Goal: Task Accomplishment & Management: Use online tool/utility

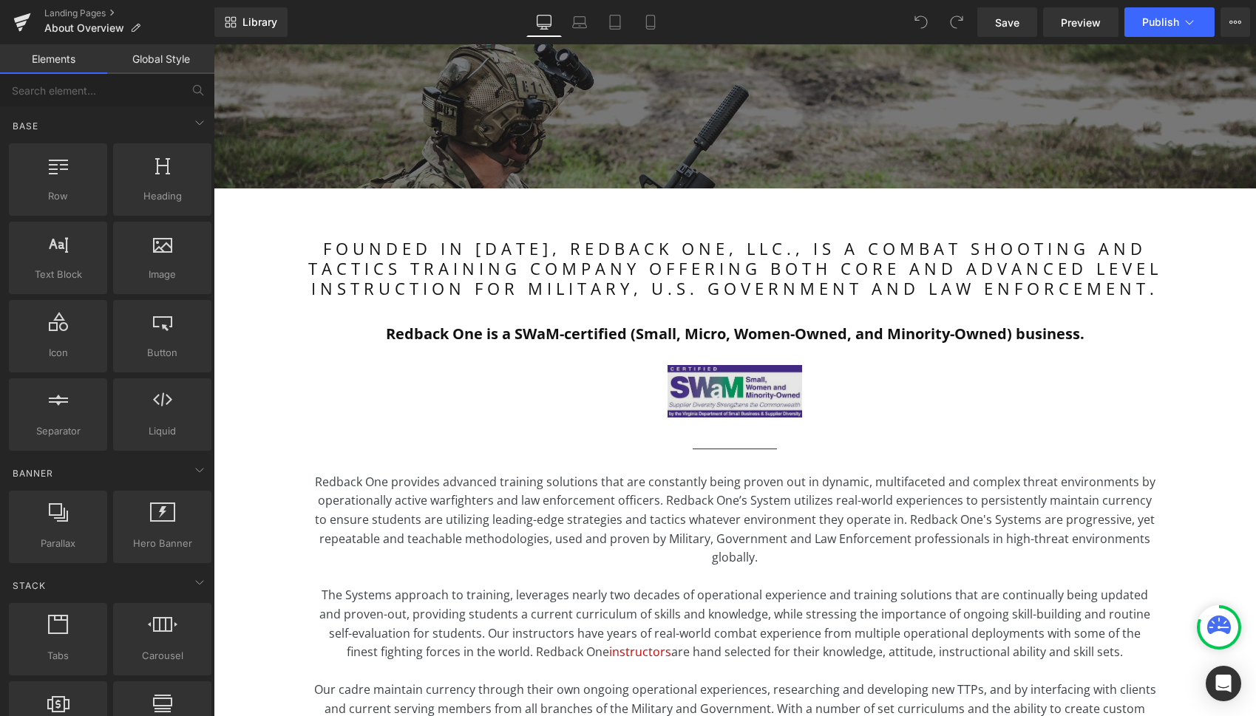
scroll to position [241, 0]
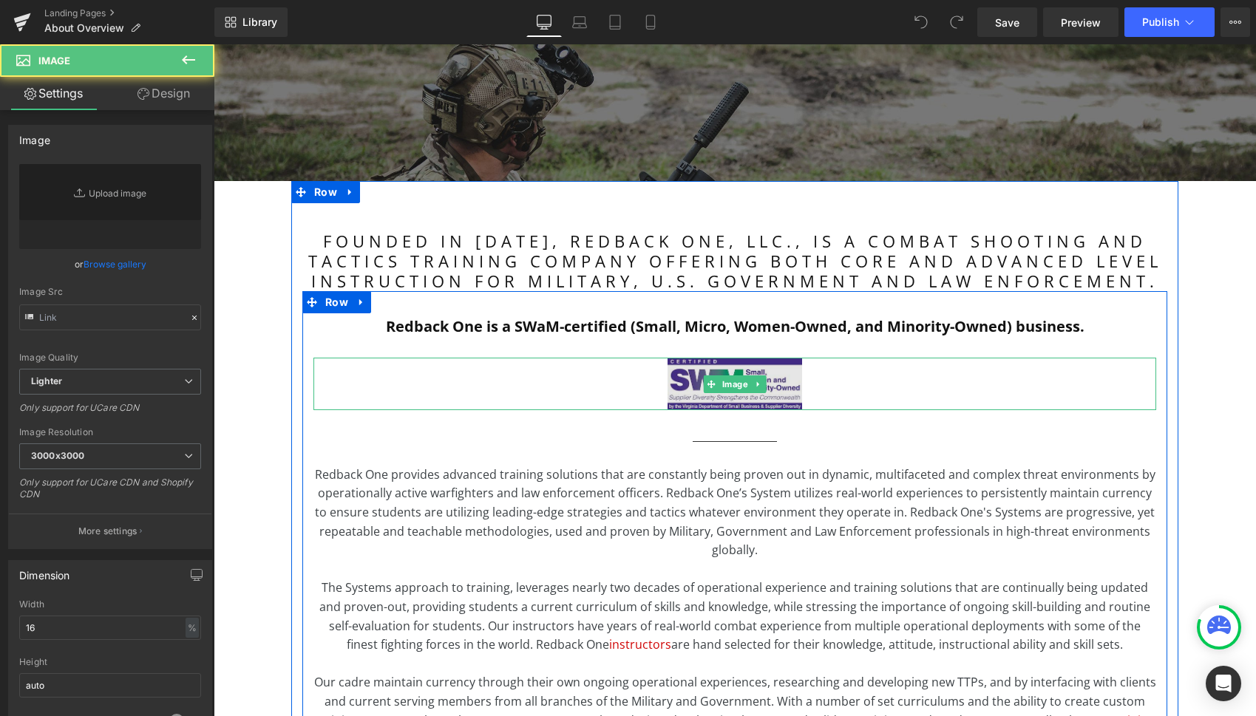
click at [699, 396] on img at bounding box center [735, 384] width 135 height 52
type input "[URL][DOMAIN_NAME]"
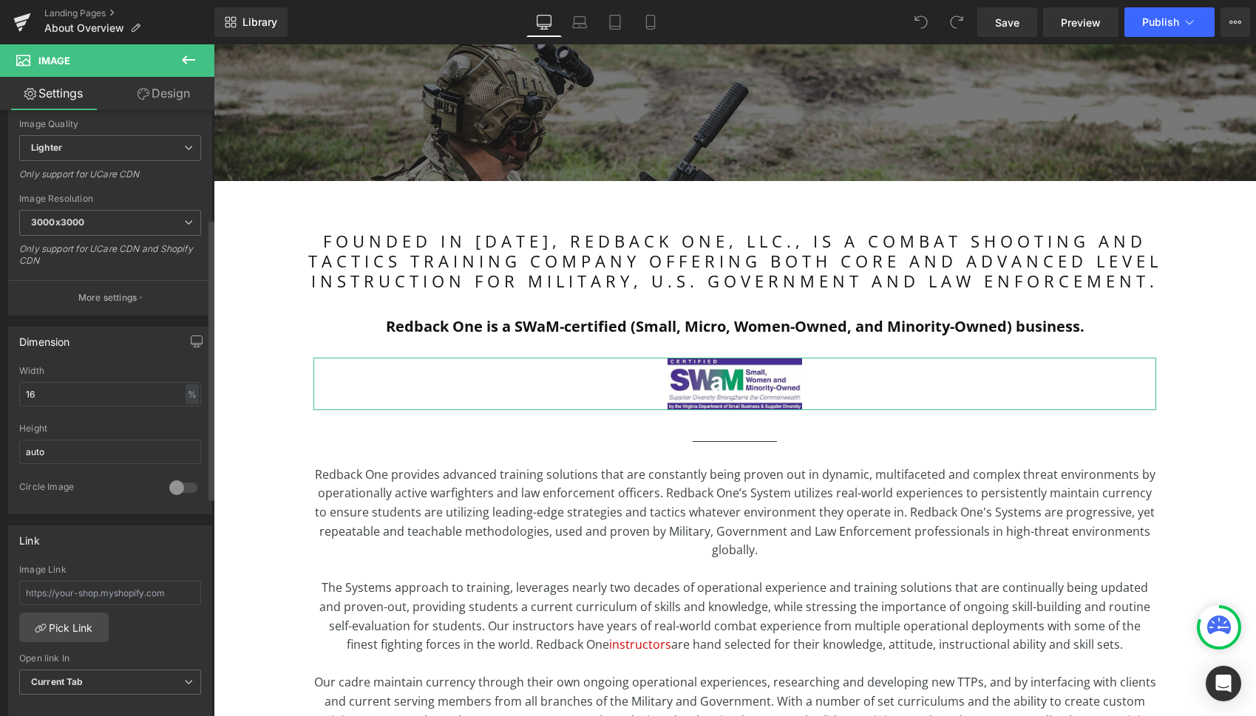
scroll to position [235, 0]
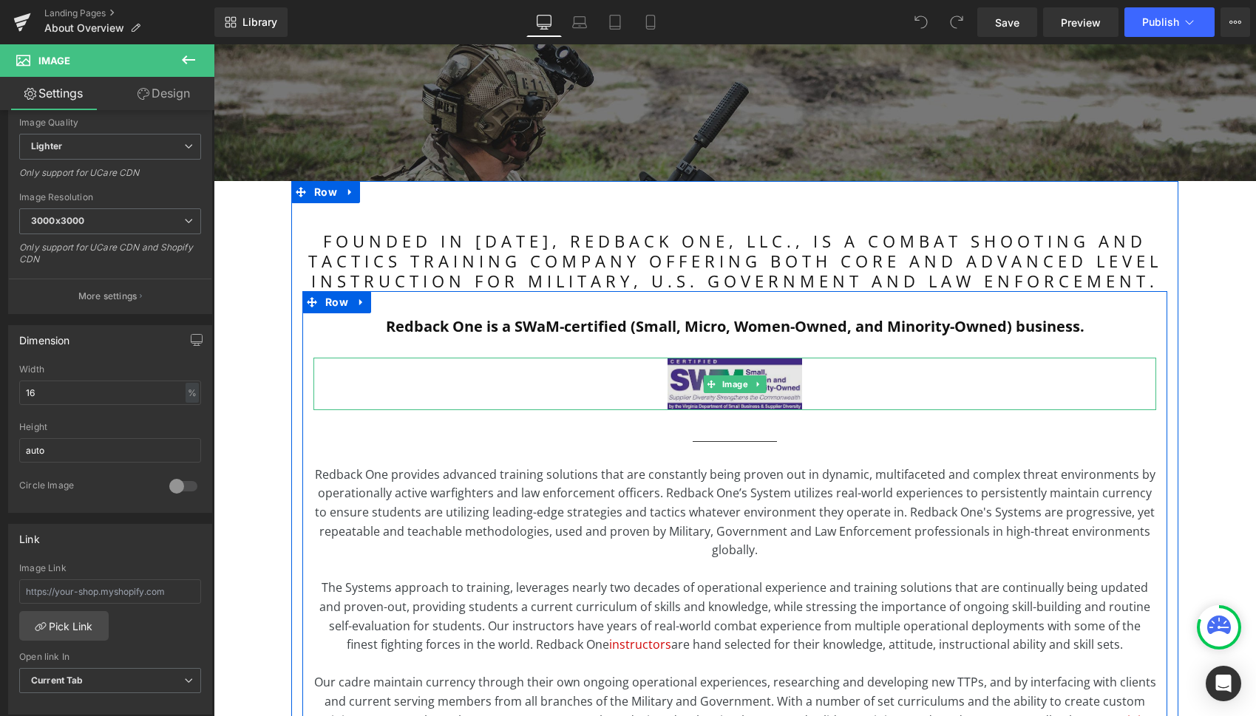
click at [743, 395] on img at bounding box center [735, 384] width 135 height 52
click at [517, 397] on div at bounding box center [734, 384] width 843 height 52
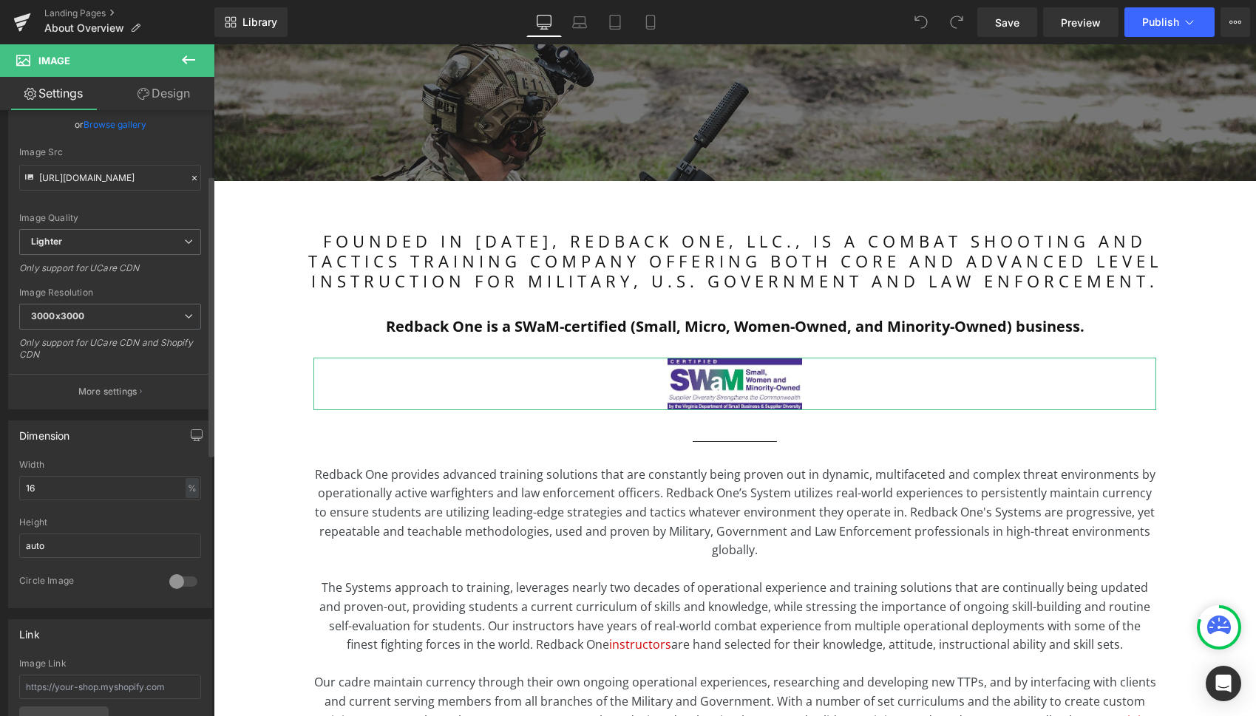
scroll to position [0, 0]
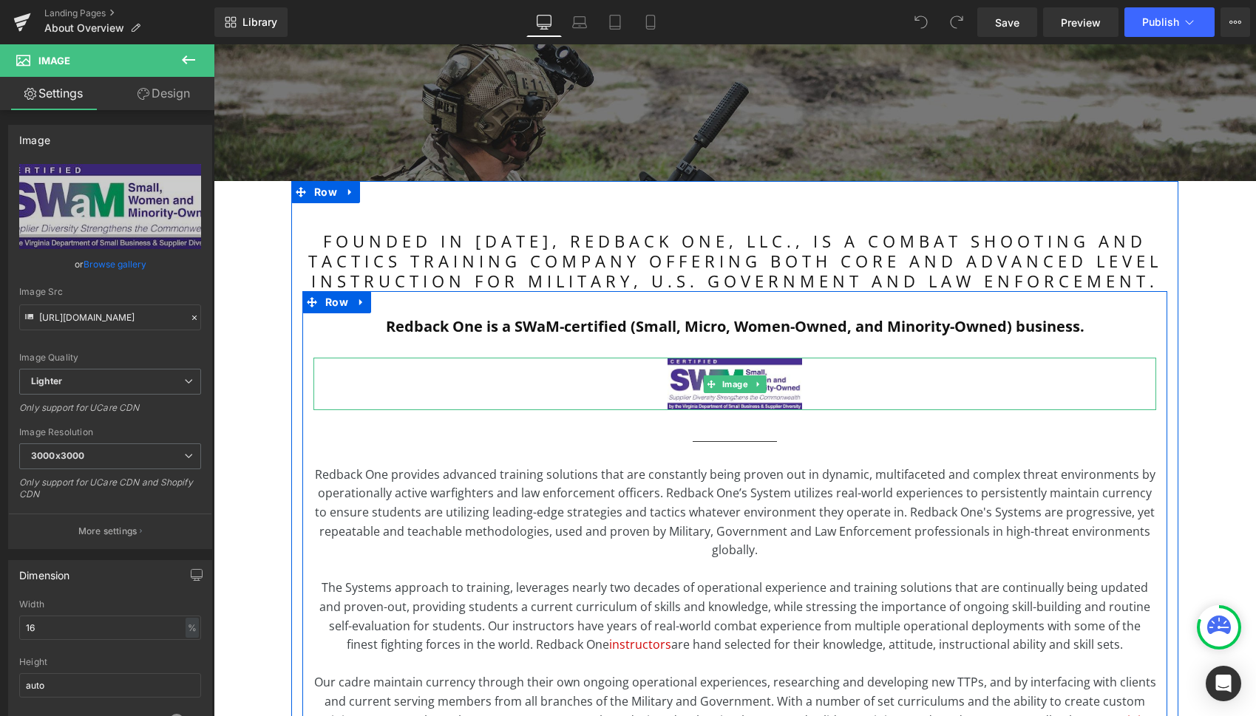
click at [485, 388] on div at bounding box center [734, 384] width 843 height 52
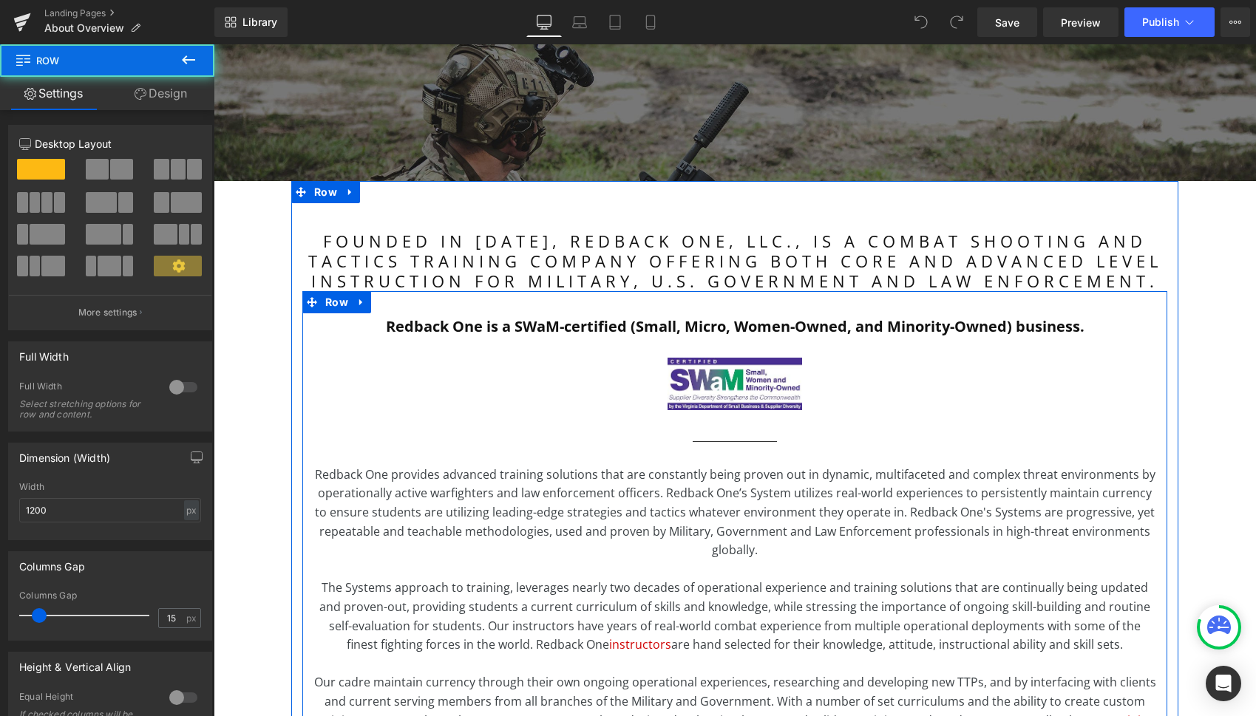
click at [419, 421] on div "Redback One is a SWaM-certified (Small, Micro, Women-Owned, and Minority-Owned)…" at bounding box center [734, 531] width 865 height 436
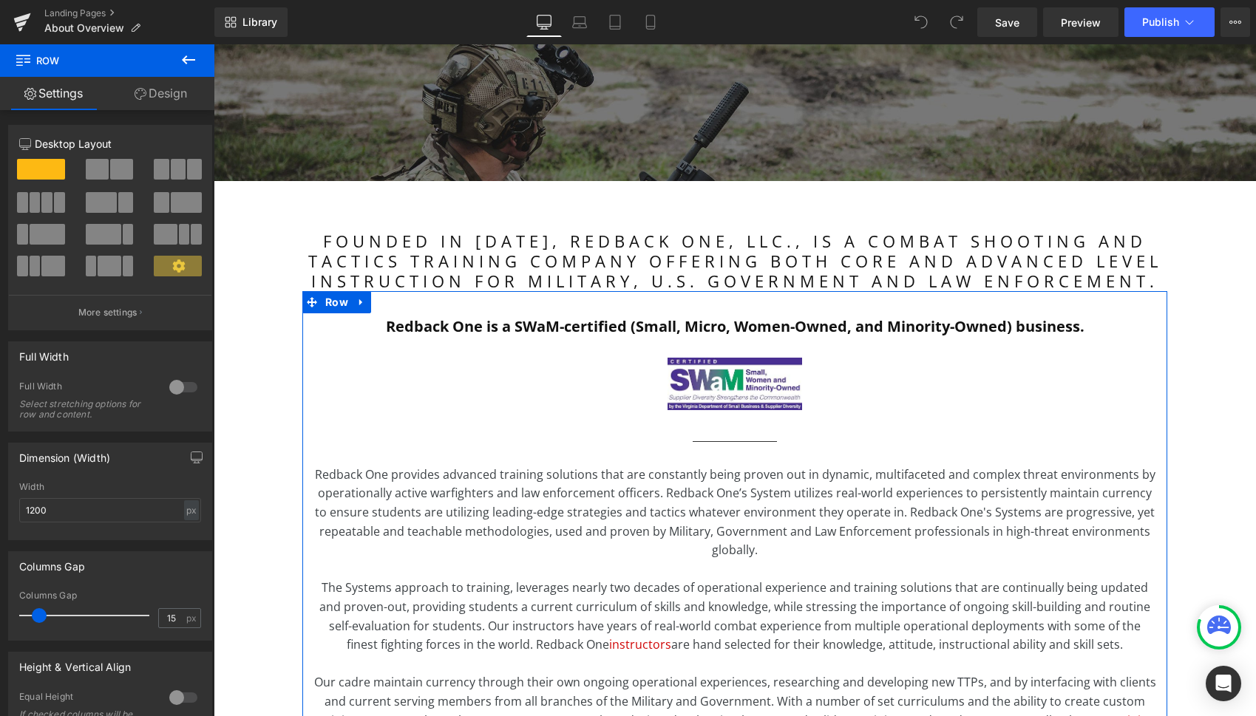
click at [163, 95] on link "Design" at bounding box center [160, 93] width 107 height 33
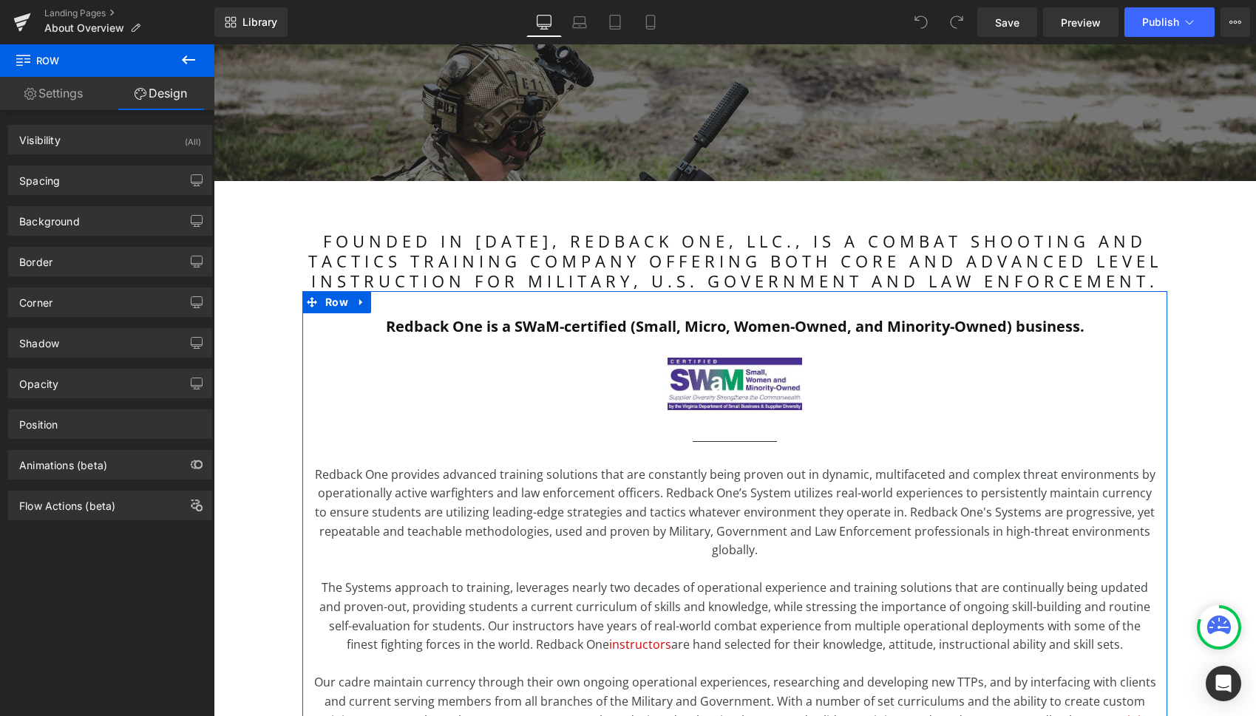
click at [78, 94] on link "Settings" at bounding box center [53, 93] width 107 height 33
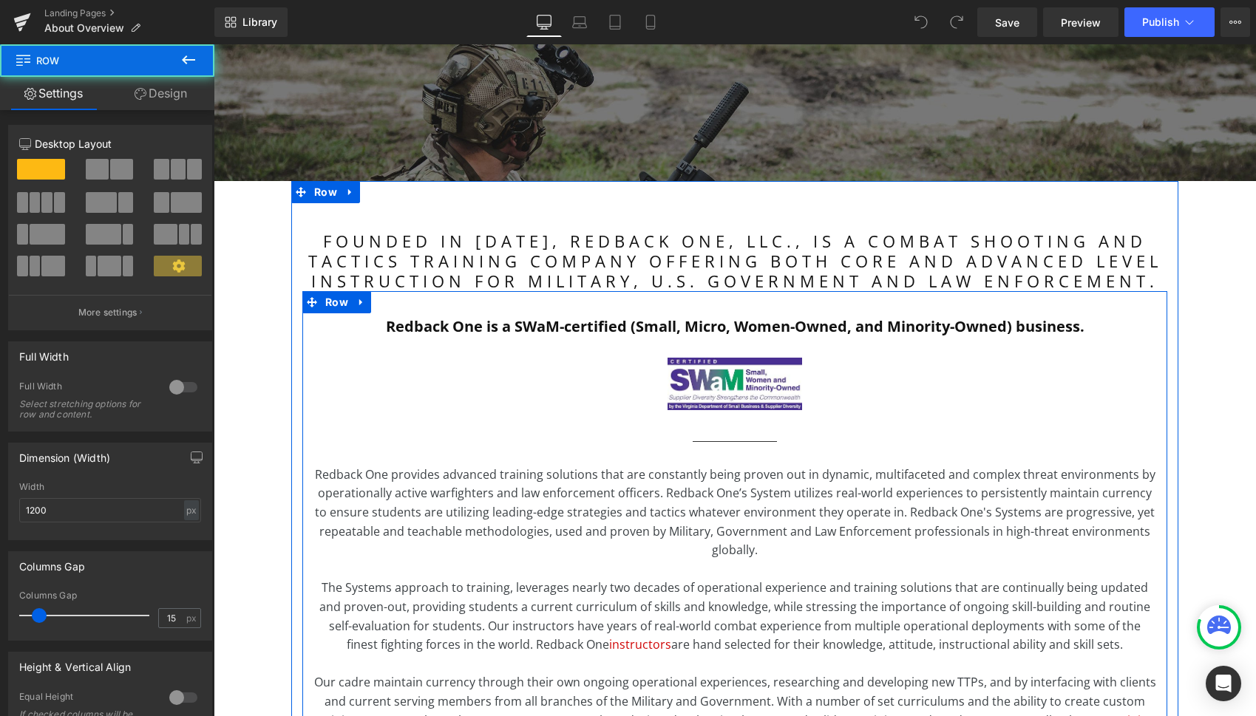
click at [425, 431] on div "Redback One is a SWaM-certified (Small, Micro, Women-Owned, and Minority-Owned)…" at bounding box center [734, 531] width 865 height 436
click at [484, 350] on div "Redback One is a SWaM-certified (Small, Micro, Women-Owned, and Minority-Owned)…" at bounding box center [734, 531] width 865 height 436
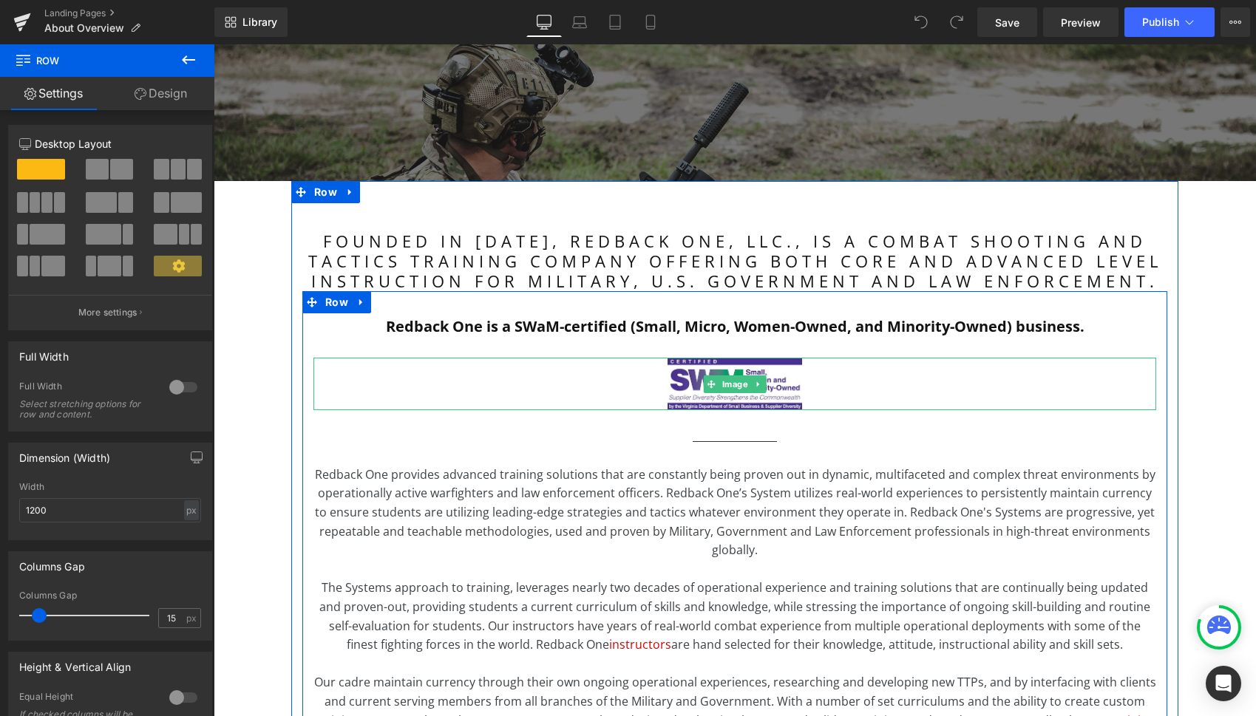
click at [759, 384] on link at bounding box center [758, 385] width 16 height 18
click at [749, 387] on icon at bounding box center [751, 384] width 8 height 8
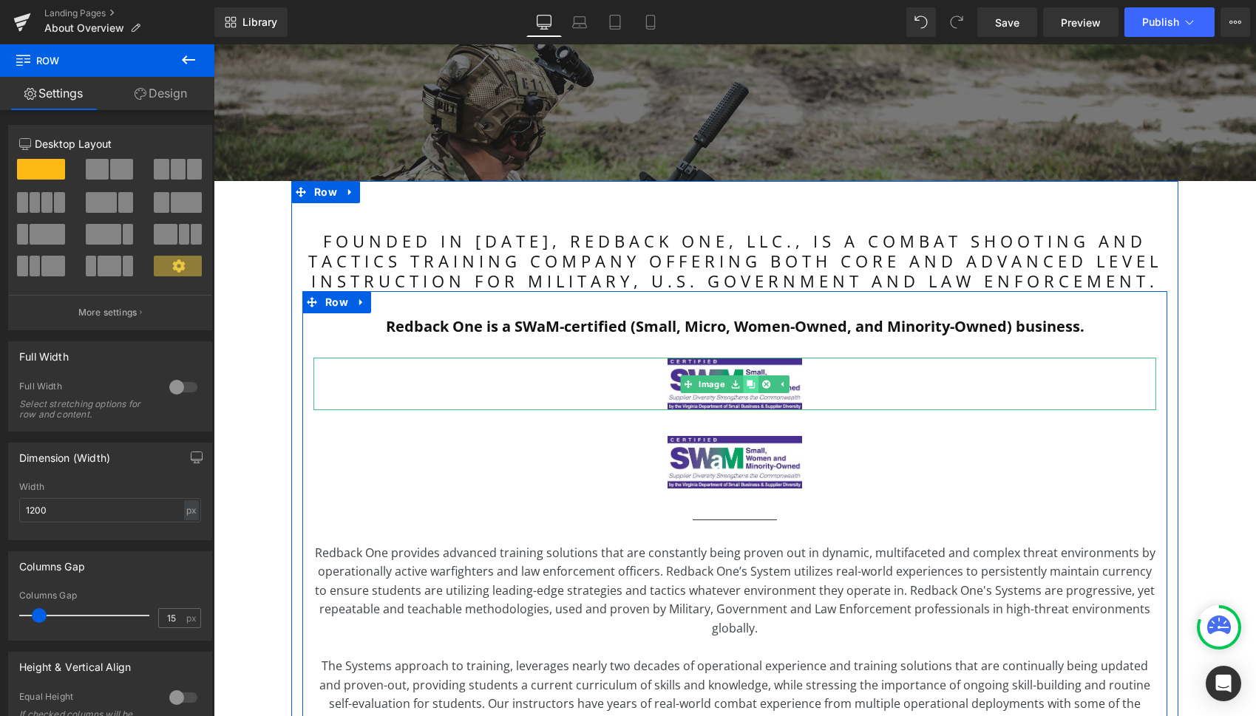
click at [749, 384] on icon at bounding box center [751, 384] width 8 height 8
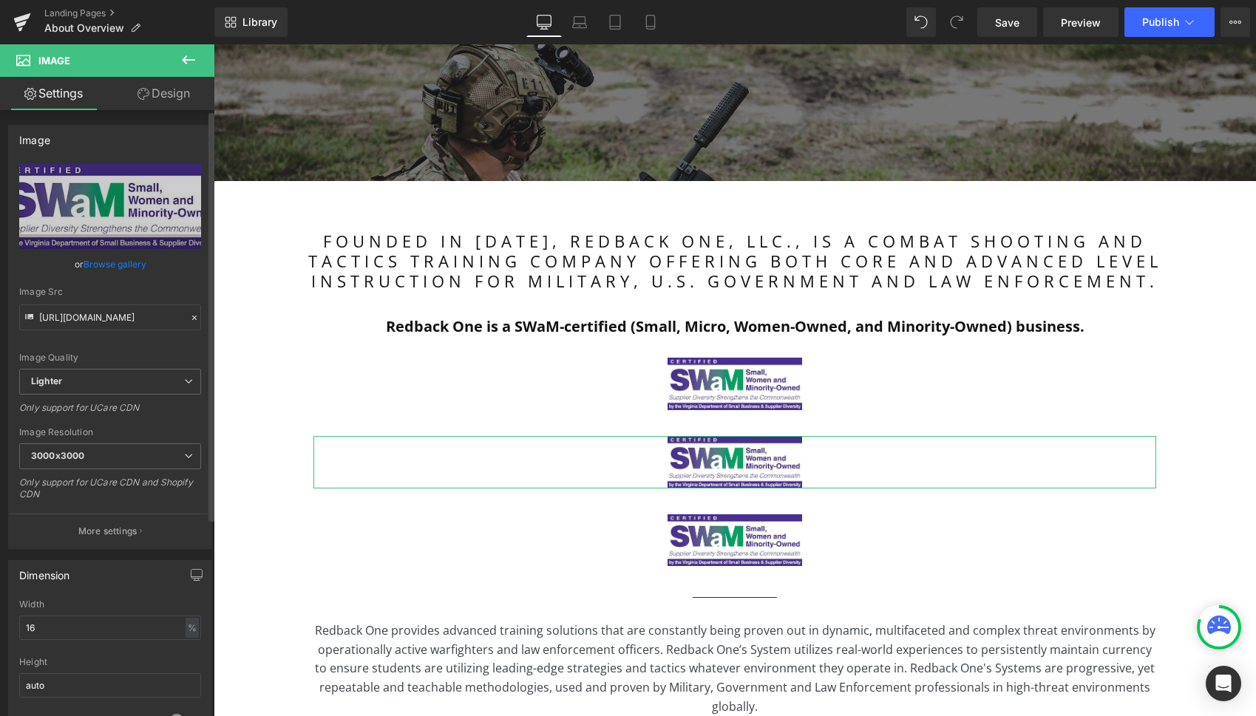
click at [115, 266] on link "Browse gallery" at bounding box center [115, 264] width 63 height 26
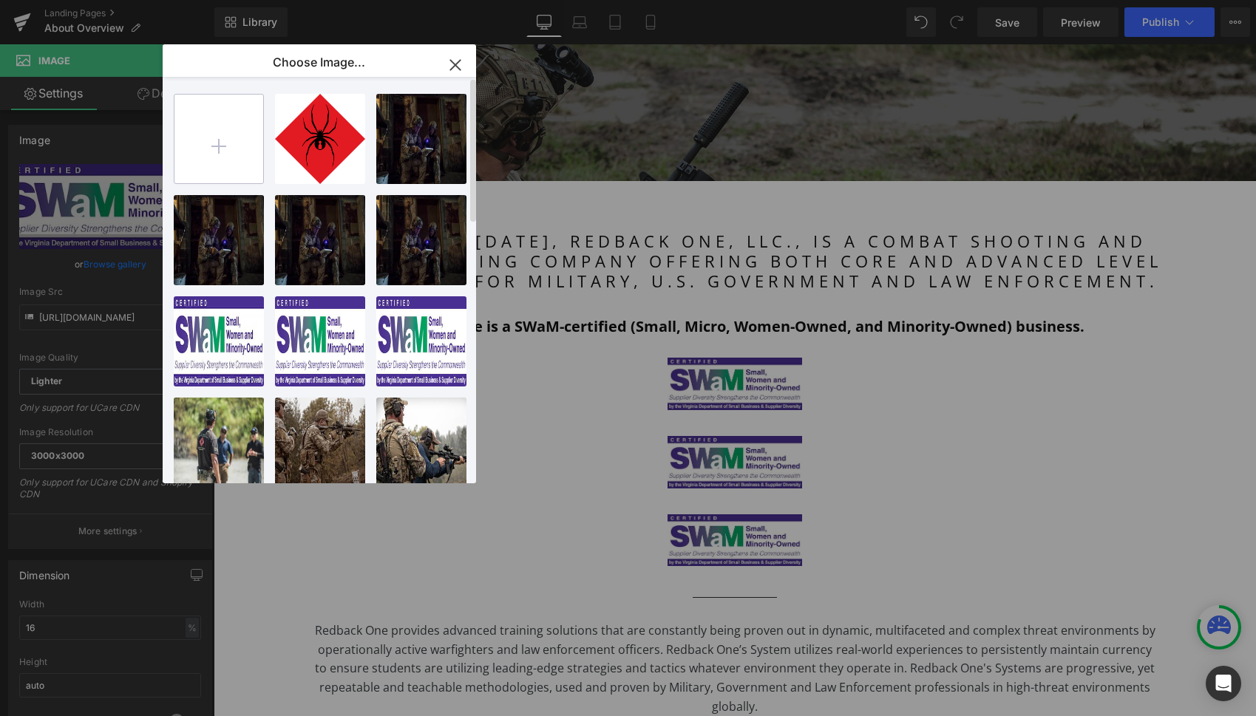
click at [218, 166] on input "file" at bounding box center [218, 139] width 89 height 89
type input "C:\fakepath\EDWOSB Certified.jpg"
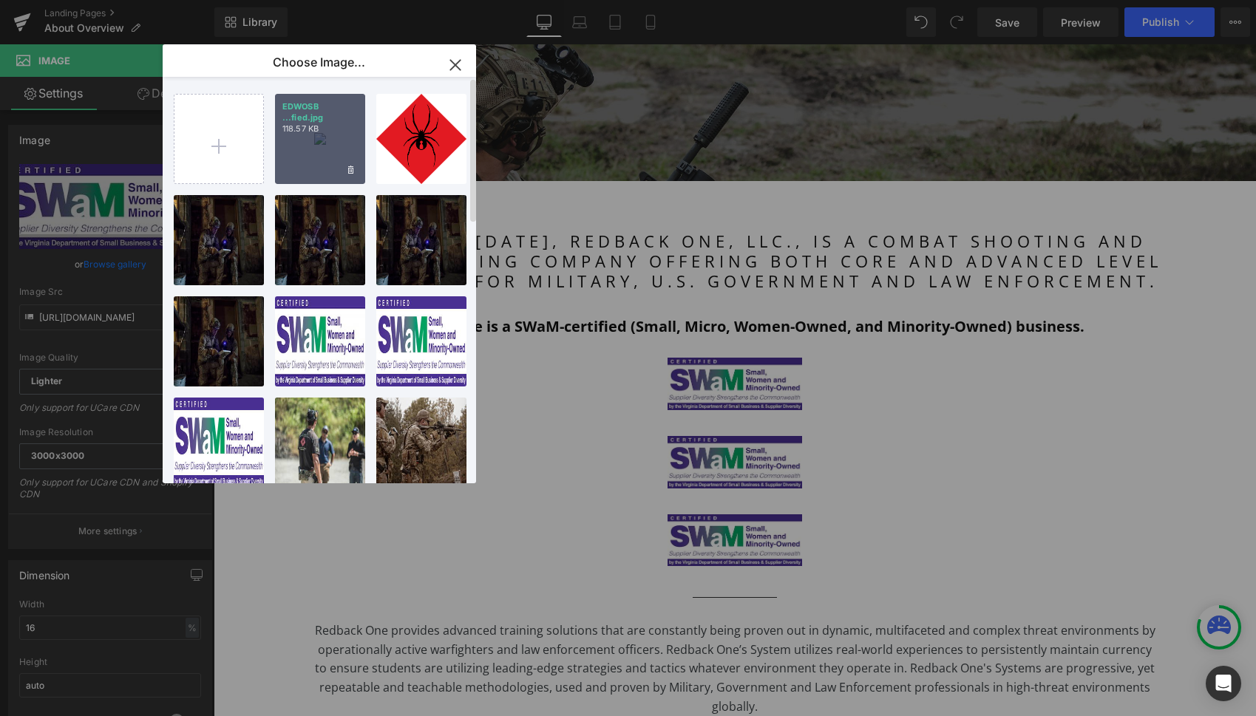
click at [306, 144] on div "EDWOSB ...fied.jpg 118.57 KB" at bounding box center [320, 139] width 90 height 90
type input "[URL][DOMAIN_NAME]"
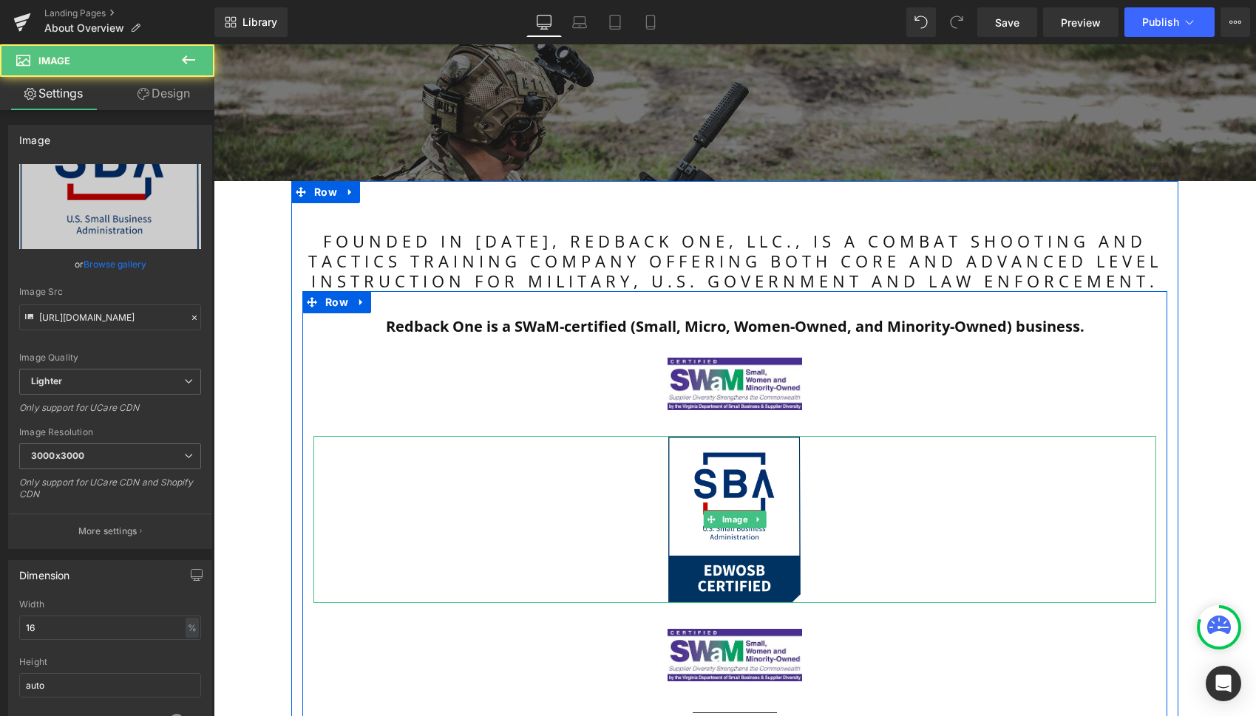
click at [590, 516] on div at bounding box center [734, 519] width 843 height 167
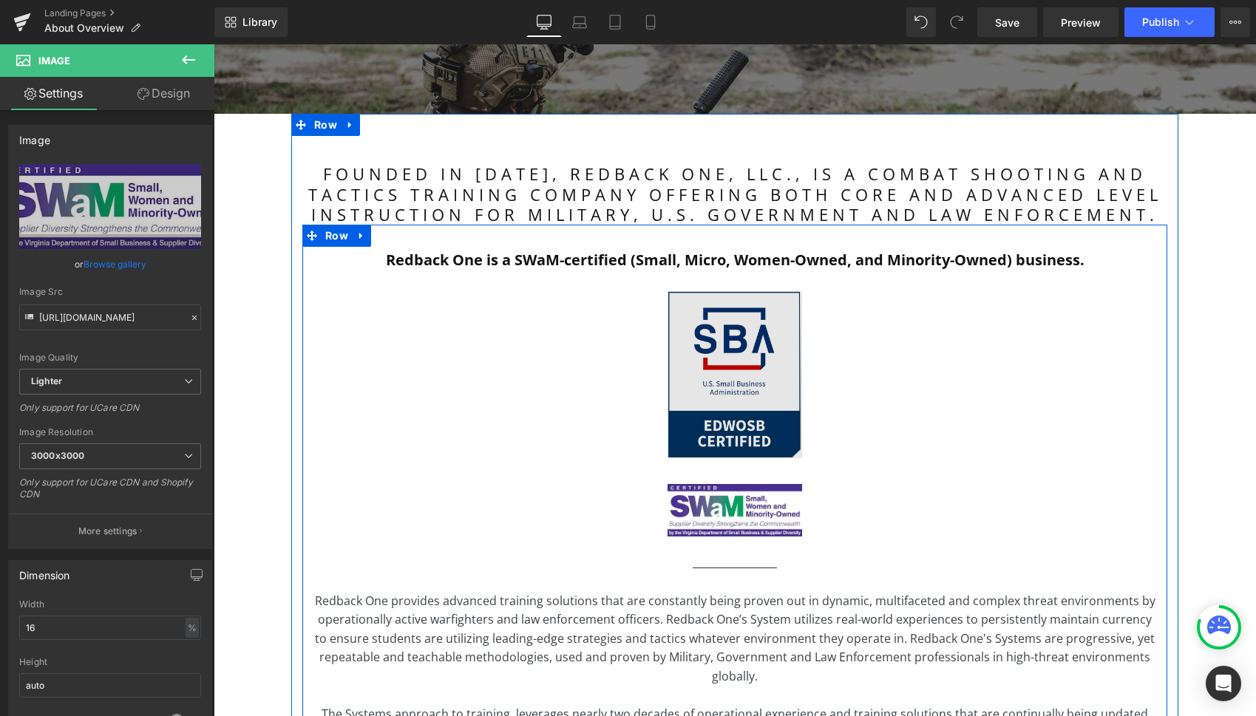
scroll to position [399, 0]
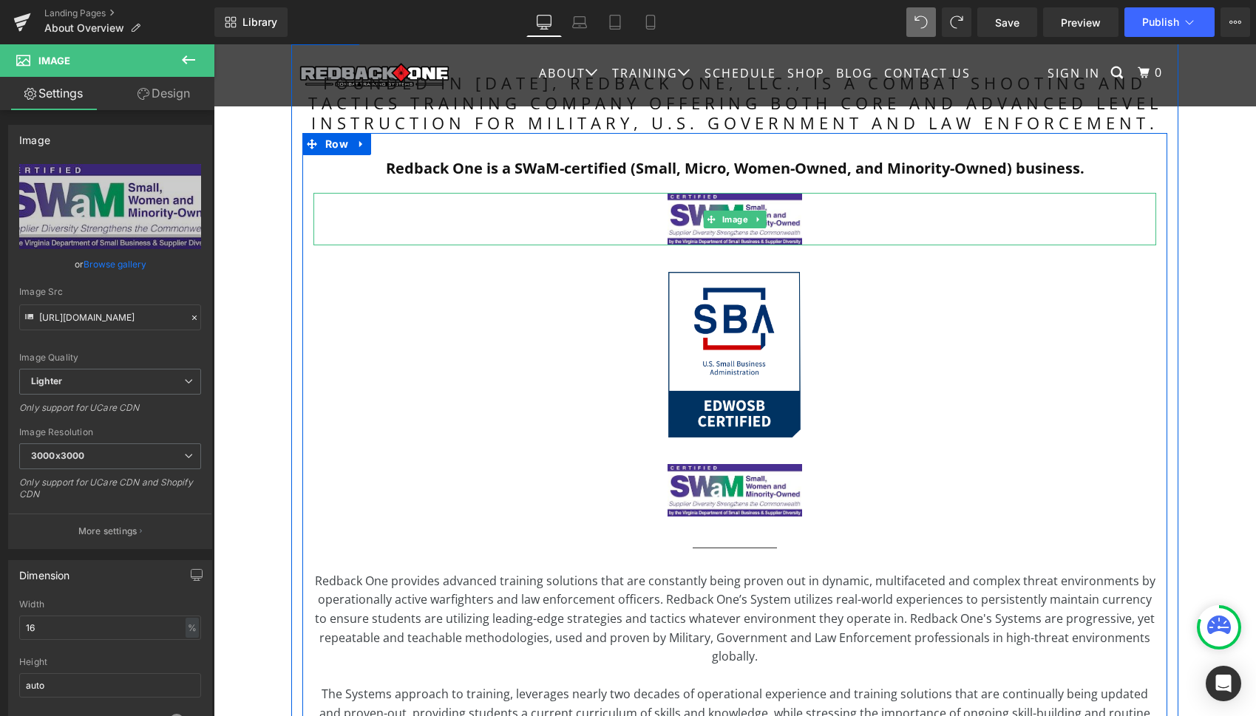
click at [758, 217] on icon at bounding box center [758, 219] width 8 height 9
click at [762, 220] on icon at bounding box center [766, 219] width 8 height 9
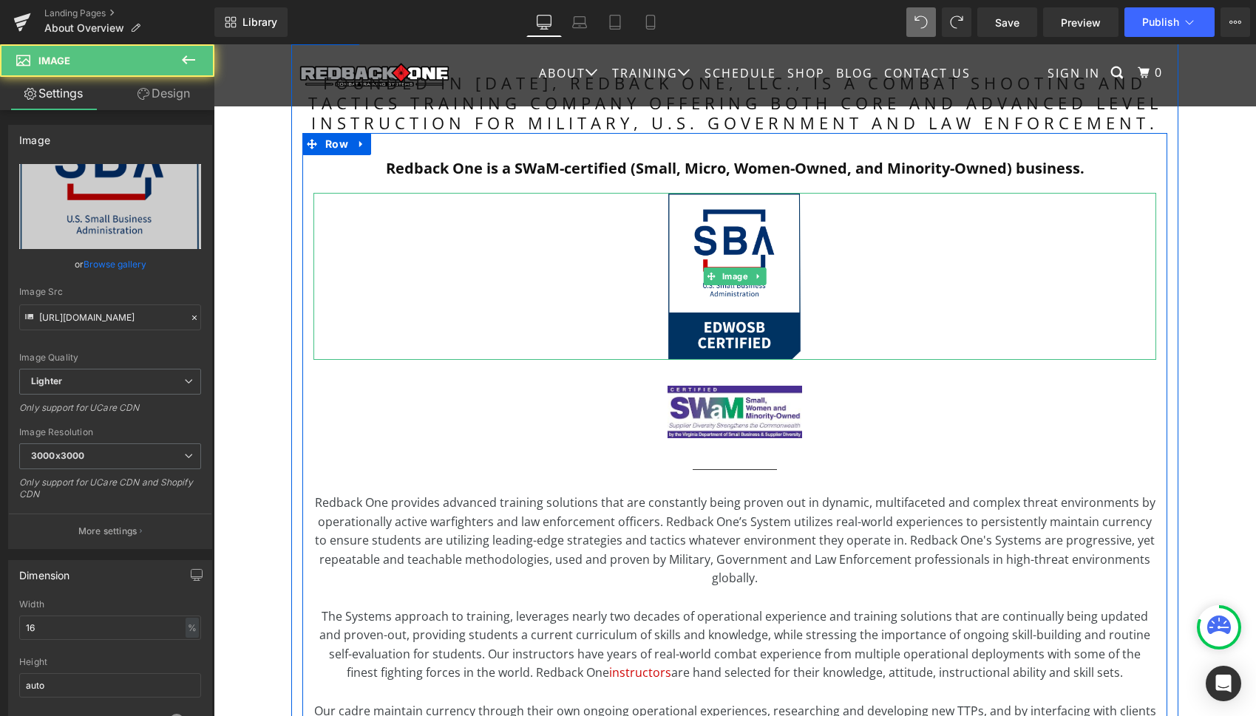
click at [860, 268] on div at bounding box center [734, 276] width 843 height 167
click at [620, 271] on div at bounding box center [734, 276] width 843 height 167
click at [619, 271] on div at bounding box center [734, 276] width 843 height 167
click at [853, 286] on div at bounding box center [734, 276] width 843 height 167
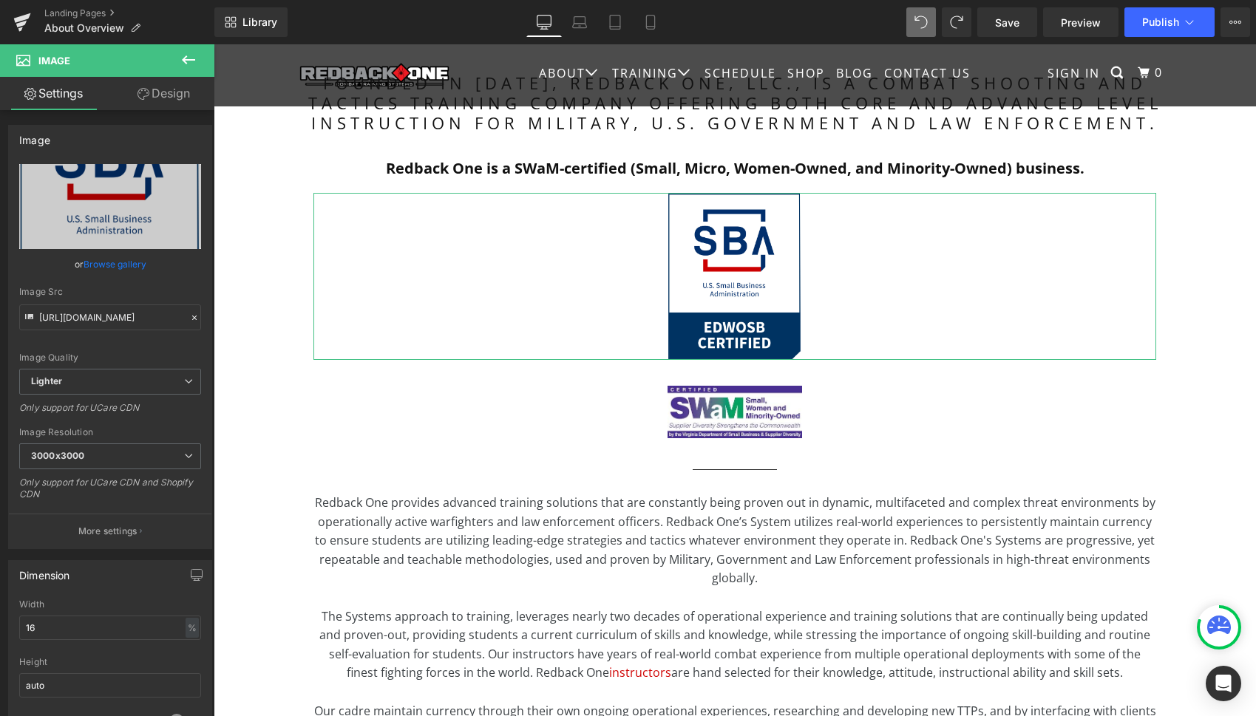
scroll to position [0, 0]
click at [158, 98] on link "Design" at bounding box center [163, 93] width 107 height 33
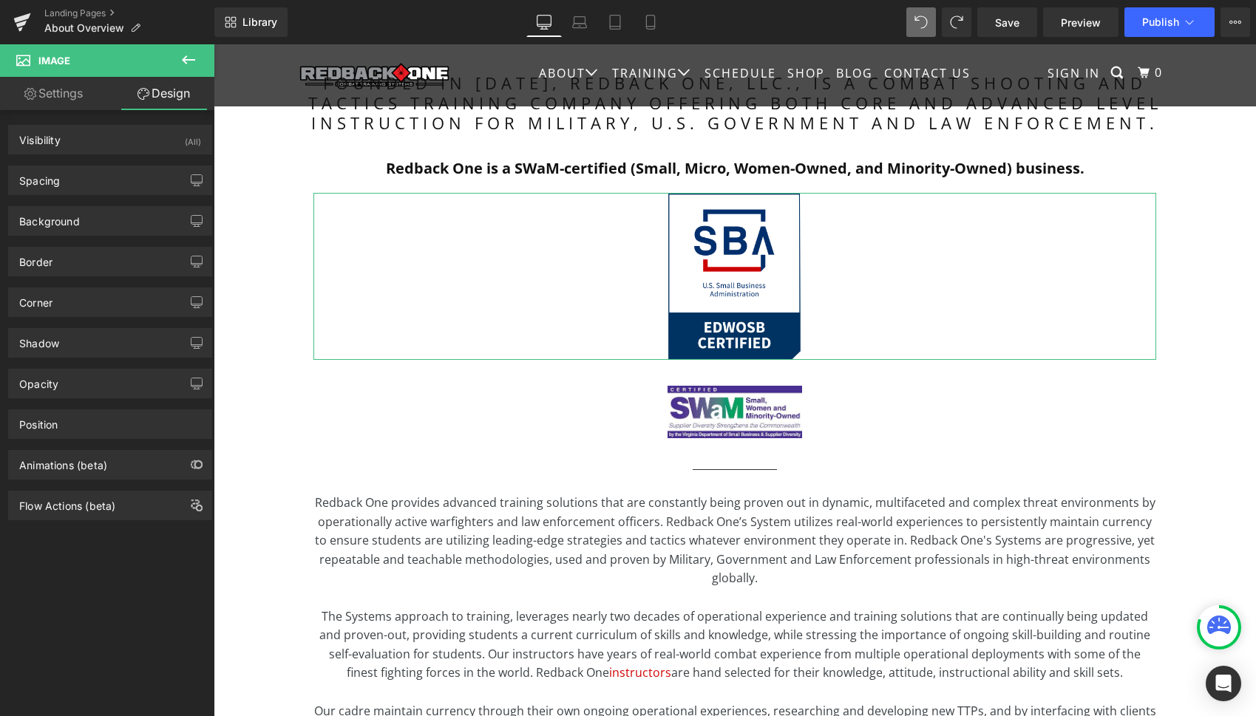
click at [65, 92] on link "Settings" at bounding box center [53, 93] width 107 height 33
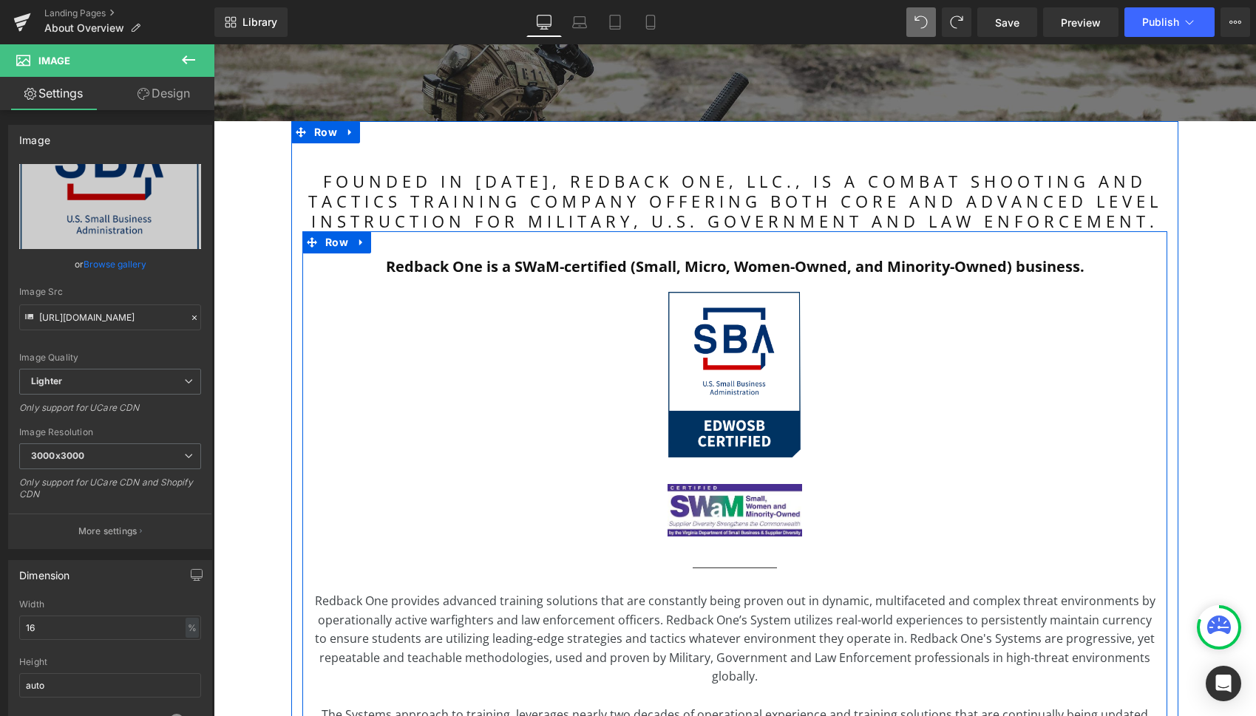
scroll to position [288, 0]
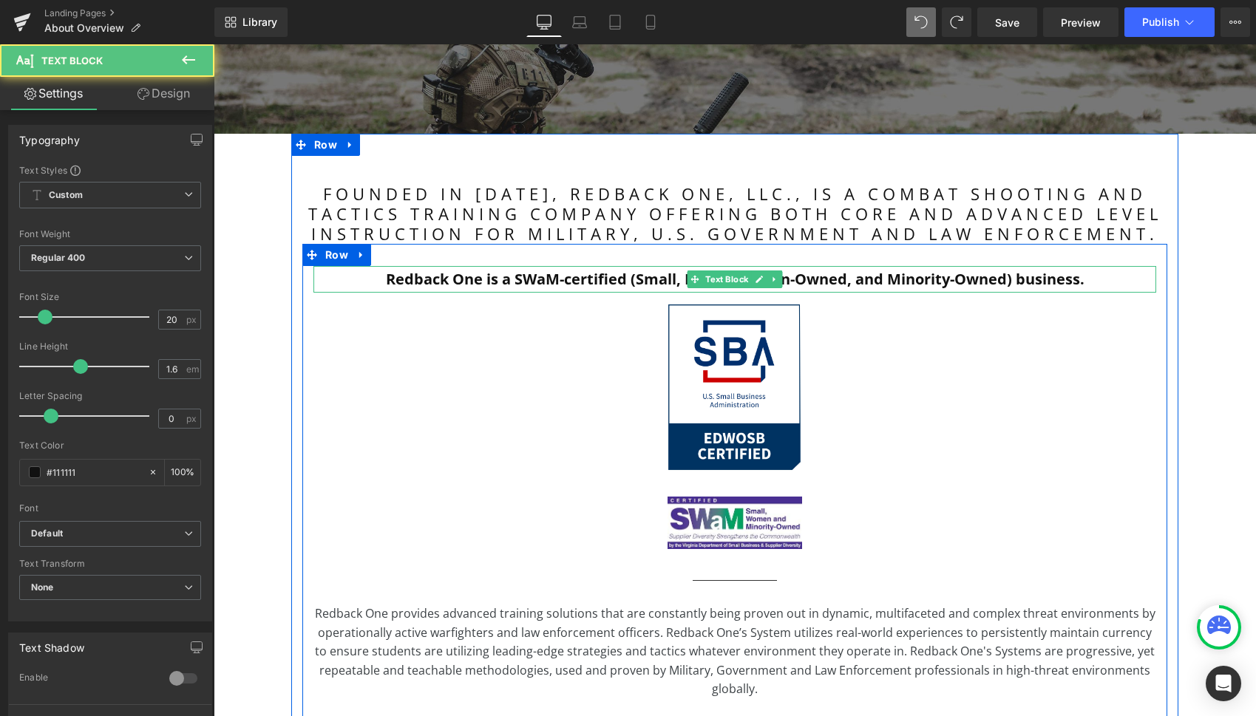
click at [435, 284] on strong "Redback One is a SWaM-certified (Small, Micro, Women-Owned, and Minority-Owned)…" at bounding box center [735, 279] width 699 height 20
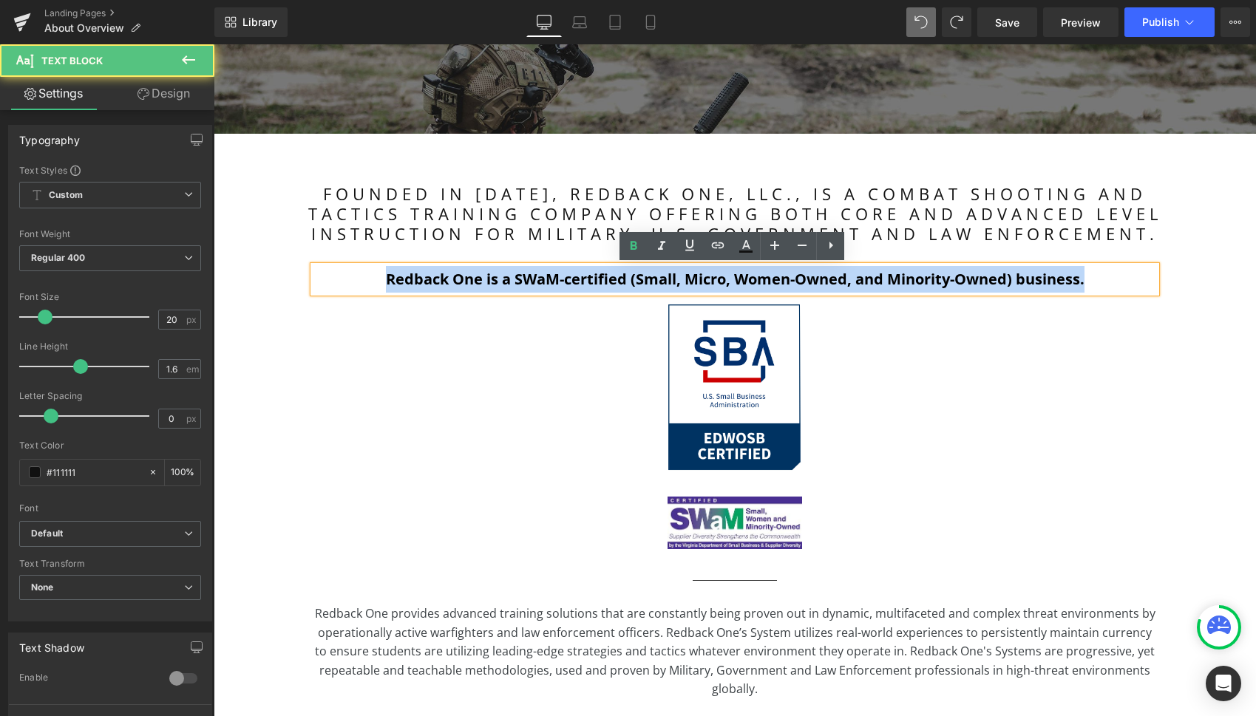
drag, startPoint x: 387, startPoint y: 280, endPoint x: 1107, endPoint y: 275, distance: 720.1
click at [1107, 275] on p "Redback One is a SWaM-certified (Small, Micro, Women-Owned, and Minority-Owned)…" at bounding box center [734, 279] width 843 height 27
copy strong "Redback One is a SWaM-certified (Small, Micro, Women-Owned, and Minority-Owned)…"
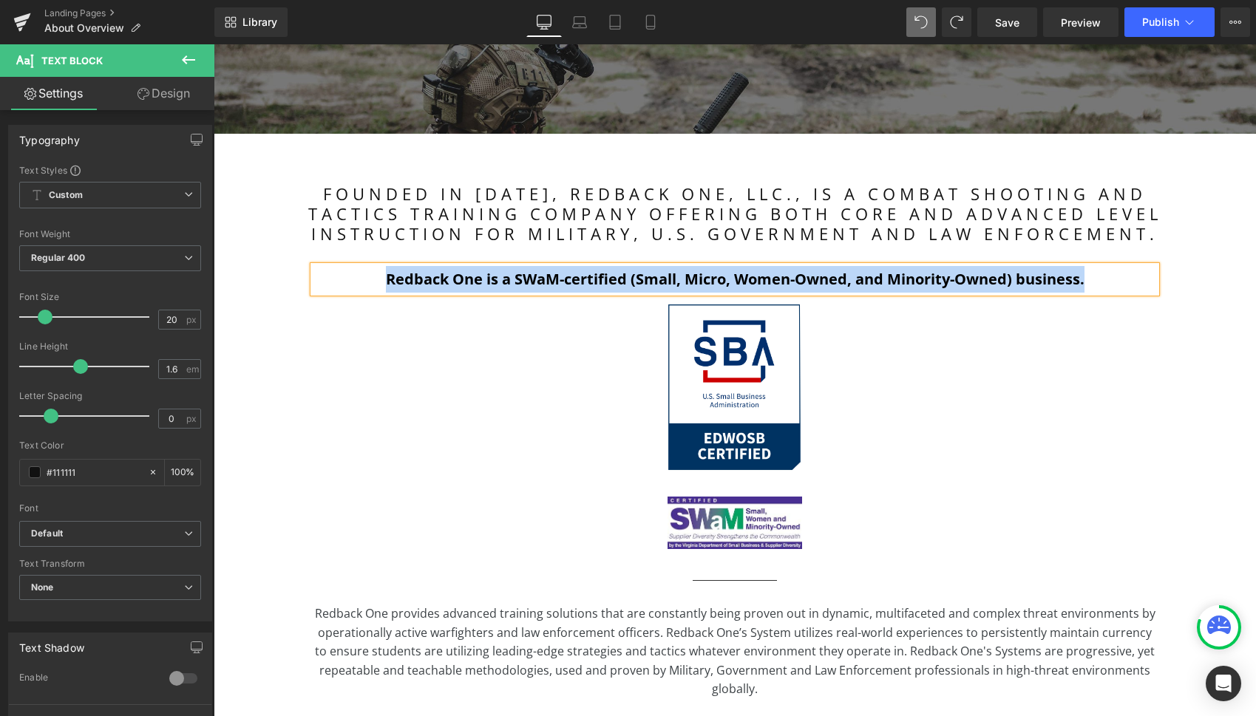
click at [553, 282] on strong "Redback One is a SWaM-certified (Small, Micro, Women-Owned, and Minority-Owned)…" at bounding box center [735, 279] width 699 height 20
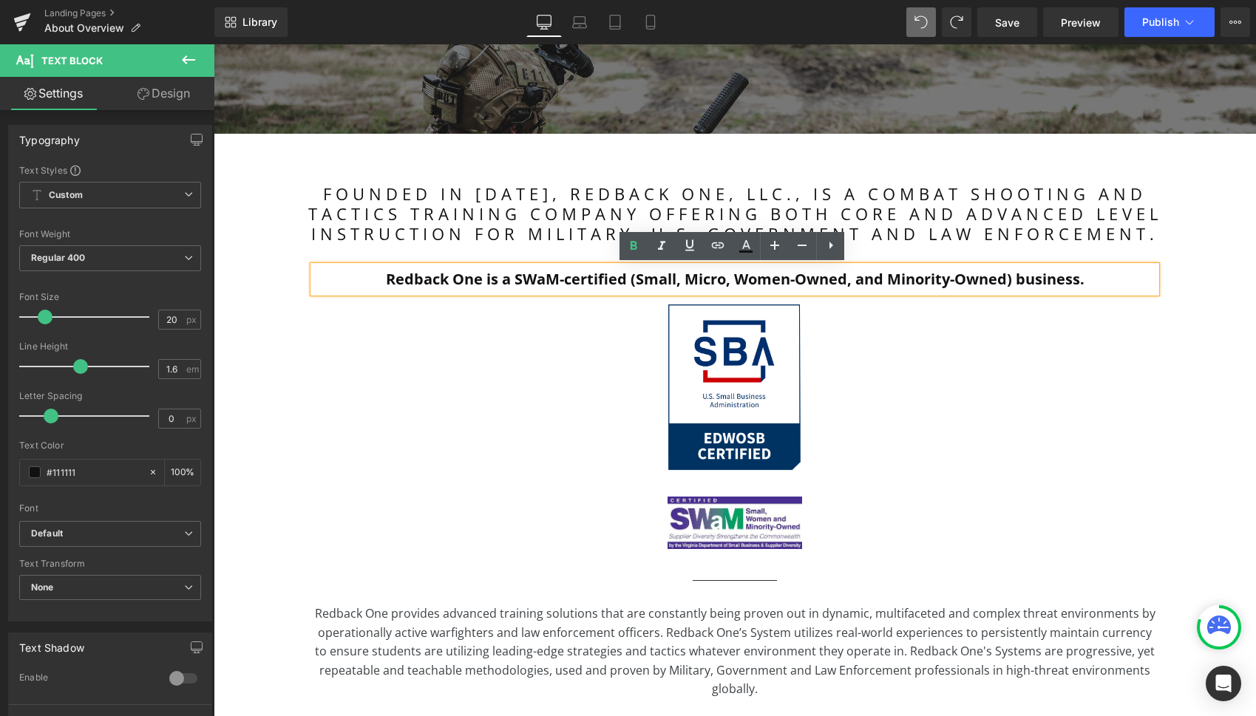
click at [1065, 278] on strong "Redback One is a SWaM-certified (Small, Micro, Women-Owned, and Minority-Owned)…" at bounding box center [735, 279] width 699 height 20
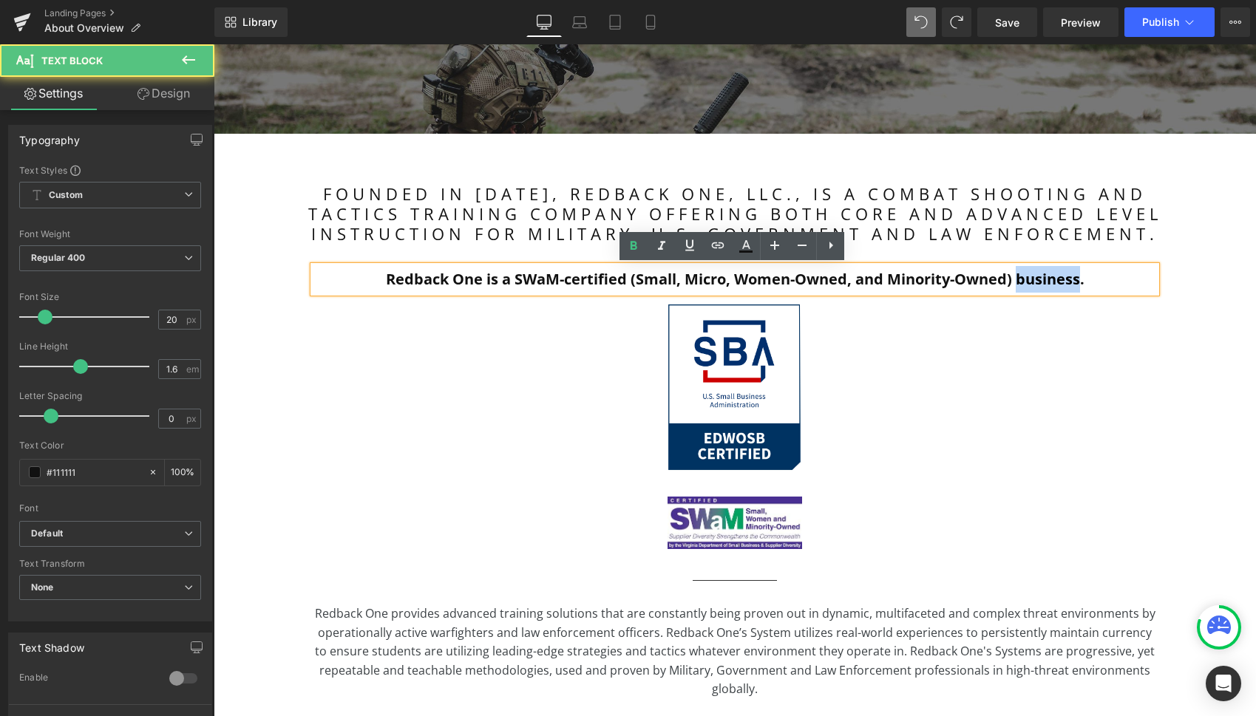
click at [1065, 278] on strong "Redback One is a SWaM-certified (Small, Micro, Women-Owned, and Minority-Owned)…" at bounding box center [735, 279] width 699 height 20
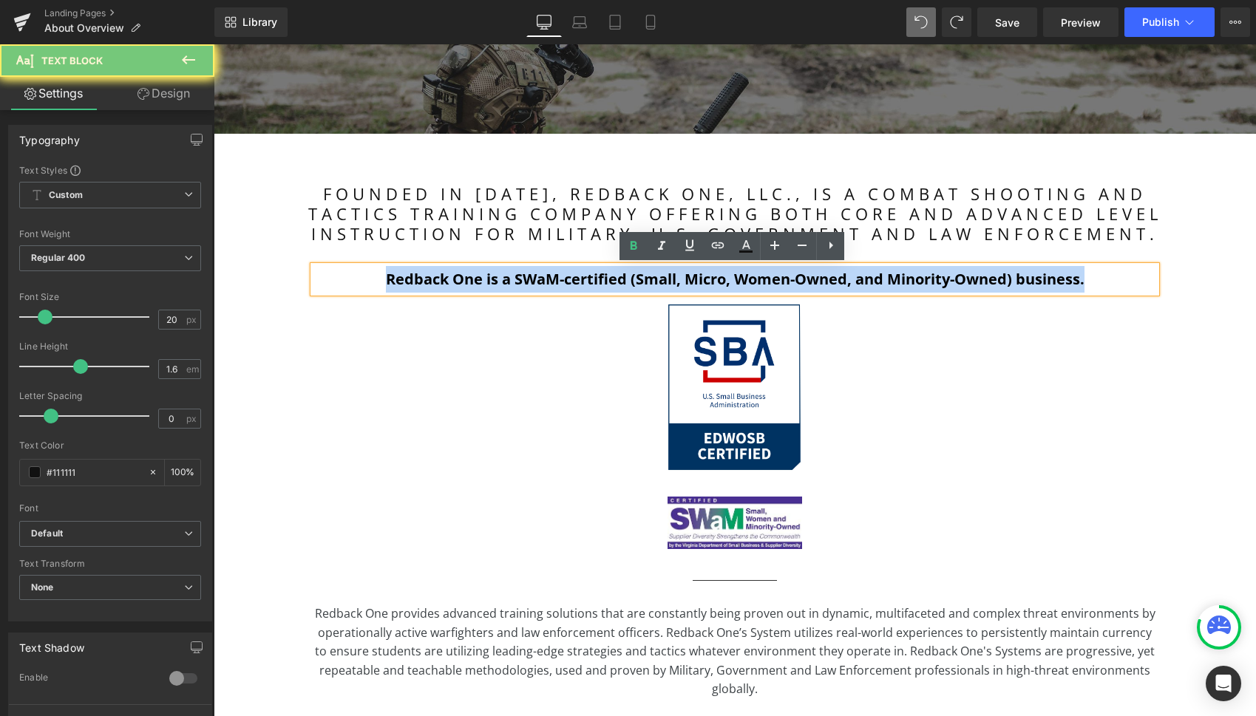
click at [1065, 278] on strong "Redback One is a SWaM-certified (Small, Micro, Women-Owned, and Minority-Owned)…" at bounding box center [735, 279] width 699 height 20
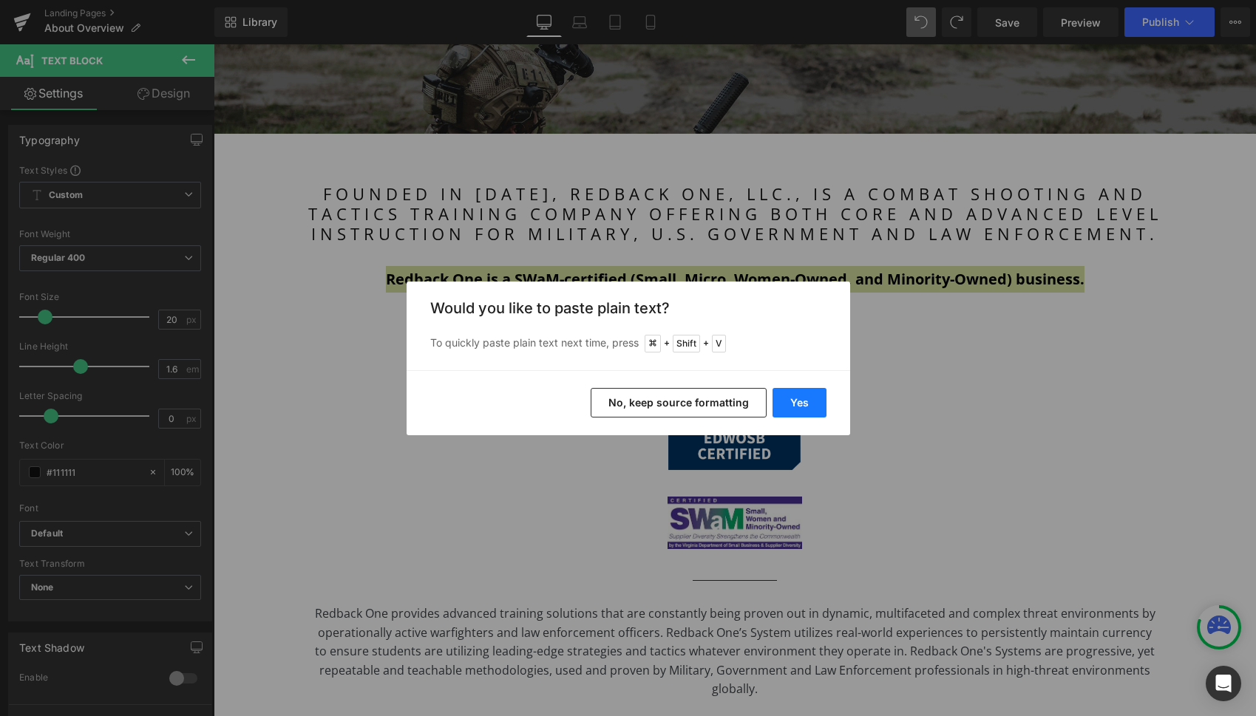
click at [807, 405] on button "Yes" at bounding box center [800, 403] width 54 height 30
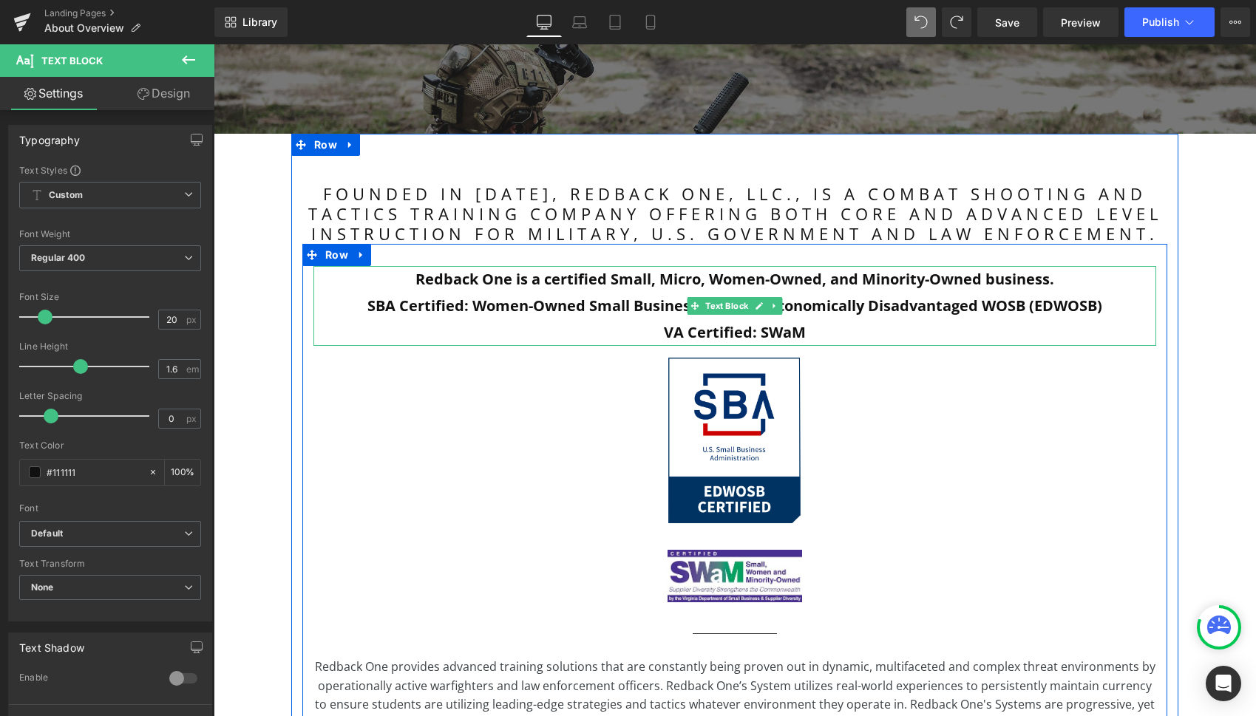
click at [842, 310] on b "SBA Certified: Women-Owned Small Business (WOSB) / Economically Disadvantaged W…" at bounding box center [734, 306] width 735 height 20
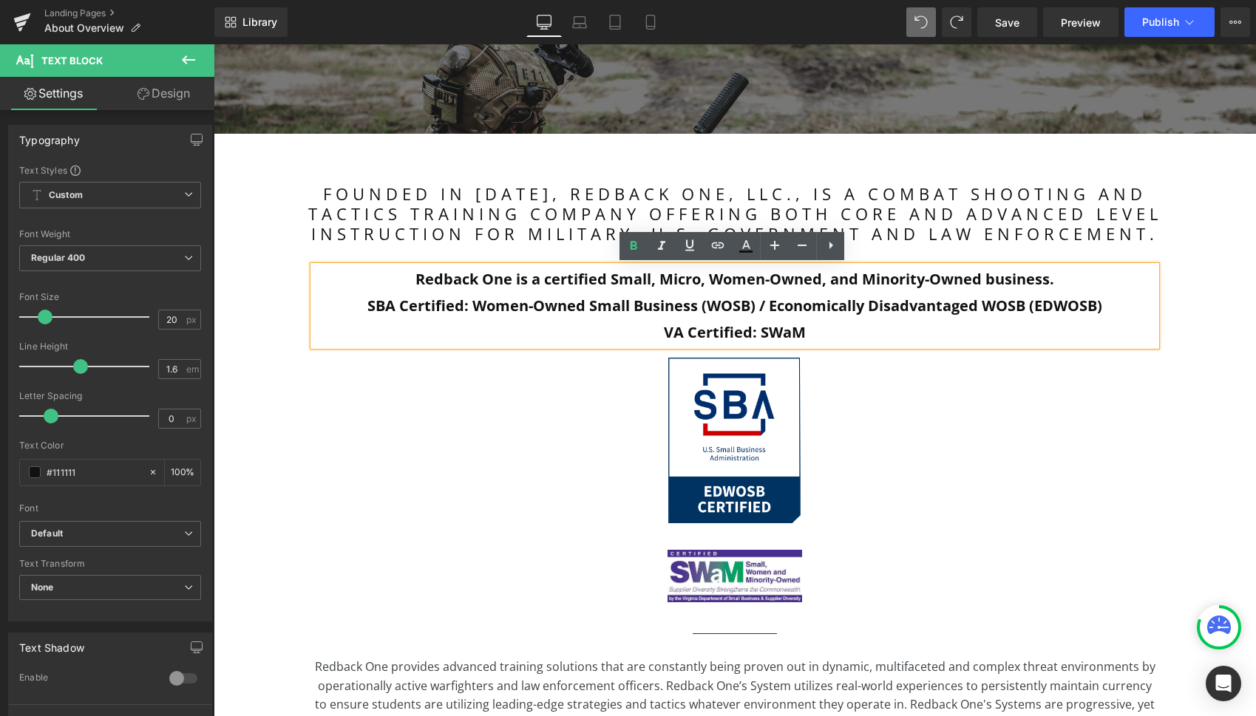
click at [841, 331] on p "VA Certified: SWaM" at bounding box center [734, 332] width 843 height 27
click at [706, 282] on b "Redback One is a certified Small, Micro, Women-Owned, and Minority-Owned busine…" at bounding box center [734, 279] width 639 height 20
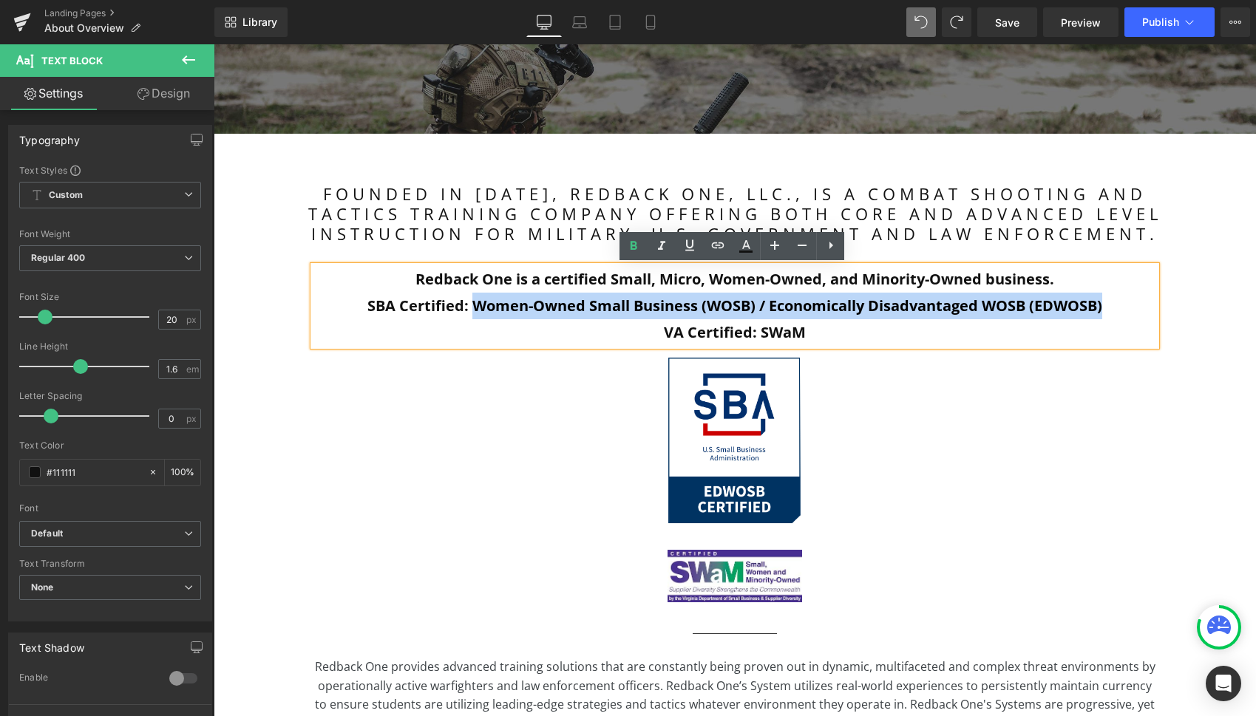
drag, startPoint x: 471, startPoint y: 307, endPoint x: 1110, endPoint y: 307, distance: 638.7
click at [1124, 308] on p "SBA Certified: Women-Owned Small Business (WOSB) / Economically Disadvantaged W…" at bounding box center [734, 306] width 843 height 27
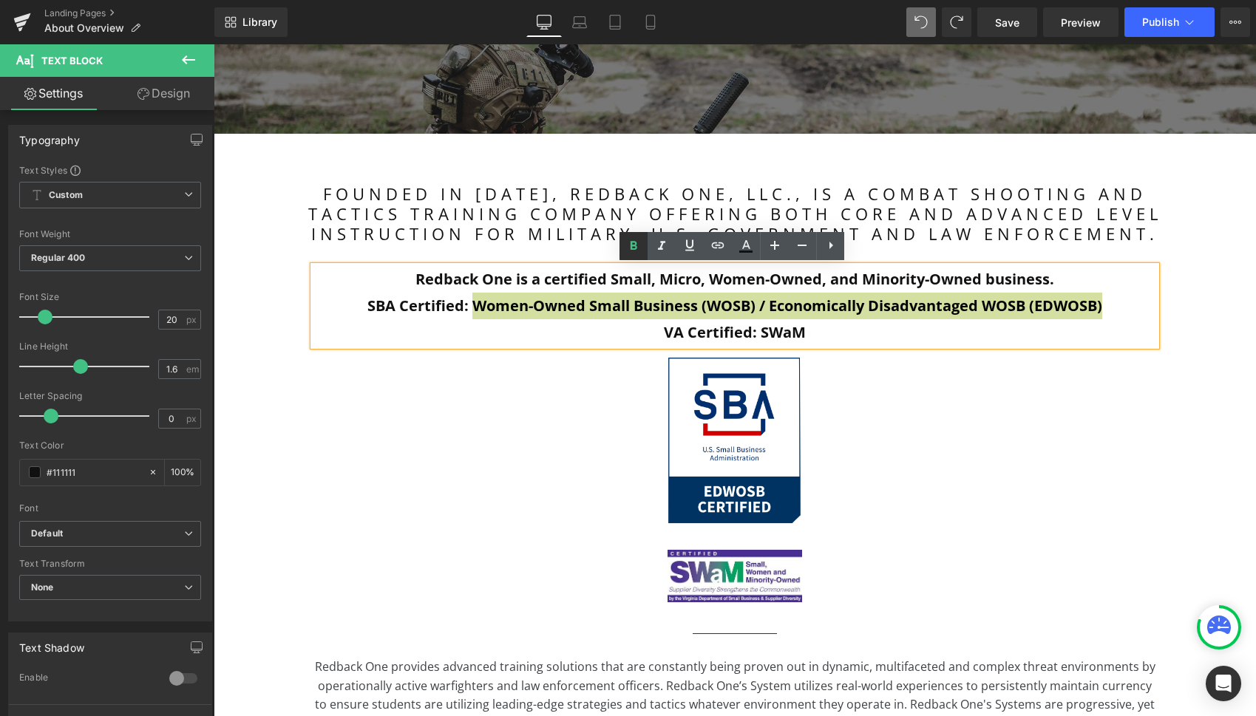
click at [632, 248] on icon at bounding box center [634, 245] width 7 height 9
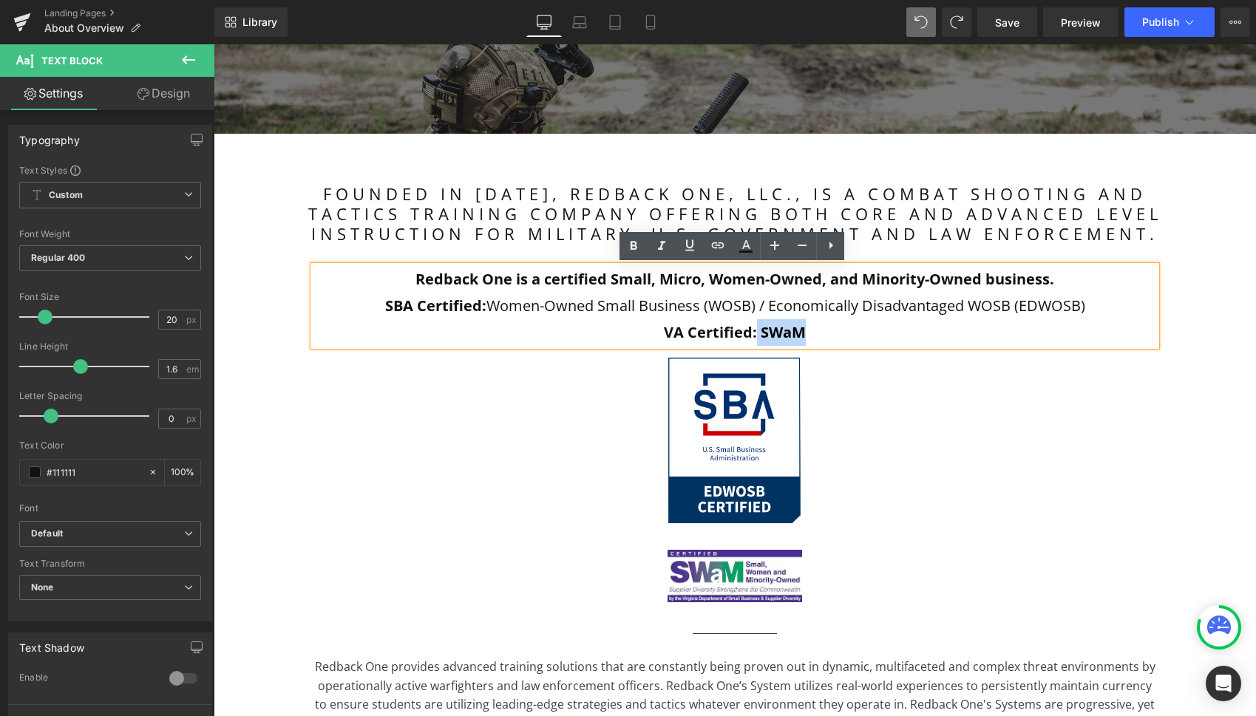
drag, startPoint x: 812, startPoint y: 333, endPoint x: 754, endPoint y: 330, distance: 58.5
click at [754, 330] on p "VA Certified: SWaM" at bounding box center [734, 332] width 843 height 27
click at [639, 245] on icon at bounding box center [634, 246] width 18 height 18
drag, startPoint x: 767, startPoint y: 305, endPoint x: 790, endPoint y: 307, distance: 22.2
click at [767, 305] on p "SBA Certified: Women-Owned Small Business (WOSB) / Economically Disadvantaged W…" at bounding box center [734, 306] width 843 height 27
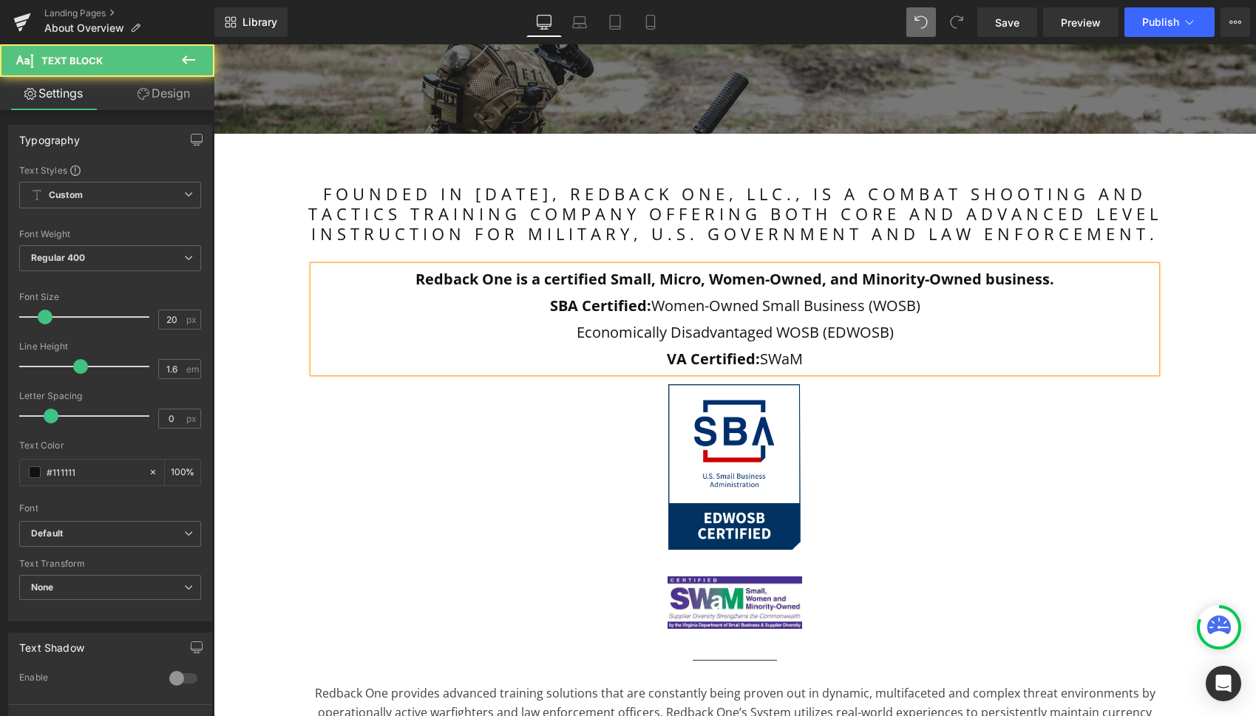
click at [652, 308] on p "SBA Certified: Women-Owned Small Business (WOSB)" at bounding box center [734, 306] width 843 height 27
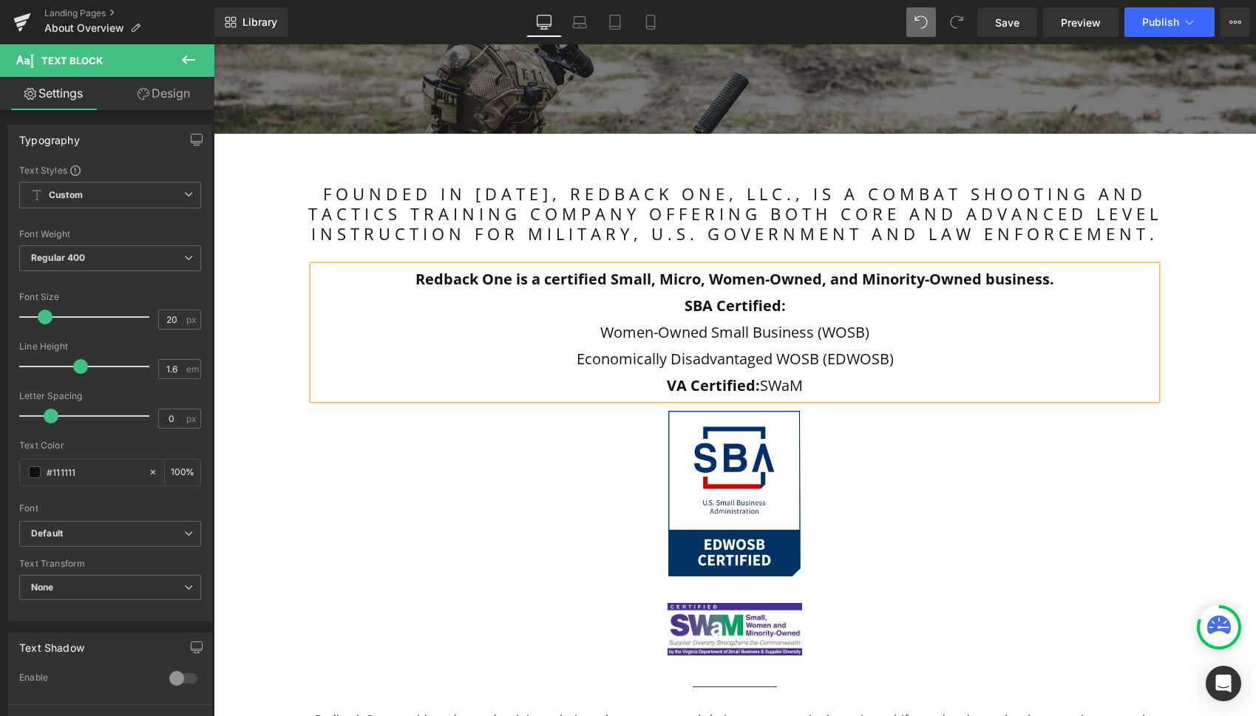
click at [895, 362] on p "Economically Disadvantaged WOSB (EDWOSB)" at bounding box center [734, 359] width 843 height 27
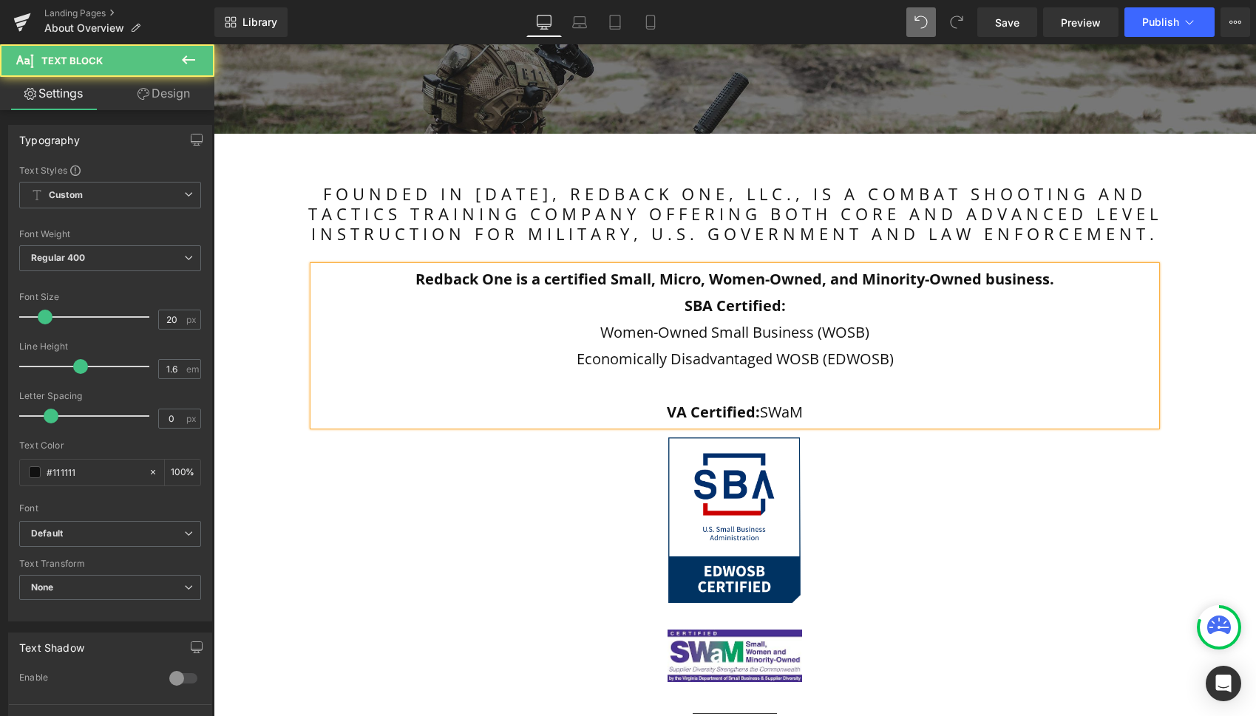
click at [759, 413] on p "VA Certified: SWaM" at bounding box center [734, 412] width 843 height 27
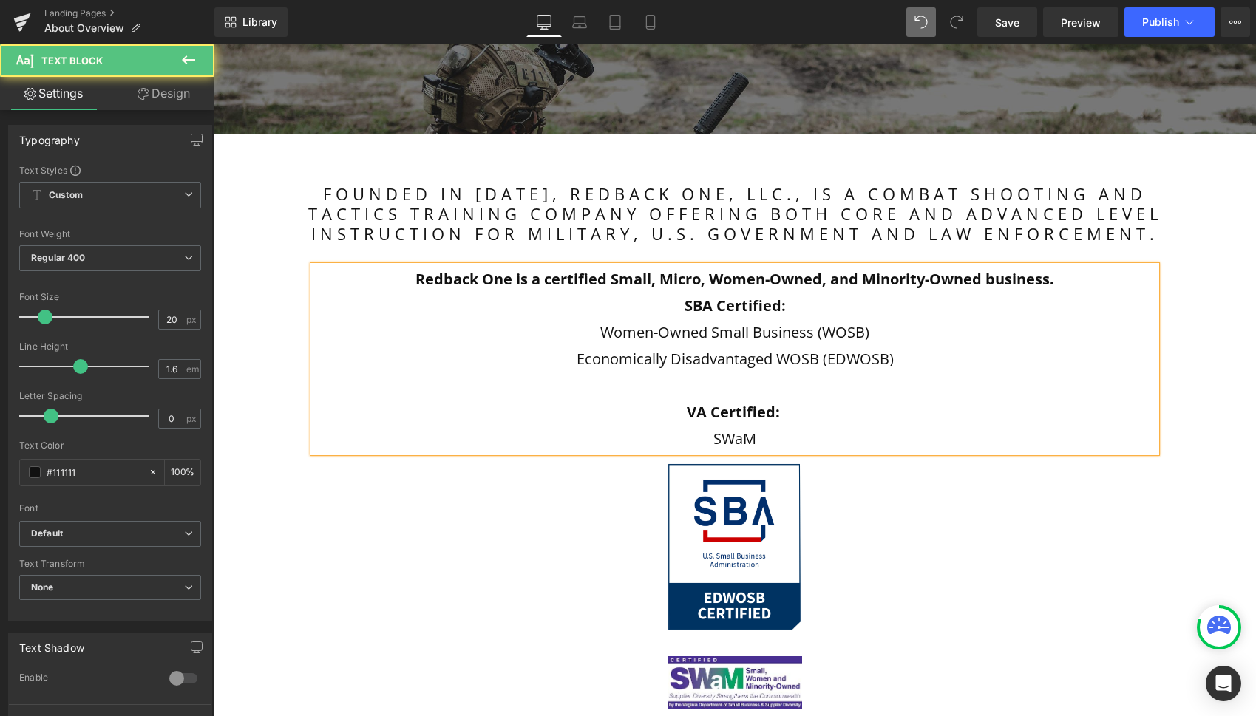
drag, startPoint x: 682, startPoint y: 305, endPoint x: 699, endPoint y: 306, distance: 17.1
click at [685, 305] on strong "SBA Certified:" at bounding box center [735, 306] width 101 height 20
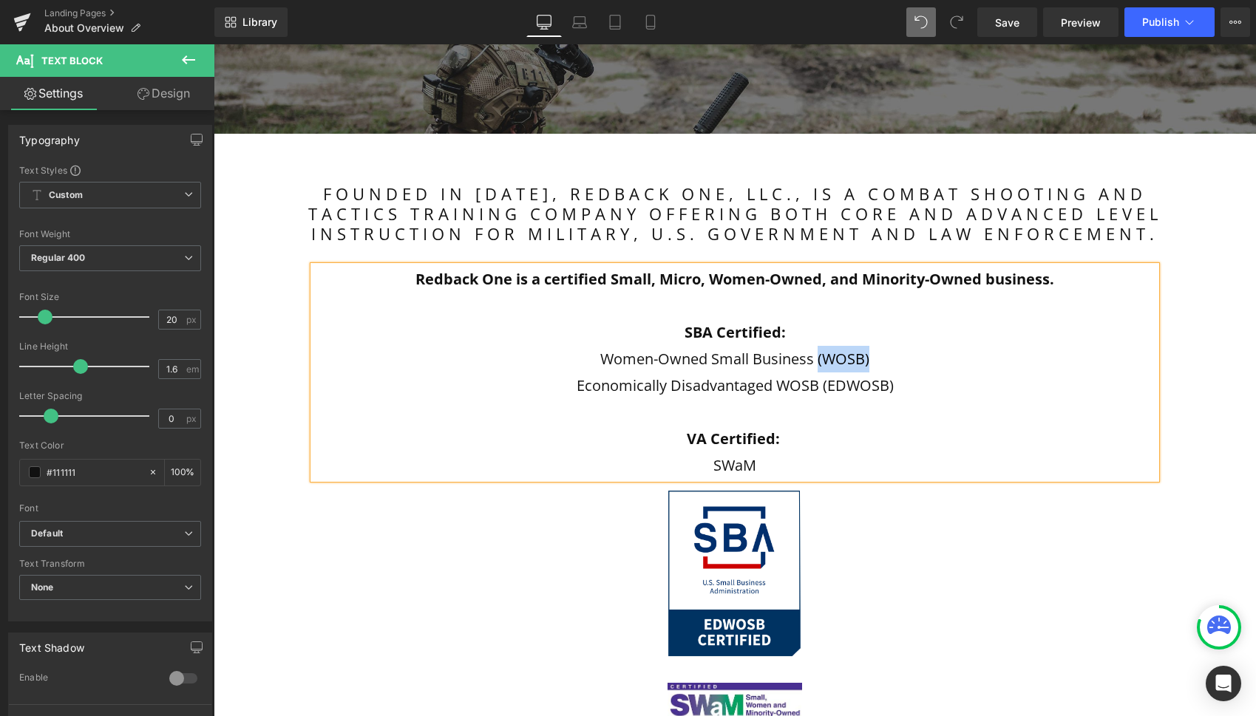
drag, startPoint x: 848, startPoint y: 360, endPoint x: 813, endPoint y: 362, distance: 34.8
click at [813, 362] on p "Women-Owned Small Business (WOSB)" at bounding box center [734, 359] width 843 height 27
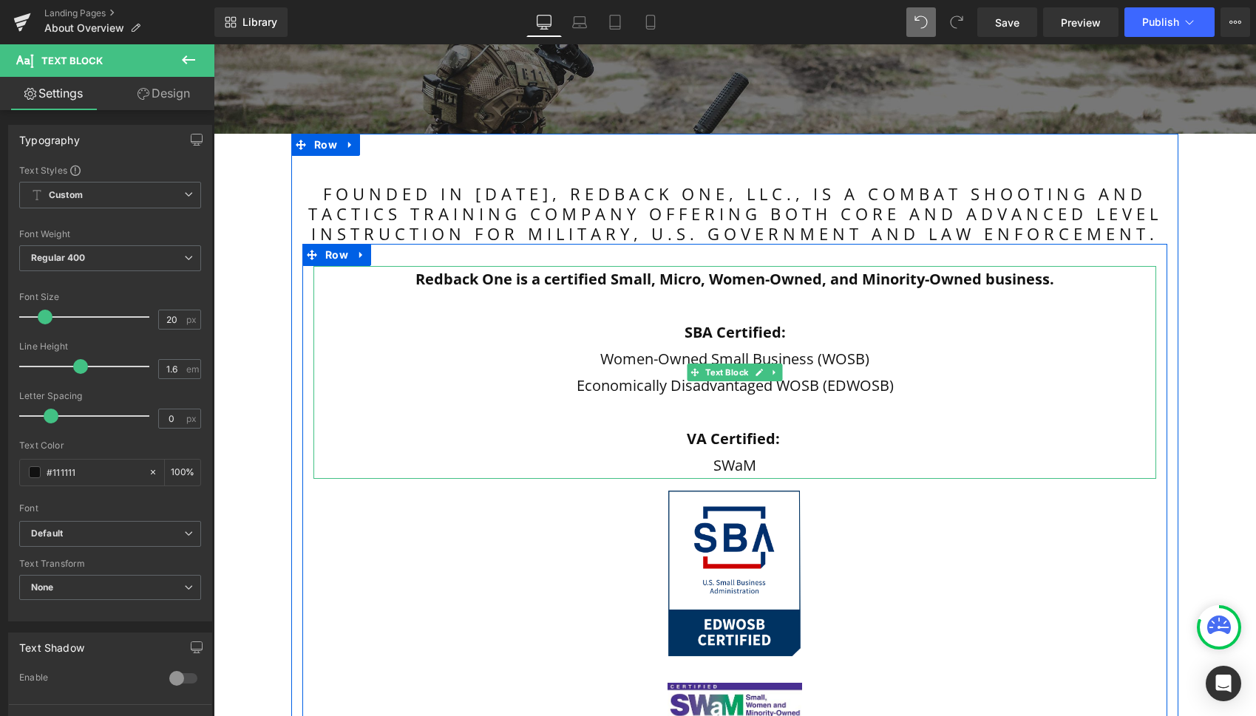
click at [775, 373] on icon at bounding box center [774, 372] width 8 height 9
click at [869, 360] on p "Women-Owned Small Business (WOSB)" at bounding box center [734, 359] width 843 height 27
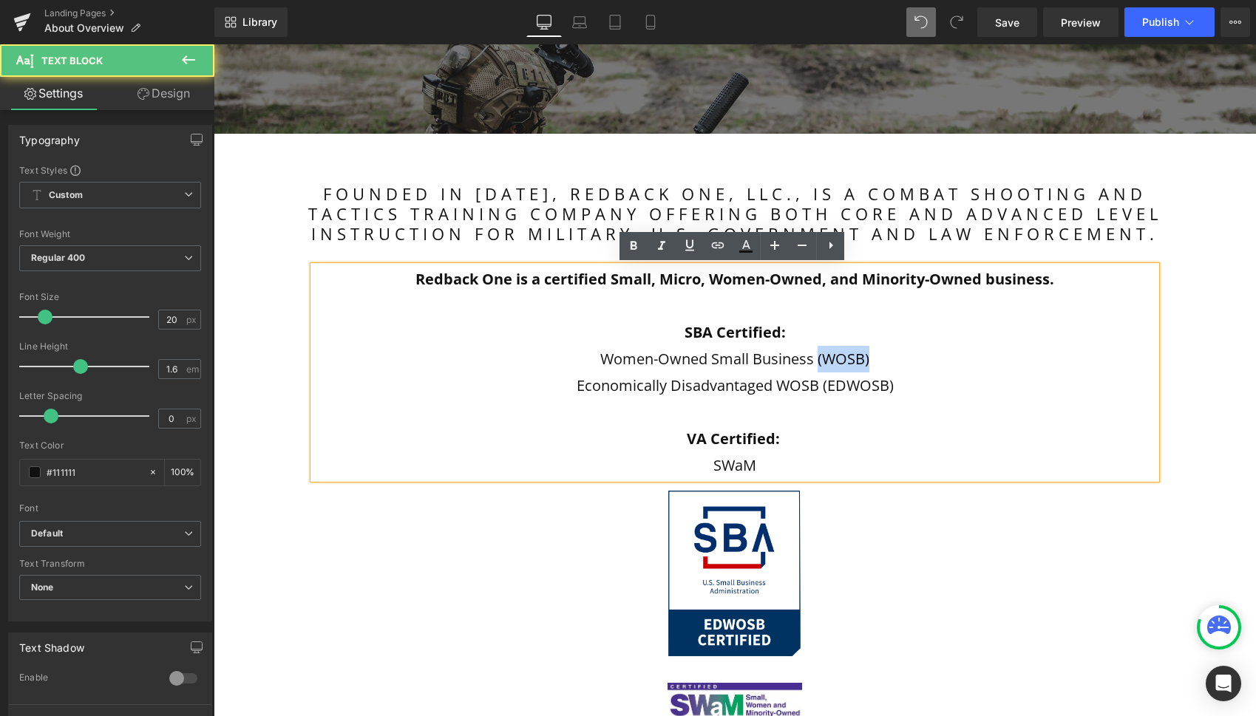
drag, startPoint x: 866, startPoint y: 360, endPoint x: 812, endPoint y: 362, distance: 54.0
click at [815, 364] on p "Women-Owned Small Business (WOSB)" at bounding box center [734, 359] width 843 height 27
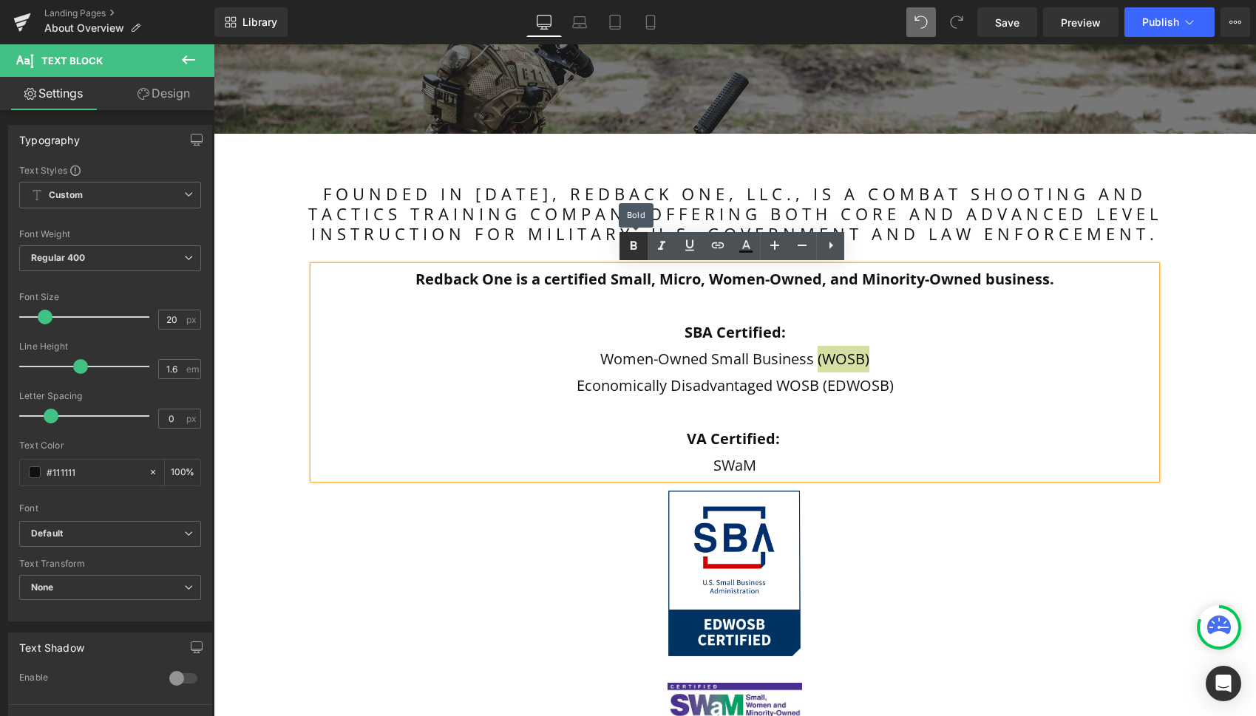
click at [631, 243] on icon at bounding box center [634, 245] width 7 height 9
drag, startPoint x: 880, startPoint y: 389, endPoint x: 820, endPoint y: 391, distance: 60.7
click at [820, 391] on p "Economically Disadvantaged WOSB (EDWOSB)" at bounding box center [734, 386] width 843 height 27
click at [637, 247] on icon at bounding box center [634, 245] width 7 height 9
click at [864, 407] on p at bounding box center [734, 412] width 843 height 27
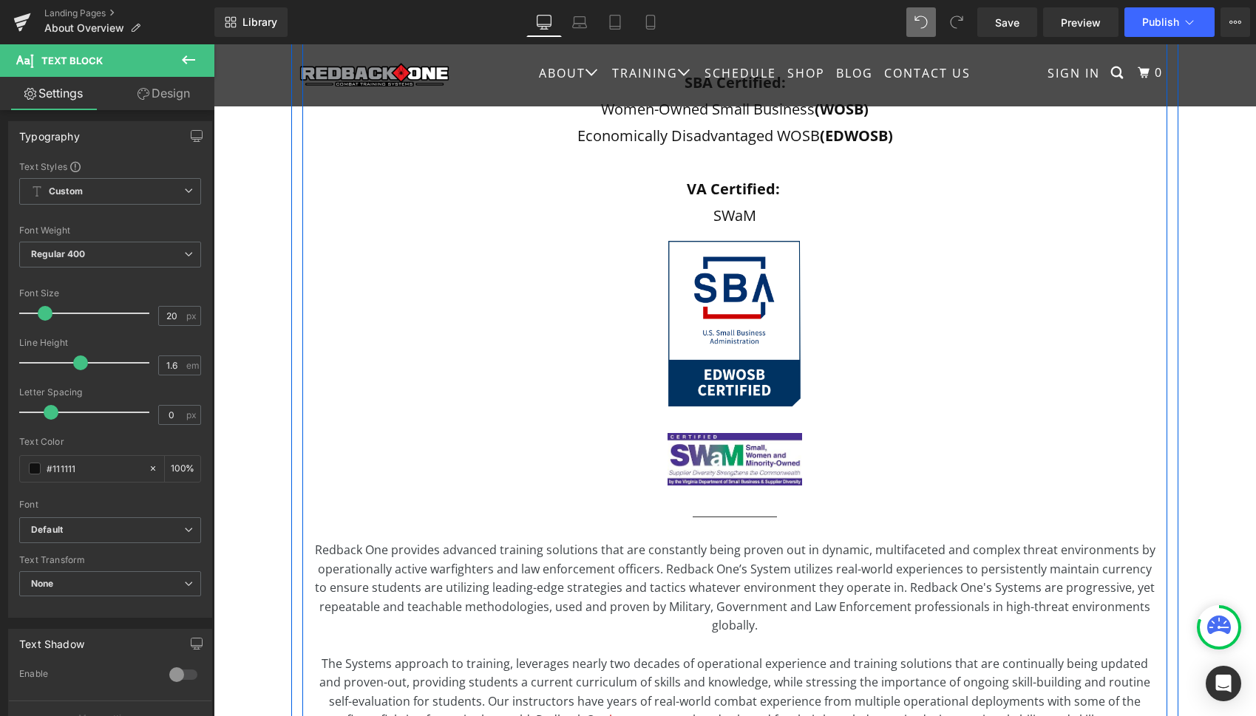
scroll to position [534, 0]
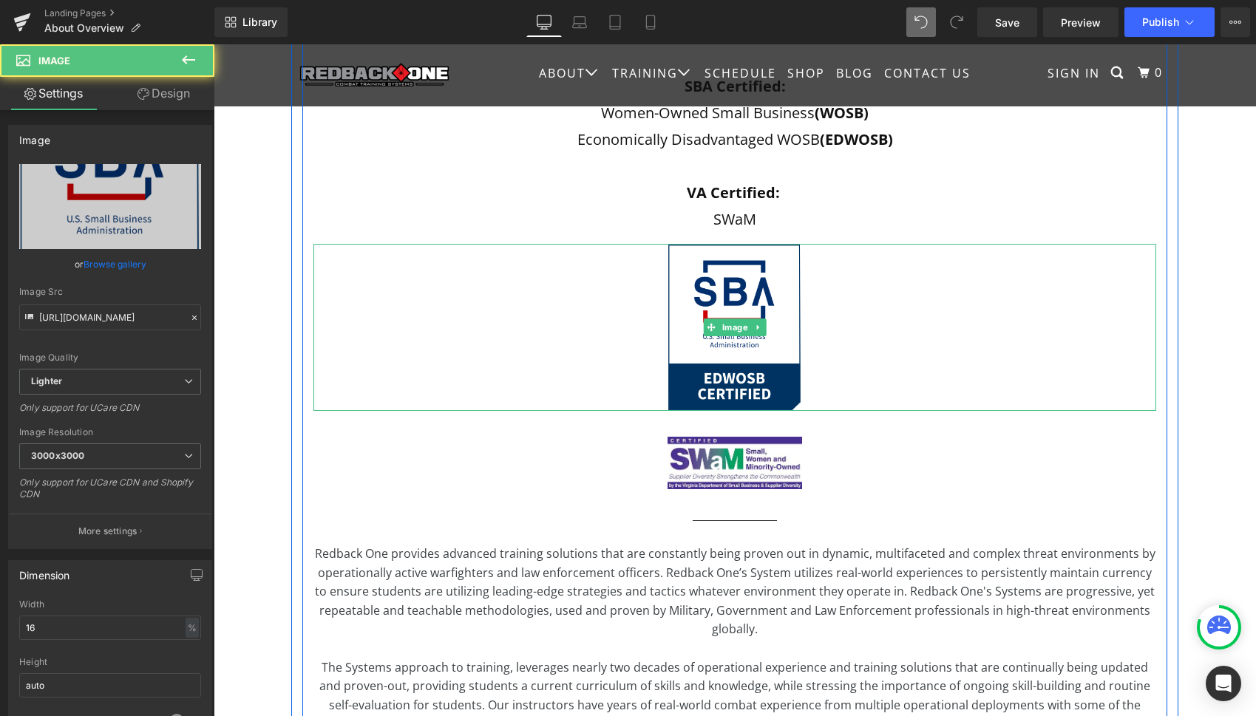
click at [492, 372] on div at bounding box center [734, 327] width 843 height 167
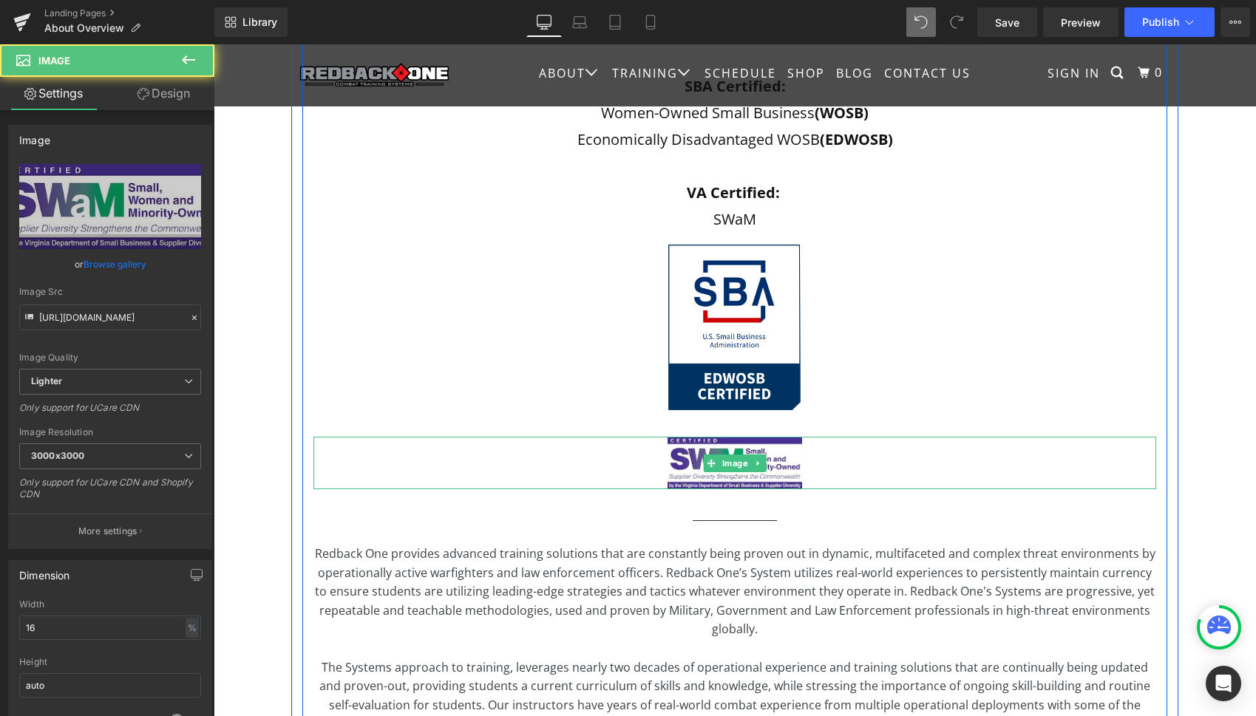
click at [484, 465] on div at bounding box center [734, 463] width 843 height 52
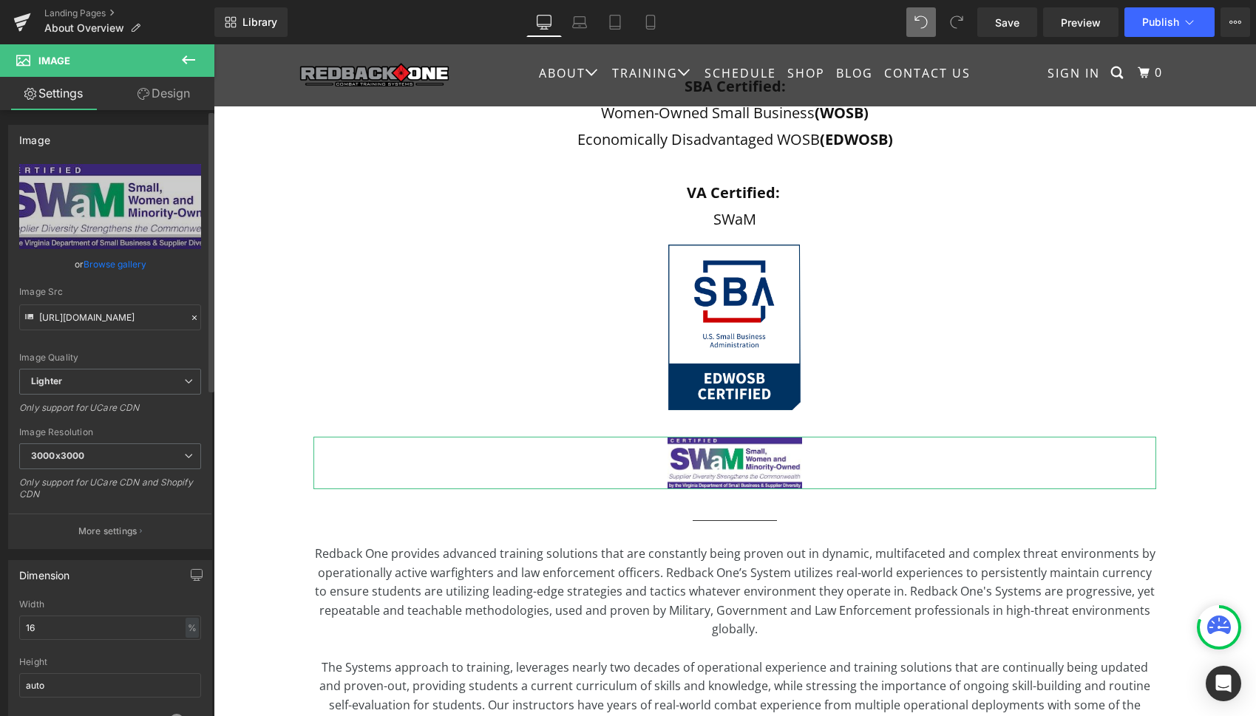
click at [123, 529] on p "More settings" at bounding box center [107, 531] width 59 height 13
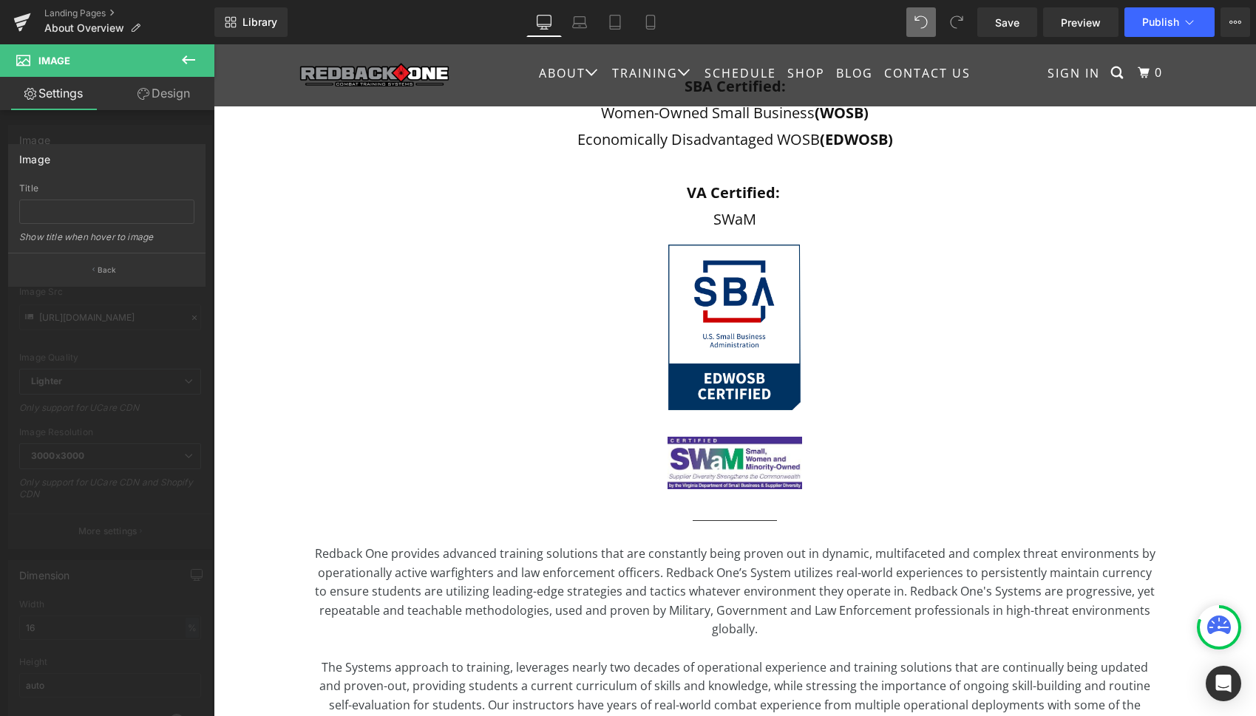
click at [186, 57] on icon at bounding box center [188, 59] width 13 height 9
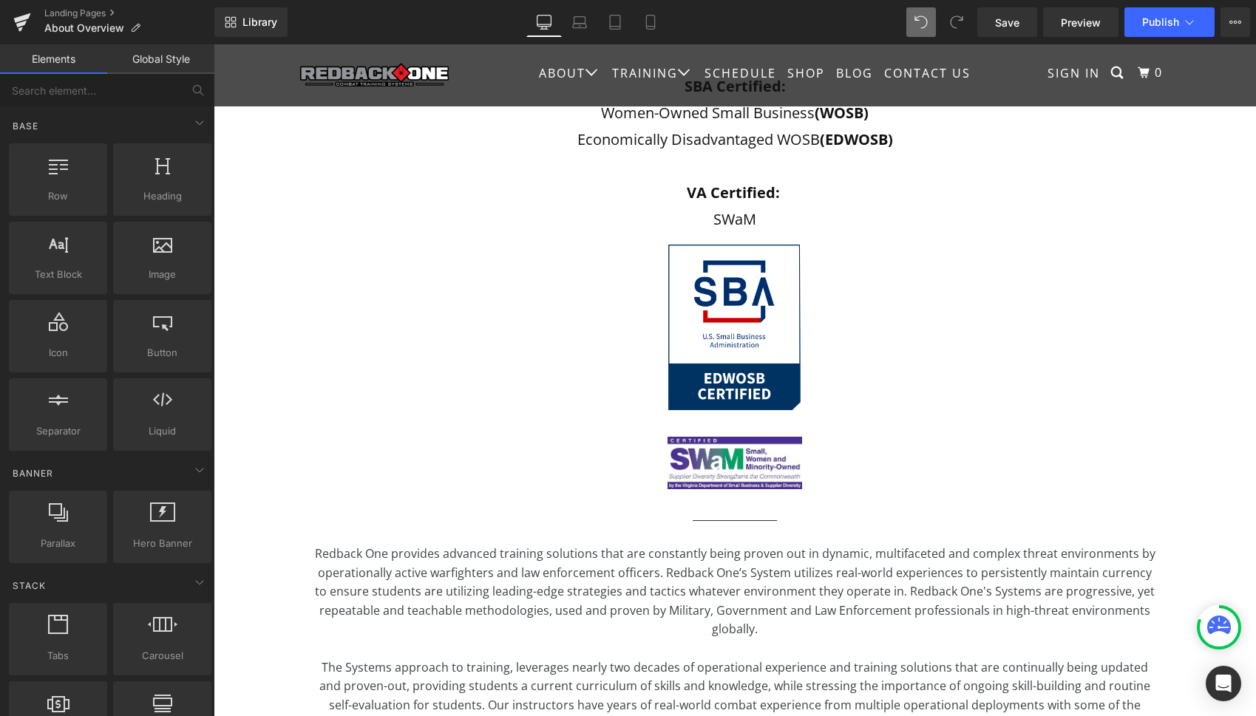
scroll to position [0, 0]
click at [157, 259] on div at bounding box center [162, 250] width 89 height 33
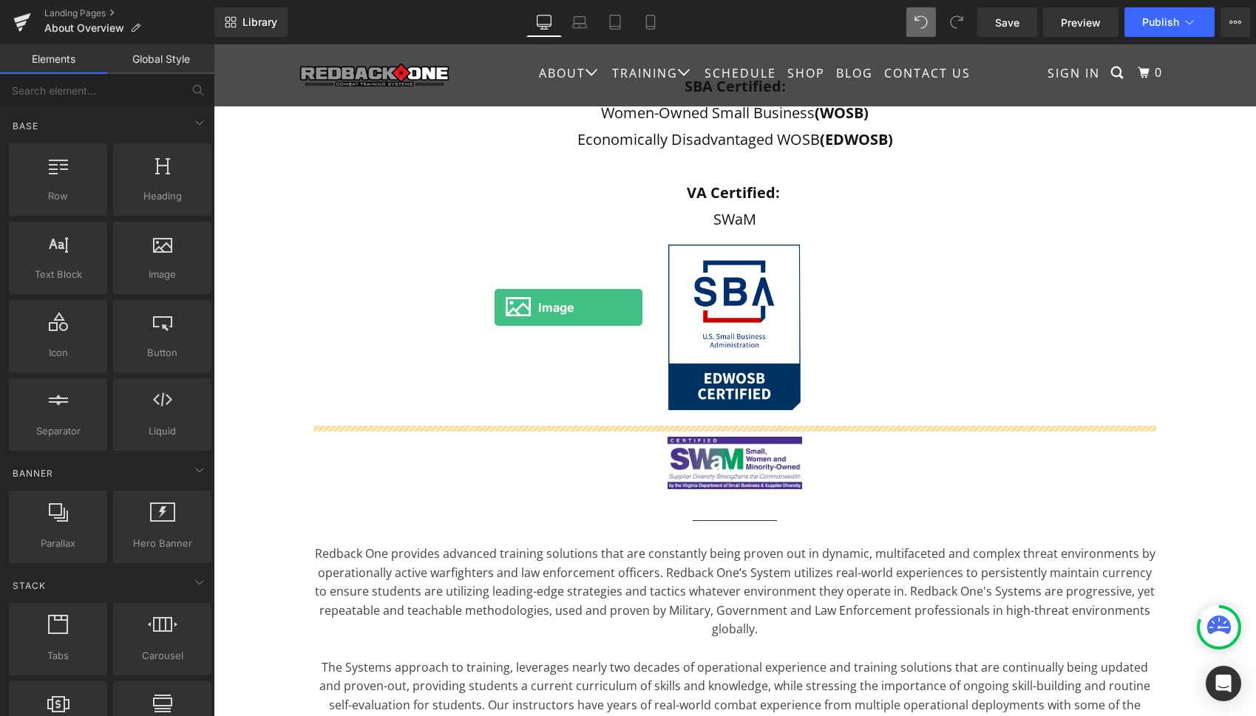
drag, startPoint x: 370, startPoint y: 303, endPoint x: 494, endPoint y: 308, distance: 124.3
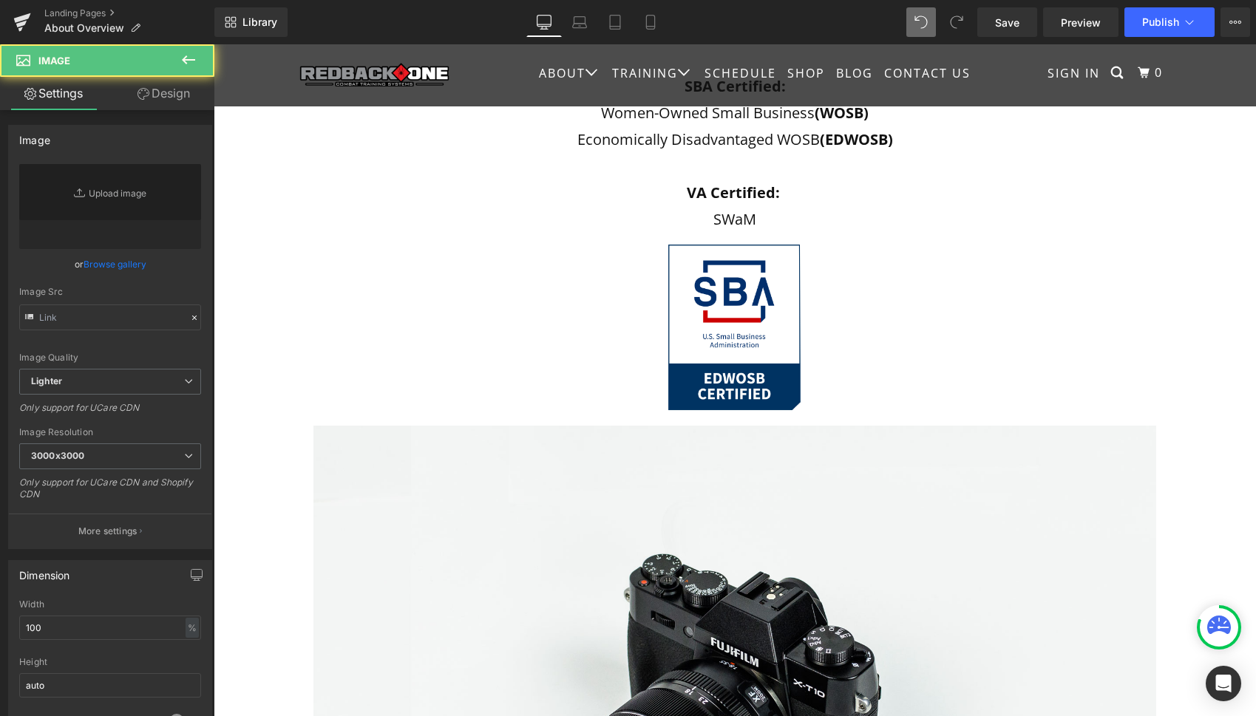
type input "//[DOMAIN_NAME][URL]"
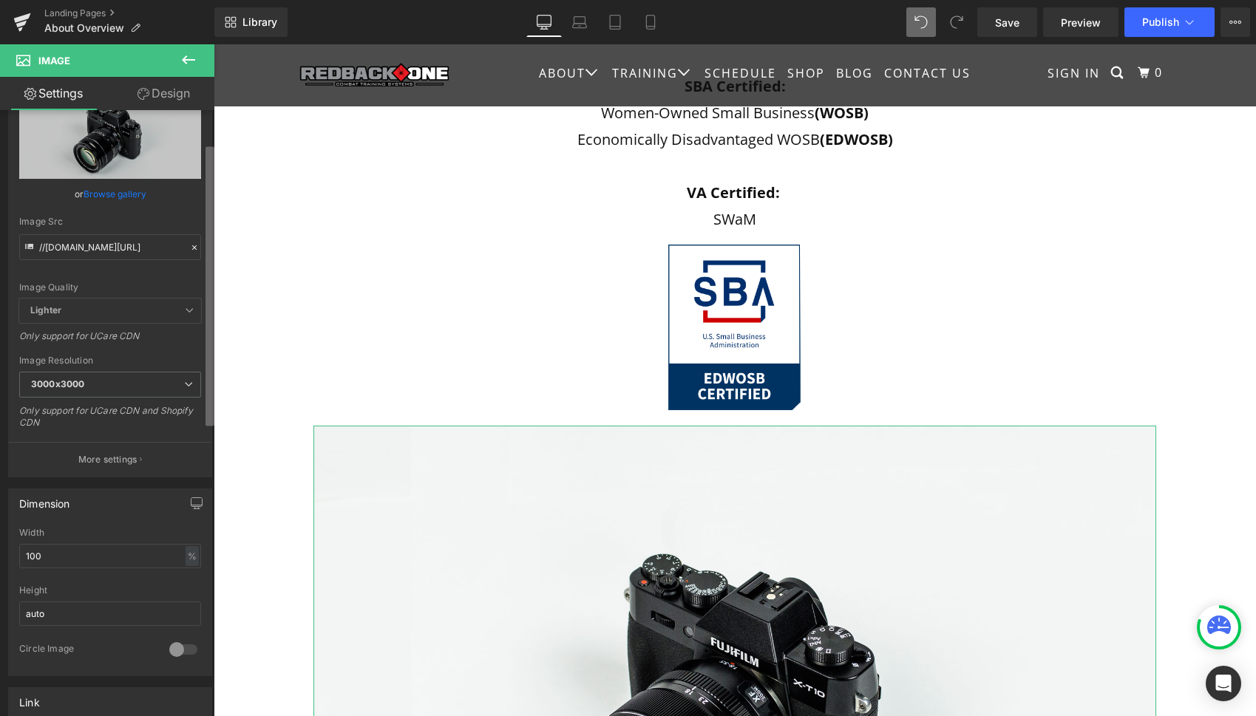
scroll to position [69, 0]
click at [173, 92] on link "Design" at bounding box center [163, 93] width 107 height 33
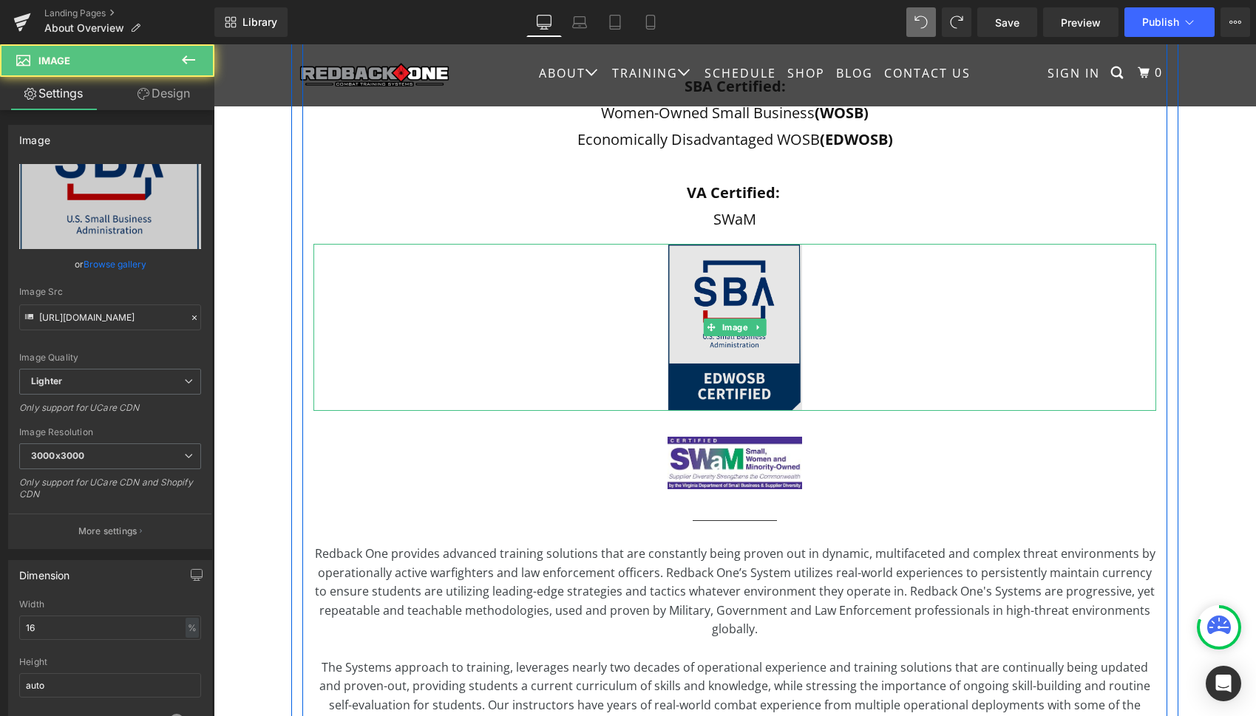
click at [771, 268] on img at bounding box center [735, 327] width 135 height 167
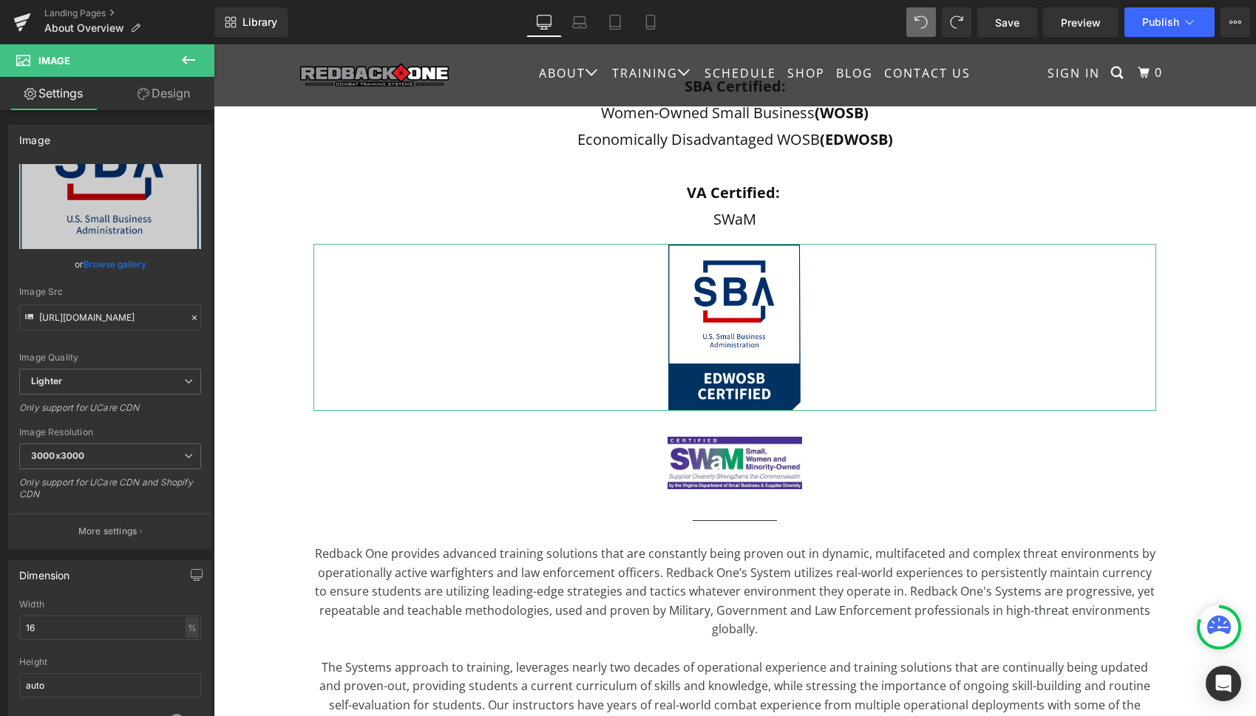
click at [158, 94] on link "Design" at bounding box center [163, 93] width 107 height 33
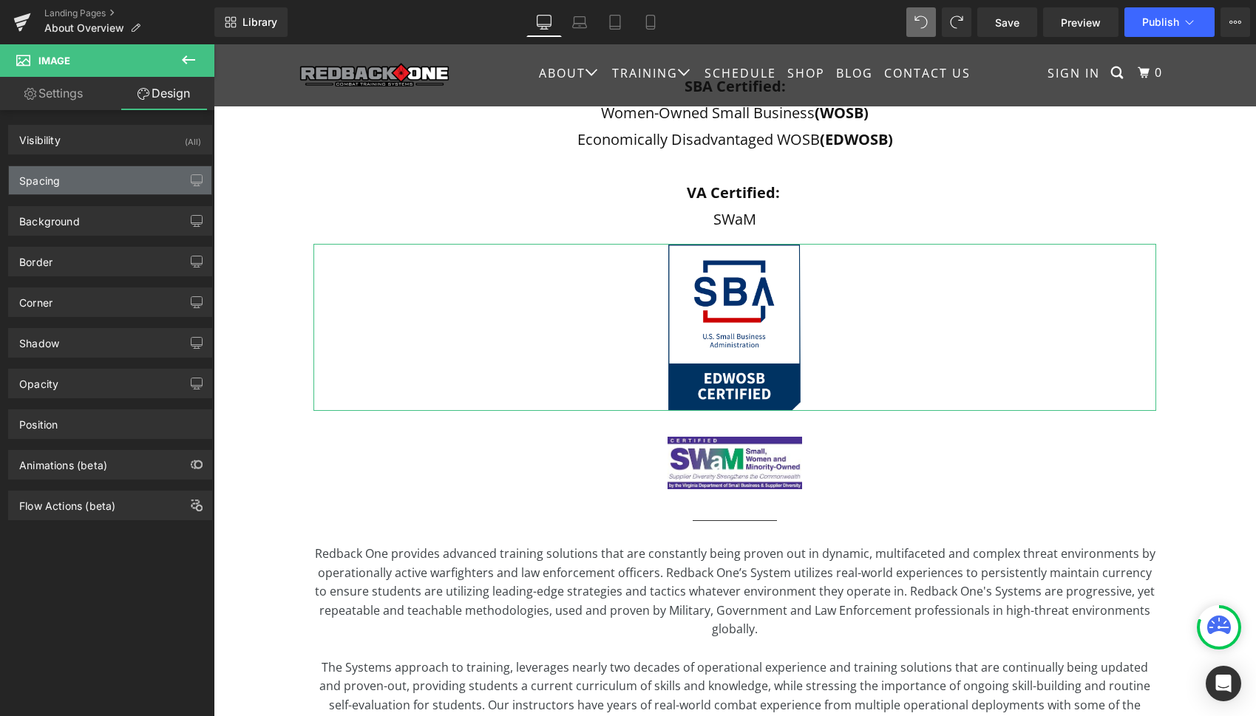
click at [96, 179] on div "Spacing" at bounding box center [110, 180] width 203 height 28
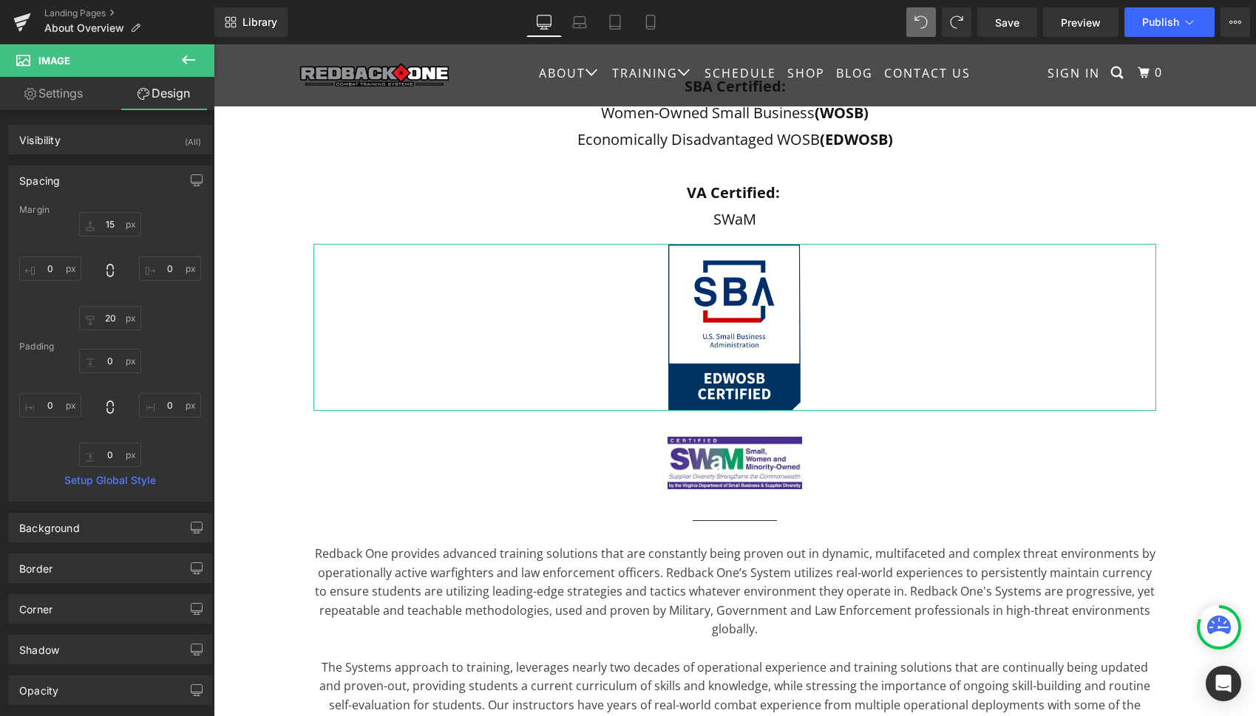
click at [72, 98] on link "Settings" at bounding box center [53, 93] width 107 height 33
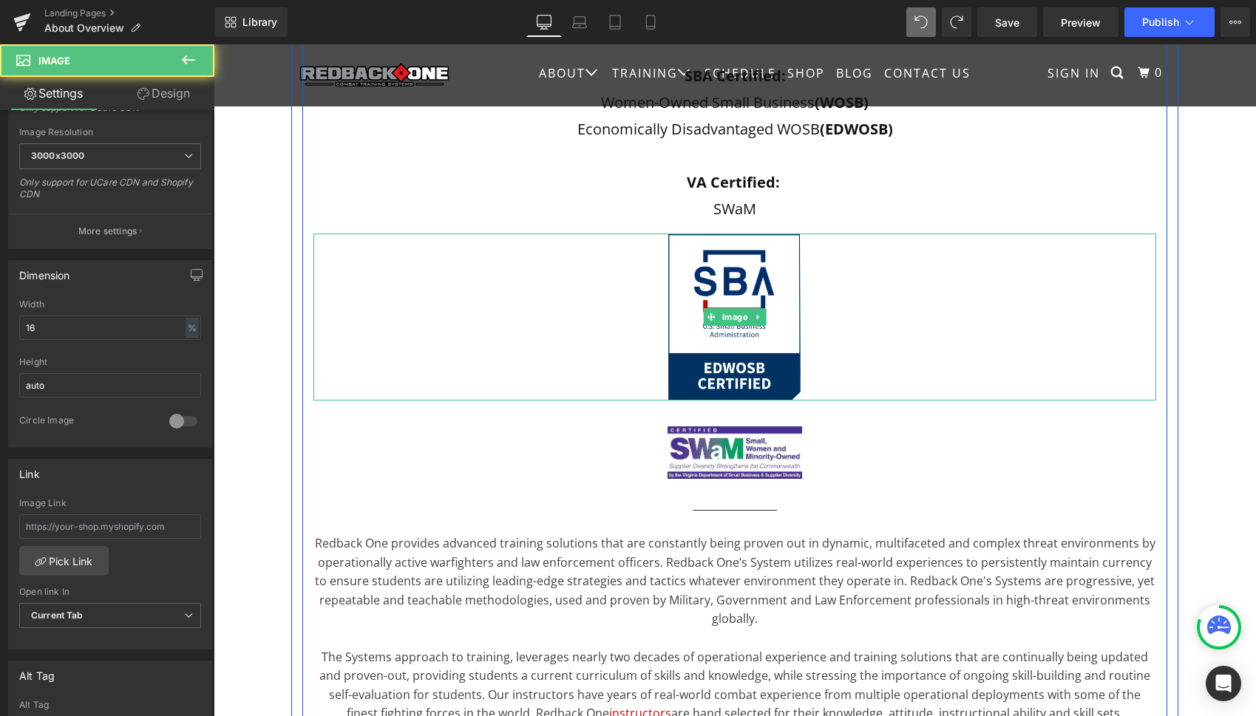
scroll to position [546, 0]
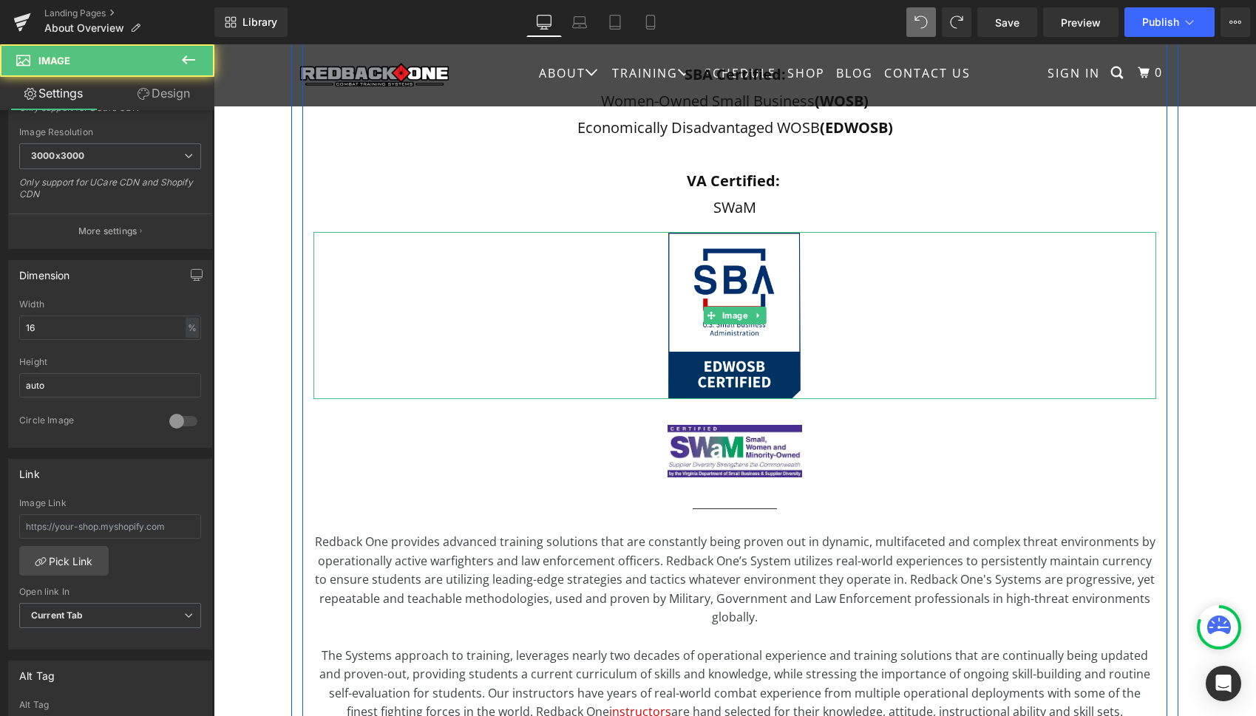
click at [507, 378] on div at bounding box center [734, 315] width 843 height 167
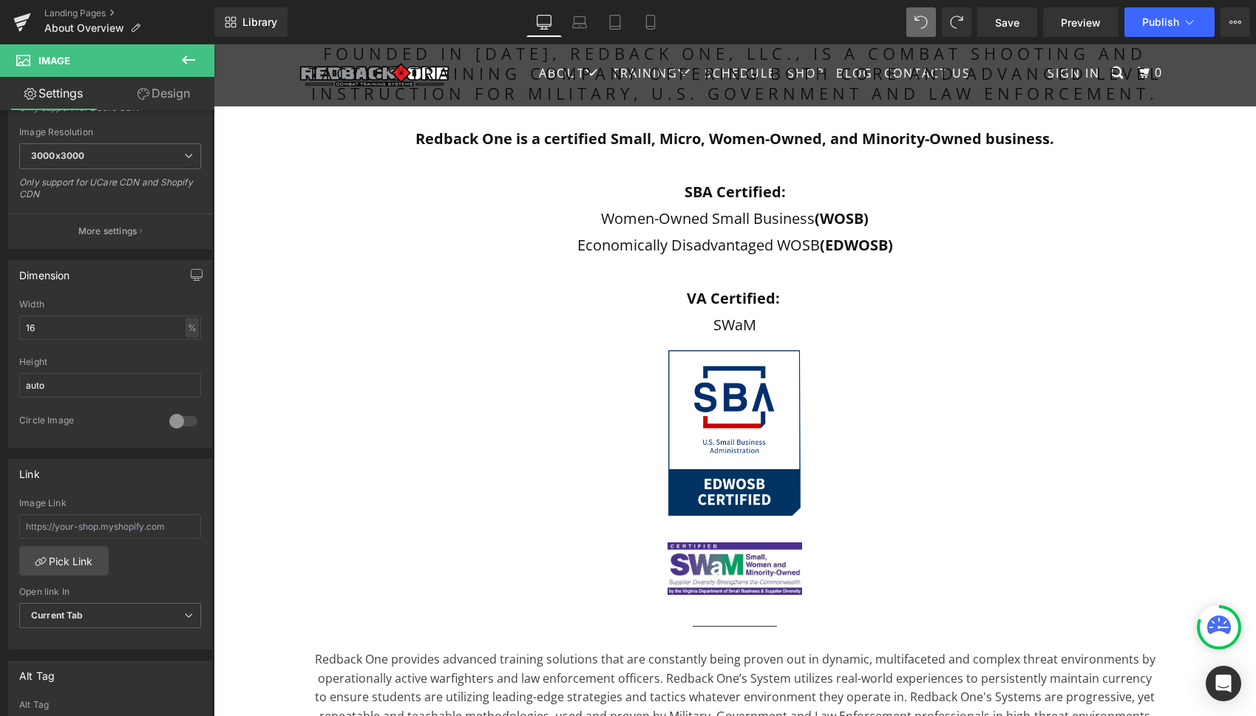
click at [190, 57] on icon at bounding box center [189, 60] width 18 height 18
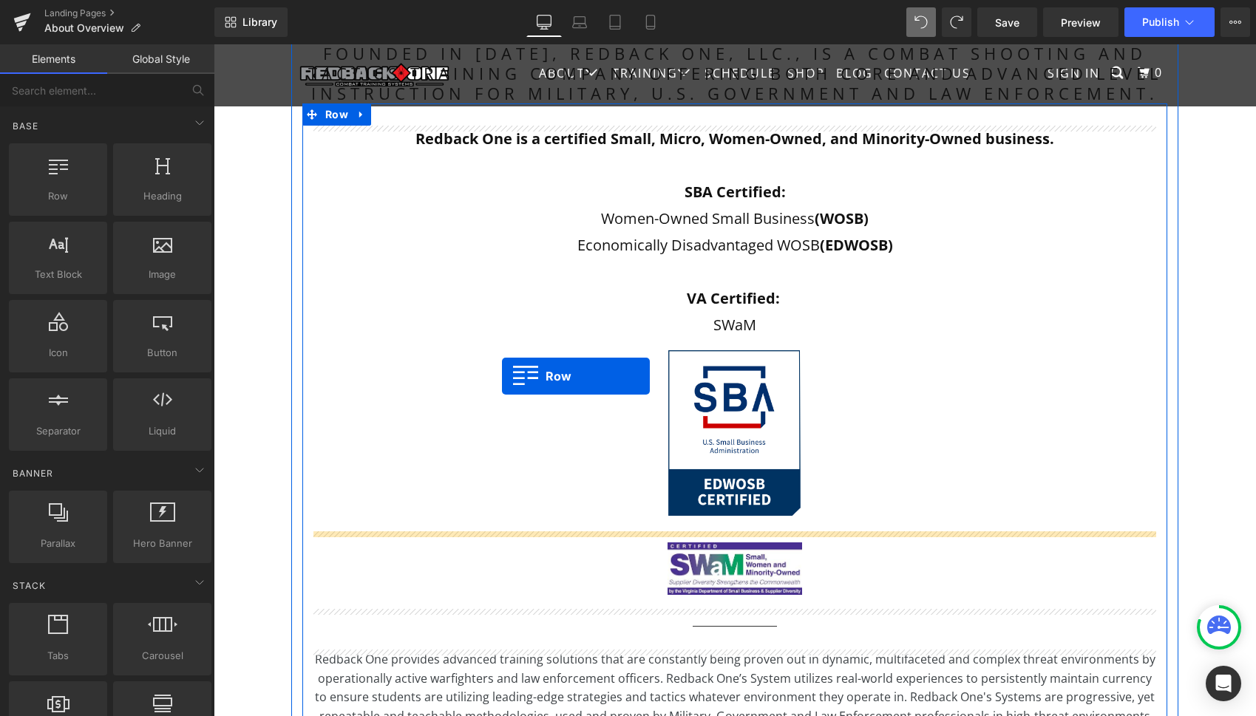
drag, startPoint x: 285, startPoint y: 219, endPoint x: 501, endPoint y: 376, distance: 267.8
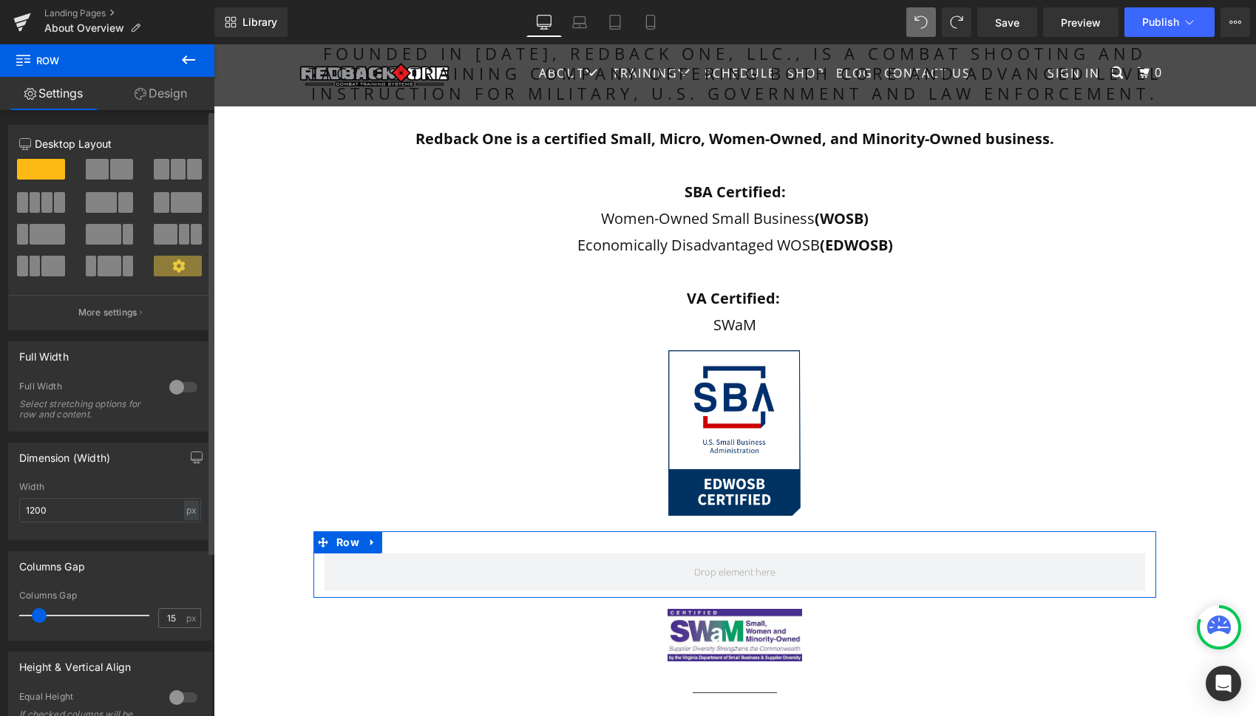
click at [178, 168] on span at bounding box center [178, 169] width 15 height 21
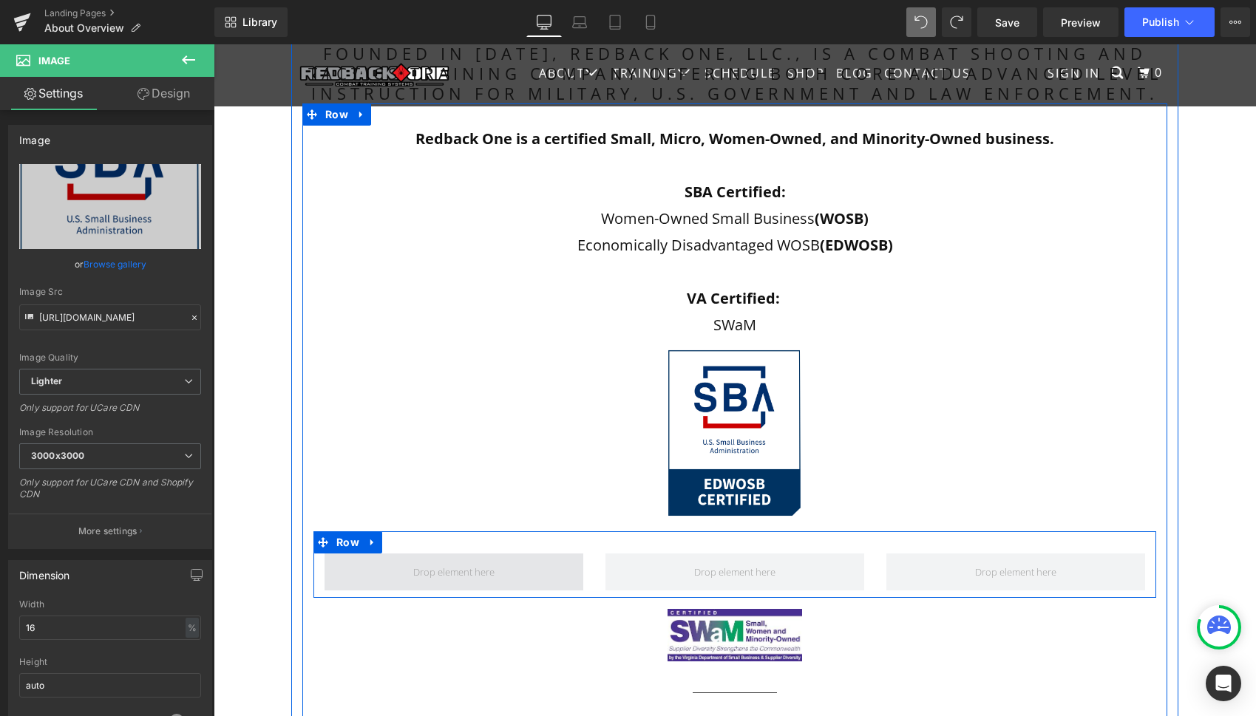
drag, startPoint x: 767, startPoint y: 407, endPoint x: 543, endPoint y: 565, distance: 273.2
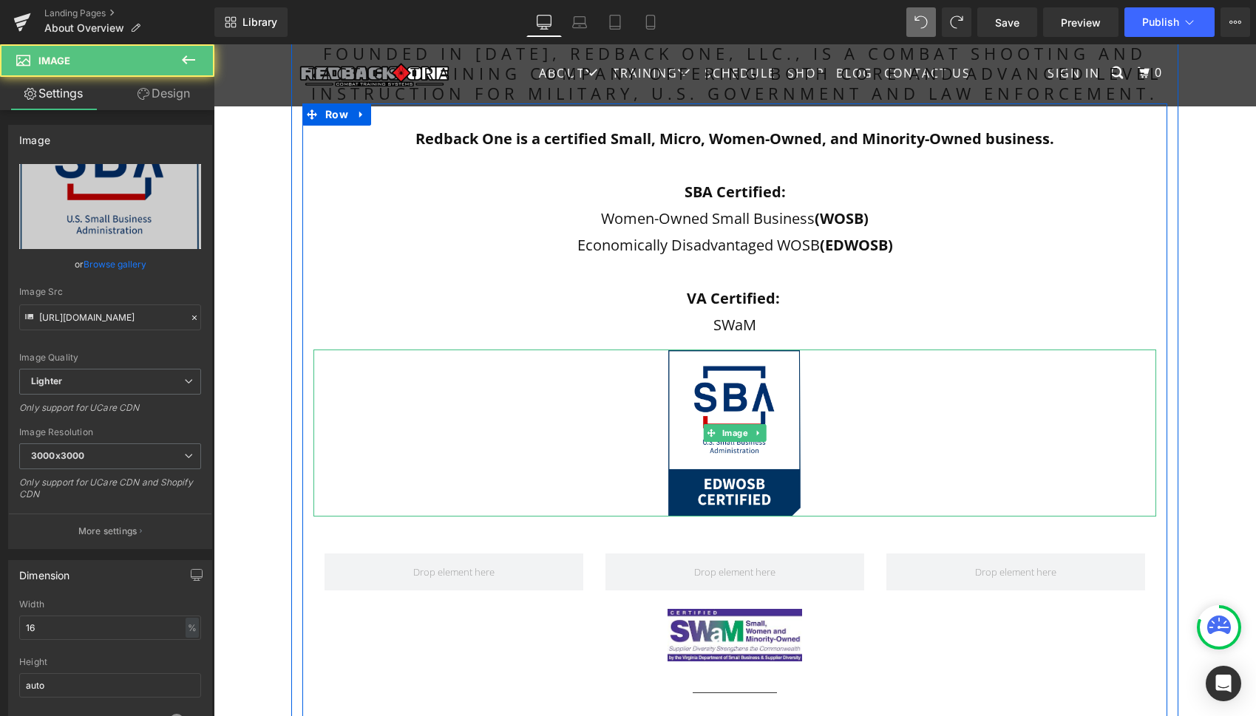
click at [844, 440] on div at bounding box center [734, 433] width 843 height 167
click at [756, 433] on icon at bounding box center [757, 433] width 2 height 5
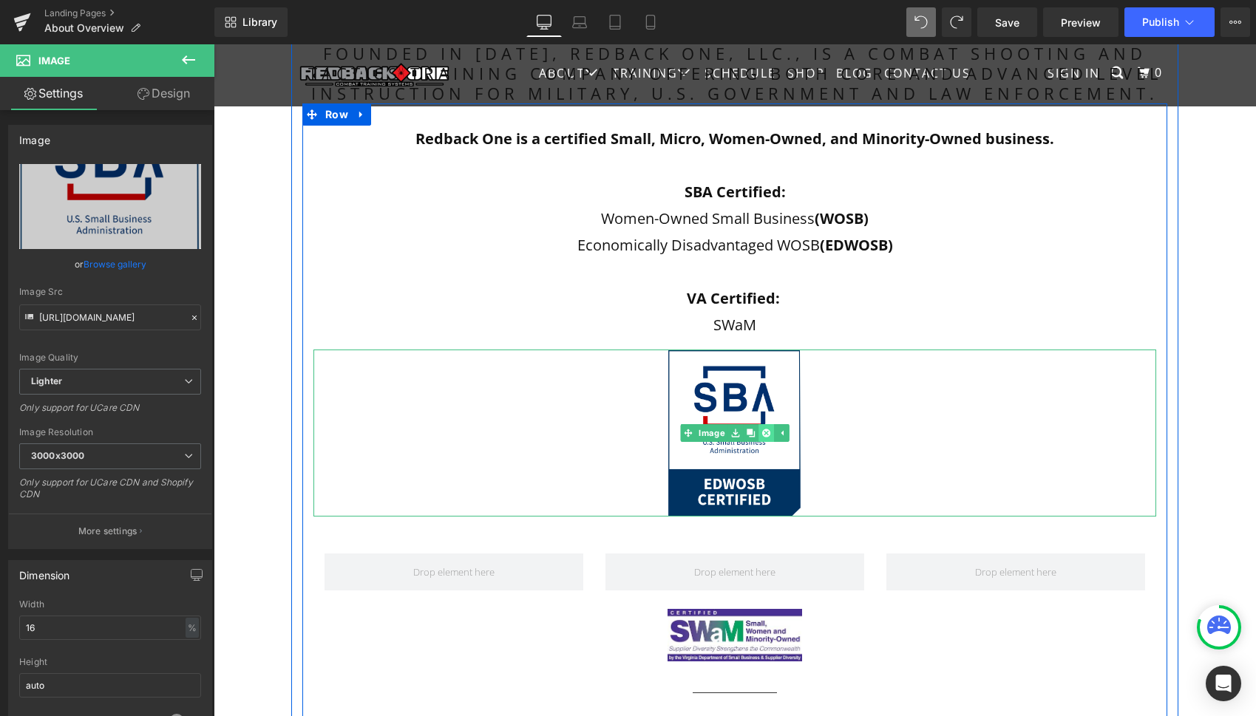
click at [762, 433] on icon at bounding box center [766, 434] width 8 height 8
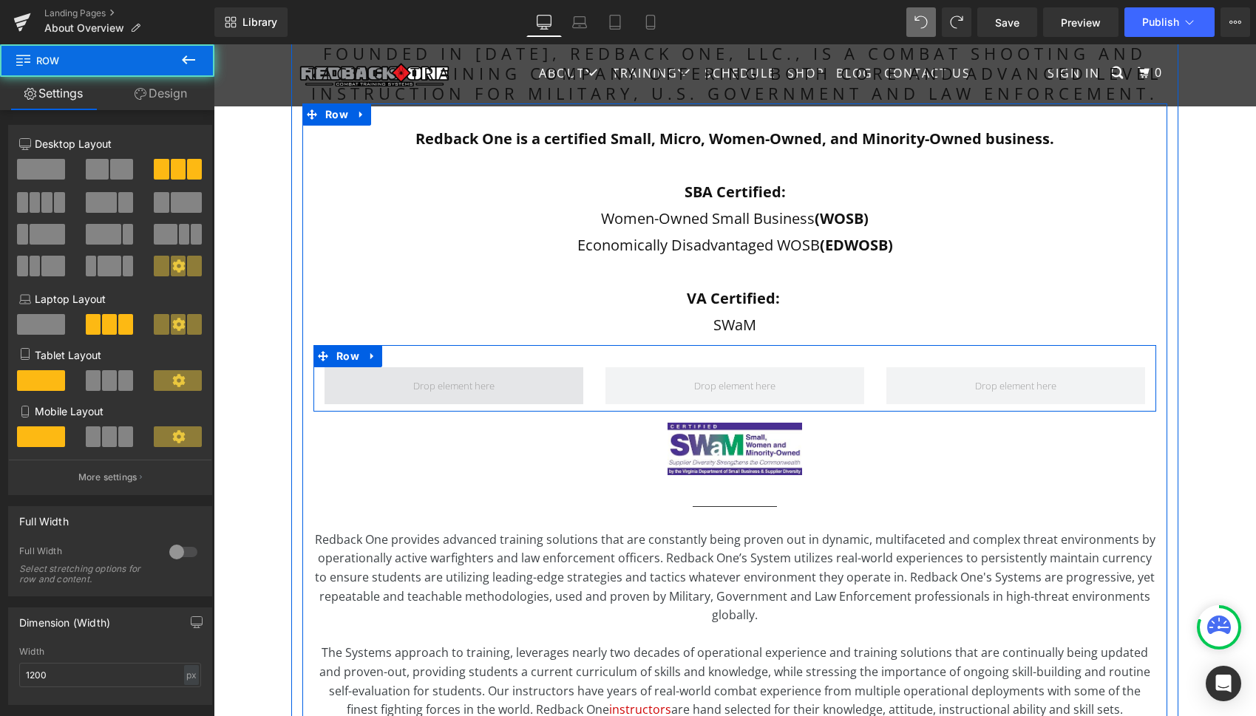
click at [564, 382] on span at bounding box center [454, 385] width 259 height 37
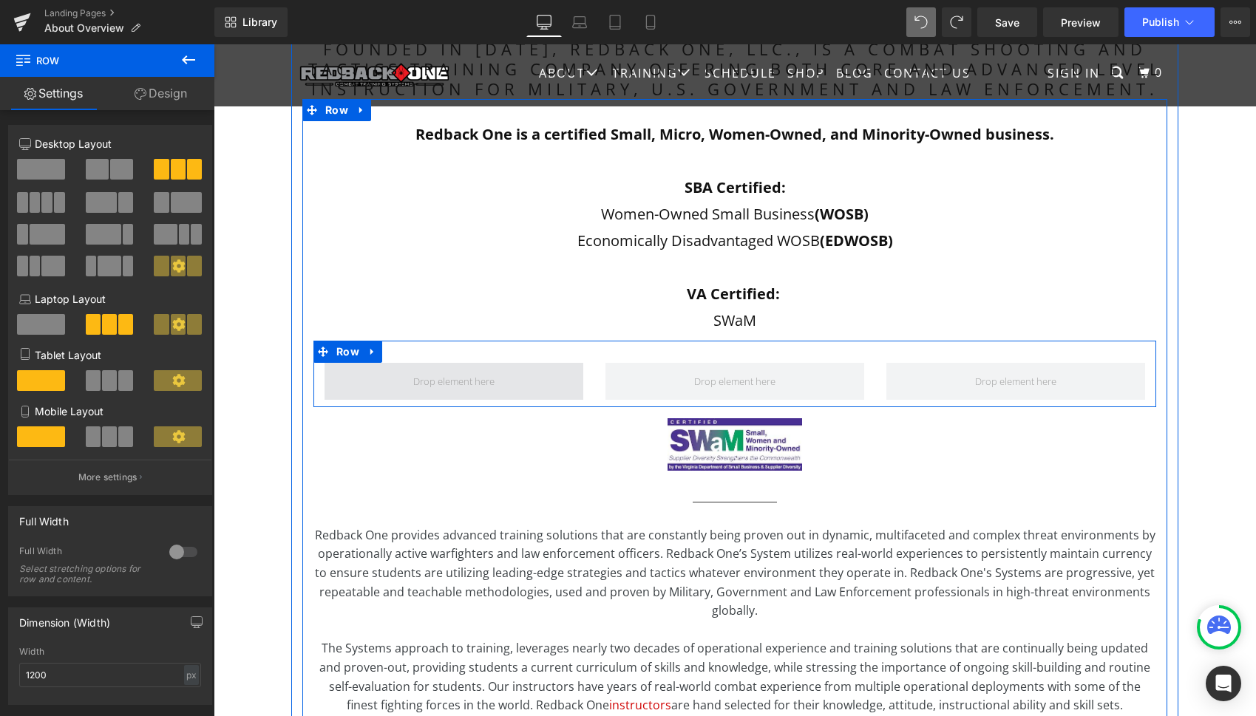
scroll to position [435, 0]
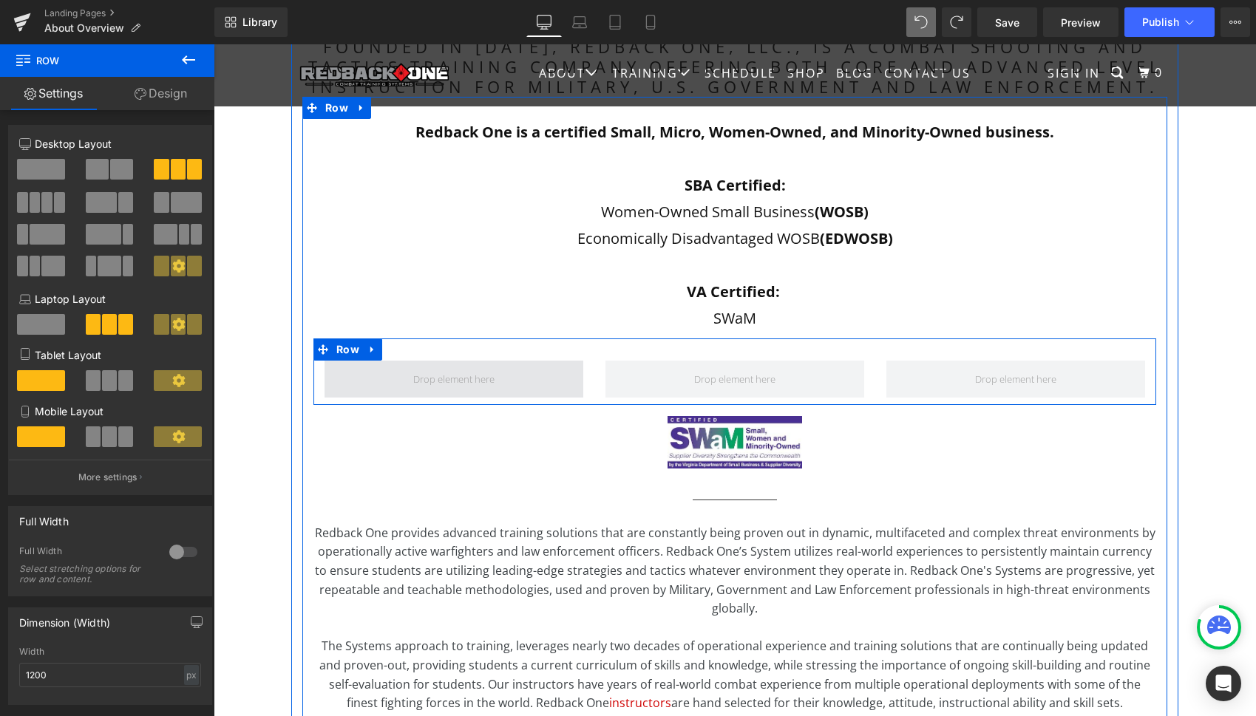
click at [481, 377] on span at bounding box center [454, 379] width 92 height 27
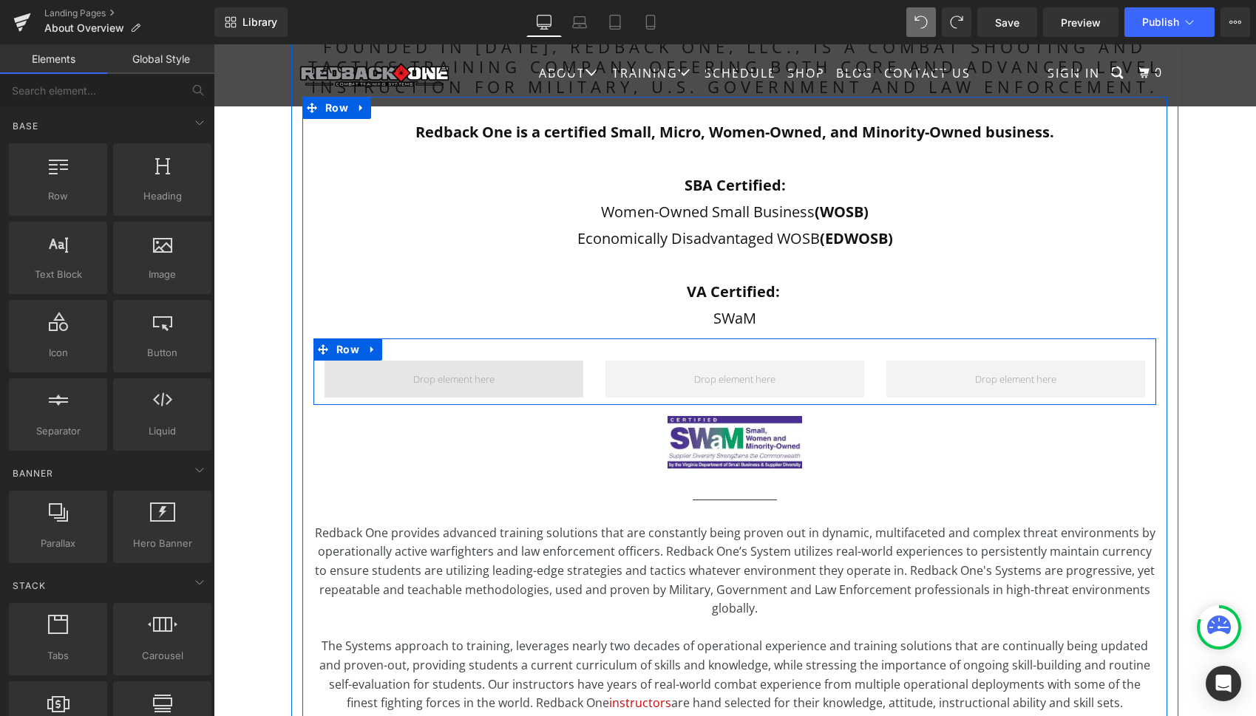
click at [384, 379] on span at bounding box center [454, 379] width 259 height 37
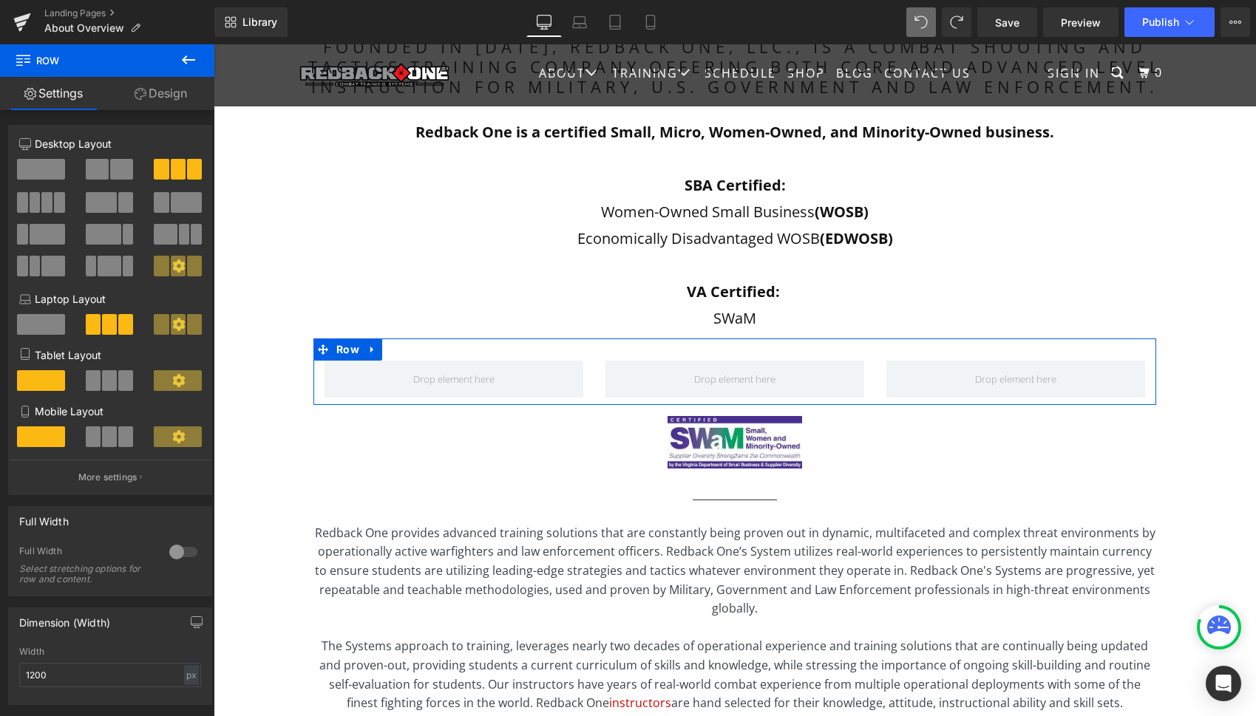
click at [69, 97] on link "Settings" at bounding box center [53, 93] width 107 height 33
click at [169, 97] on link "Design" at bounding box center [160, 93] width 107 height 33
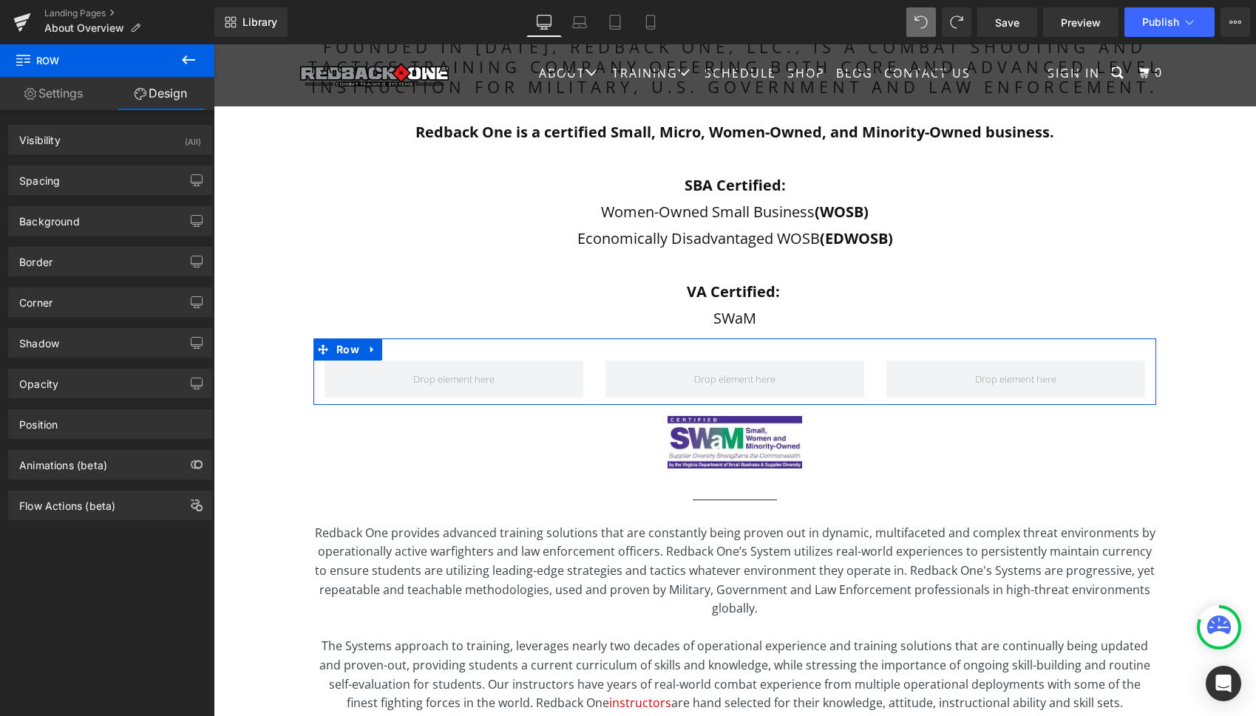
click at [44, 92] on link "Settings" at bounding box center [53, 93] width 107 height 33
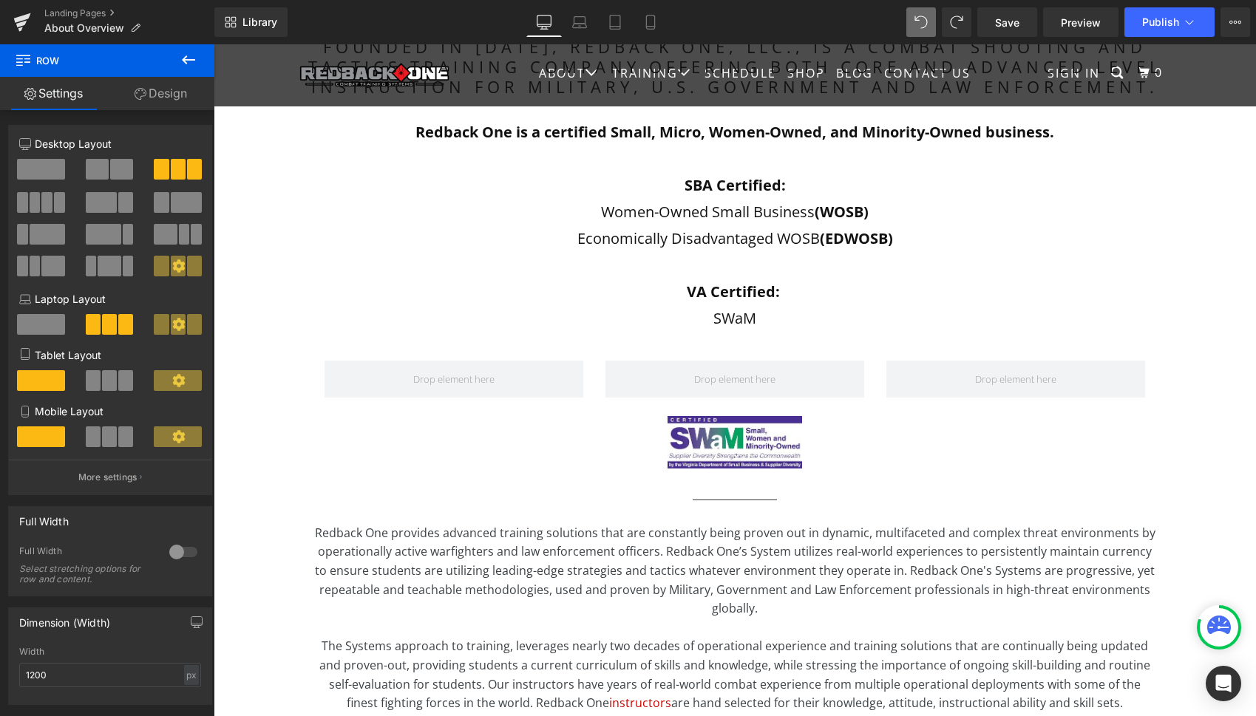
click at [193, 64] on icon at bounding box center [189, 60] width 18 height 18
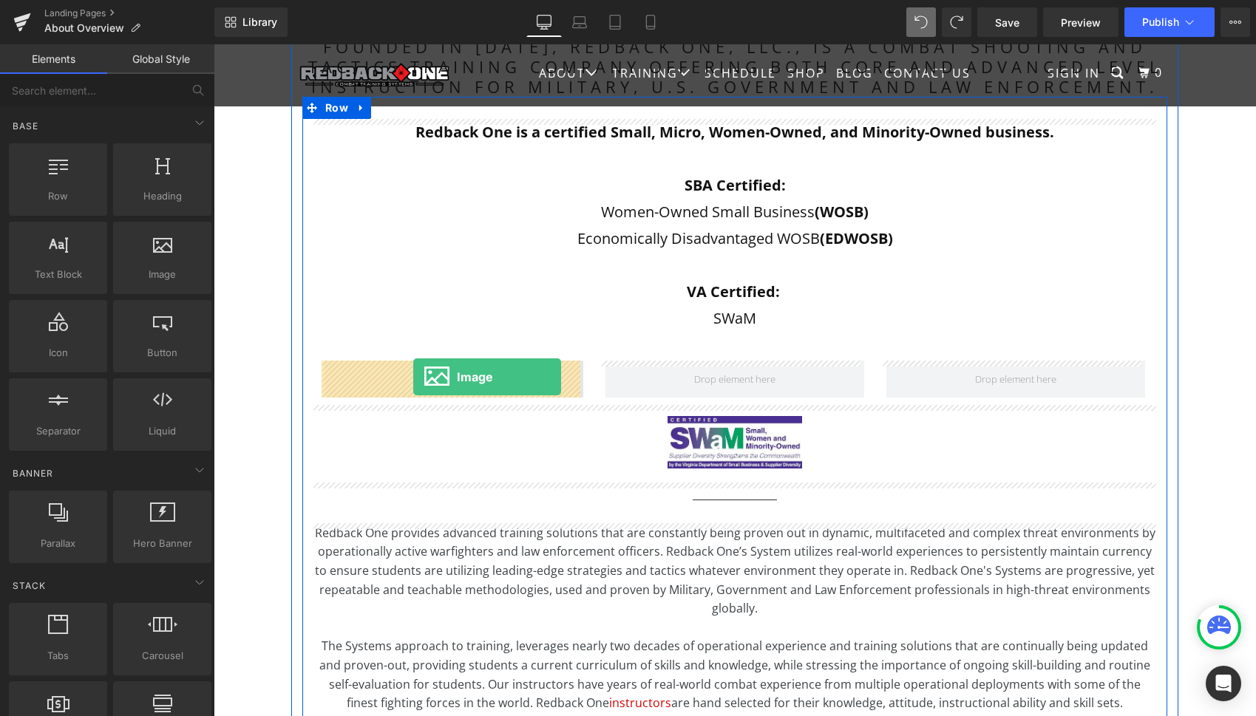
drag, startPoint x: 352, startPoint y: 303, endPoint x: 413, endPoint y: 376, distance: 95.5
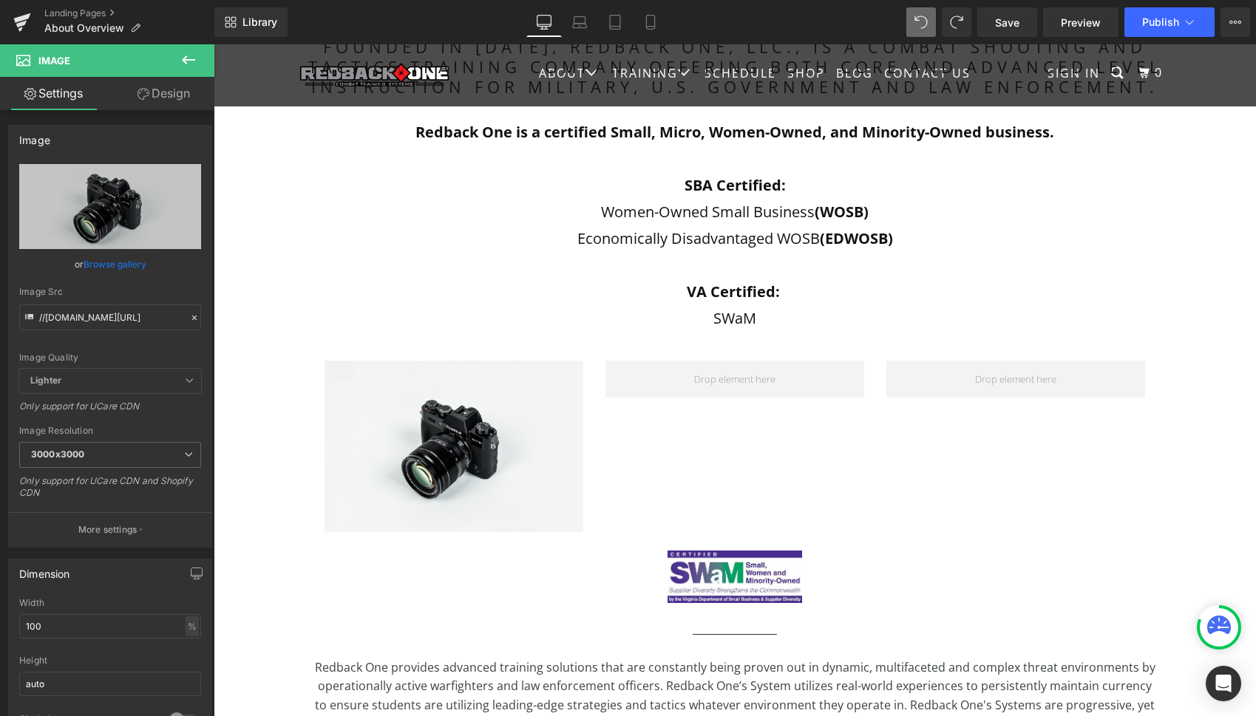
click at [190, 55] on icon at bounding box center [189, 60] width 18 height 18
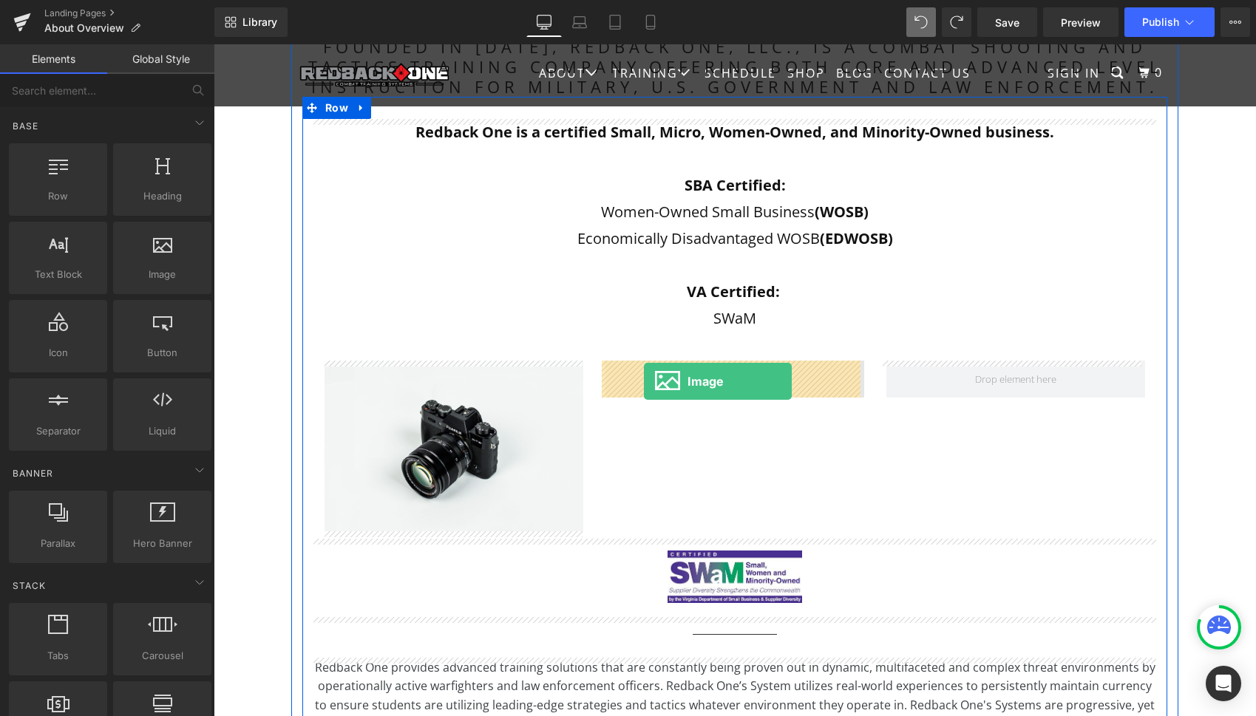
drag, startPoint x: 358, startPoint y: 296, endPoint x: 644, endPoint y: 381, distance: 298.5
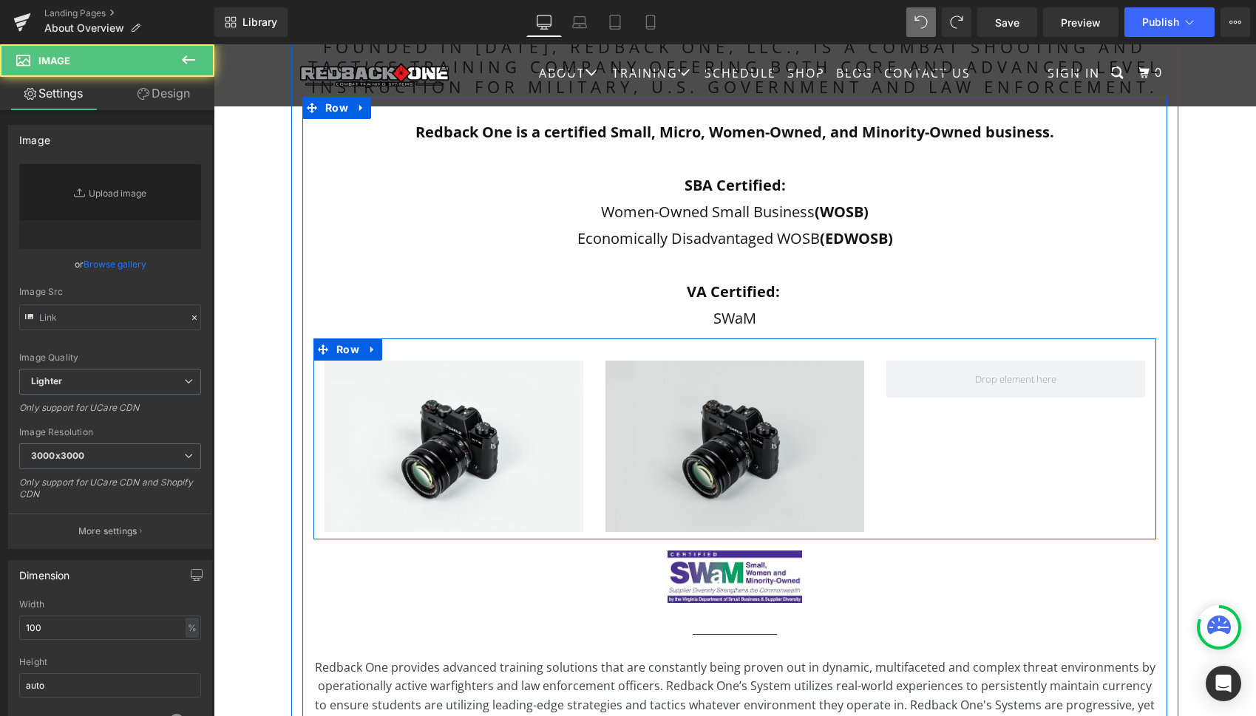
type input "//[DOMAIN_NAME][URL]"
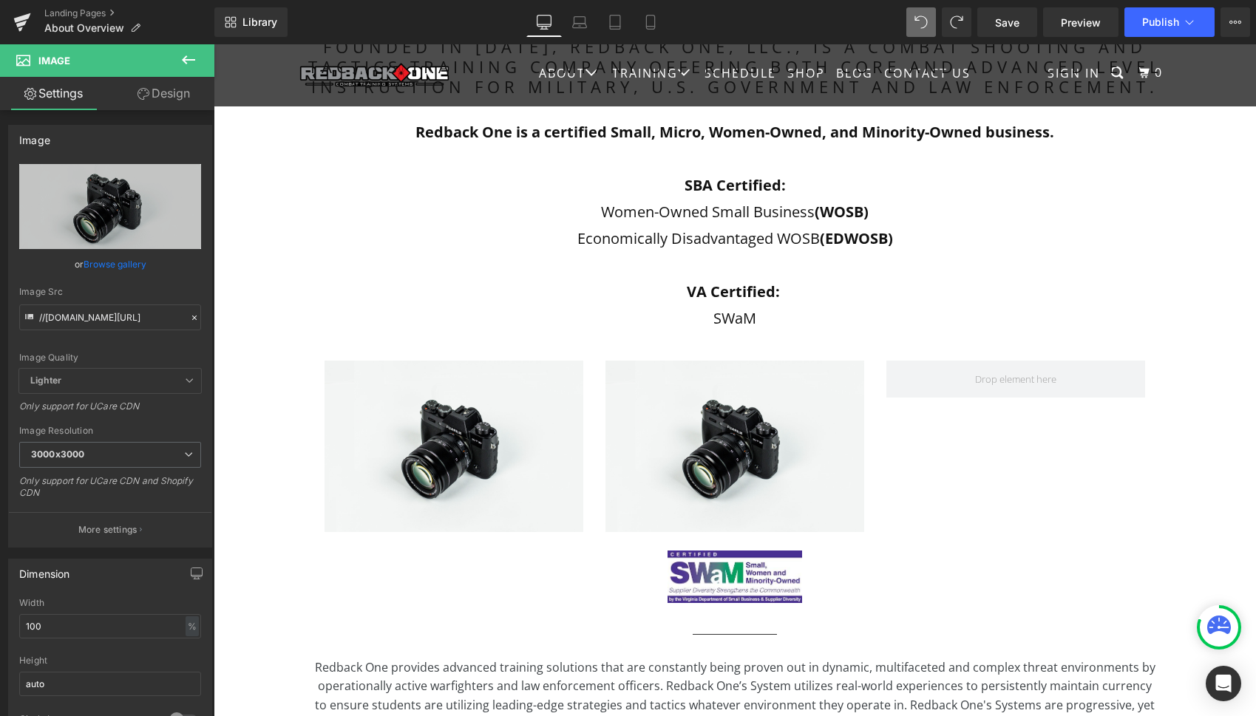
click at [186, 61] on icon at bounding box center [189, 60] width 18 height 18
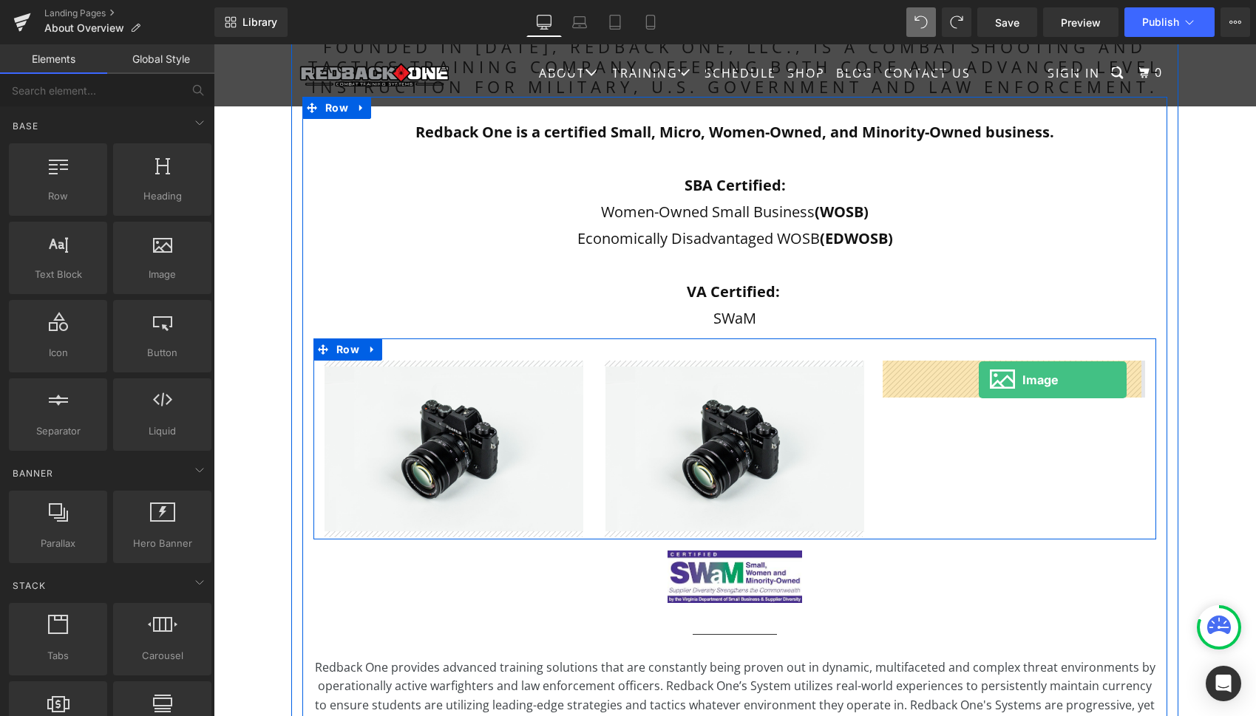
drag, startPoint x: 371, startPoint y: 299, endPoint x: 979, endPoint y: 380, distance: 613.1
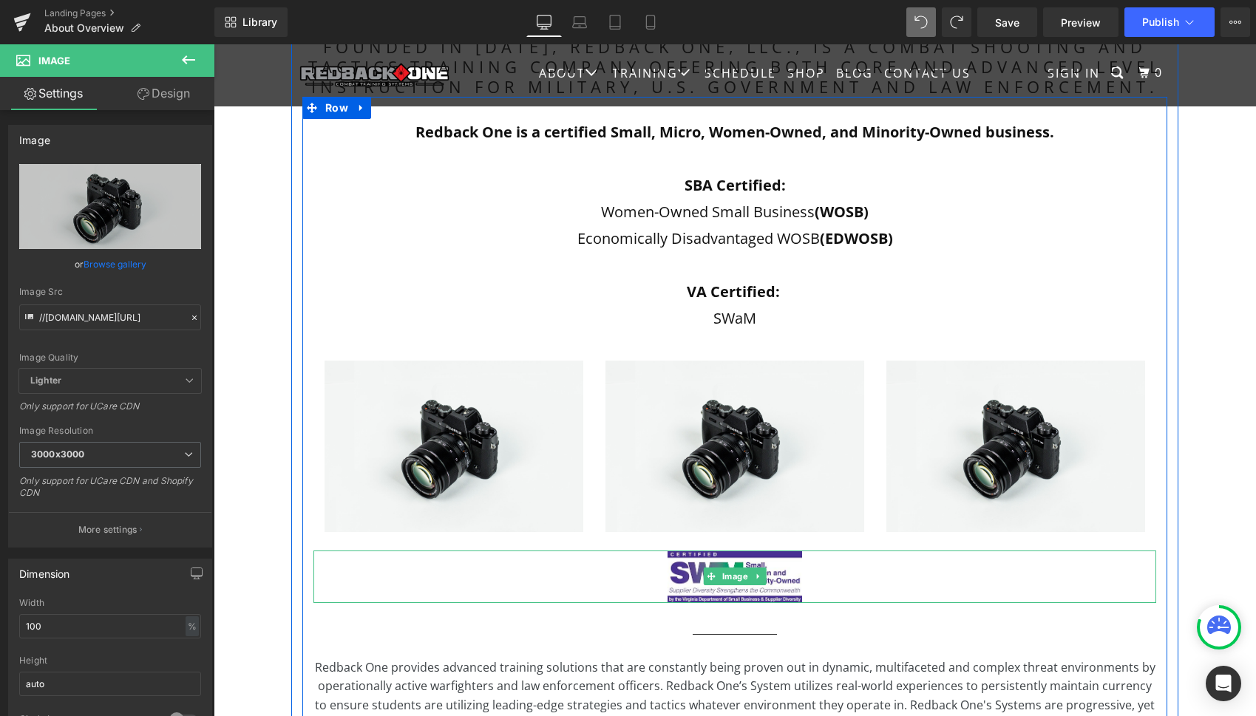
click at [756, 578] on icon at bounding box center [758, 576] width 8 height 9
click at [764, 577] on icon at bounding box center [766, 577] width 8 height 8
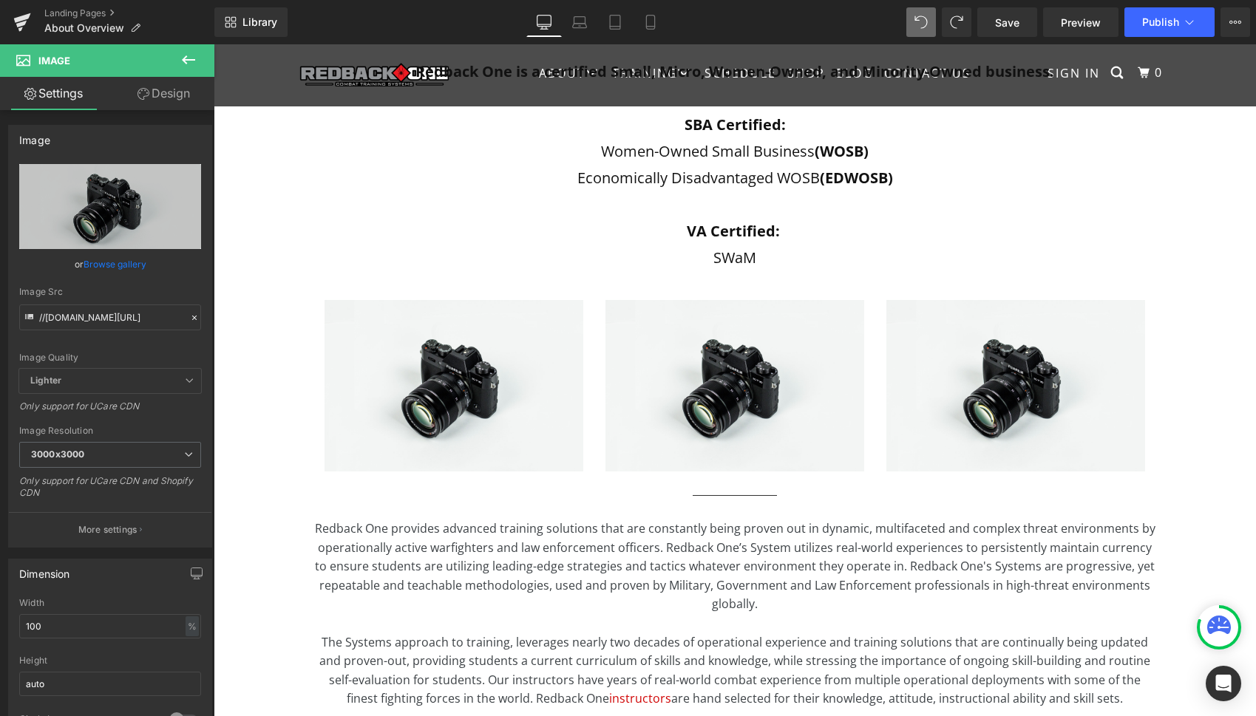
scroll to position [525, 0]
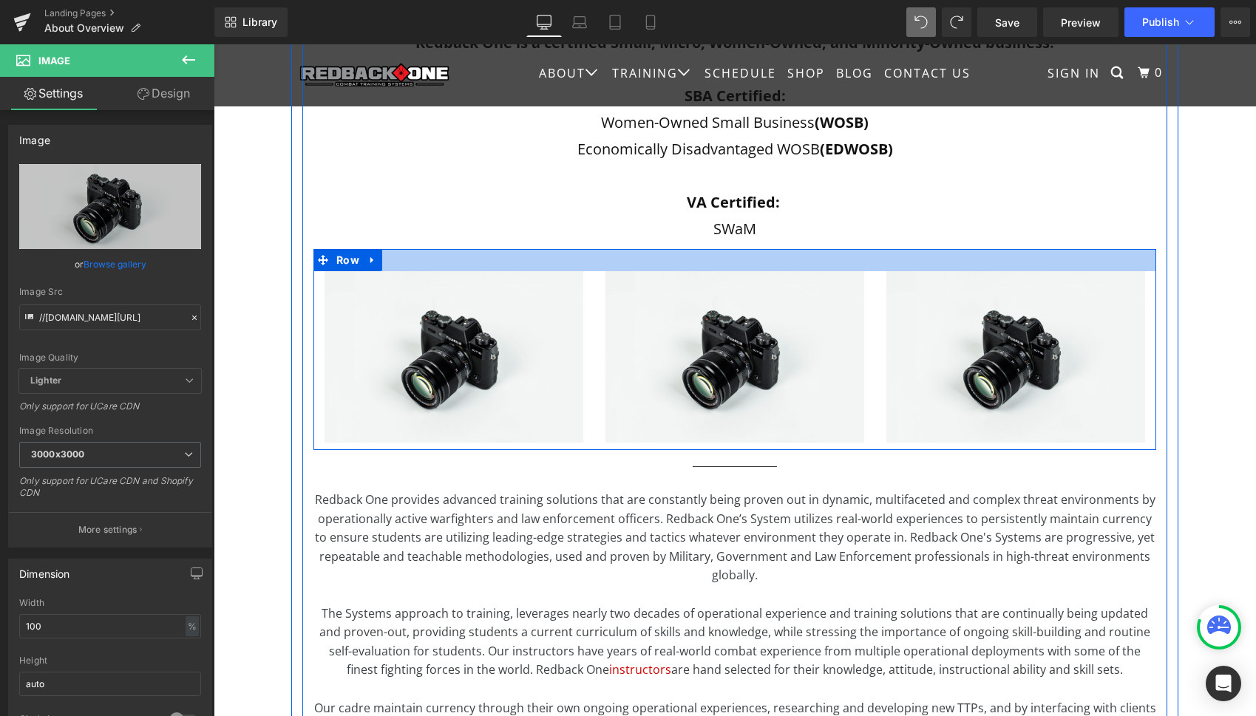
click at [403, 258] on div at bounding box center [734, 260] width 843 height 22
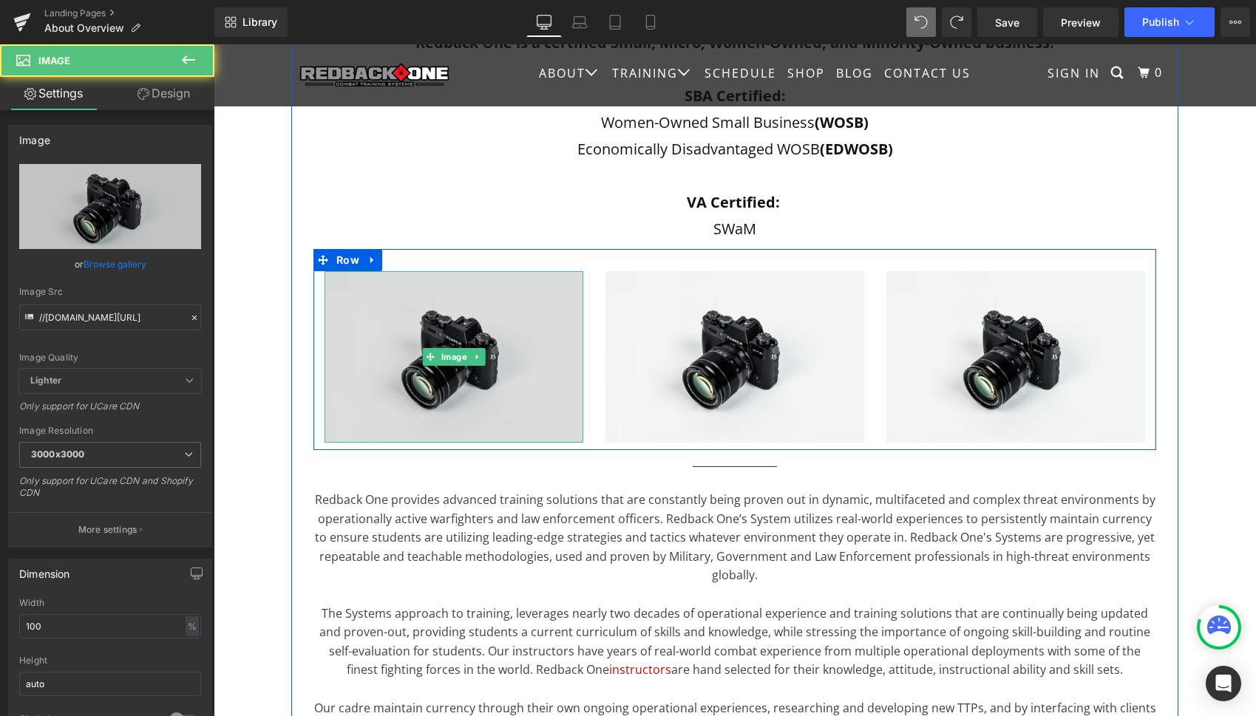
click at [505, 311] on img at bounding box center [454, 357] width 259 height 172
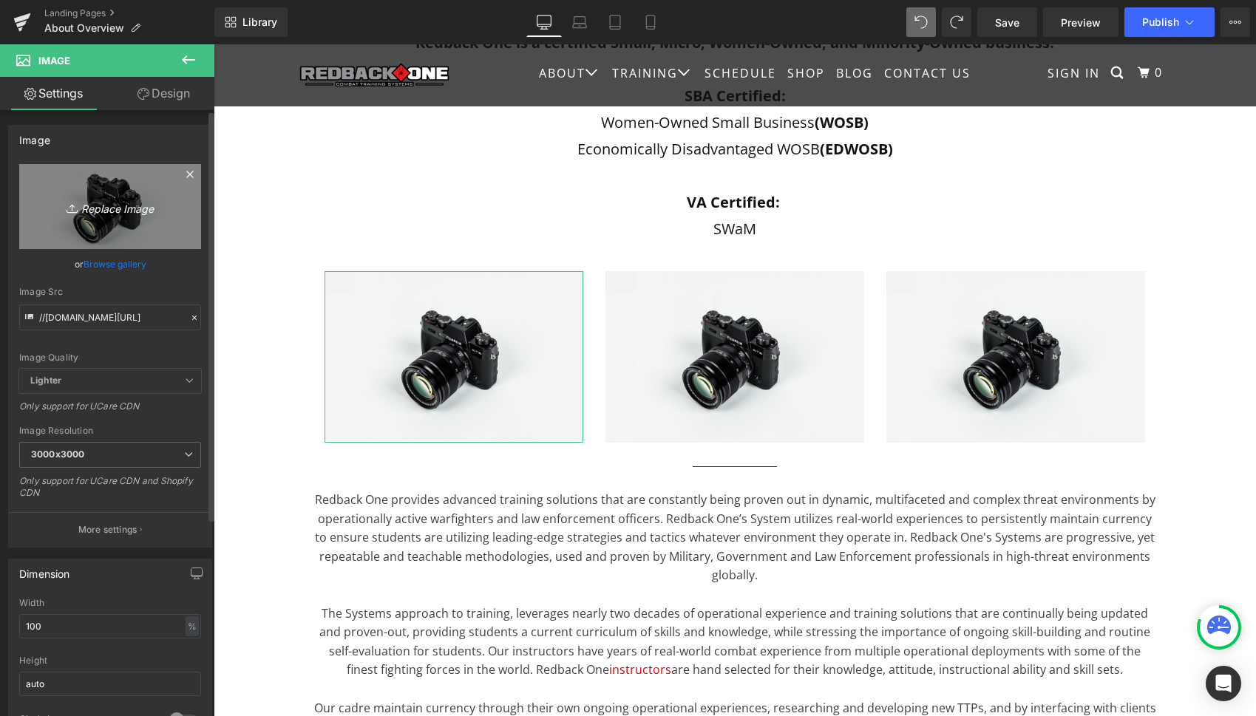
click at [125, 213] on icon "Replace Image" at bounding box center [110, 206] width 118 height 18
type input "C:\fakepath\WOSB Certified.jpg"
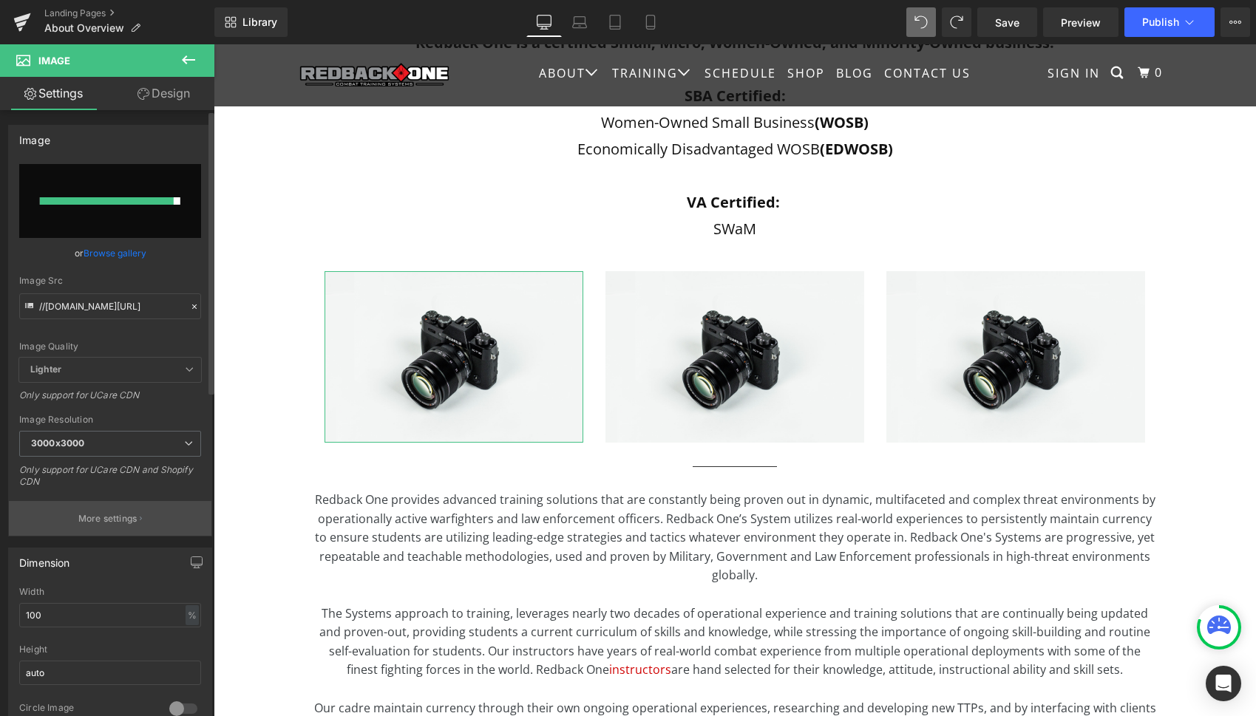
scroll to position [0, 0]
click at [173, 444] on span "3000x3000" at bounding box center [110, 444] width 182 height 26
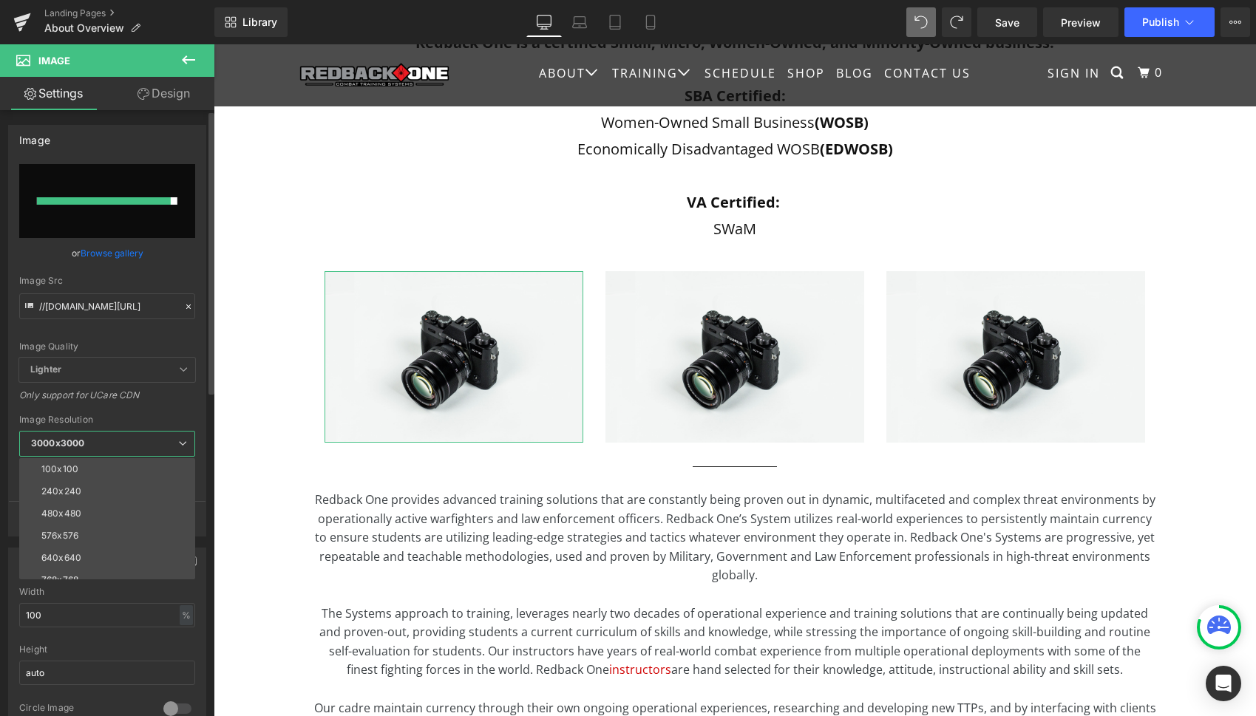
click at [170, 410] on div "Only support for UCare CDN" at bounding box center [107, 400] width 176 height 21
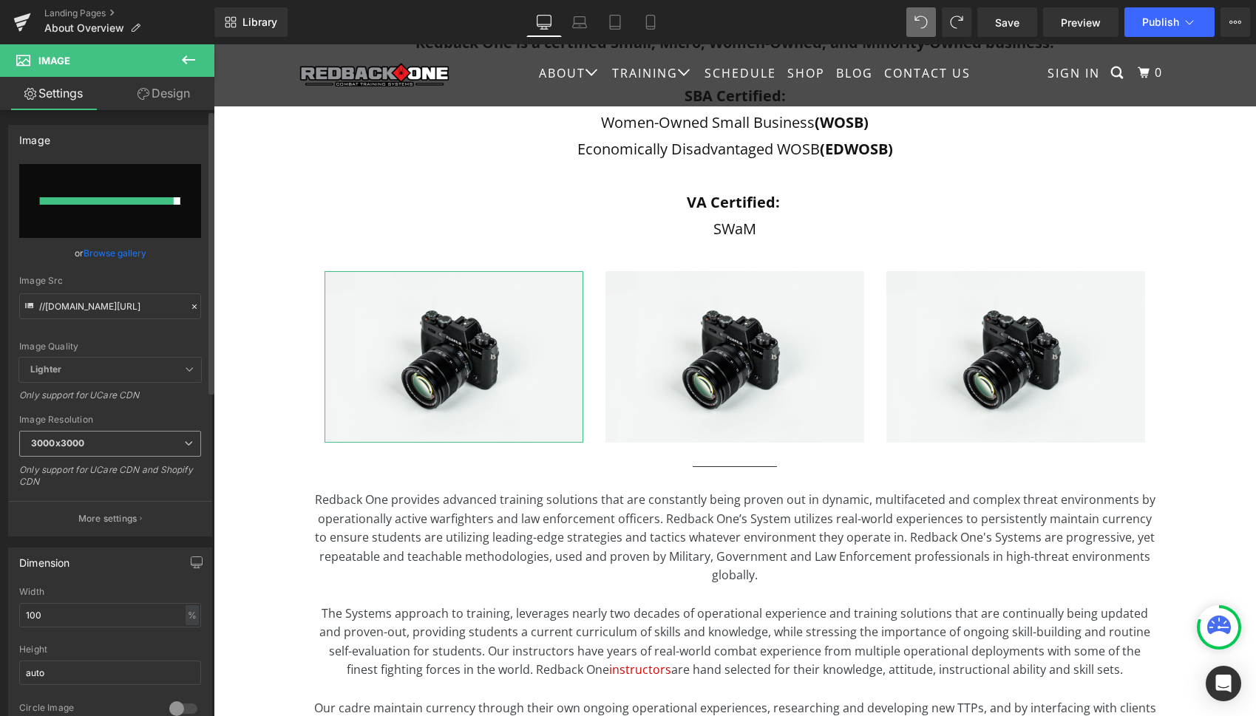
click at [162, 444] on span "3000x3000" at bounding box center [110, 444] width 182 height 26
click at [161, 444] on span "3000x3000" at bounding box center [110, 444] width 182 height 26
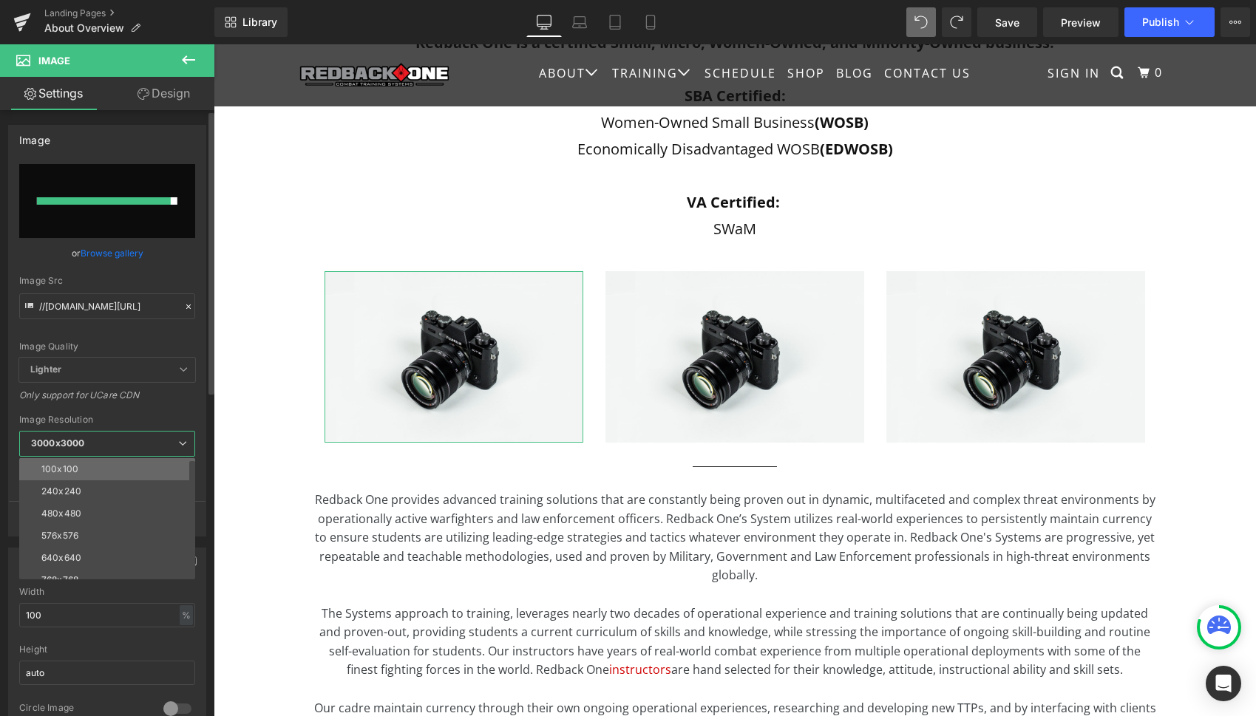
click at [129, 469] on li "100x100" at bounding box center [110, 469] width 183 height 22
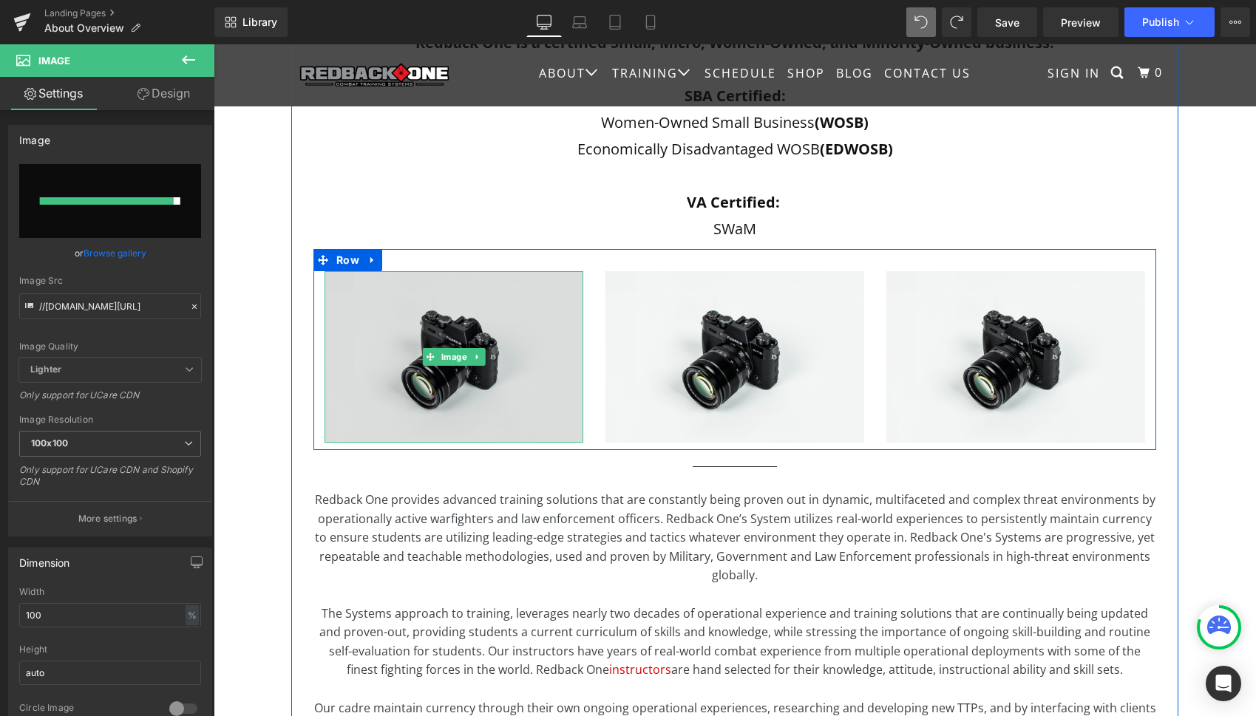
click at [354, 421] on img at bounding box center [454, 357] width 259 height 172
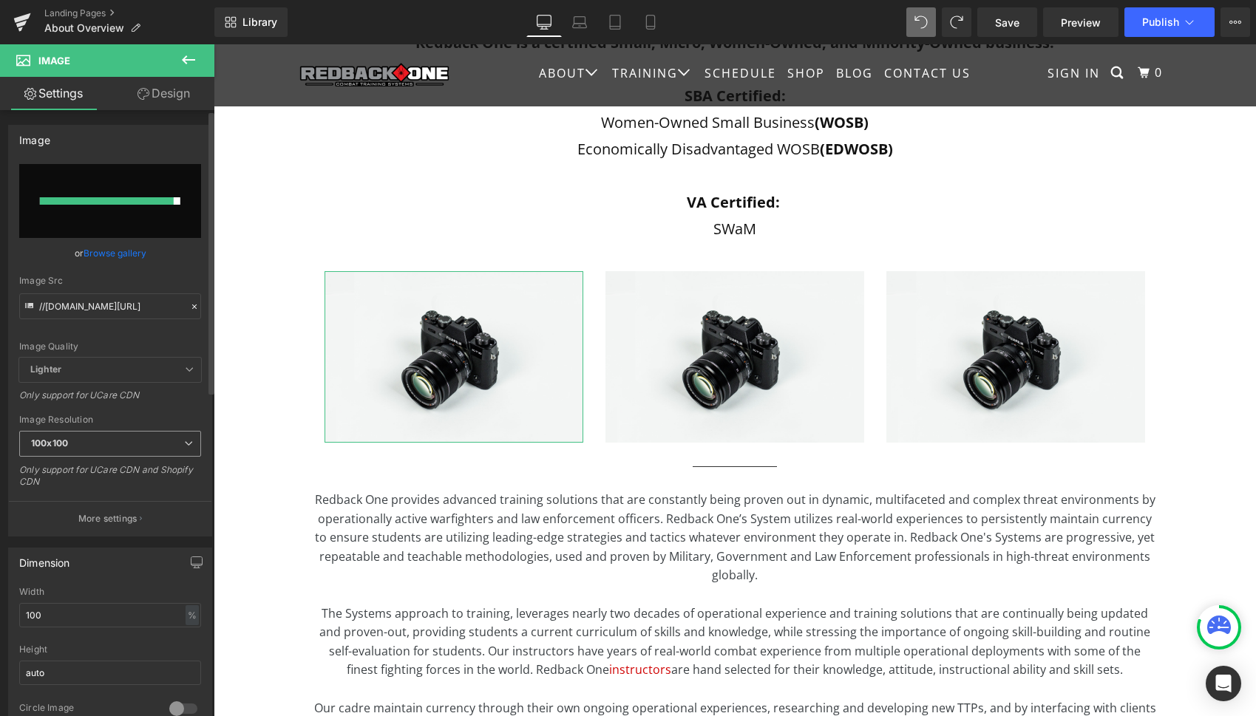
click at [164, 444] on span "100x100" at bounding box center [110, 444] width 182 height 26
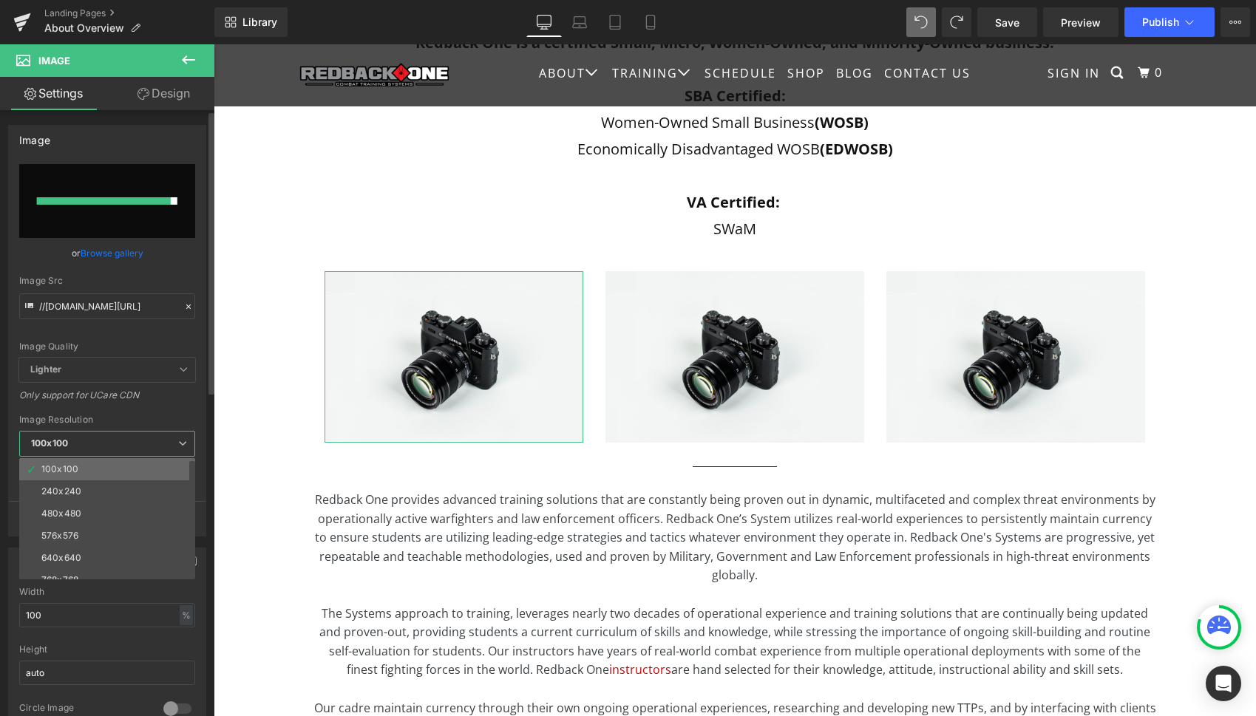
click at [126, 463] on li "100x100" at bounding box center [110, 469] width 183 height 22
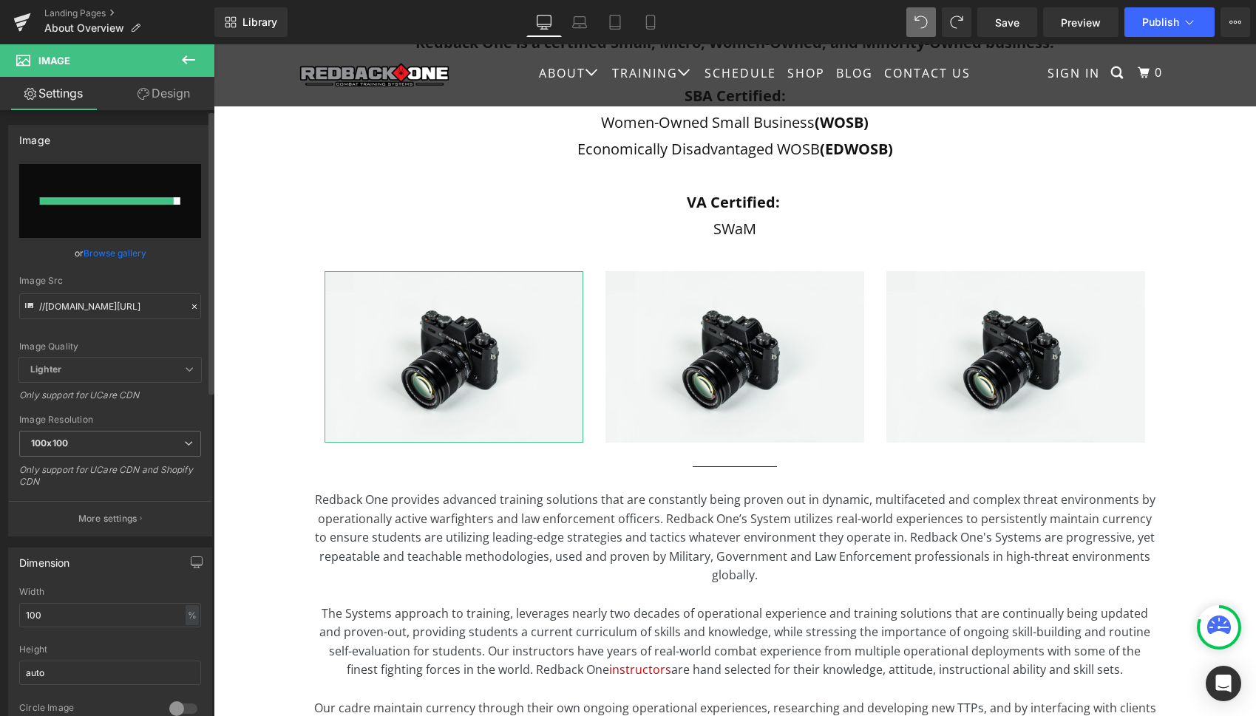
click at [192, 404] on div "Only support for UCare CDN" at bounding box center [110, 400] width 182 height 21
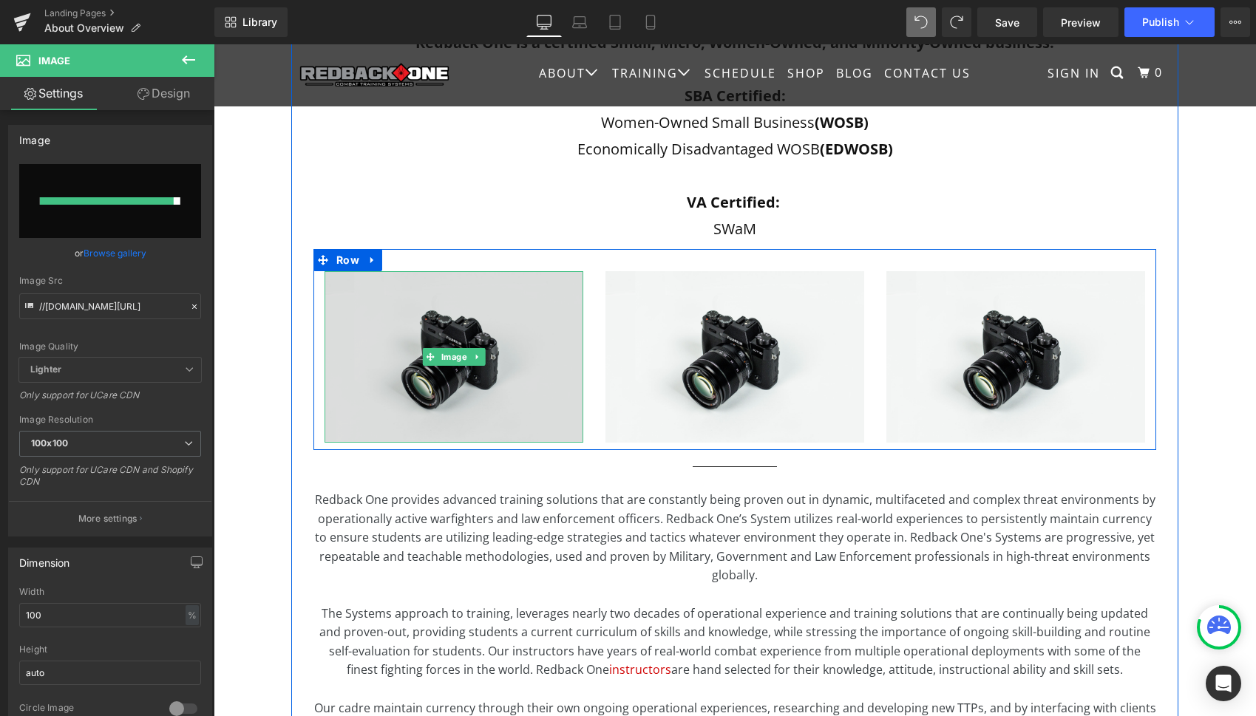
click at [344, 322] on img at bounding box center [454, 357] width 259 height 172
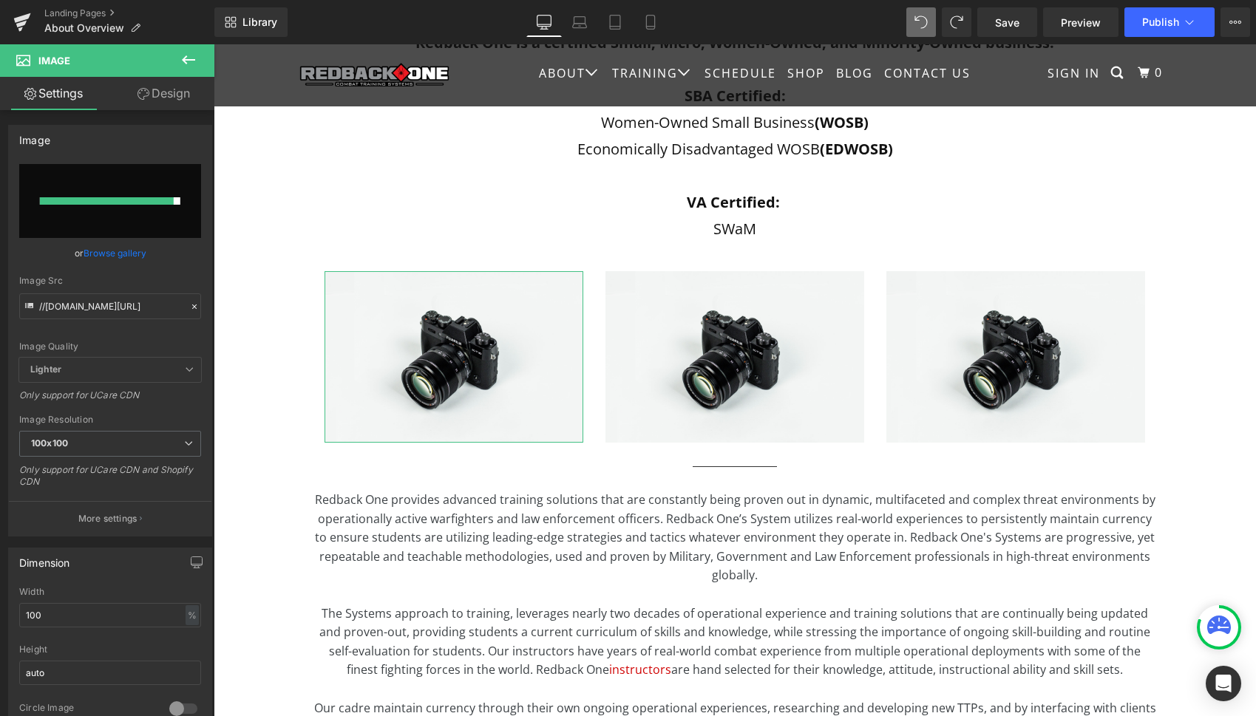
click at [127, 250] on link "Browse gallery" at bounding box center [115, 253] width 63 height 26
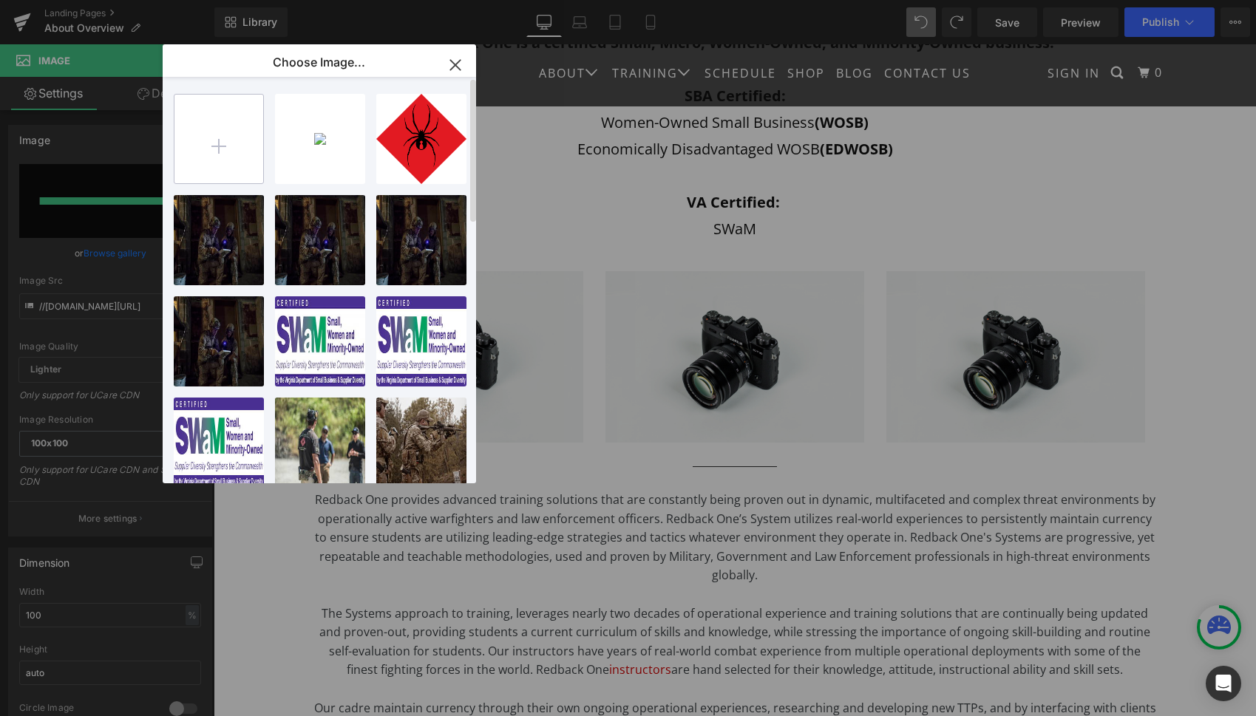
click at [225, 138] on input "file" at bounding box center [218, 139] width 89 height 89
type input "C:\fakepath\WOSB Certified.png"
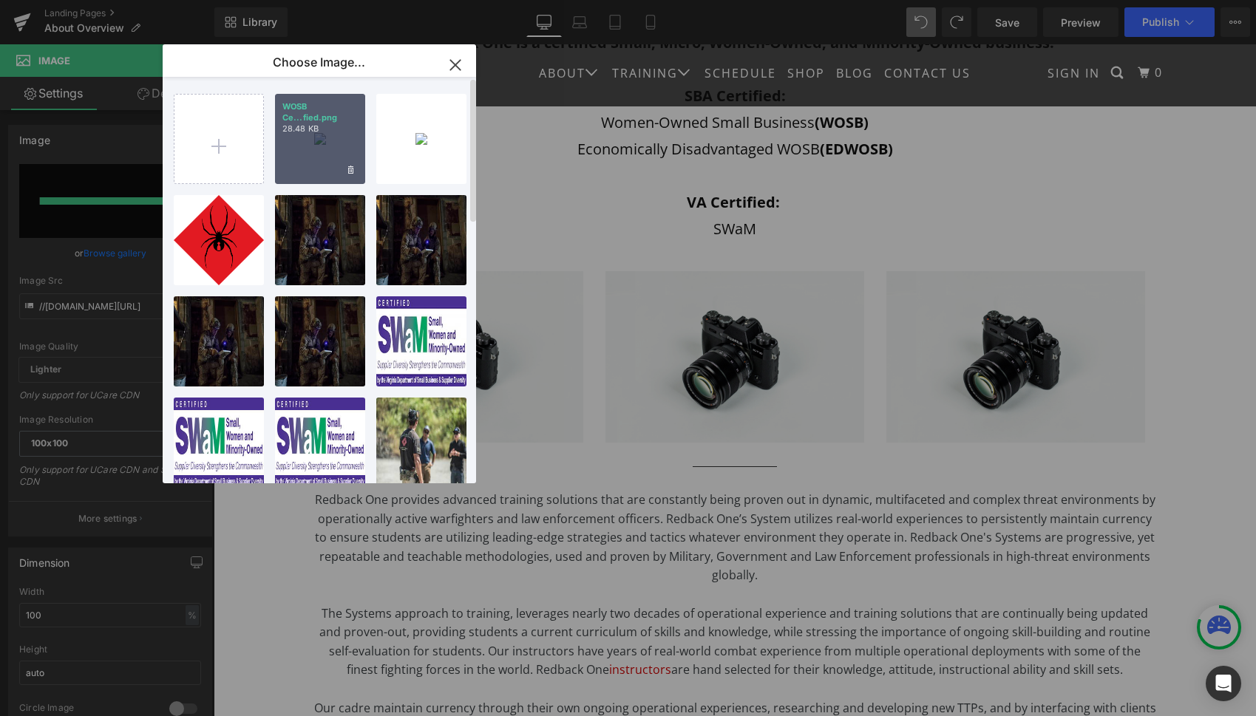
click at [305, 141] on div "WOSB Ce...fied.png 28.48 KB" at bounding box center [320, 139] width 90 height 90
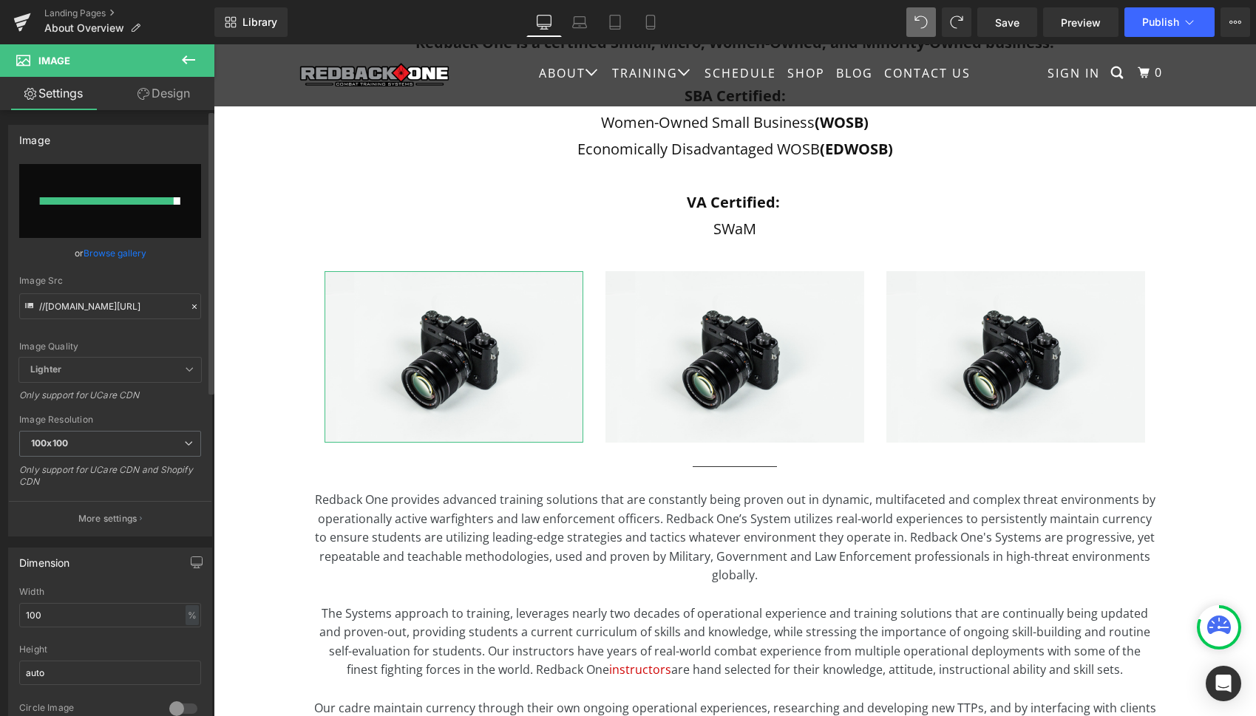
click at [112, 212] on input "file" at bounding box center [110, 201] width 182 height 74
click at [146, 444] on span "100x100" at bounding box center [110, 444] width 182 height 26
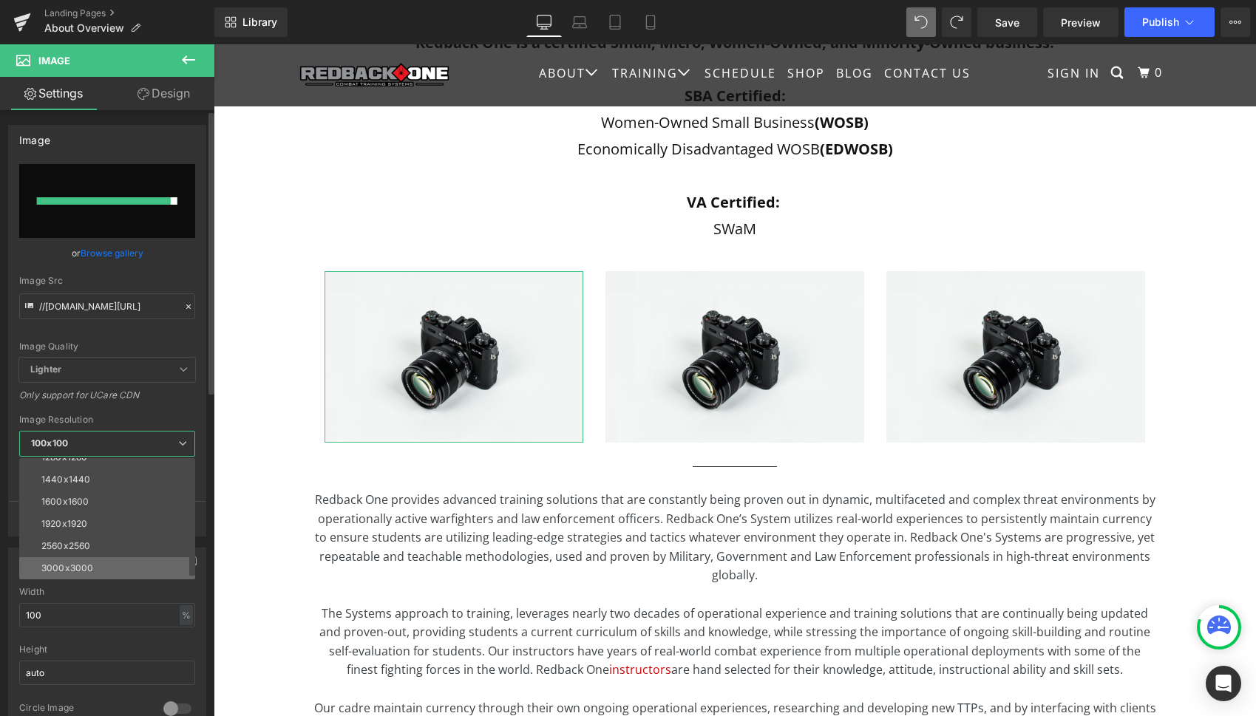
scroll to position [211, 0]
click at [77, 560] on li "3000x3000" at bounding box center [110, 568] width 183 height 22
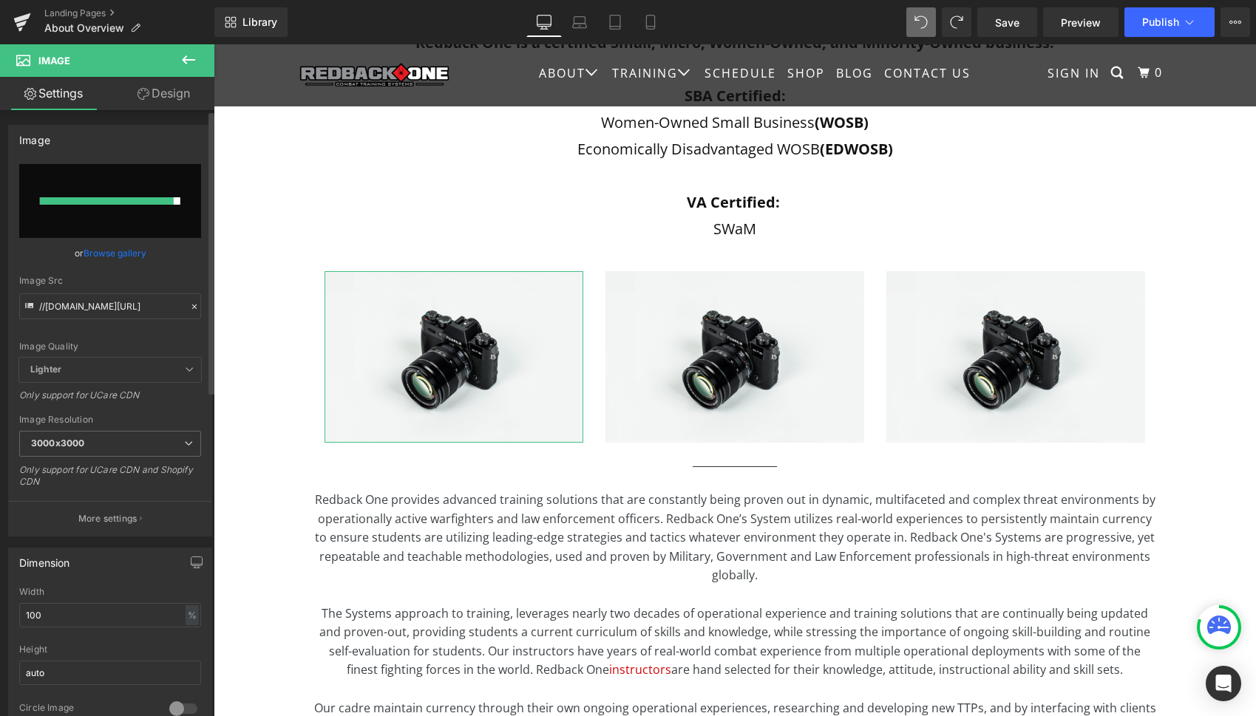
click at [157, 413] on div "//[DOMAIN_NAME][URL] Replace Image Upload image or Browse gallery Image Src //[…" at bounding box center [110, 350] width 203 height 372
click at [152, 208] on input "file" at bounding box center [110, 201] width 182 height 74
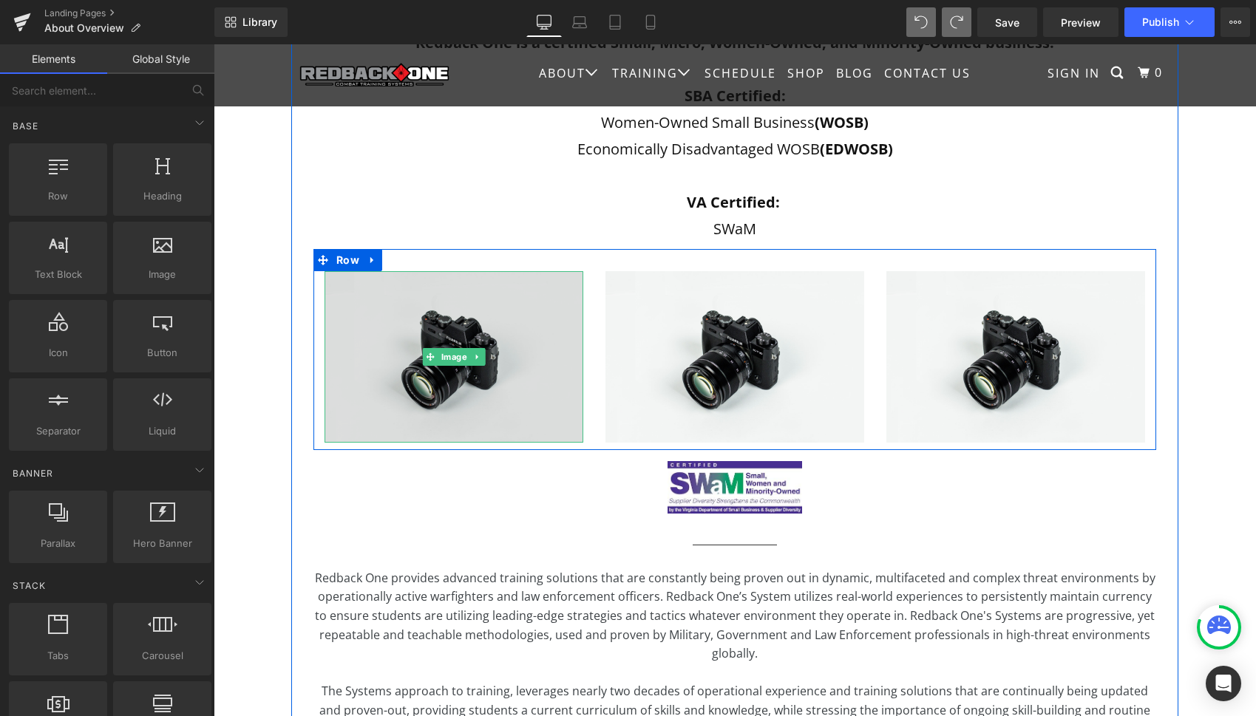
click at [515, 362] on img at bounding box center [454, 357] width 259 height 172
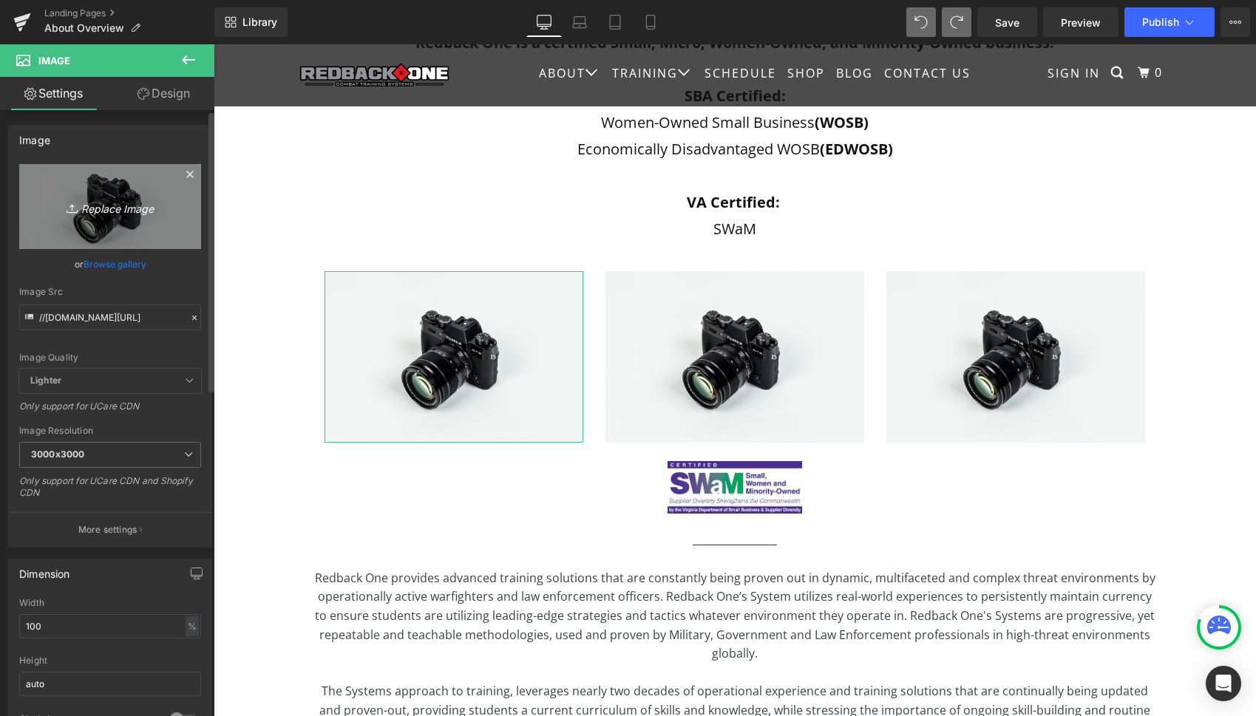
click at [120, 206] on icon "Replace Image" at bounding box center [110, 206] width 118 height 18
type input "C:\fakepath\WOSB Certified.png"
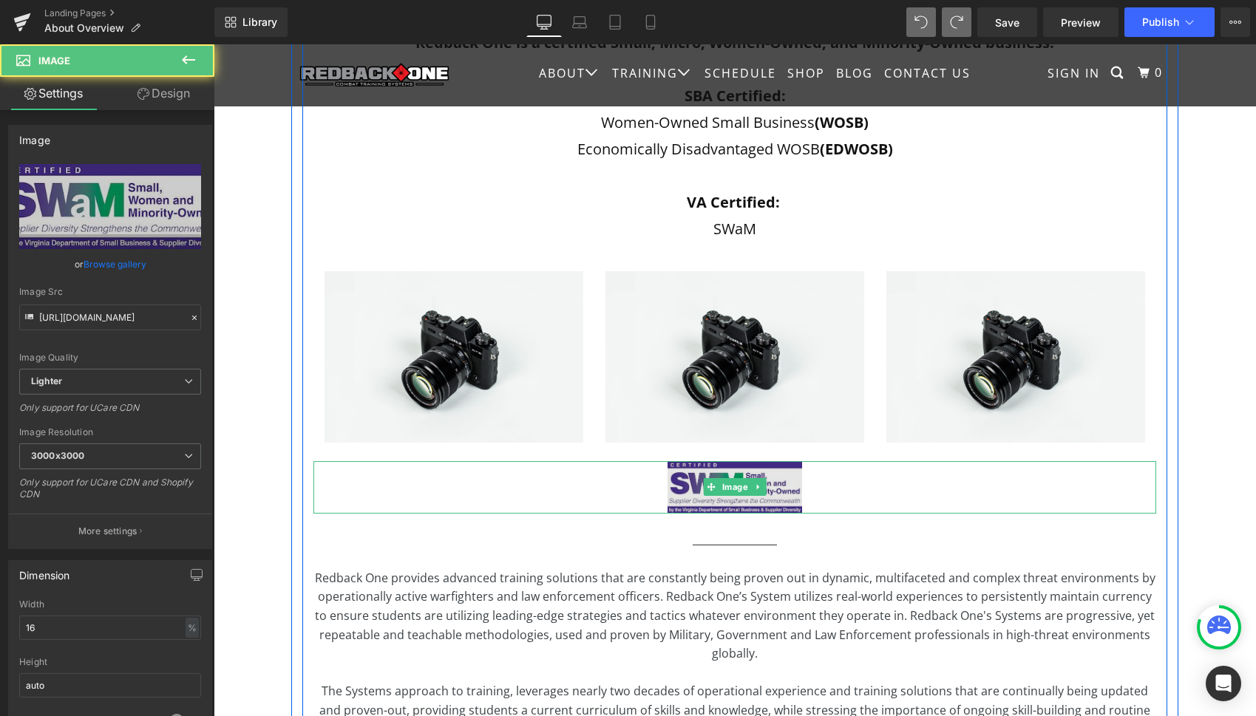
click at [796, 491] on img at bounding box center [735, 487] width 135 height 52
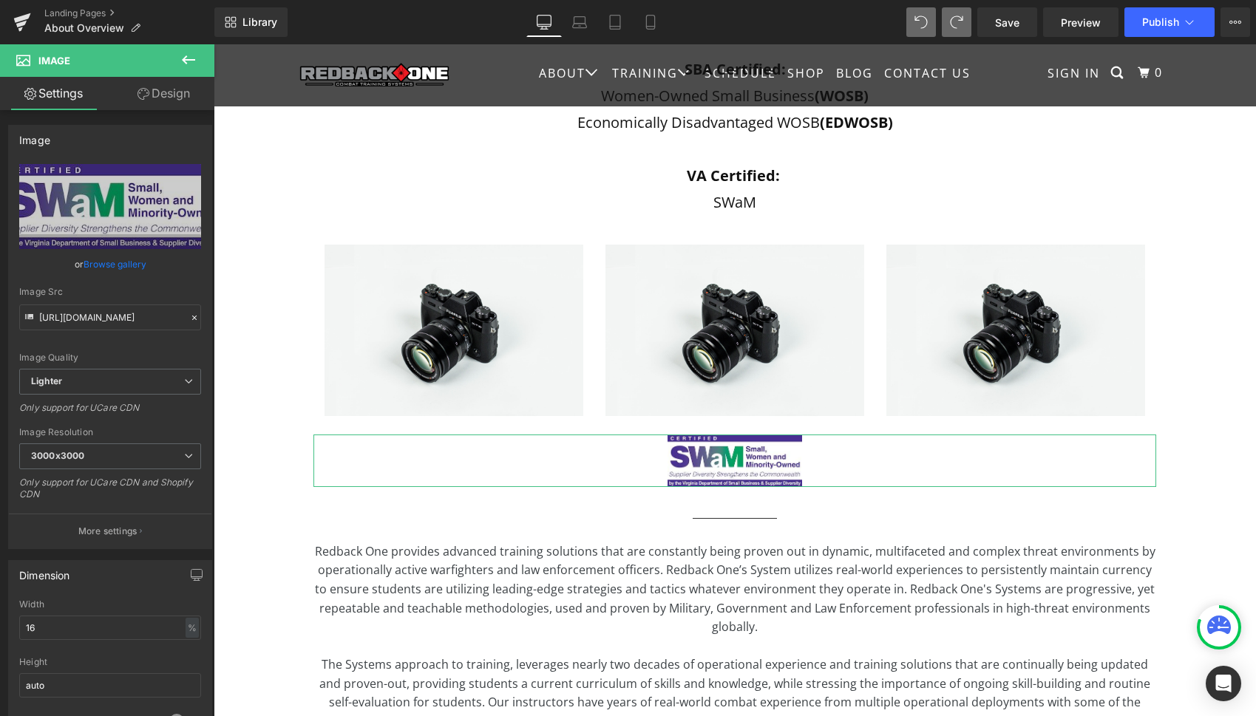
scroll to position [0, 0]
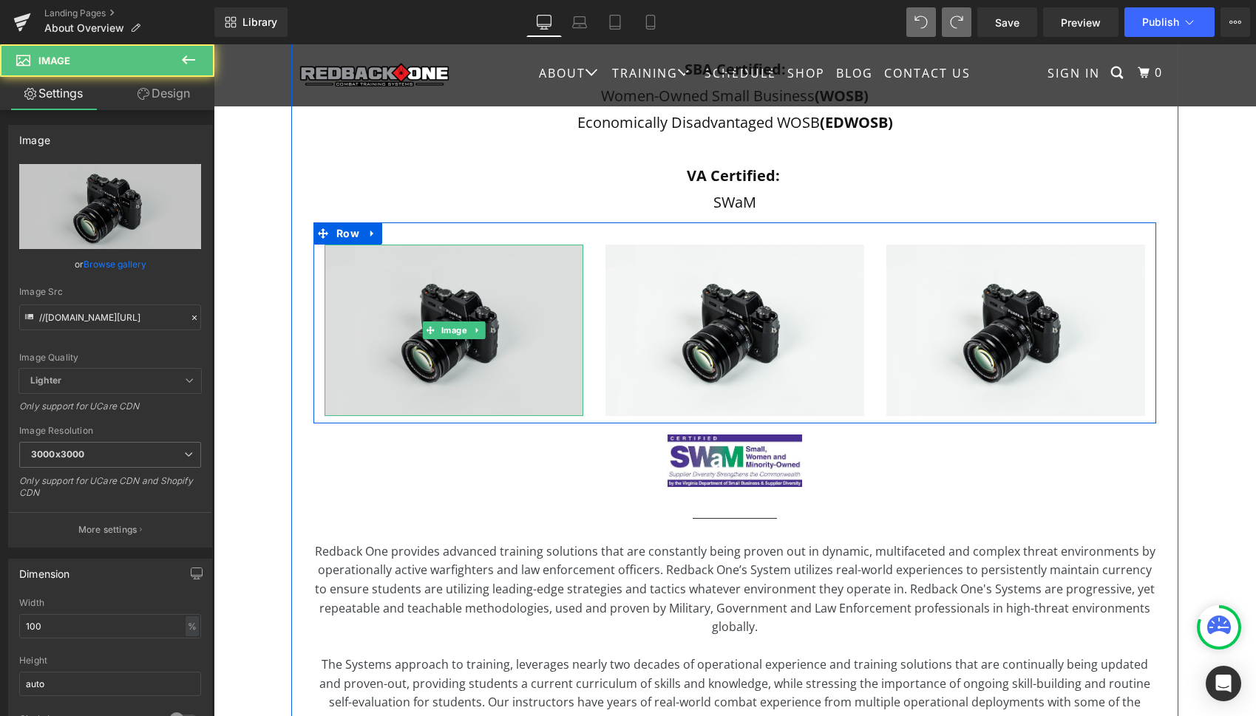
click at [380, 268] on img at bounding box center [454, 331] width 259 height 172
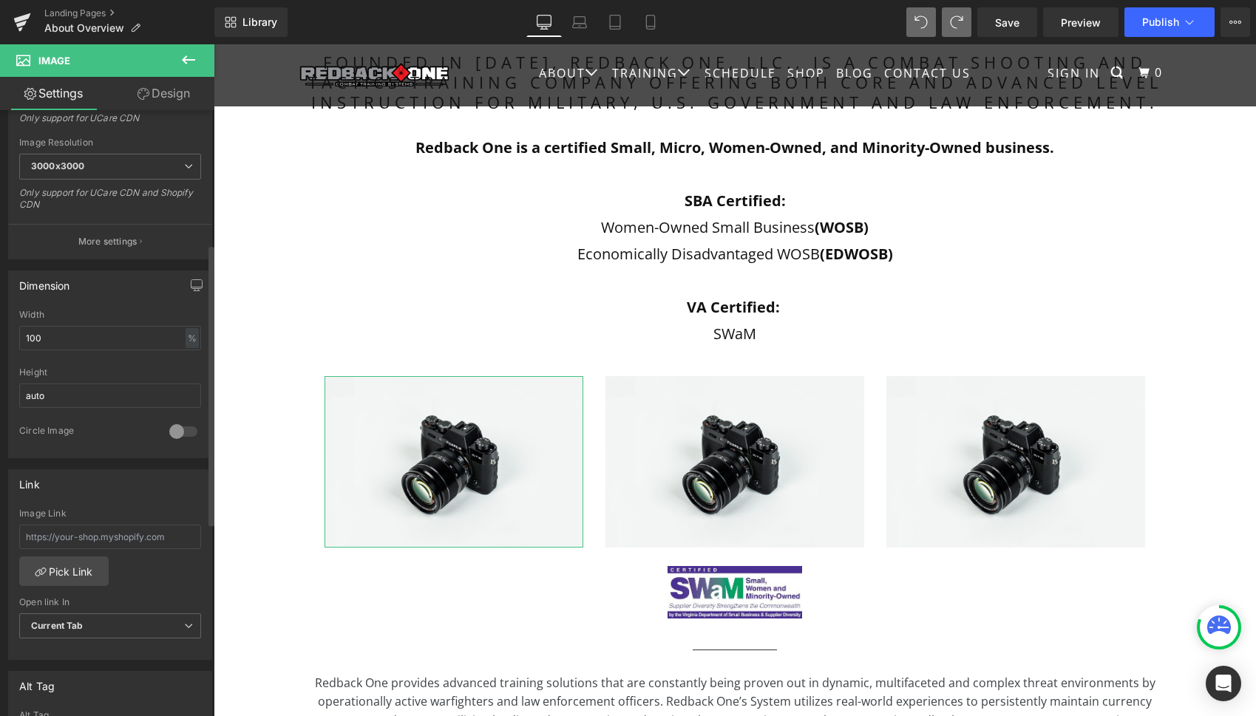
scroll to position [288, 0]
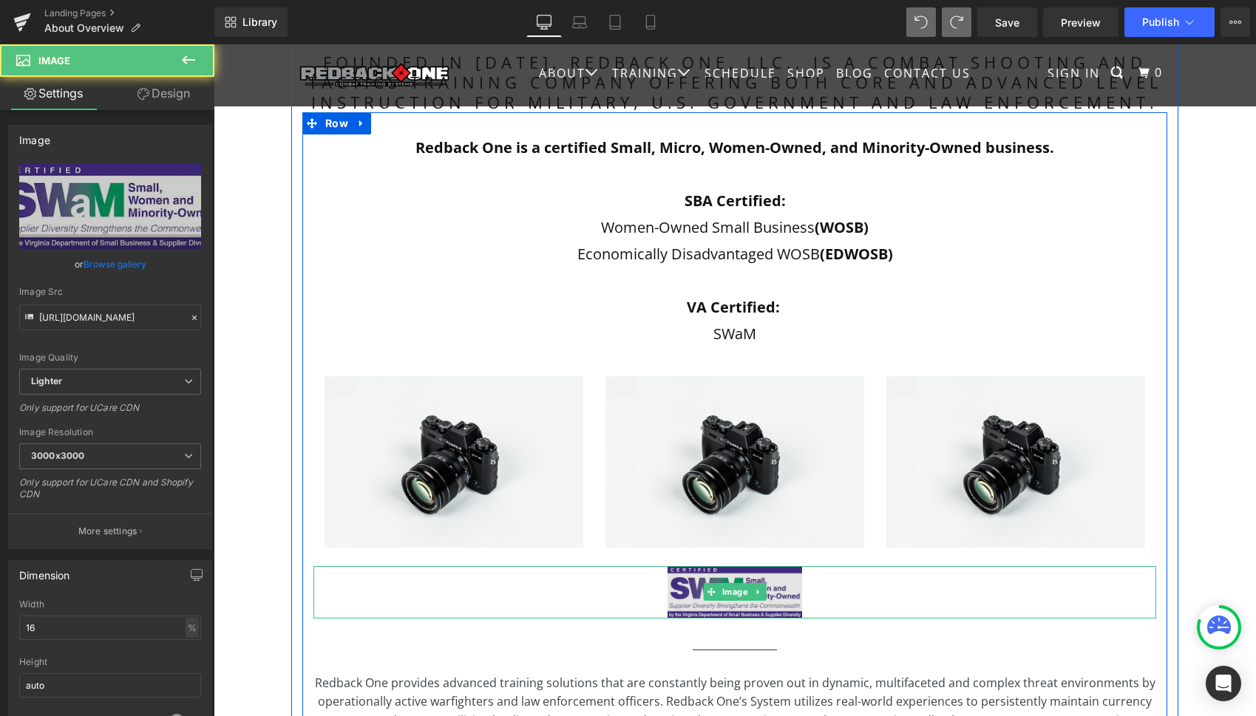
click at [748, 572] on img at bounding box center [735, 592] width 135 height 52
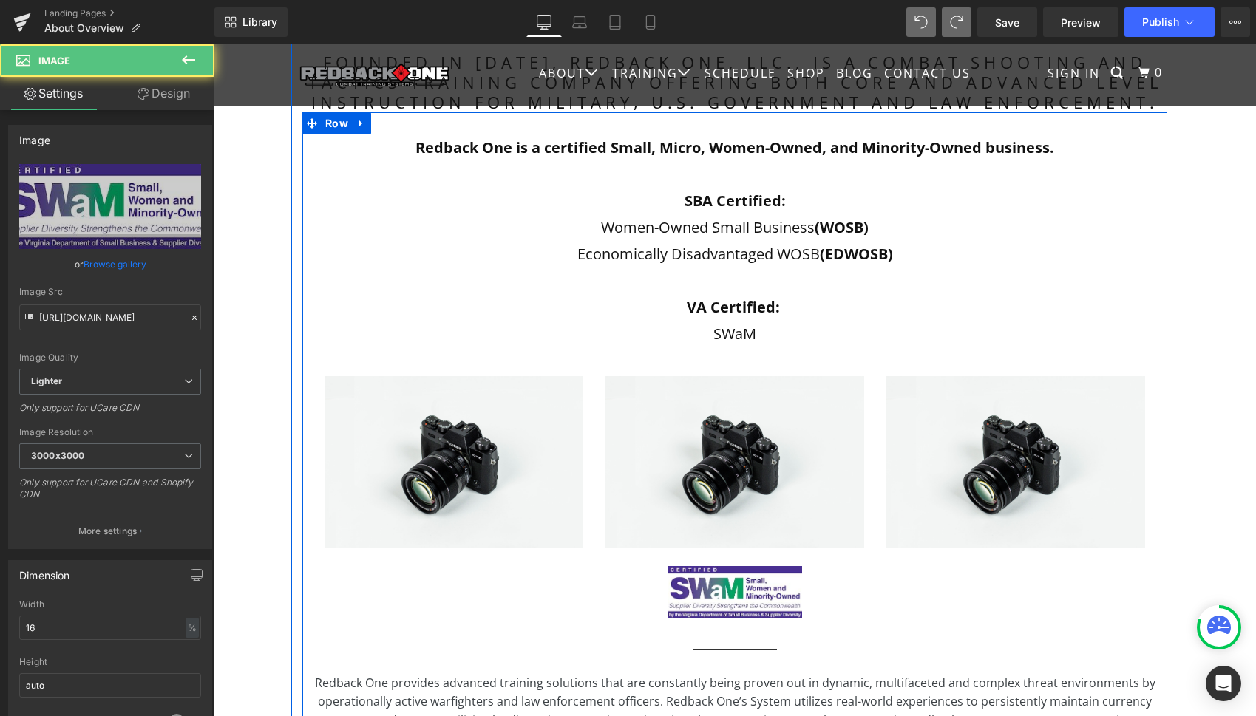
drag, startPoint x: 898, startPoint y: 578, endPoint x: 895, endPoint y: 560, distance: 18.1
click at [896, 560] on div "Redback One is a certified Small, Micro, Women-Owned, and Minority-Owned busine…" at bounding box center [734, 546] width 865 height 823
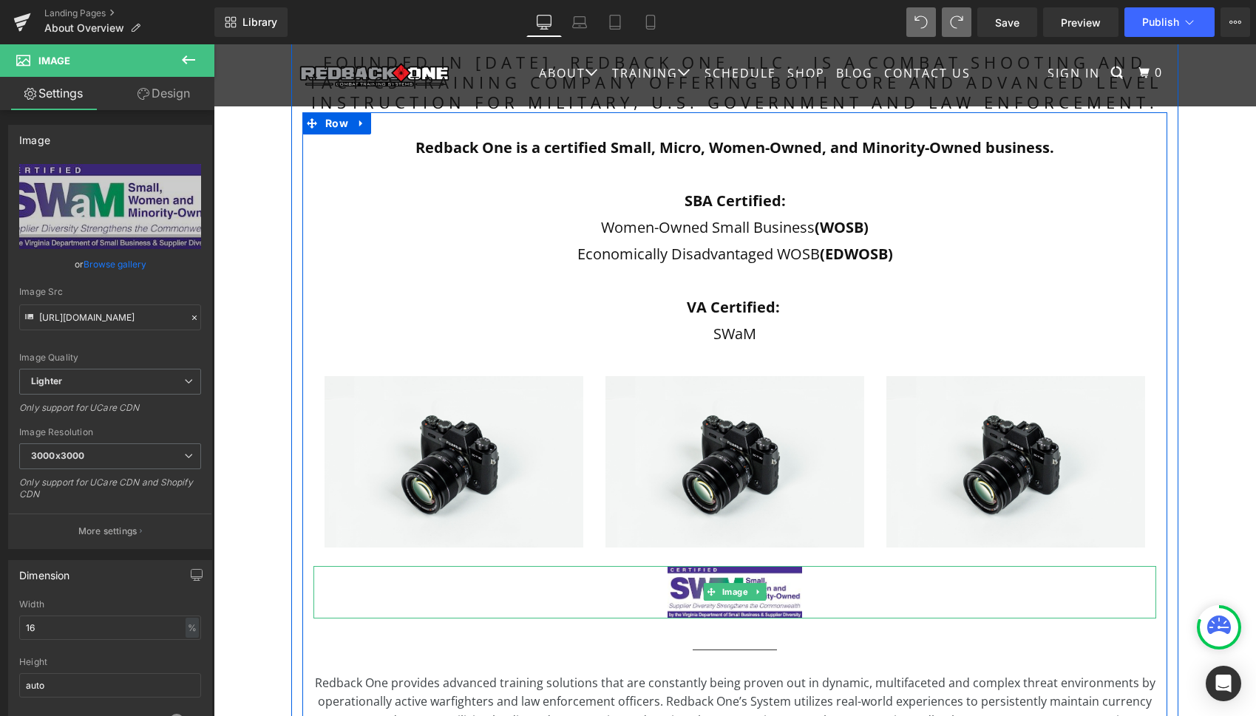
click at [895, 582] on div at bounding box center [734, 592] width 843 height 52
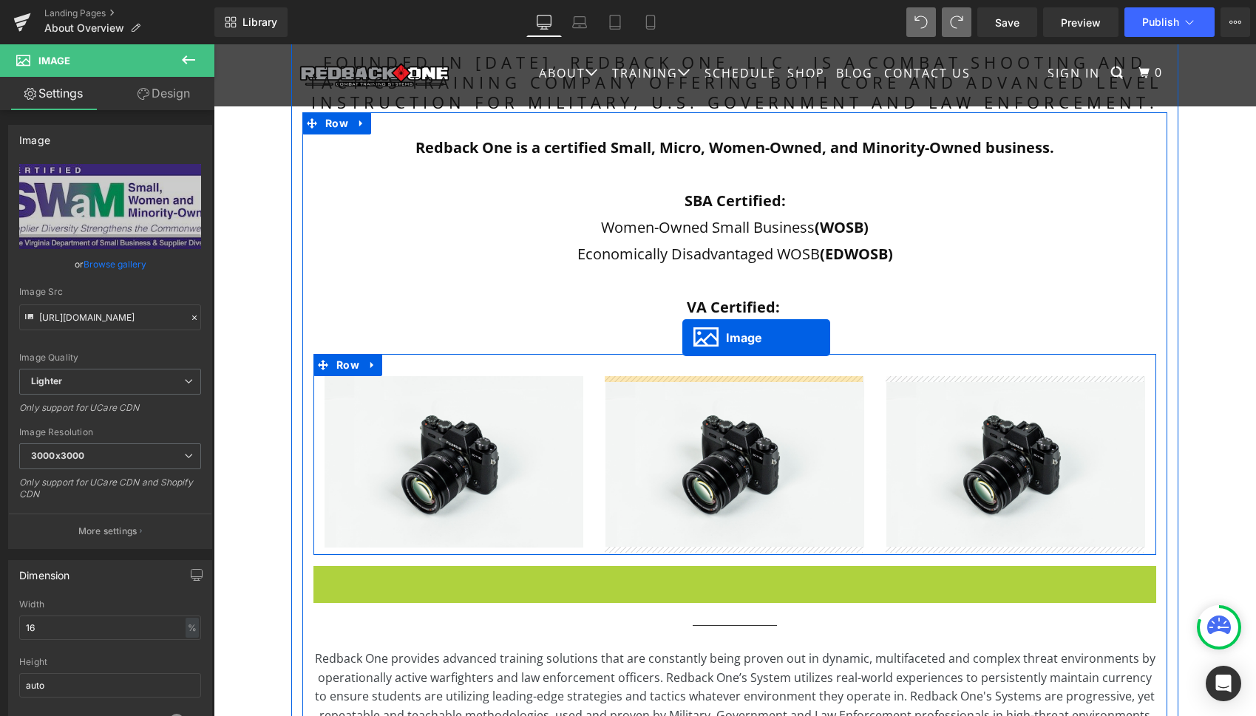
drag, startPoint x: 705, startPoint y: 592, endPoint x: 682, endPoint y: 338, distance: 255.3
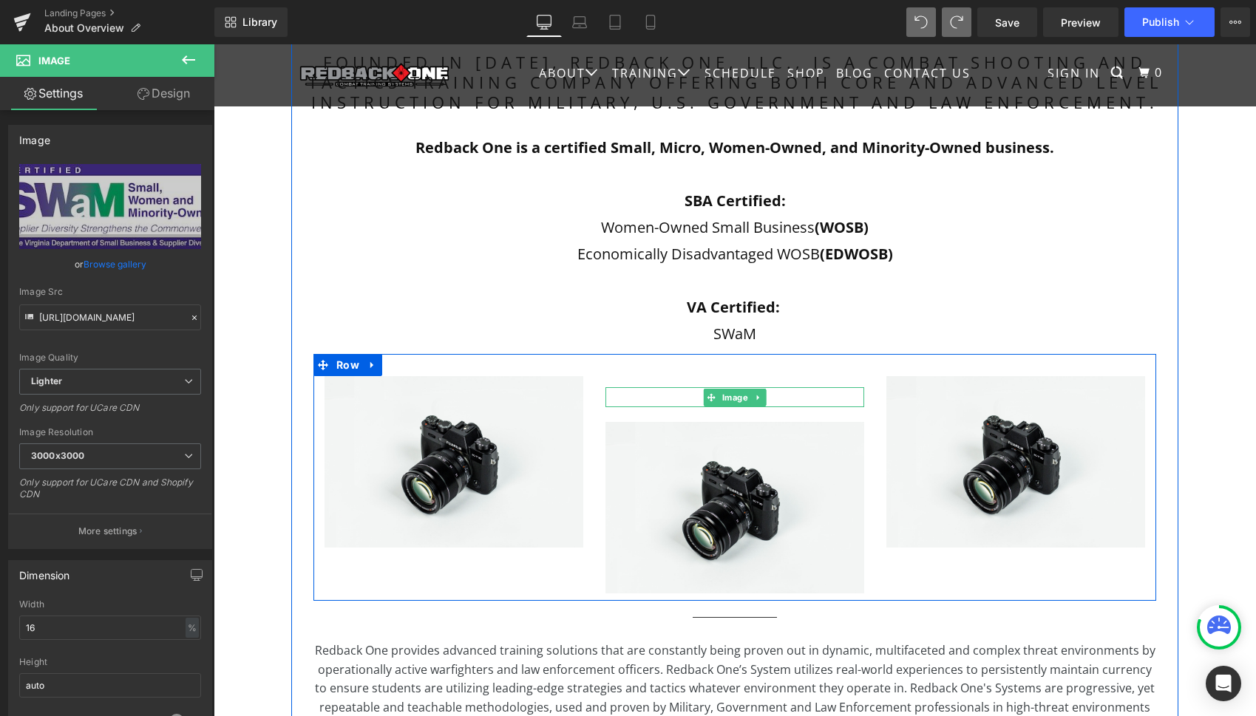
click at [639, 396] on div at bounding box center [734, 397] width 259 height 20
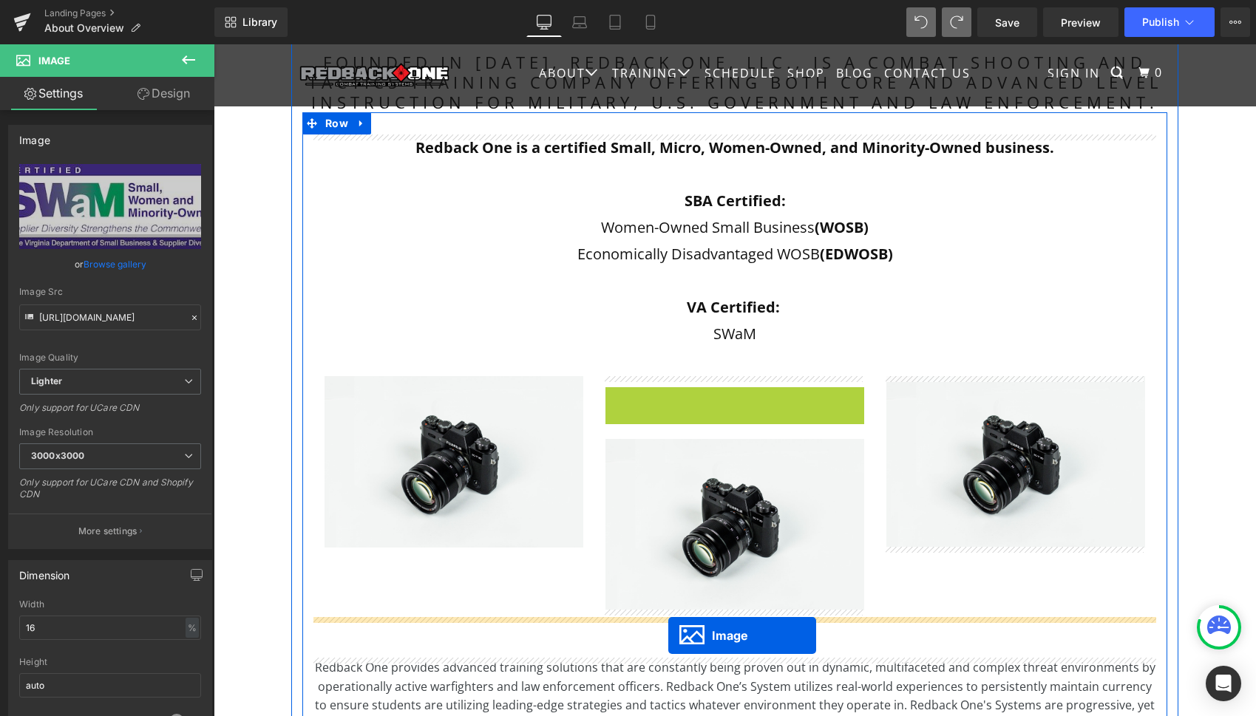
drag, startPoint x: 707, startPoint y: 396, endPoint x: 667, endPoint y: 635, distance: 242.2
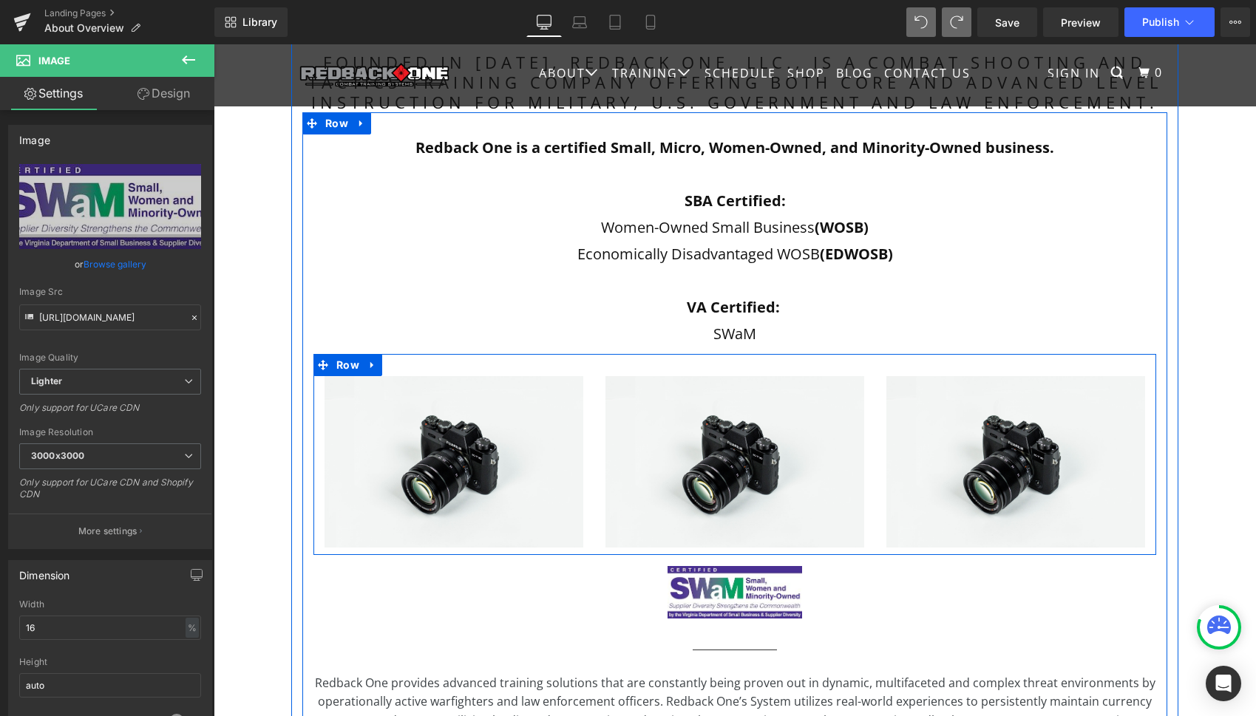
click at [370, 364] on icon at bounding box center [371, 365] width 3 height 7
click at [409, 365] on icon at bounding box center [411, 365] width 10 height 10
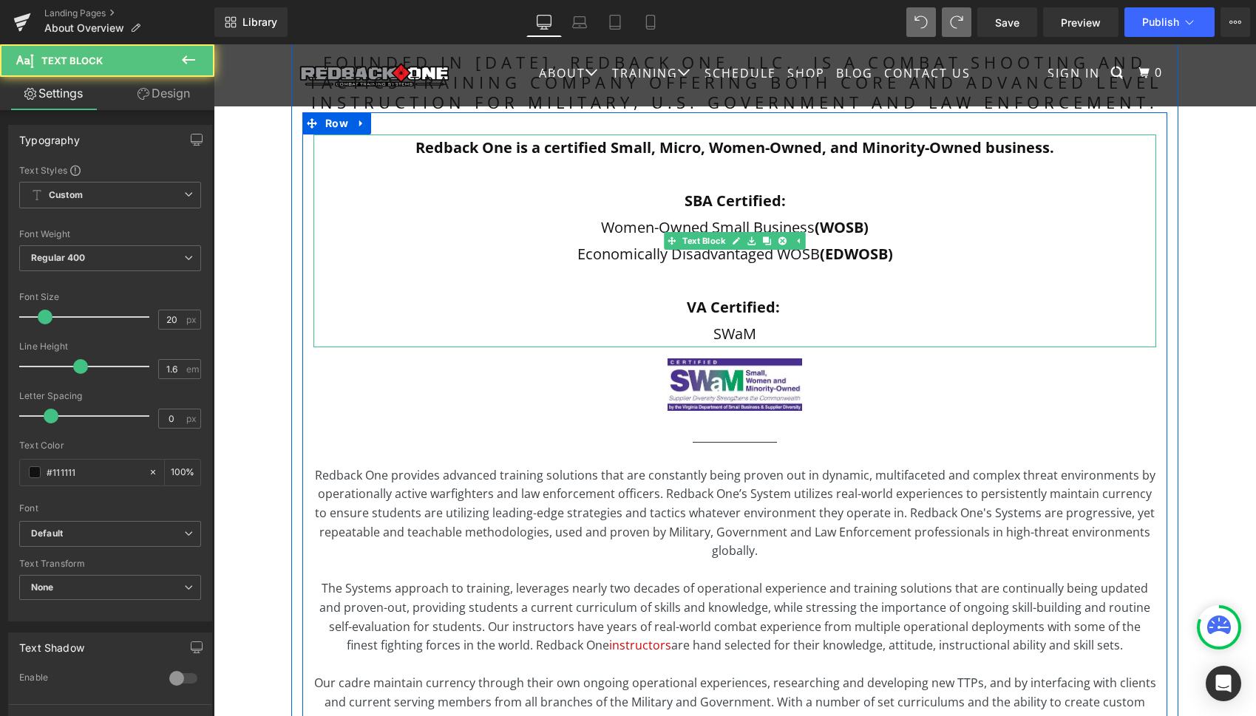
click at [809, 275] on p at bounding box center [734, 281] width 843 height 27
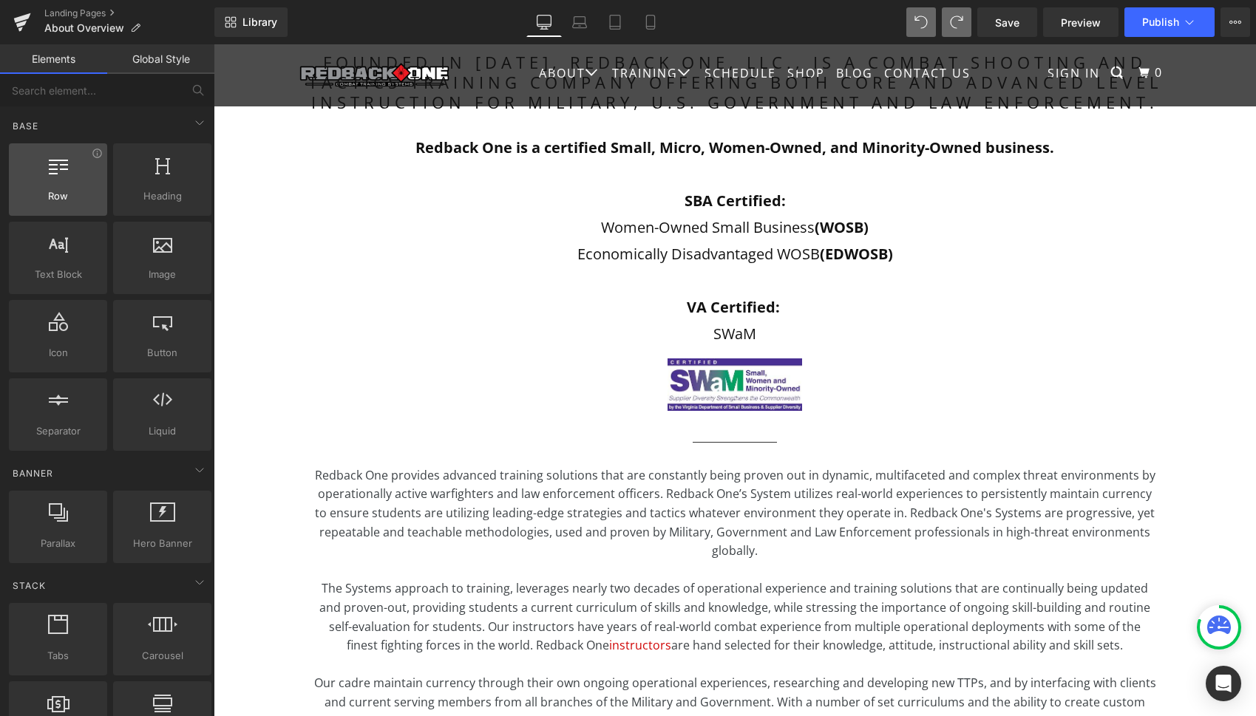
click at [88, 185] on div at bounding box center [57, 171] width 89 height 33
click at [69, 185] on div at bounding box center [57, 171] width 89 height 33
click at [67, 184] on div at bounding box center [57, 171] width 89 height 33
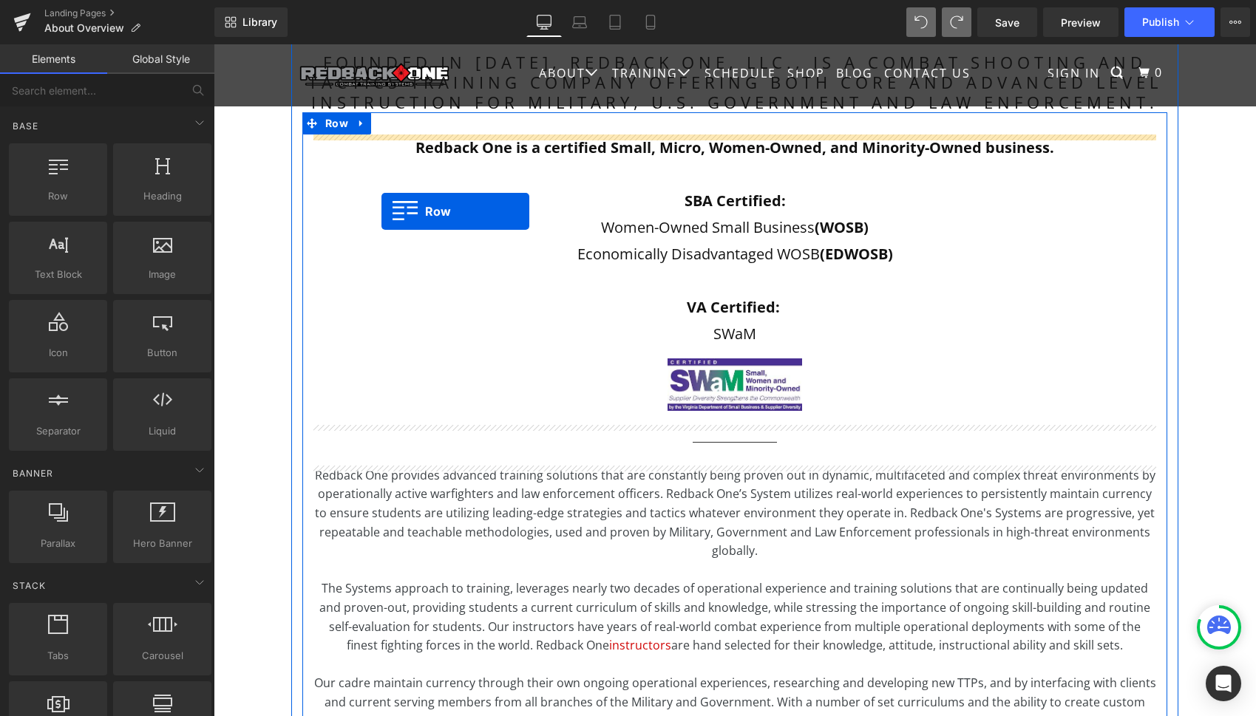
drag, startPoint x: 277, startPoint y: 242, endPoint x: 381, endPoint y: 211, distance: 108.8
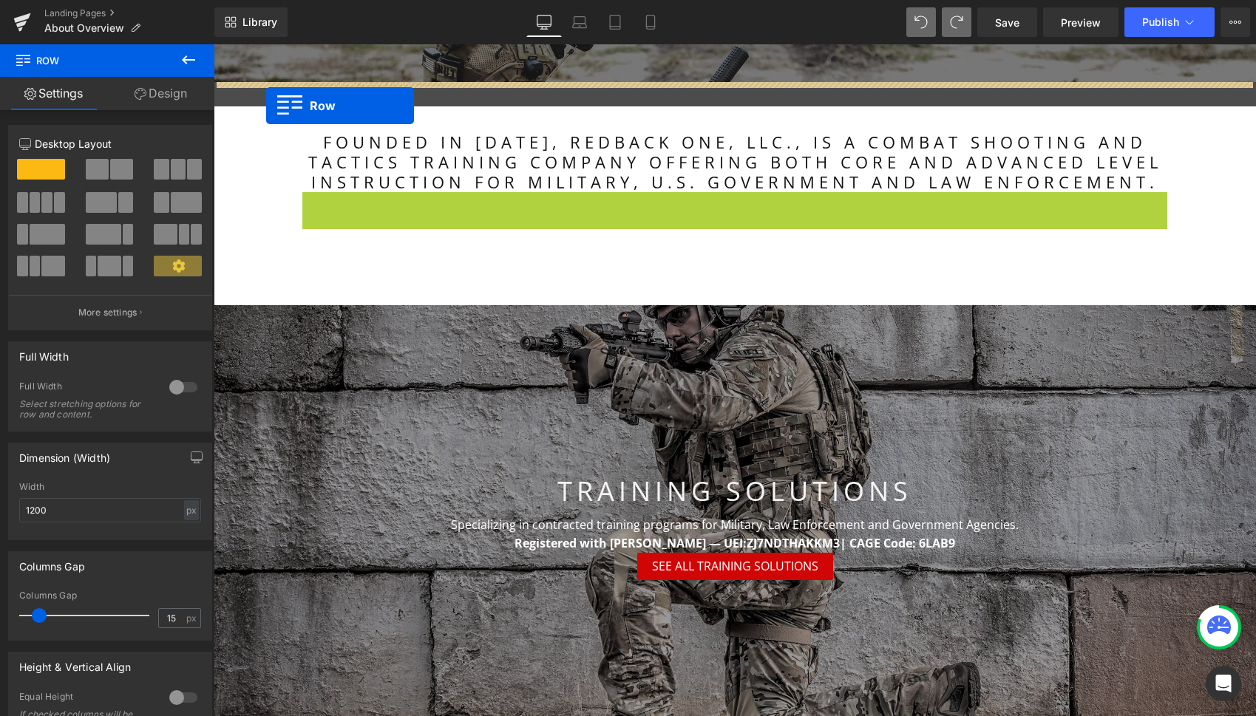
scroll to position [251, 0]
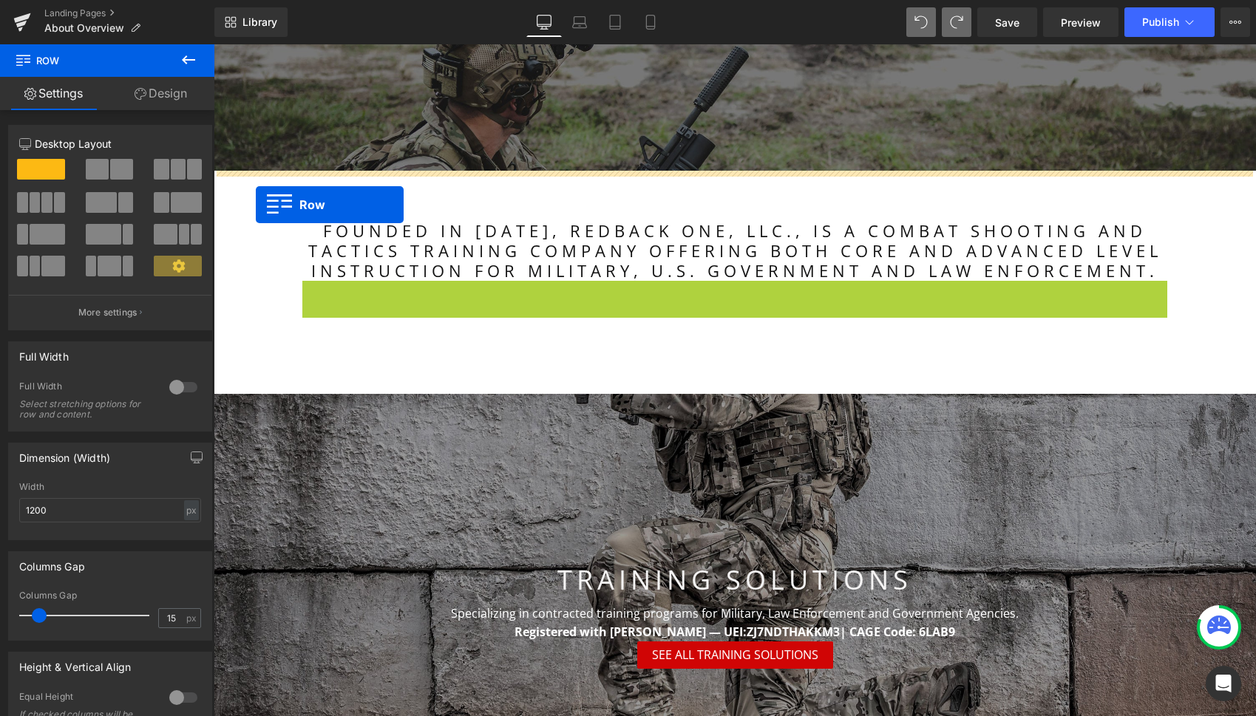
drag, startPoint x: 309, startPoint y: 124, endPoint x: 255, endPoint y: 208, distance: 99.5
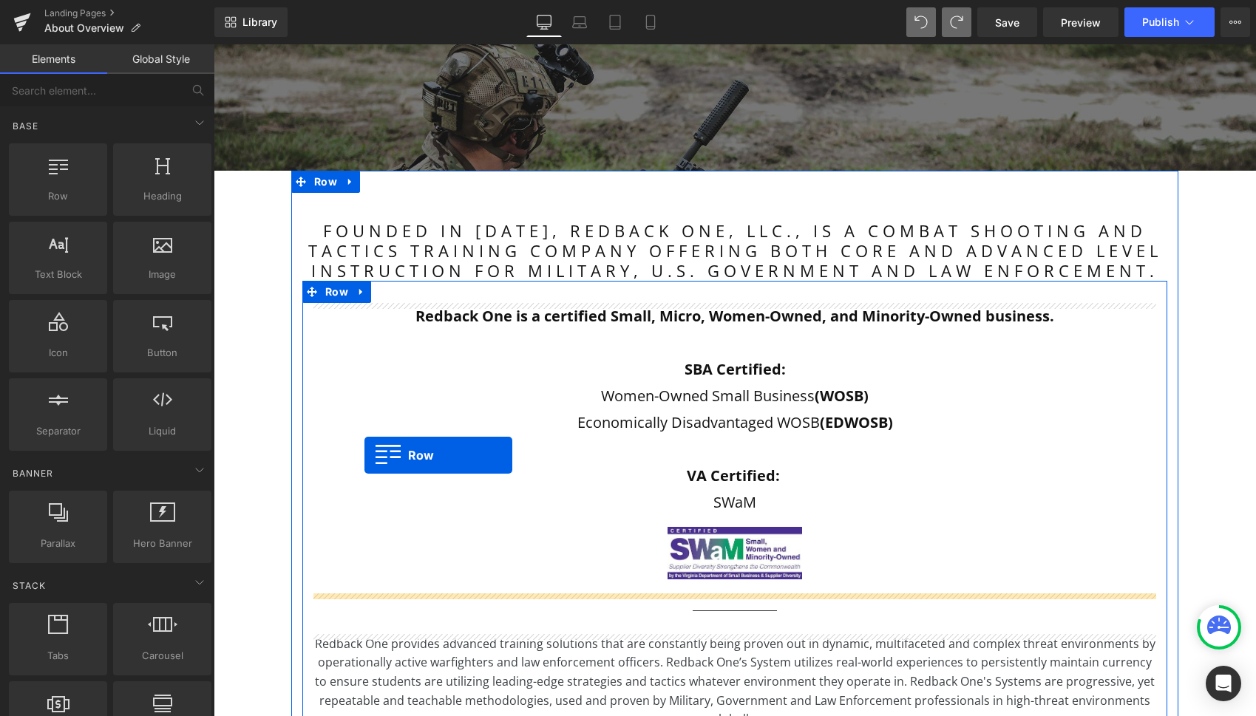
drag, startPoint x: 246, startPoint y: 211, endPoint x: 364, endPoint y: 455, distance: 271.8
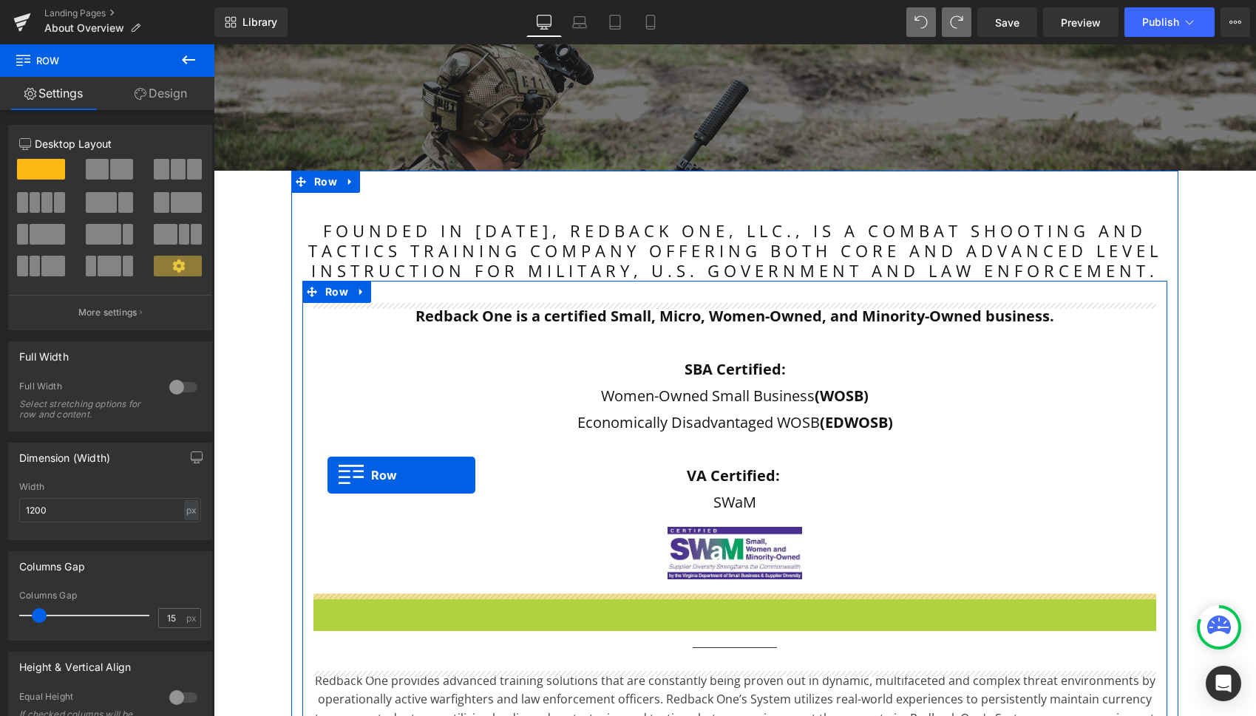
drag, startPoint x: 323, startPoint y: 607, endPoint x: 327, endPoint y: 475, distance: 131.7
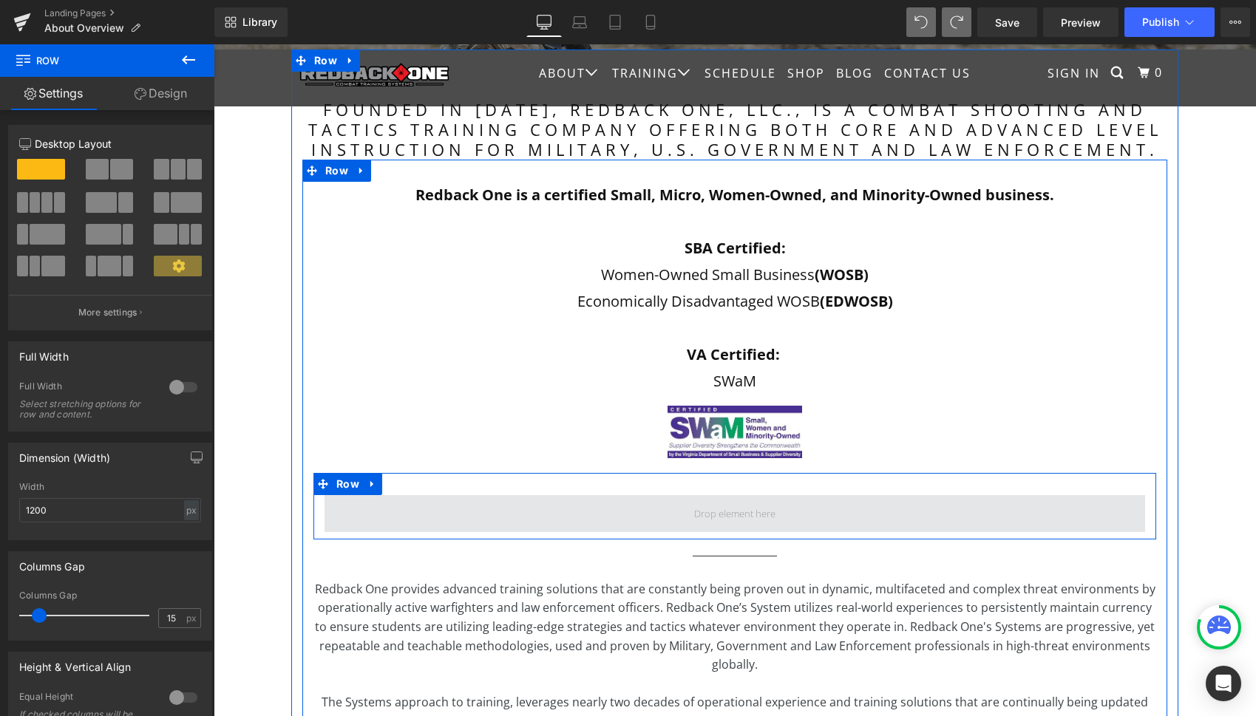
scroll to position [376, 0]
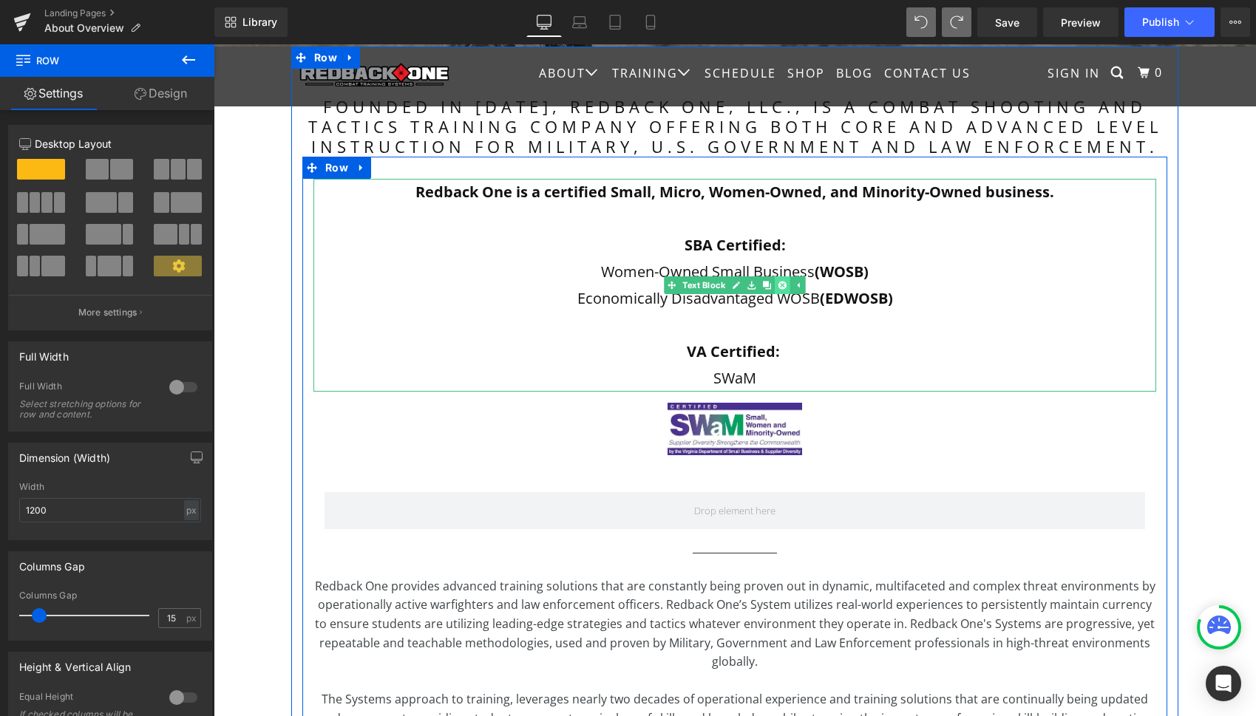
click at [778, 288] on icon at bounding box center [782, 286] width 8 height 8
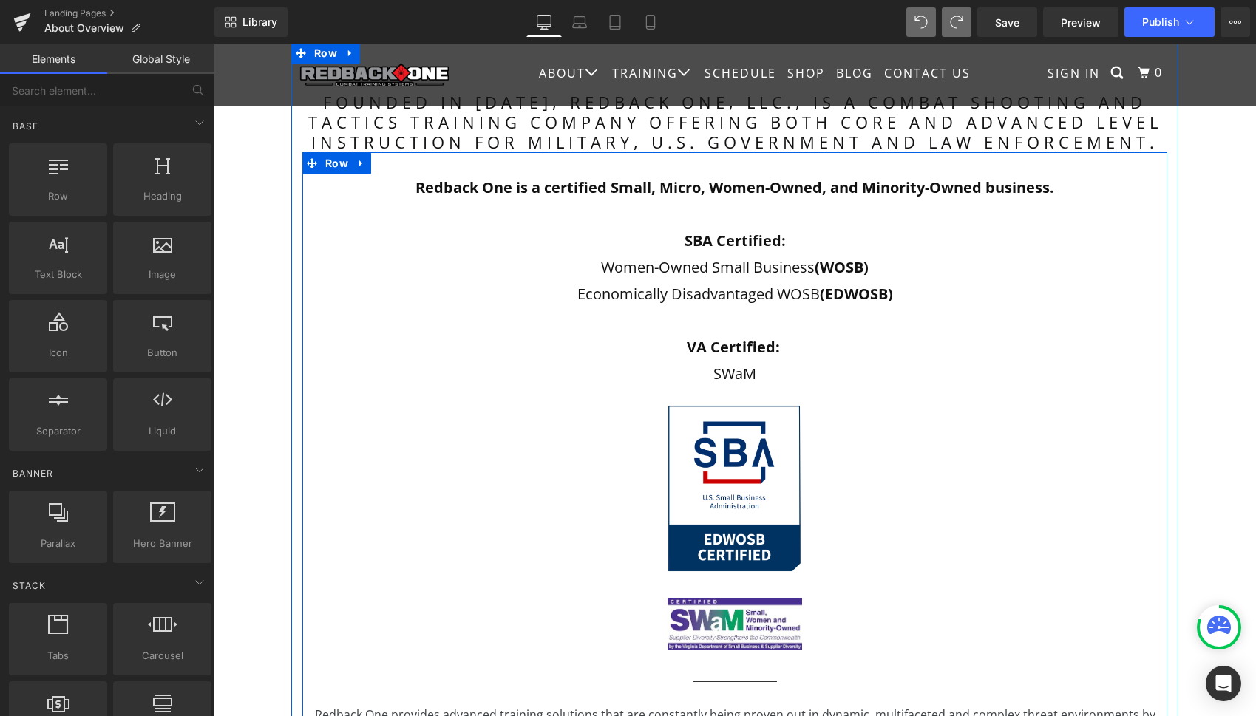
scroll to position [381, 0]
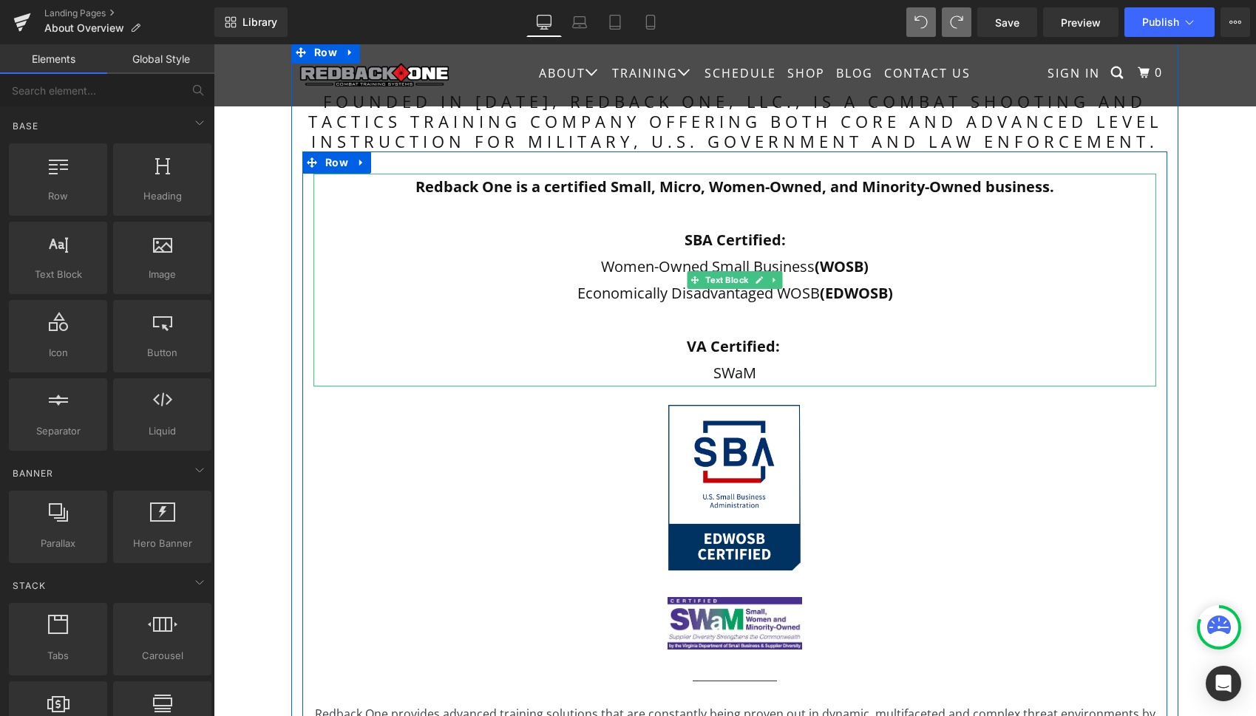
click at [772, 282] on icon at bounding box center [774, 280] width 8 height 9
click at [763, 282] on icon at bounding box center [767, 280] width 8 height 8
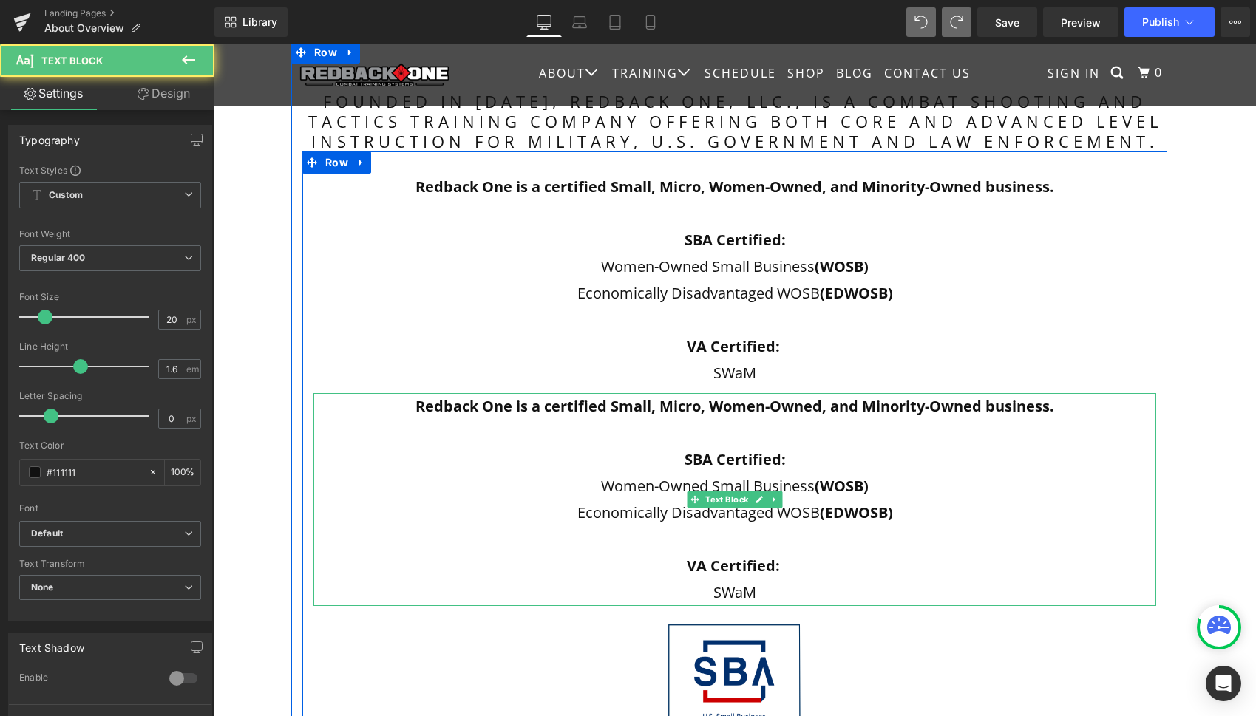
click at [803, 434] on p at bounding box center [734, 433] width 843 height 27
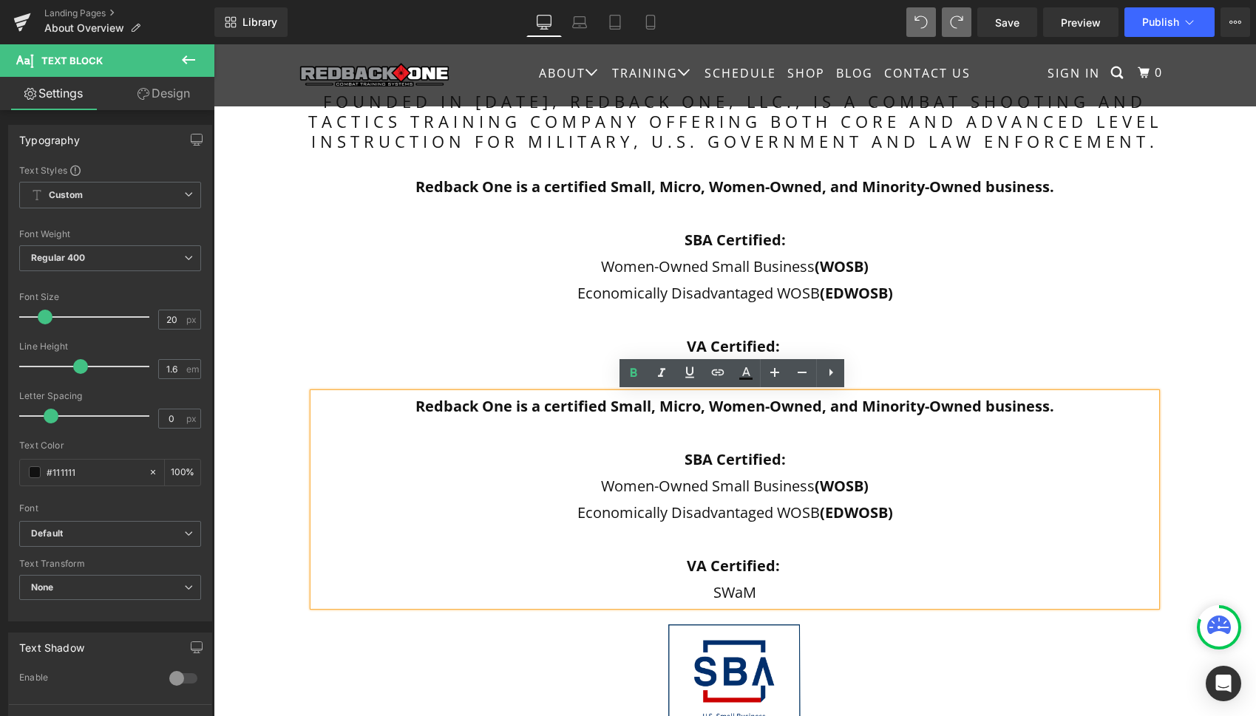
click at [463, 421] on p at bounding box center [734, 433] width 843 height 27
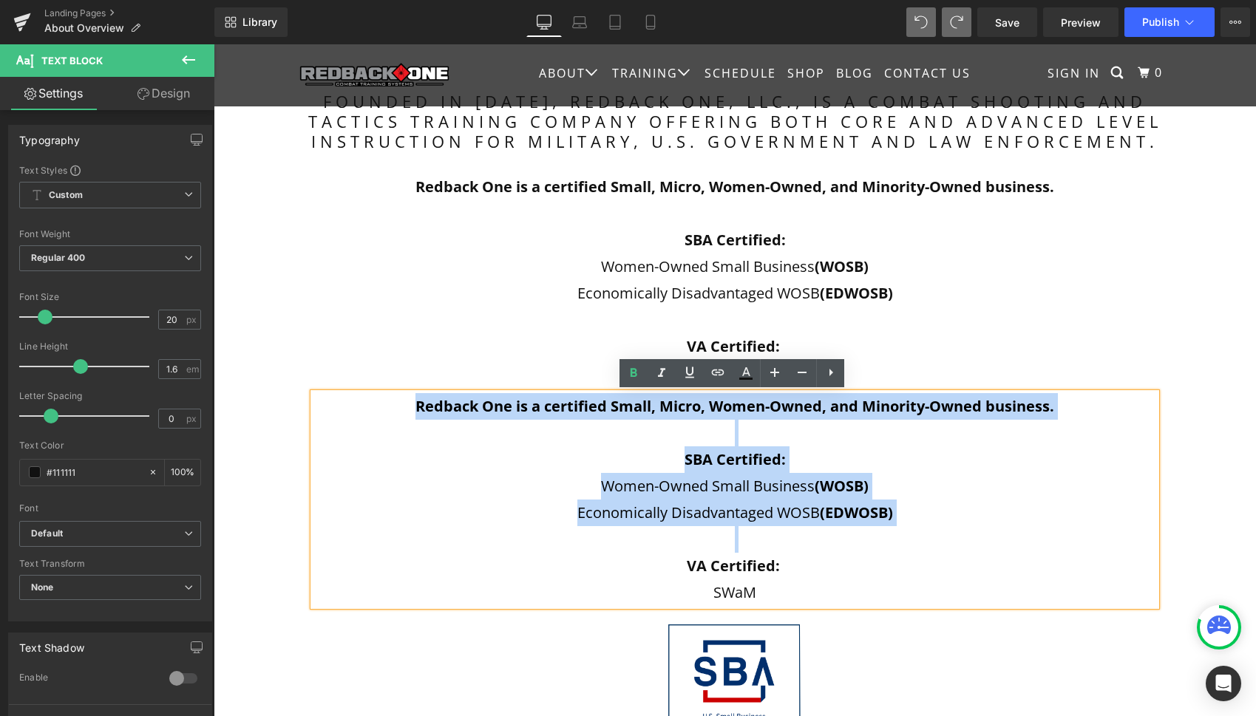
drag, startPoint x: 412, startPoint y: 406, endPoint x: 904, endPoint y: 541, distance: 510.6
click at [904, 541] on div "Redback One is a certified Small, Micro, Women-Owned, and Minority-Owned busine…" at bounding box center [734, 499] width 843 height 213
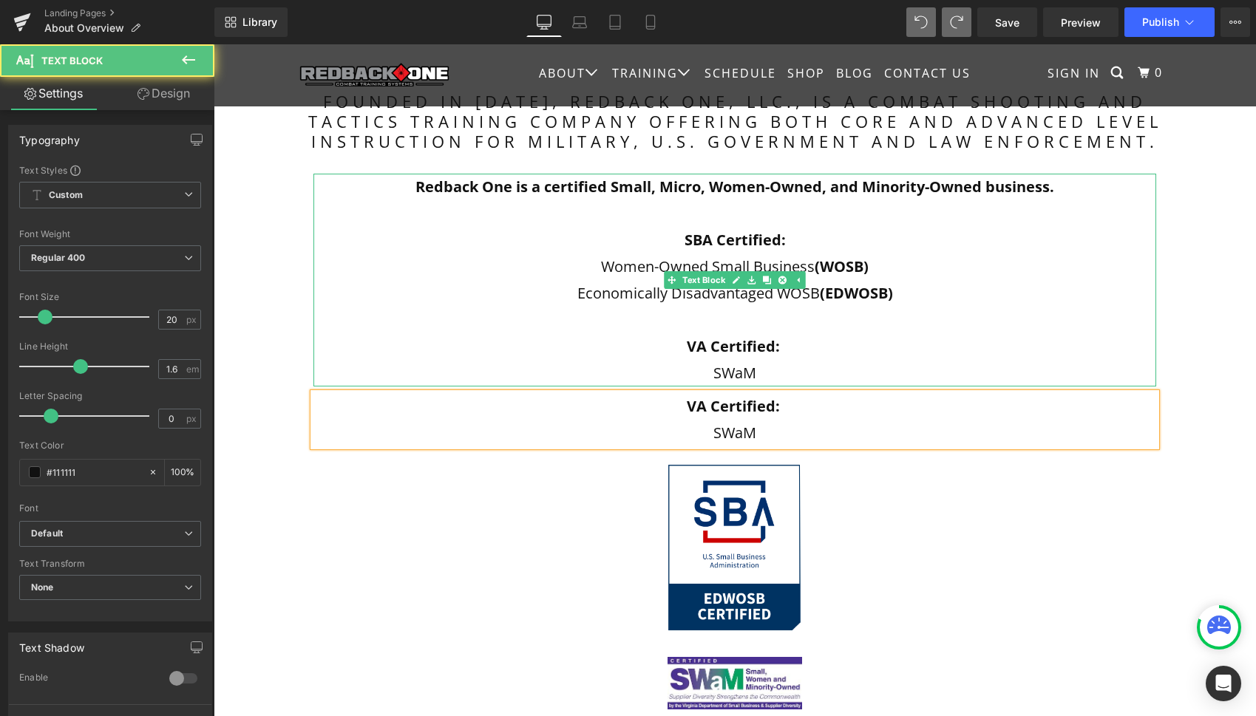
drag, startPoint x: 780, startPoint y: 377, endPoint x: 767, endPoint y: 373, distance: 13.3
click at [780, 377] on p "SWaM" at bounding box center [734, 373] width 843 height 27
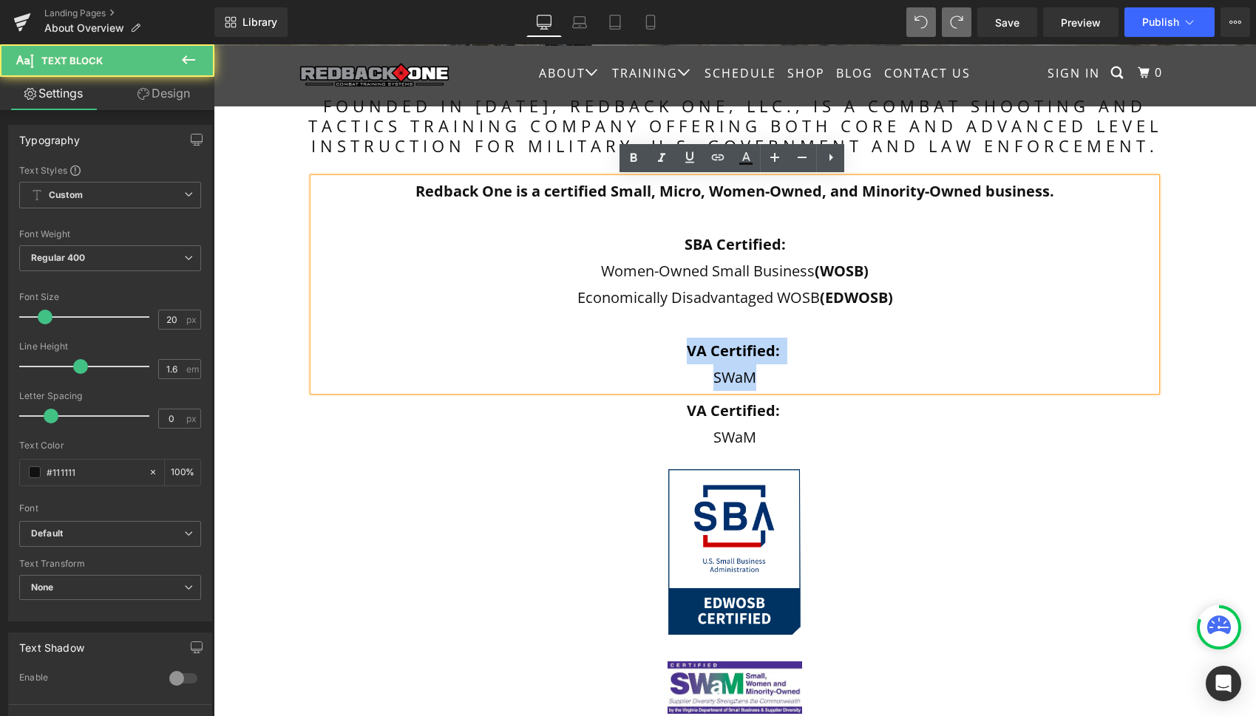
drag, startPoint x: 762, startPoint y: 377, endPoint x: 674, endPoint y: 348, distance: 92.6
click at [674, 348] on div "Redback One is a certified Small, Micro, Women-Owned, and Minority-Owned busine…" at bounding box center [734, 284] width 843 height 213
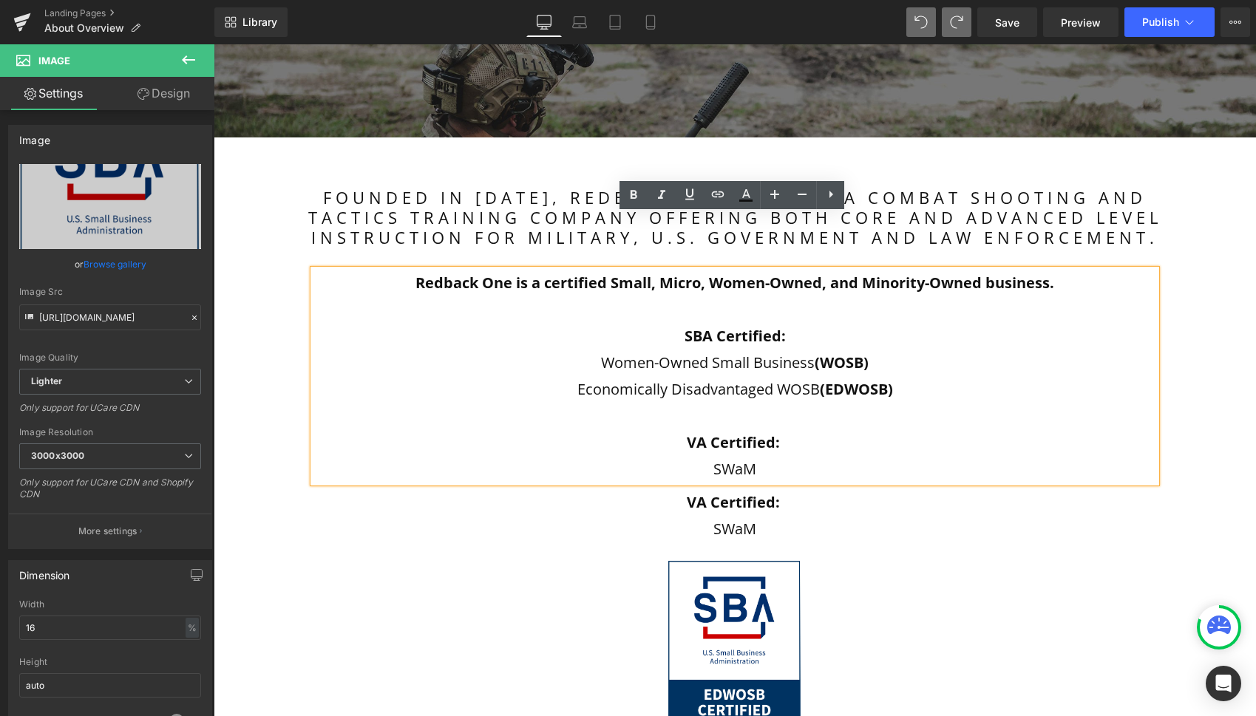
scroll to position [283, 0]
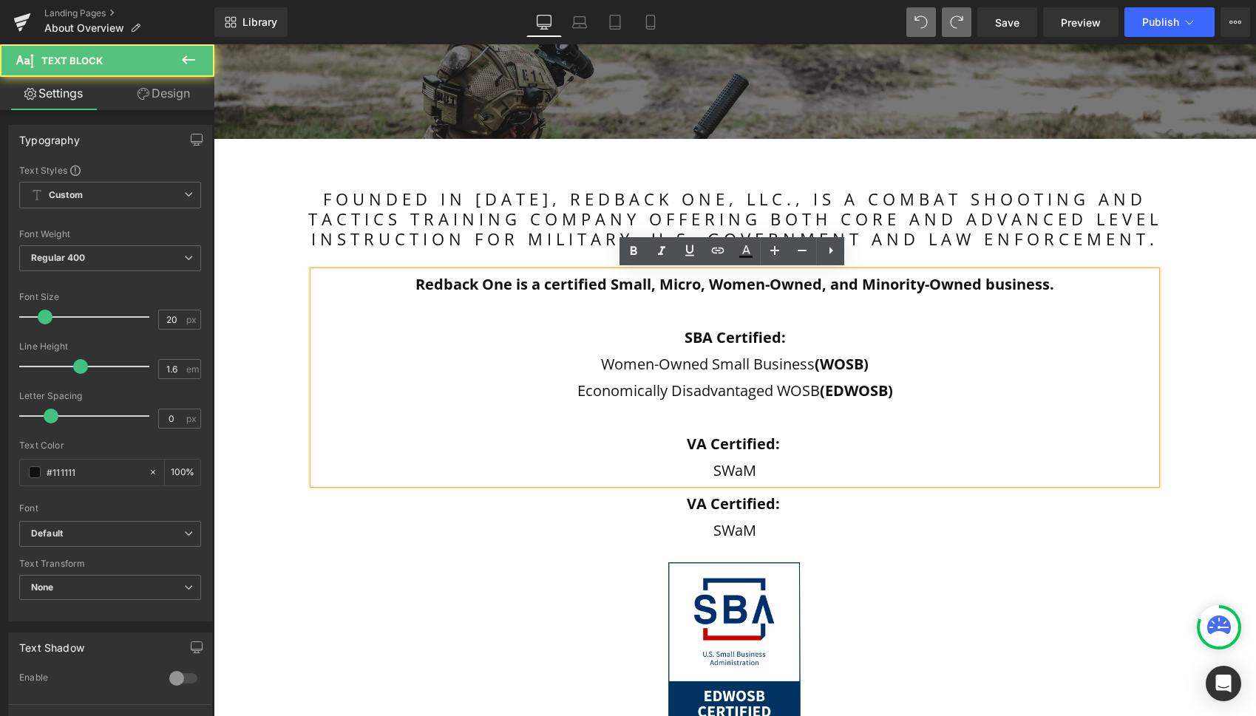
click at [807, 475] on p "SWaM" at bounding box center [734, 471] width 843 height 27
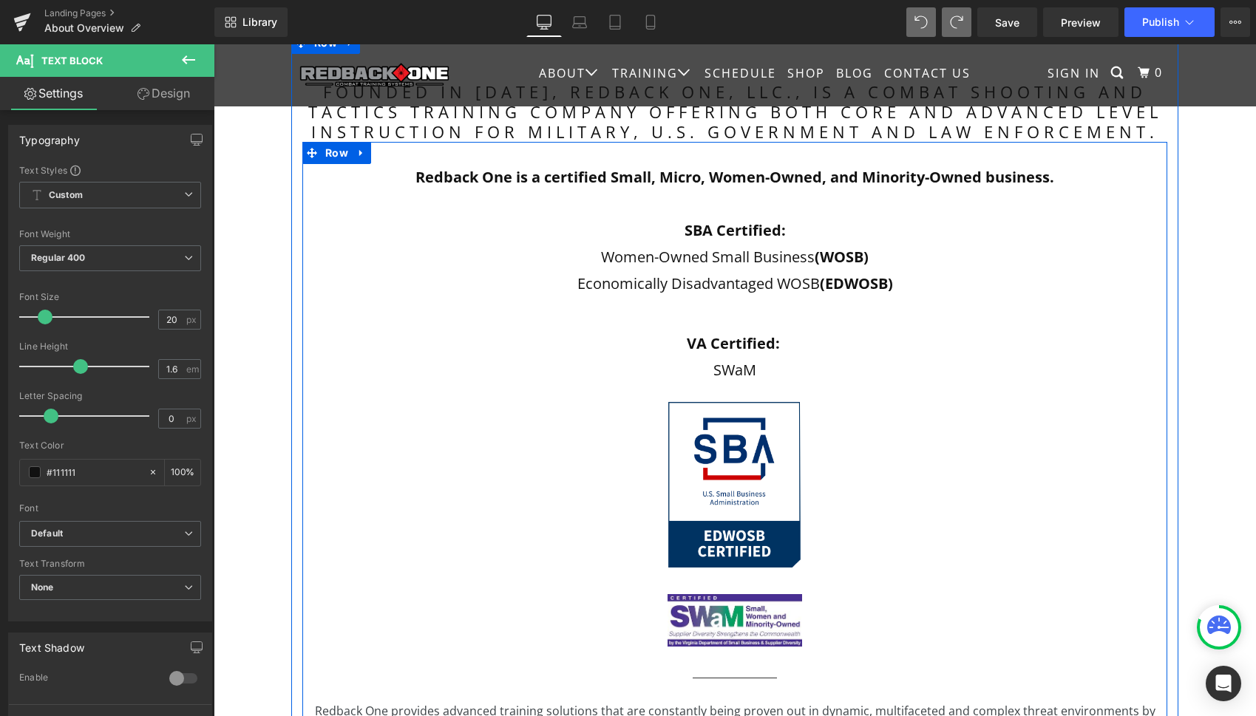
scroll to position [387, 0]
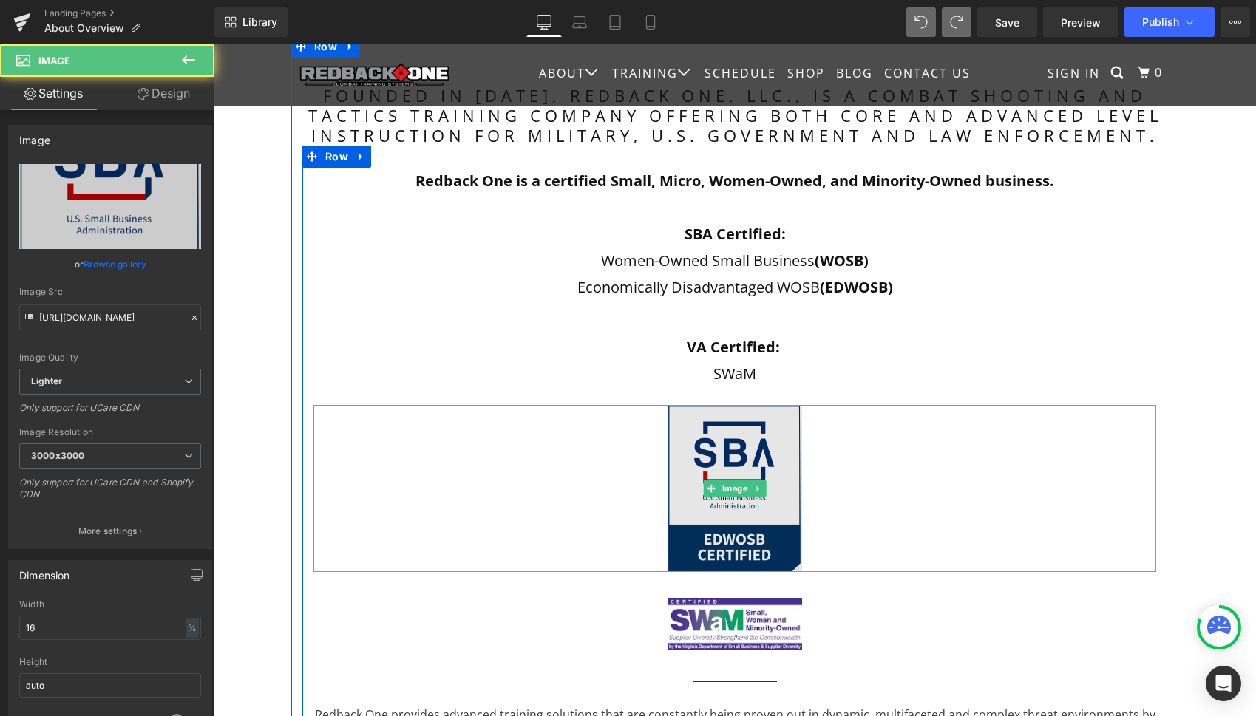
drag, startPoint x: 710, startPoint y: 514, endPoint x: 722, endPoint y: 511, distance: 12.2
click at [710, 514] on img at bounding box center [735, 488] width 135 height 167
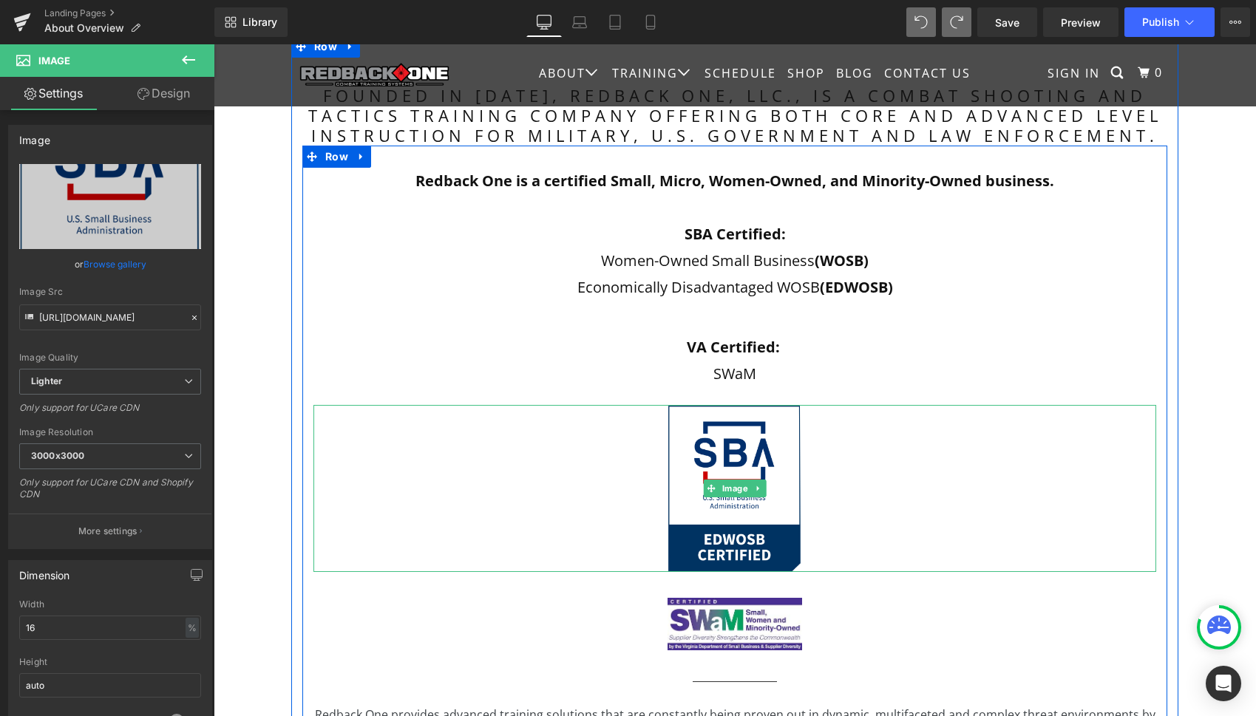
click at [760, 489] on link at bounding box center [758, 489] width 16 height 18
click at [763, 490] on icon at bounding box center [766, 489] width 8 height 8
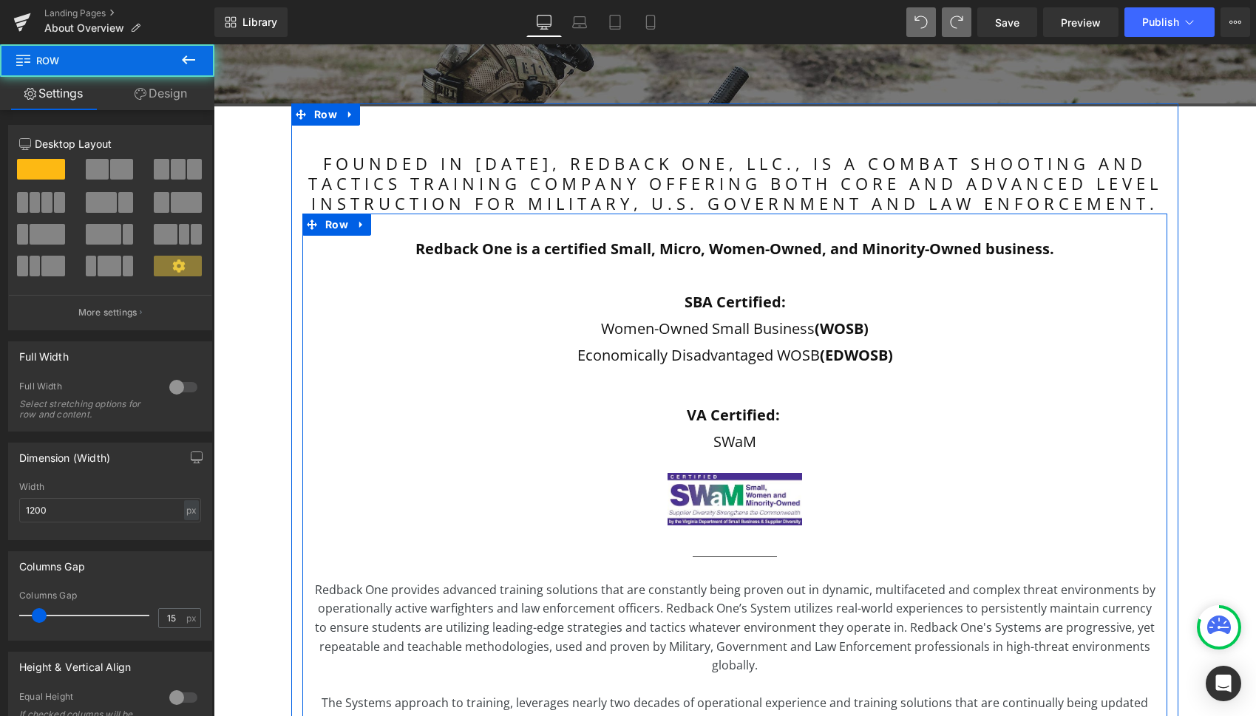
click at [724, 396] on div "Redback One is a certified Small, Micro, Women-Owned, and Minority-Owned busine…" at bounding box center [734, 550] width 865 height 629
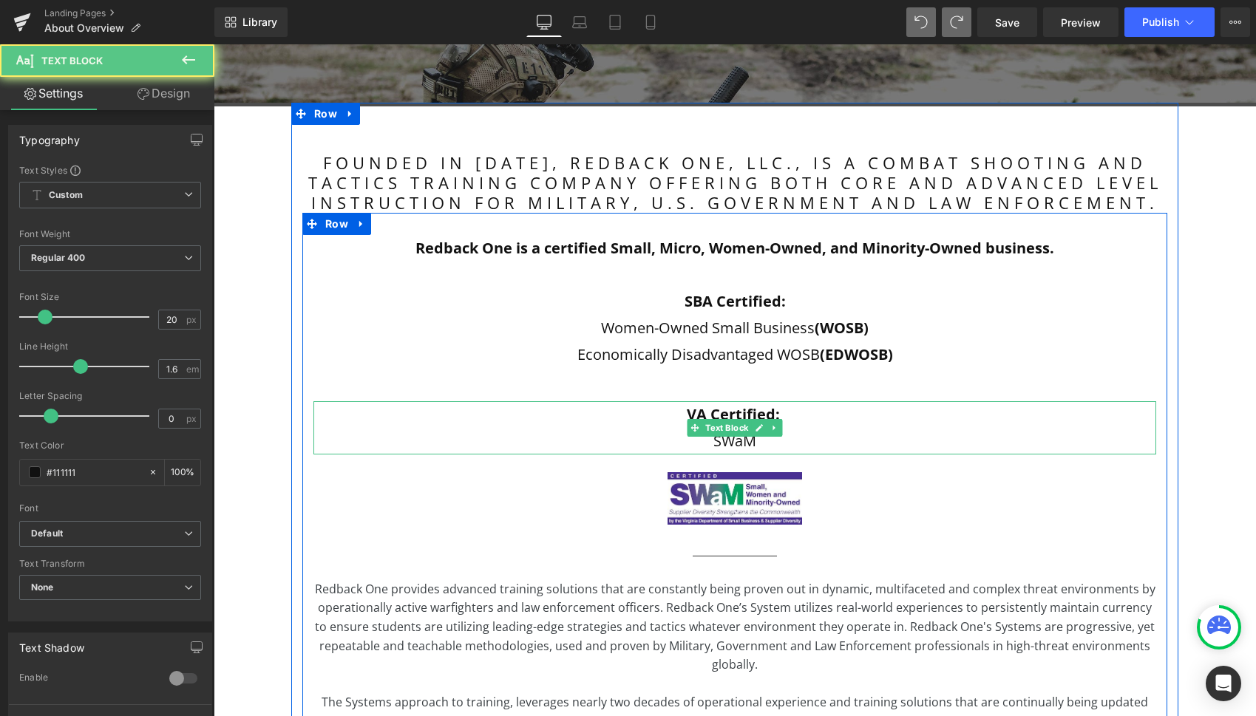
click at [719, 410] on strong "VA Certified:" at bounding box center [733, 414] width 93 height 20
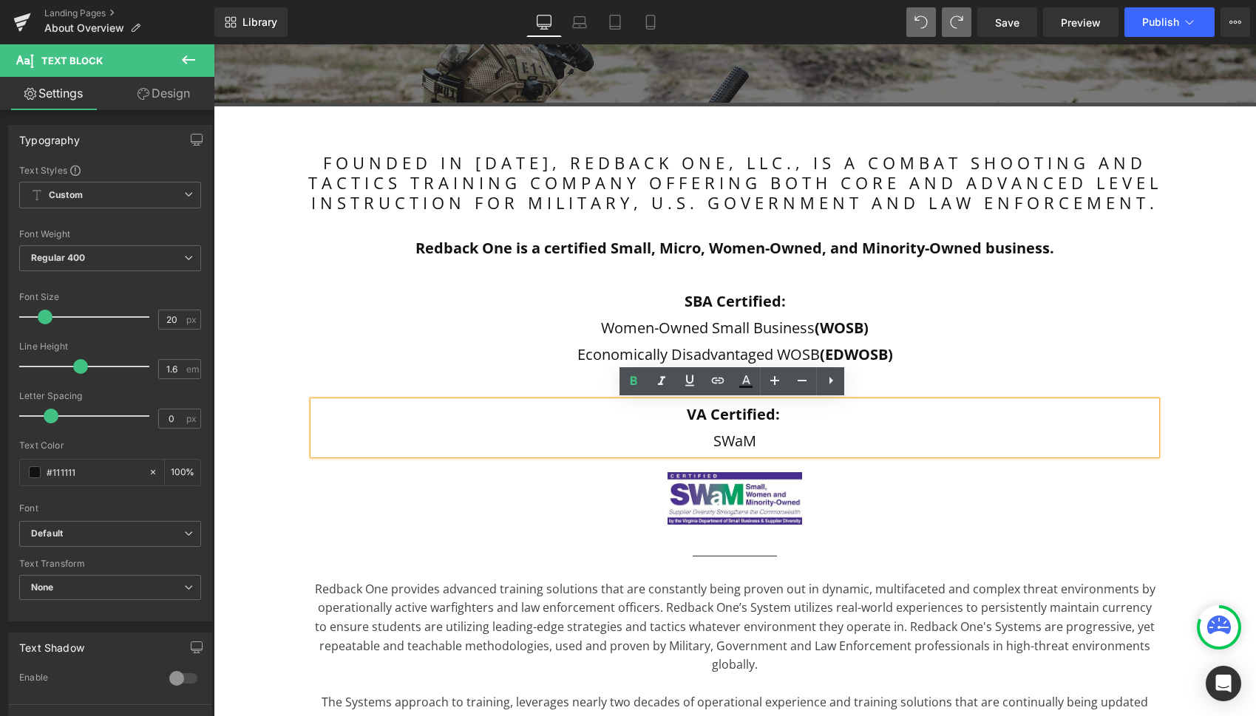
click at [821, 433] on p "SWaM" at bounding box center [734, 441] width 843 height 27
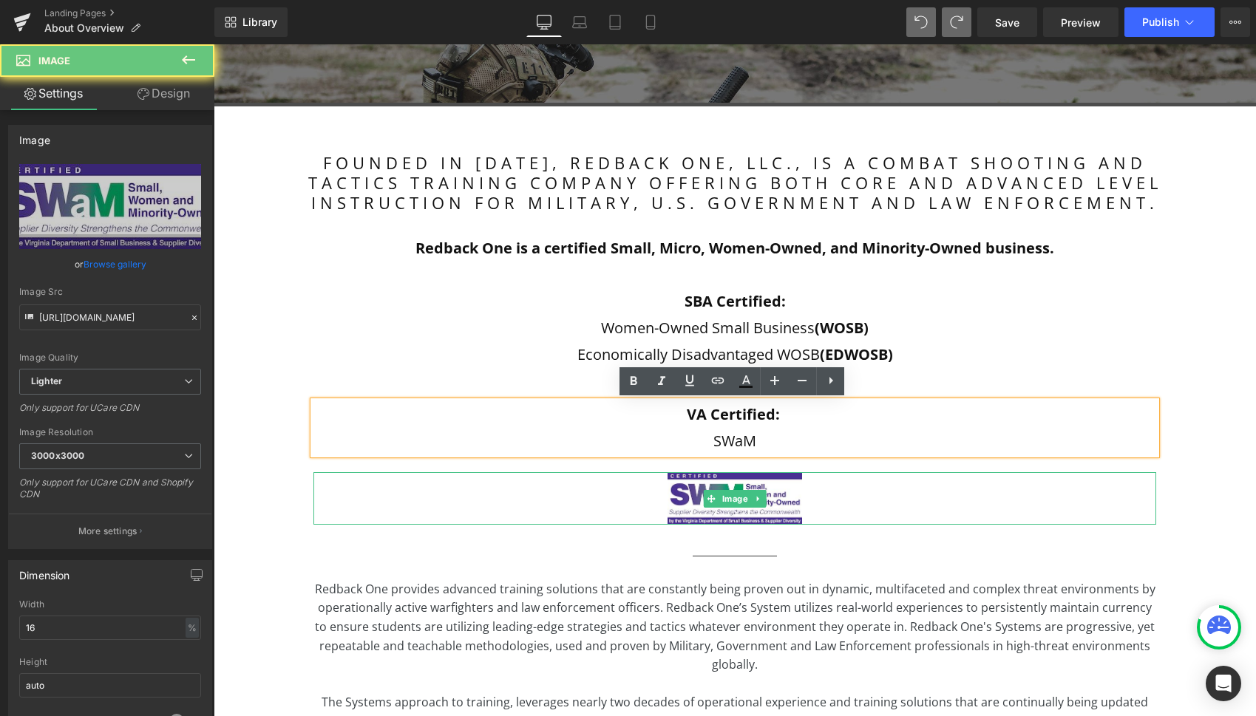
click at [841, 494] on div at bounding box center [734, 498] width 843 height 52
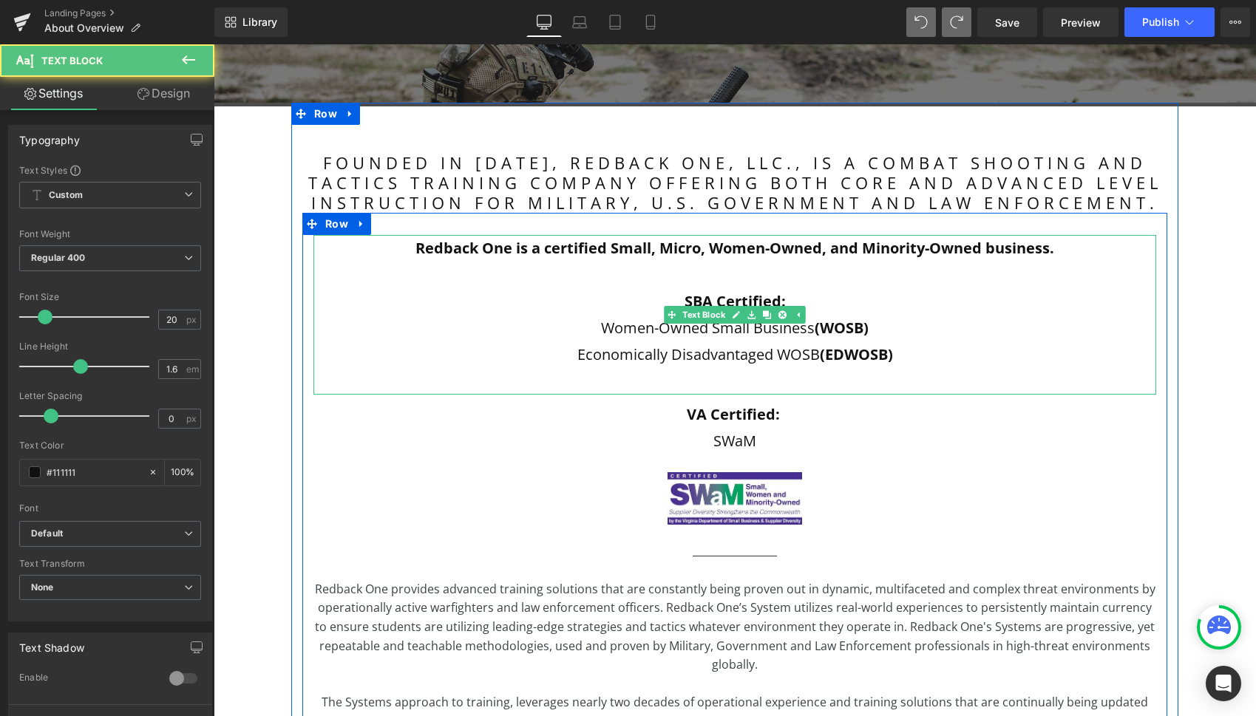
click at [765, 381] on p at bounding box center [734, 381] width 843 height 27
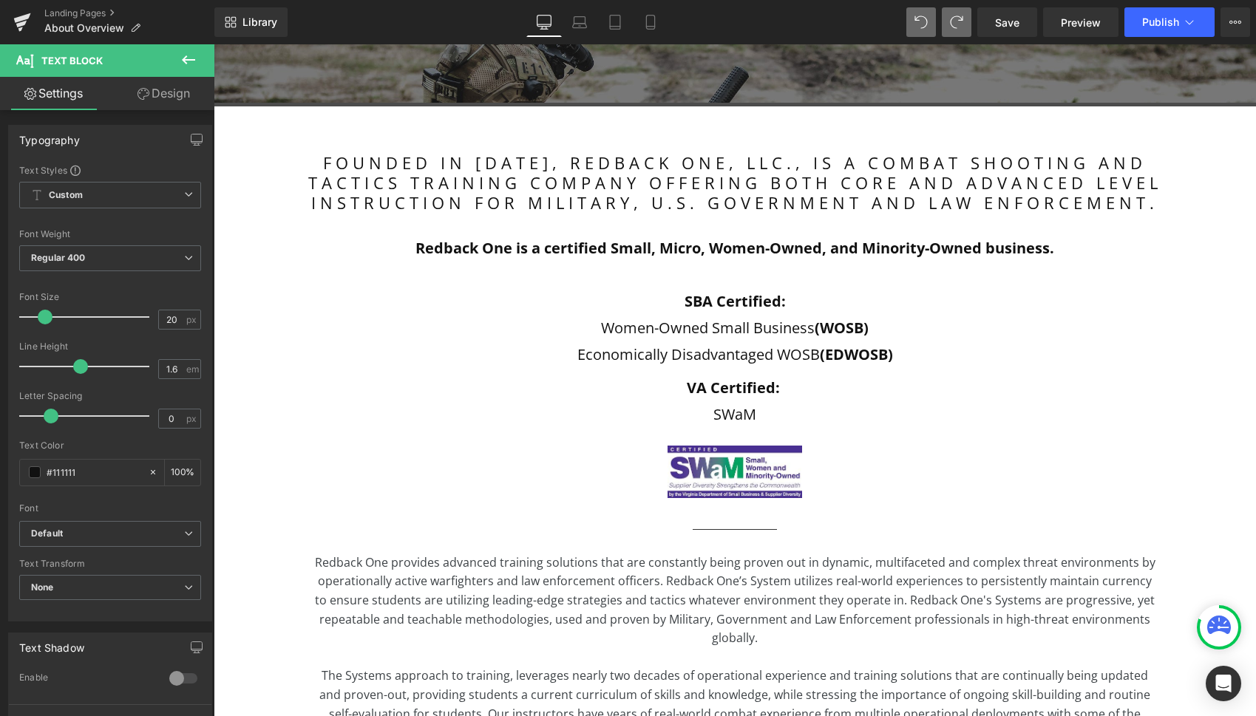
click at [190, 50] on button at bounding box center [189, 60] width 52 height 33
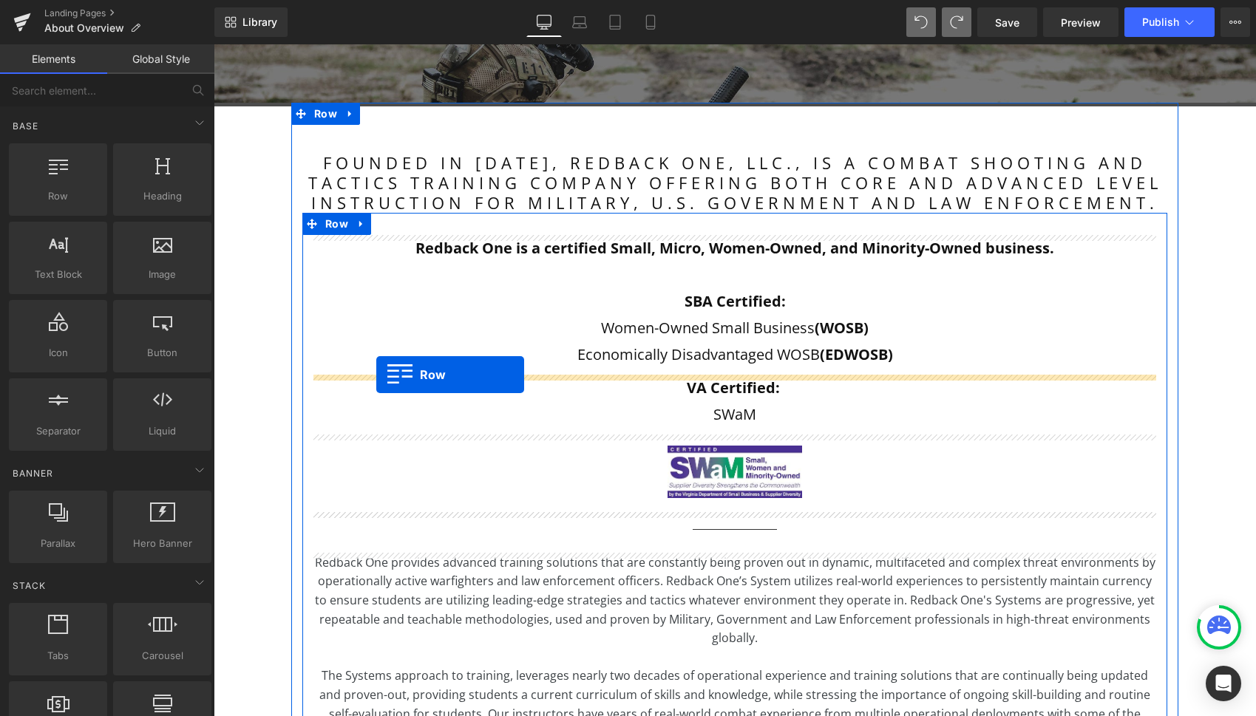
drag, startPoint x: 270, startPoint y: 223, endPoint x: 376, endPoint y: 375, distance: 185.8
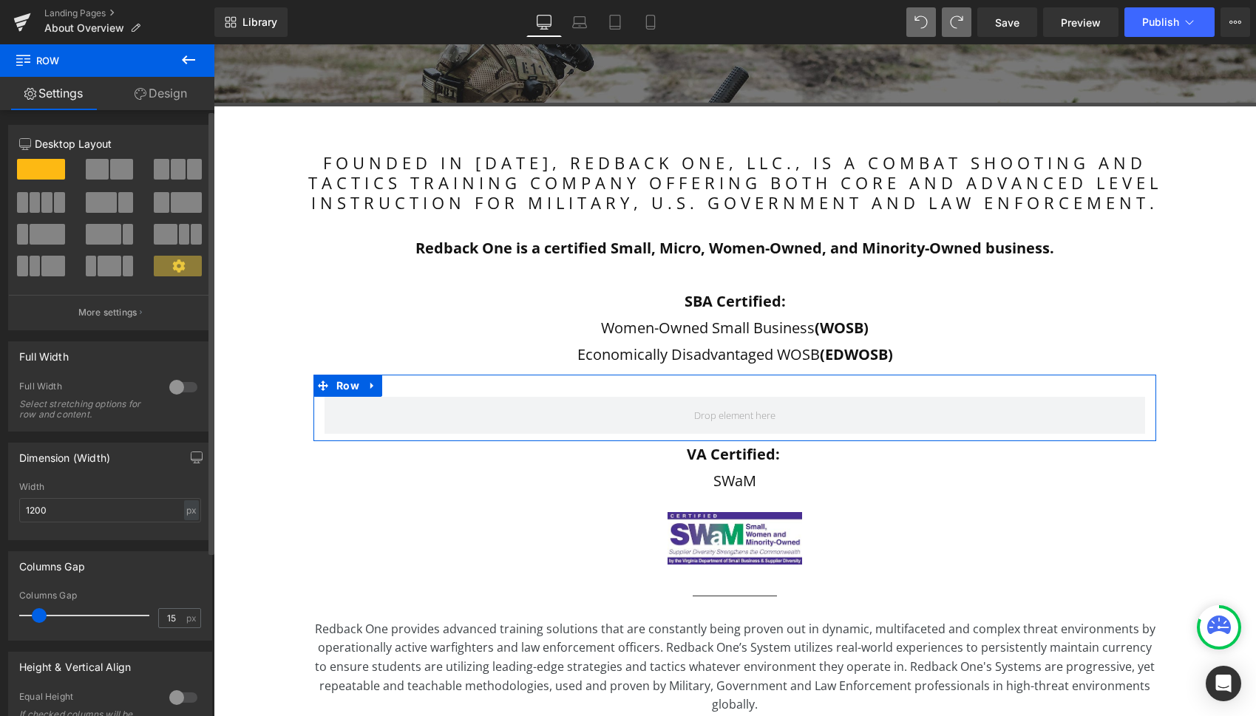
click at [116, 167] on span at bounding box center [121, 169] width 23 height 21
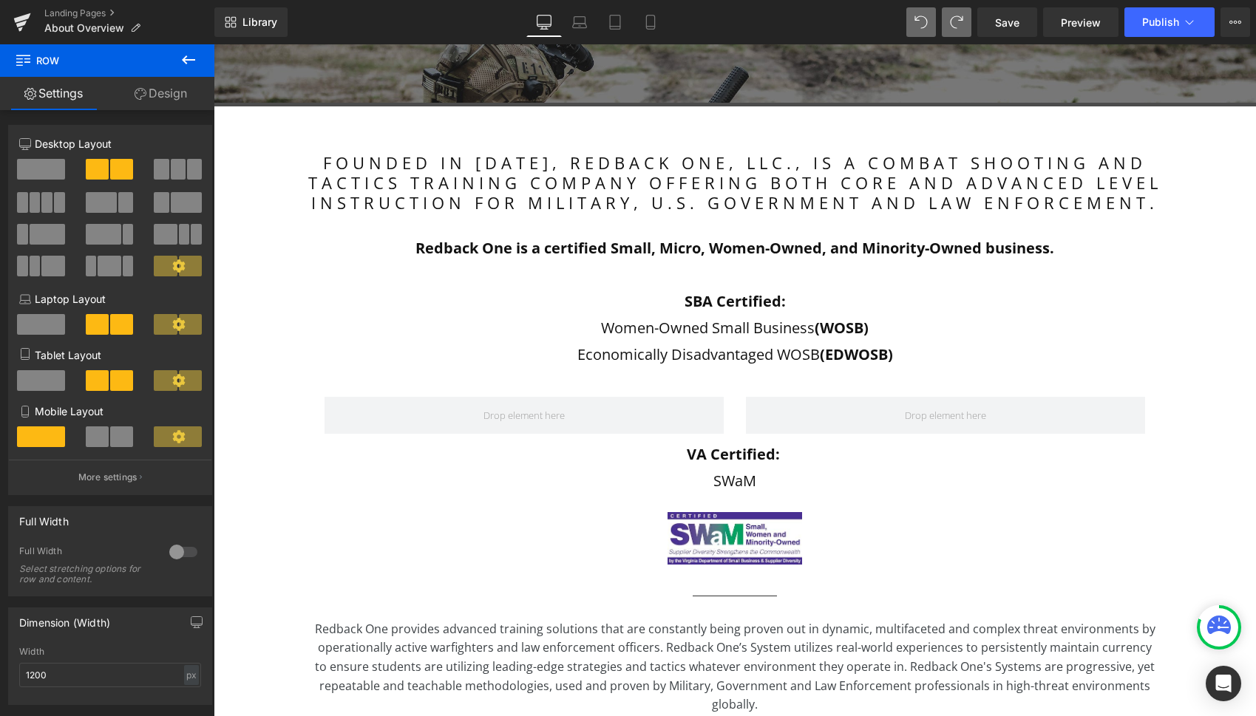
click at [186, 61] on icon at bounding box center [188, 59] width 13 height 9
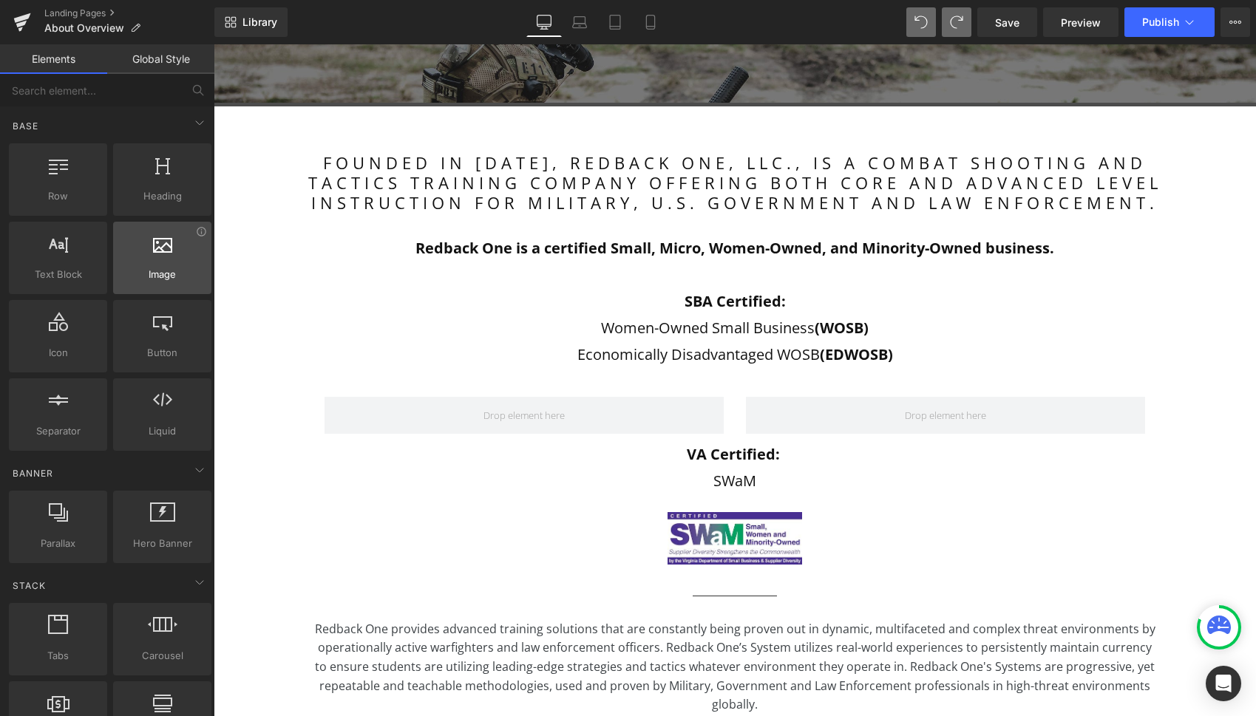
click at [166, 250] on icon at bounding box center [162, 243] width 19 height 19
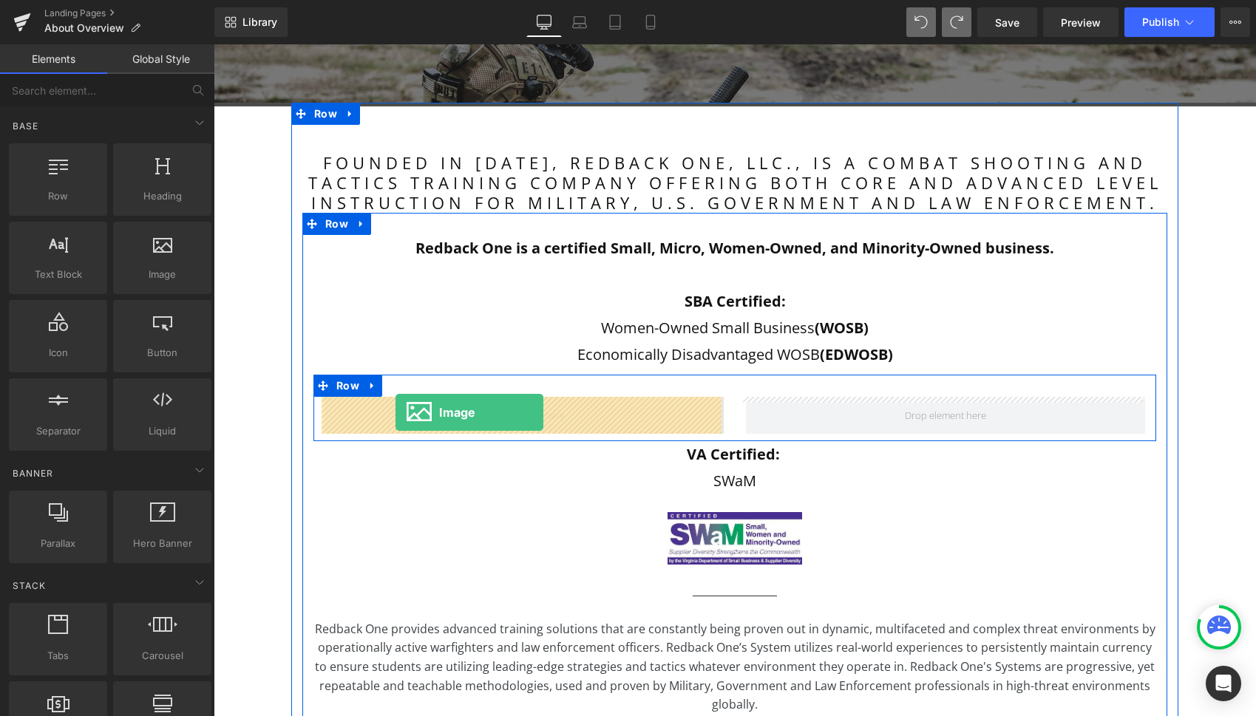
drag, startPoint x: 374, startPoint y: 297, endPoint x: 395, endPoint y: 413, distance: 117.2
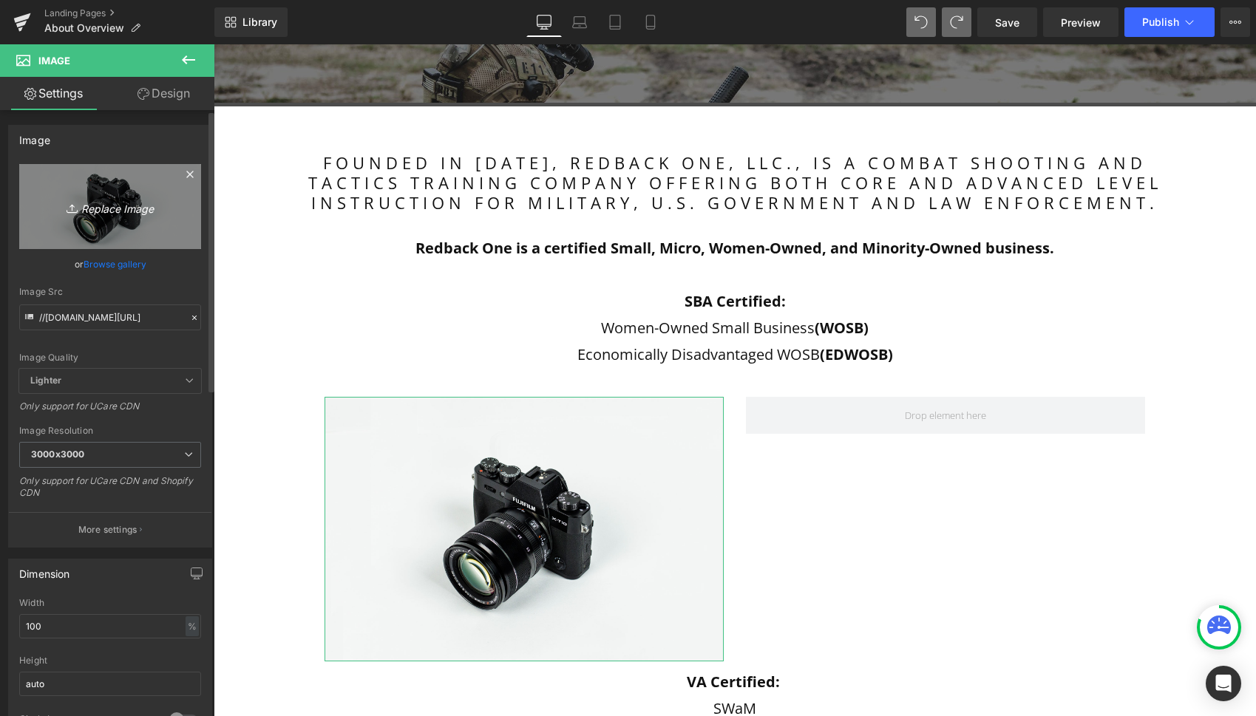
click at [136, 201] on icon "Replace Image" at bounding box center [110, 206] width 118 height 18
type input "C:\fakepath\WOSB Certified.png"
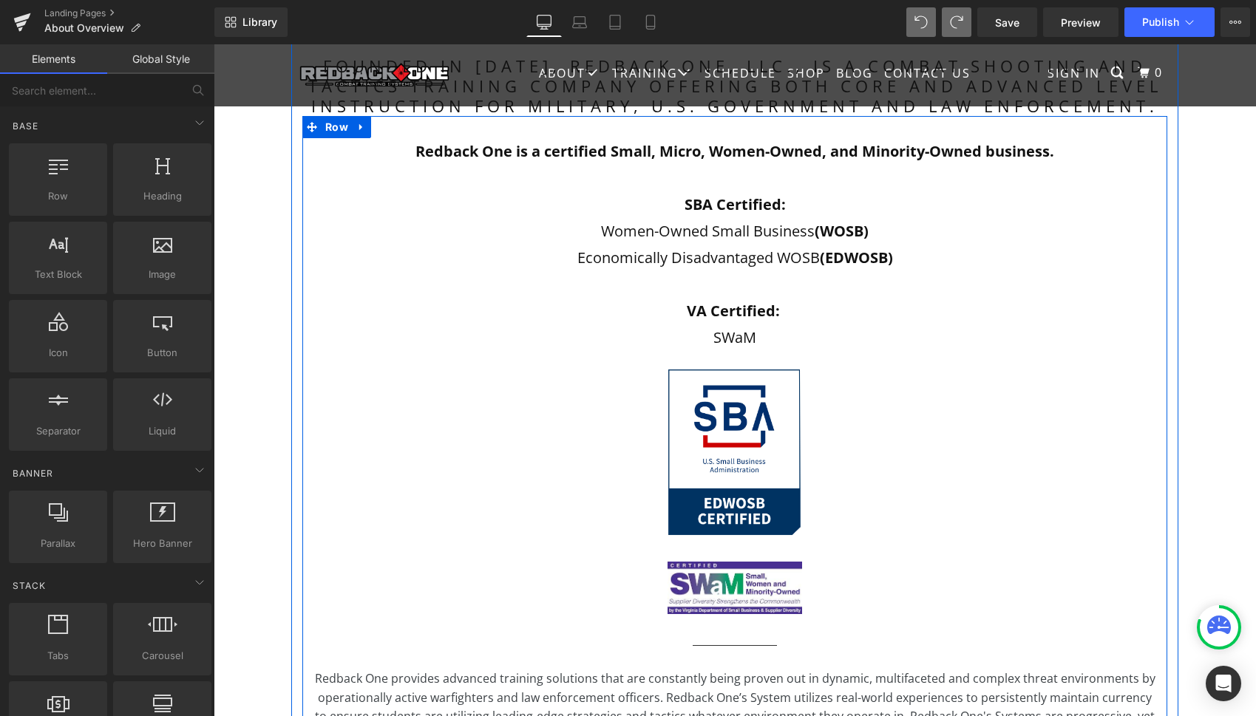
scroll to position [415, 0]
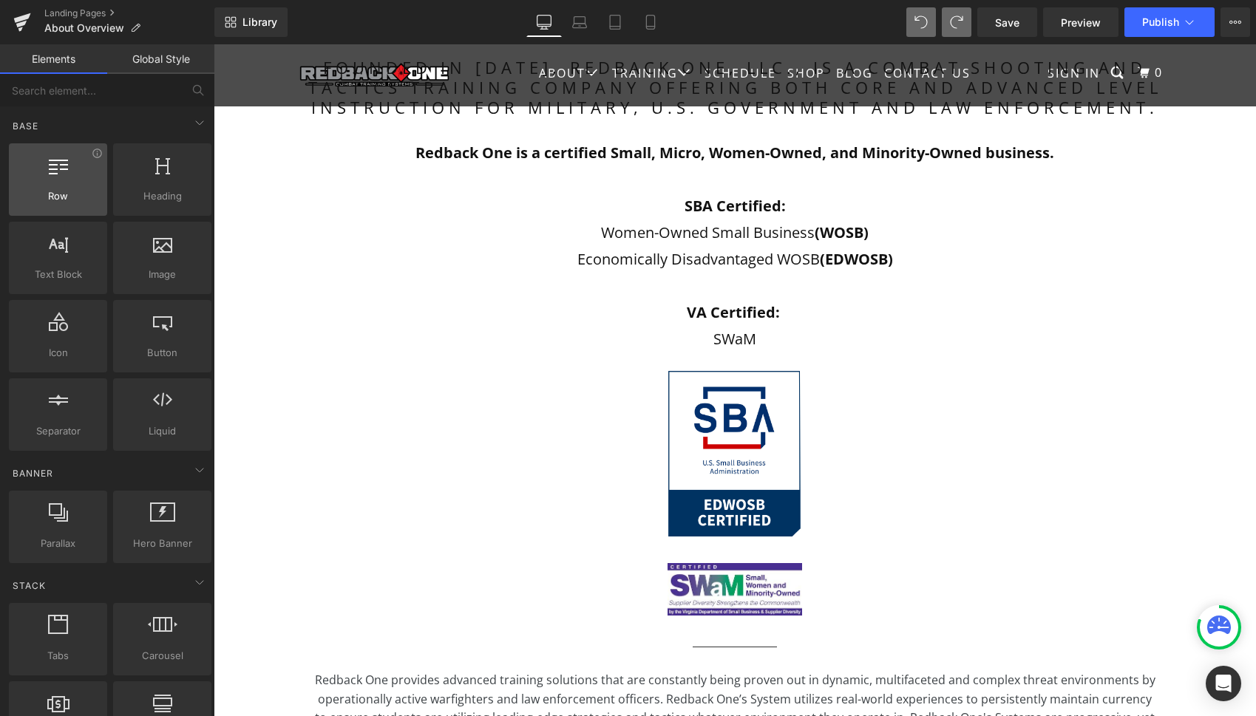
click at [60, 198] on span "Row" at bounding box center [57, 197] width 89 height 16
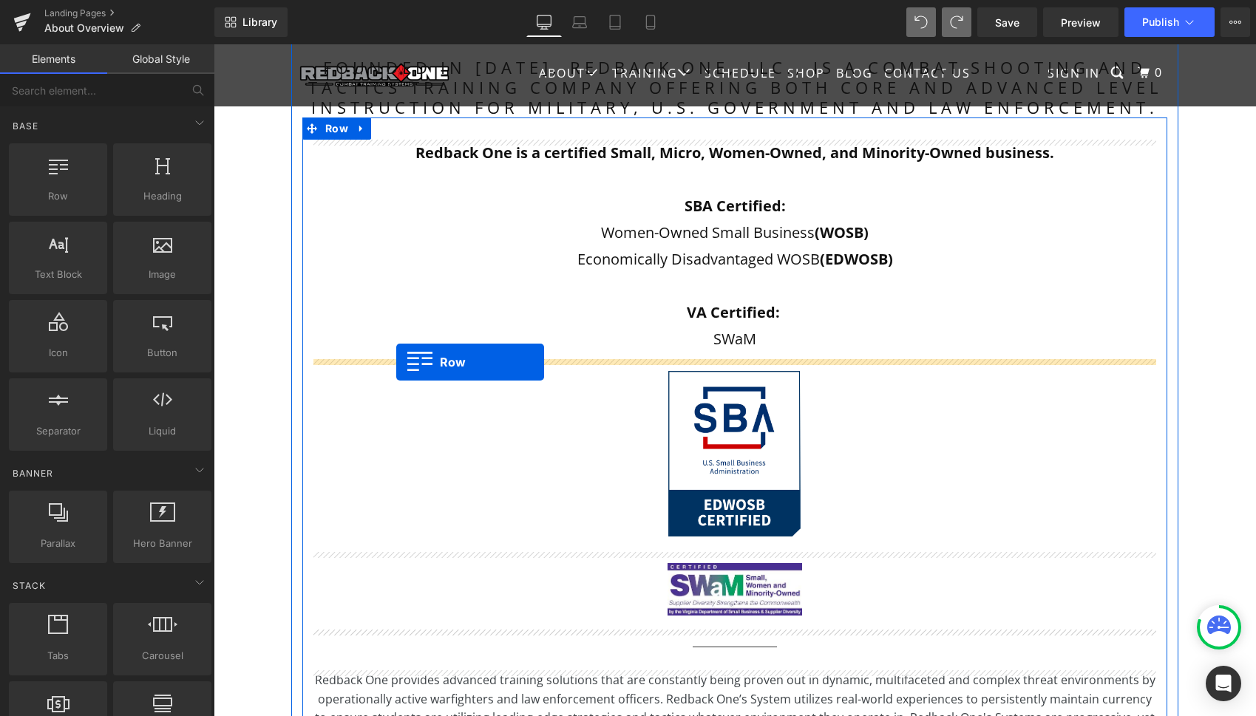
drag, startPoint x: 274, startPoint y: 242, endPoint x: 396, endPoint y: 362, distance: 171.5
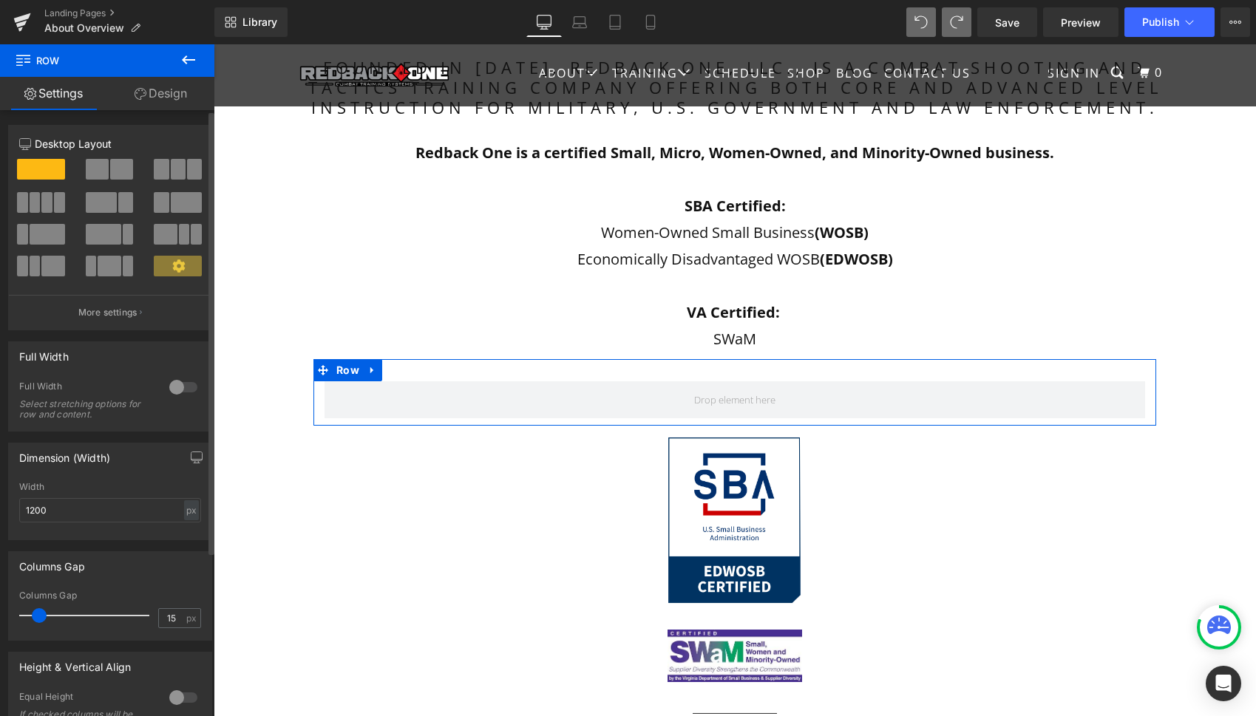
click at [118, 174] on span at bounding box center [121, 169] width 23 height 21
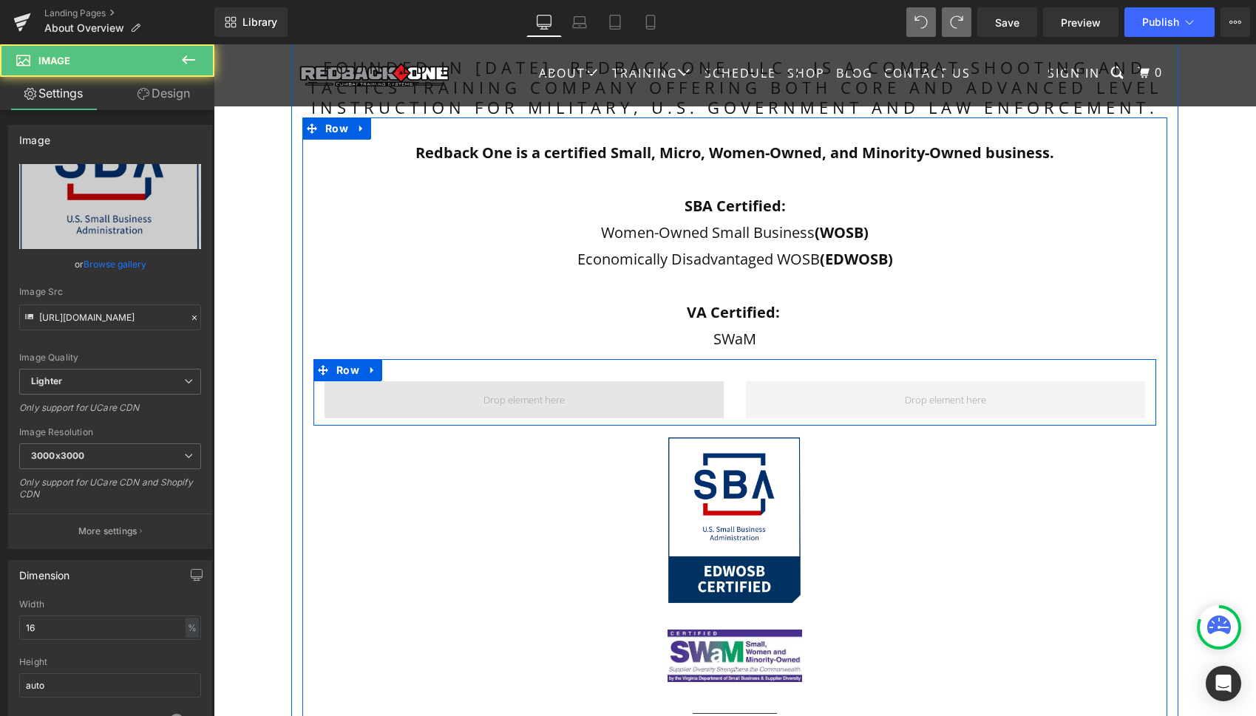
drag, startPoint x: 732, startPoint y: 497, endPoint x: 576, endPoint y: 393, distance: 187.6
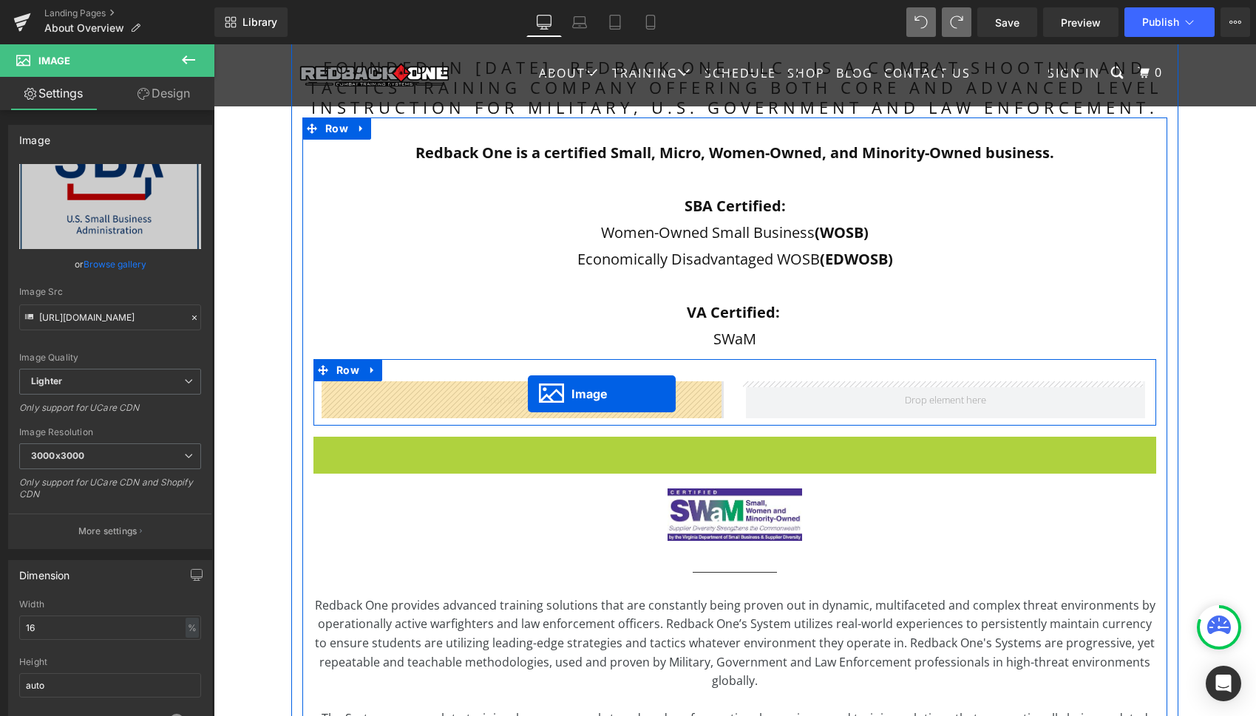
drag, startPoint x: 710, startPoint y: 520, endPoint x: 528, endPoint y: 394, distance: 221.1
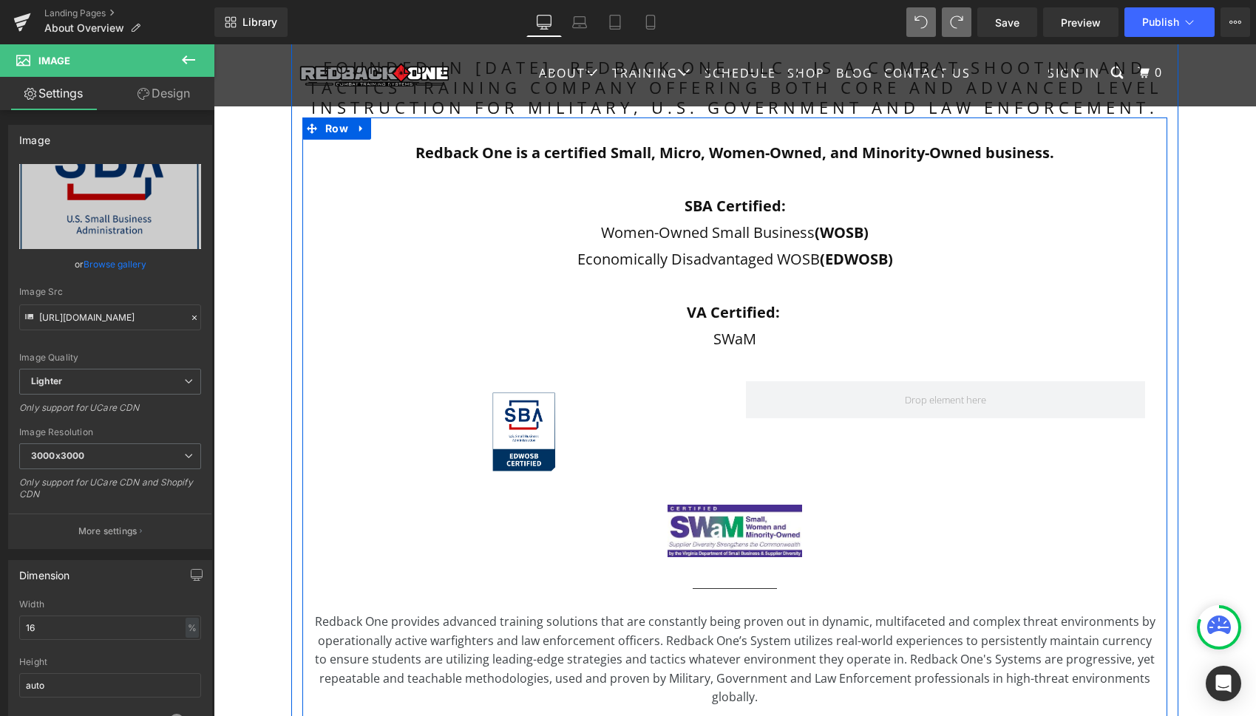
click at [916, 572] on div "Redback One is a certified Small, Micro, Women-Owned, and Minority-Owned busine…" at bounding box center [734, 518] width 865 height 757
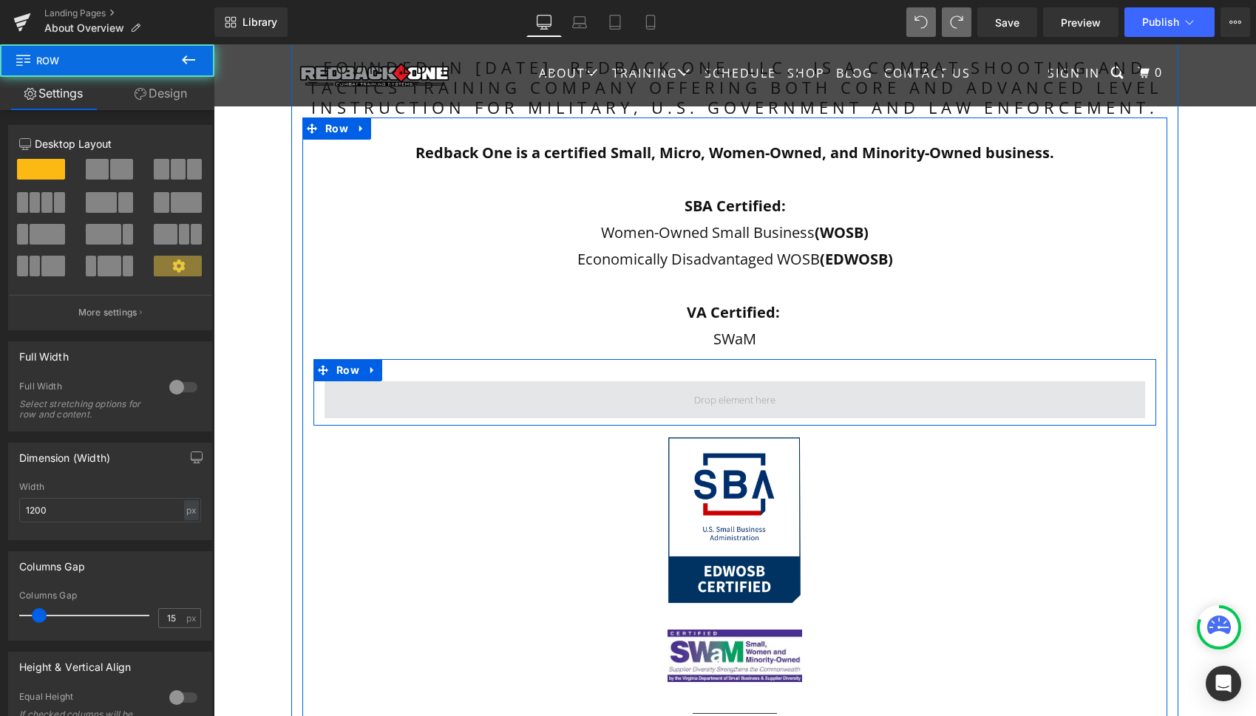
click at [473, 404] on span at bounding box center [735, 399] width 821 height 37
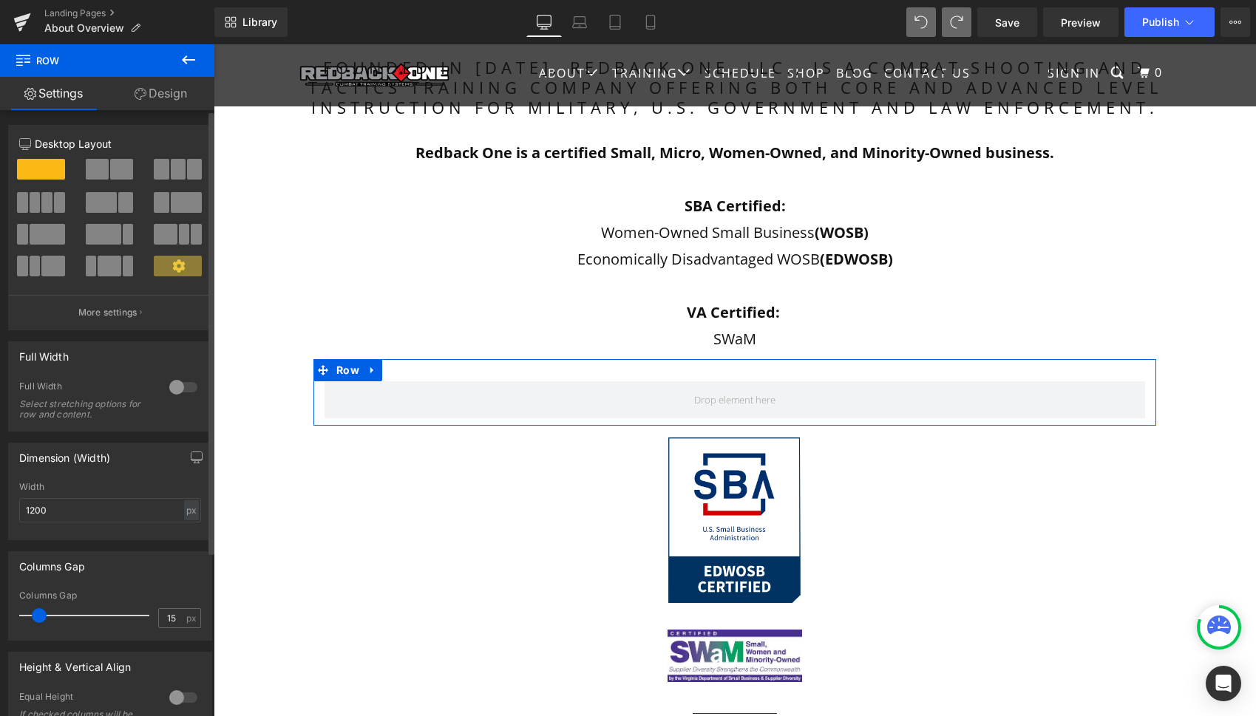
click at [174, 172] on span at bounding box center [178, 169] width 15 height 21
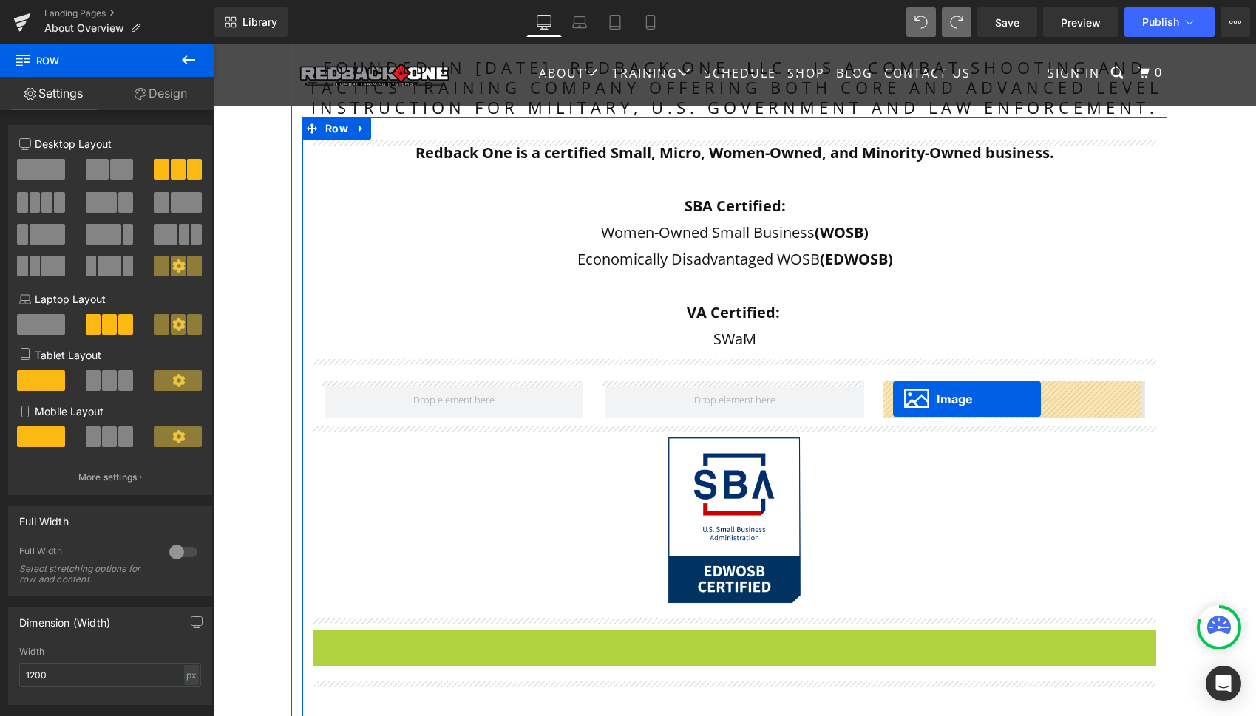
drag, startPoint x: 704, startPoint y: 656, endPoint x: 892, endPoint y: 399, distance: 318.3
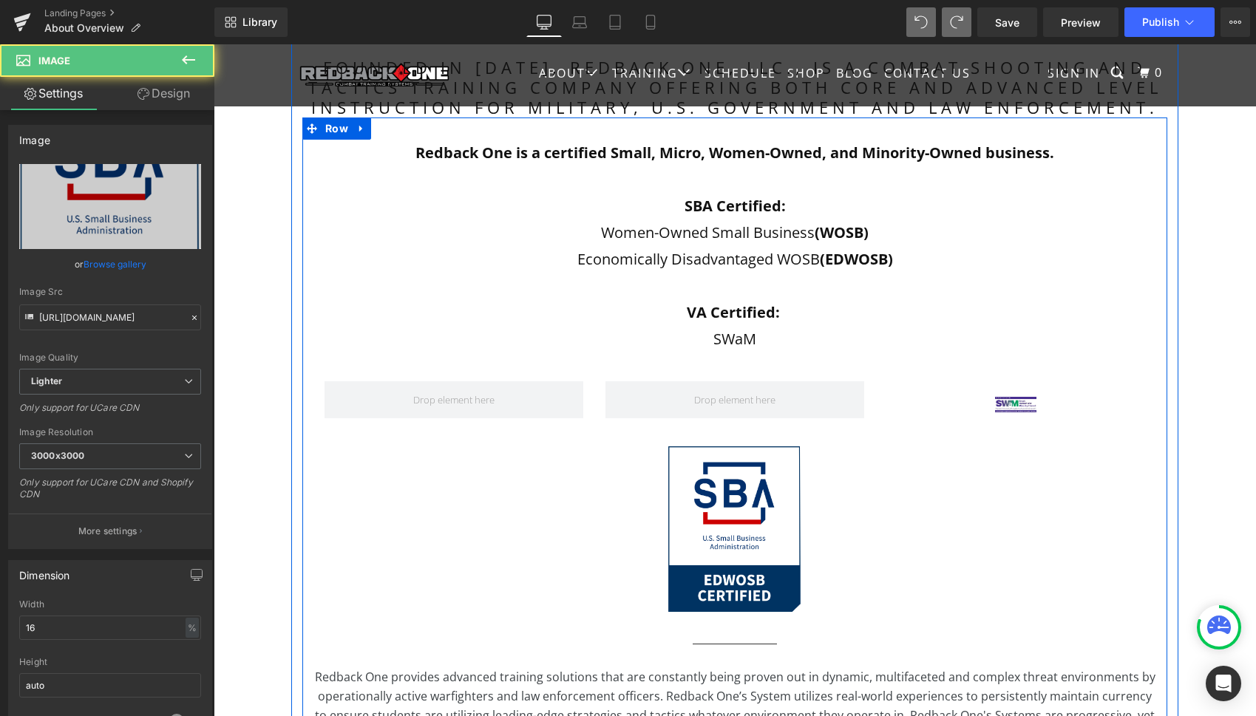
scroll to position [416, 0]
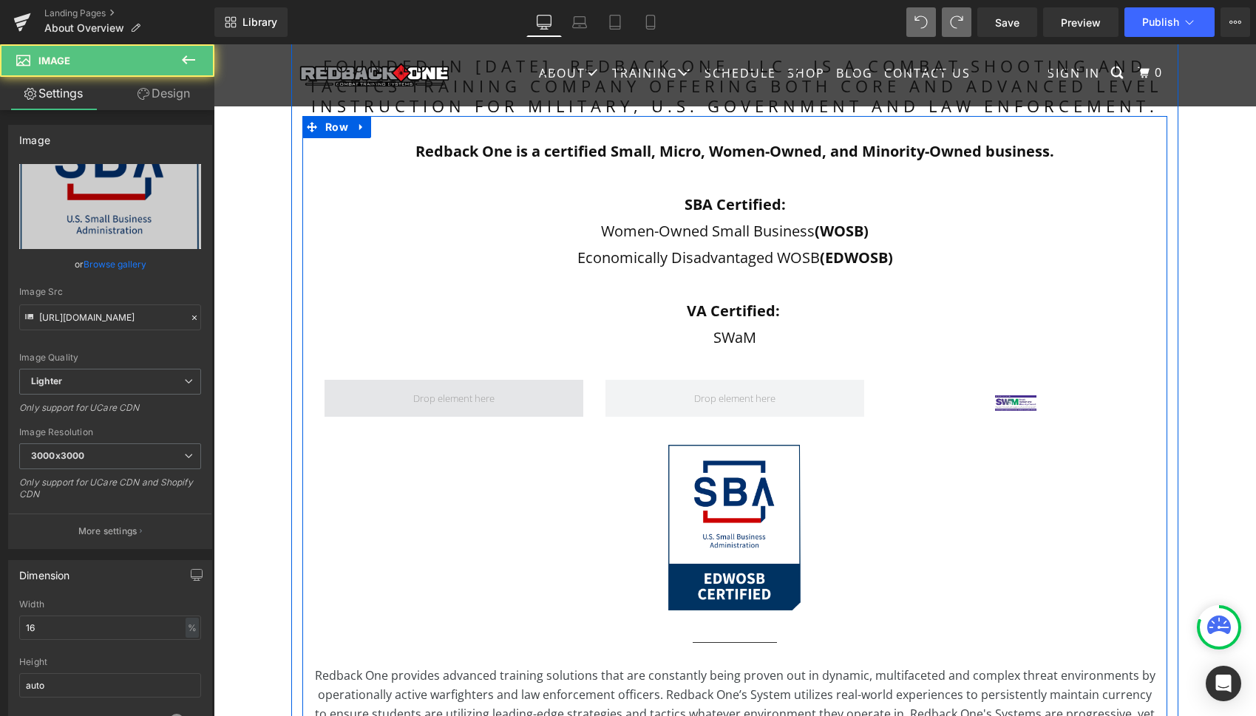
drag, startPoint x: 721, startPoint y: 499, endPoint x: 548, endPoint y: 396, distance: 201.6
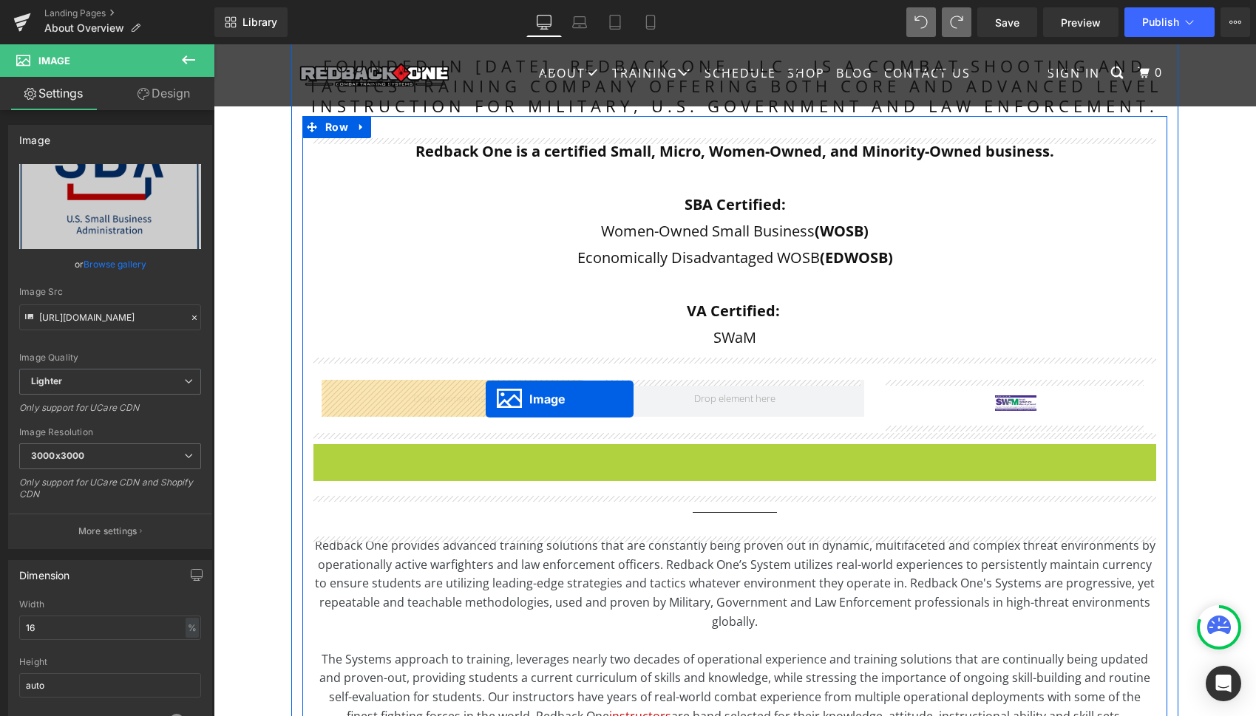
drag, startPoint x: 705, startPoint y: 526, endPoint x: 486, endPoint y: 399, distance: 253.7
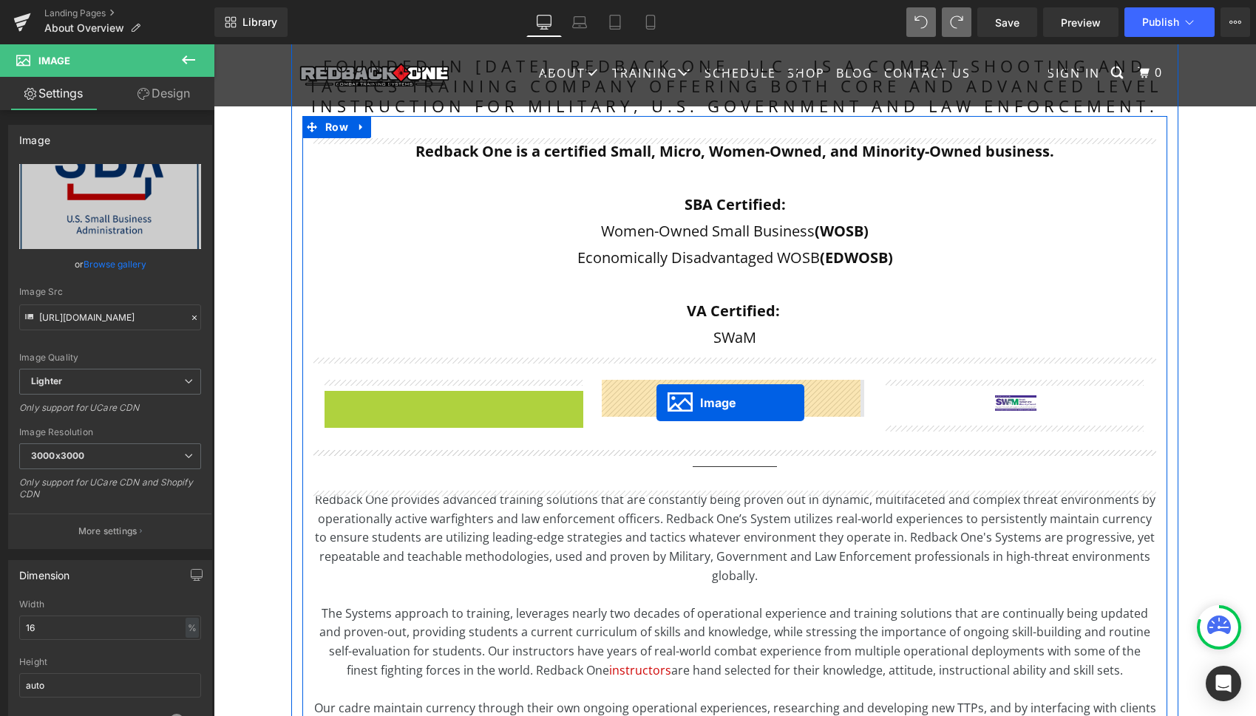
drag, startPoint x: 424, startPoint y: 413, endPoint x: 656, endPoint y: 403, distance: 233.1
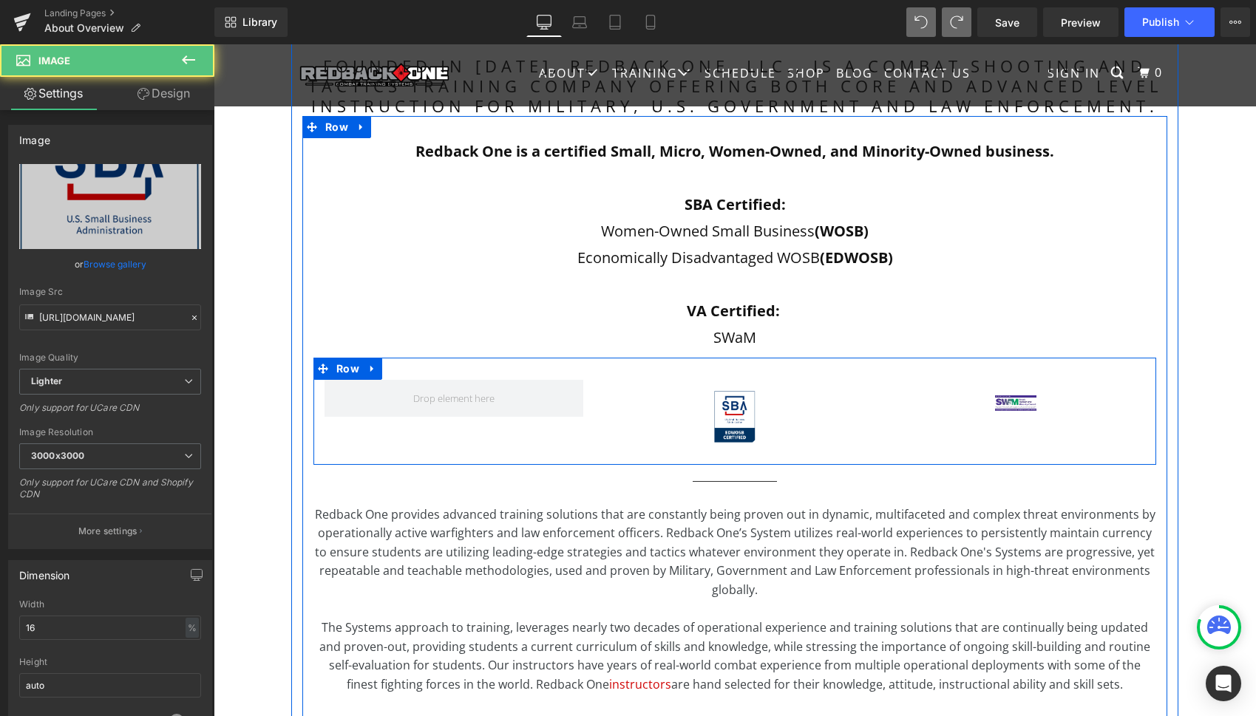
click at [641, 450] on div "Image" at bounding box center [734, 418] width 281 height 77
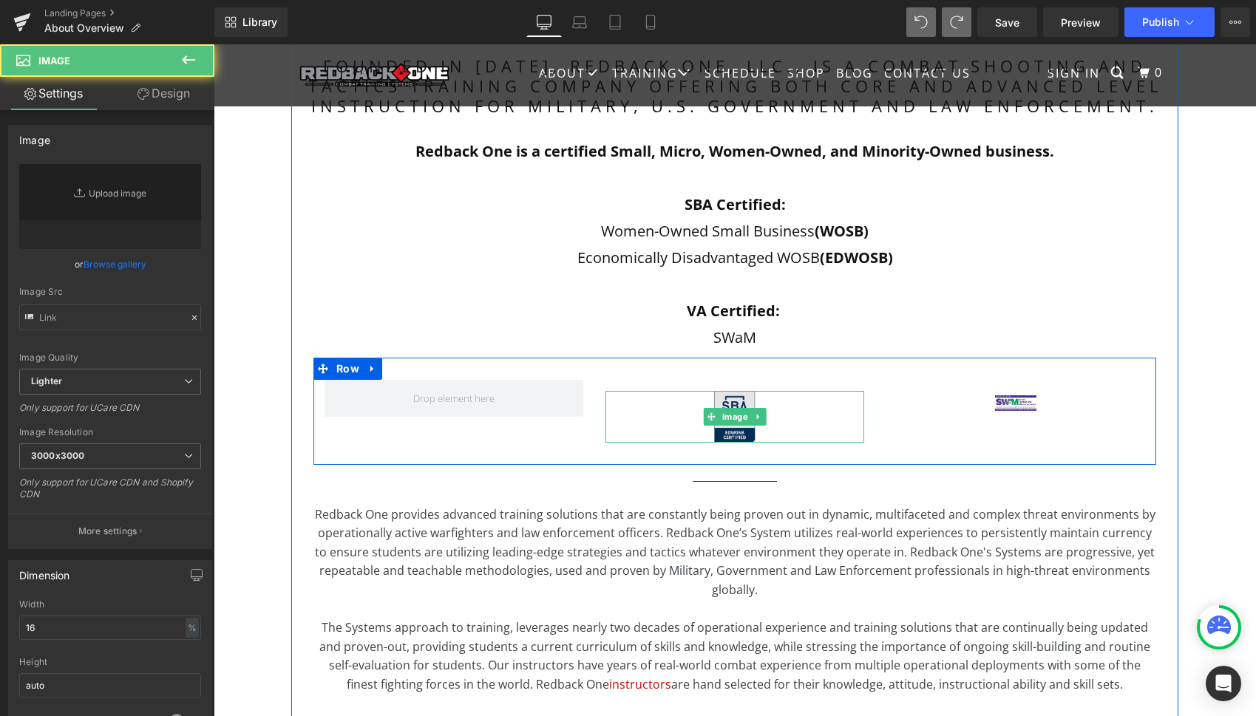
click at [730, 400] on img at bounding box center [734, 416] width 41 height 51
type input "[URL][DOMAIN_NAME]"
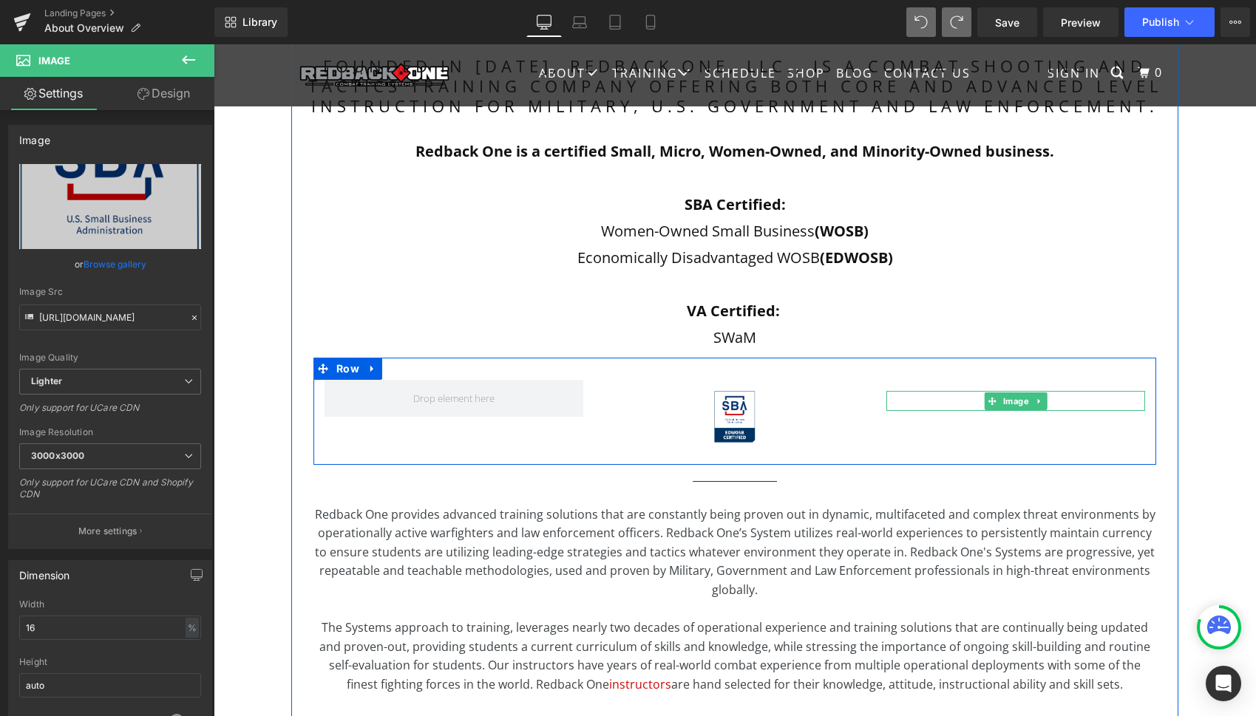
click at [1037, 401] on icon at bounding box center [1038, 400] width 2 height 5
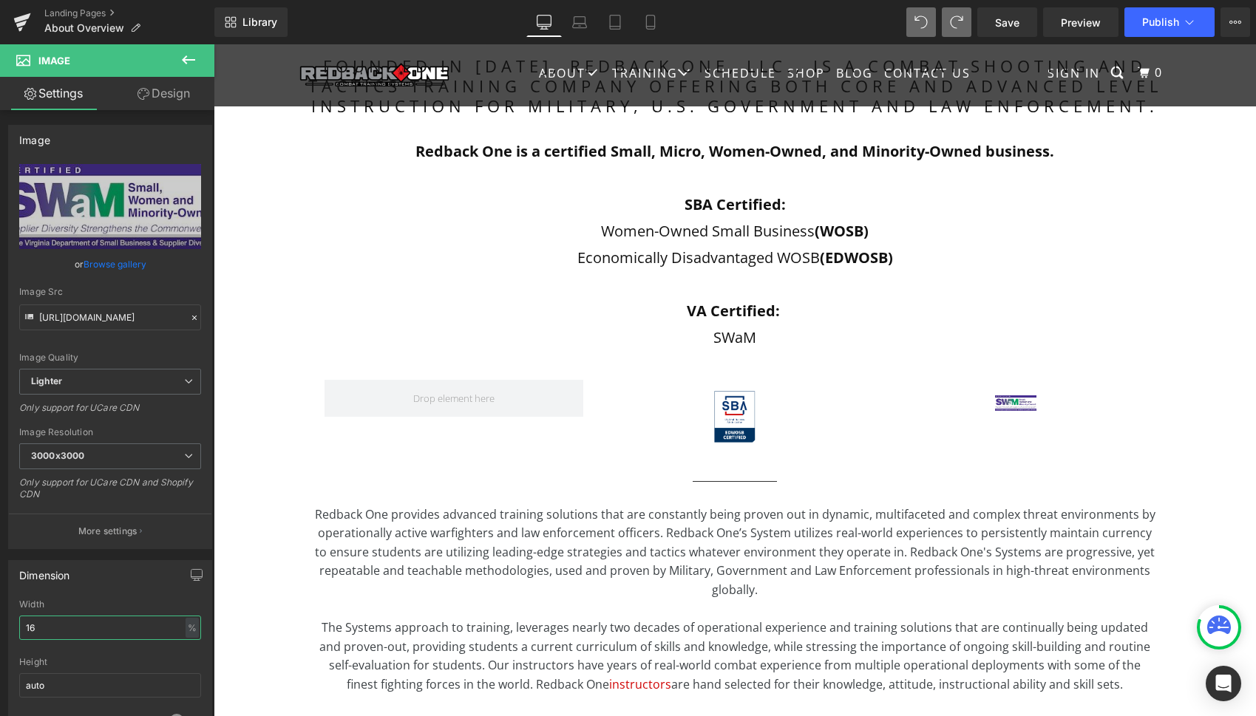
drag, startPoint x: 58, startPoint y: 633, endPoint x: -15, endPoint y: 625, distance: 73.6
click at [0, 625] on html "Image You are previewing how the will restyle your page. You can not edit Eleme…" at bounding box center [628, 358] width 1256 height 716
type input "1"
type input "2"
type input "5"
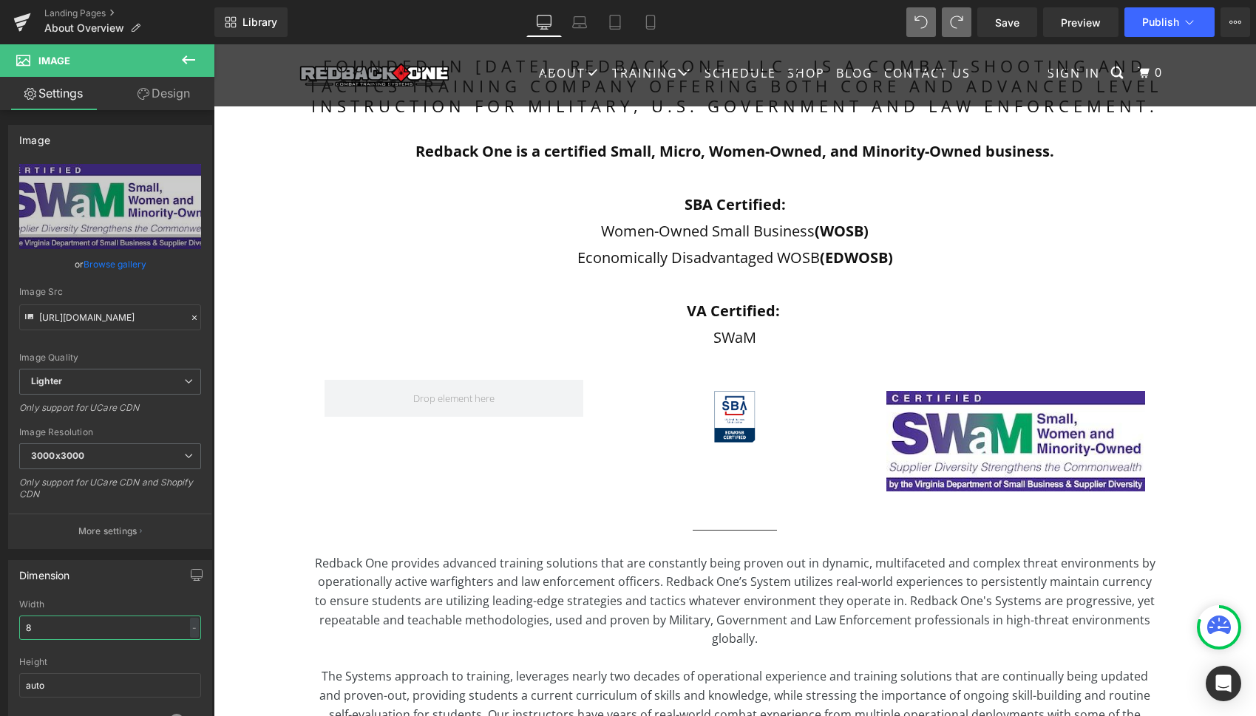
type input "80"
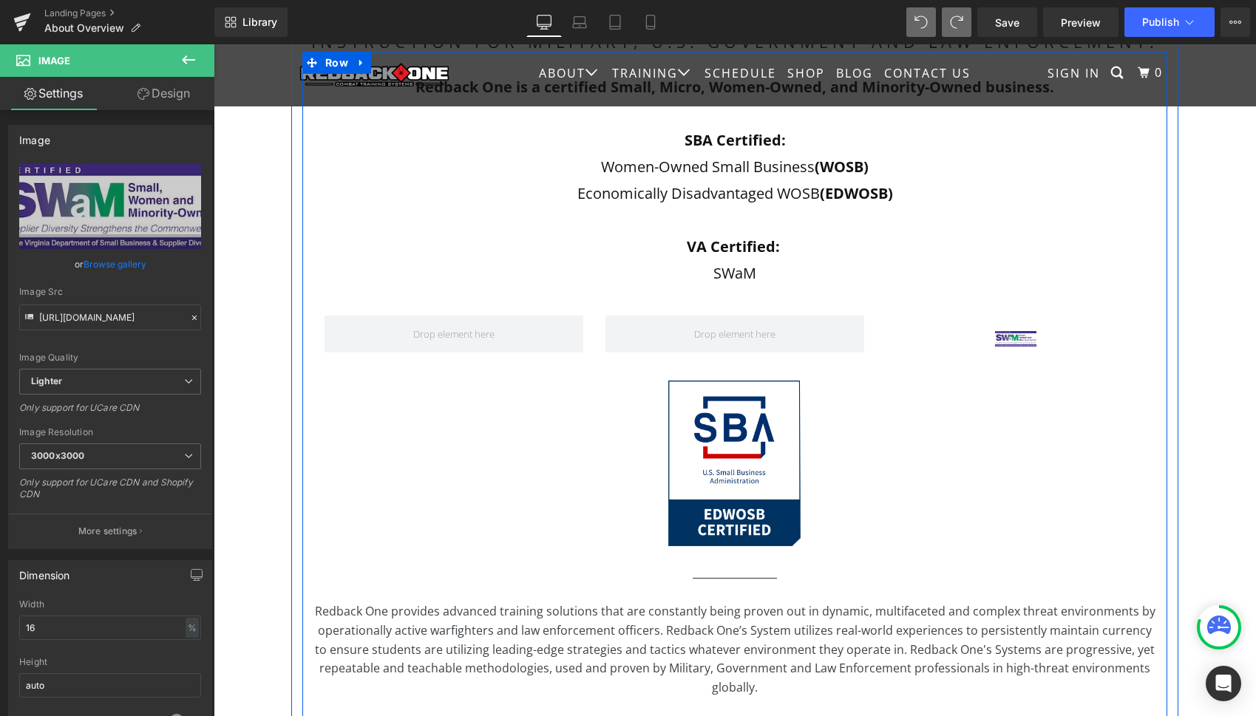
scroll to position [478, 0]
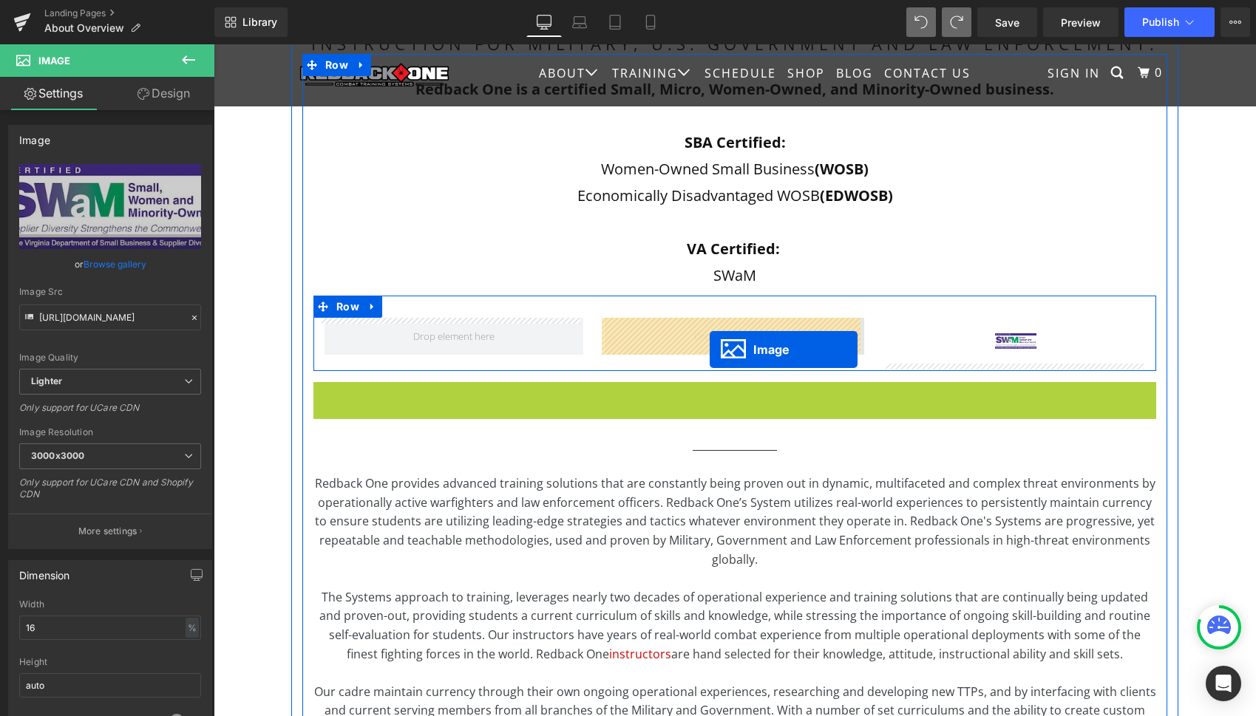
drag, startPoint x: 707, startPoint y: 465, endPoint x: 710, endPoint y: 350, distance: 115.4
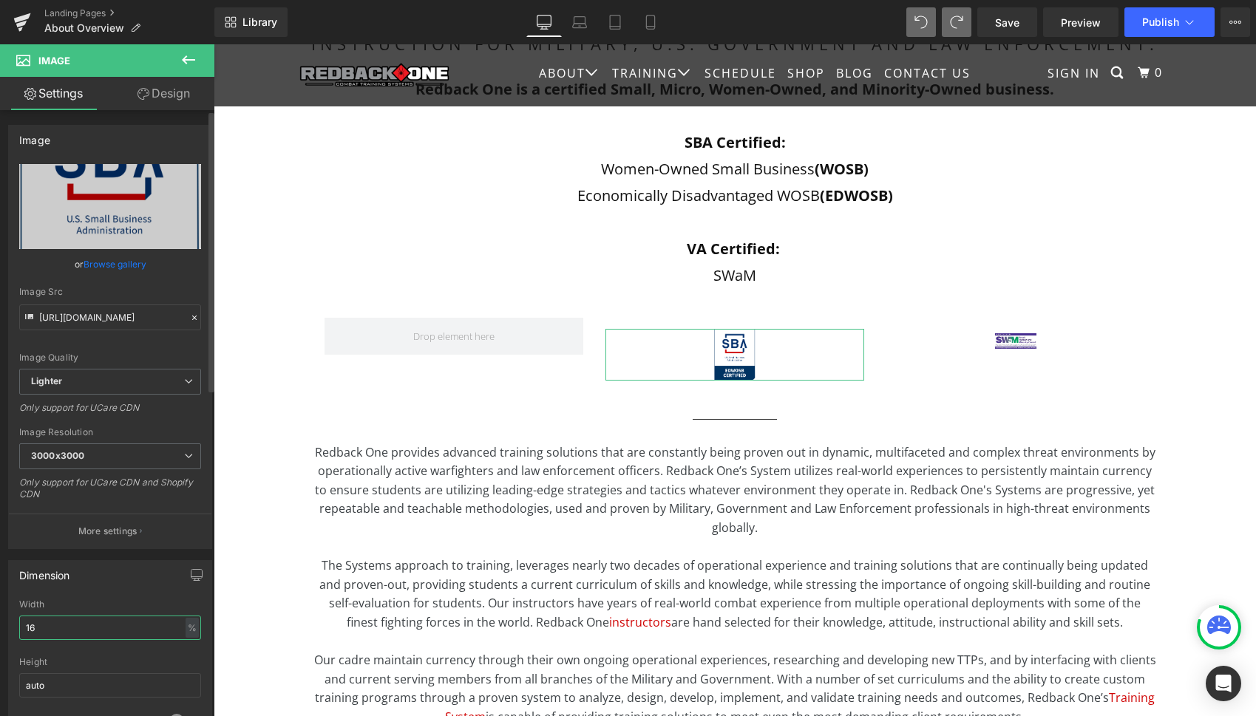
drag, startPoint x: 55, startPoint y: 626, endPoint x: 0, endPoint y: 621, distance: 55.7
click at [0, 621] on div "Dimension 16% Width 16 % % px auto Height auto 0 Circle Image" at bounding box center [110, 648] width 221 height 199
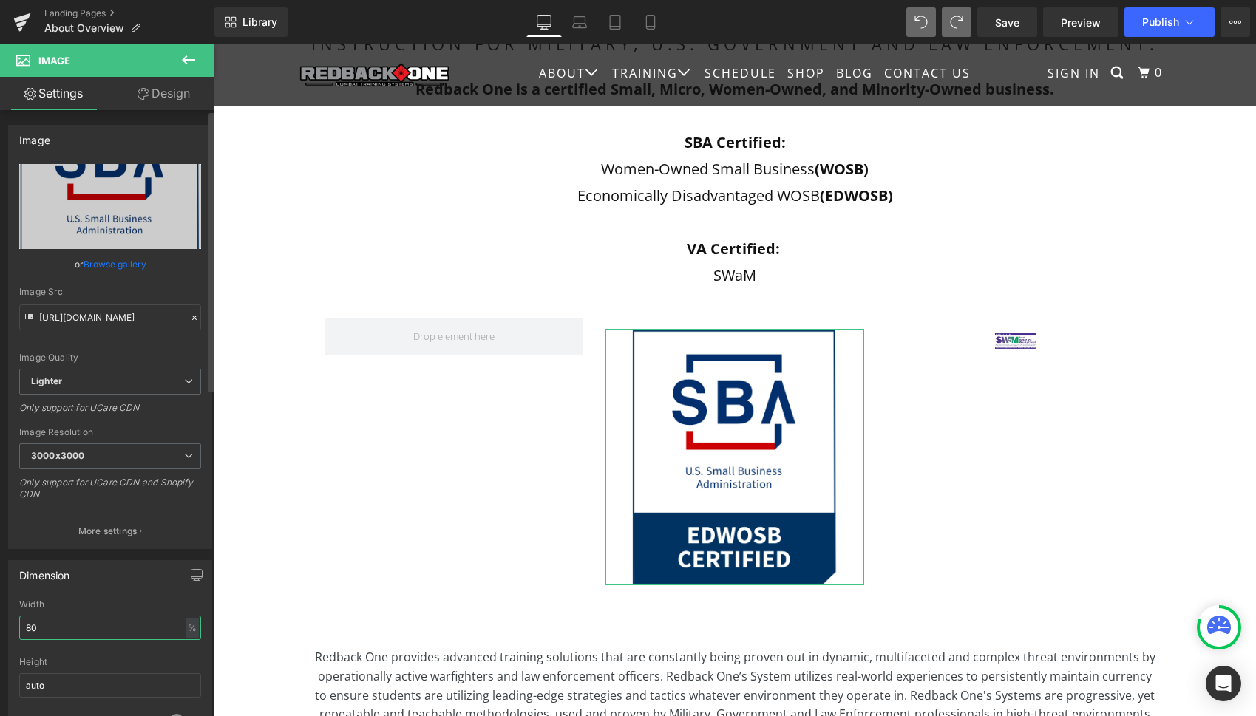
type input "8"
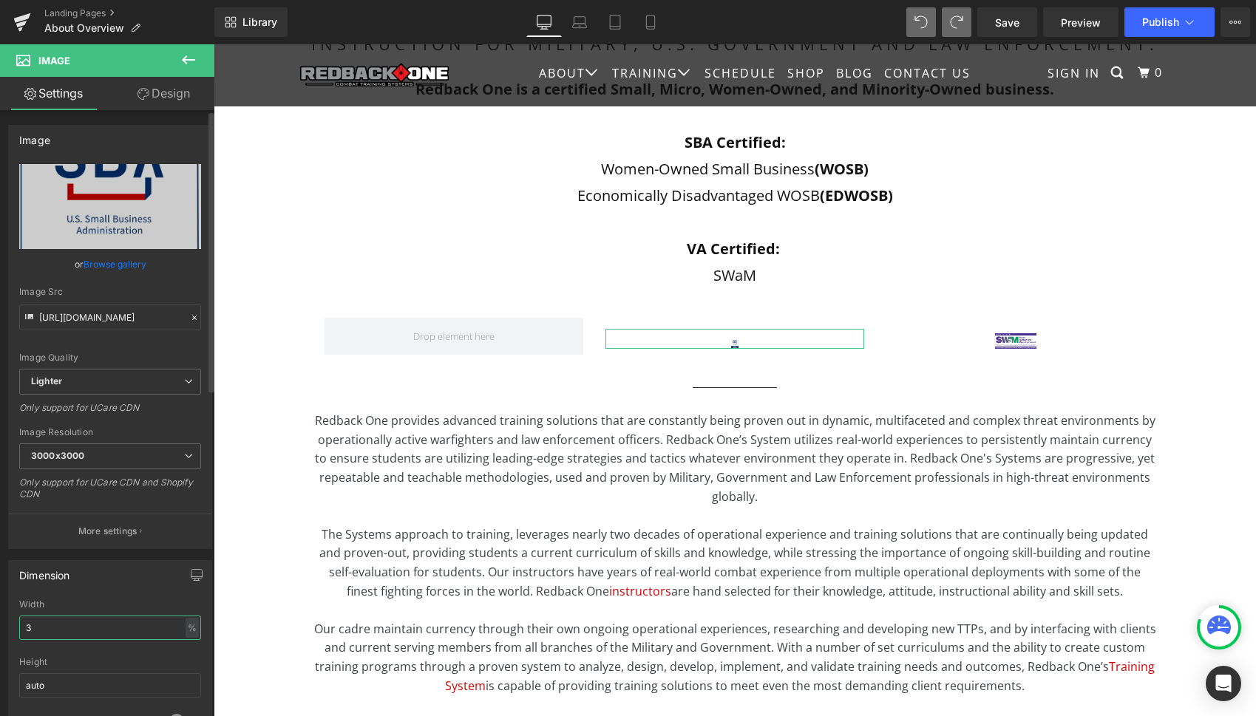
type input "35"
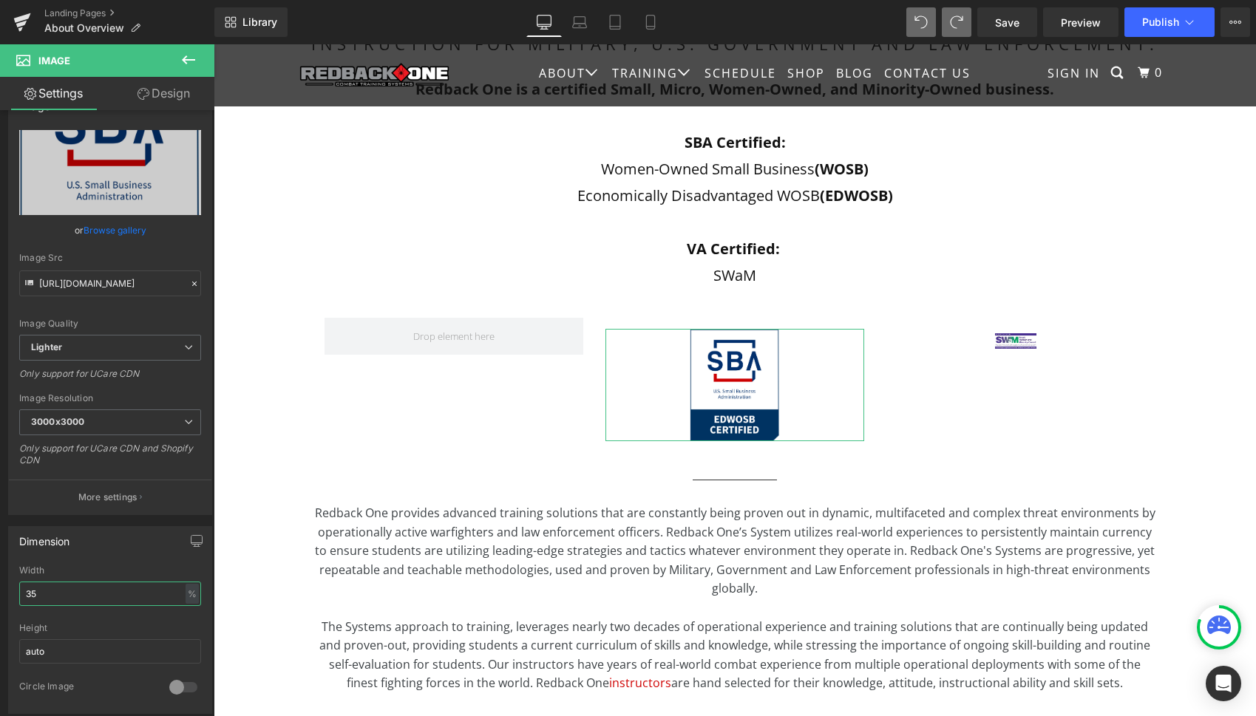
scroll to position [38, 0]
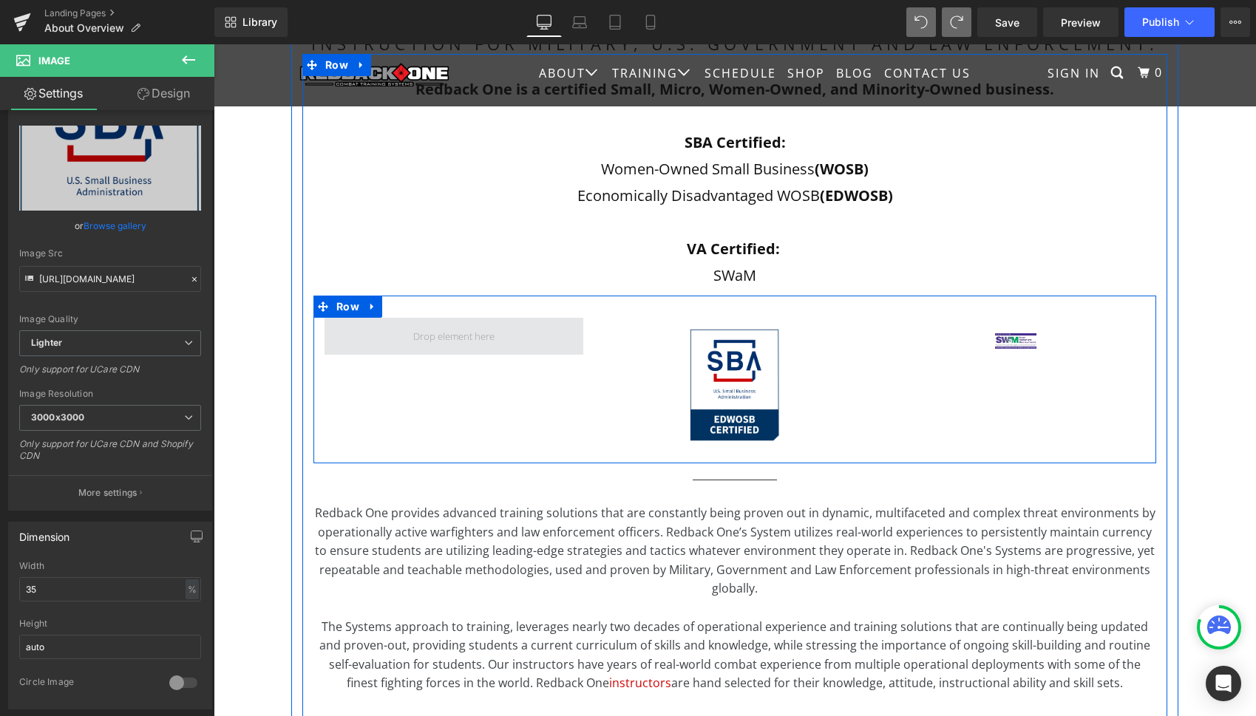
click at [464, 344] on span at bounding box center [454, 336] width 92 height 27
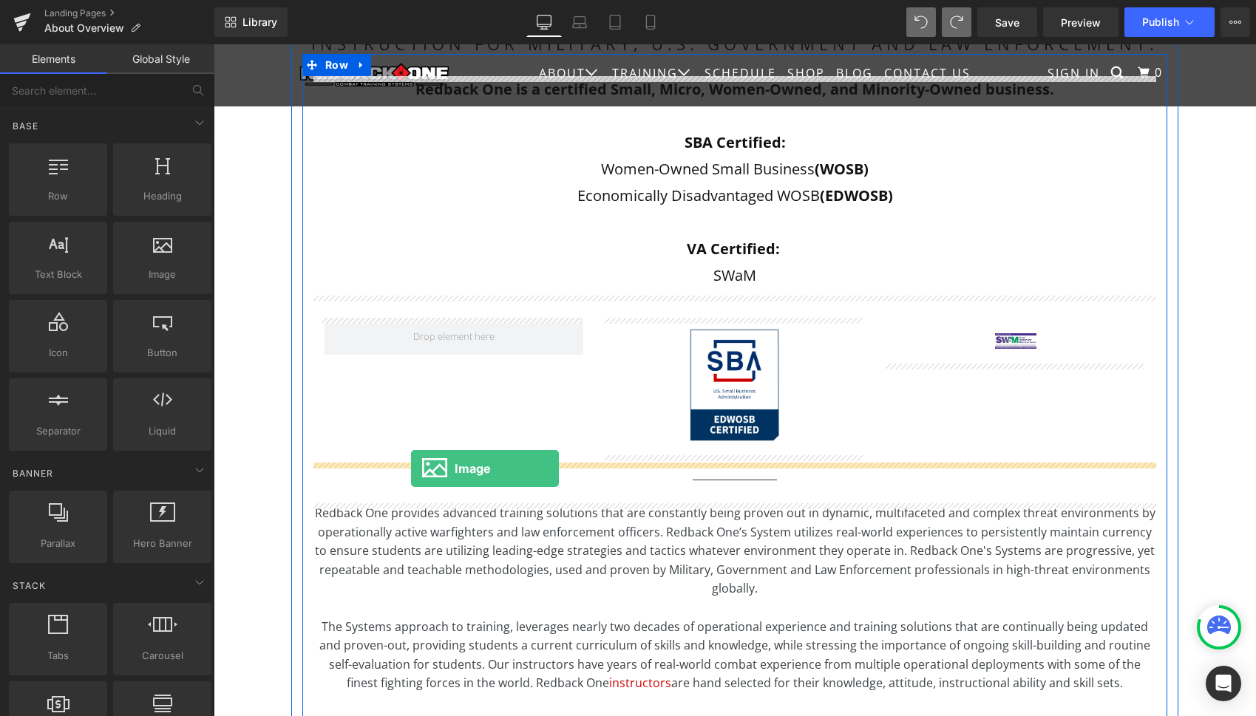
drag, startPoint x: 371, startPoint y: 305, endPoint x: 411, endPoint y: 469, distance: 168.9
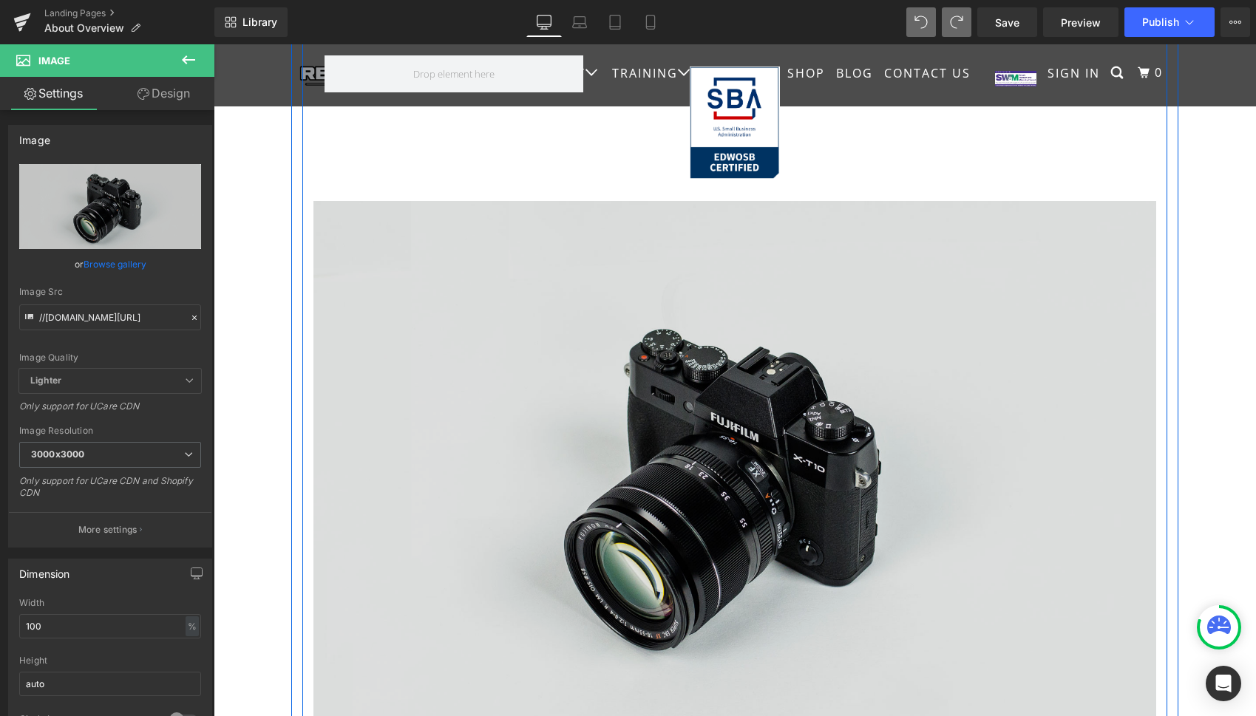
scroll to position [742, 0]
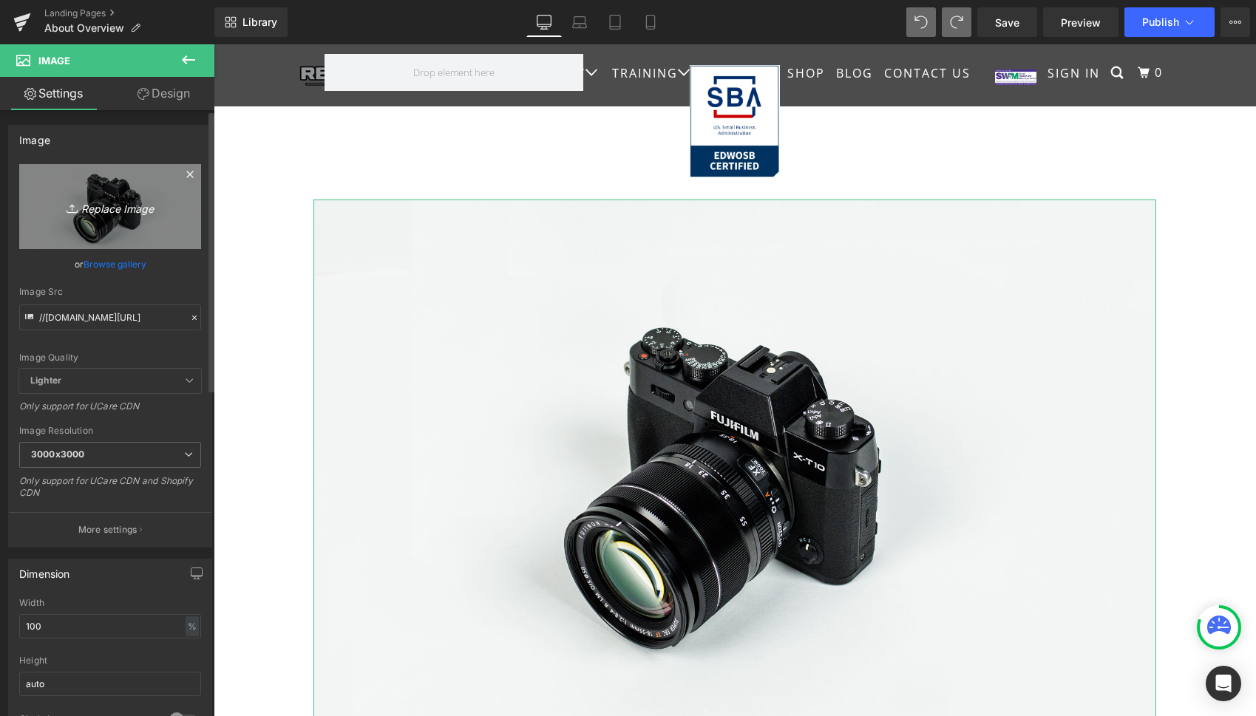
click at [113, 219] on link "Replace Image" at bounding box center [110, 206] width 182 height 85
type input "C:\fakepath\WOSB Certified.png"
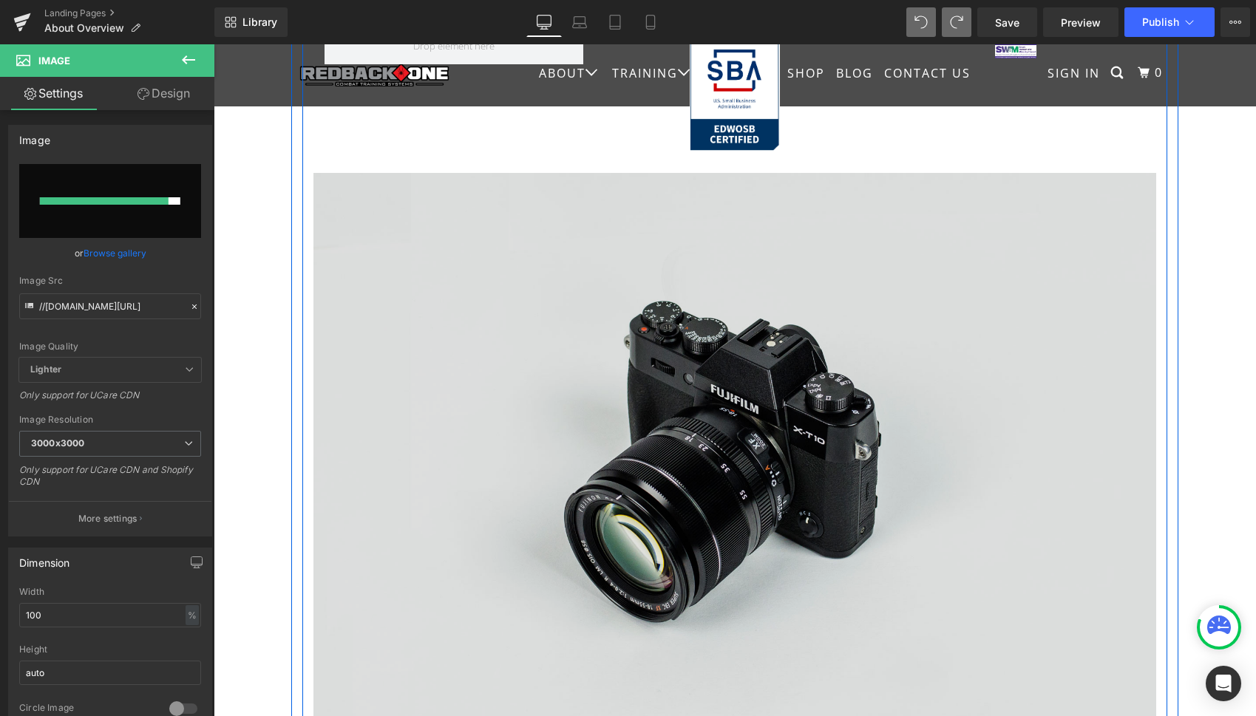
scroll to position [765, 0]
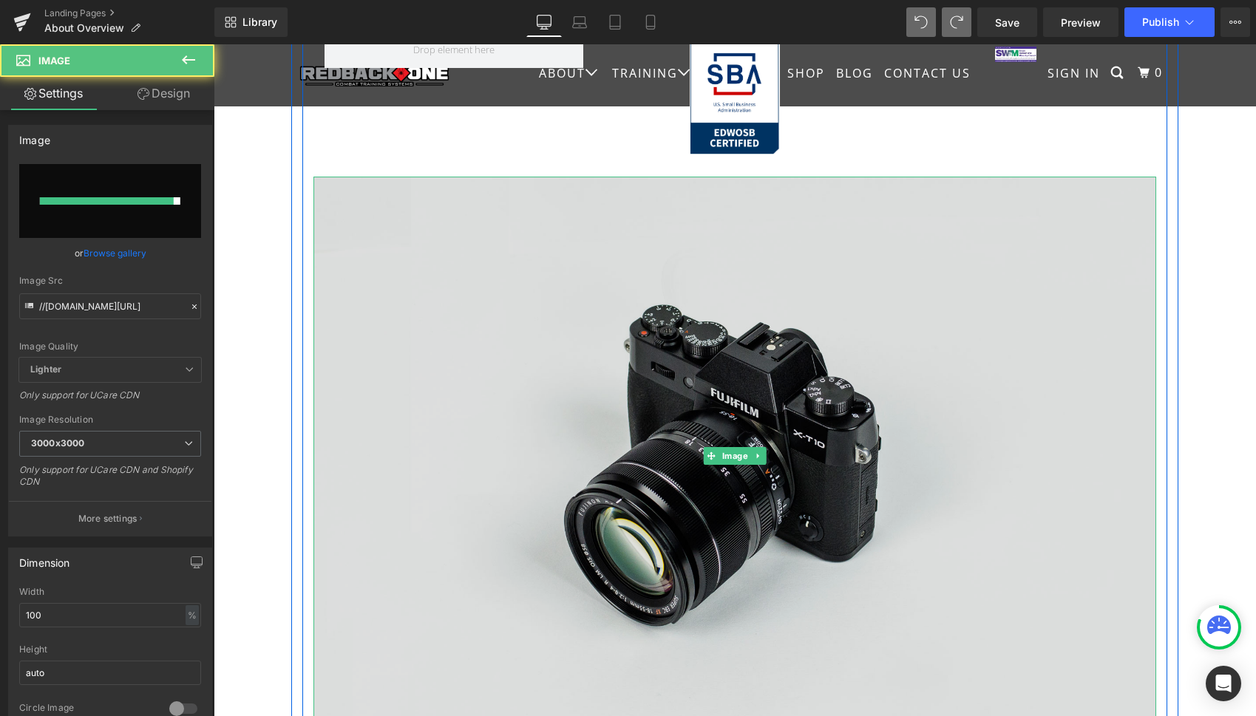
click at [869, 337] on img at bounding box center [734, 456] width 843 height 558
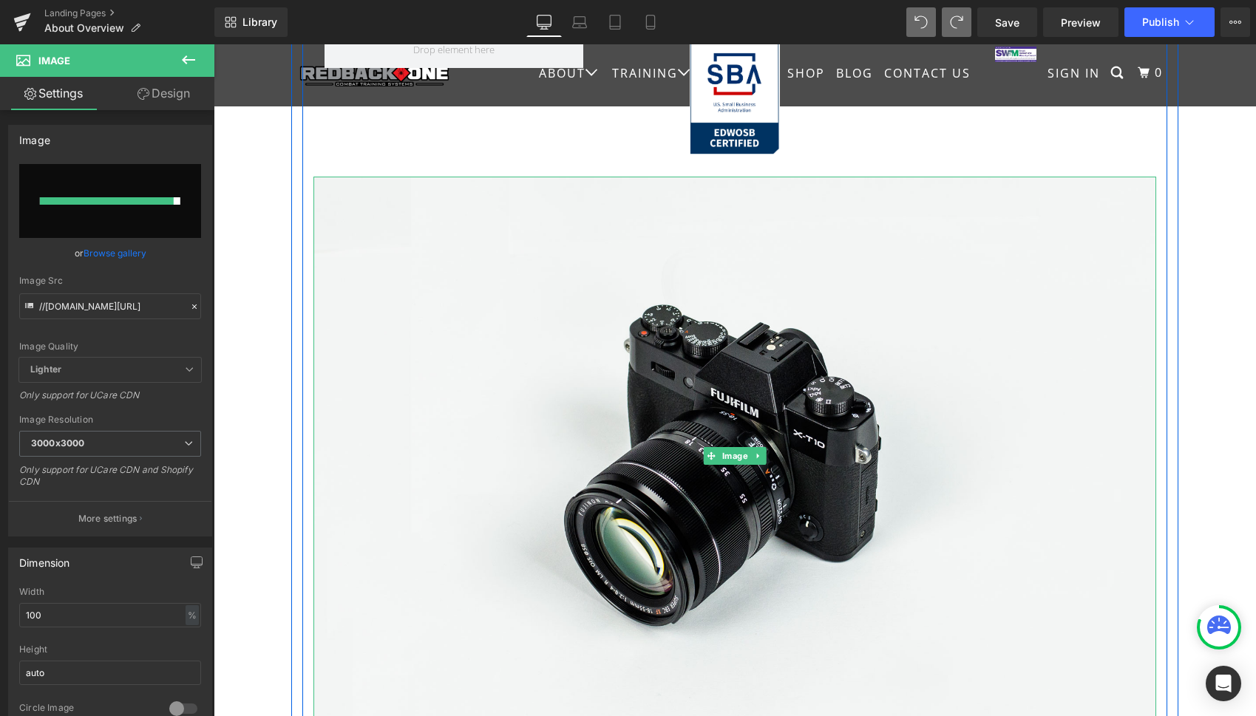
click at [756, 456] on icon at bounding box center [758, 456] width 8 height 9
click at [762, 458] on icon at bounding box center [766, 456] width 8 height 8
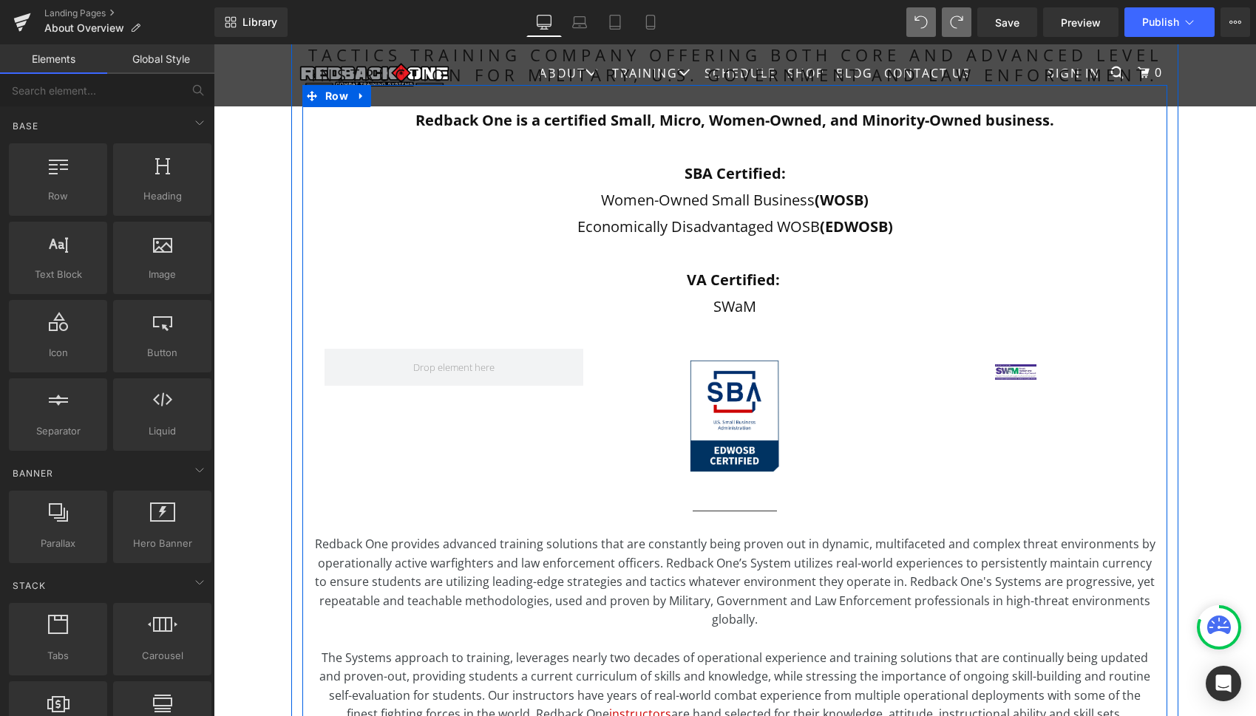
scroll to position [444, 0]
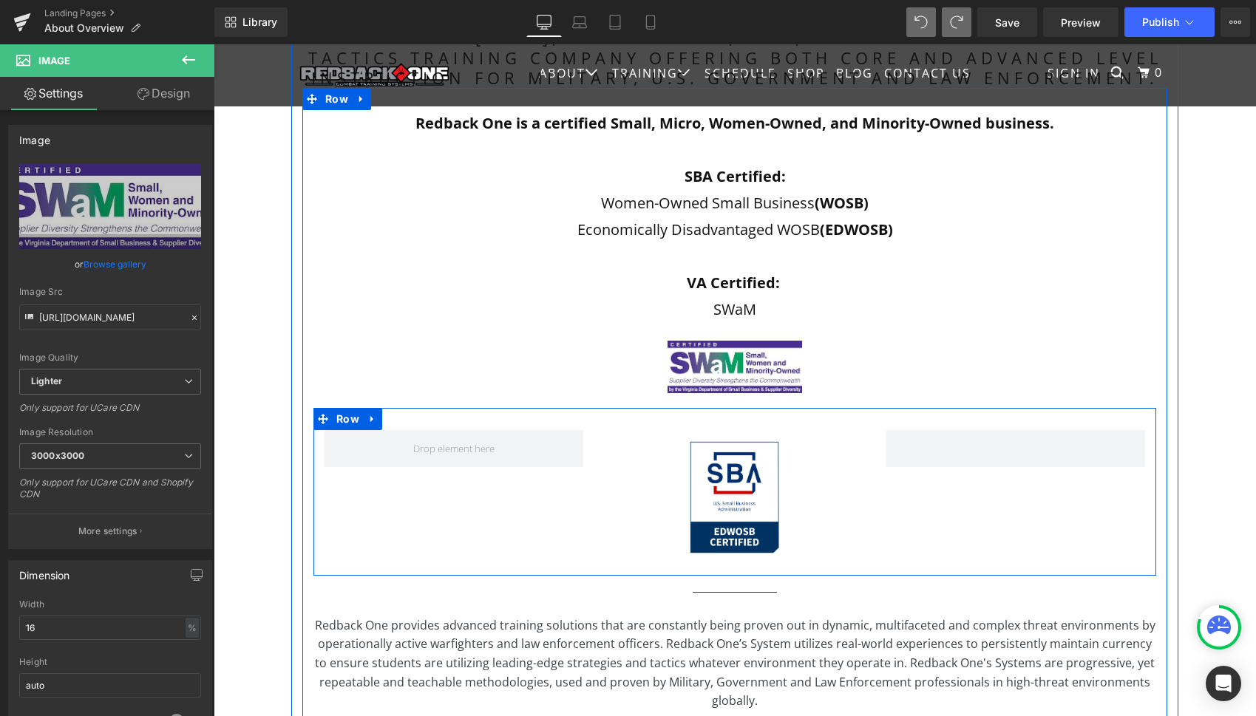
click at [524, 511] on div "Image Row" at bounding box center [734, 492] width 843 height 168
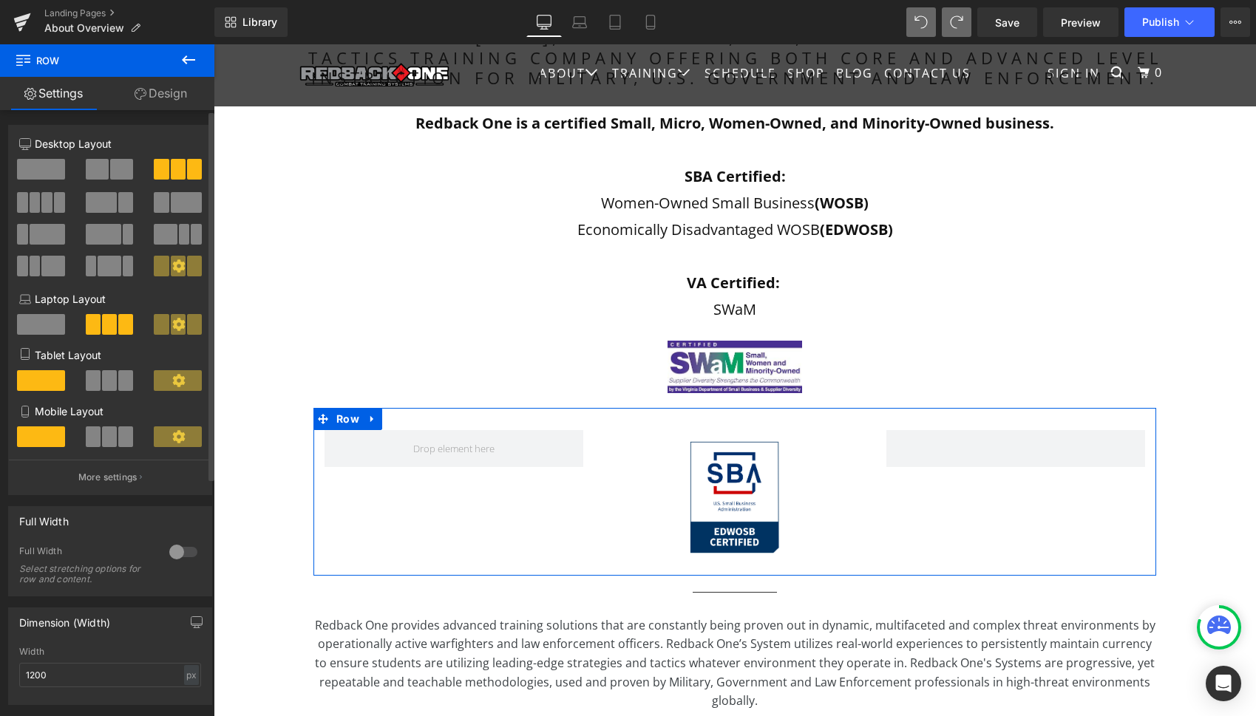
click at [110, 167] on span at bounding box center [121, 169] width 23 height 21
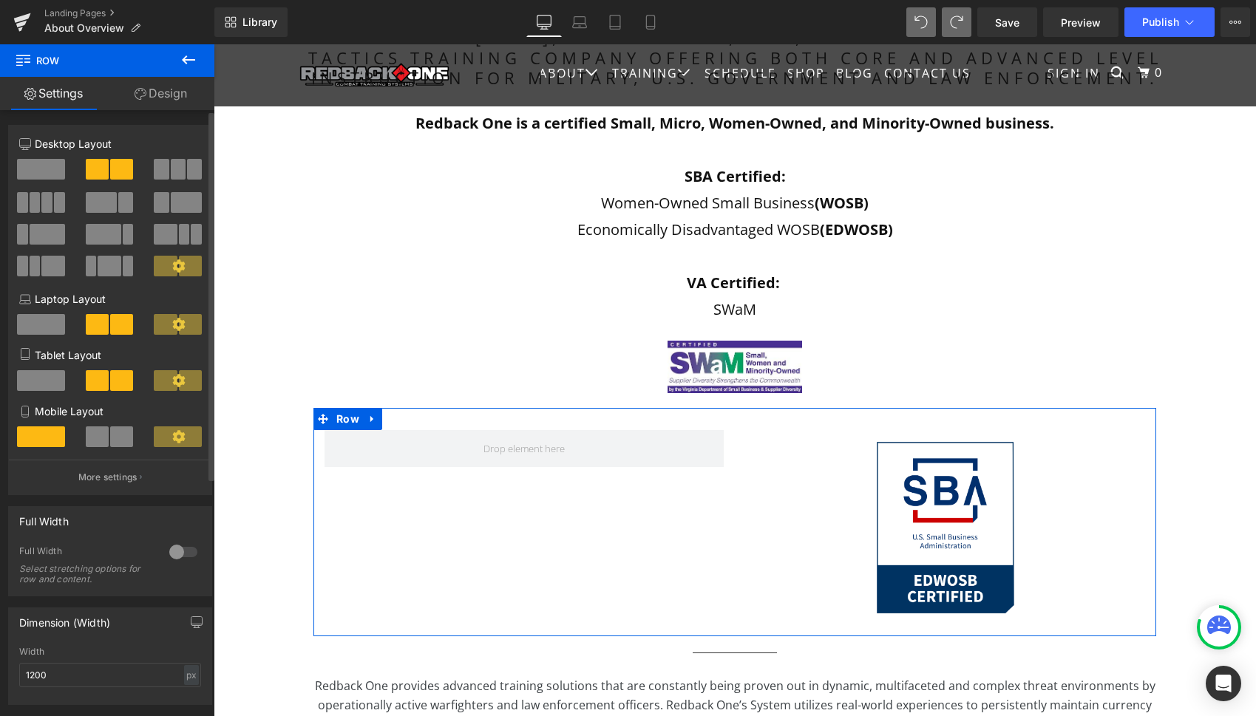
click at [171, 175] on span at bounding box center [178, 169] width 15 height 21
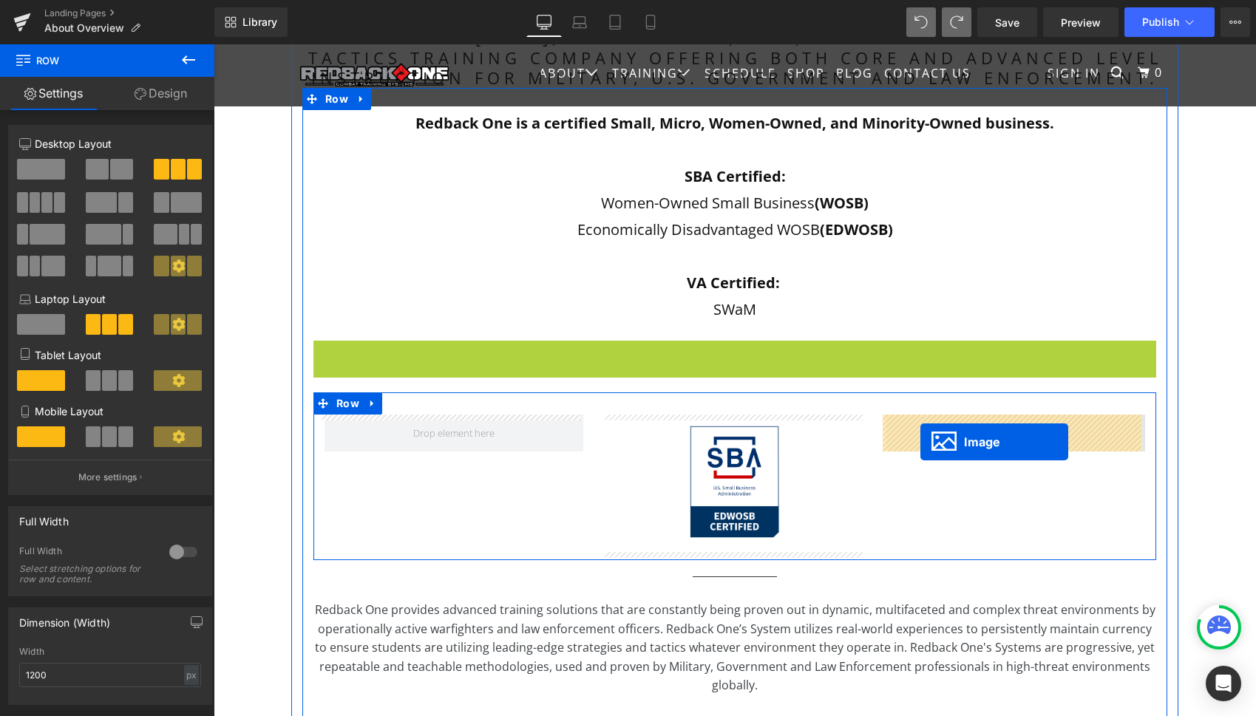
drag, startPoint x: 710, startPoint y: 369, endPoint x: 920, endPoint y: 442, distance: 223.0
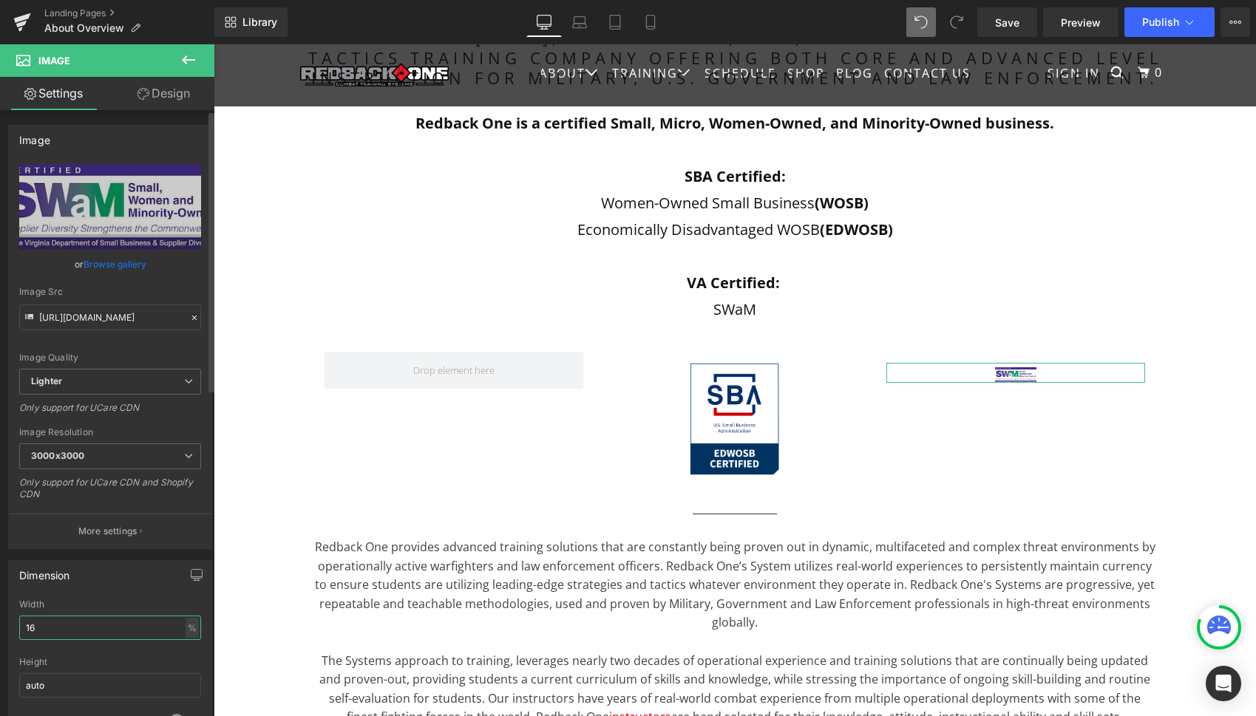
drag, startPoint x: 40, startPoint y: 630, endPoint x: 17, endPoint y: 628, distance: 23.0
click at [17, 628] on div "16% Width 16 % % px auto Height auto 0 Circle Image" at bounding box center [110, 674] width 203 height 148
type input "4"
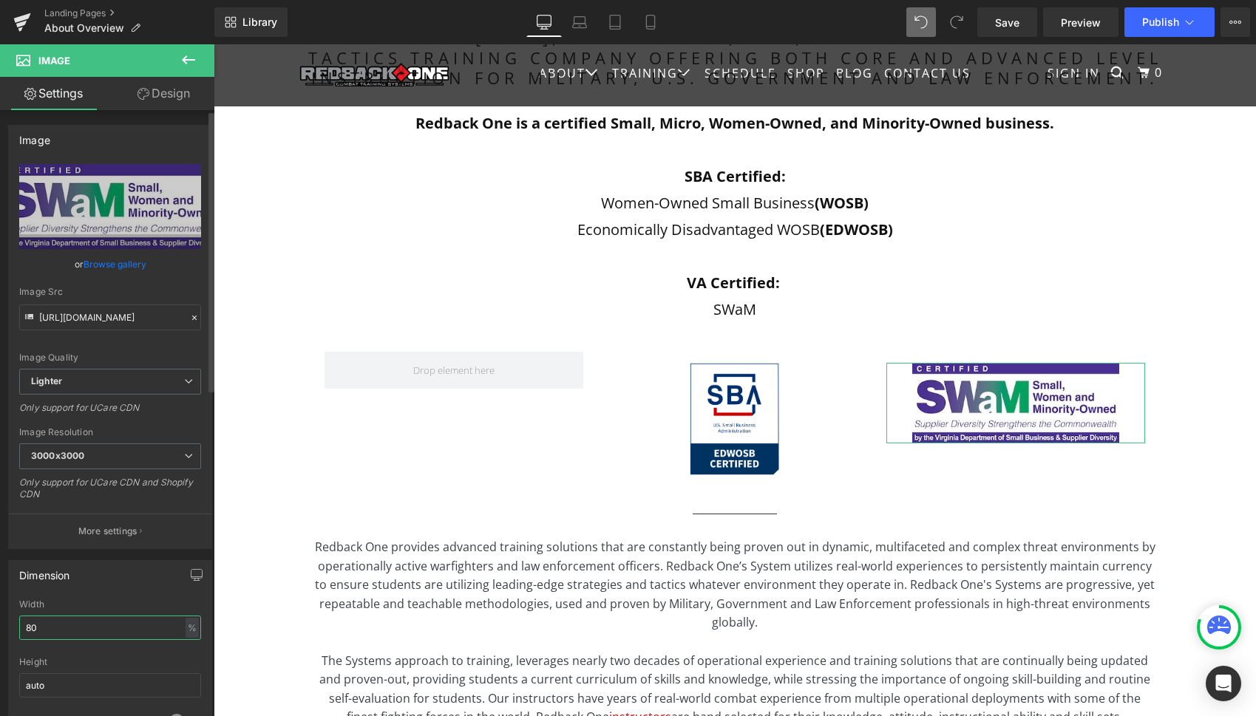
type input "8"
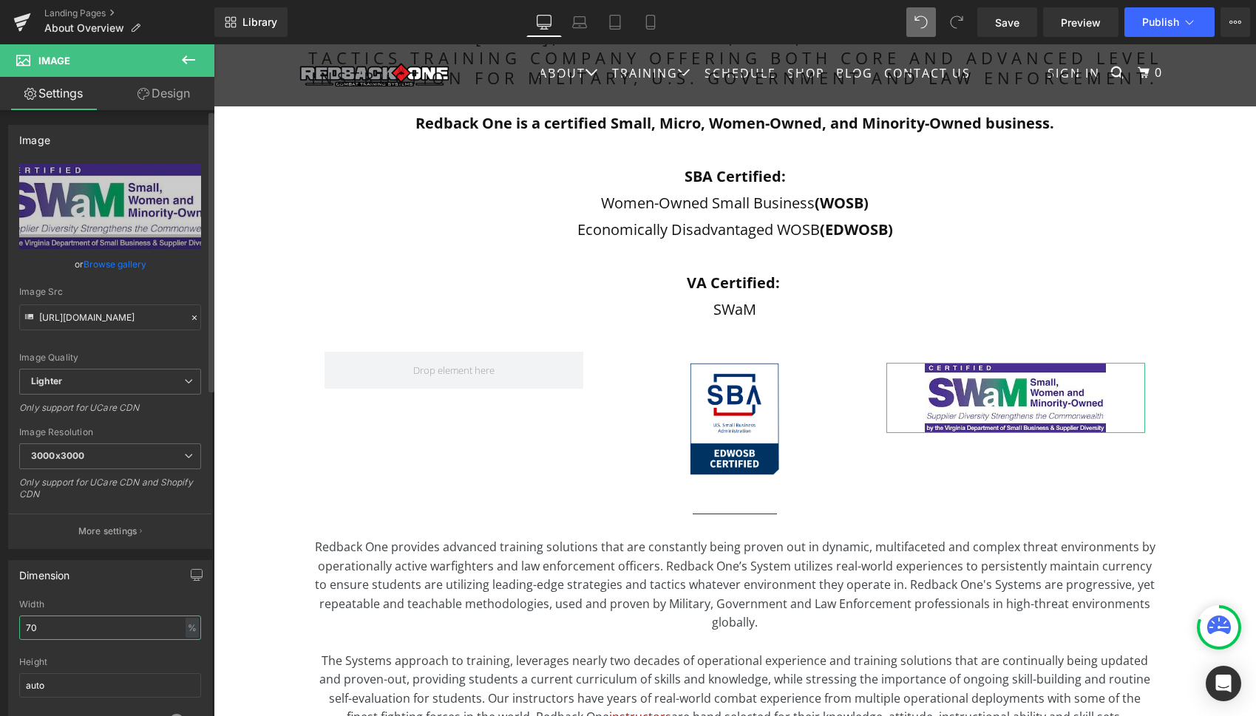
type input "7"
type input "6"
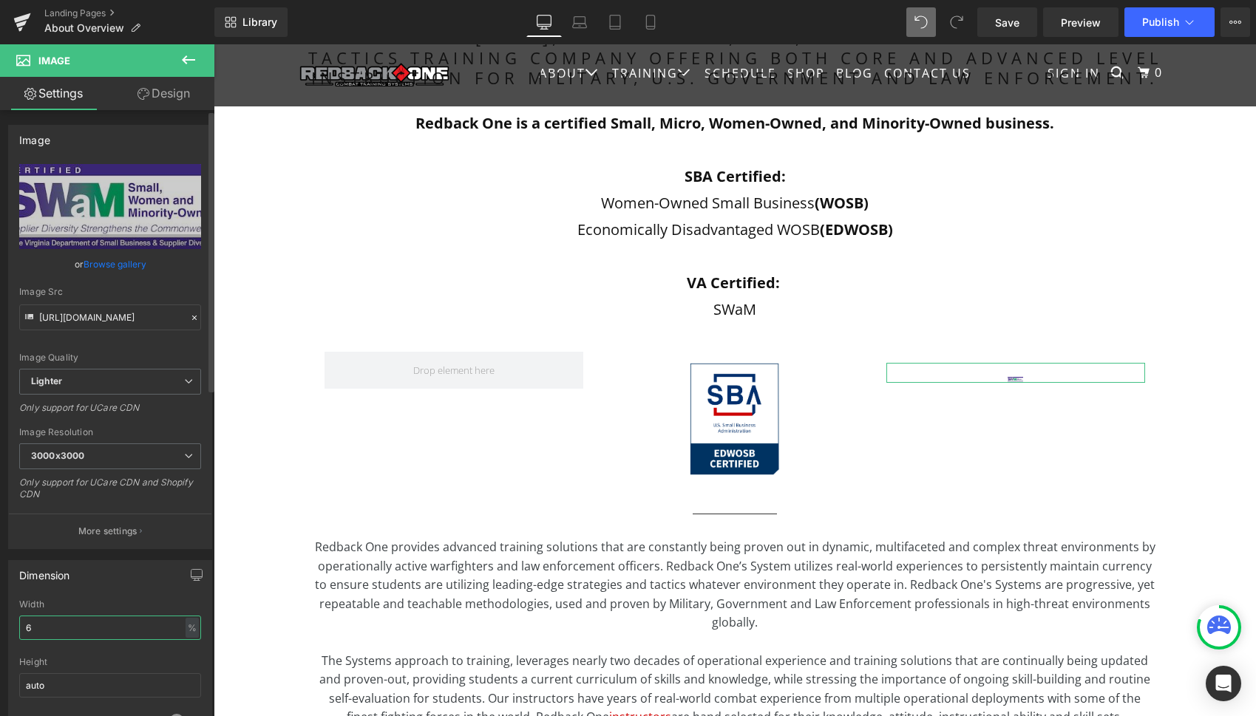
type input "60"
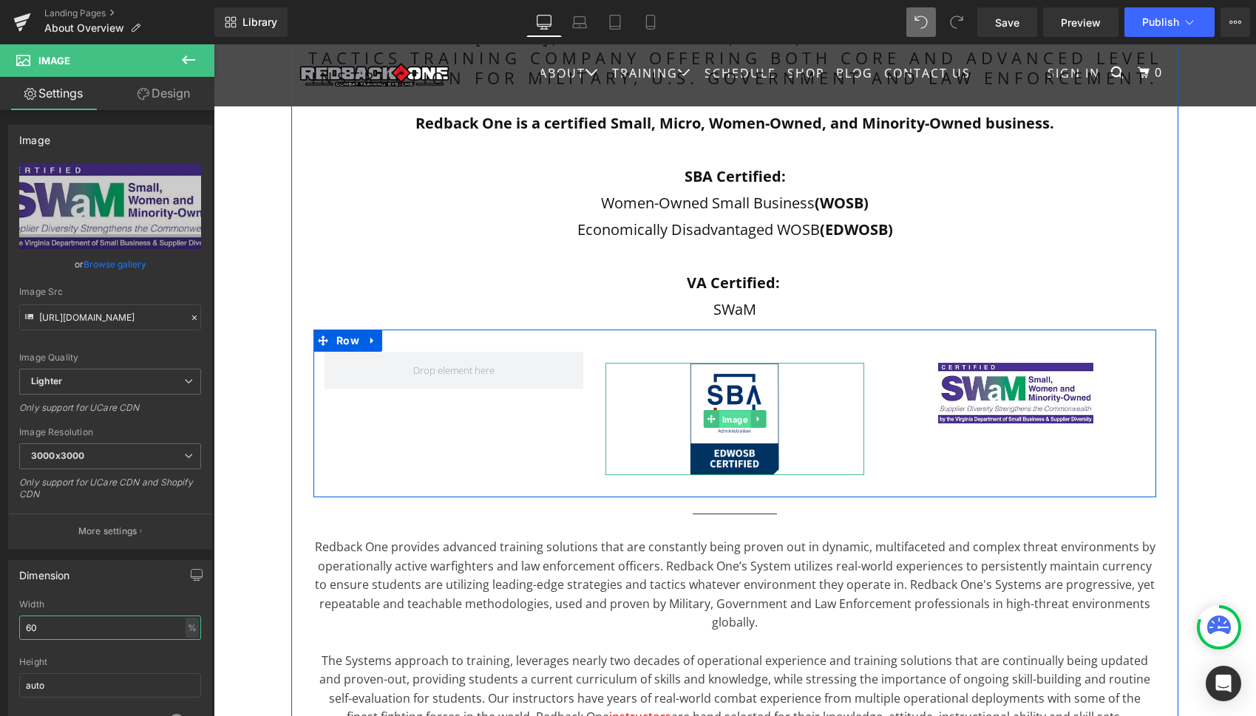
click at [719, 421] on span "Image" at bounding box center [735, 420] width 32 height 18
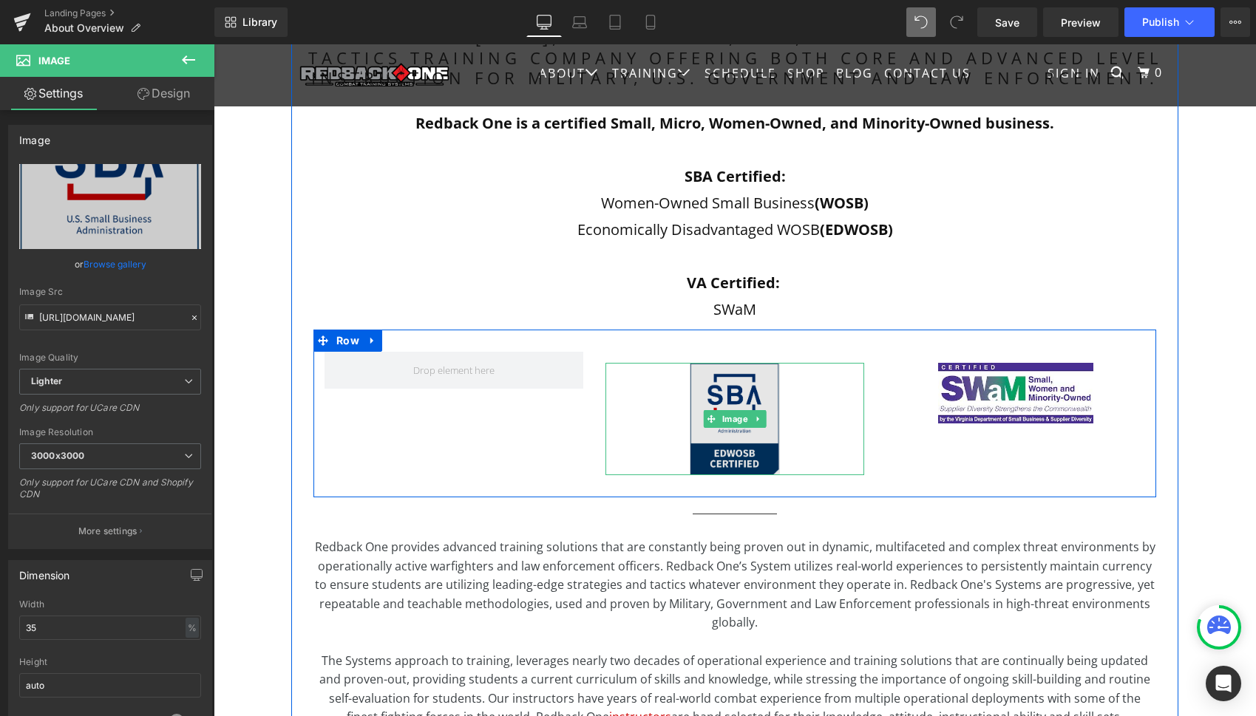
click at [707, 371] on img at bounding box center [735, 419] width 90 height 112
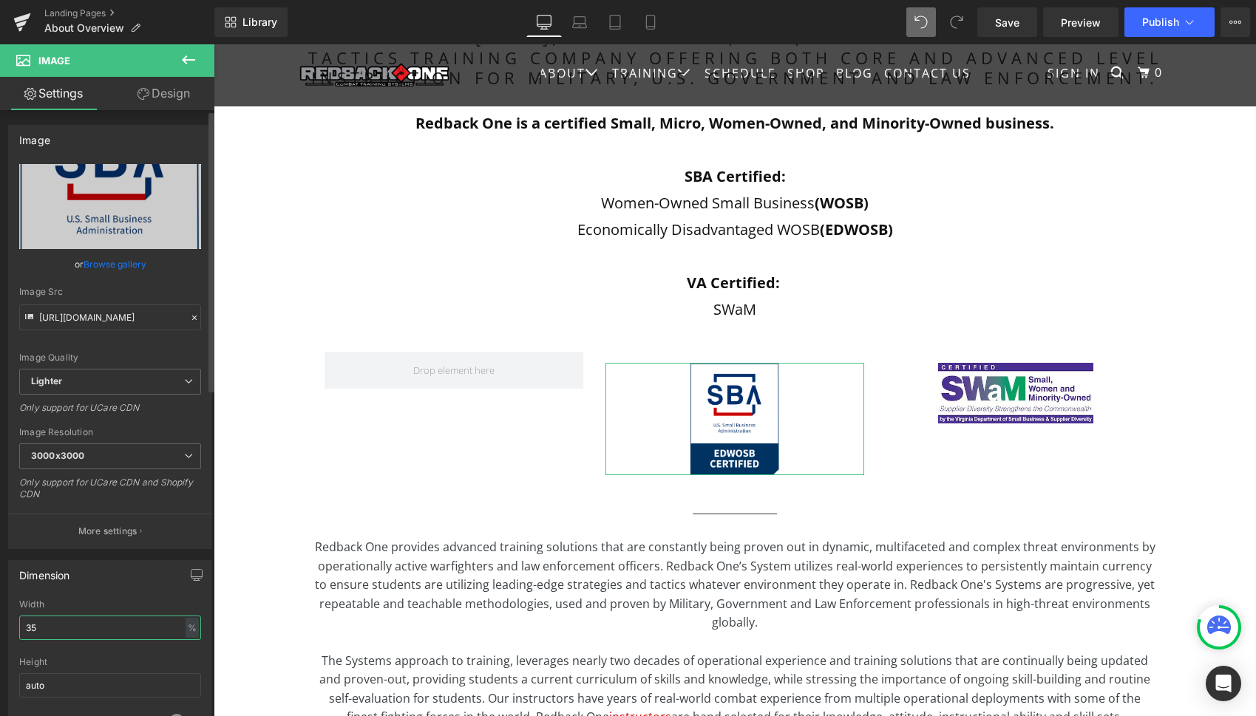
drag, startPoint x: 69, startPoint y: 626, endPoint x: 17, endPoint y: 624, distance: 51.8
click at [17, 625] on div "35% Width 35 % % px auto Height auto 0 Circle Image" at bounding box center [110, 674] width 203 height 148
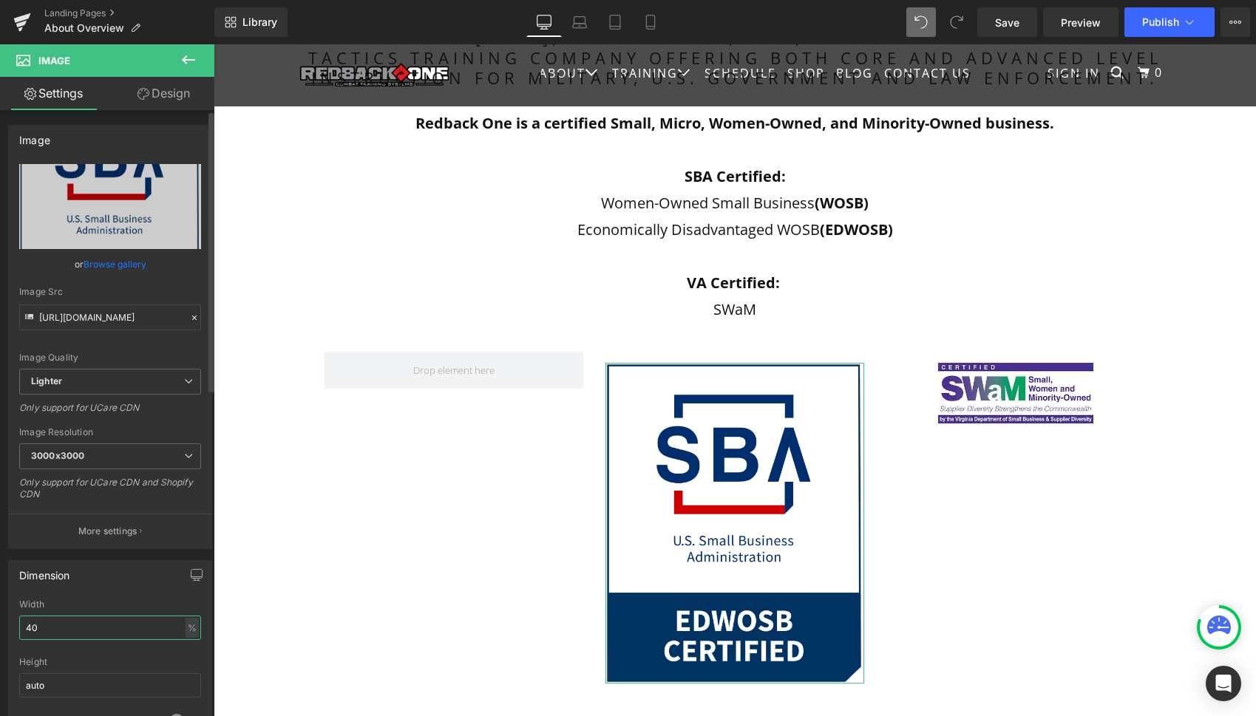
type input "4"
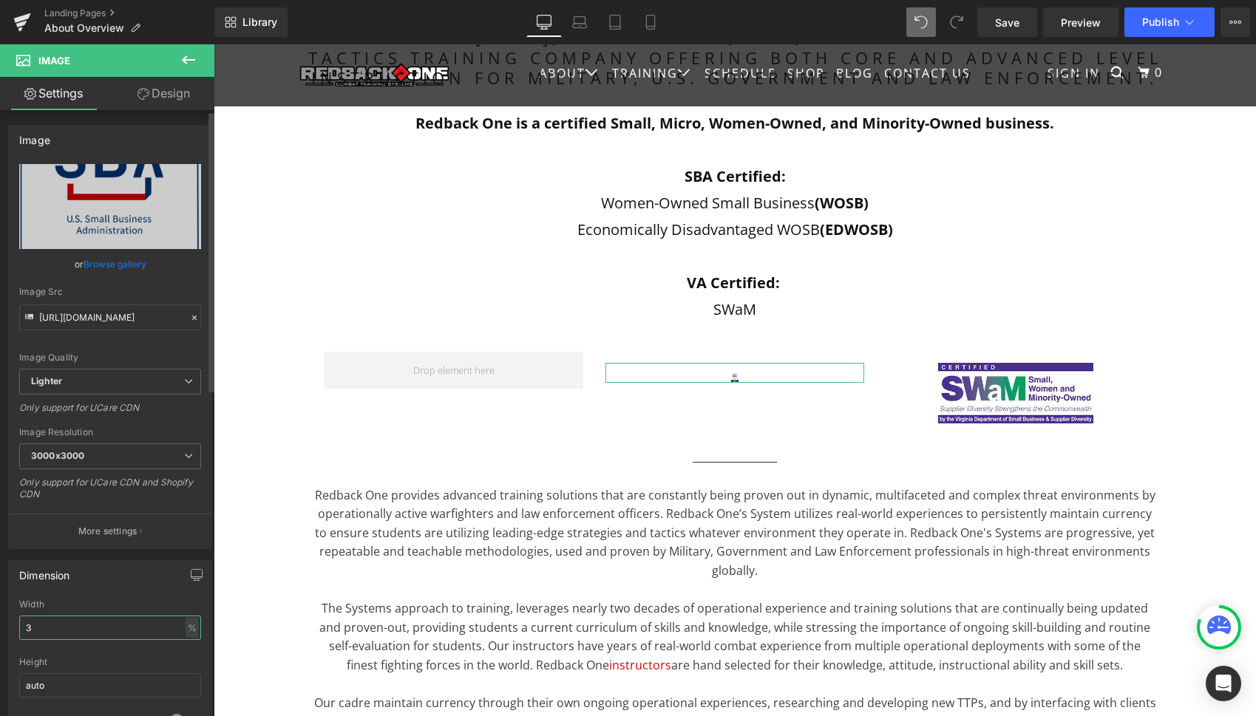
type input "35"
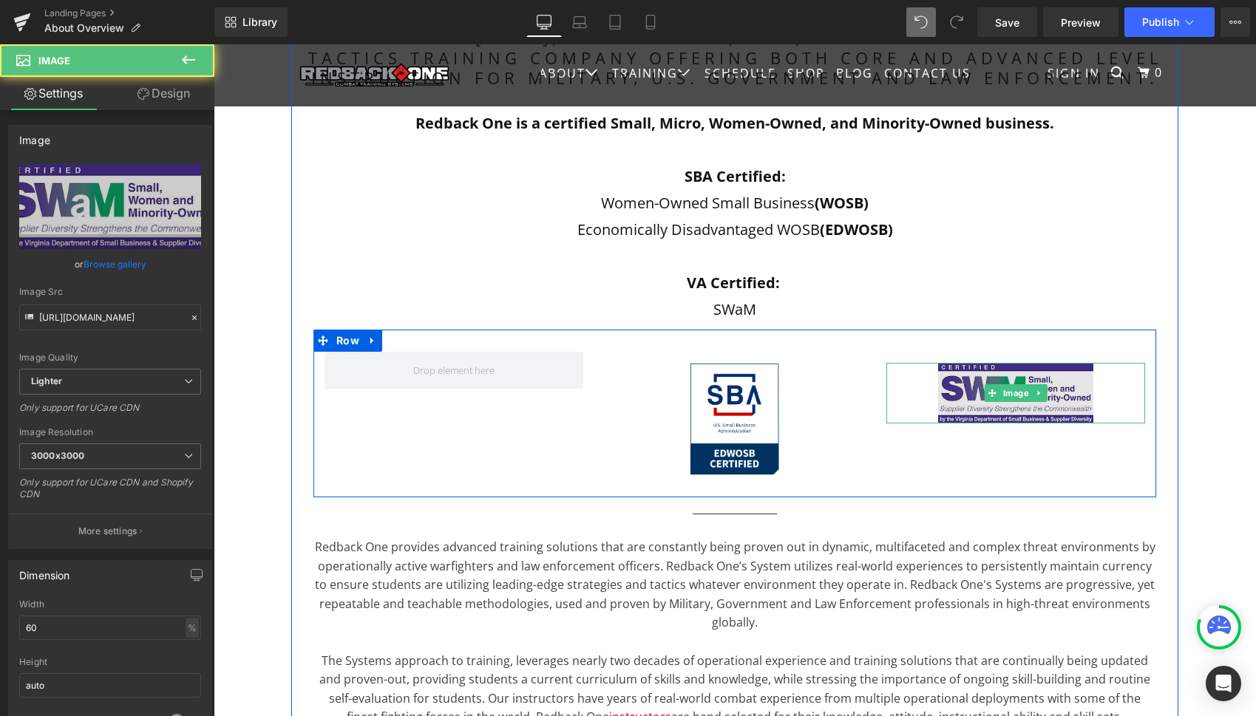
click at [969, 401] on img at bounding box center [1015, 393] width 155 height 60
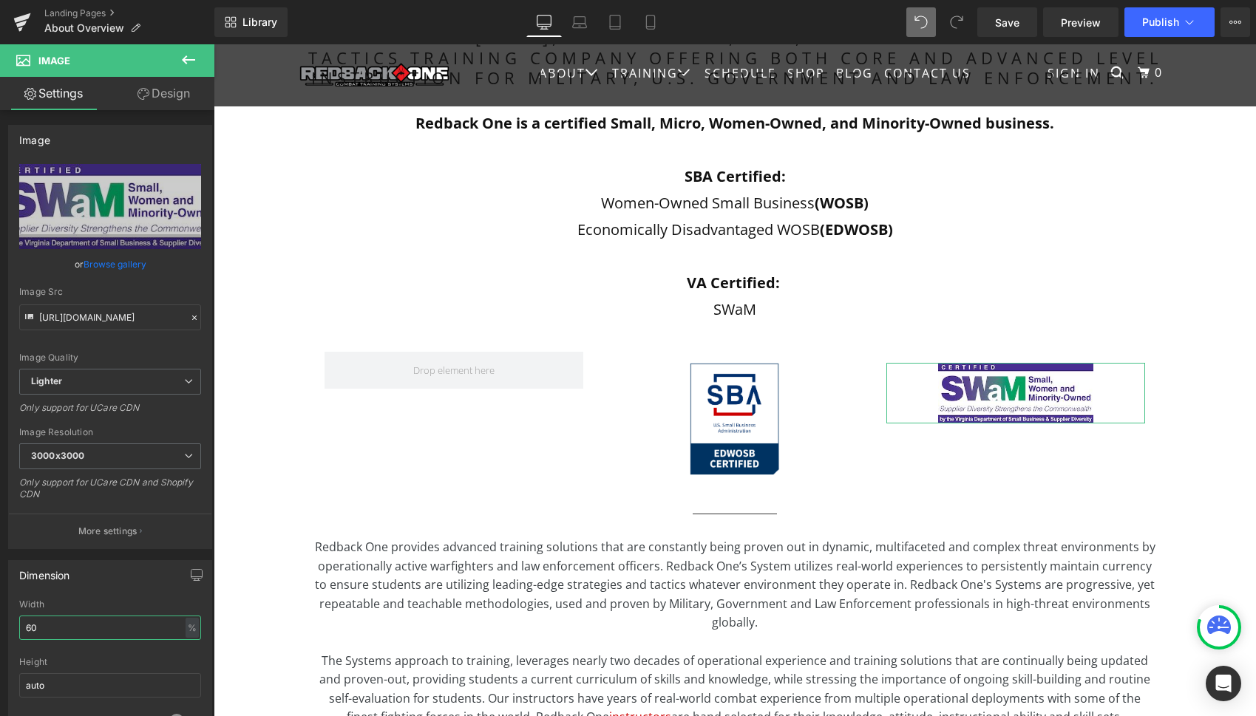
drag, startPoint x: 38, startPoint y: 628, endPoint x: -13, endPoint y: 624, distance: 51.2
click at [0, 624] on html "Image You are previewing how the will restyle your page. You can not edit Eleme…" at bounding box center [628, 358] width 1256 height 716
type input "55"
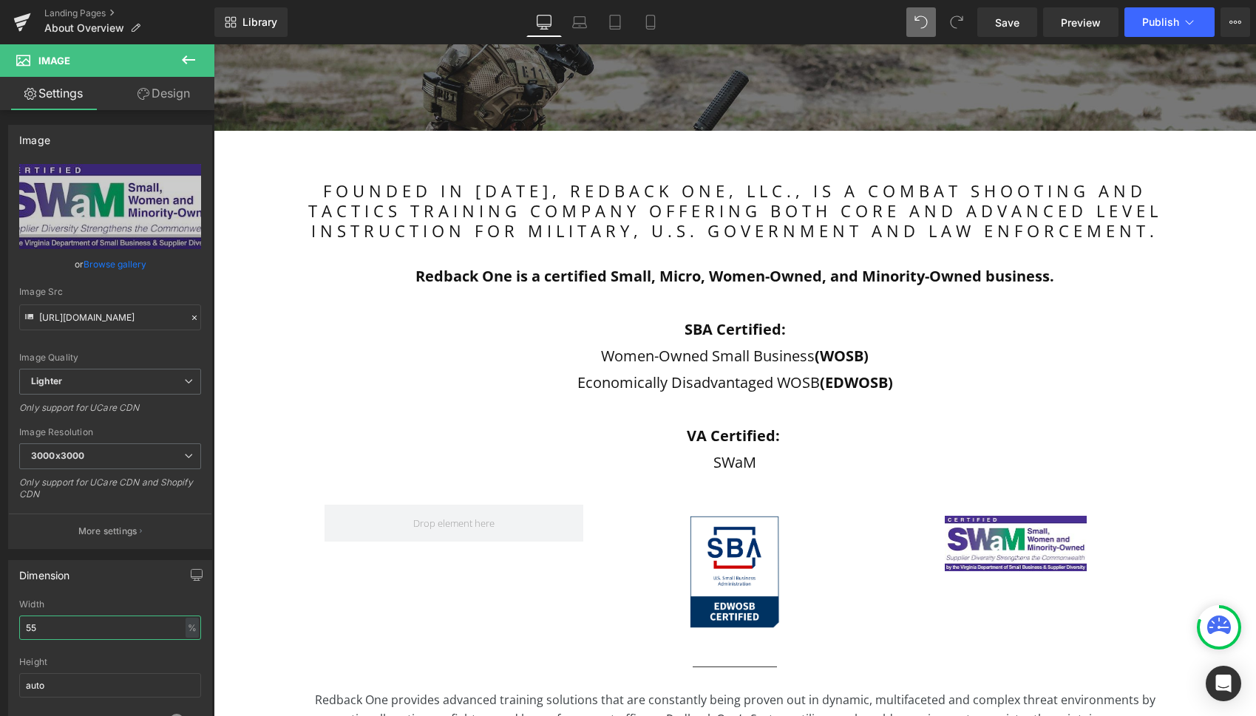
scroll to position [289, 0]
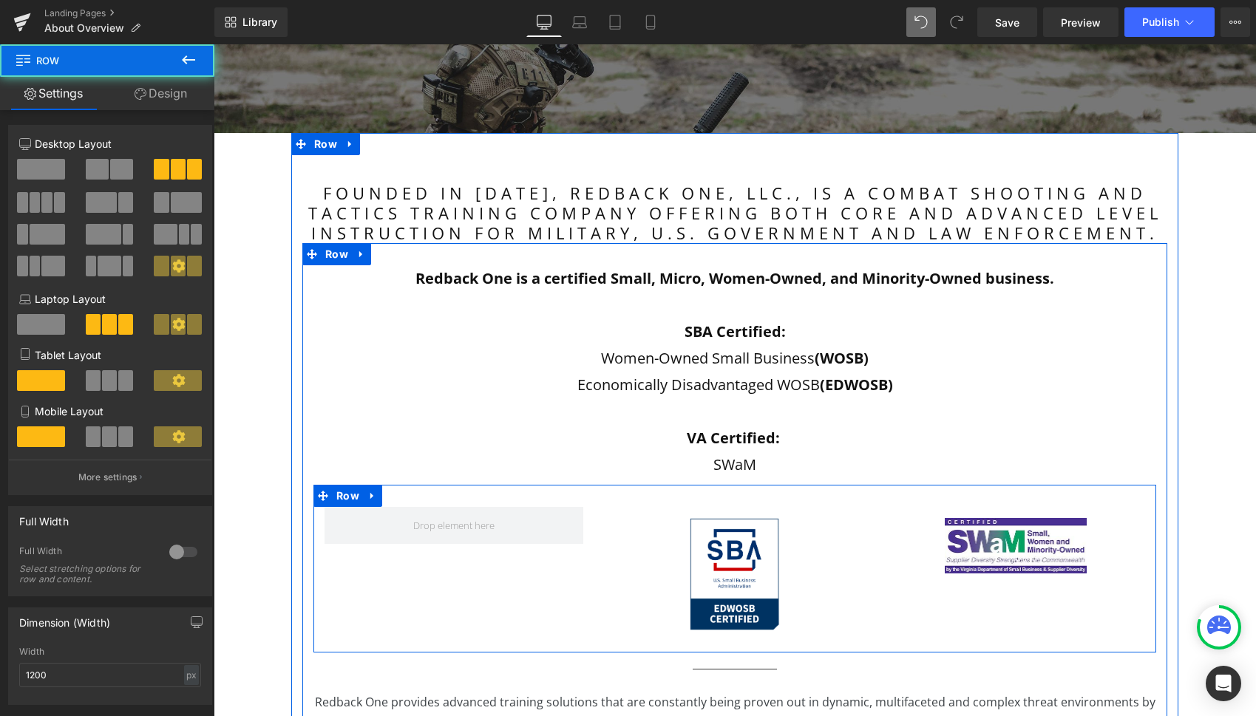
click at [509, 572] on div "Image Image Row" at bounding box center [734, 569] width 843 height 168
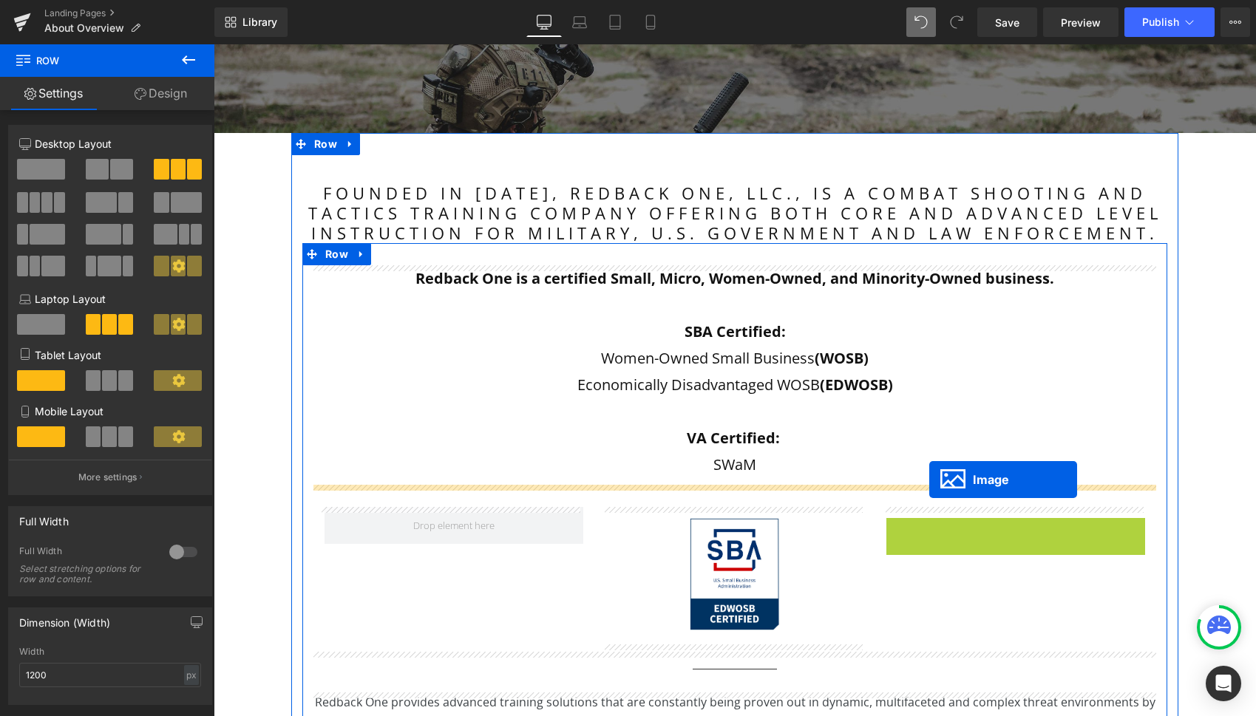
drag, startPoint x: 985, startPoint y: 546, endPoint x: 929, endPoint y: 480, distance: 87.0
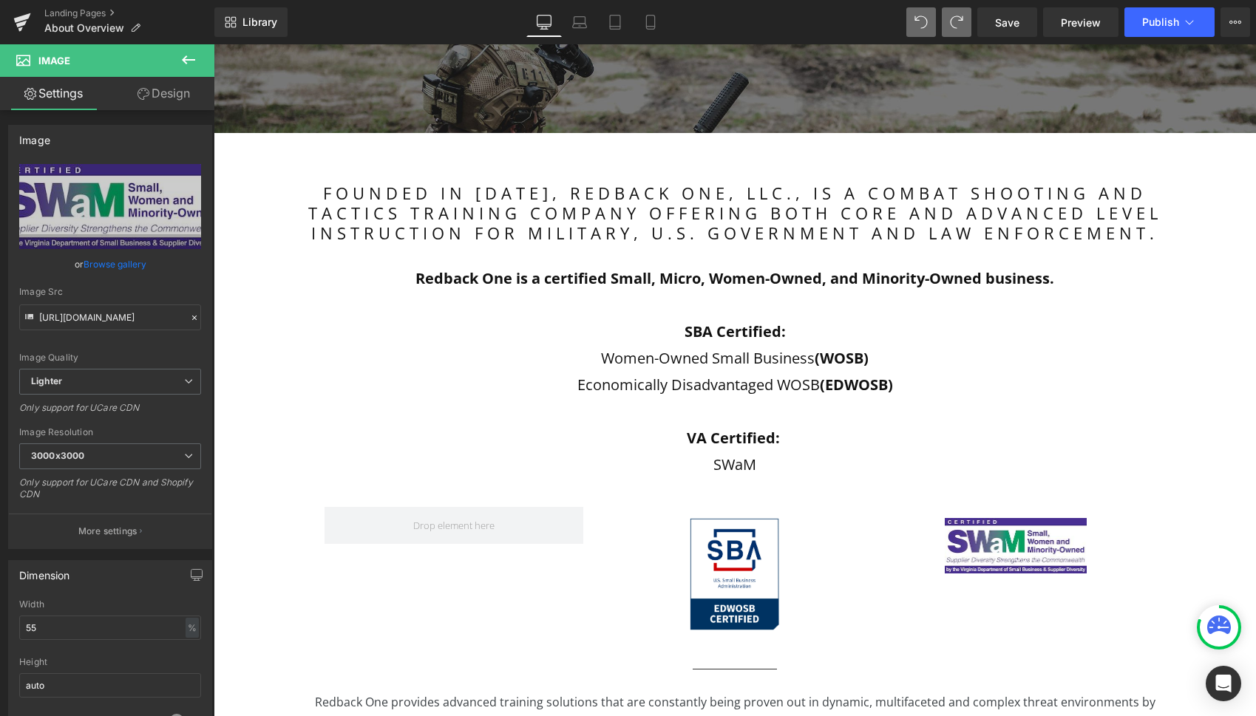
type input "16"
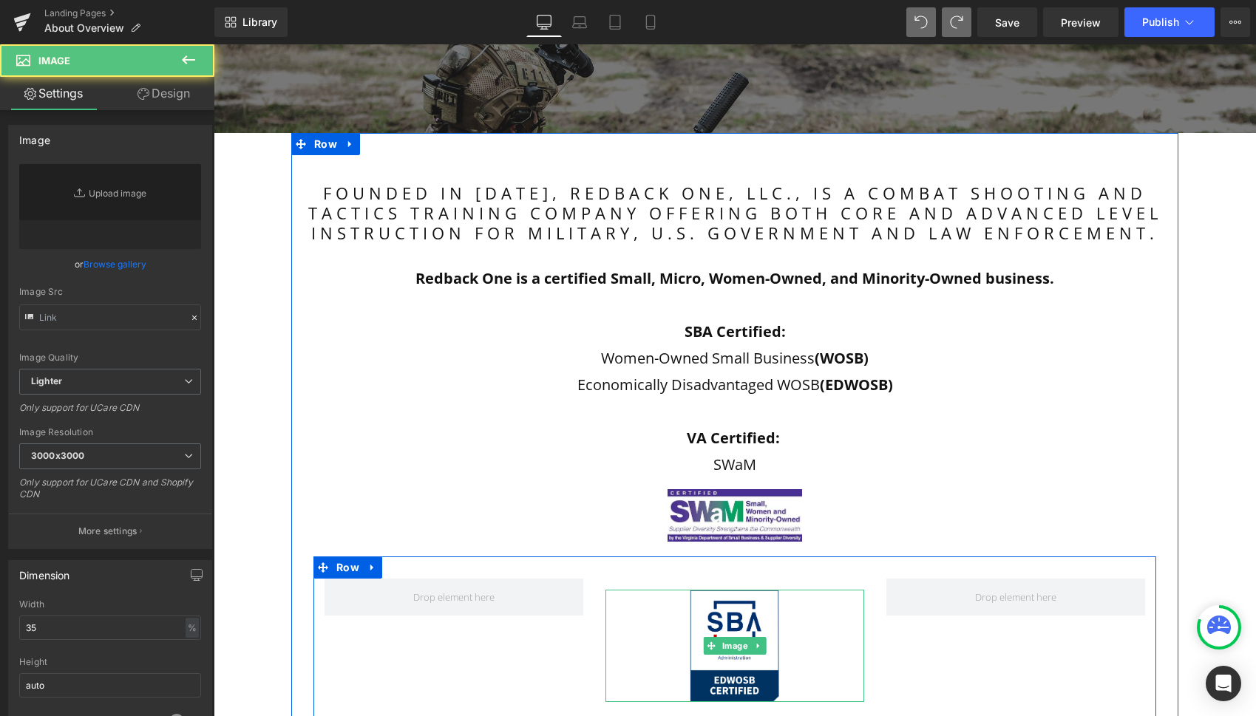
click at [818, 631] on div at bounding box center [734, 646] width 259 height 112
type input "[URL][DOMAIN_NAME]"
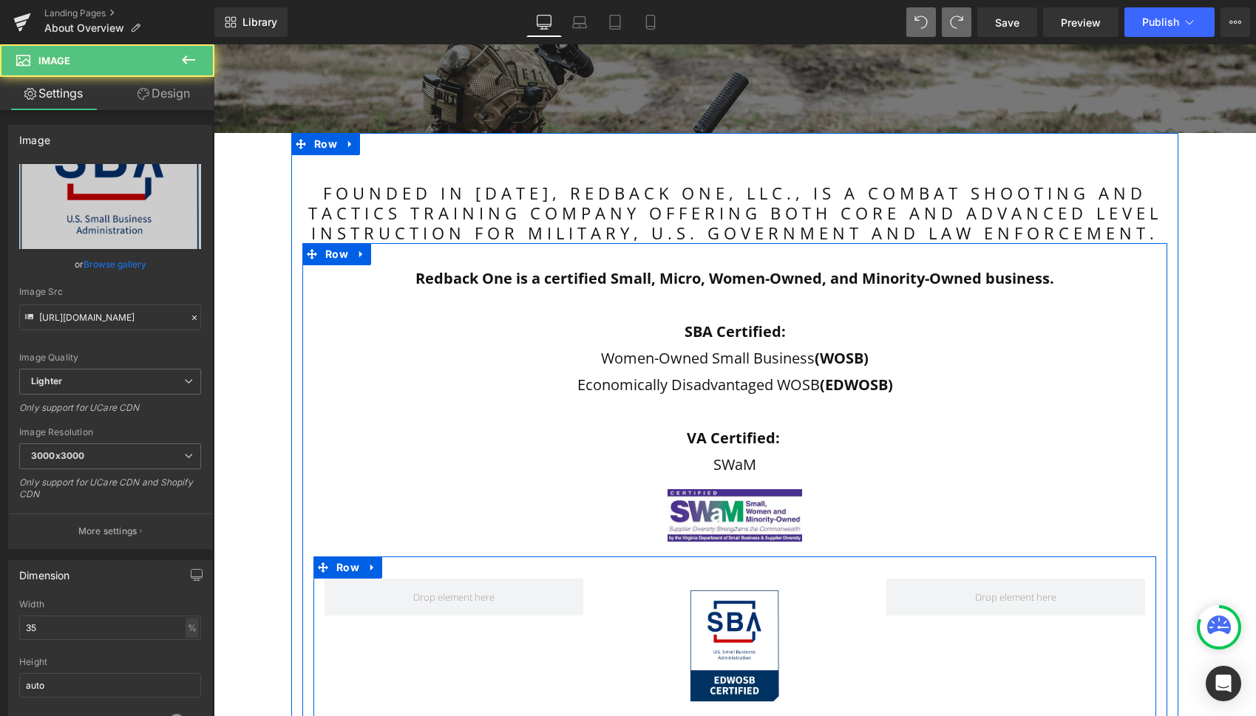
click at [905, 628] on div "Image Row" at bounding box center [734, 641] width 843 height 168
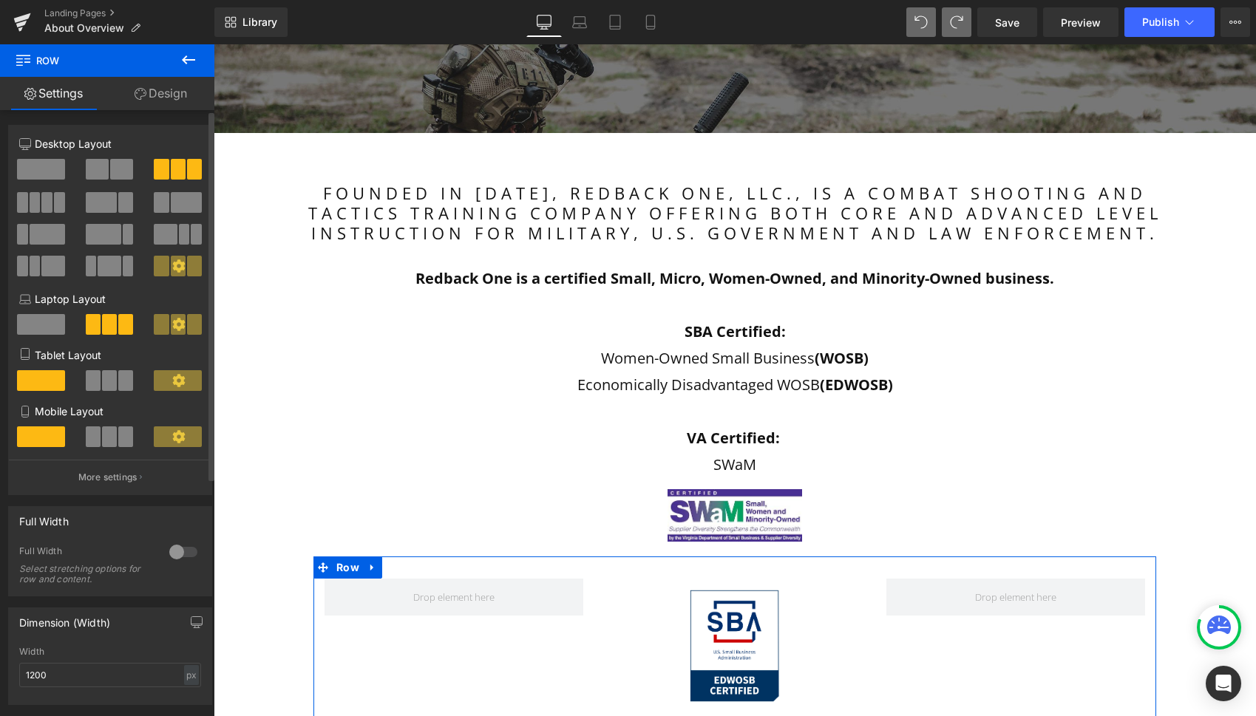
click at [110, 167] on span at bounding box center [121, 169] width 23 height 21
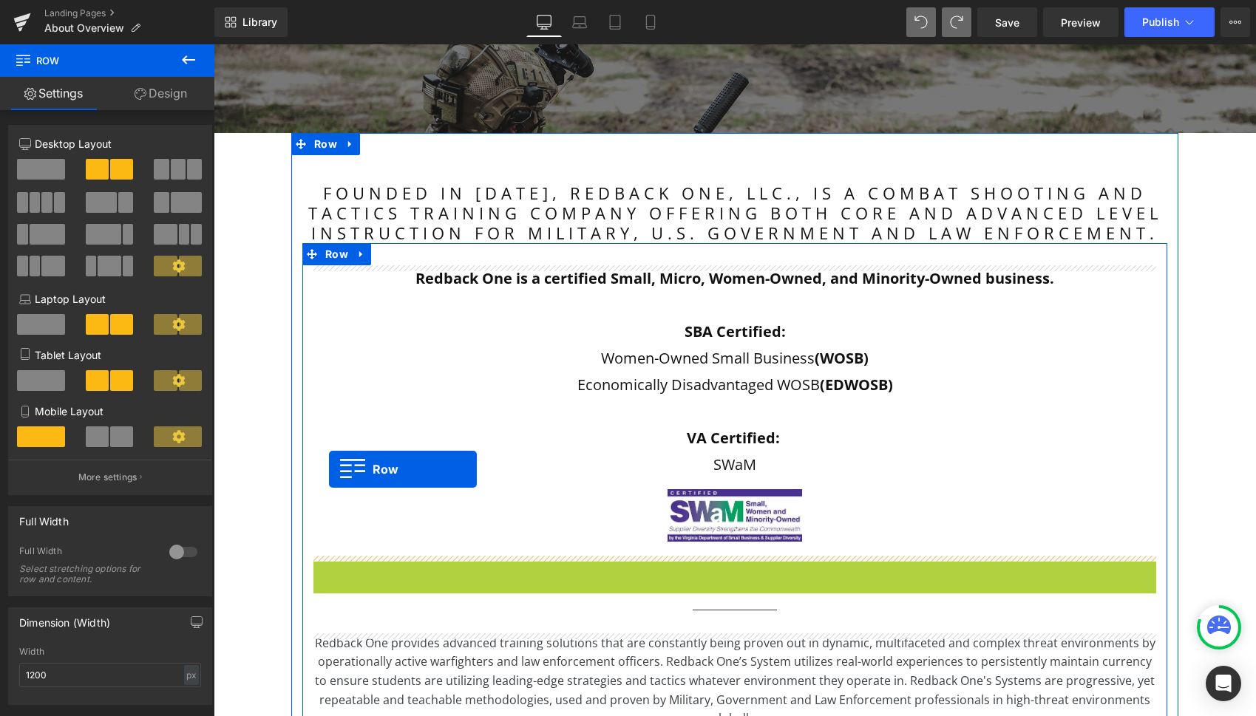
drag, startPoint x: 320, startPoint y: 568, endPoint x: 328, endPoint y: 469, distance: 100.1
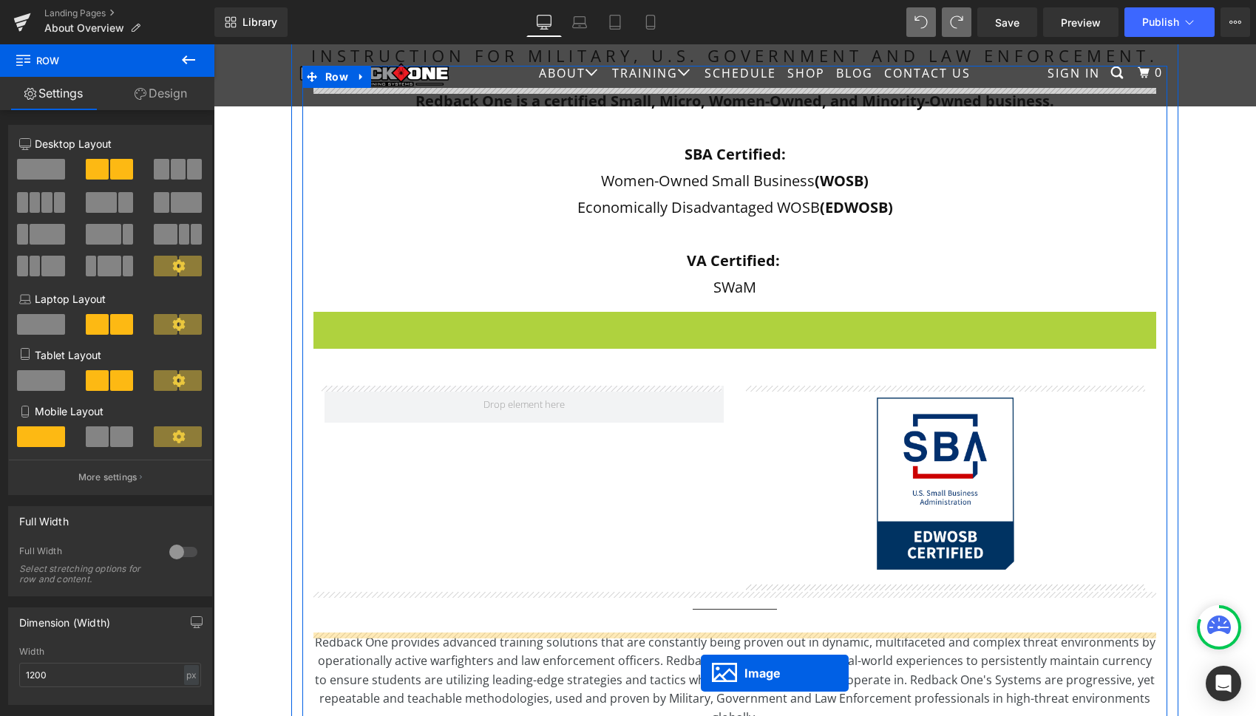
scroll to position [570, 0]
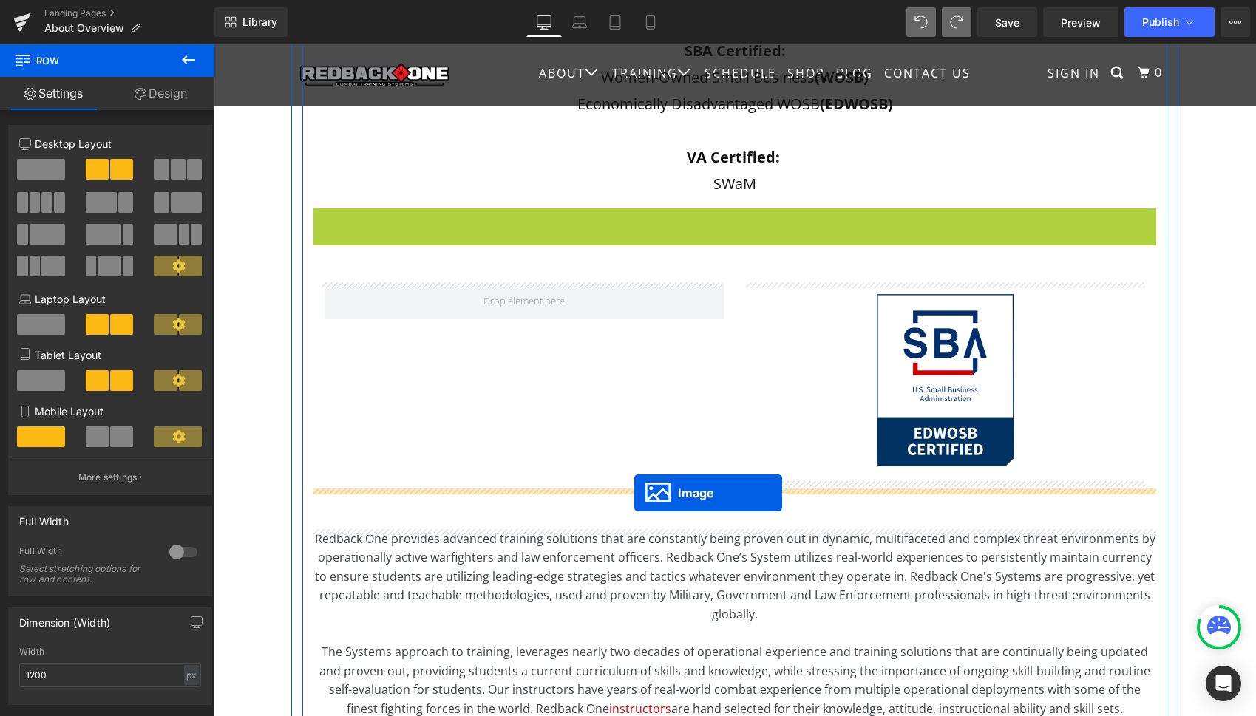
drag, startPoint x: 707, startPoint y: 512, endPoint x: 634, endPoint y: 493, distance: 75.7
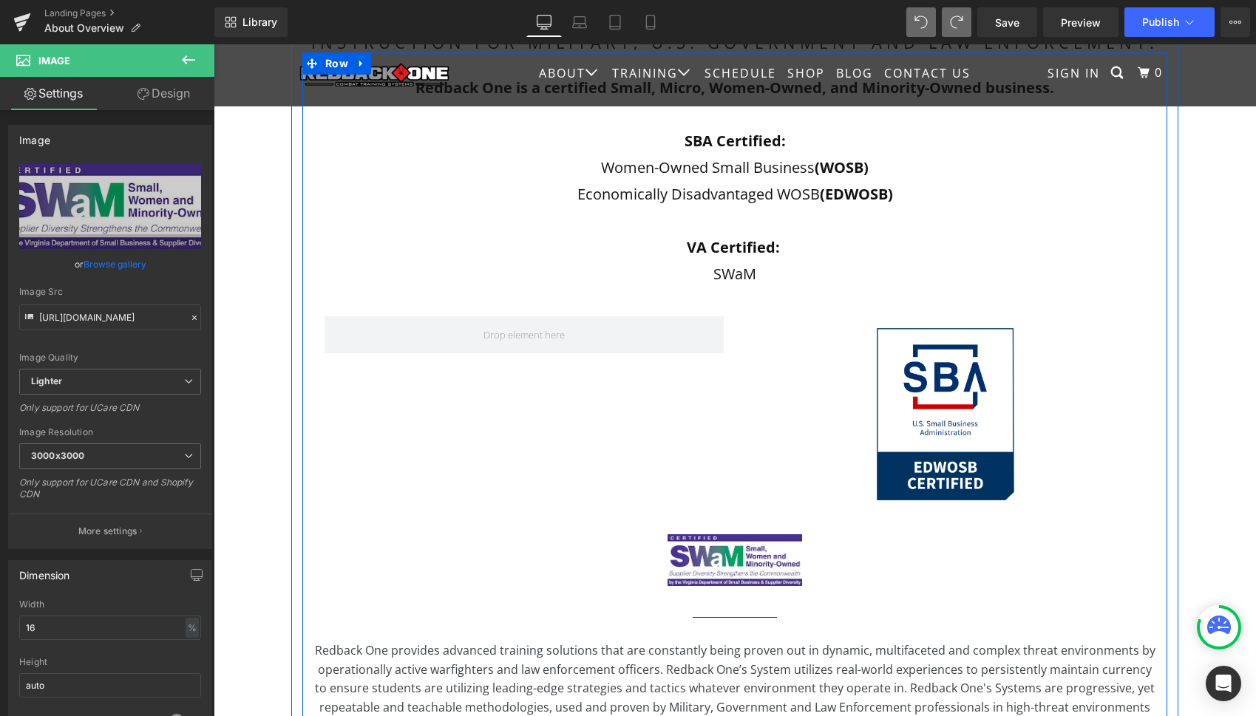
scroll to position [483, 0]
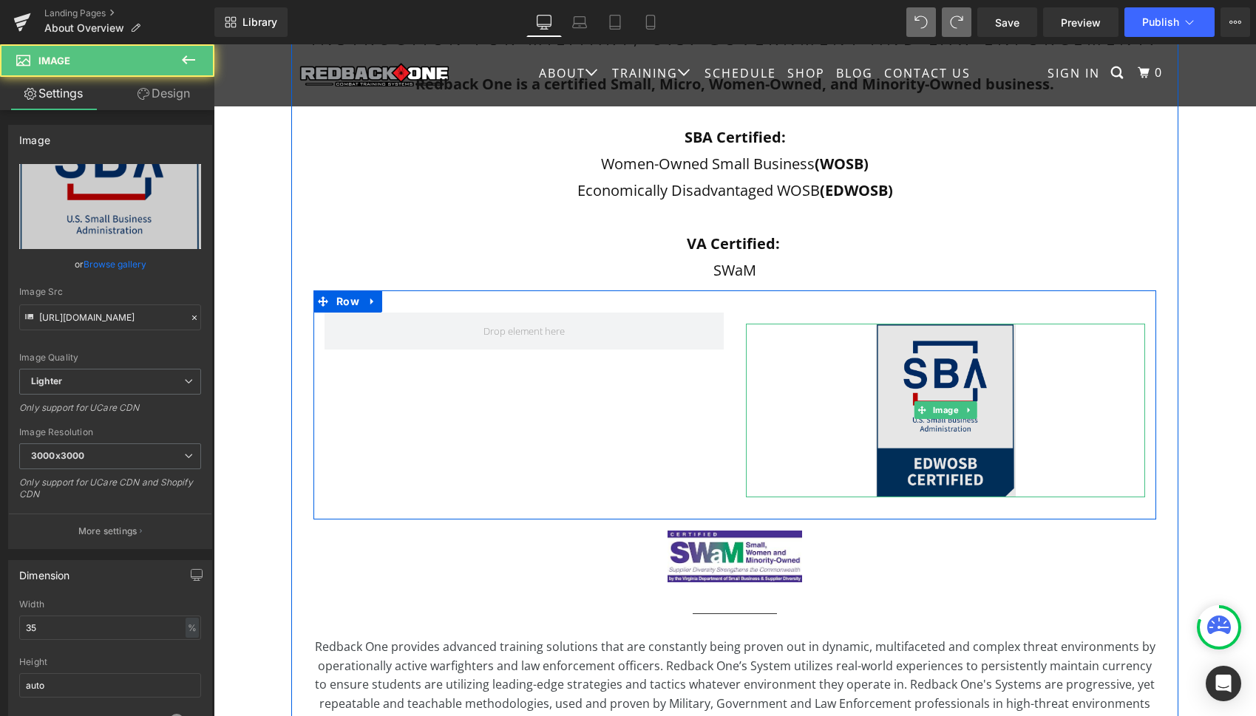
click at [909, 435] on img at bounding box center [946, 410] width 140 height 173
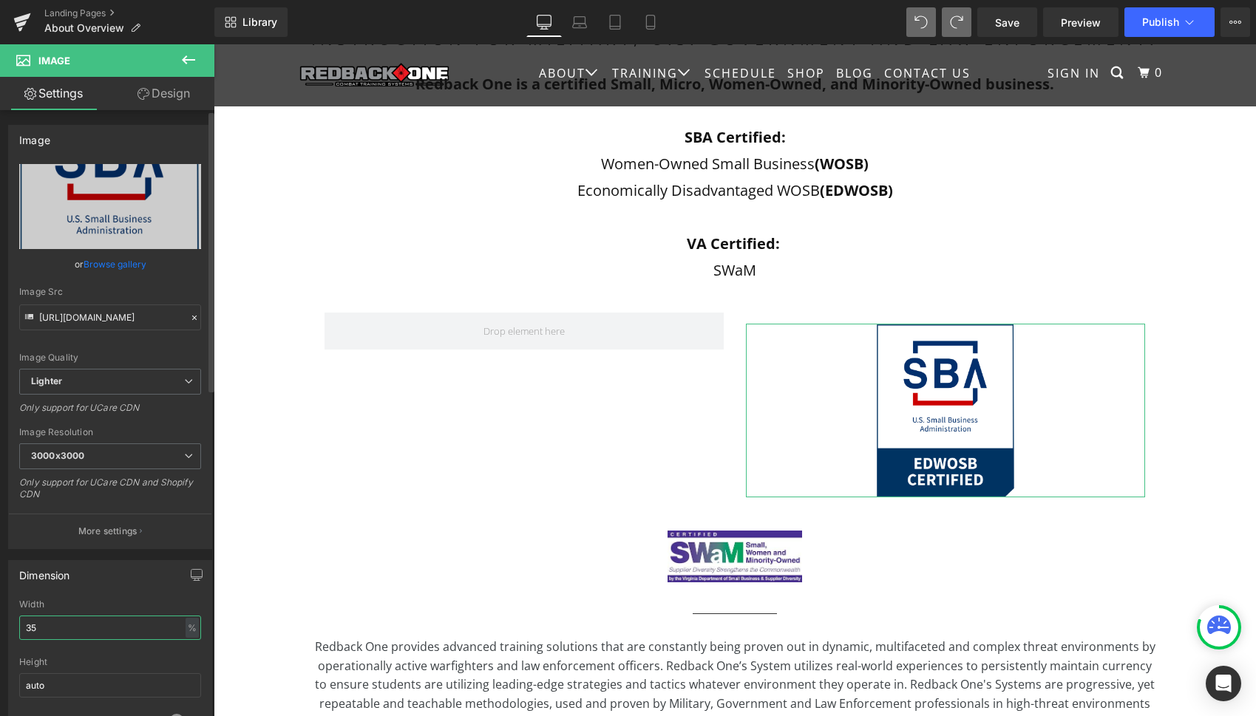
drag, startPoint x: 48, startPoint y: 624, endPoint x: 14, endPoint y: 625, distance: 34.0
click at [15, 624] on div "35% Width 35 % % px auto Height auto 0 Circle Image" at bounding box center [110, 674] width 203 height 148
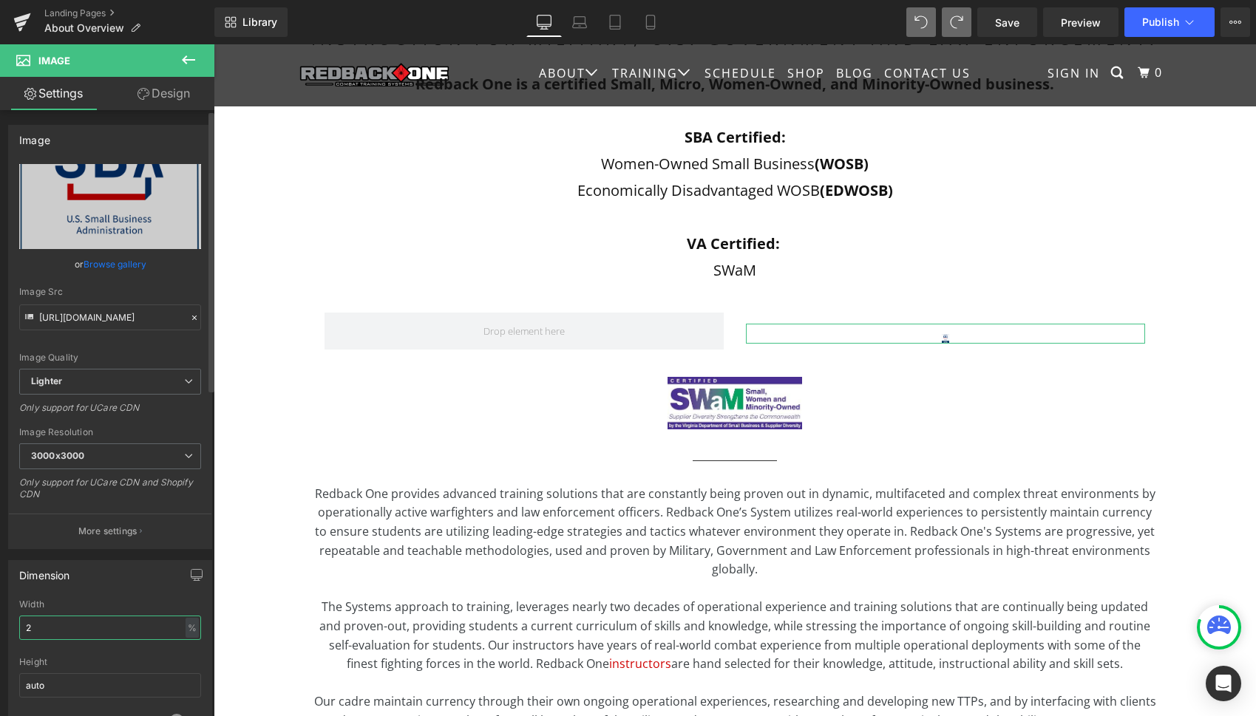
type input "20"
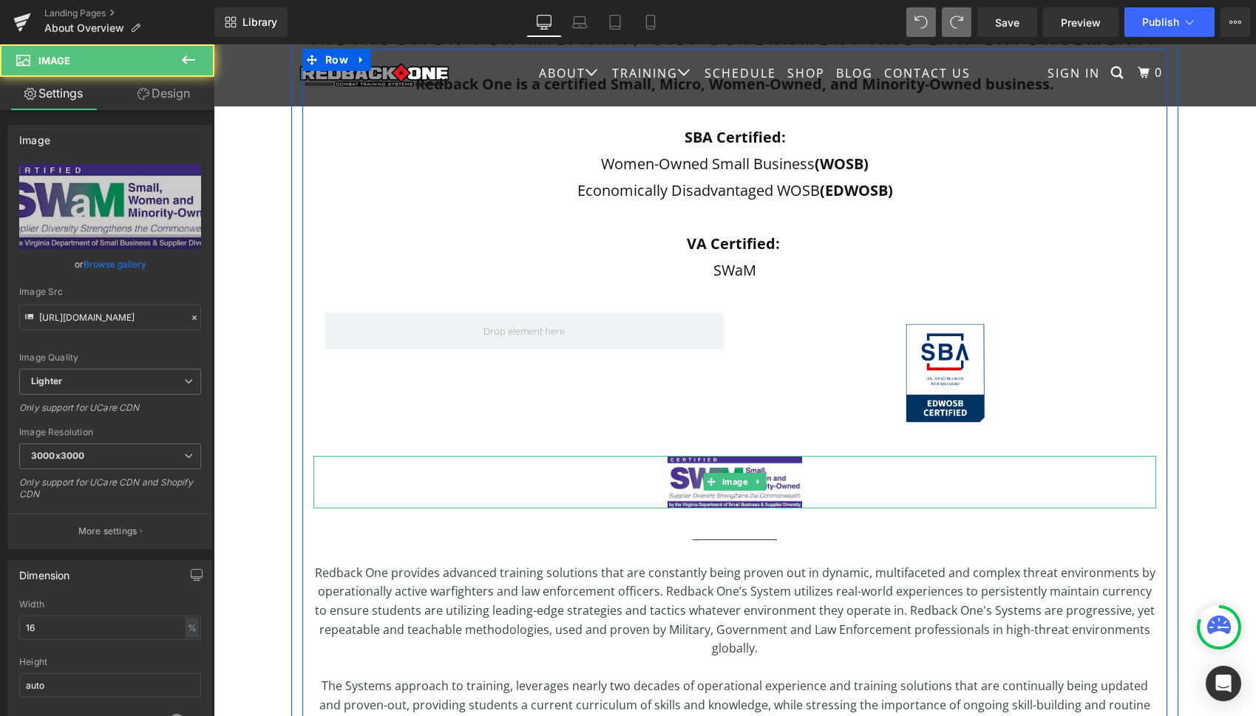
click at [914, 489] on div at bounding box center [734, 482] width 843 height 52
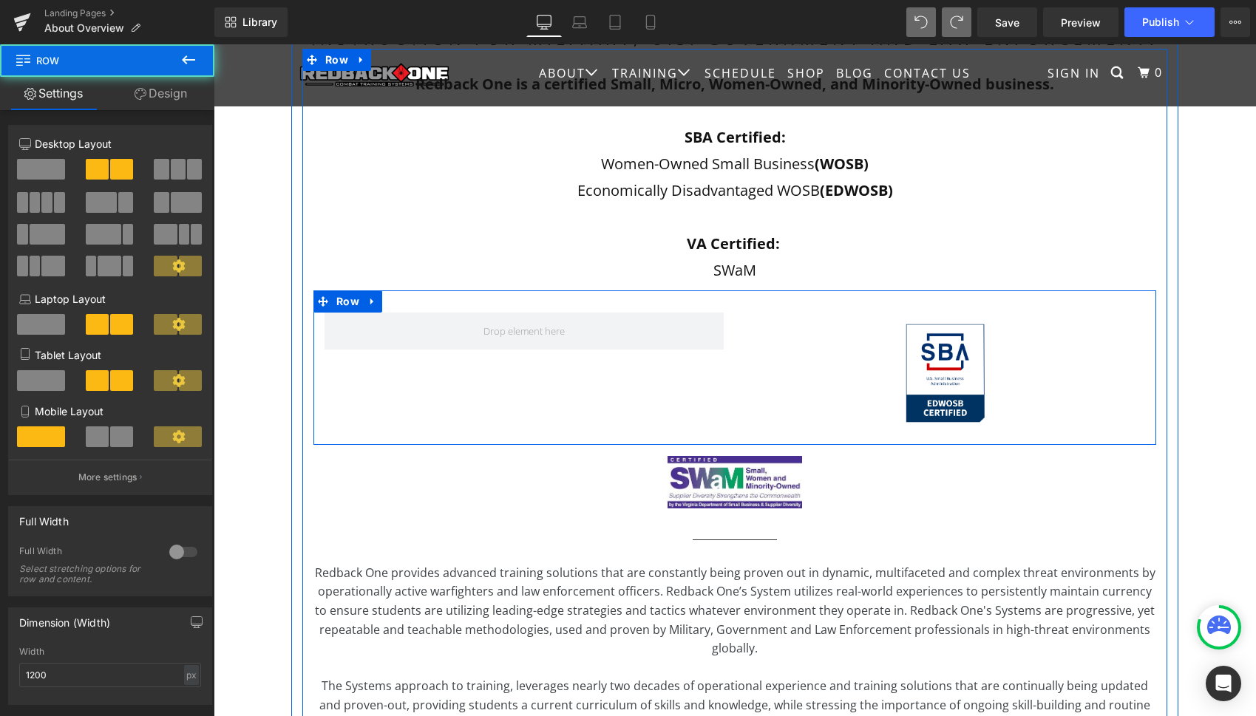
click at [543, 426] on div "Image Row" at bounding box center [734, 368] width 843 height 155
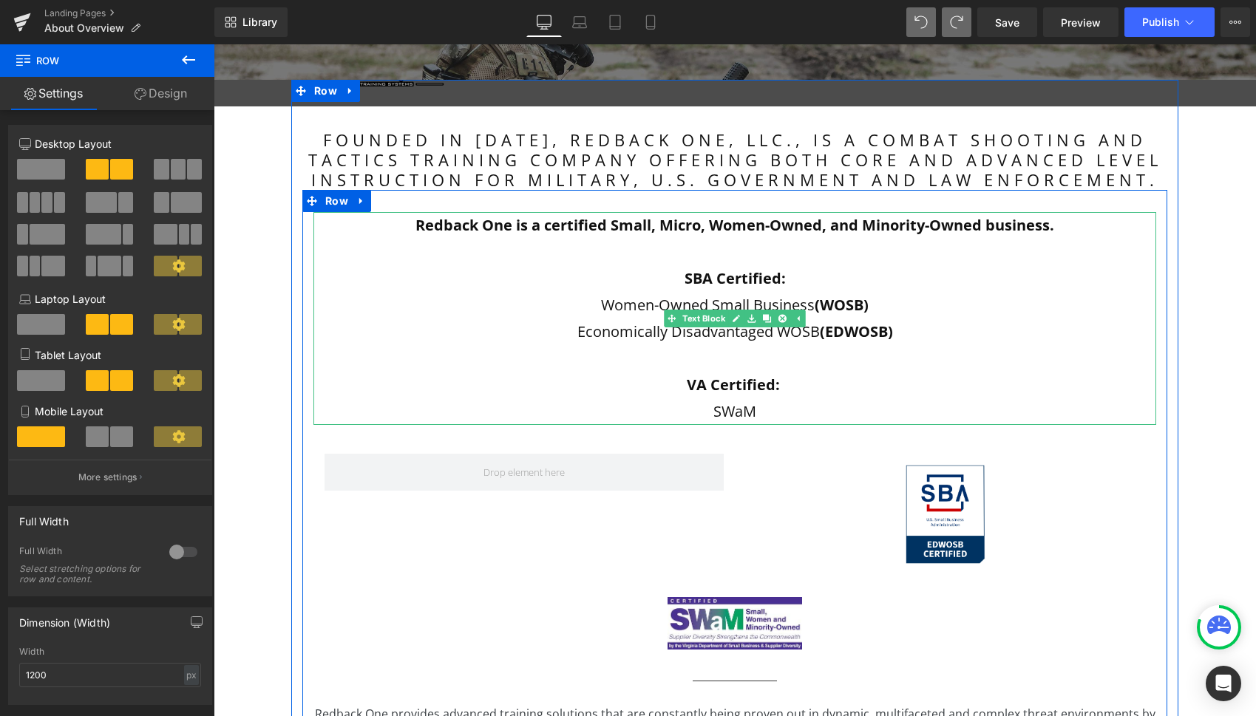
scroll to position [339, 0]
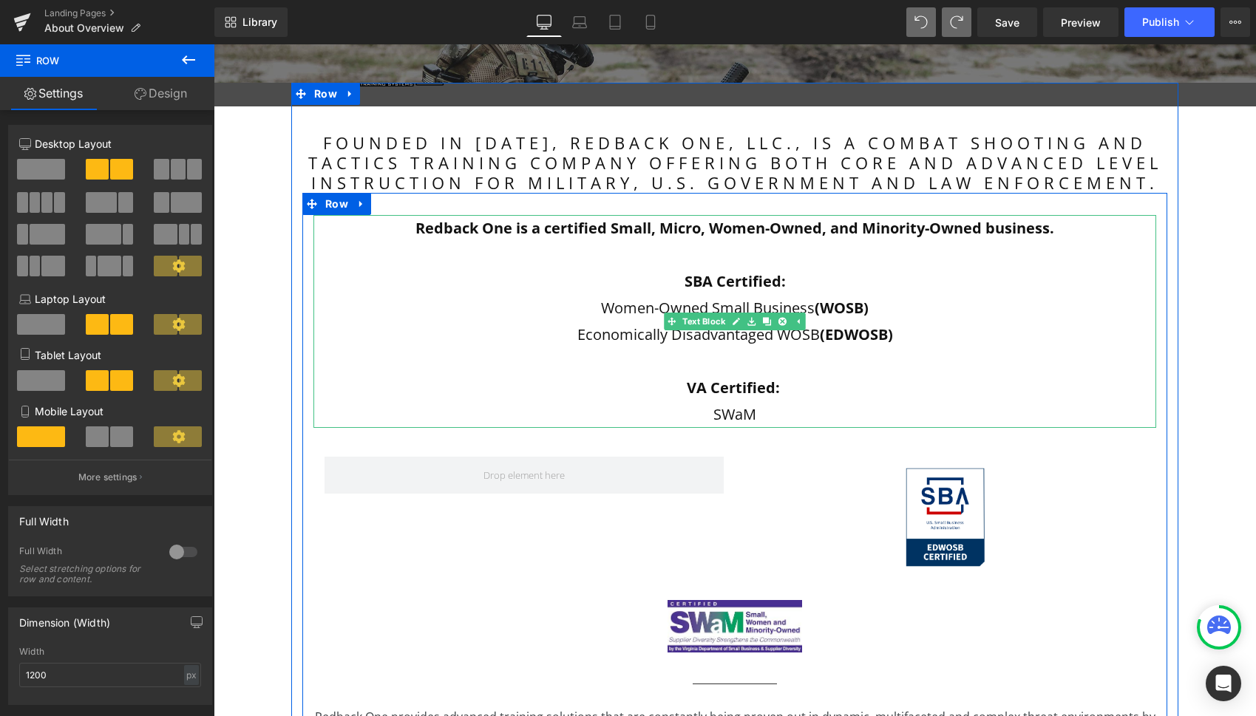
click at [511, 285] on p "SBA Certified:" at bounding box center [734, 281] width 843 height 27
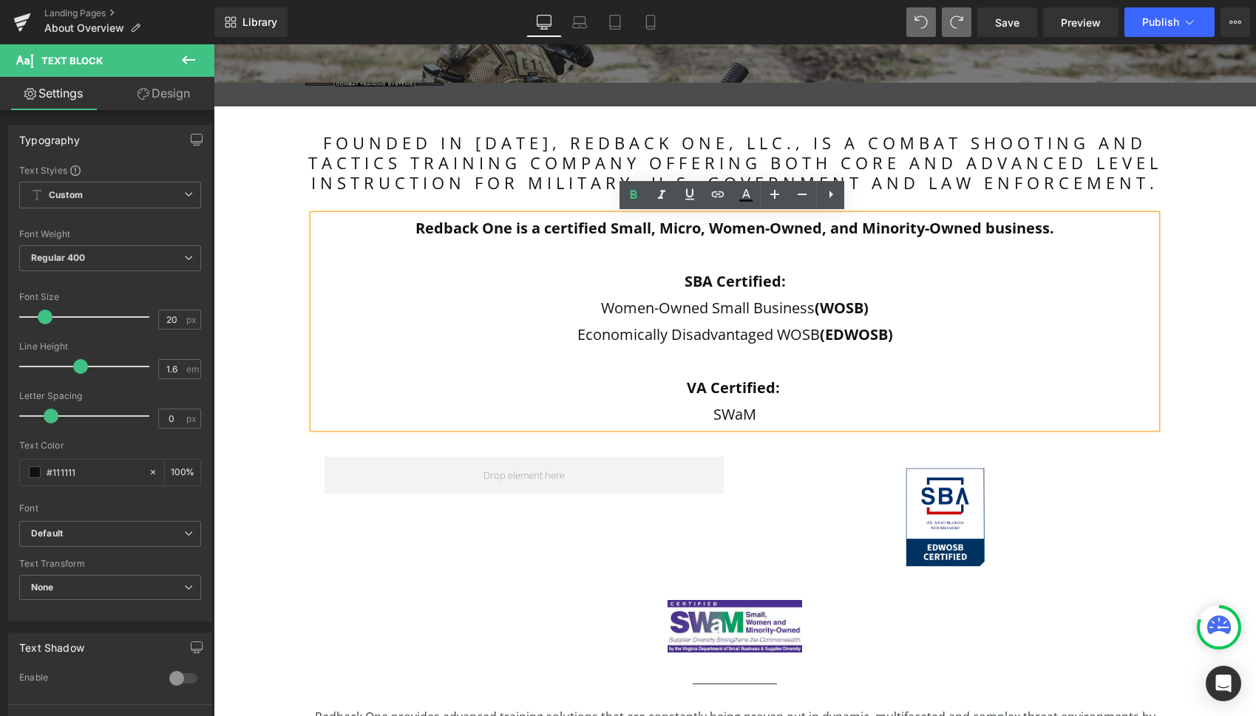
click at [445, 323] on p "Economically Disadvantaged WOSB (EDWOSB)" at bounding box center [734, 335] width 843 height 27
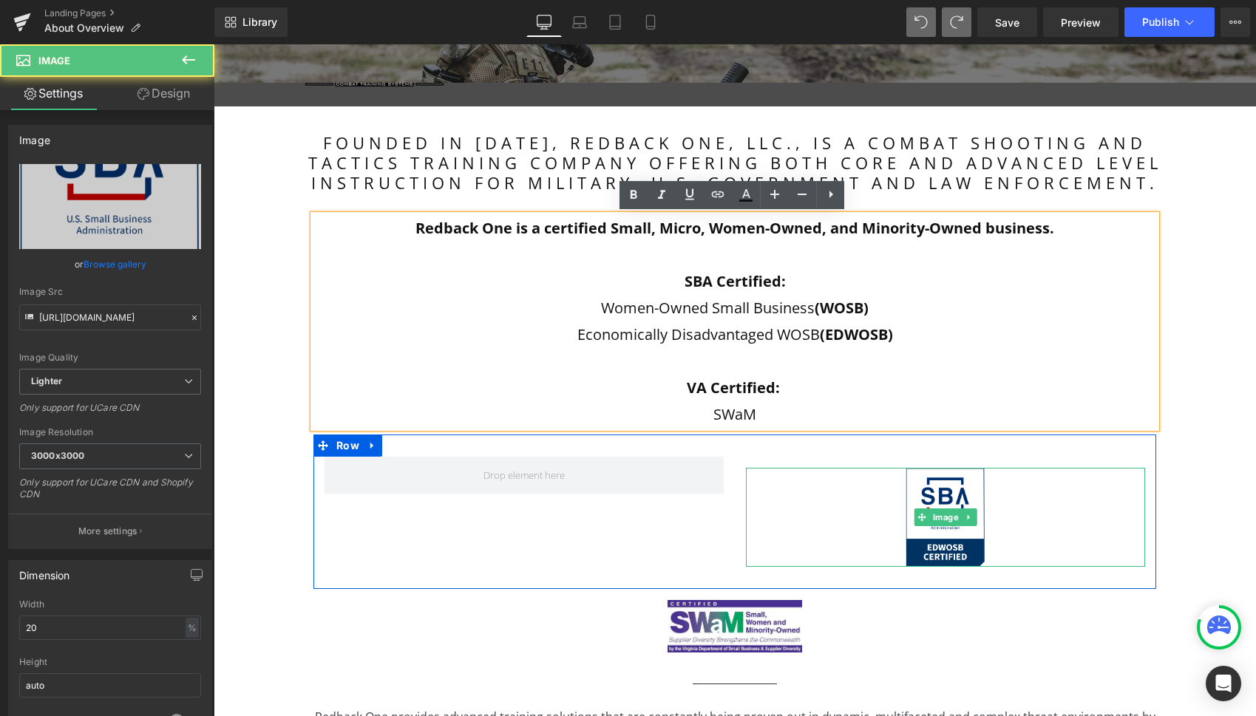
click at [779, 501] on div at bounding box center [945, 517] width 399 height 99
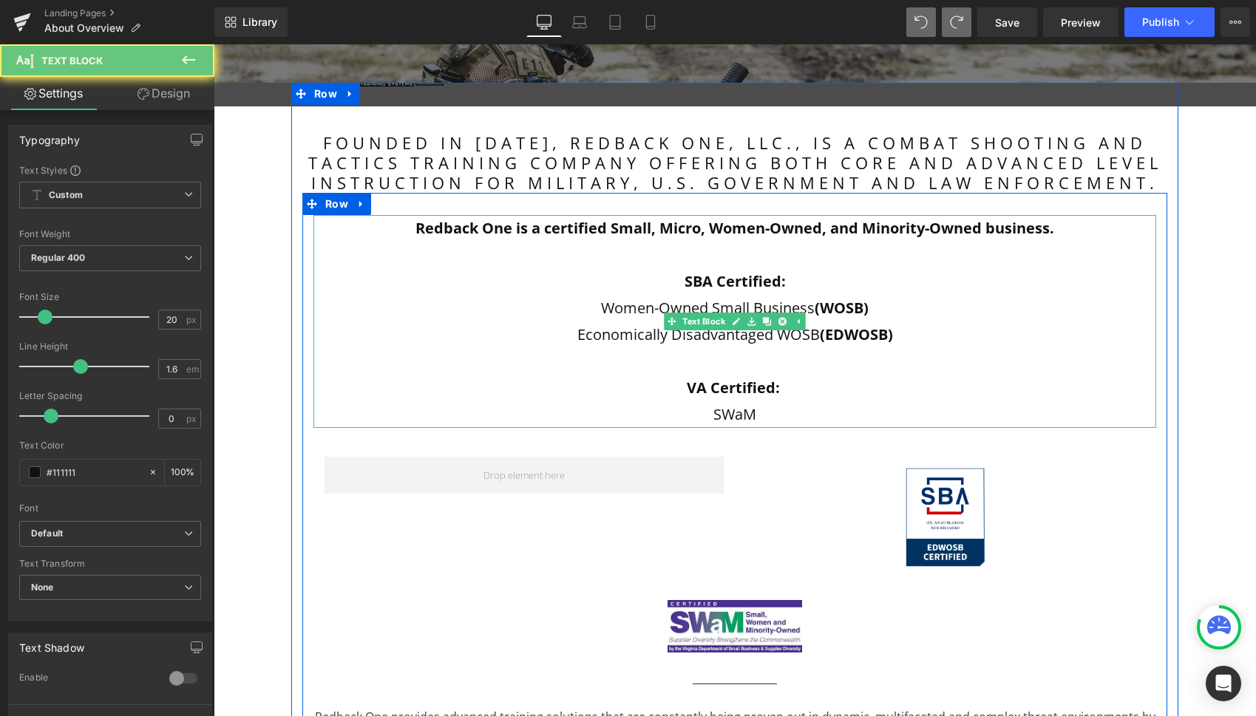
click at [781, 408] on p "SWaM" at bounding box center [734, 414] width 843 height 27
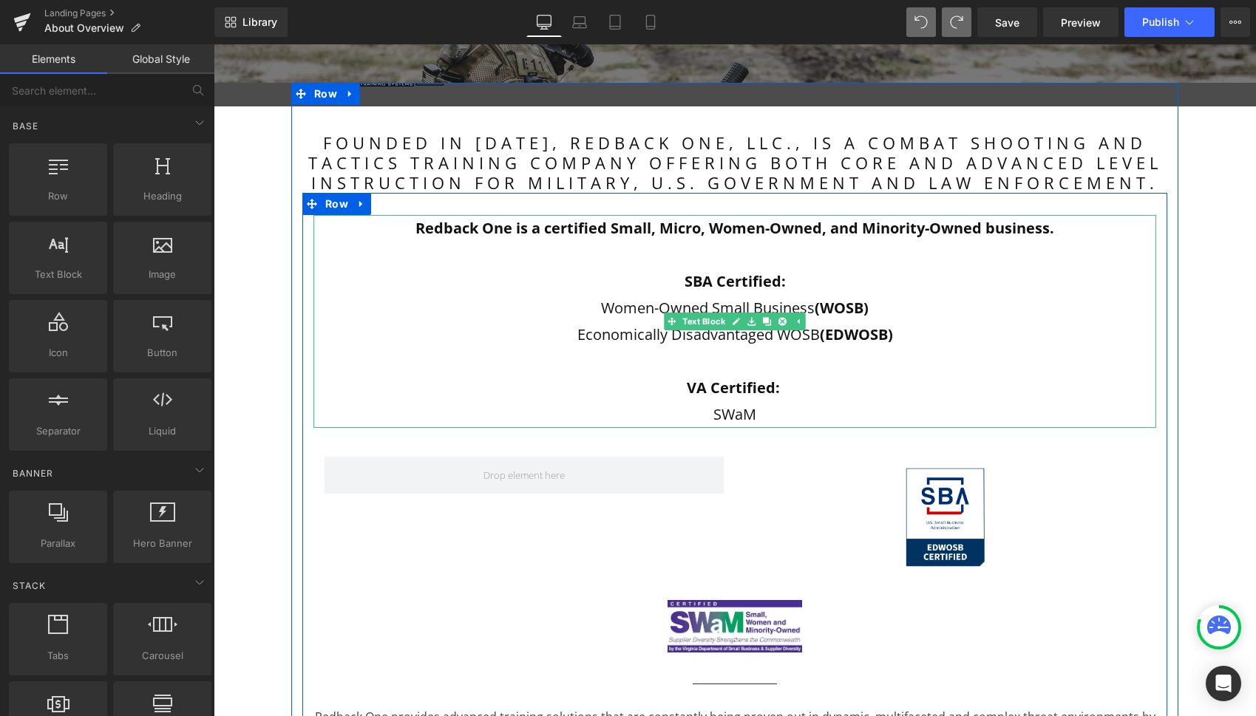
click at [433, 359] on p at bounding box center [734, 361] width 843 height 27
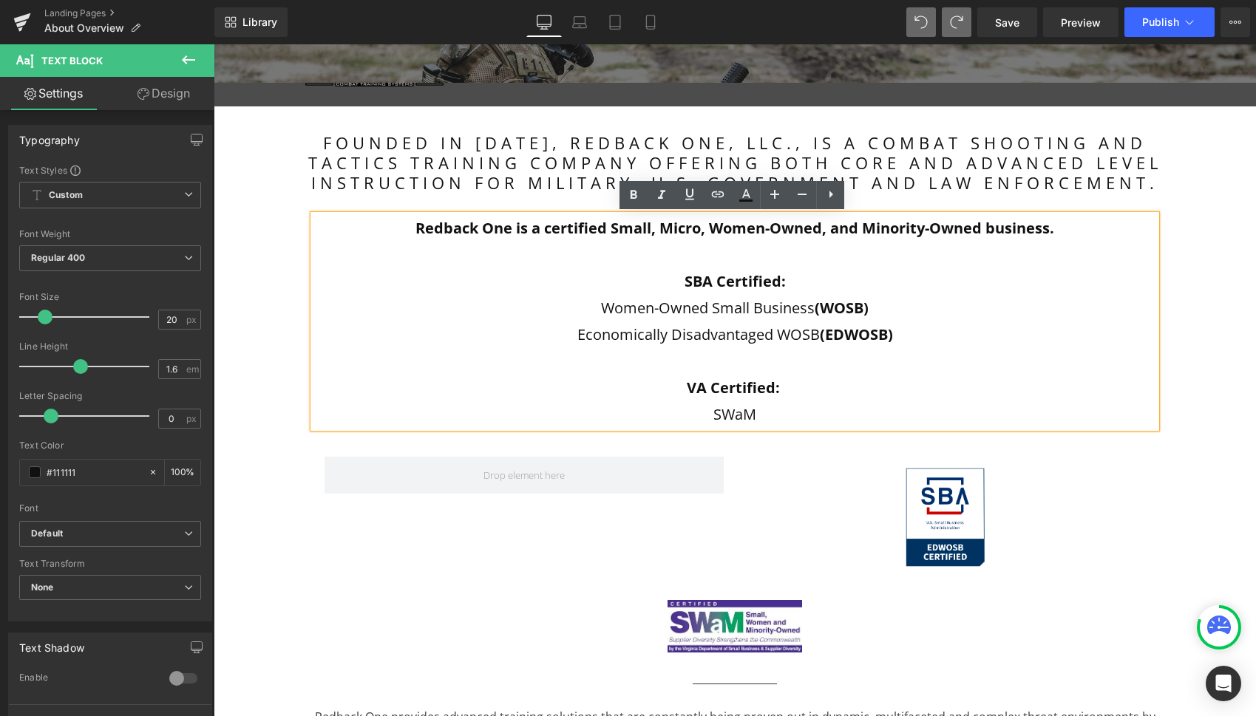
click at [837, 380] on p "VA Certified:" at bounding box center [734, 388] width 843 height 27
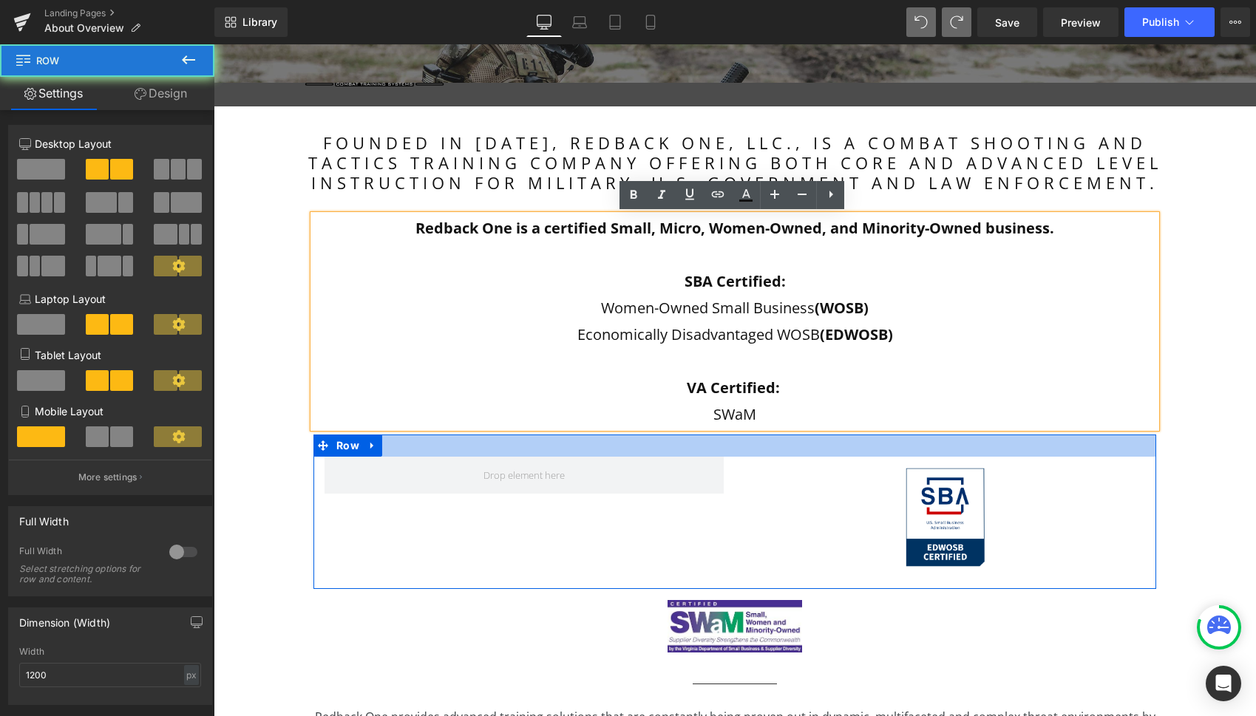
drag, startPoint x: 835, startPoint y: 454, endPoint x: 809, endPoint y: 398, distance: 61.9
click at [835, 454] on div at bounding box center [734, 446] width 843 height 22
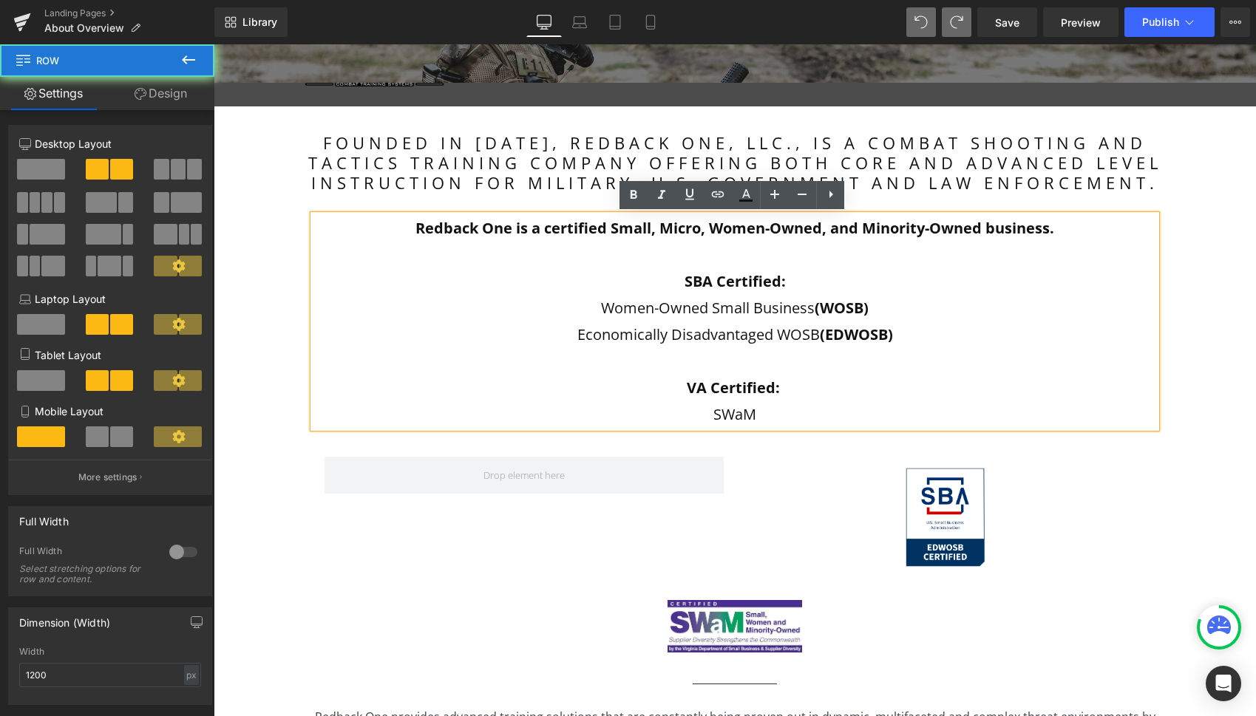
click at [810, 400] on p "VA Certified:" at bounding box center [734, 388] width 843 height 27
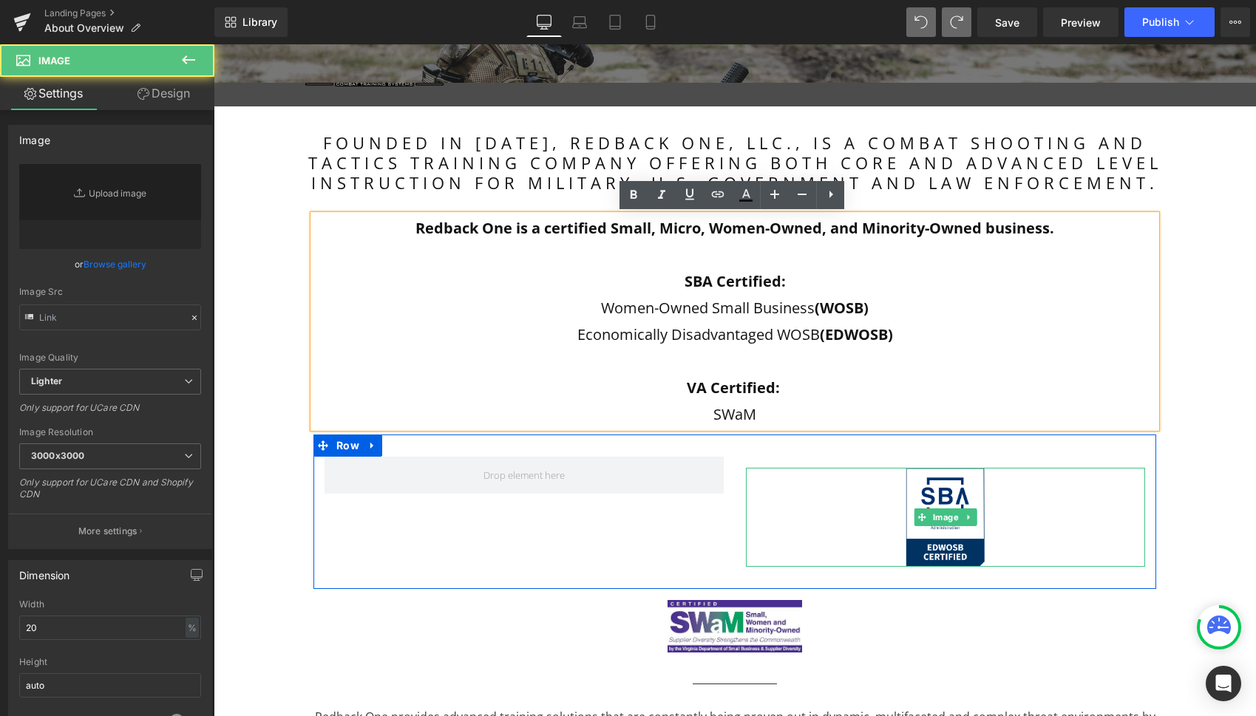
drag, startPoint x: 1015, startPoint y: 472, endPoint x: 999, endPoint y: 545, distance: 74.8
click at [1015, 472] on div at bounding box center [945, 517] width 399 height 99
type input "[URL][DOMAIN_NAME]"
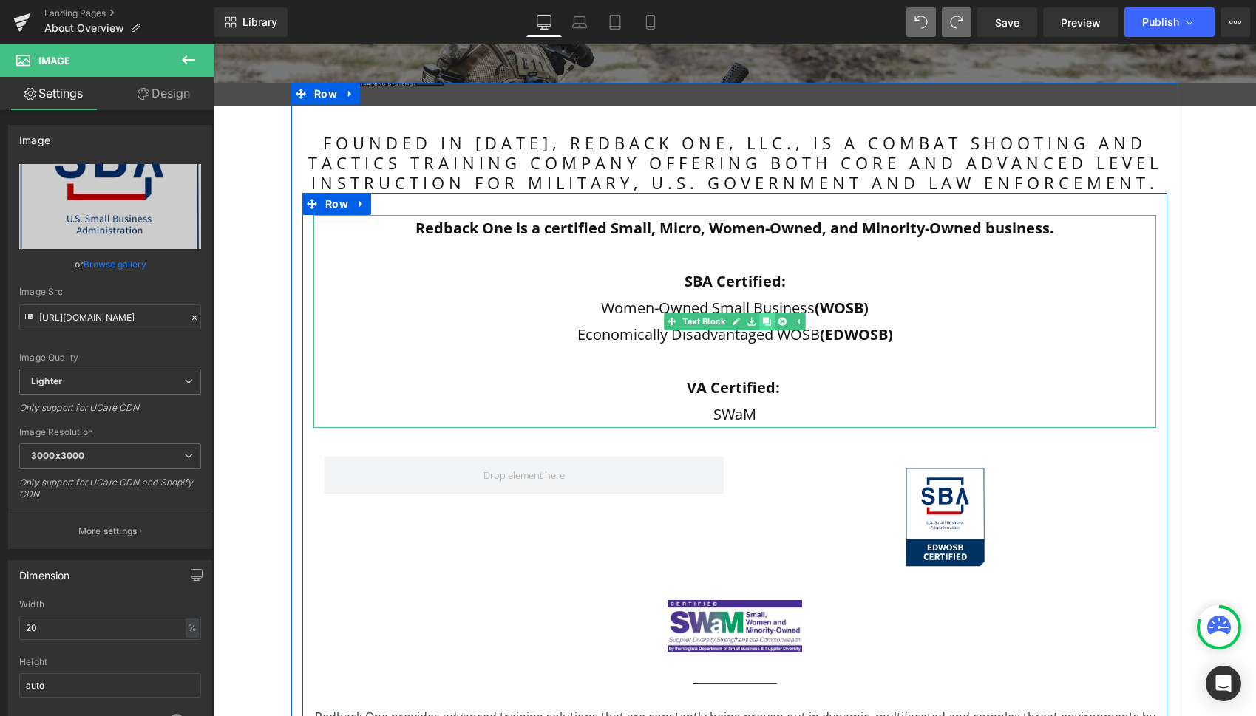
click at [763, 320] on icon at bounding box center [767, 322] width 8 height 8
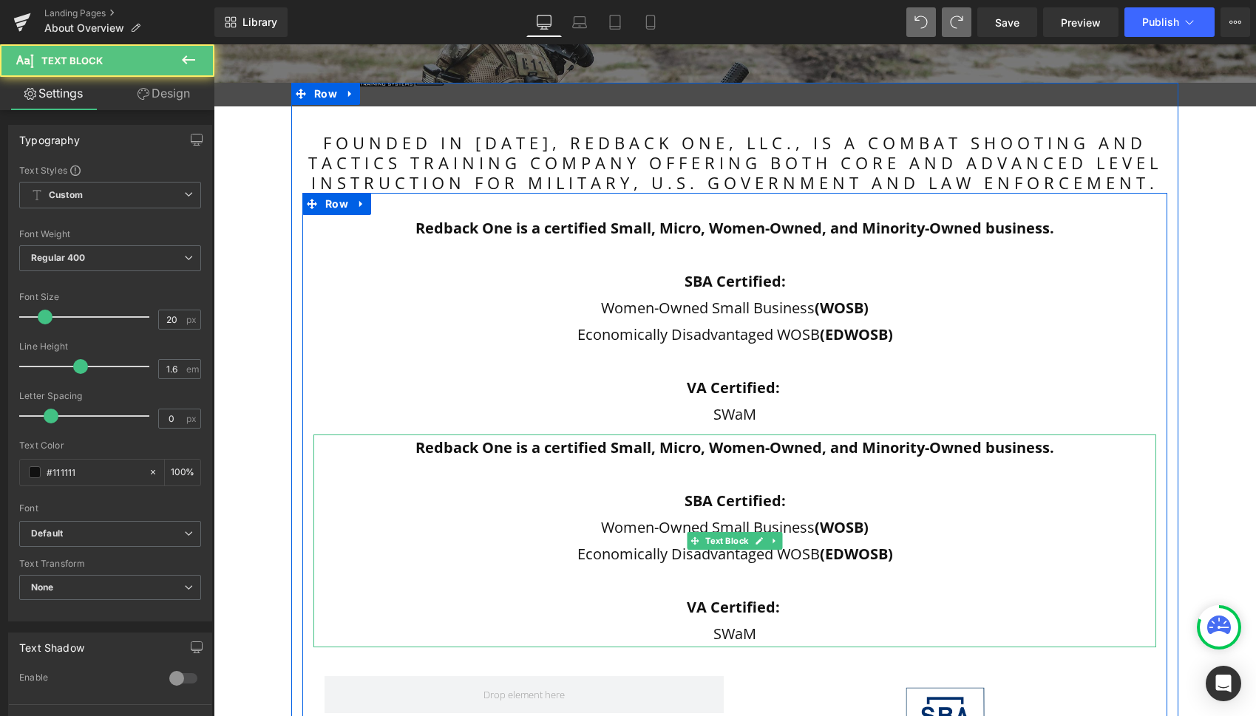
drag, startPoint x: 798, startPoint y: 495, endPoint x: 761, endPoint y: 489, distance: 36.7
click at [798, 495] on p "SBA Certified:" at bounding box center [734, 501] width 843 height 27
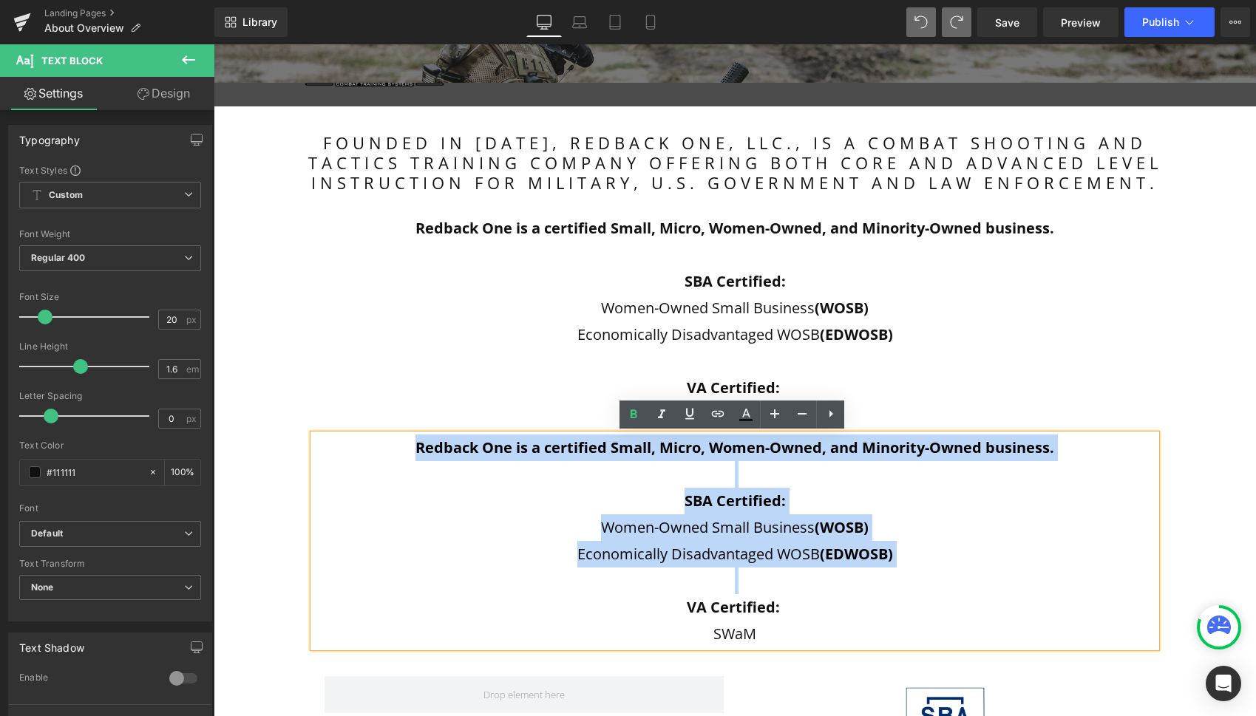
drag, startPoint x: 415, startPoint y: 449, endPoint x: 832, endPoint y: 591, distance: 441.4
click at [832, 591] on div "Redback One is a certified Small, Micro, Women-Owned, and Minority-Owned busine…" at bounding box center [734, 541] width 843 height 213
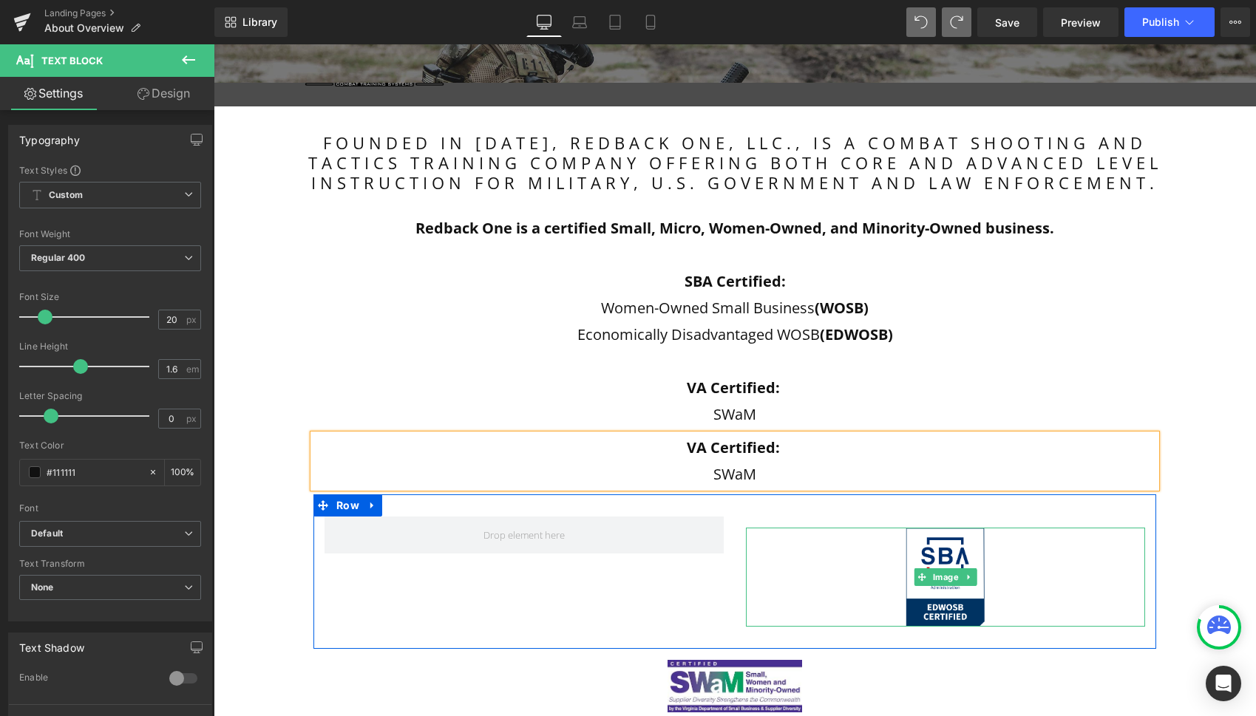
scroll to position [364, 0]
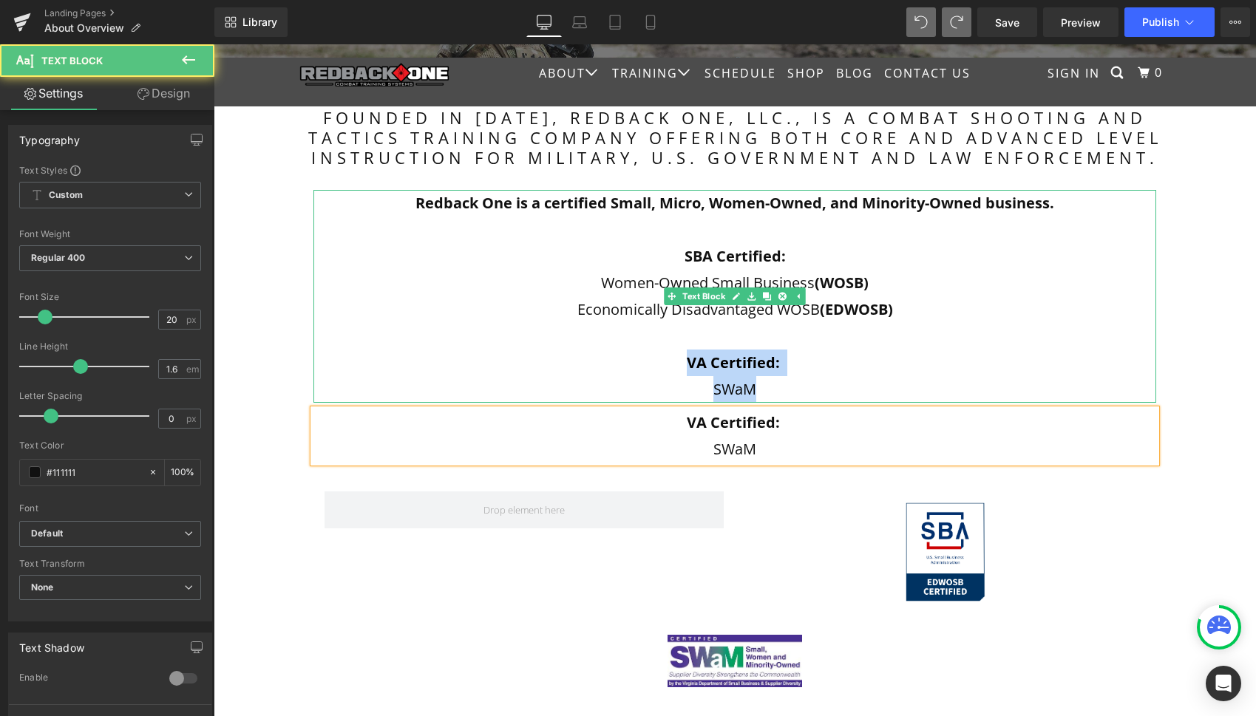
drag, startPoint x: 779, startPoint y: 390, endPoint x: 683, endPoint y: 355, distance: 102.2
click at [683, 355] on div "Redback One is a certified Small, Micro, Women-Owned, and Minority-Owned busine…" at bounding box center [734, 296] width 843 height 213
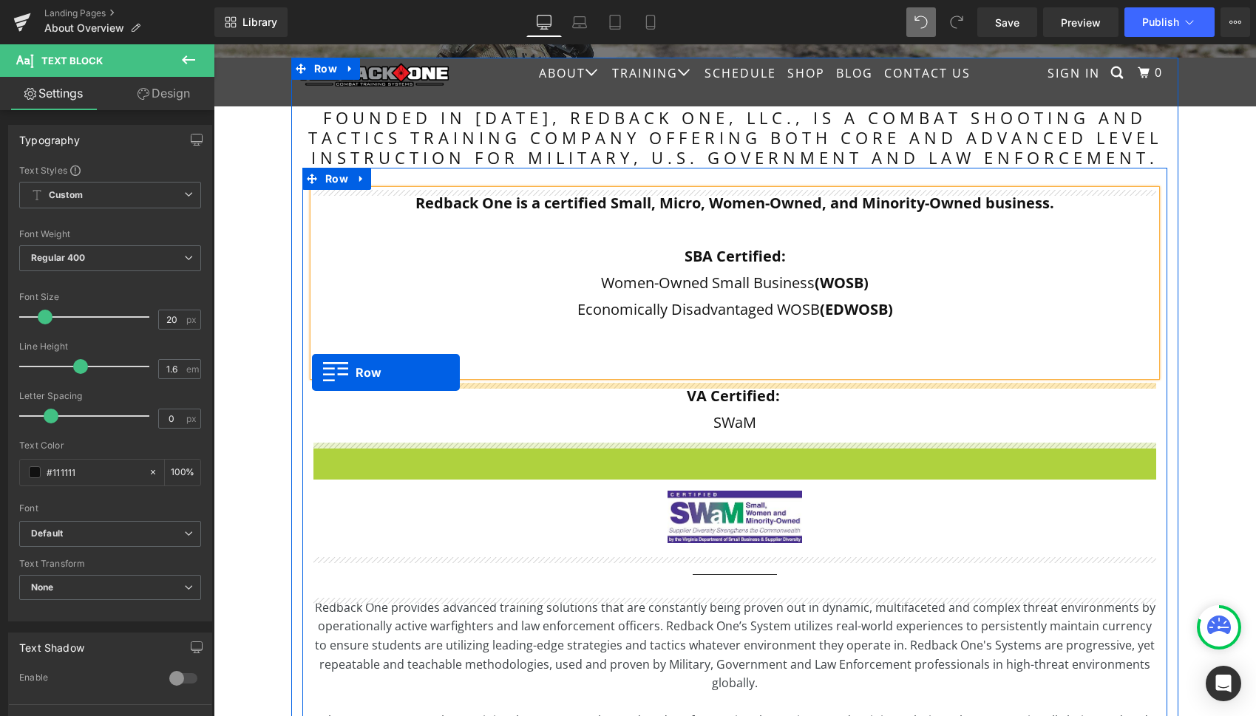
drag, startPoint x: 318, startPoint y: 457, endPoint x: 312, endPoint y: 373, distance: 84.5
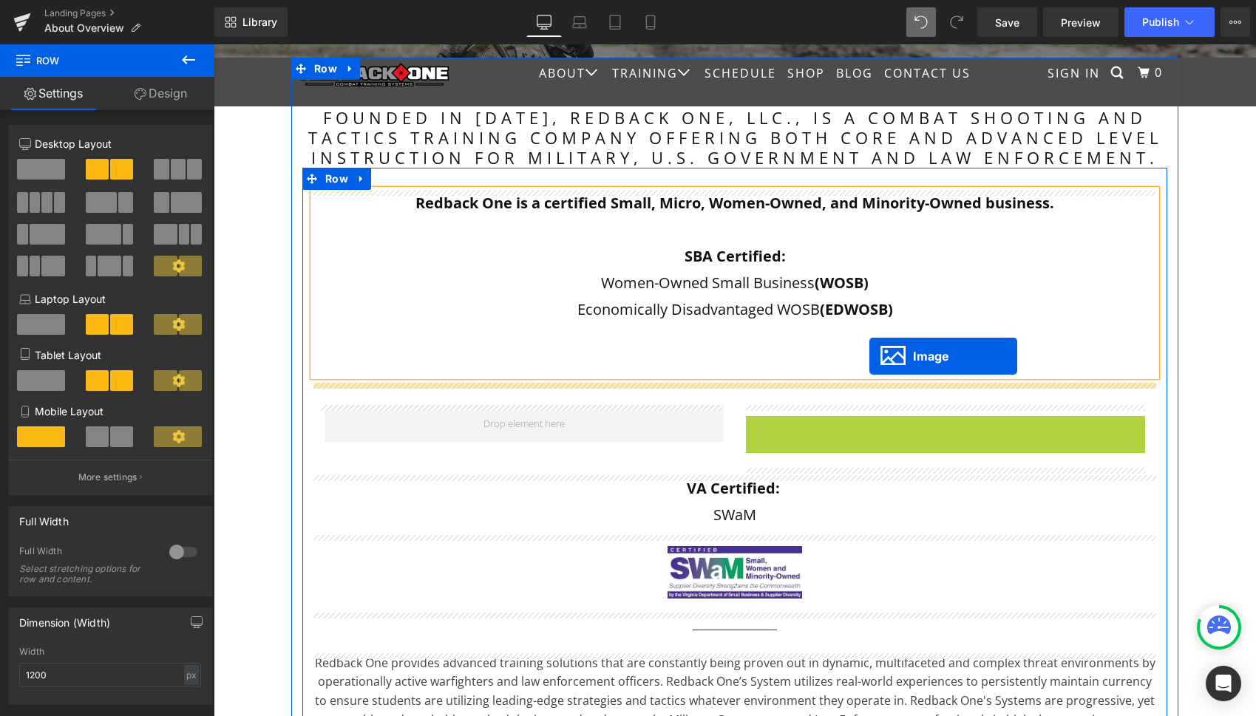
drag, startPoint x: 920, startPoint y: 467, endPoint x: 869, endPoint y: 356, distance: 121.8
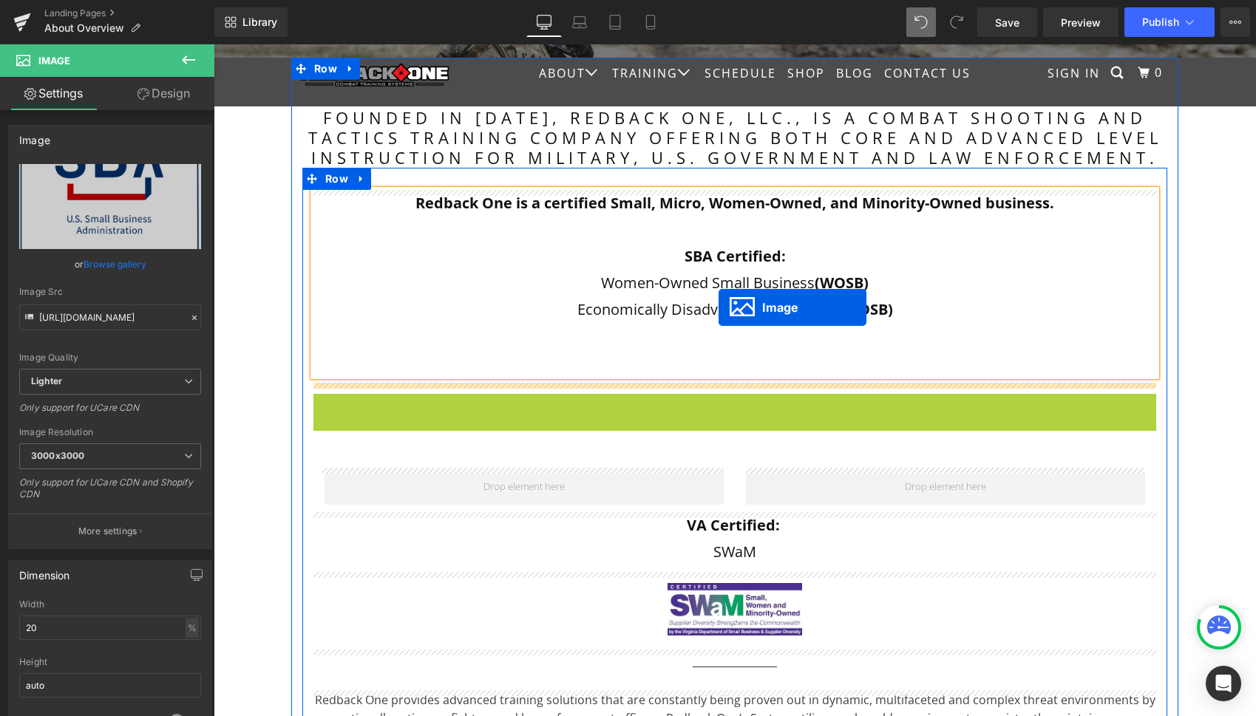
drag, startPoint x: 707, startPoint y: 495, endPoint x: 719, endPoint y: 308, distance: 188.1
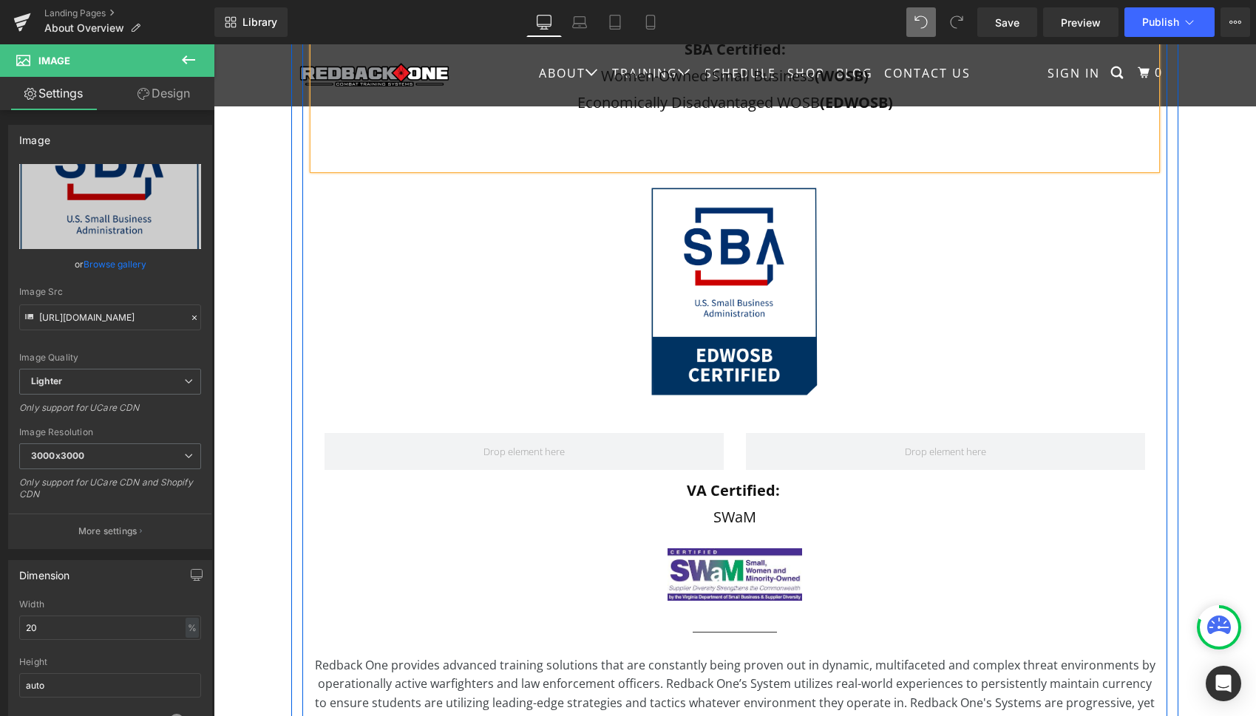
scroll to position [585, 0]
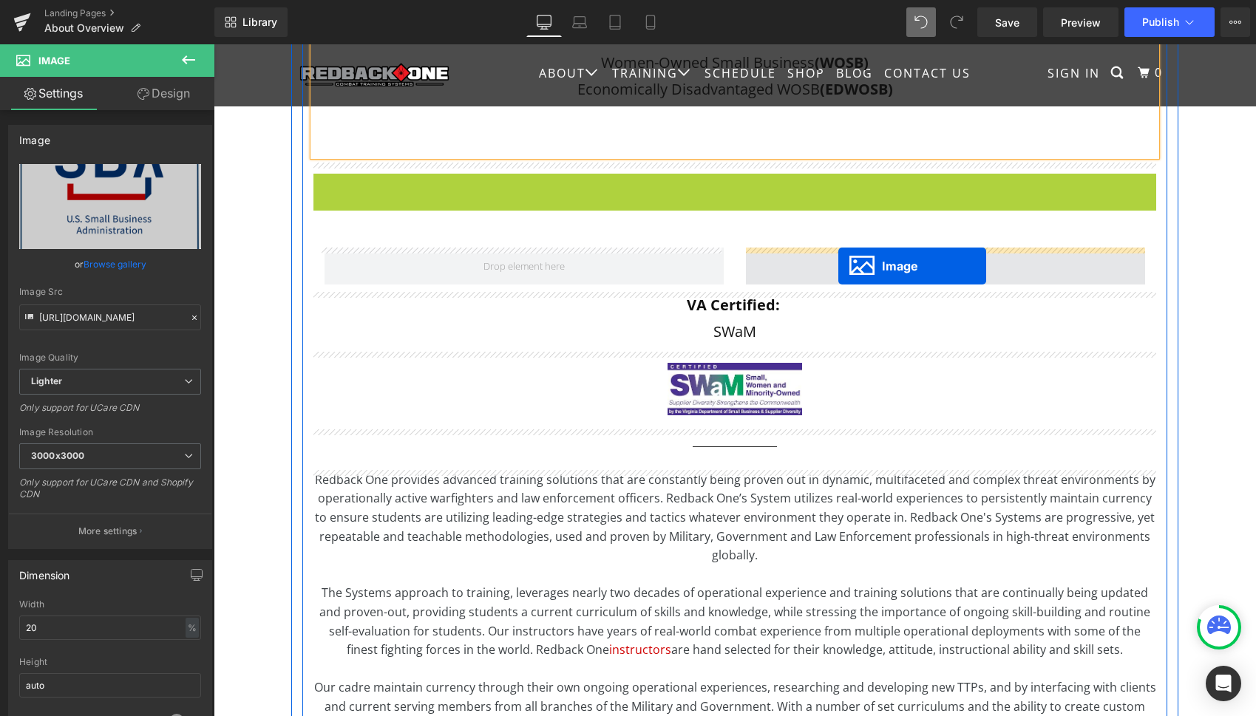
drag, startPoint x: 706, startPoint y: 276, endPoint x: 838, endPoint y: 266, distance: 132.7
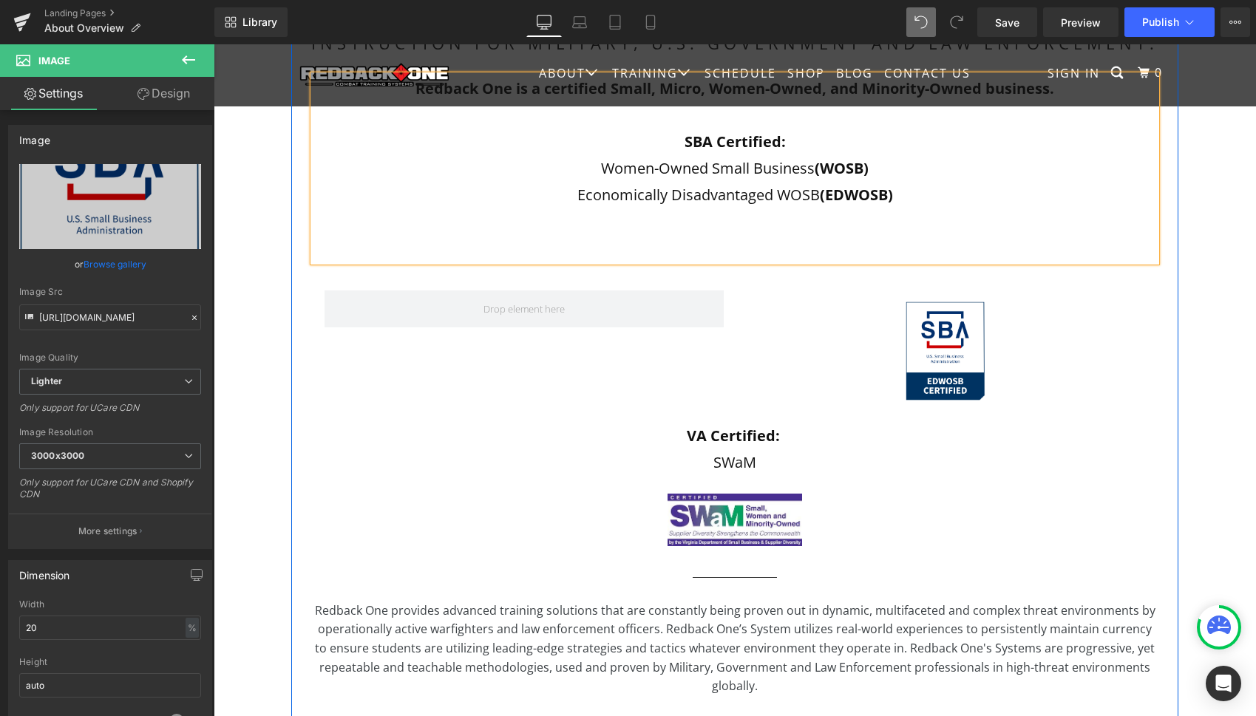
scroll to position [472, 0]
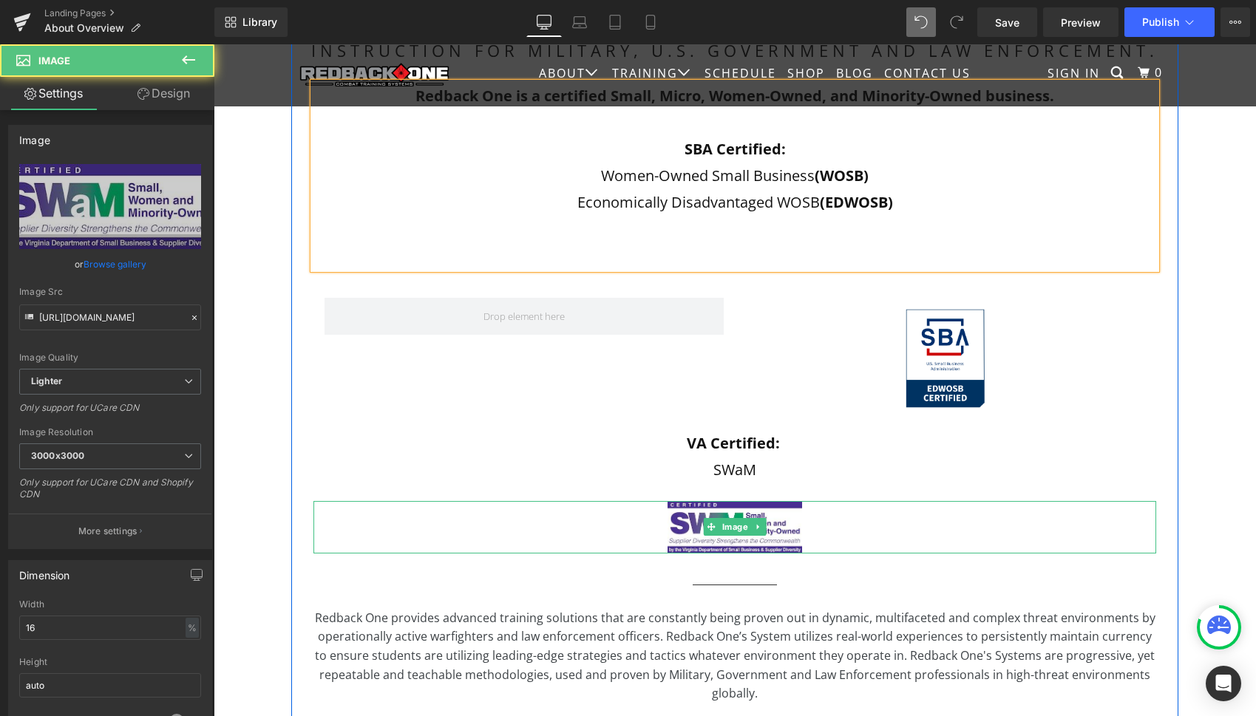
click at [515, 540] on div at bounding box center [734, 527] width 843 height 52
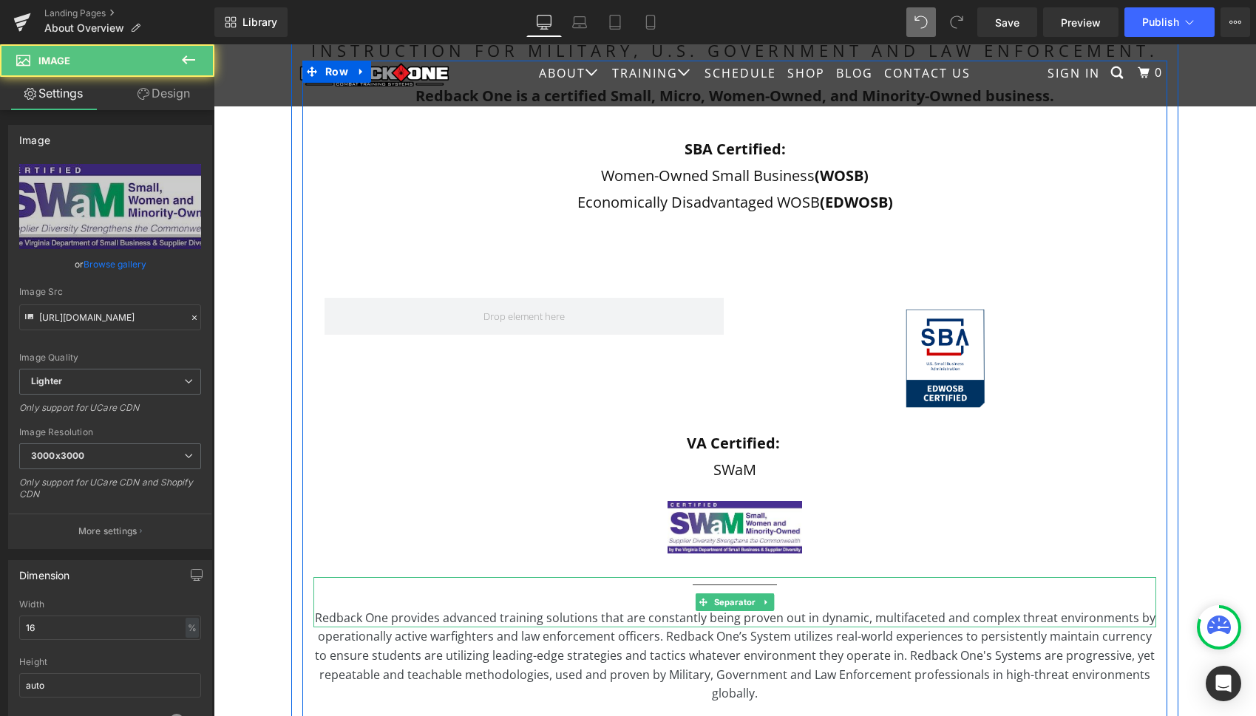
click at [475, 600] on div at bounding box center [734, 602] width 843 height 50
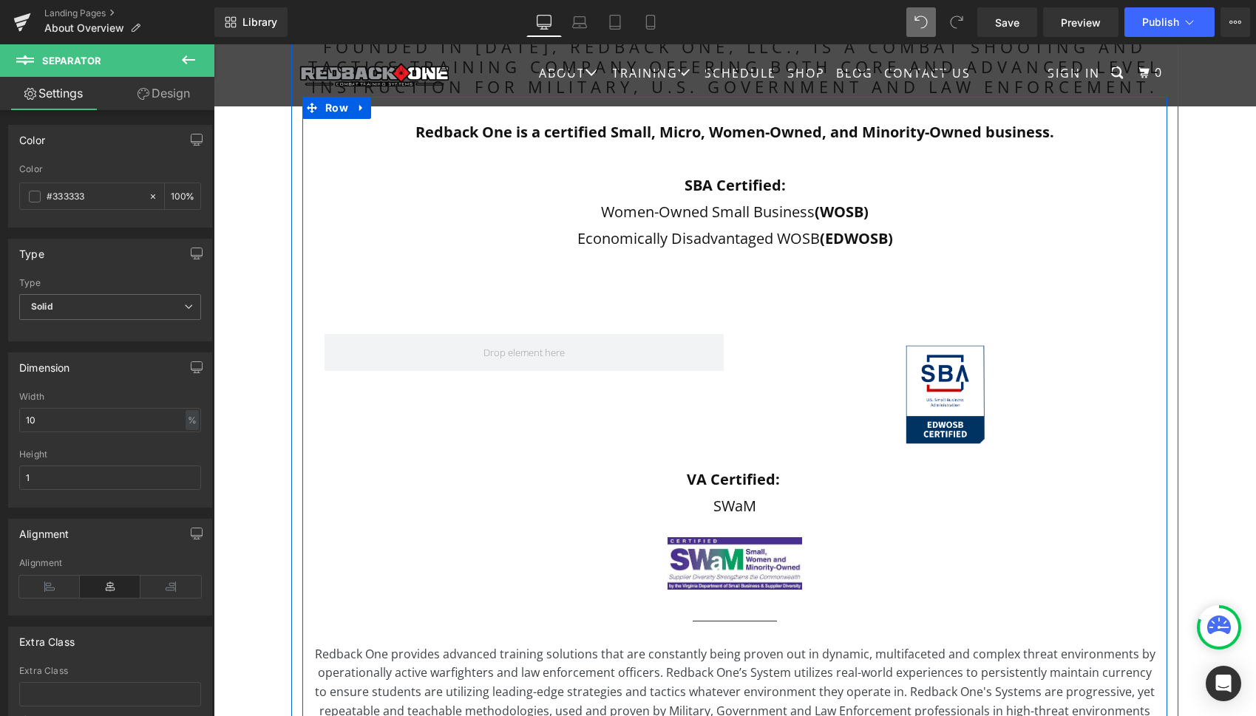
scroll to position [432, 0]
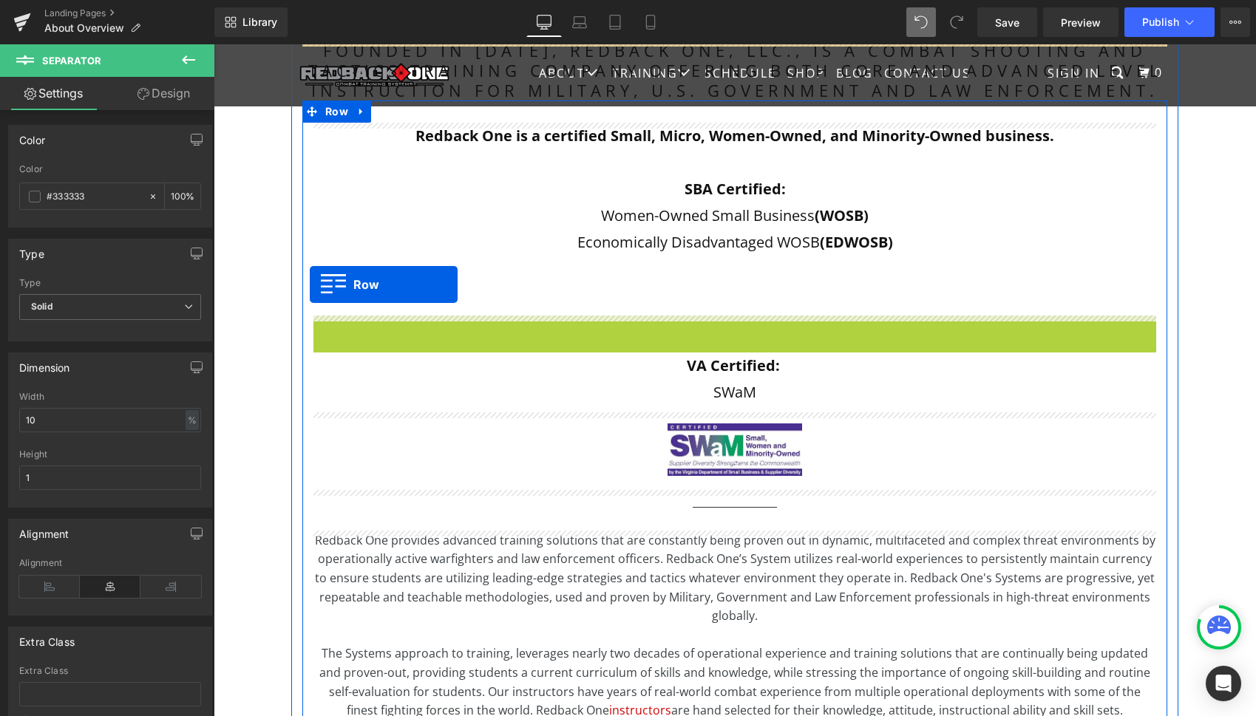
drag, startPoint x: 317, startPoint y: 329, endPoint x: 310, endPoint y: 285, distance: 45.0
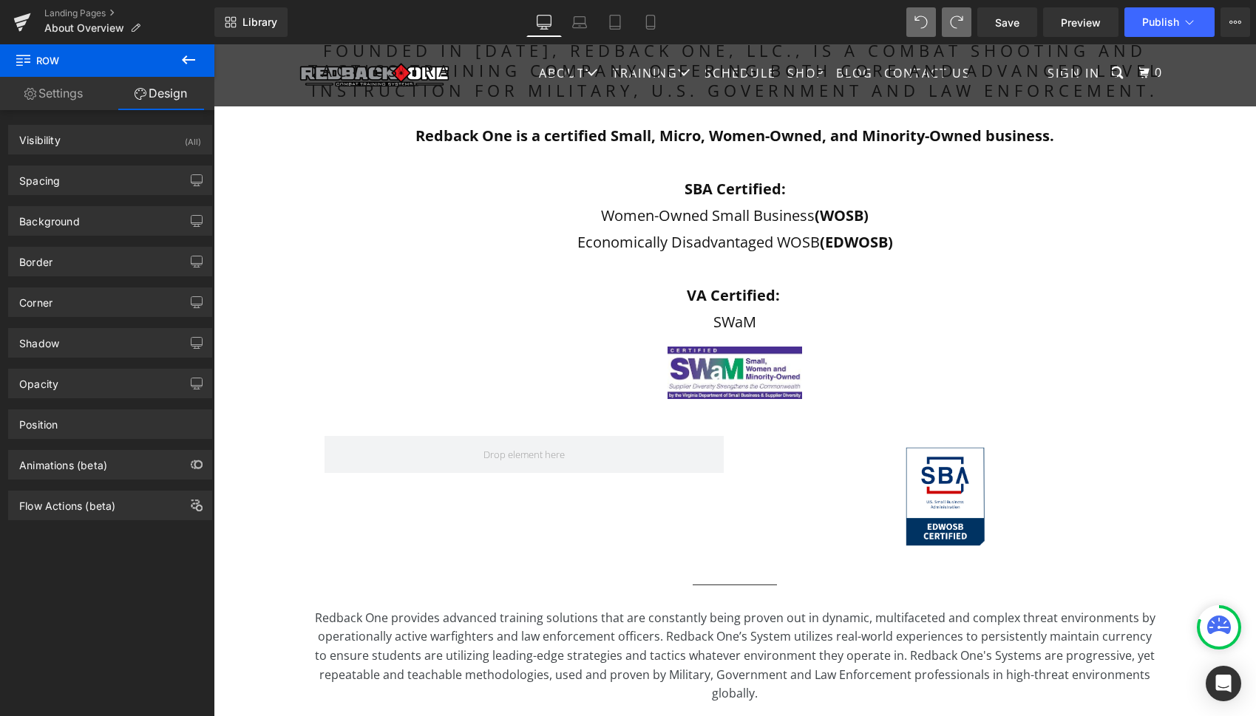
click at [173, 59] on button at bounding box center [189, 60] width 52 height 33
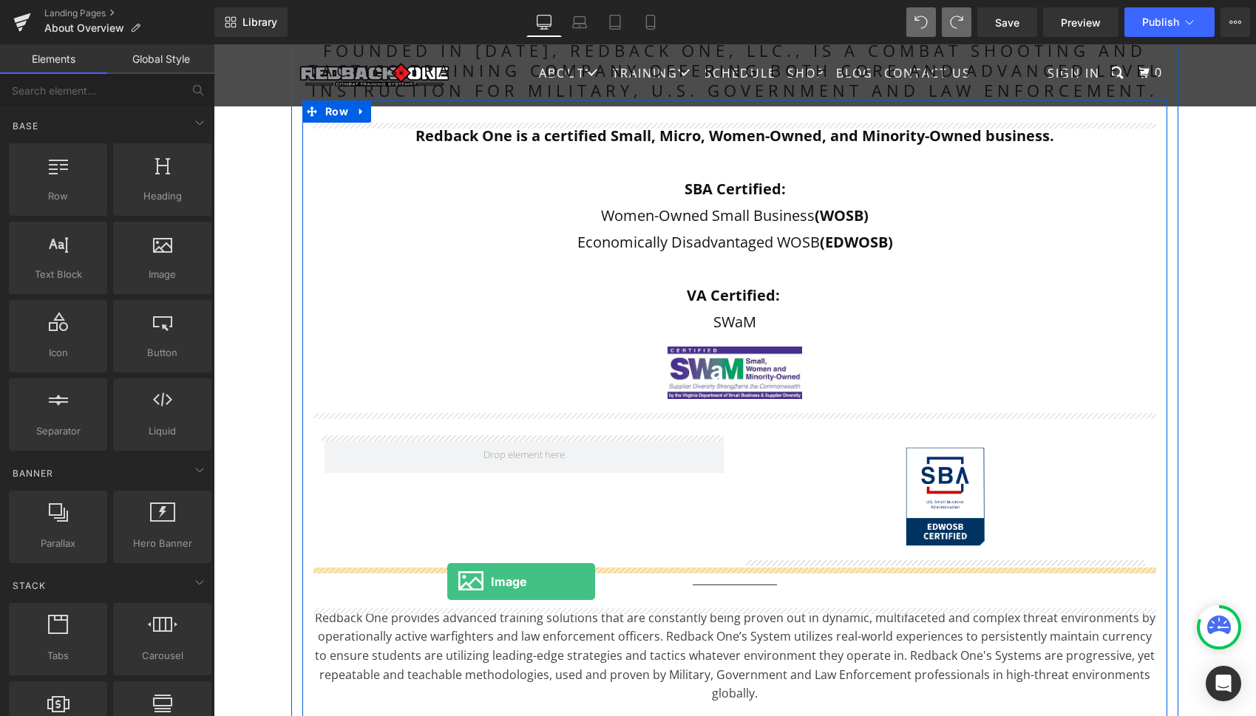
drag, startPoint x: 361, startPoint y: 305, endPoint x: 447, endPoint y: 582, distance: 289.7
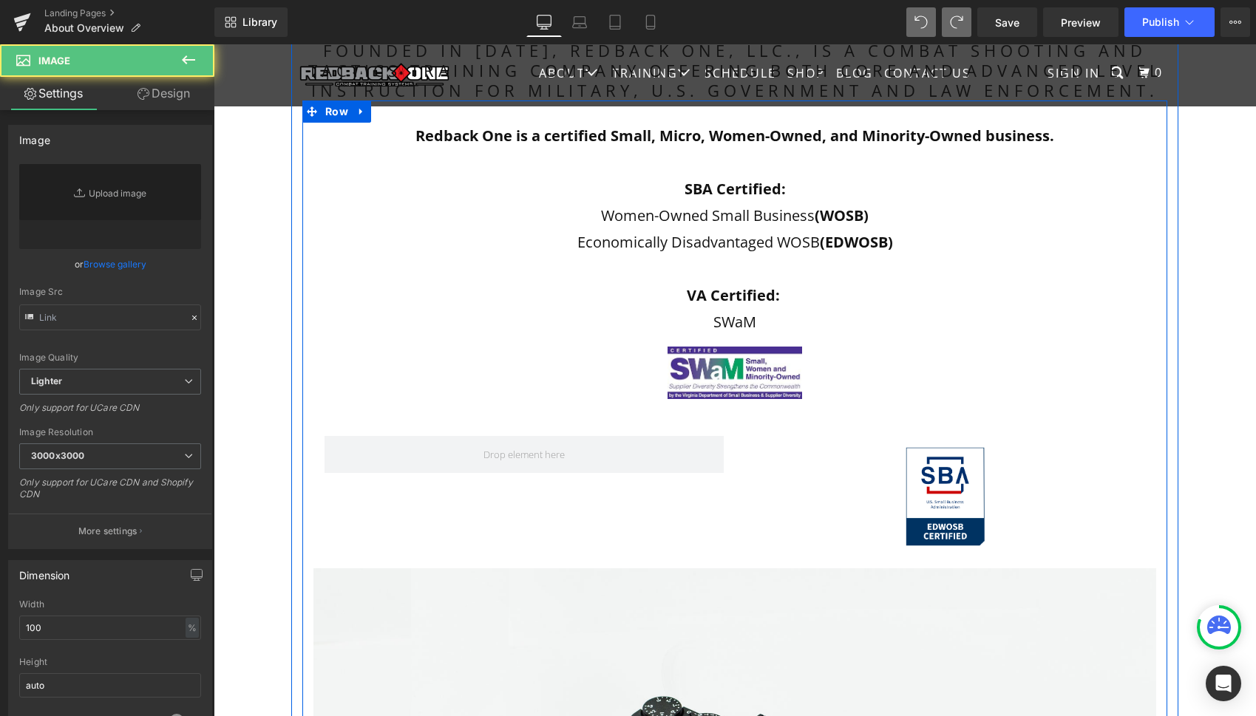
type input "//[DOMAIN_NAME][URL]"
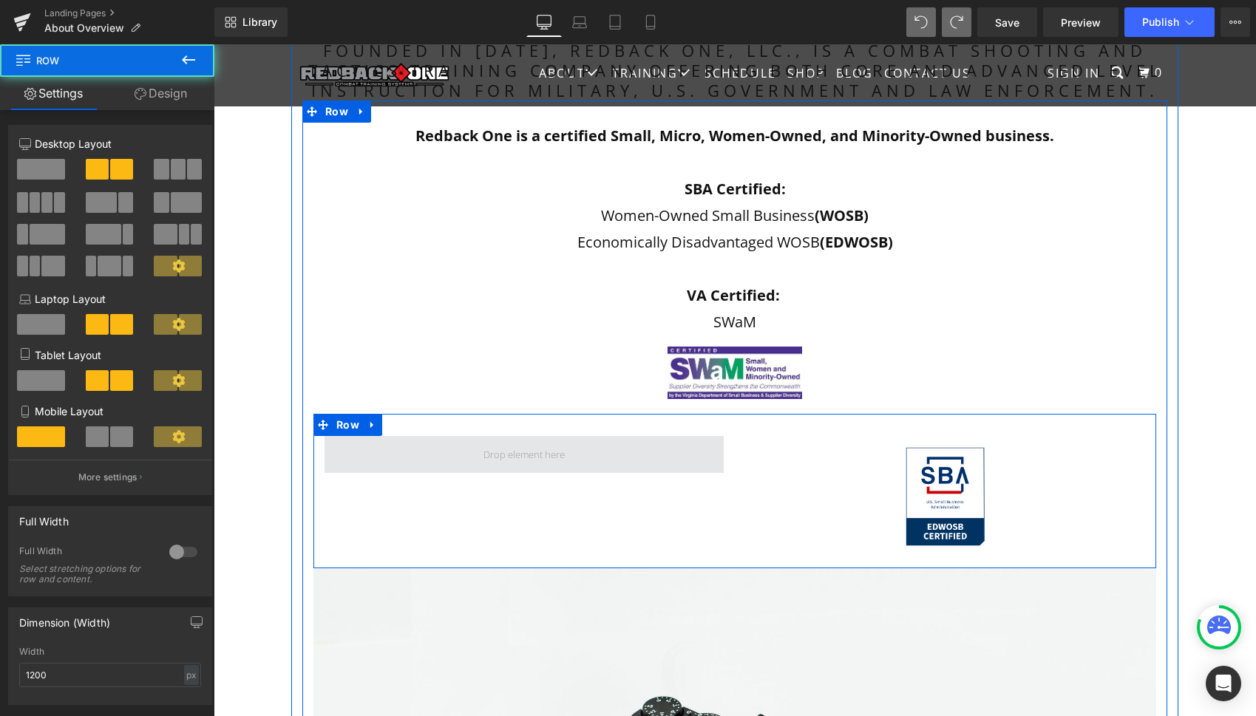
click at [603, 458] on span at bounding box center [524, 454] width 399 height 37
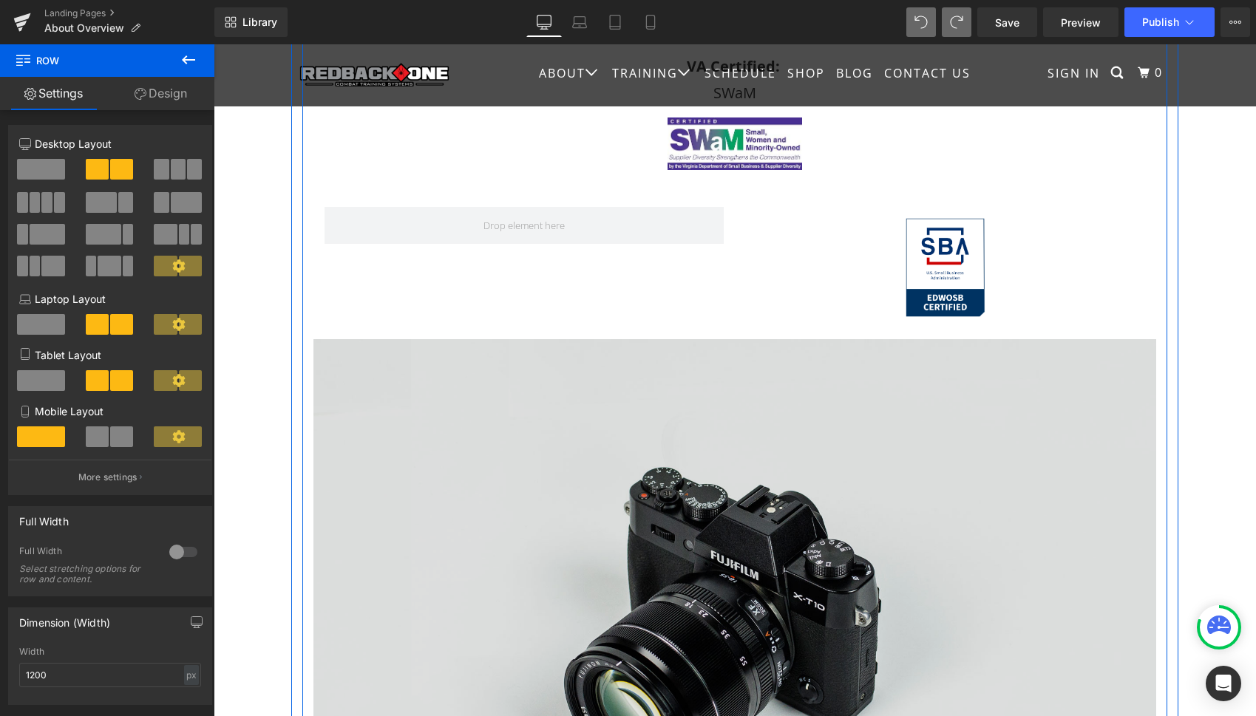
scroll to position [662, 0]
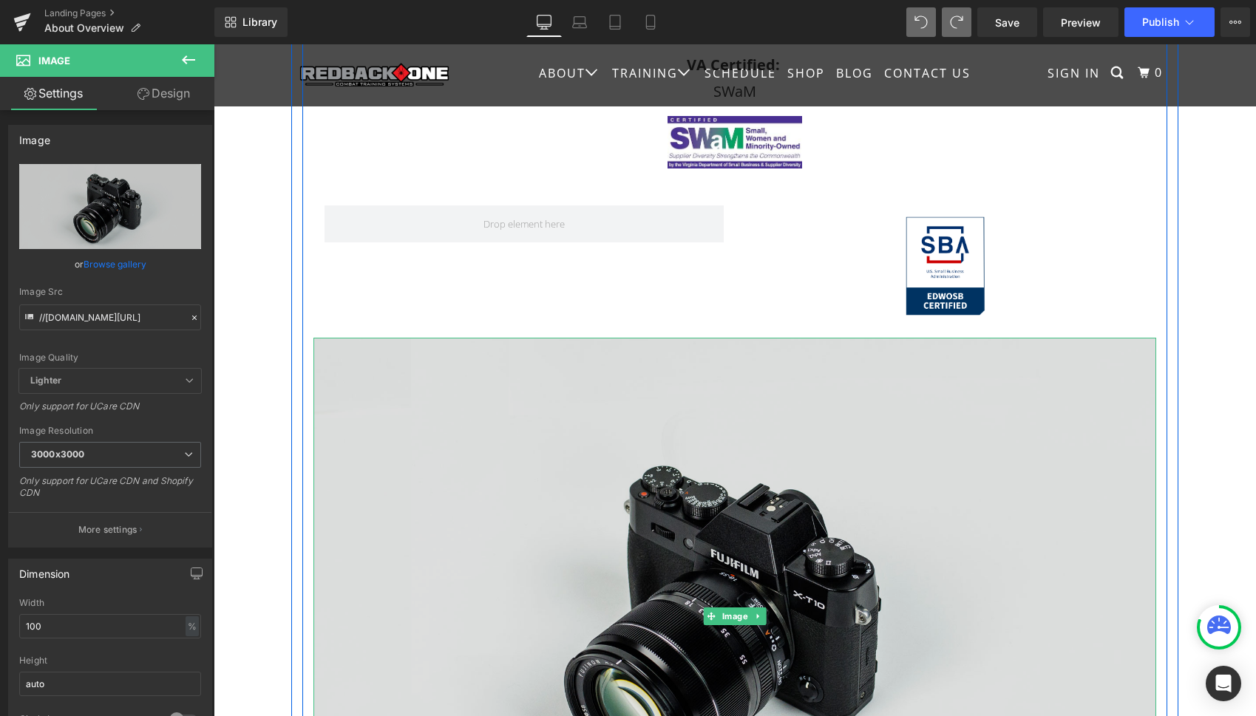
drag, startPoint x: 716, startPoint y: 541, endPoint x: 711, endPoint y: 531, distance: 11.3
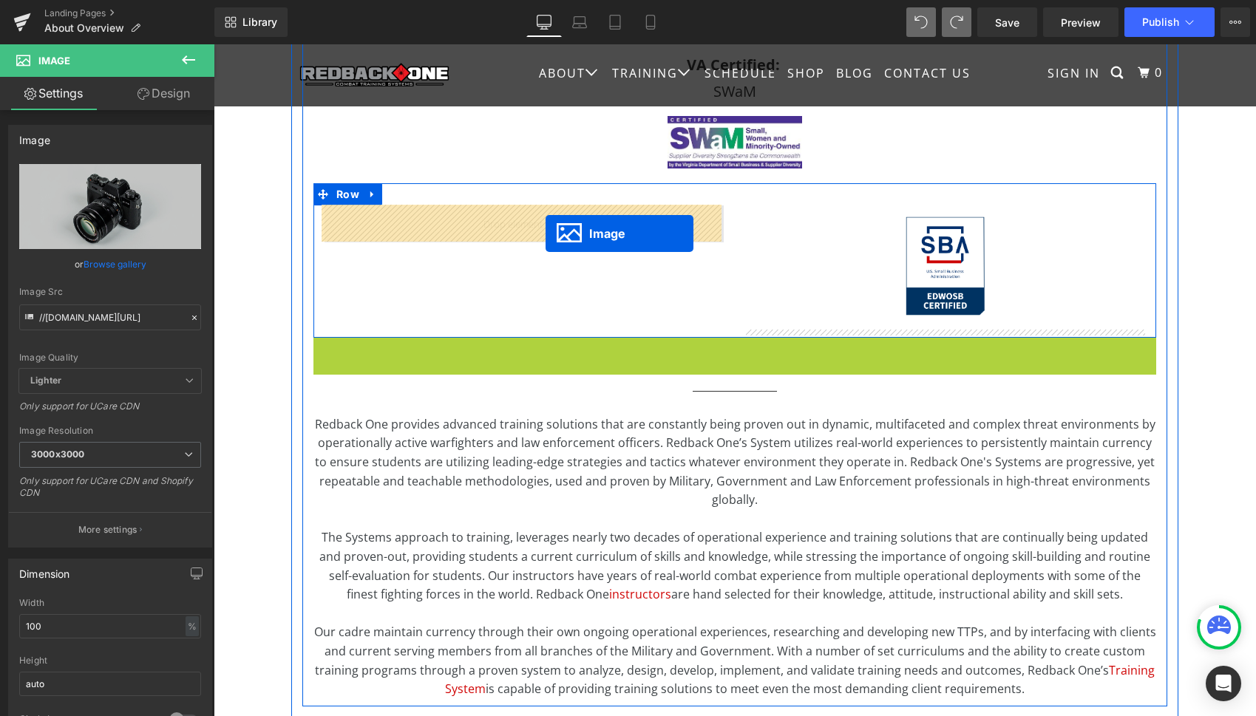
drag, startPoint x: 708, startPoint y: 617, endPoint x: 546, endPoint y: 234, distance: 416.7
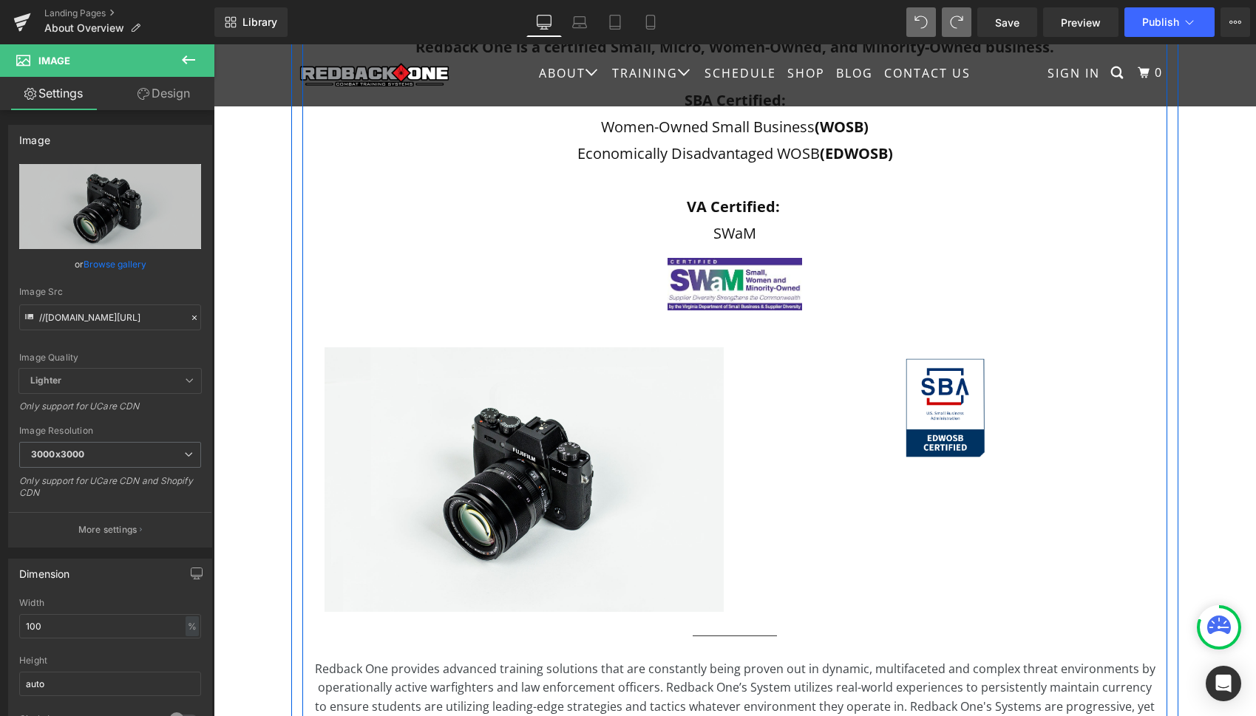
scroll to position [512, 0]
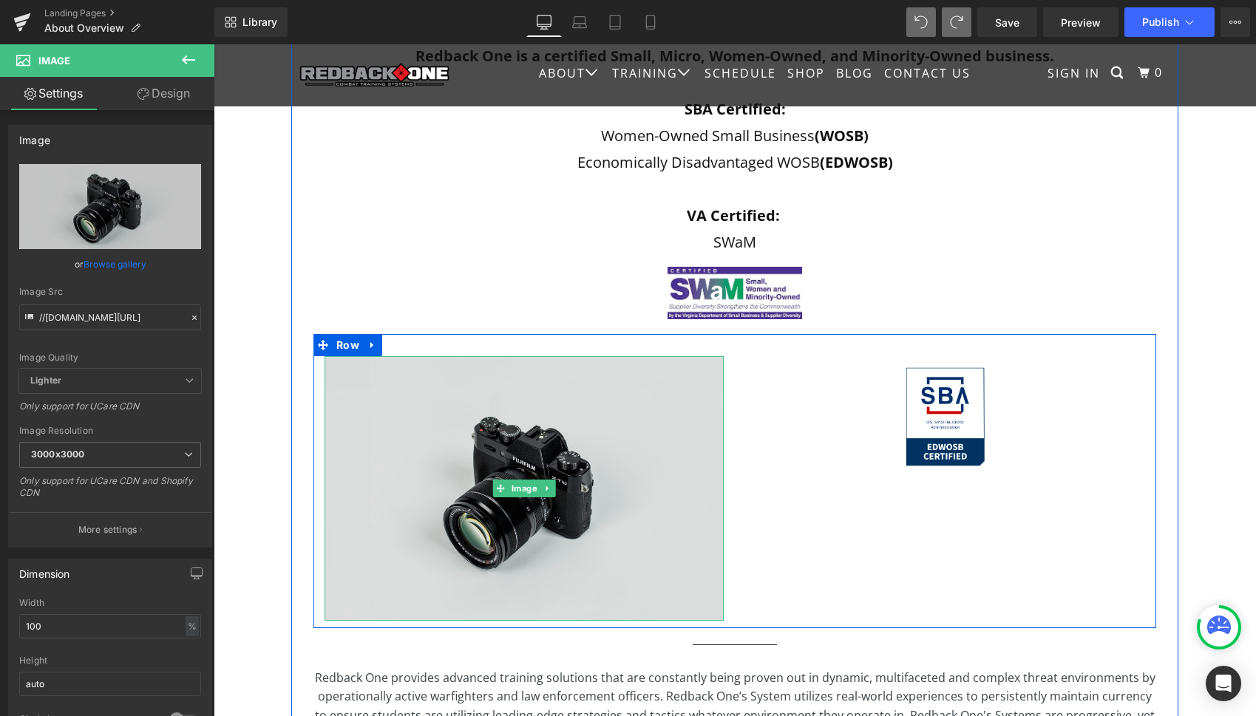
click at [572, 516] on img at bounding box center [524, 488] width 399 height 265
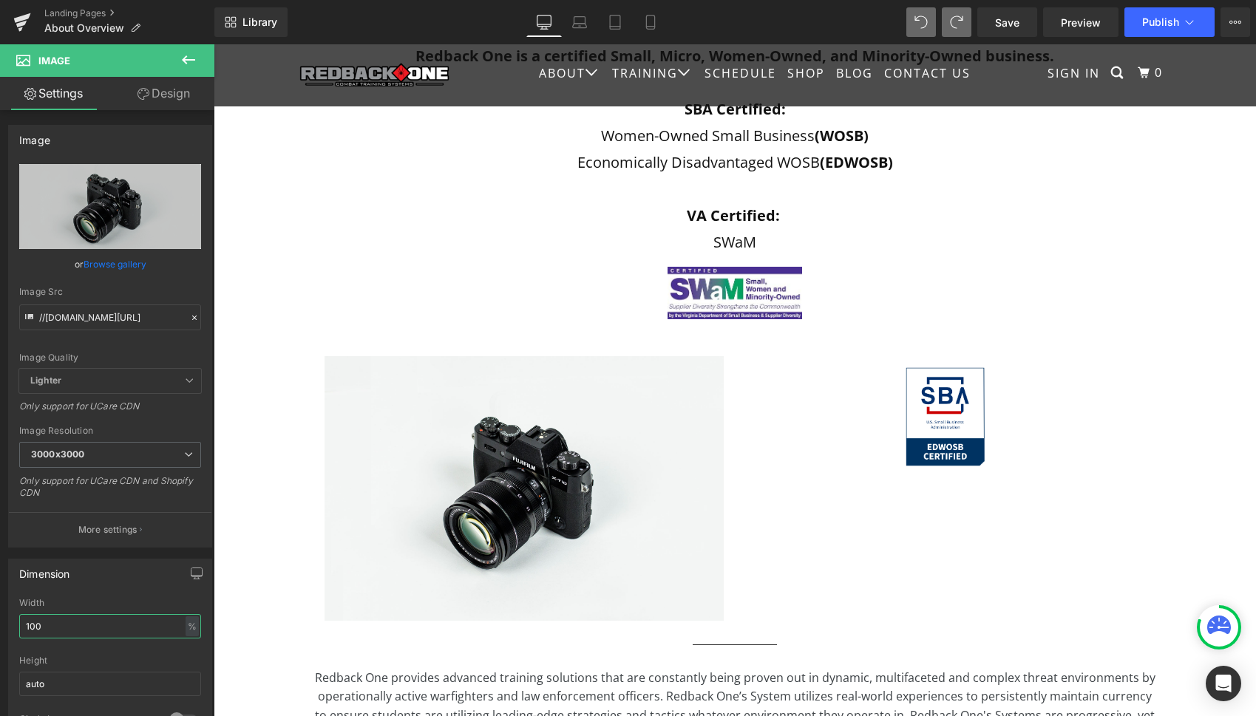
drag, startPoint x: 75, startPoint y: 621, endPoint x: -4, endPoint y: 620, distance: 79.1
click at [0, 620] on html "Image You are previewing how the will restyle your page. You can not edit Eleme…" at bounding box center [628, 358] width 1256 height 716
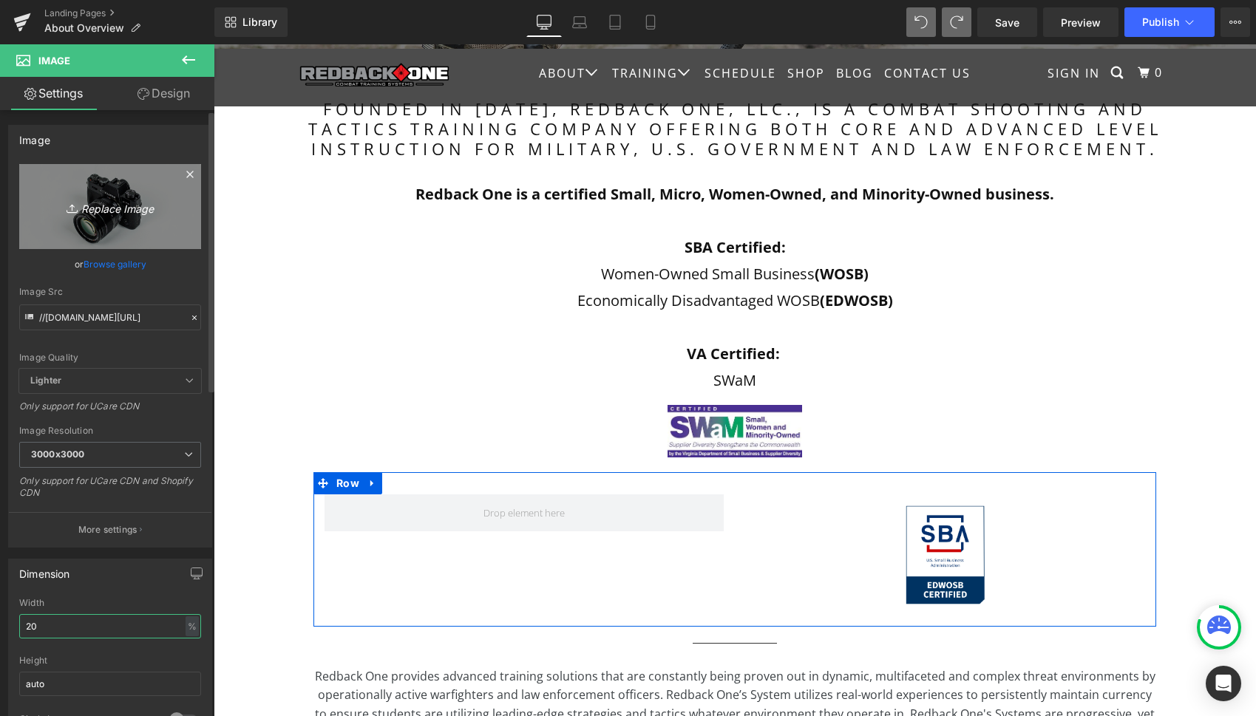
type input "20"
click at [126, 231] on link "Replace Image" at bounding box center [110, 206] width 182 height 85
type input "C:\fakepath\WOSB Certified.png"
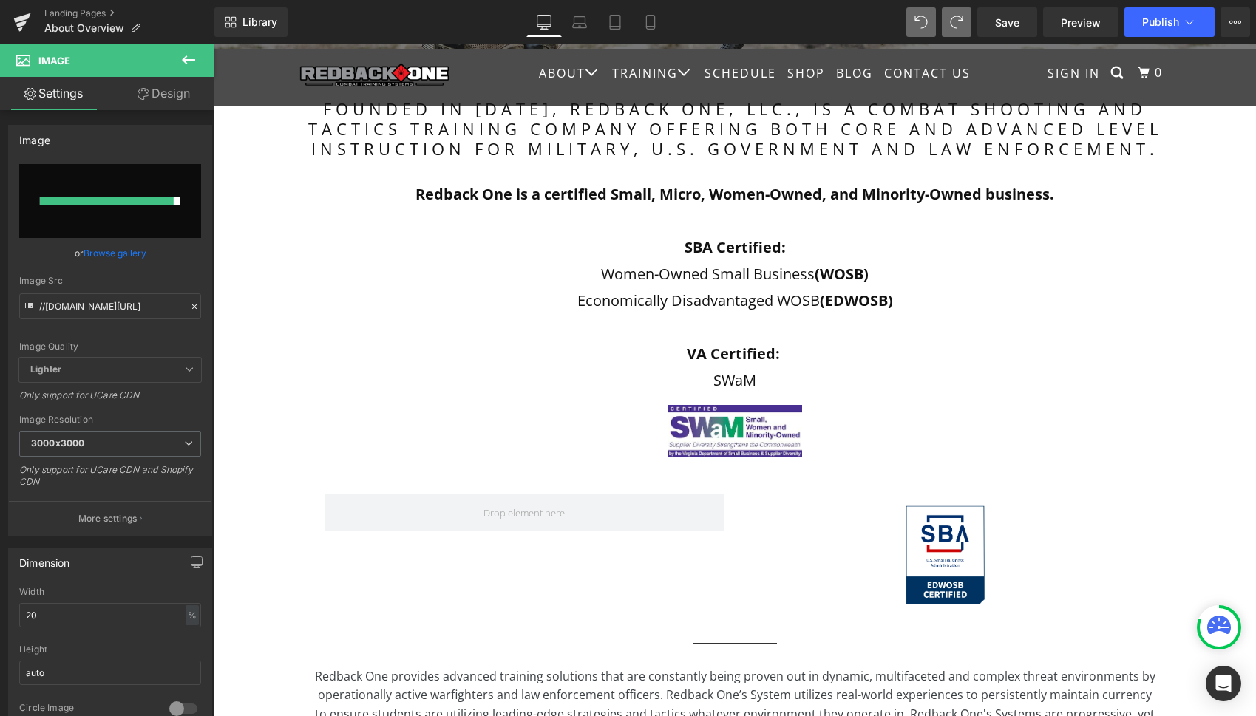
click at [124, 251] on link "Browse gallery" at bounding box center [115, 253] width 63 height 26
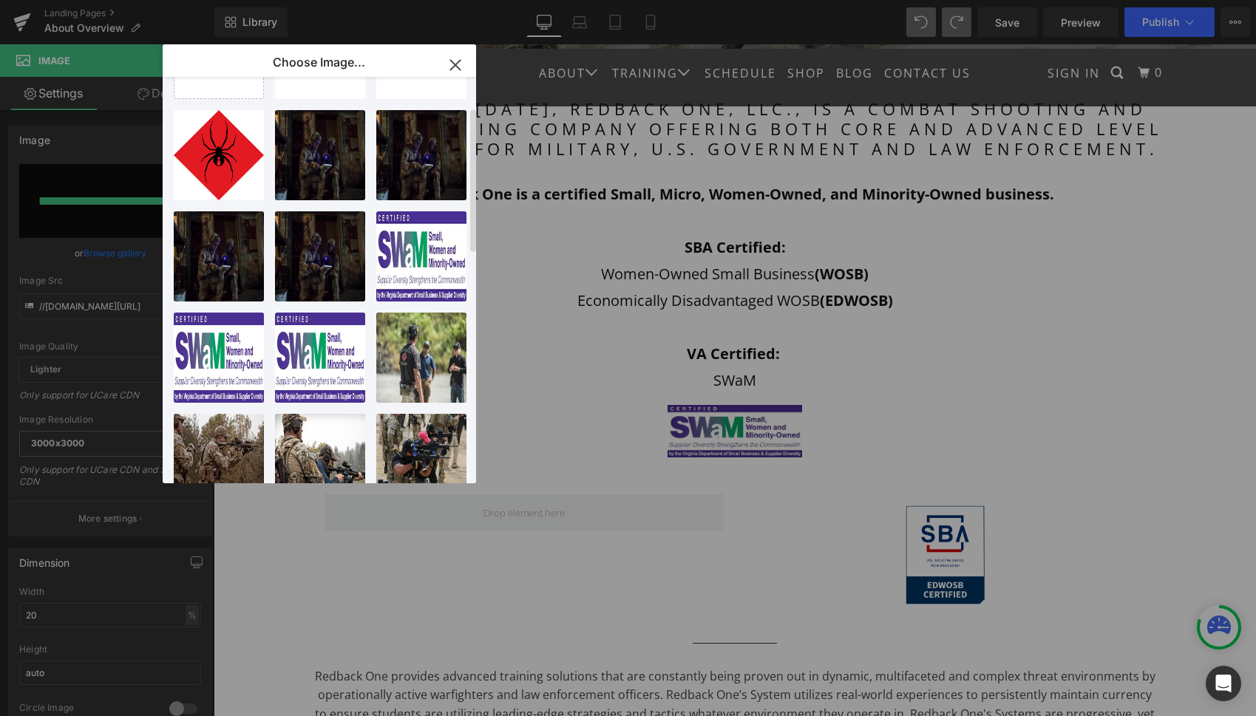
scroll to position [86, 0]
click at [248, 387] on icon at bounding box center [249, 388] width 5 height 8
click at [207, 387] on span "Yes" at bounding box center [199, 388] width 37 height 16
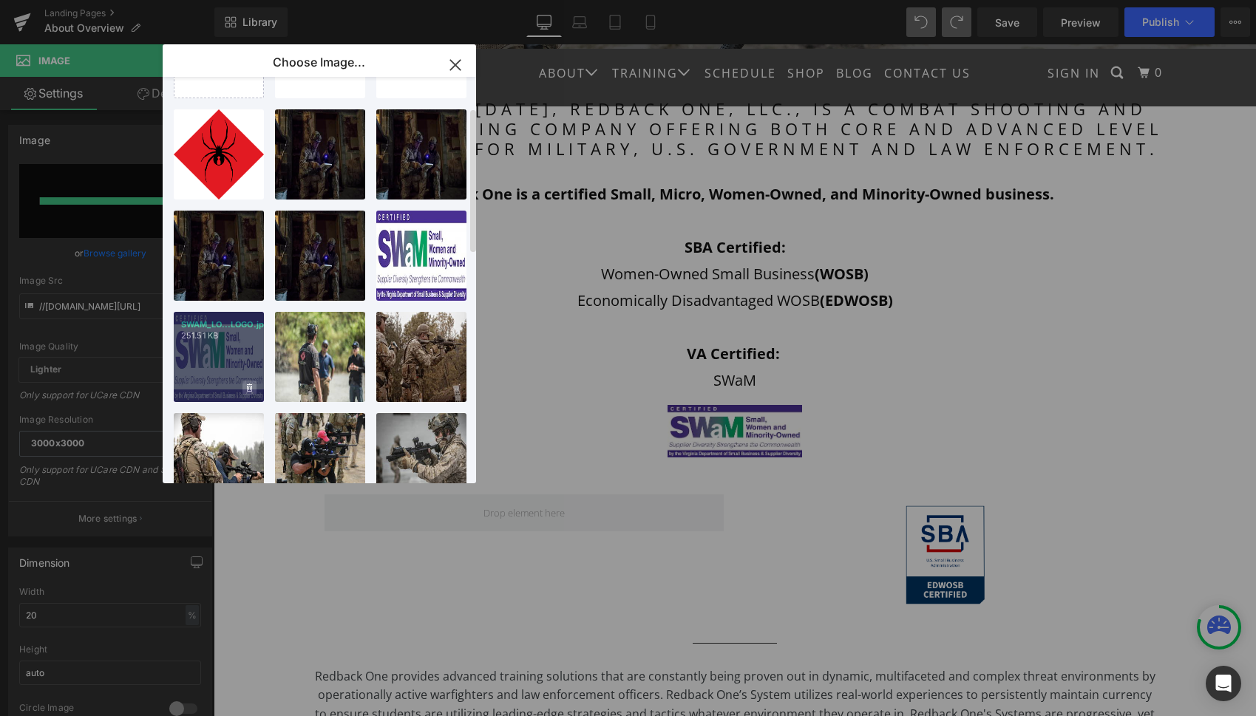
click at [247, 387] on icon at bounding box center [249, 388] width 5 height 8
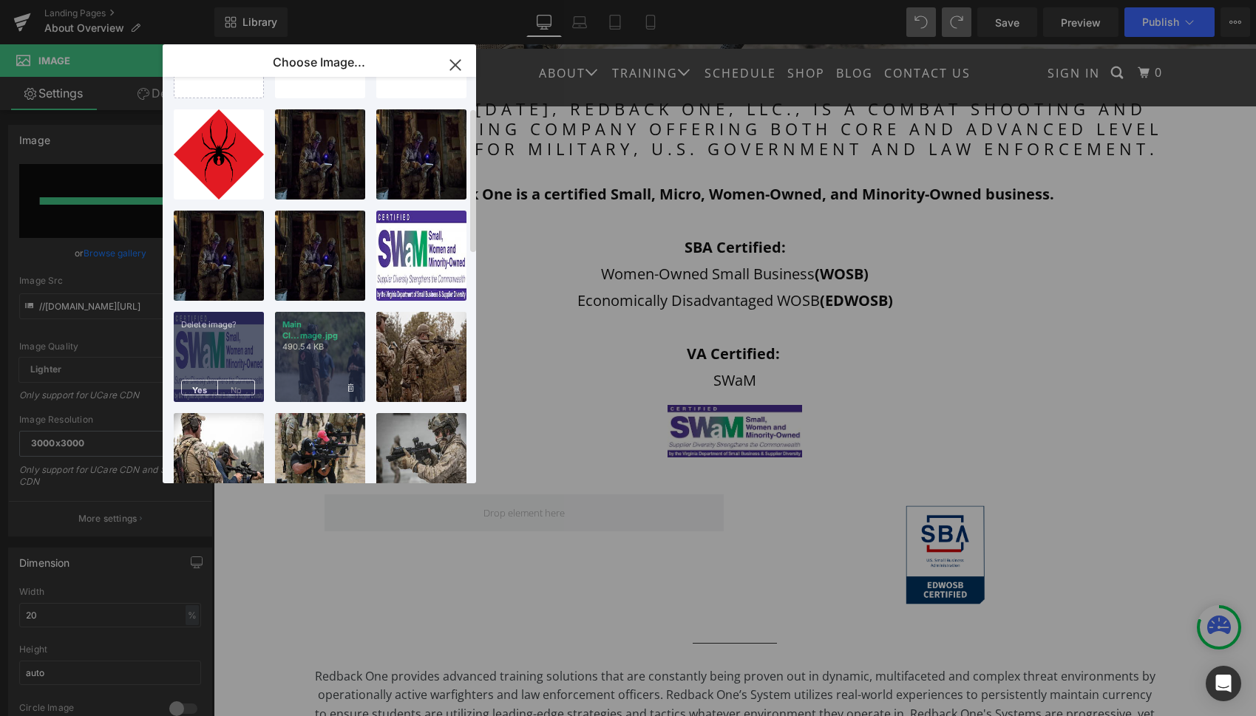
click at [205, 387] on span "Yes" at bounding box center [199, 388] width 37 height 16
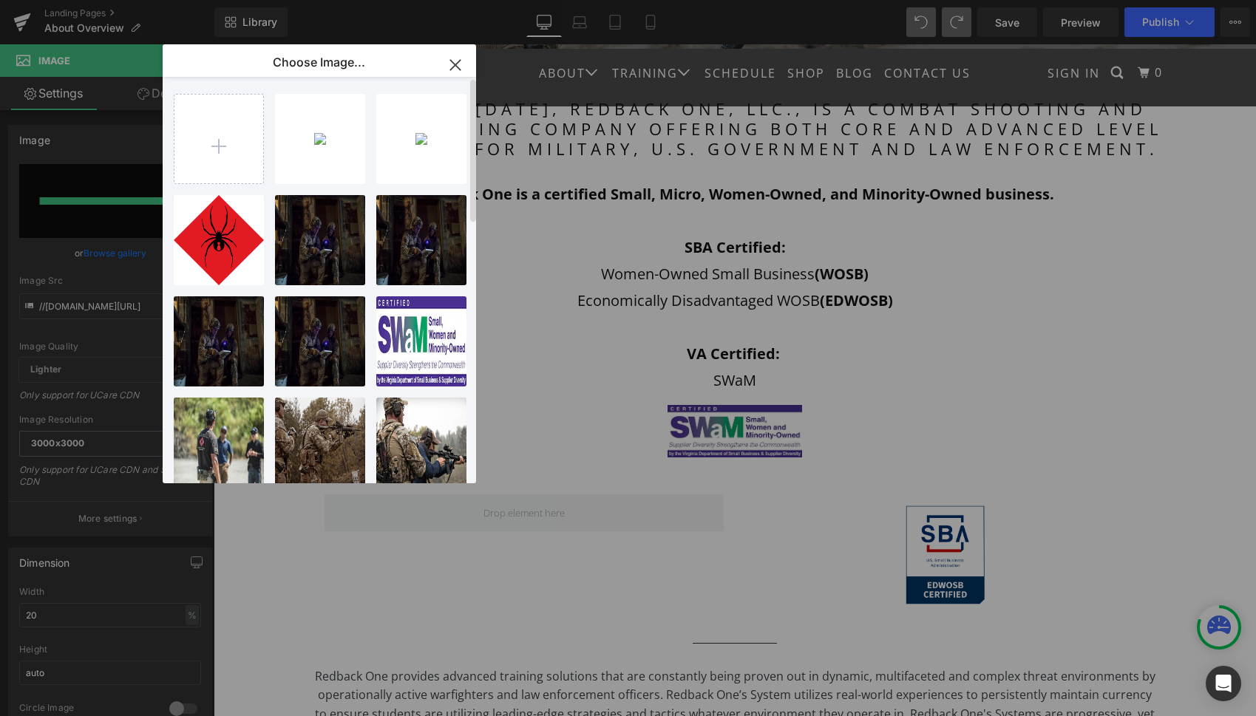
scroll to position [0, 0]
click at [349, 170] on icon at bounding box center [350, 171] width 5 height 10
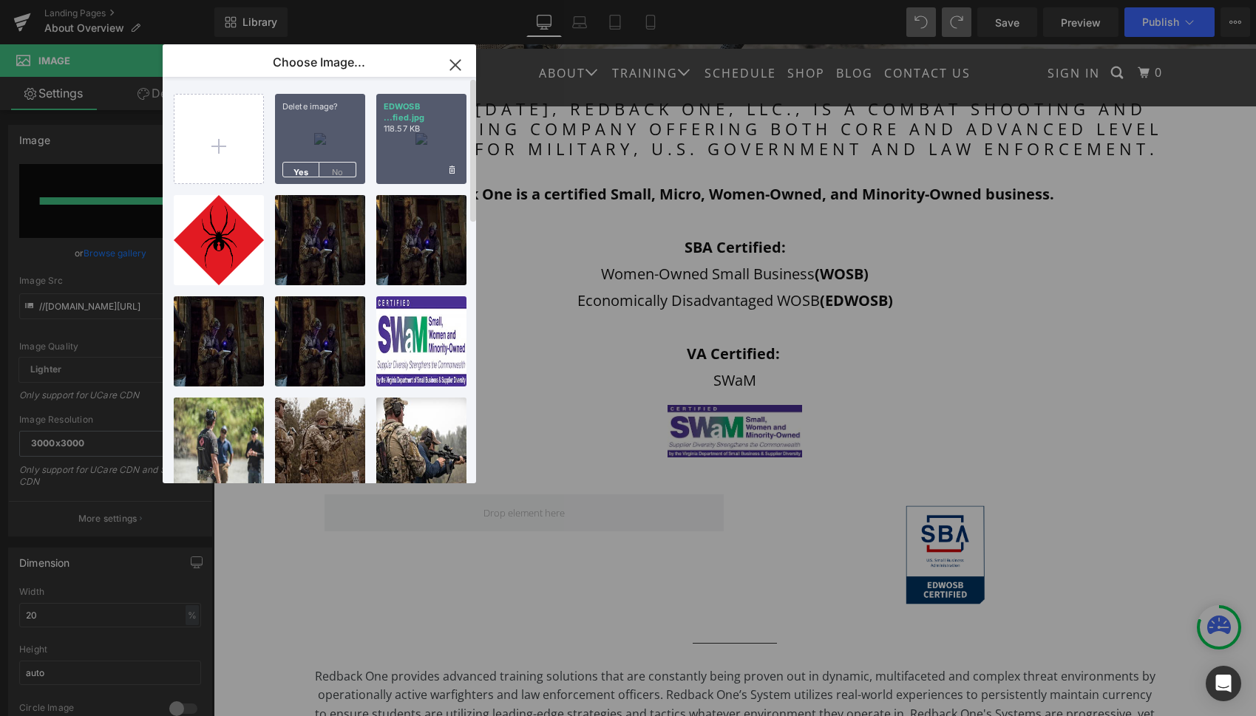
click at [304, 169] on span "Yes" at bounding box center [300, 170] width 37 height 16
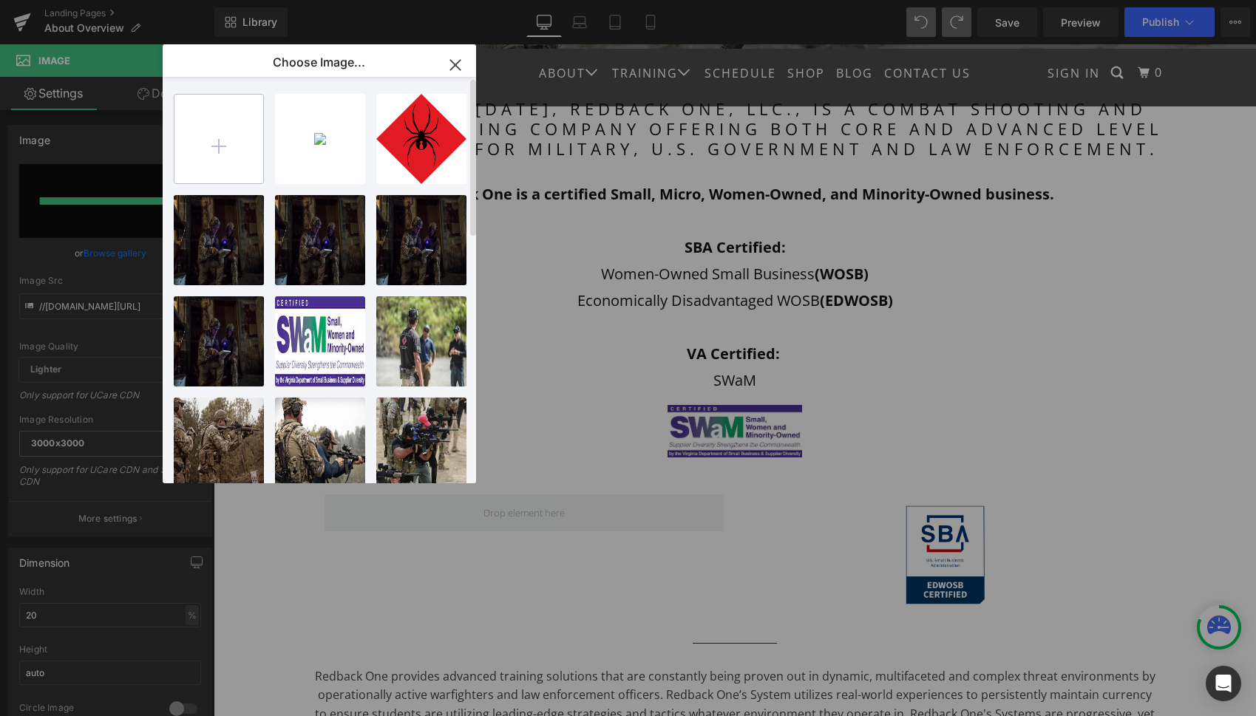
click at [229, 160] on input "file" at bounding box center [218, 139] width 89 height 89
type input "C:\fakepath\WOSB Certified.jpg"
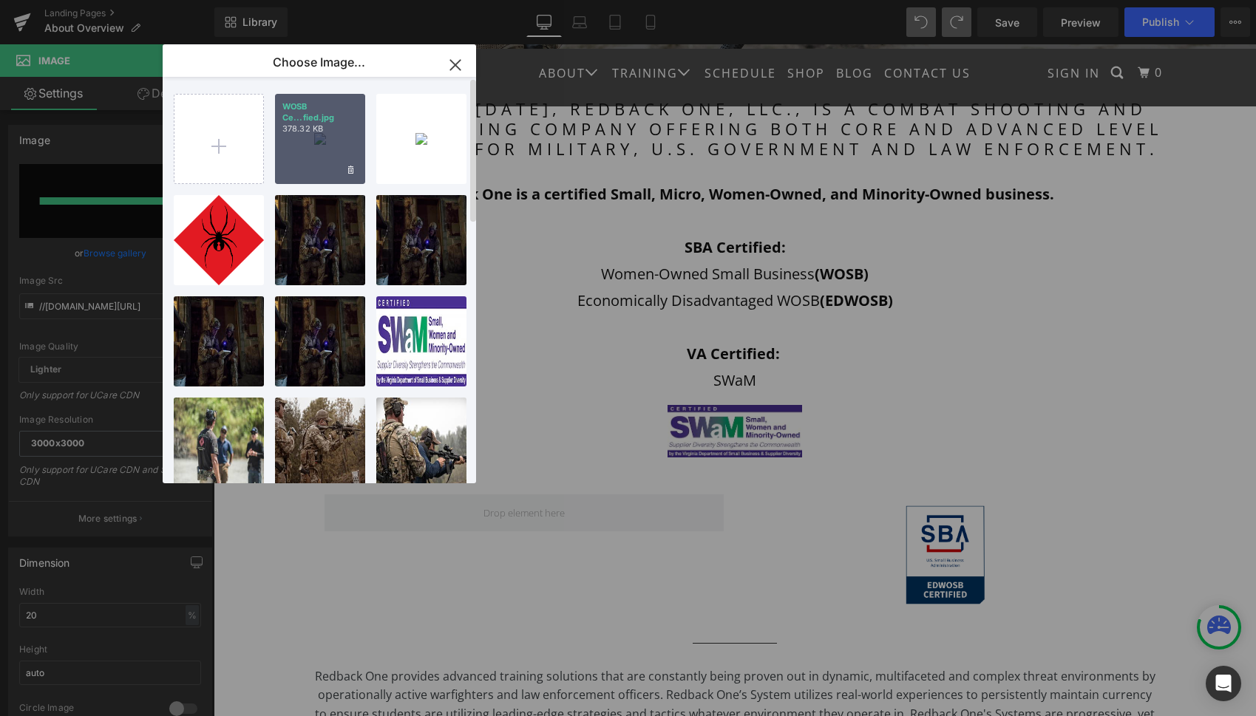
click at [346, 163] on span at bounding box center [351, 170] width 14 height 14
click at [452, 64] on icon "button" at bounding box center [456, 65] width 24 height 24
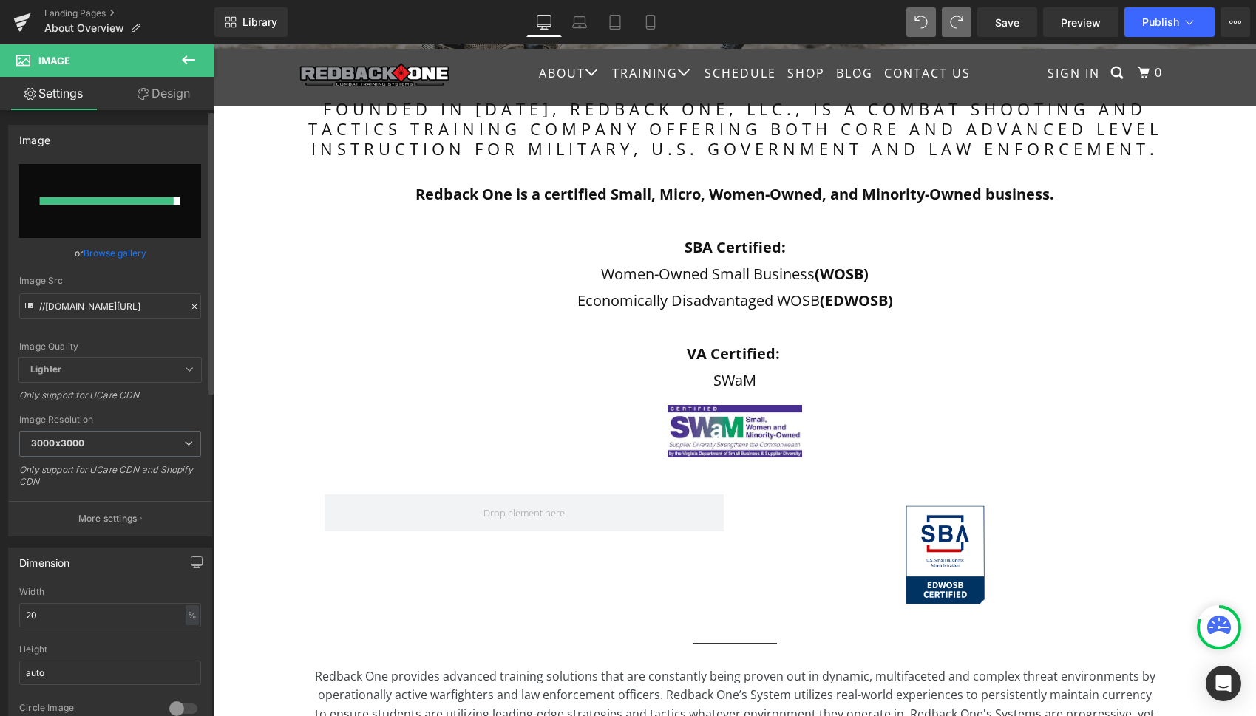
click at [115, 250] on link "Browse gallery" at bounding box center [115, 253] width 63 height 26
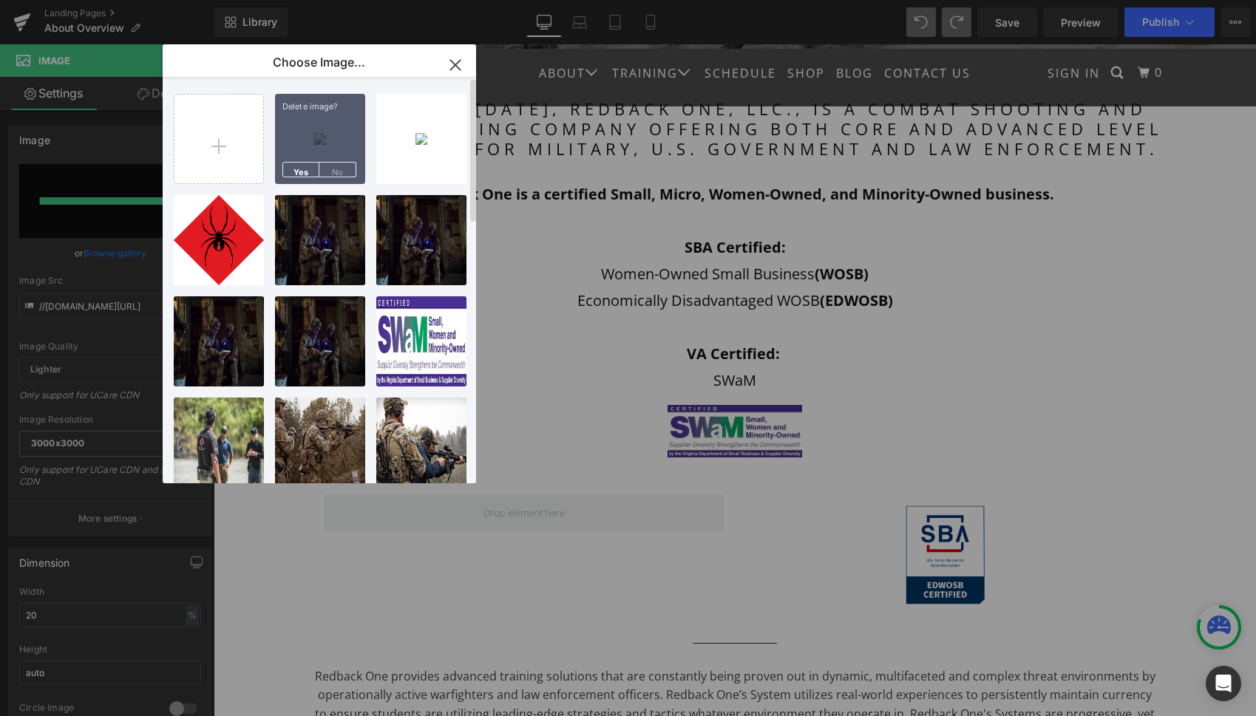
click at [299, 117] on div "Delete image? Yes No" at bounding box center [320, 139] width 90 height 90
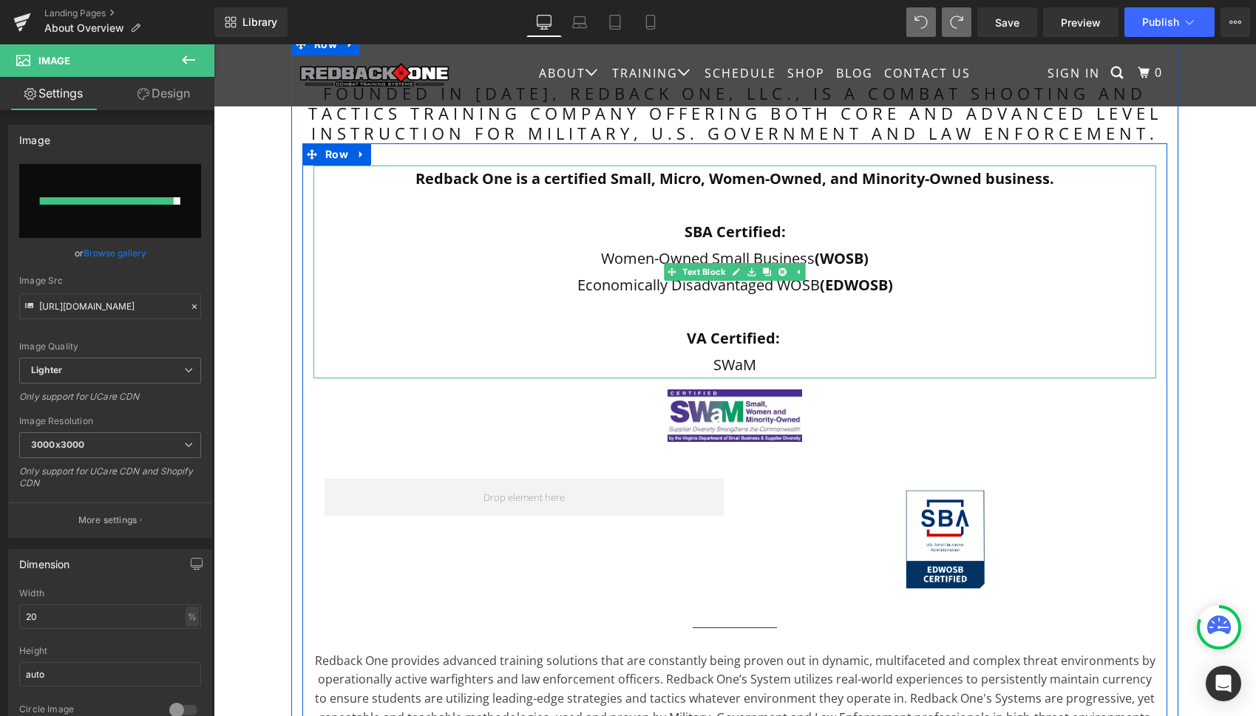
scroll to position [654, 0]
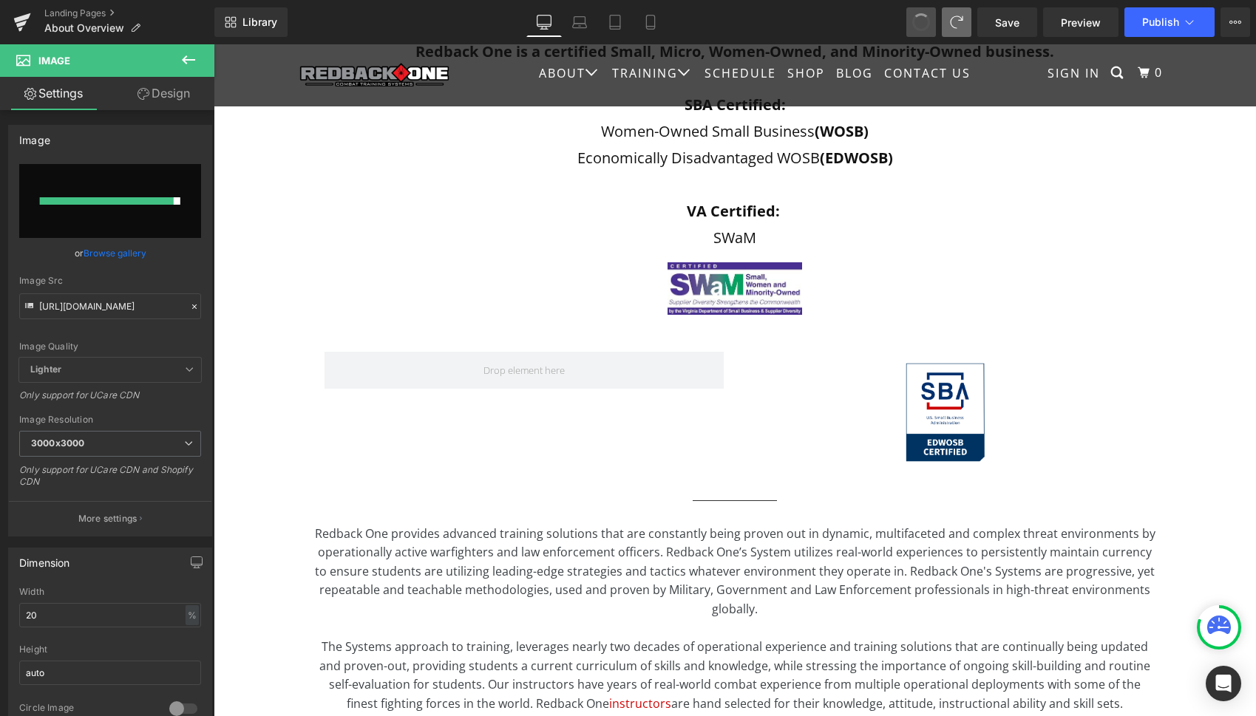
type input "//[DOMAIN_NAME][URL]"
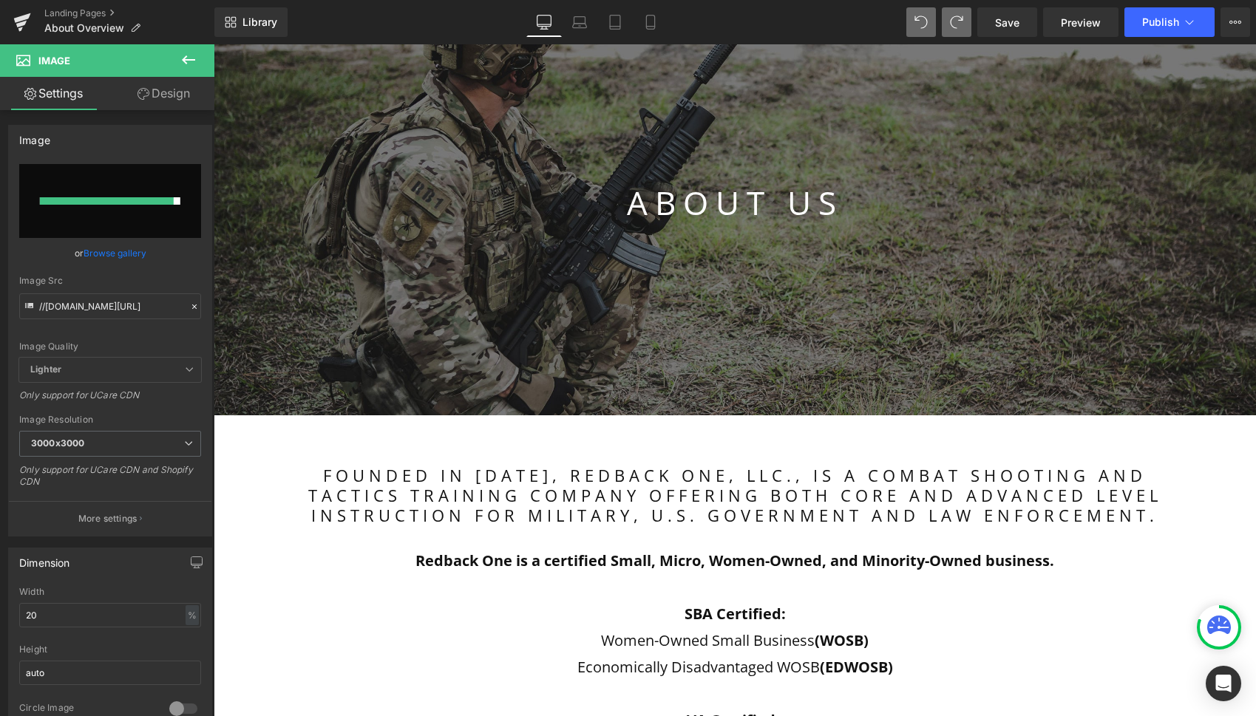
scroll to position [0, 0]
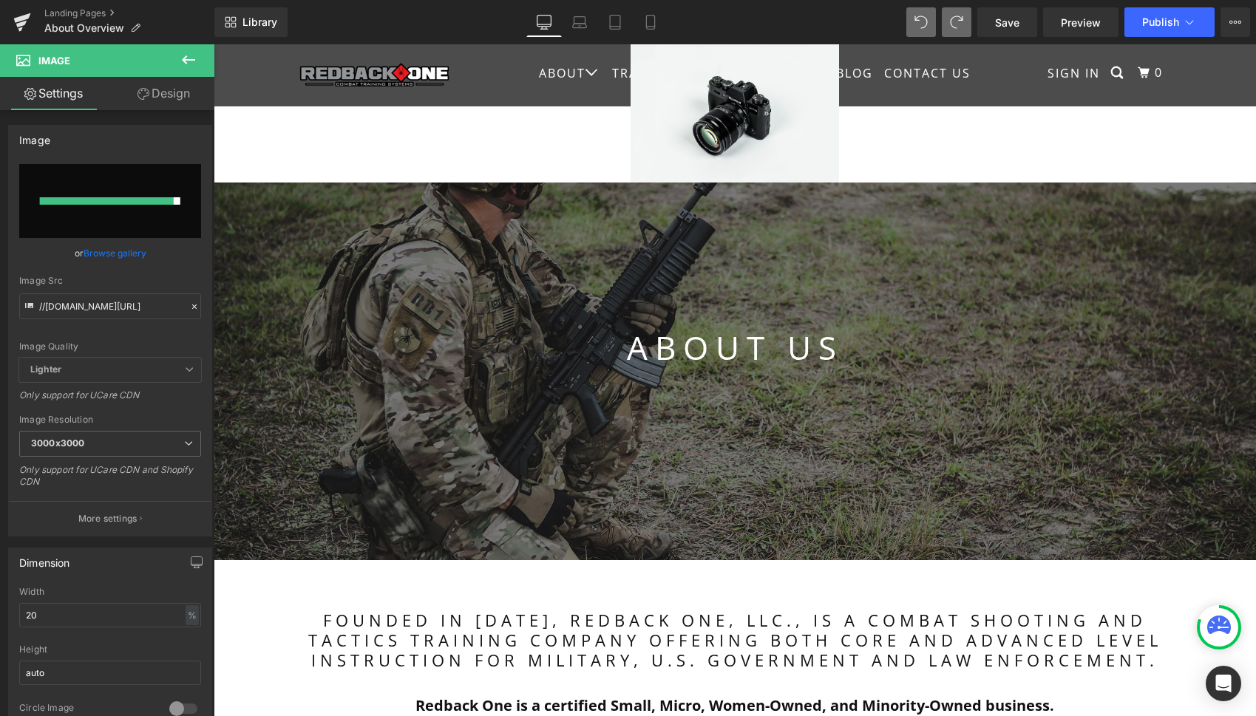
type input "100"
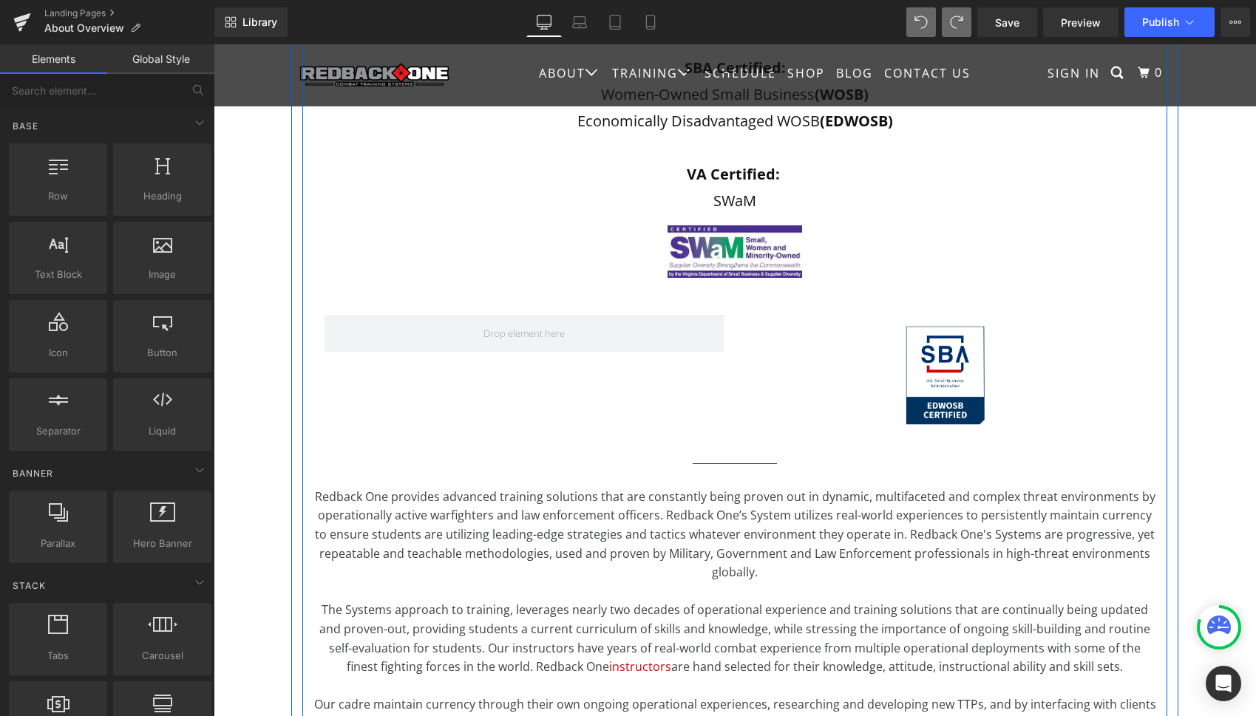
scroll to position [551, 0]
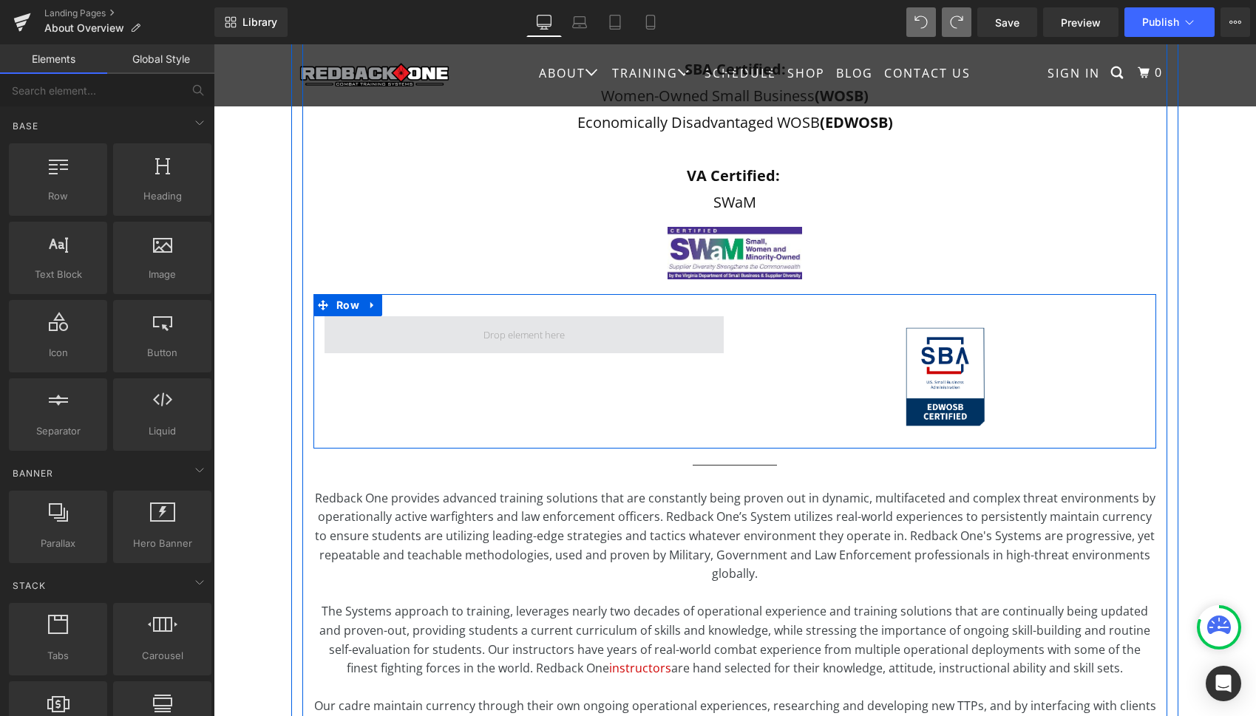
click at [523, 336] on span at bounding box center [524, 334] width 92 height 27
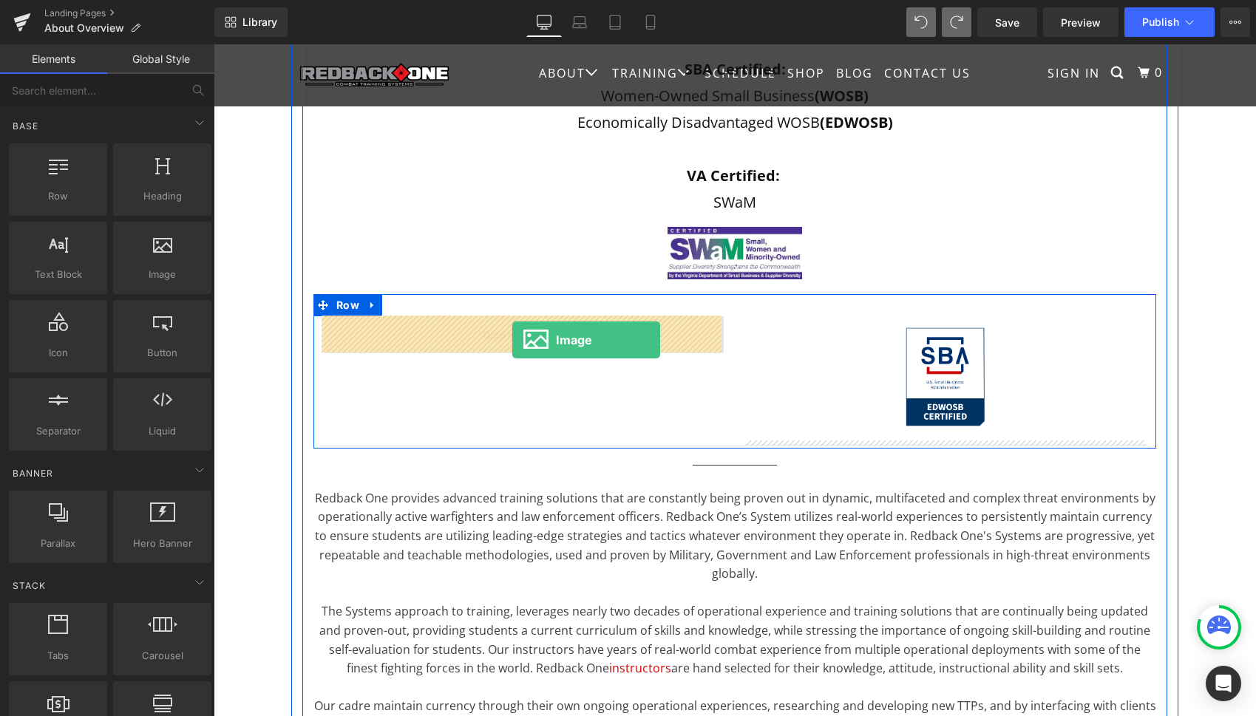
drag, startPoint x: 384, startPoint y: 307, endPoint x: 512, endPoint y: 340, distance: 132.9
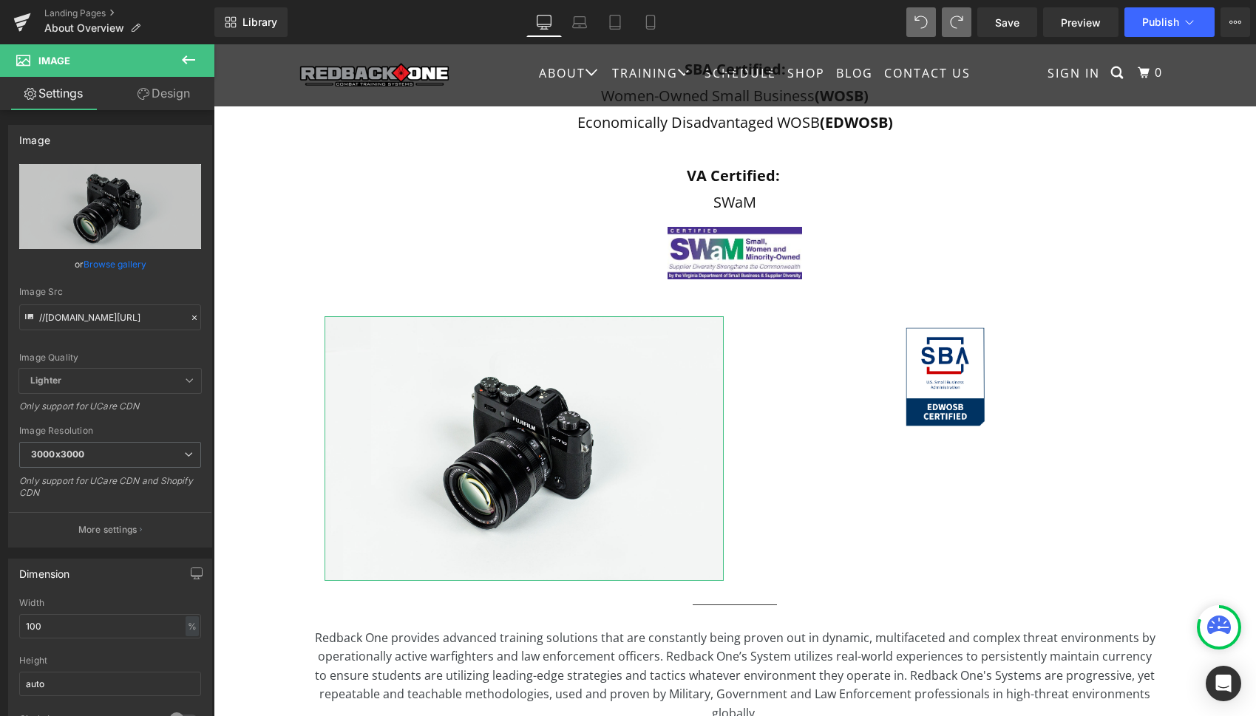
click at [123, 260] on link "Browse gallery" at bounding box center [115, 264] width 63 height 26
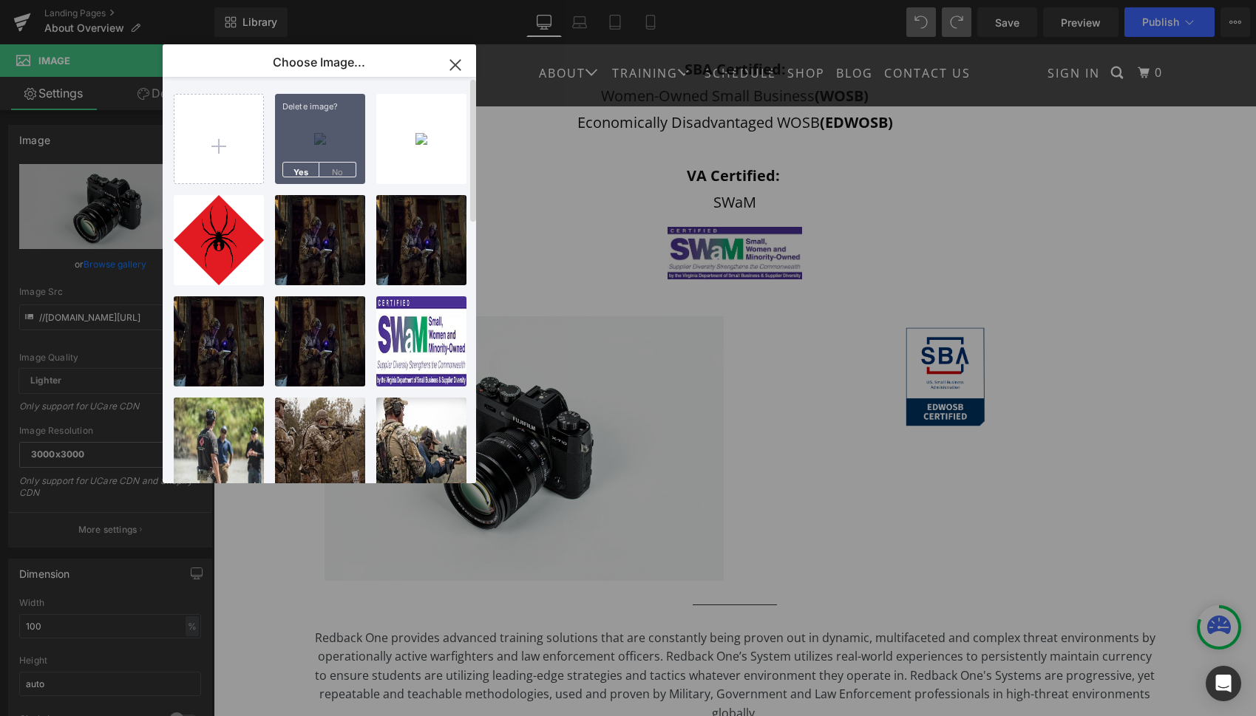
click at [313, 129] on div "Delete image? Yes No" at bounding box center [320, 139] width 90 height 90
type input "[URL][DOMAIN_NAME]"
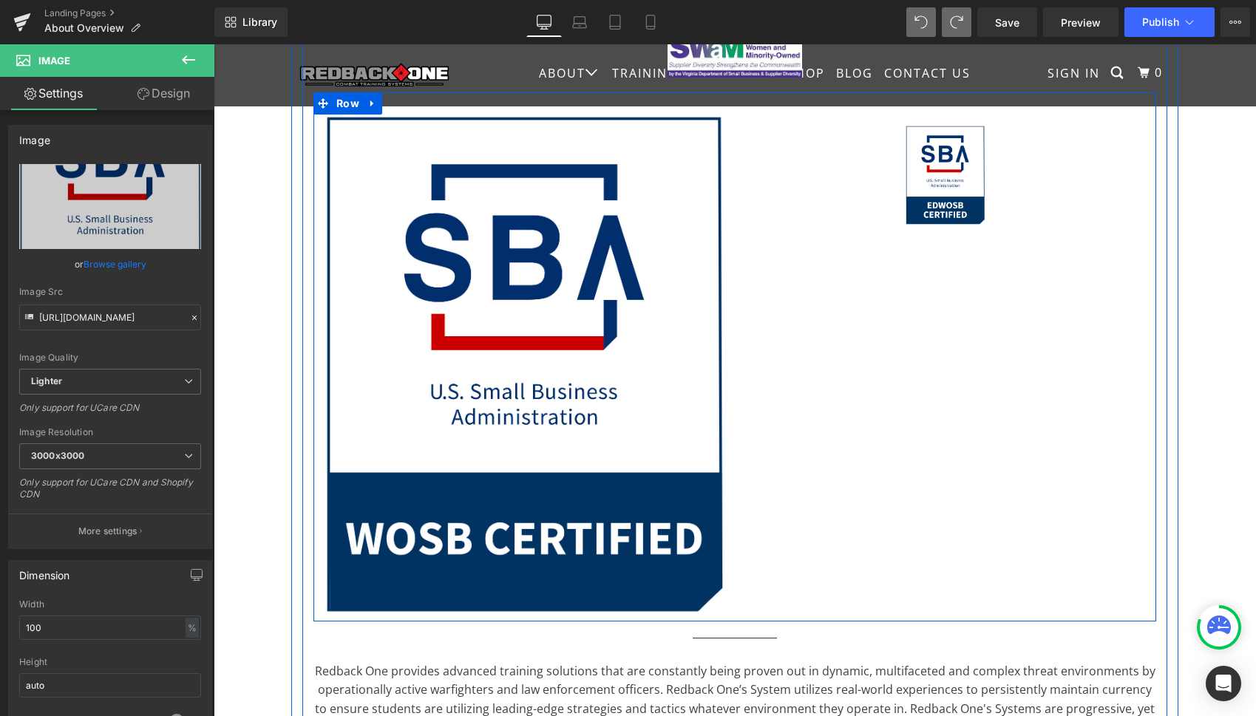
scroll to position [757, 0]
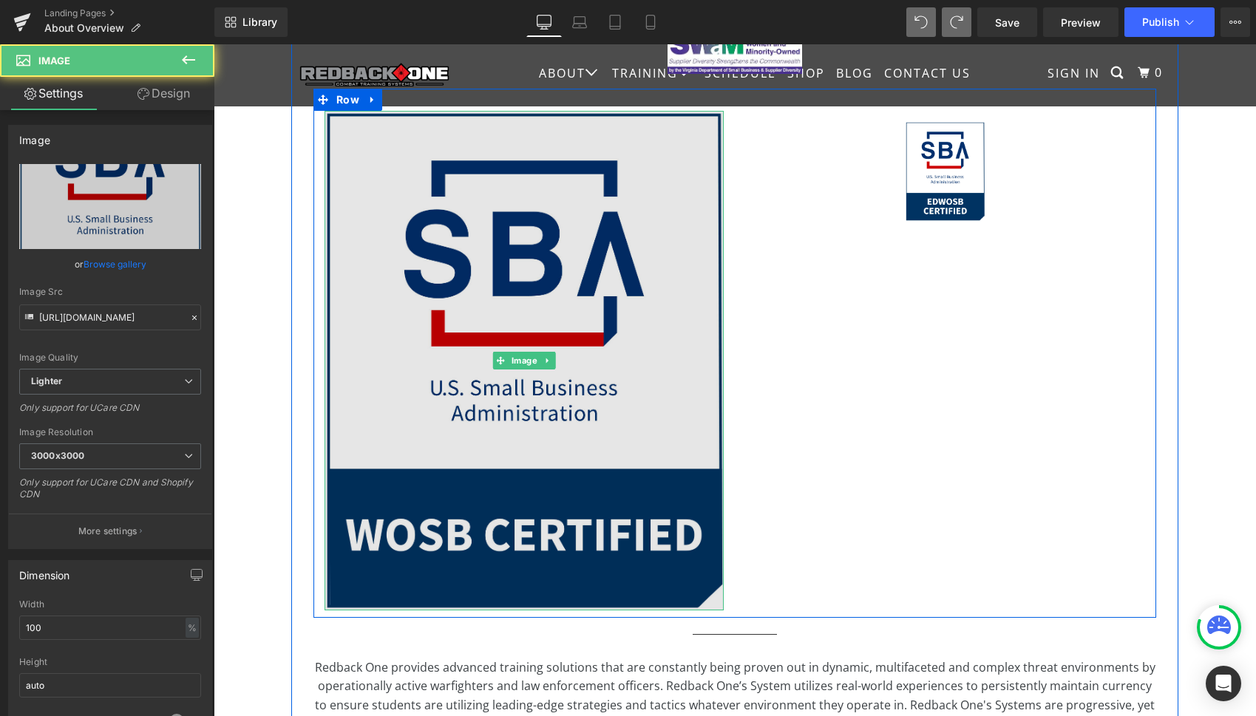
click at [596, 451] on img at bounding box center [524, 361] width 399 height 500
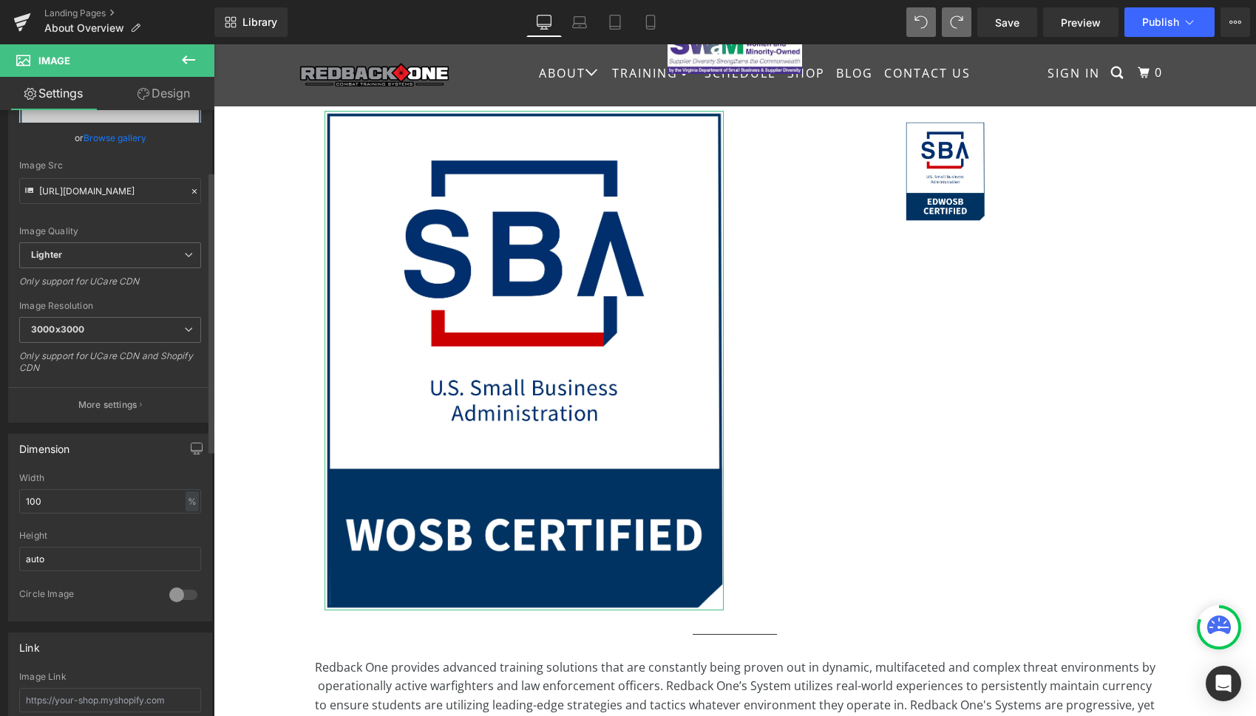
scroll to position [153, 0]
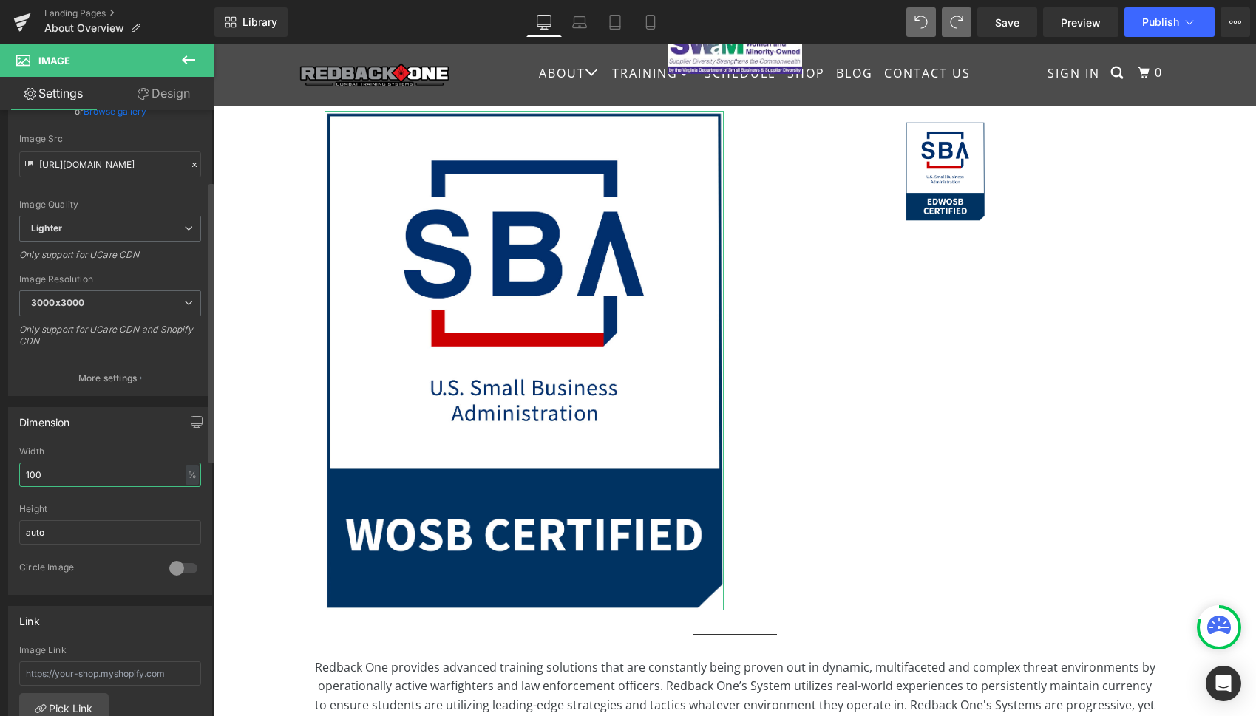
drag, startPoint x: 86, startPoint y: 475, endPoint x: 14, endPoint y: 470, distance: 71.8
click at [15, 471] on div "100% Width 100 % % px auto Height auto 0 Circle Image" at bounding box center [110, 521] width 203 height 148
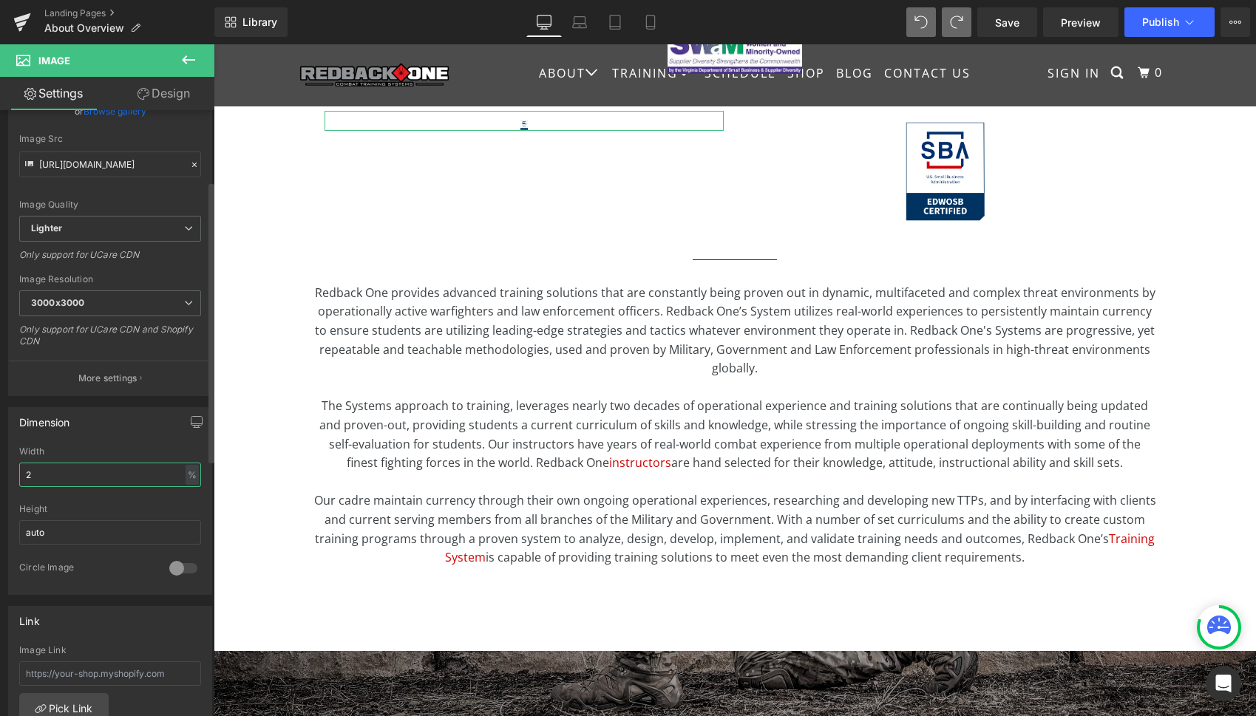
type input "20"
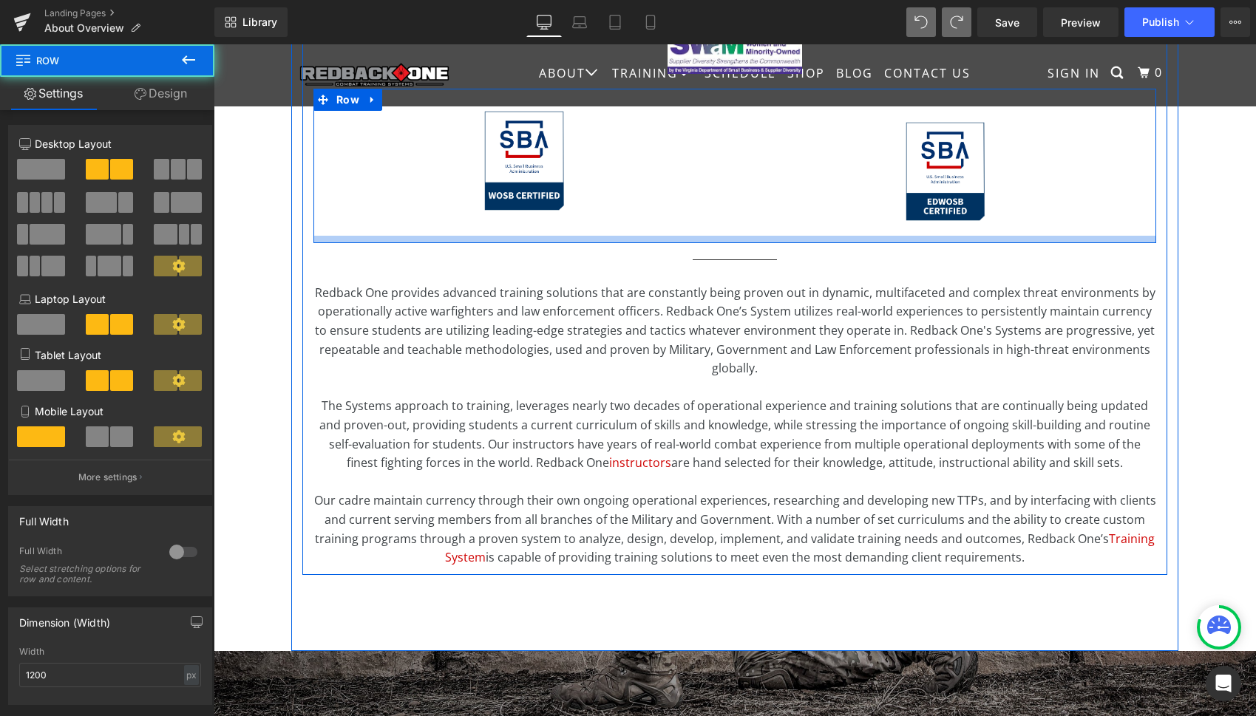
click at [521, 236] on div at bounding box center [734, 239] width 843 height 7
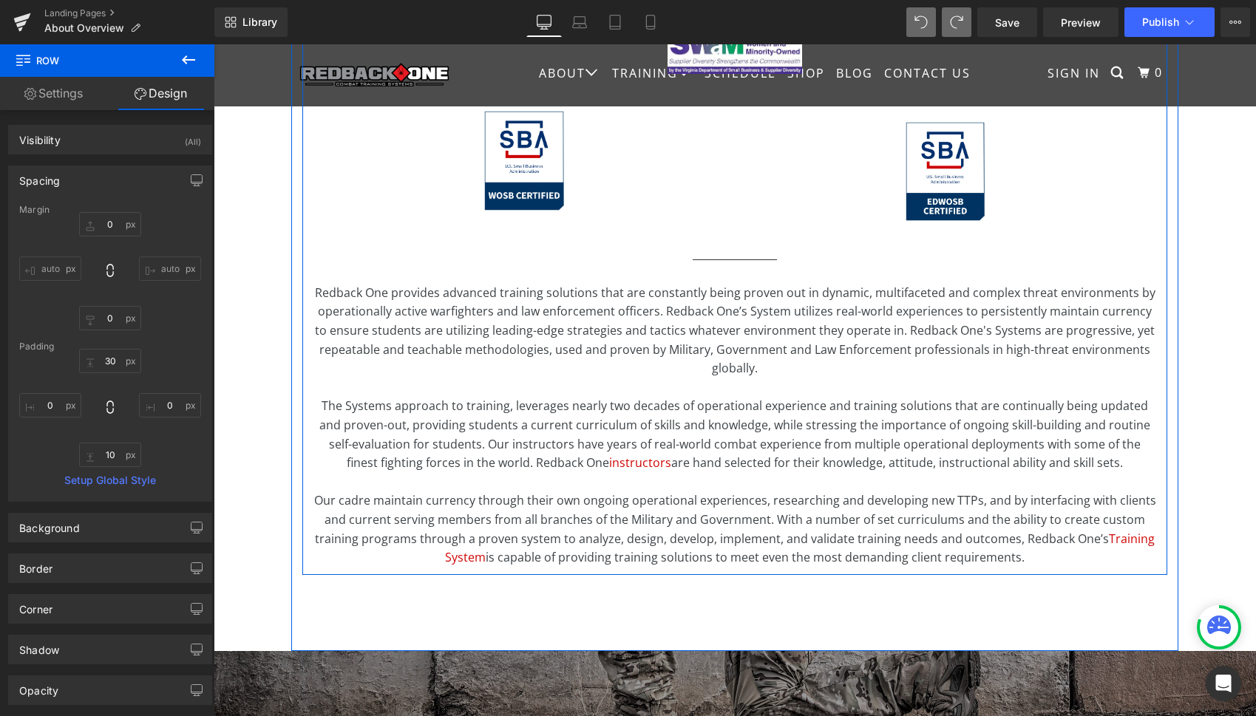
scroll to position [522, 0]
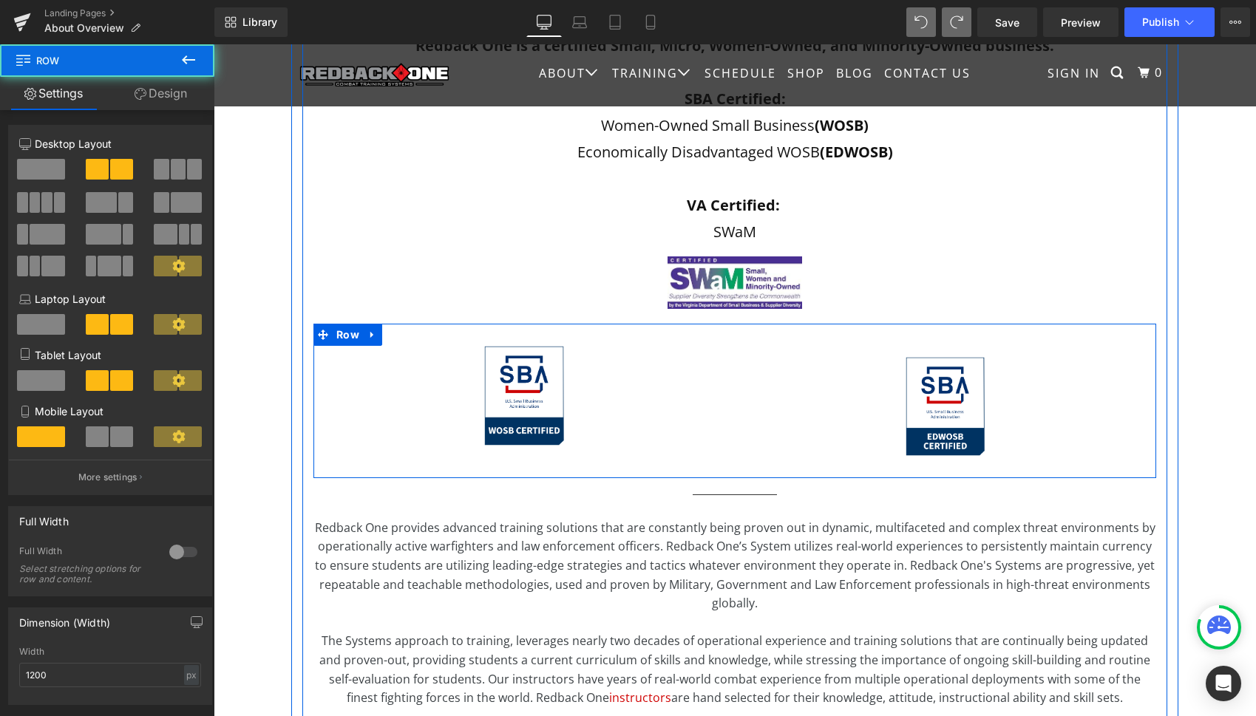
click at [412, 448] on div "Image Image Row" at bounding box center [734, 401] width 843 height 155
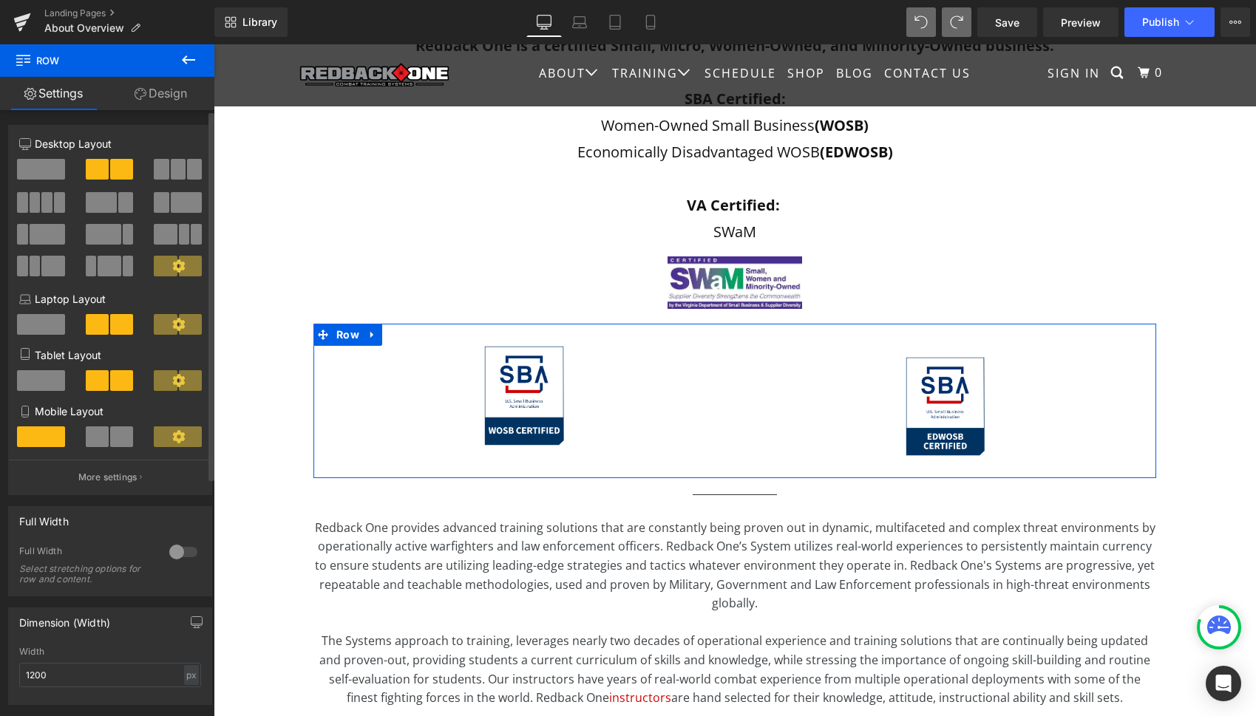
click at [155, 166] on span at bounding box center [161, 169] width 15 height 21
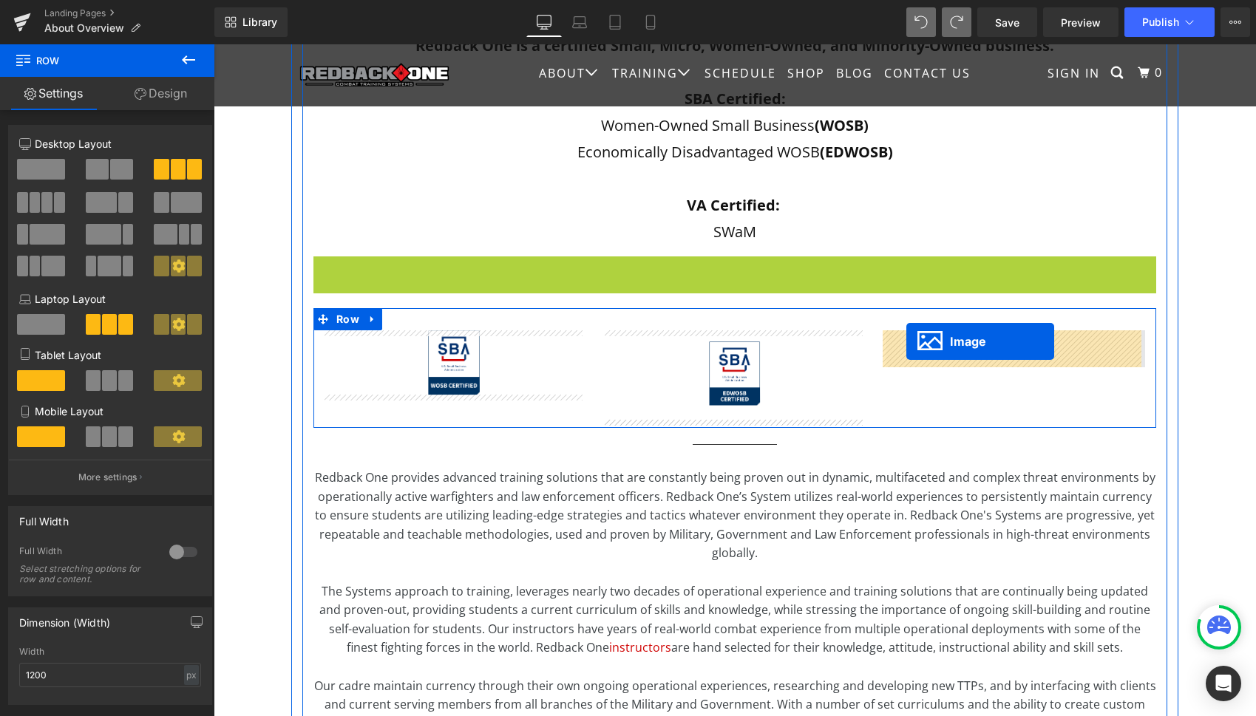
drag, startPoint x: 709, startPoint y: 283, endPoint x: 906, endPoint y: 342, distance: 205.1
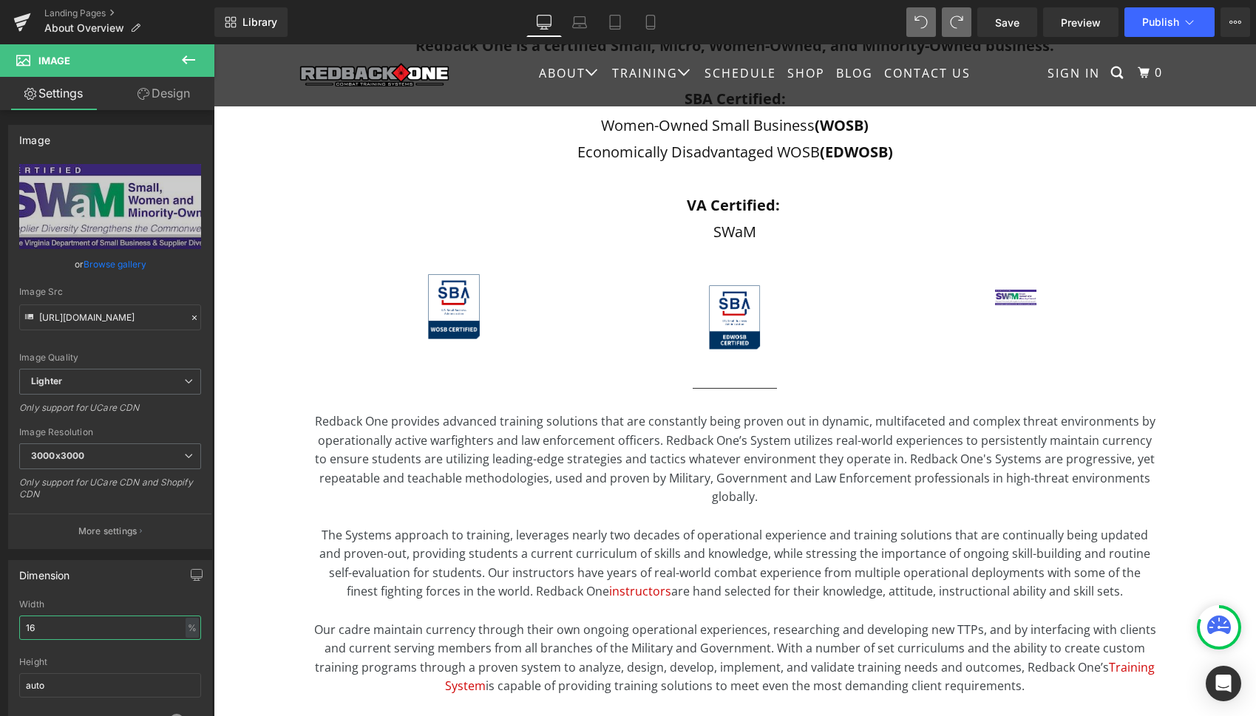
drag, startPoint x: 78, startPoint y: 622, endPoint x: -42, endPoint y: 612, distance: 120.1
click at [0, 612] on html "Image You are previewing how the will restyle your page. You can not edit Eleme…" at bounding box center [628, 358] width 1256 height 716
type input "60"
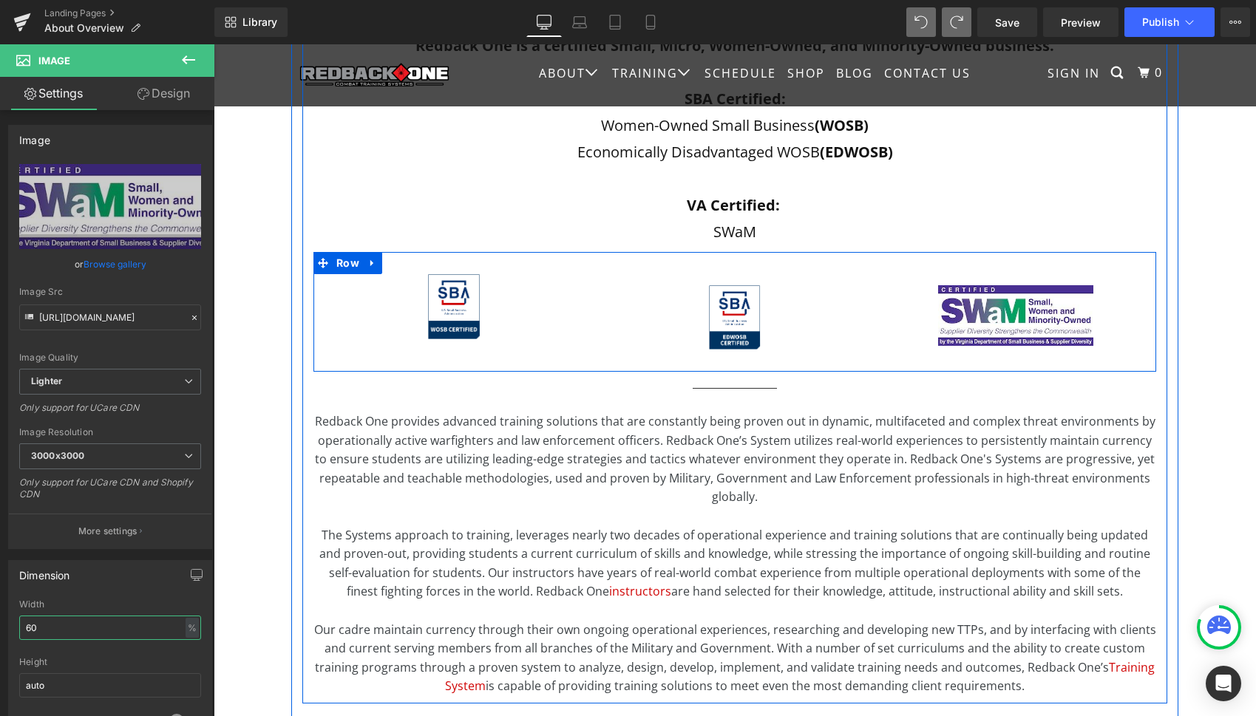
click at [356, 350] on div "Image Image Image Row" at bounding box center [734, 312] width 843 height 120
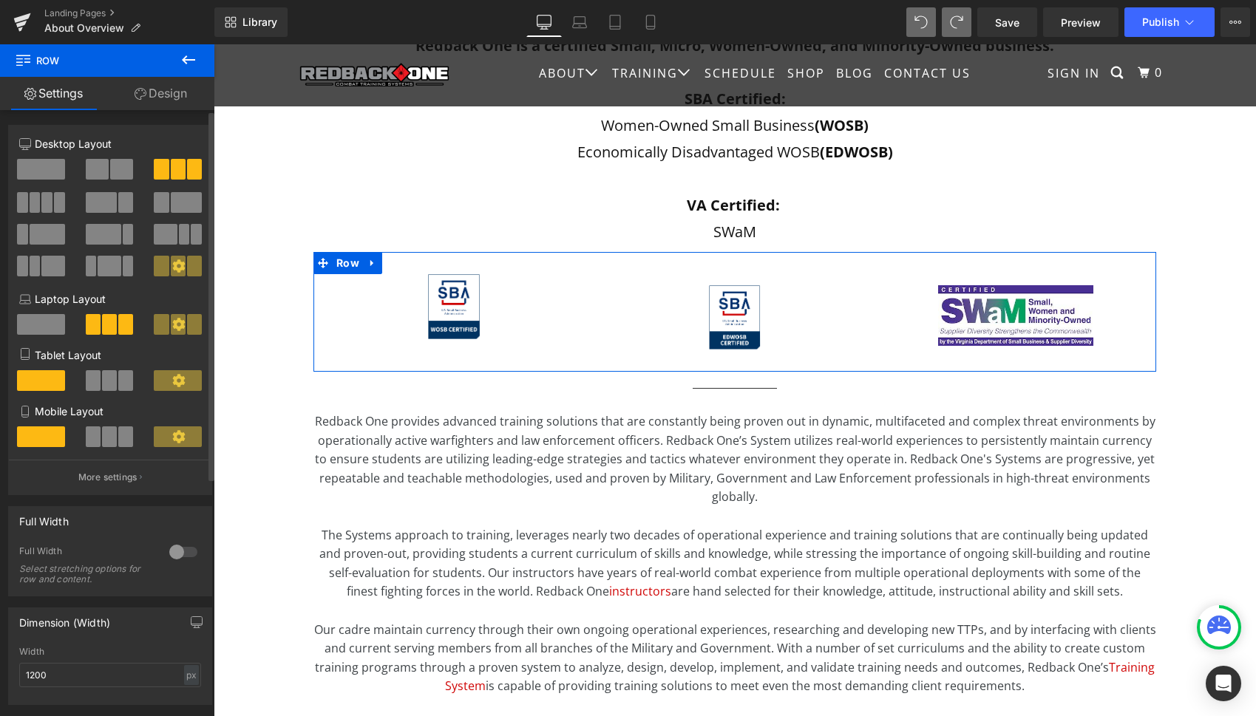
click at [123, 481] on p "More settings" at bounding box center [107, 477] width 59 height 13
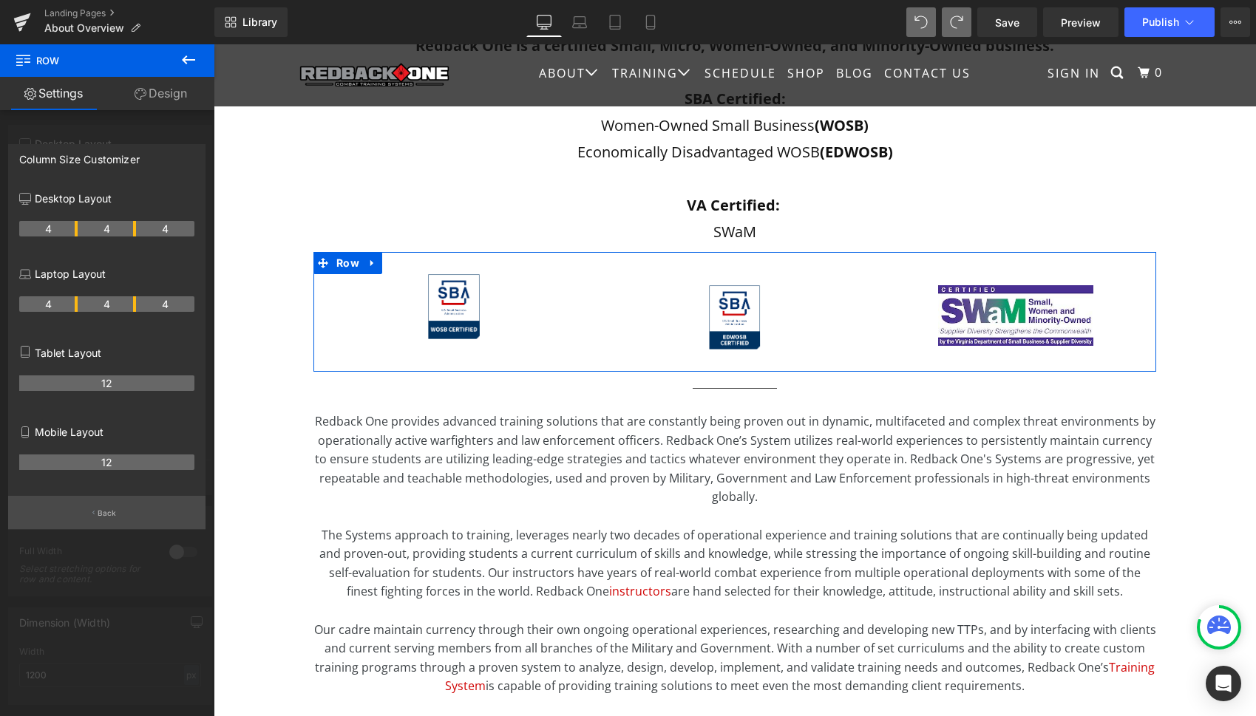
click at [106, 506] on button "Back" at bounding box center [106, 512] width 197 height 33
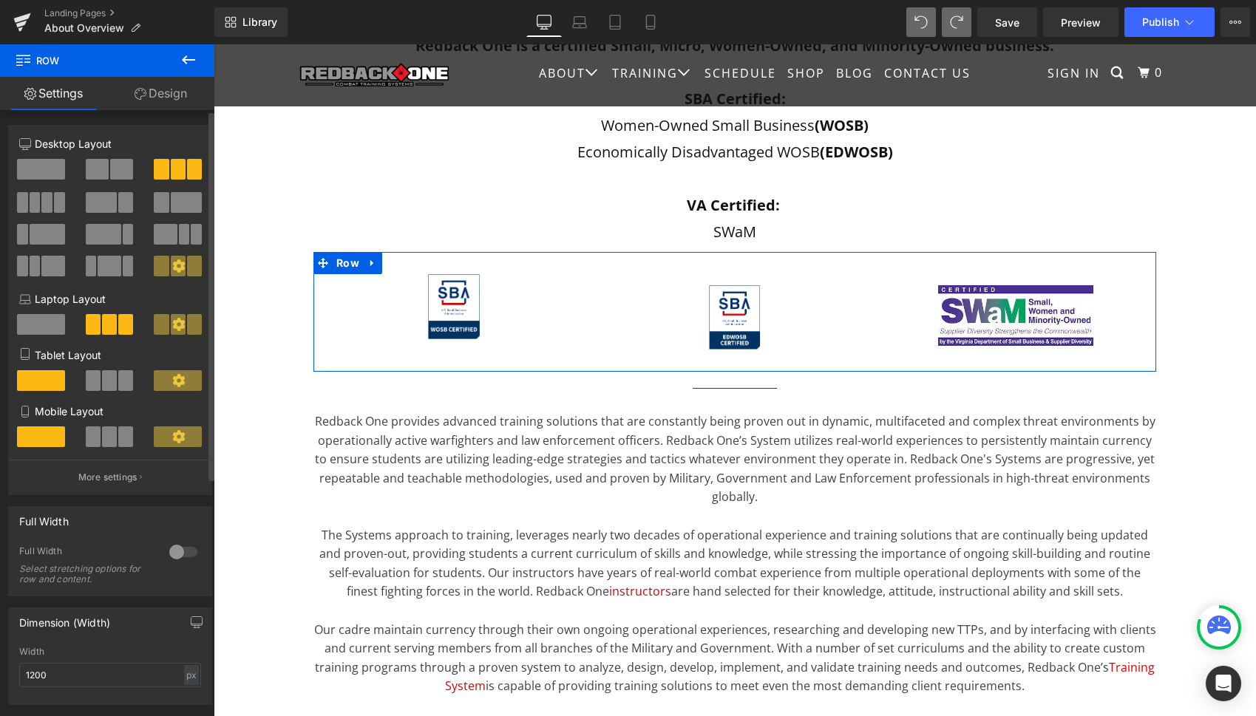
click at [183, 238] on span at bounding box center [184, 234] width 11 height 21
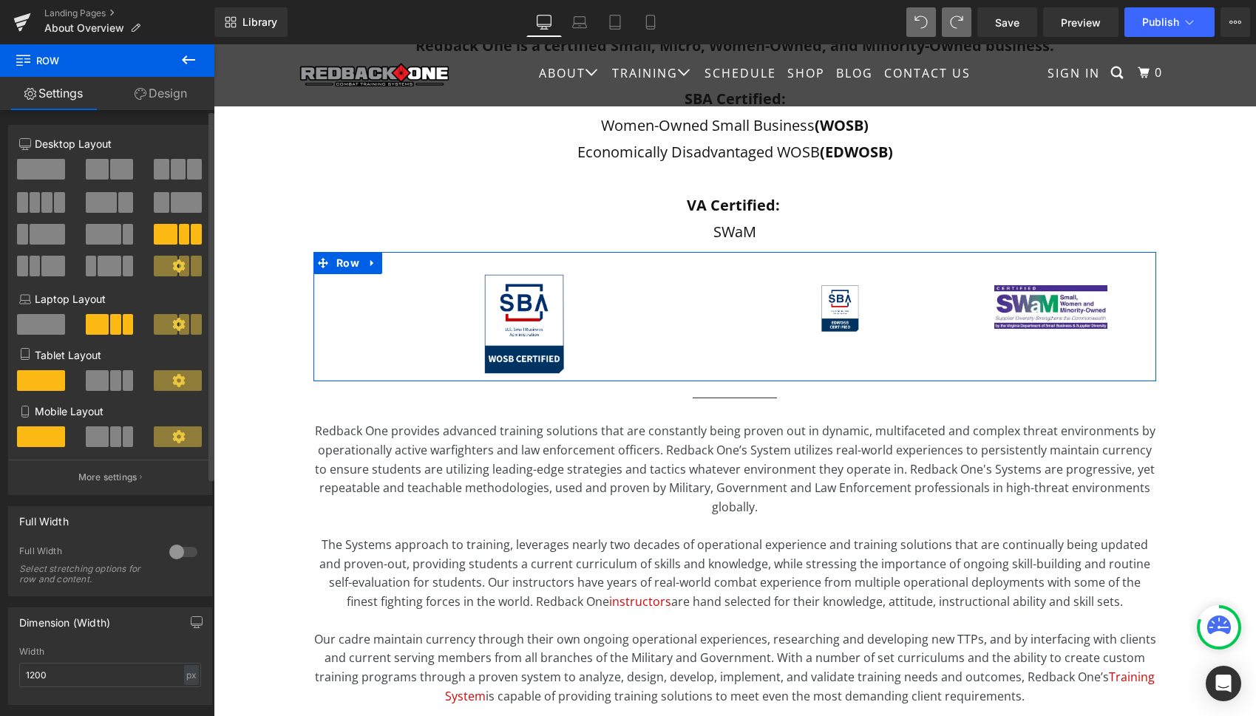
click at [156, 265] on span at bounding box center [165, 266] width 23 height 21
click at [160, 262] on span at bounding box center [165, 266] width 23 height 21
click at [163, 166] on span at bounding box center [161, 169] width 15 height 21
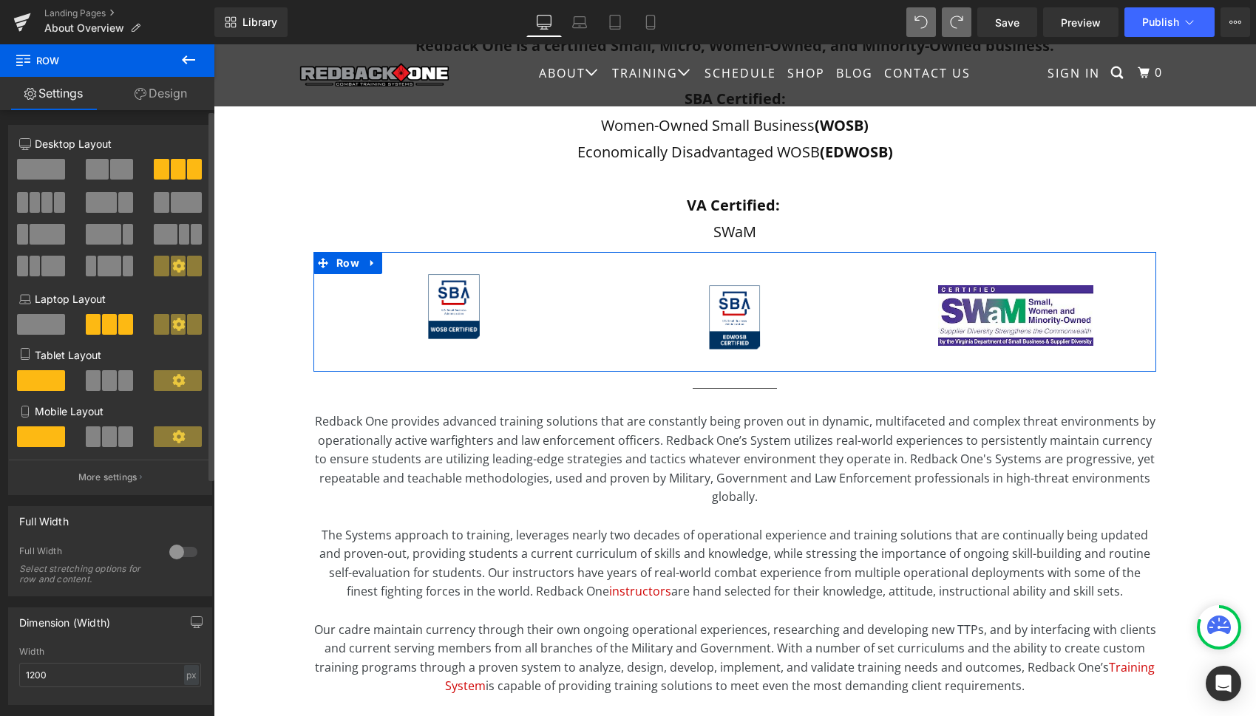
click at [47, 264] on span at bounding box center [52, 266] width 23 height 21
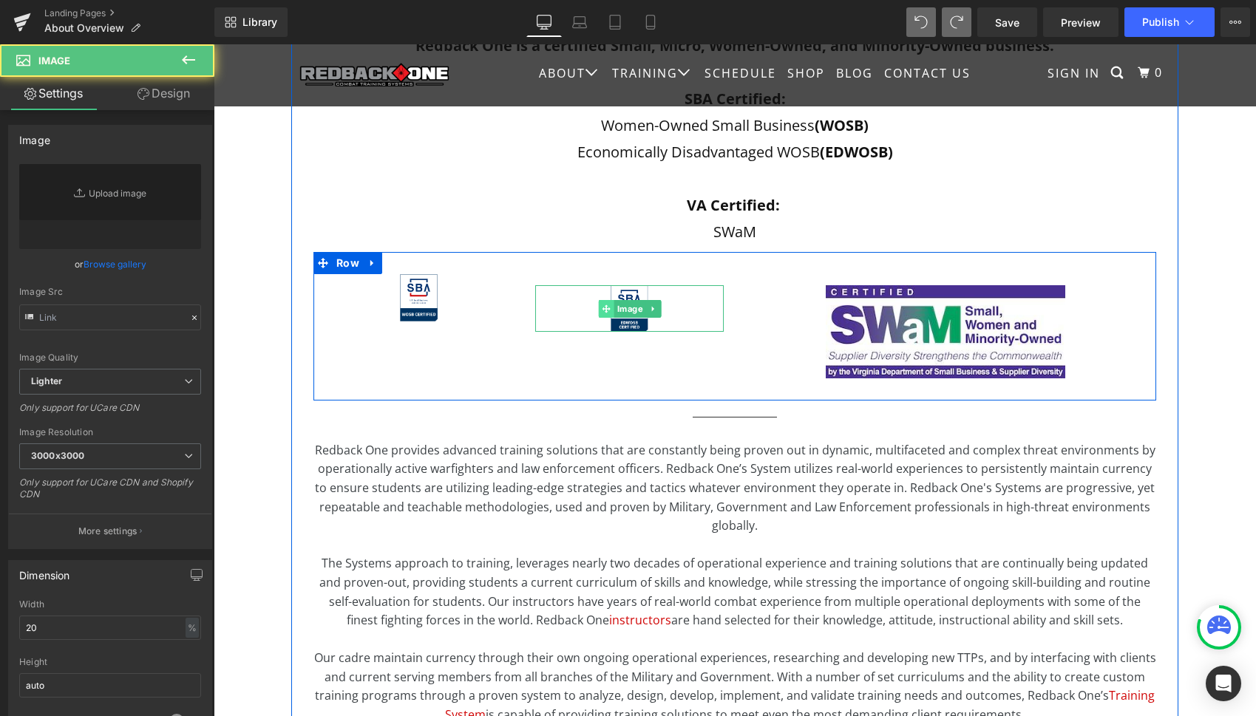
type input "[URL][DOMAIN_NAME]"
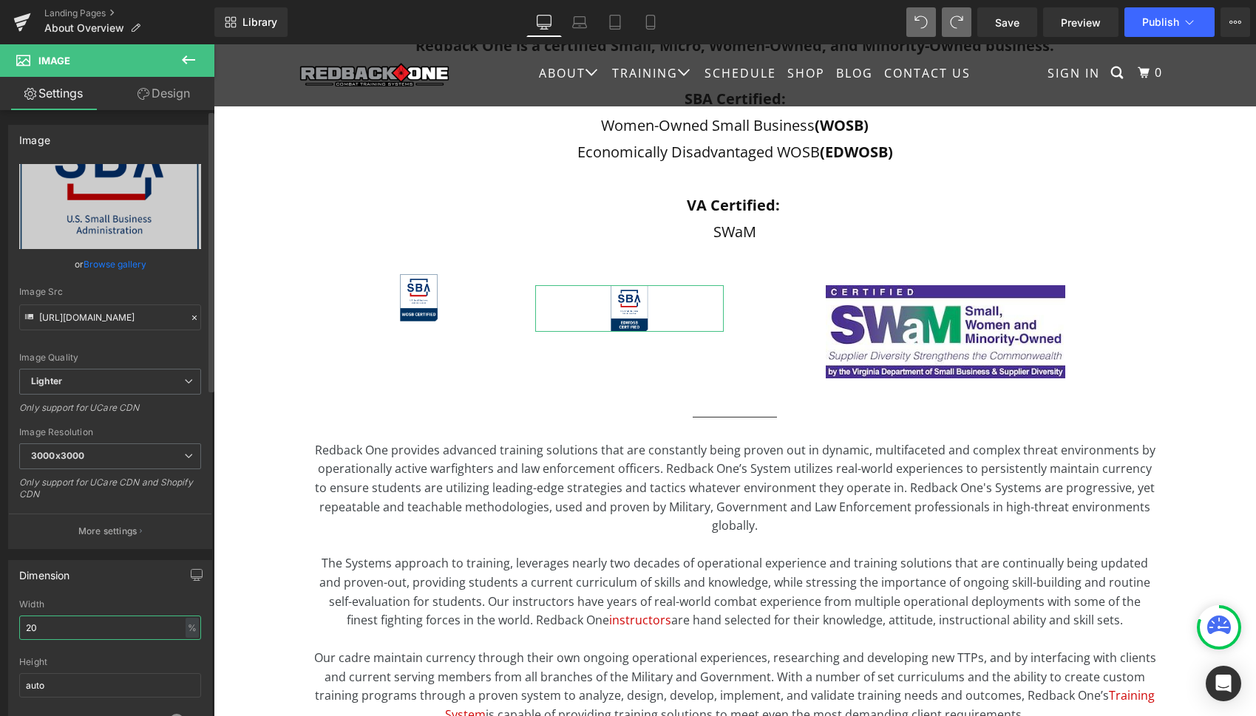
drag, startPoint x: 77, startPoint y: 628, endPoint x: 6, endPoint y: 617, distance: 71.8
click at [7, 617] on div "Dimension 20% Width 20 % % px auto Height auto 0 Circle Image" at bounding box center [110, 648] width 221 height 199
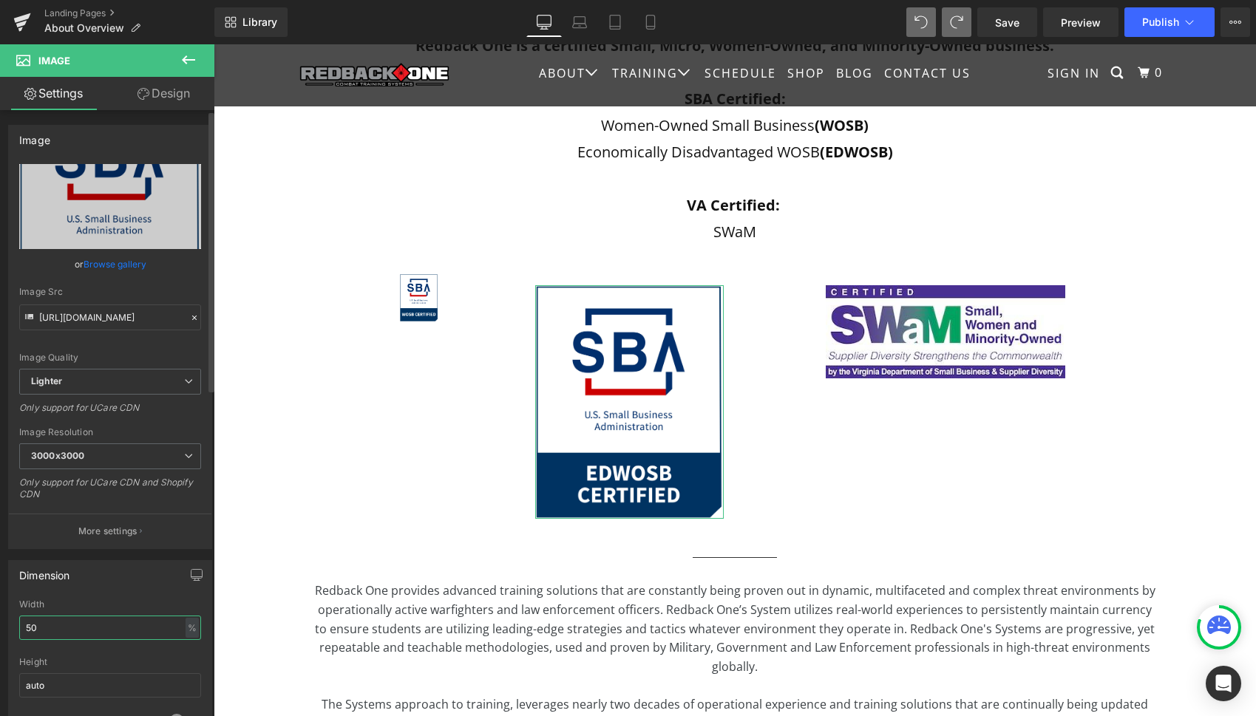
type input "5"
type input "40"
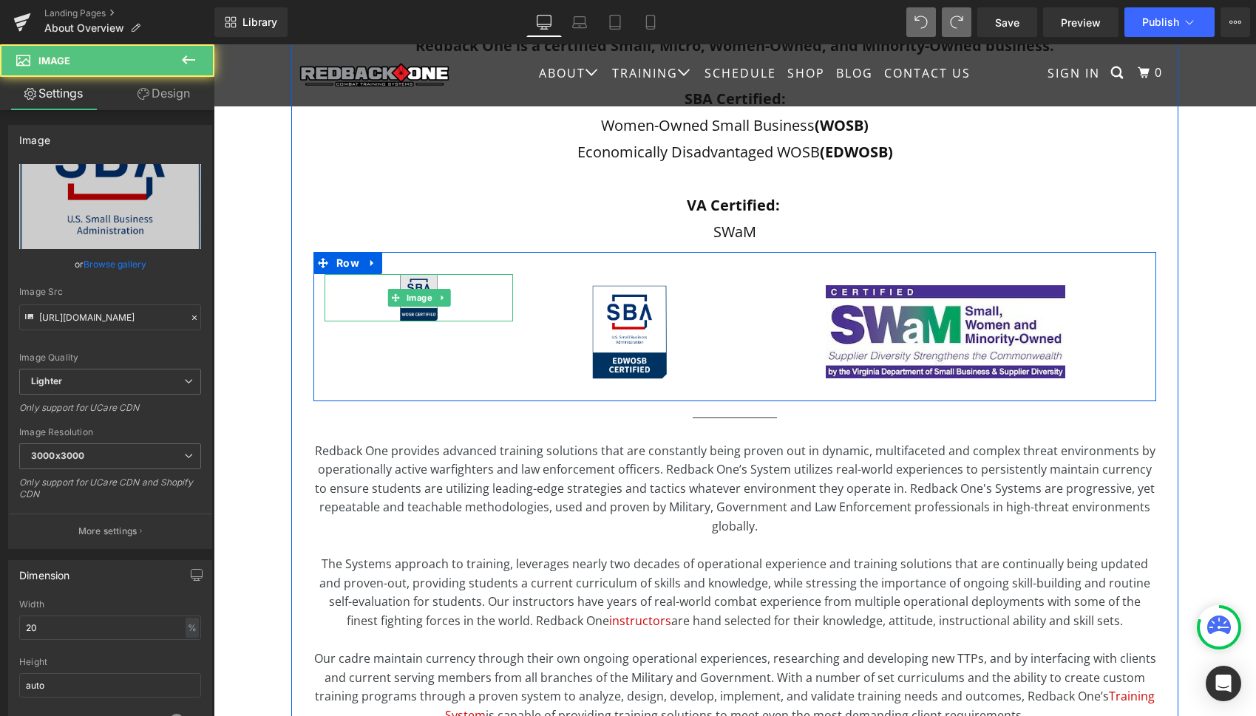
click at [410, 284] on img at bounding box center [419, 297] width 38 height 47
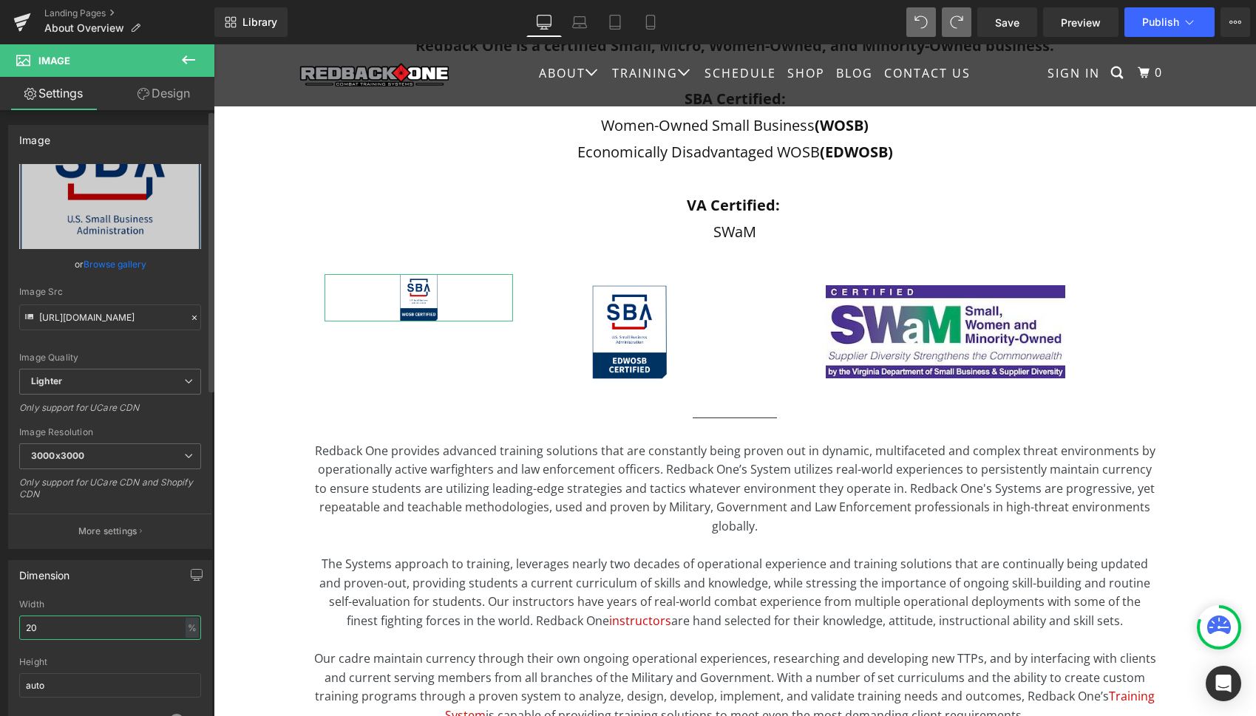
drag, startPoint x: 103, startPoint y: 625, endPoint x: 18, endPoint y: 625, distance: 85.0
click at [19, 626] on input "20" at bounding box center [110, 628] width 182 height 24
type input "40"
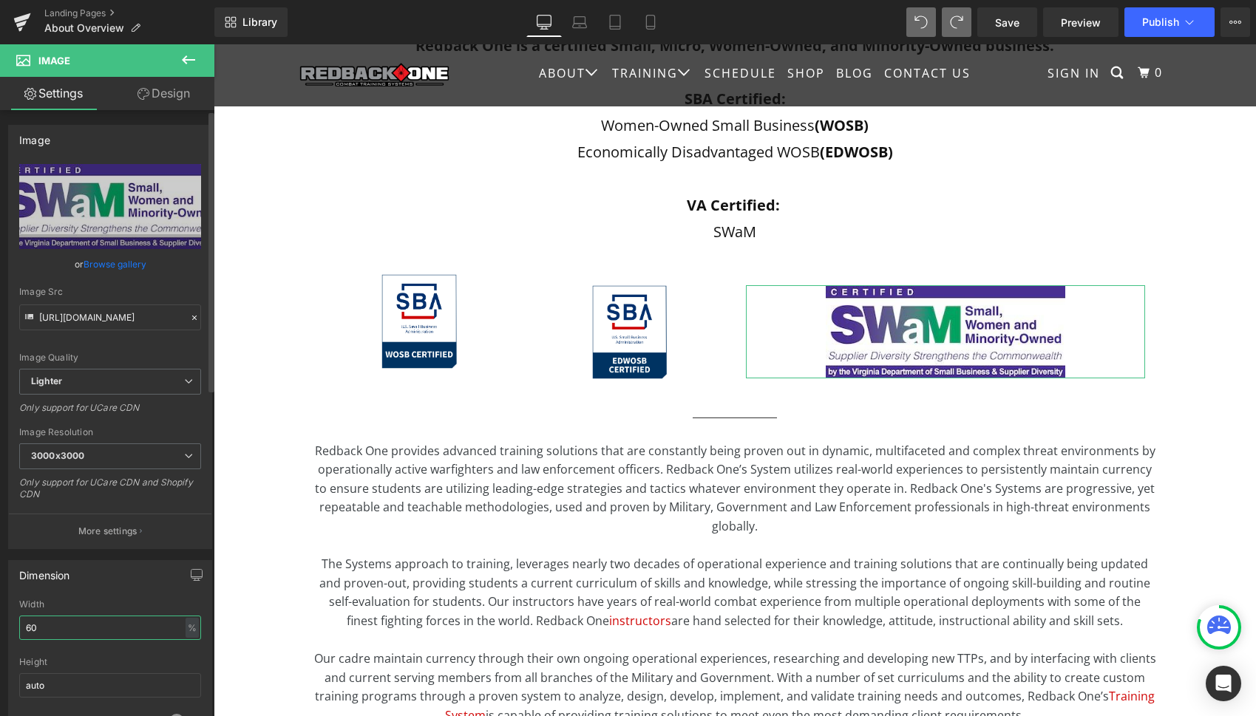
drag, startPoint x: 83, startPoint y: 629, endPoint x: 5, endPoint y: 625, distance: 77.7
click at [5, 626] on div "Dimension 60% Width 60 % % px auto Height auto 0 Circle Image" at bounding box center [110, 648] width 221 height 199
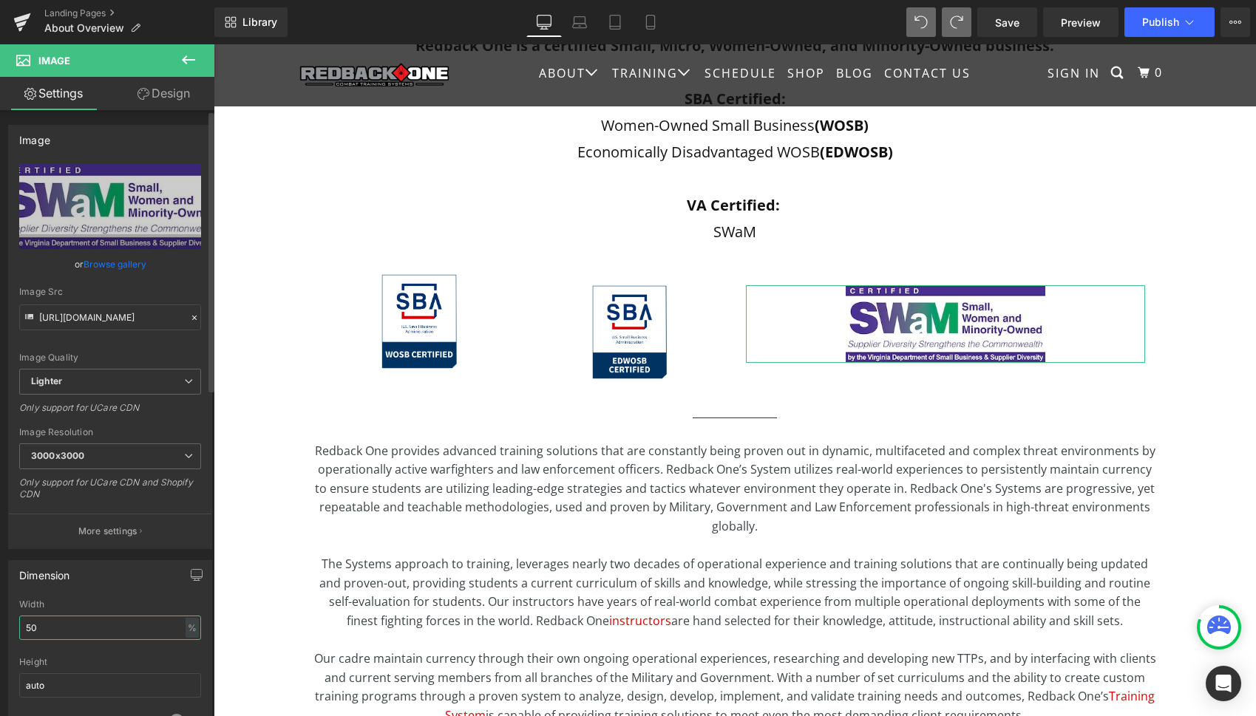
type input "5"
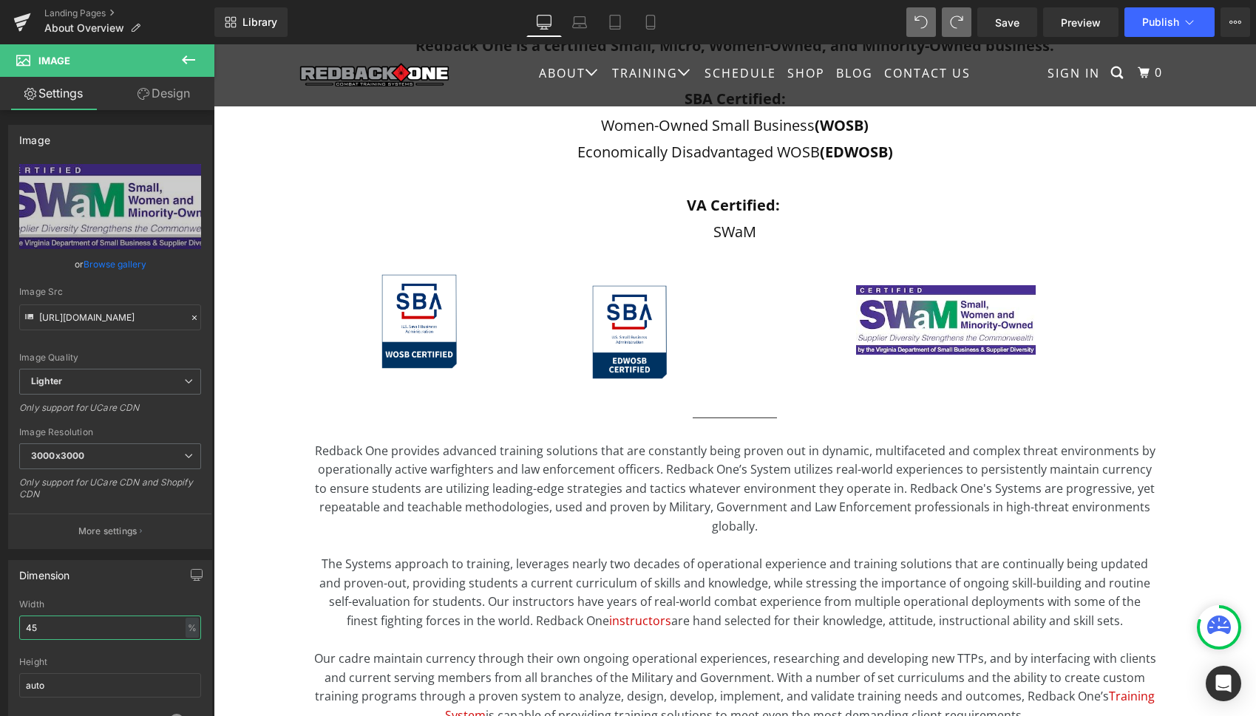
drag, startPoint x: 72, startPoint y: 620, endPoint x: -2, endPoint y: 621, distance: 73.9
click at [0, 621] on html "Image You are previewing how the will restyle your page. You can not edit Eleme…" at bounding box center [628, 358] width 1256 height 716
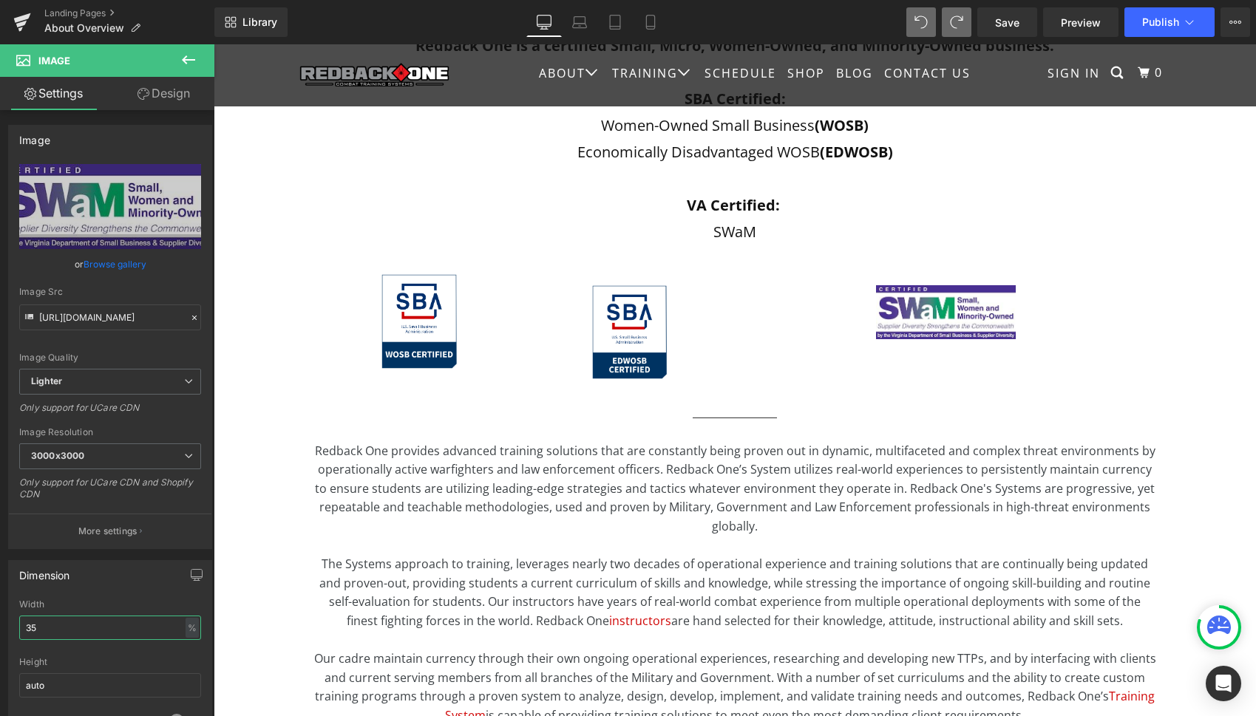
type input "3"
type input "40"
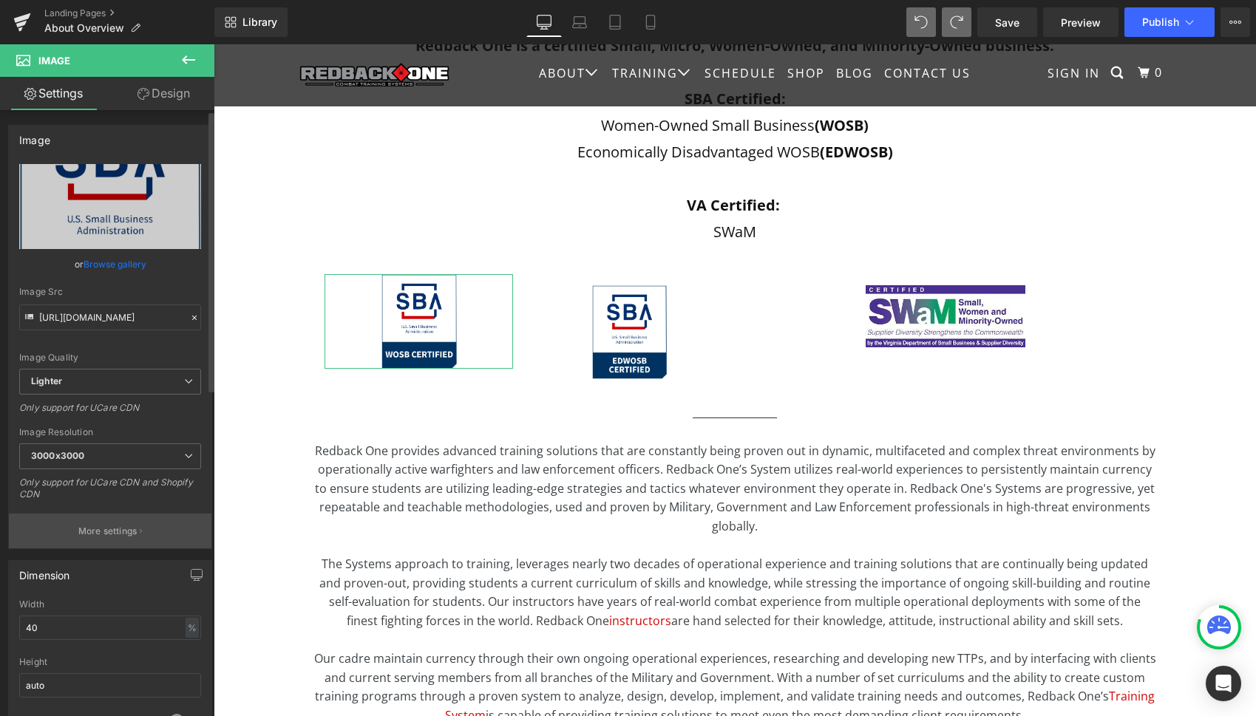
scroll to position [0, 0]
click at [168, 98] on link "Design" at bounding box center [163, 93] width 107 height 33
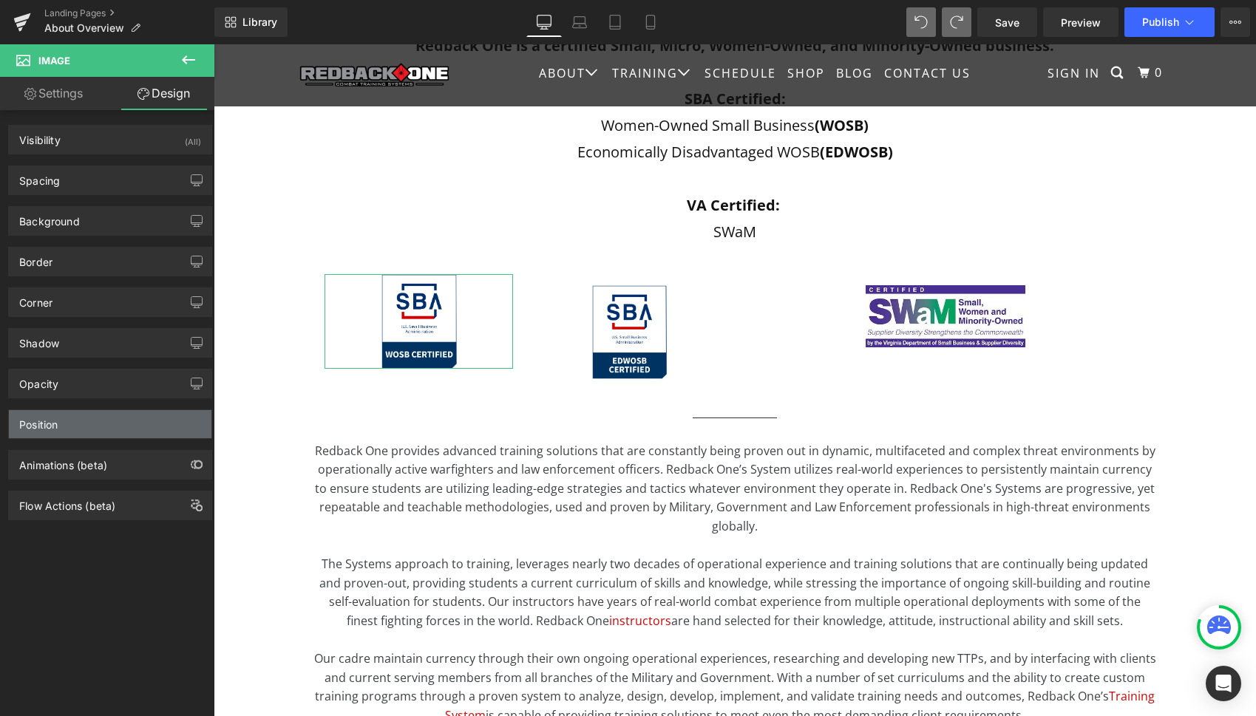
click at [119, 423] on div "Position" at bounding box center [110, 424] width 203 height 28
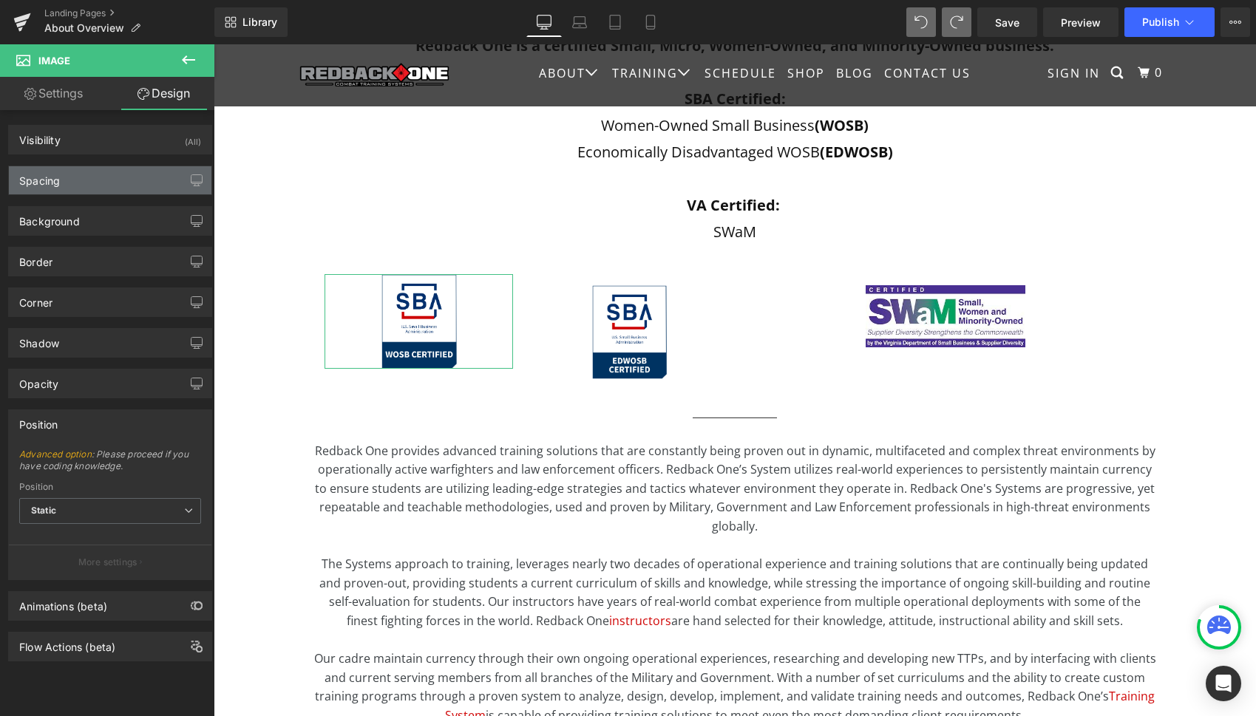
click at [110, 186] on div "Spacing" at bounding box center [110, 180] width 203 height 28
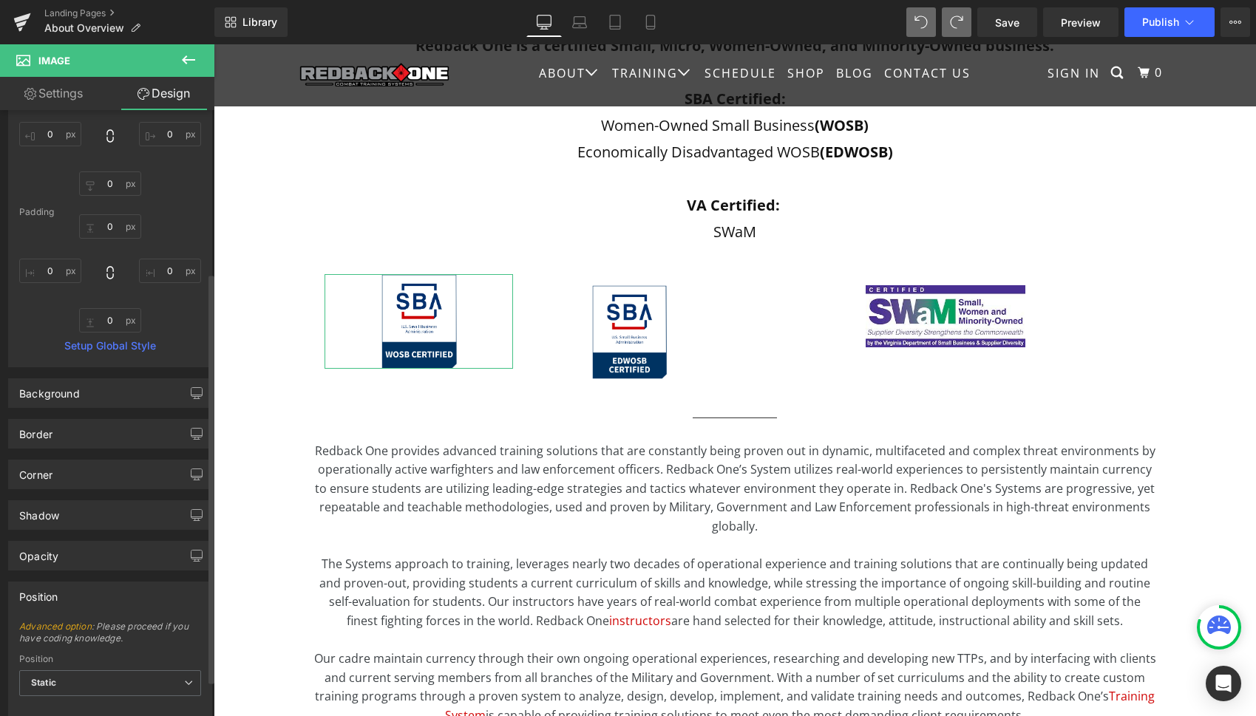
scroll to position [247, 0]
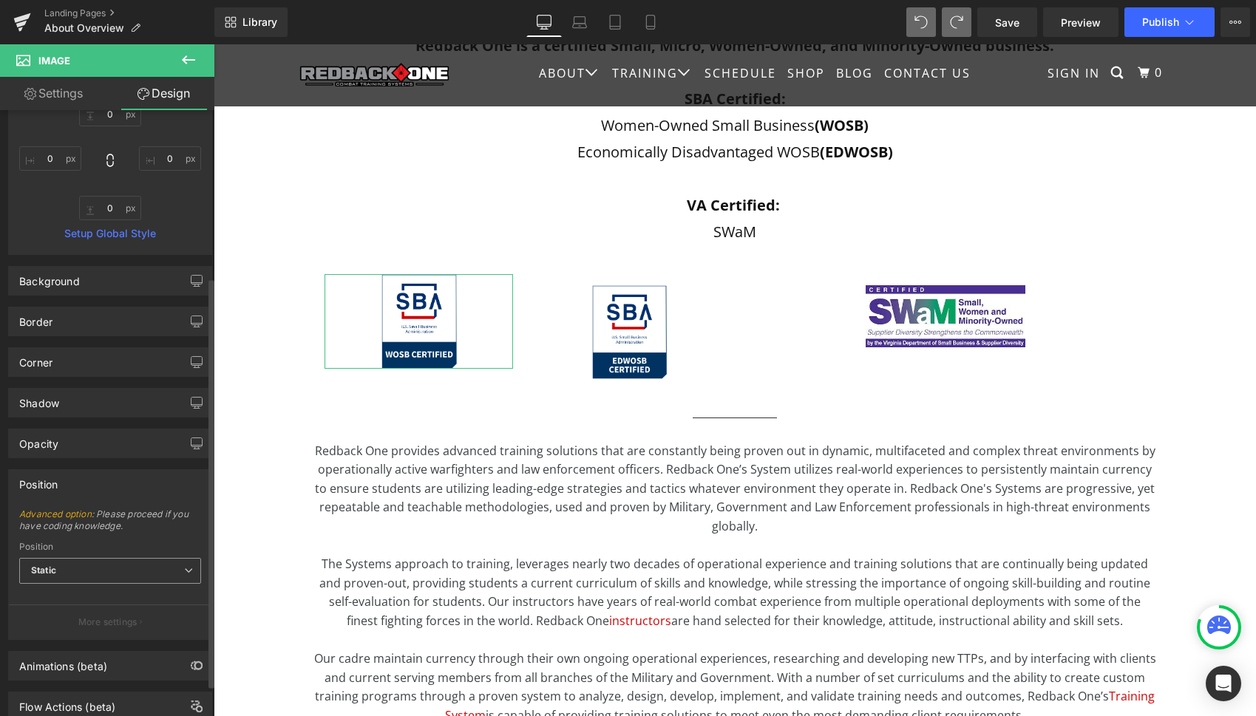
click at [156, 568] on span "Static" at bounding box center [110, 571] width 182 height 26
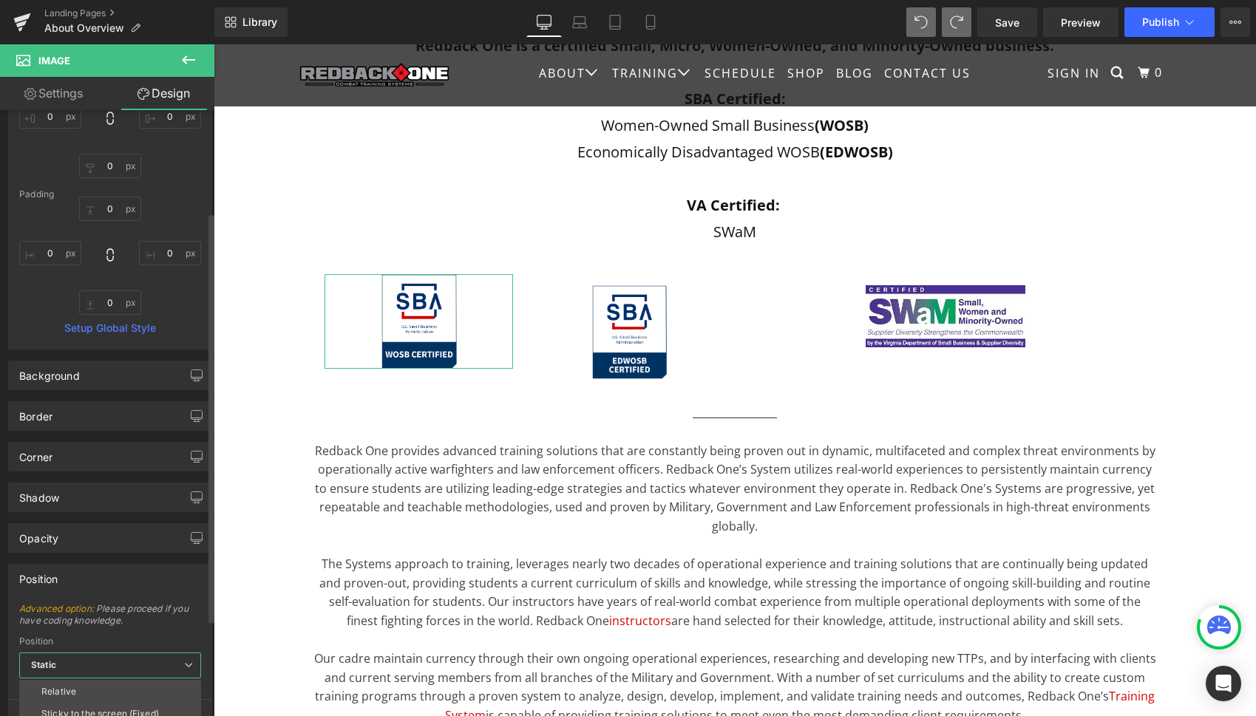
scroll to position [150, 0]
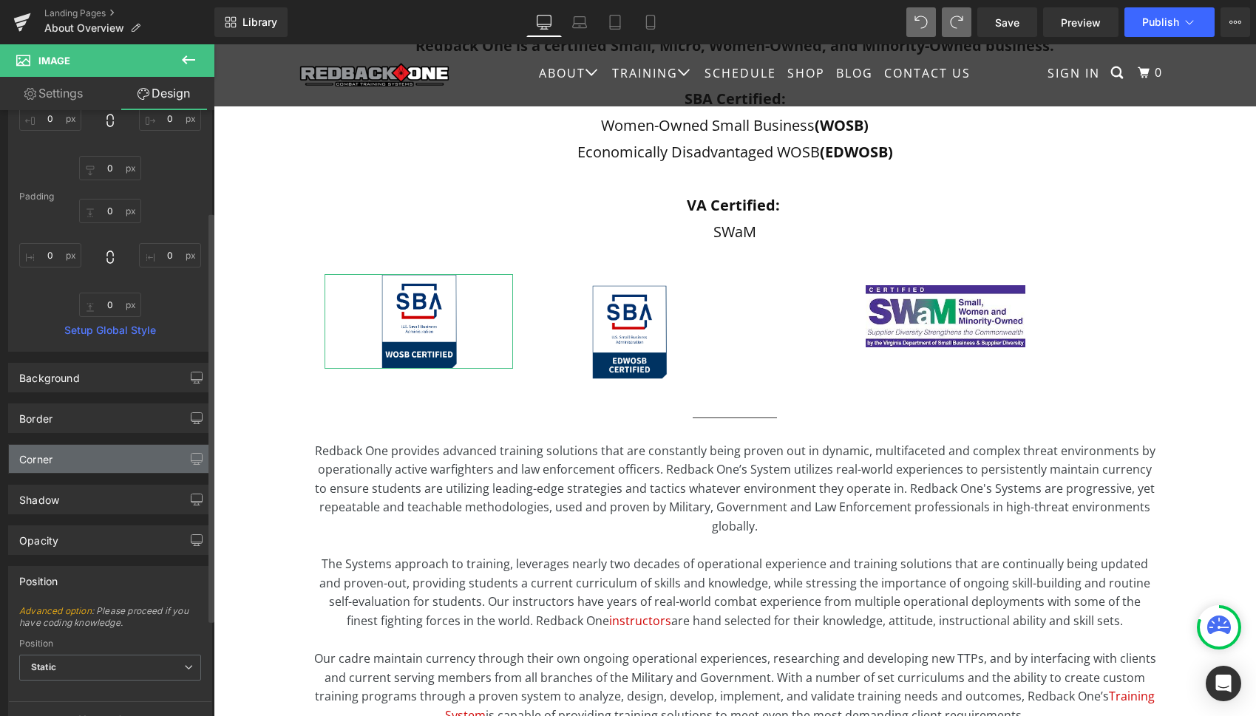
click at [95, 463] on div "Corner" at bounding box center [110, 459] width 203 height 28
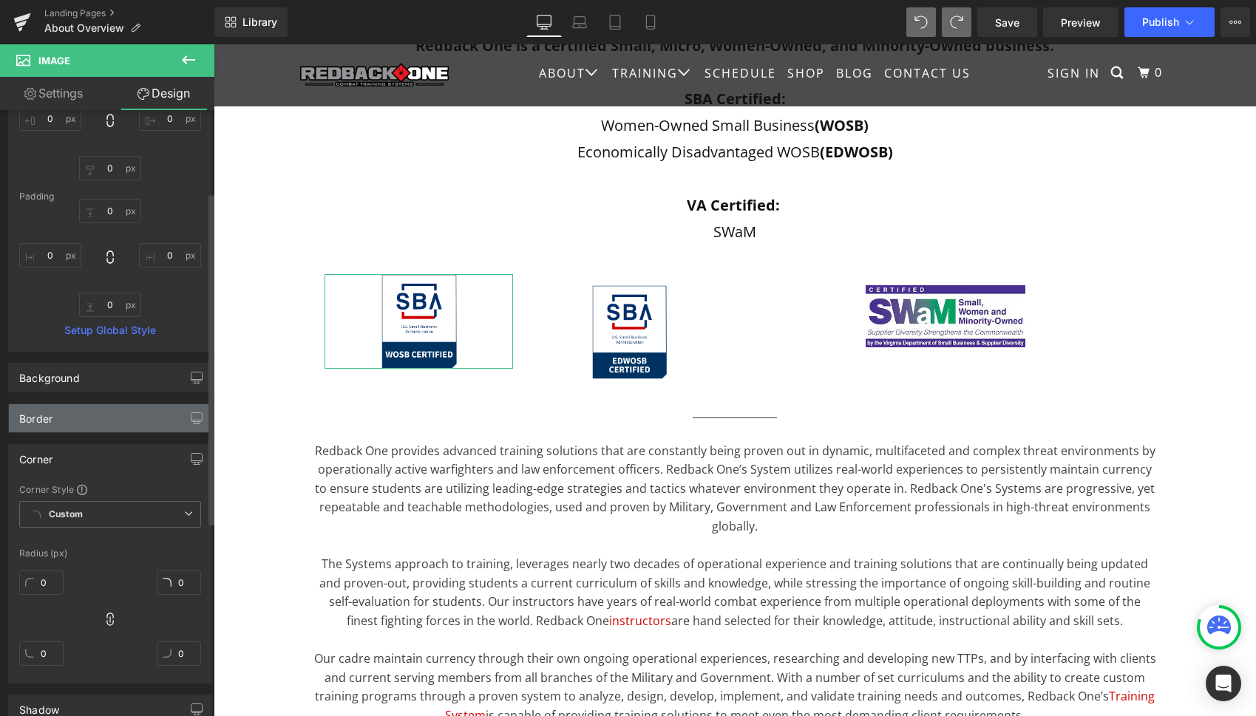
click at [94, 413] on div "Border" at bounding box center [110, 418] width 203 height 28
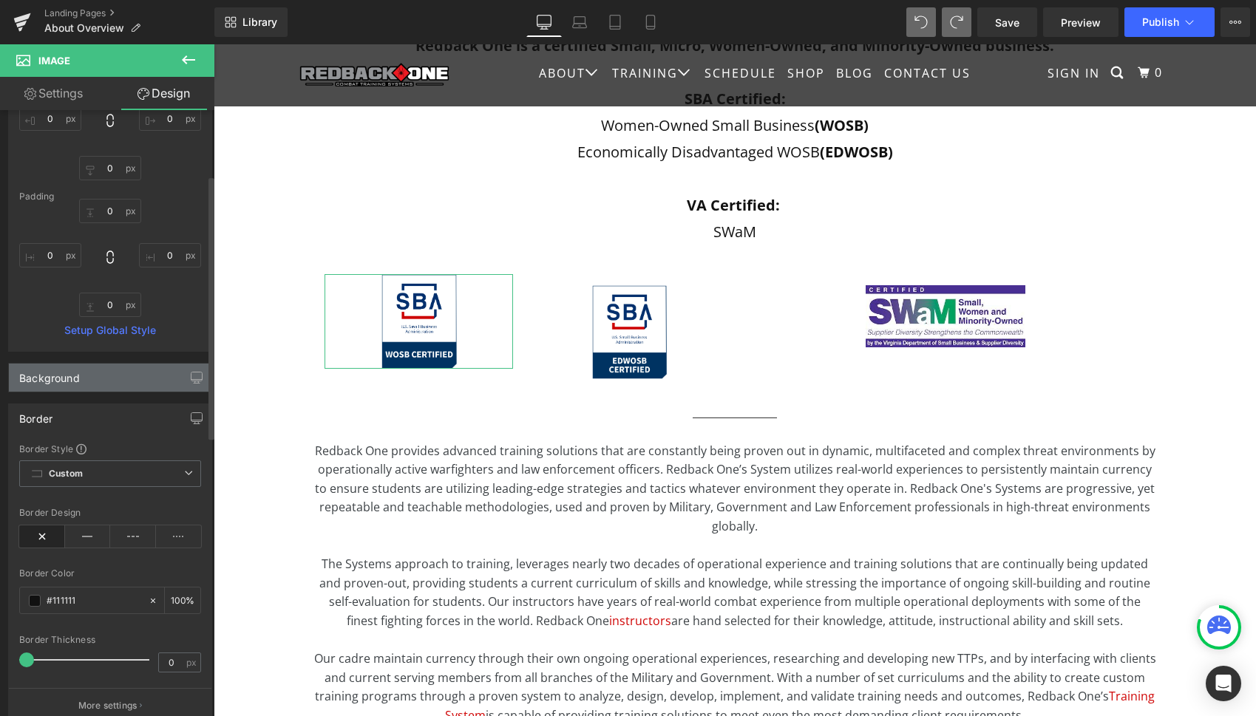
click at [92, 386] on div "Background" at bounding box center [110, 378] width 203 height 28
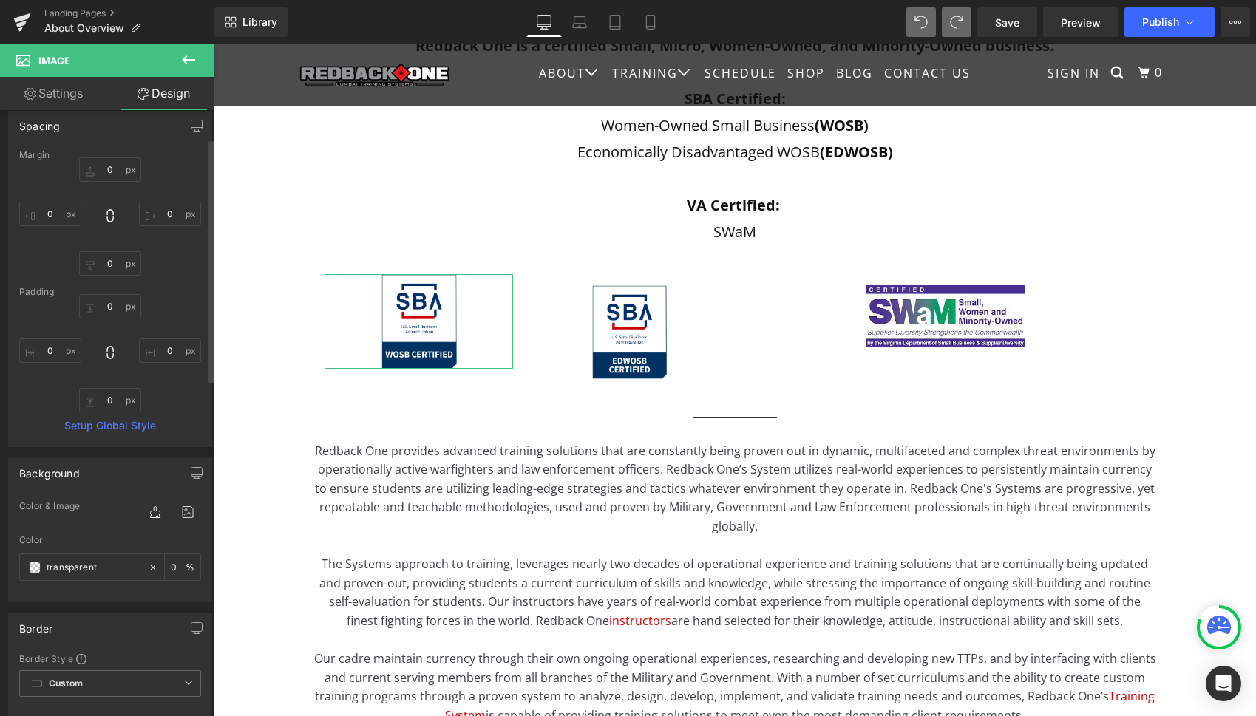
scroll to position [35, 0]
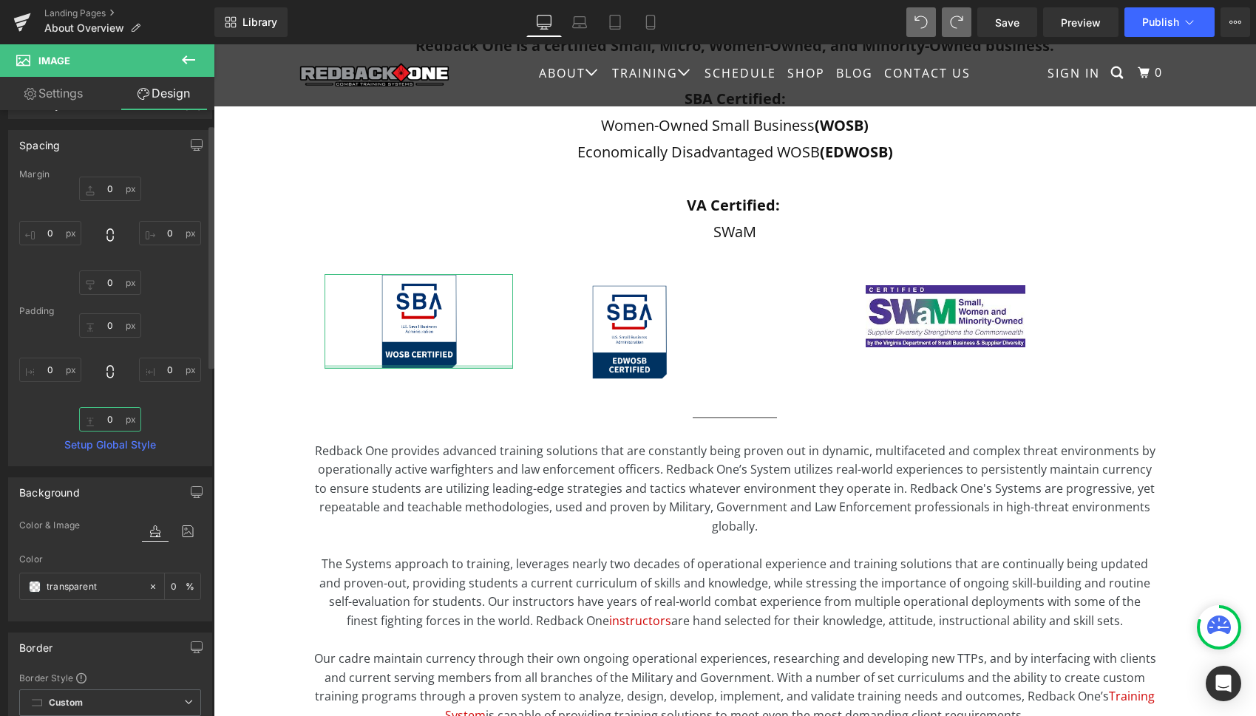
click at [84, 422] on input "0" at bounding box center [110, 419] width 62 height 24
click at [87, 416] on input "0" at bounding box center [110, 419] width 62 height 24
click at [85, 329] on input "0" at bounding box center [110, 325] width 62 height 24
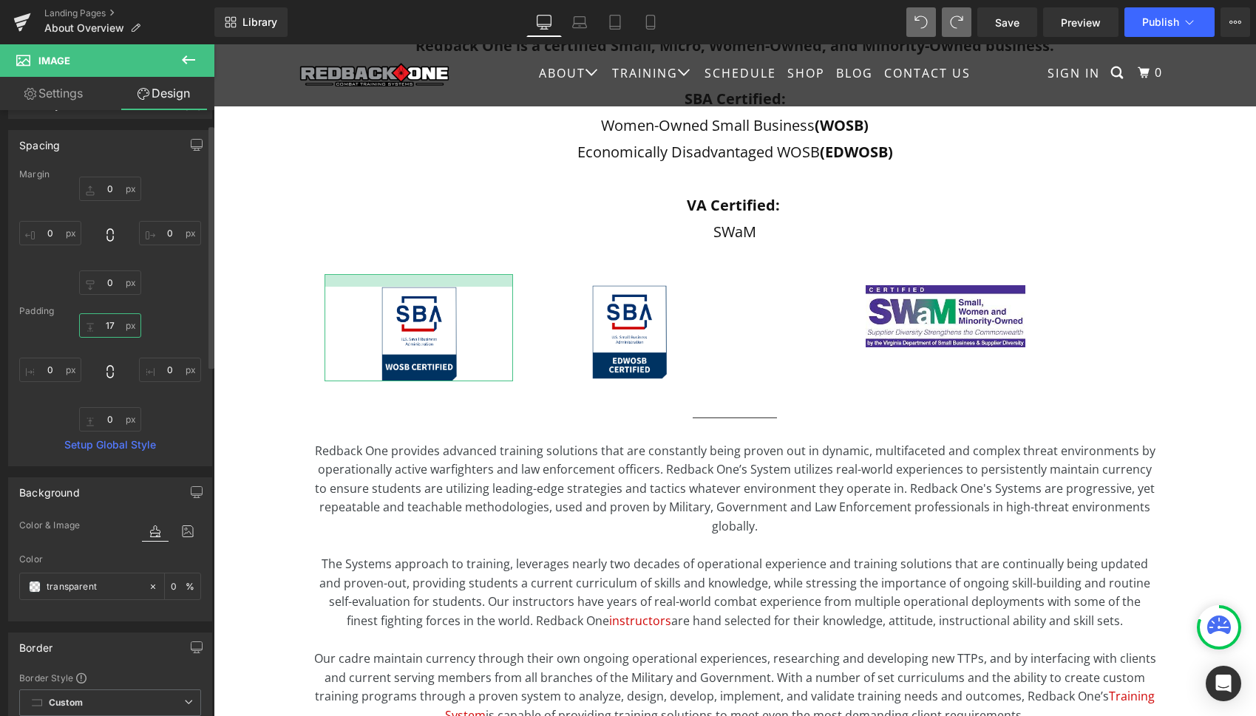
type input "18"
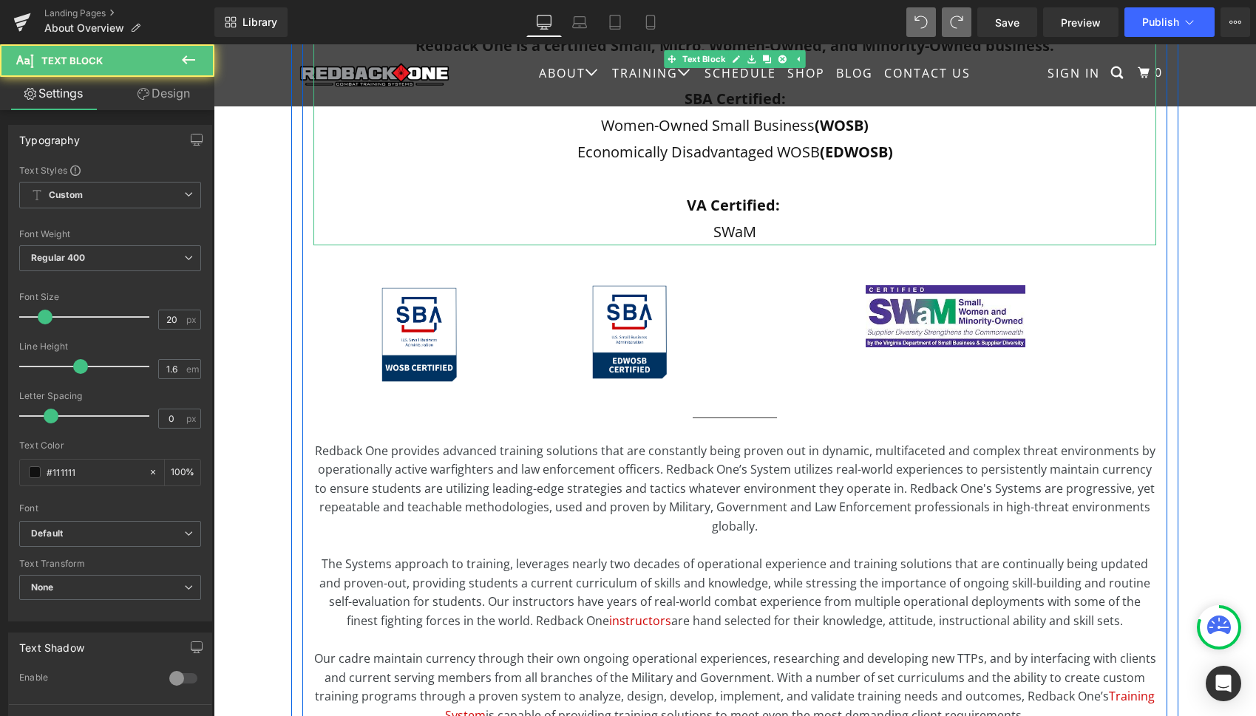
click at [961, 236] on p "SWaM" at bounding box center [734, 232] width 843 height 27
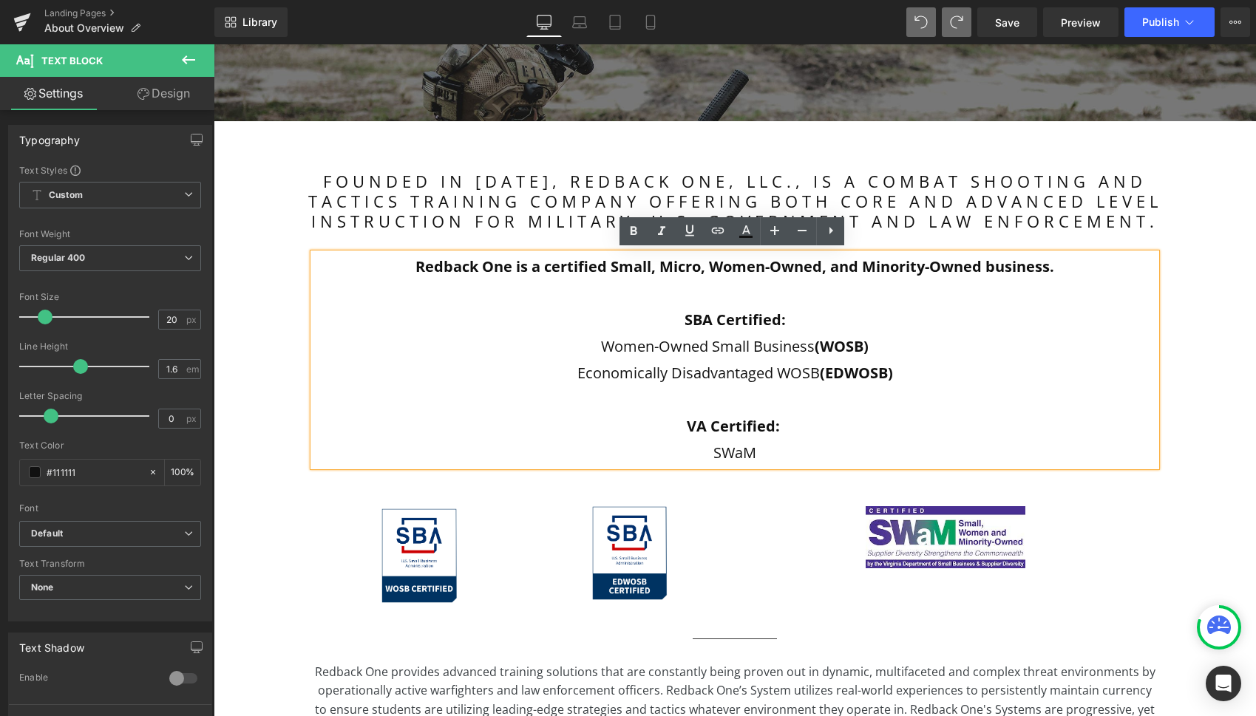
scroll to position [303, 0]
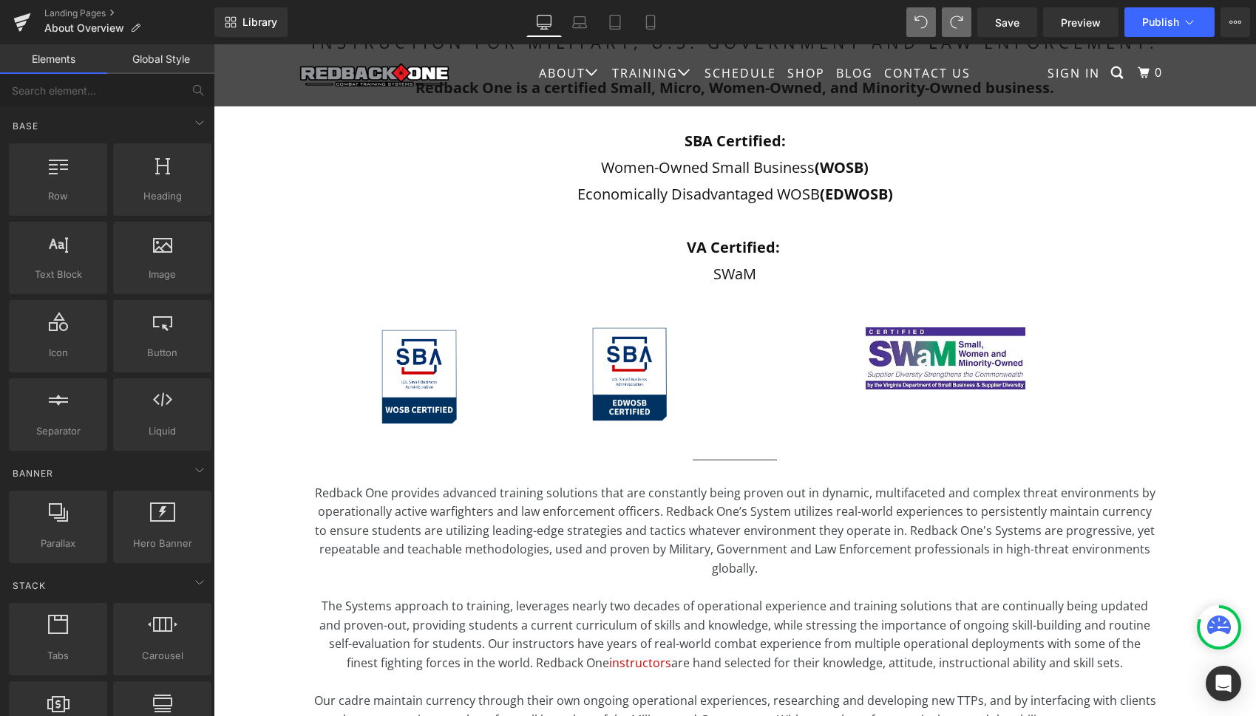
scroll to position [483, 0]
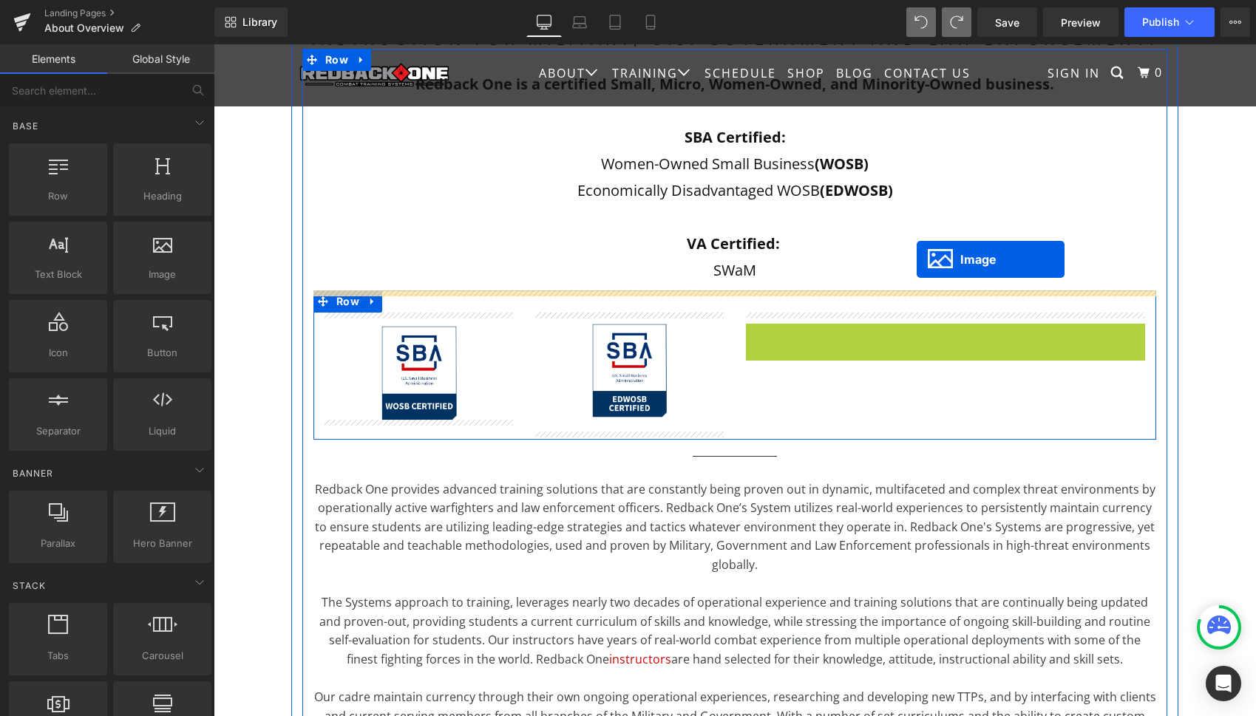
drag, startPoint x: 915, startPoint y: 355, endPoint x: 917, endPoint y: 259, distance: 95.4
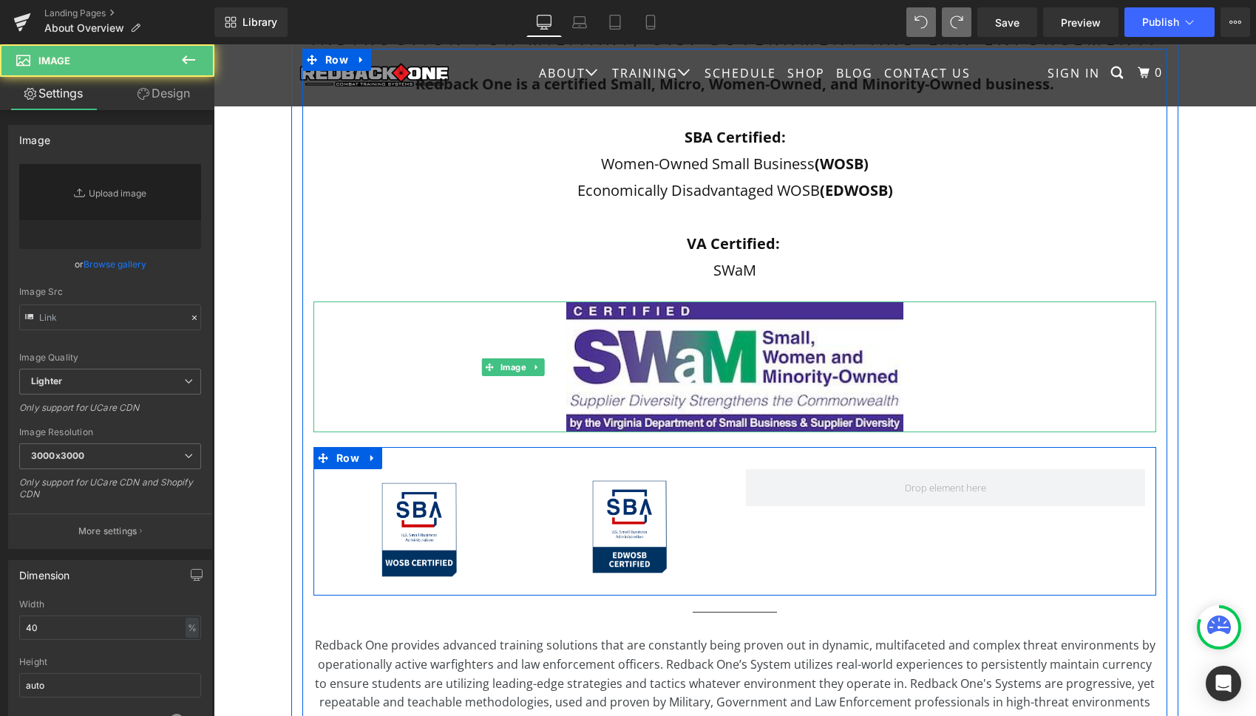
type input "[URL][DOMAIN_NAME]"
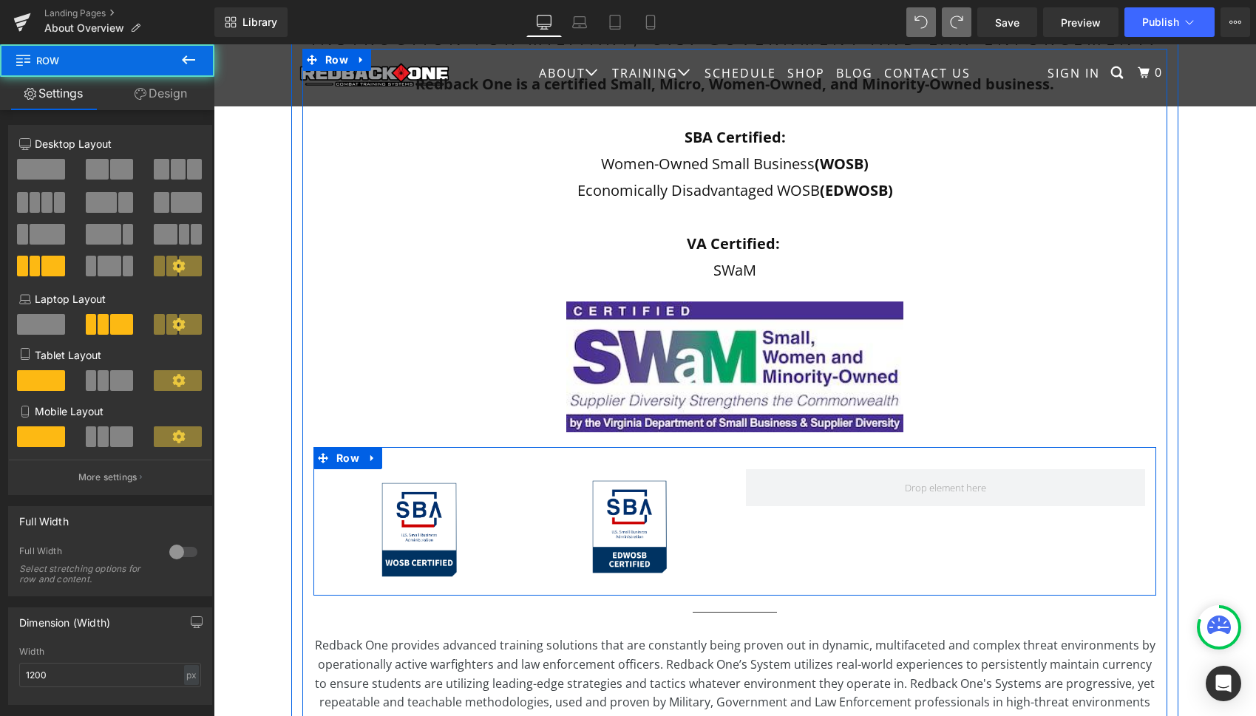
click at [524, 498] on div "Image" at bounding box center [629, 528] width 211 height 119
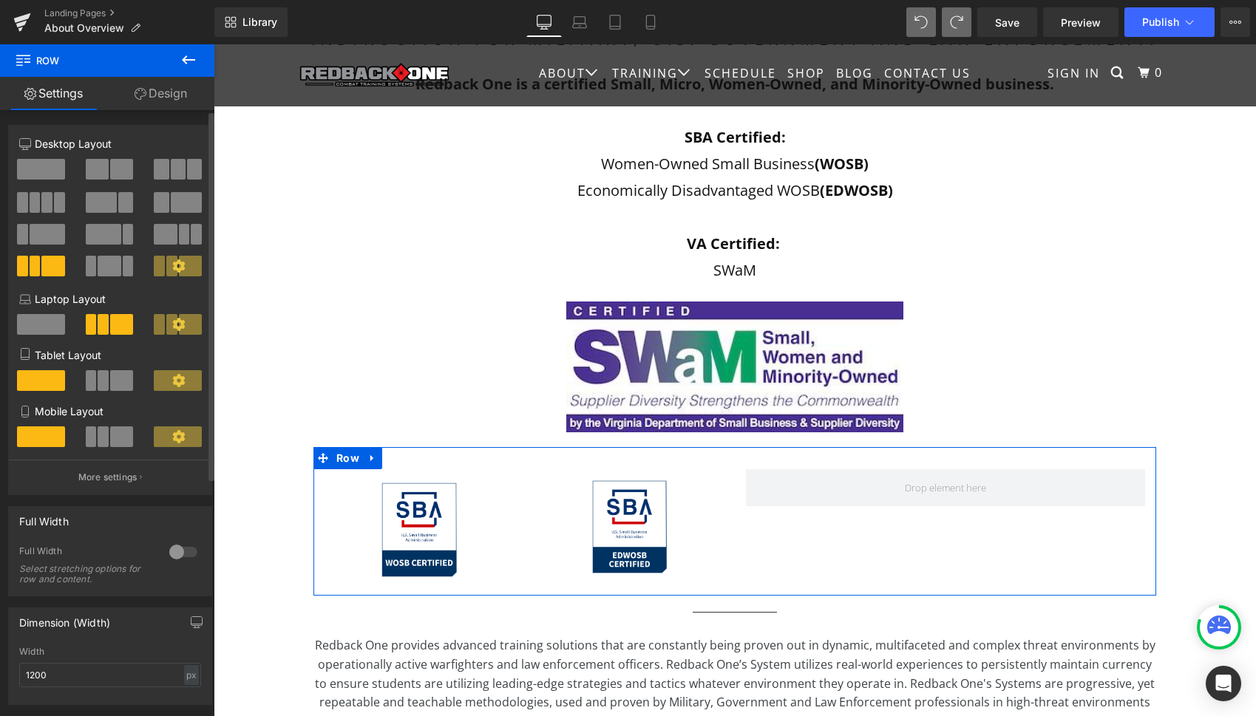
click at [110, 175] on span at bounding box center [121, 169] width 23 height 21
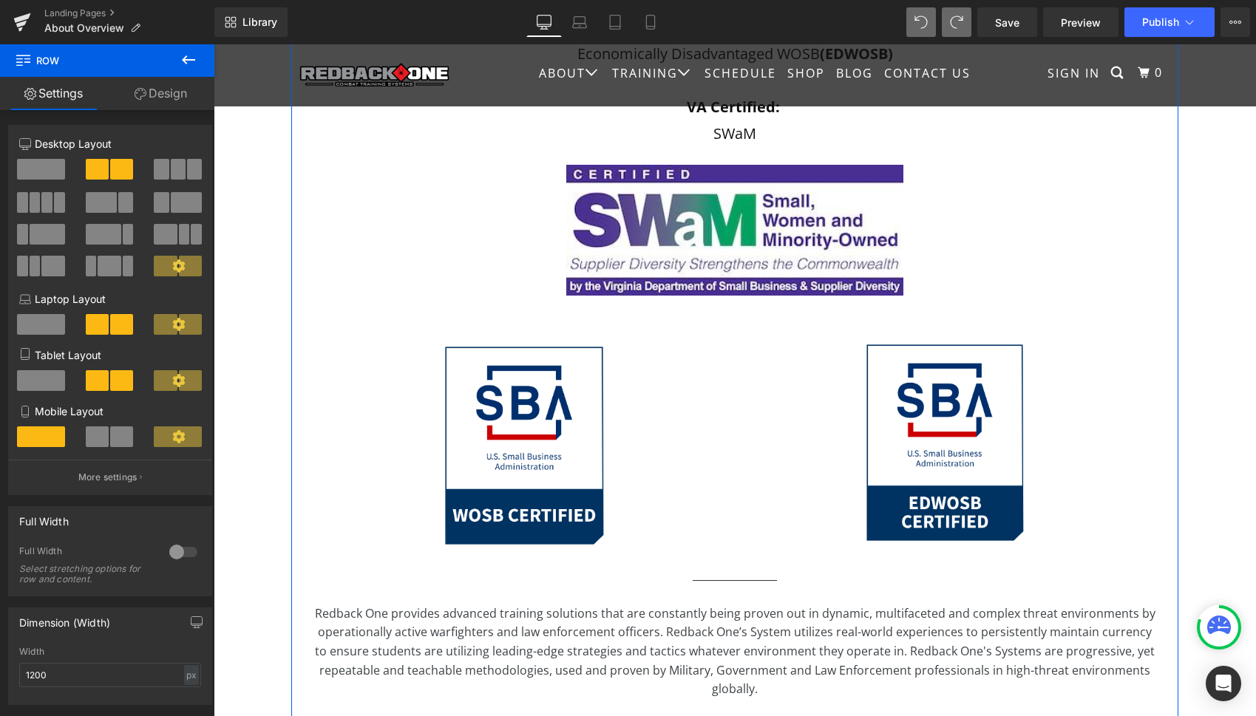
scroll to position [646, 0]
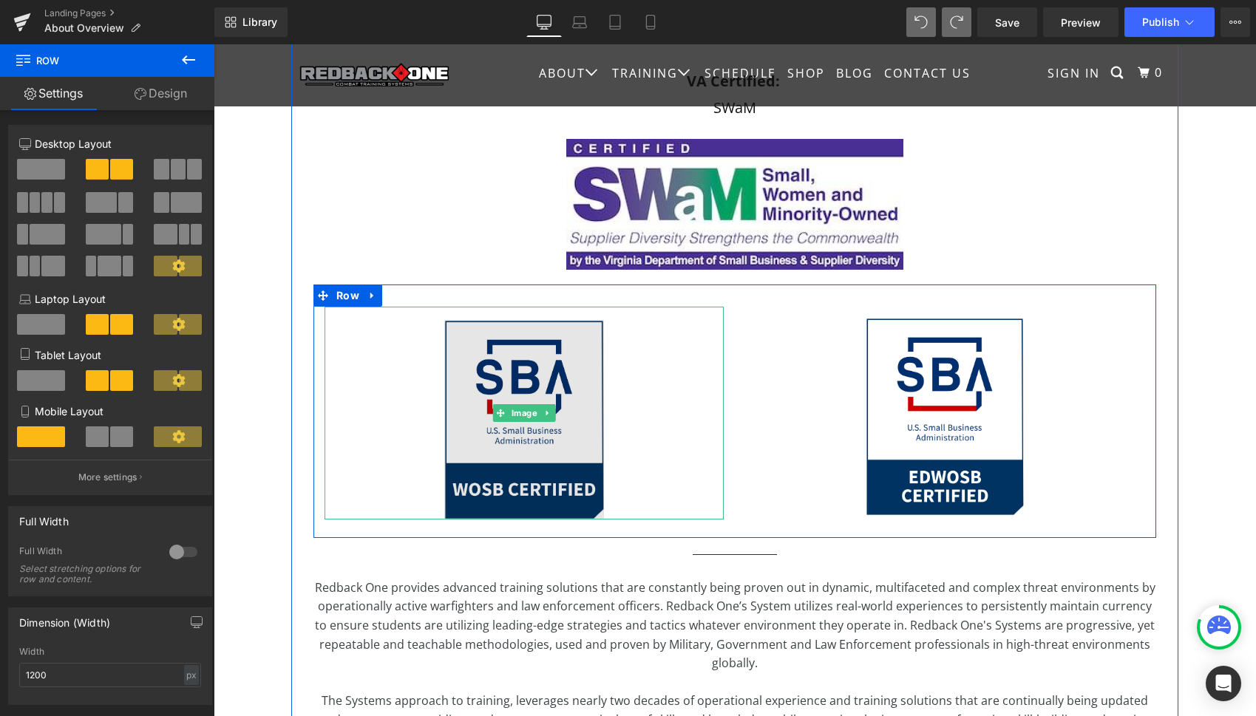
click at [543, 450] on img at bounding box center [524, 413] width 160 height 213
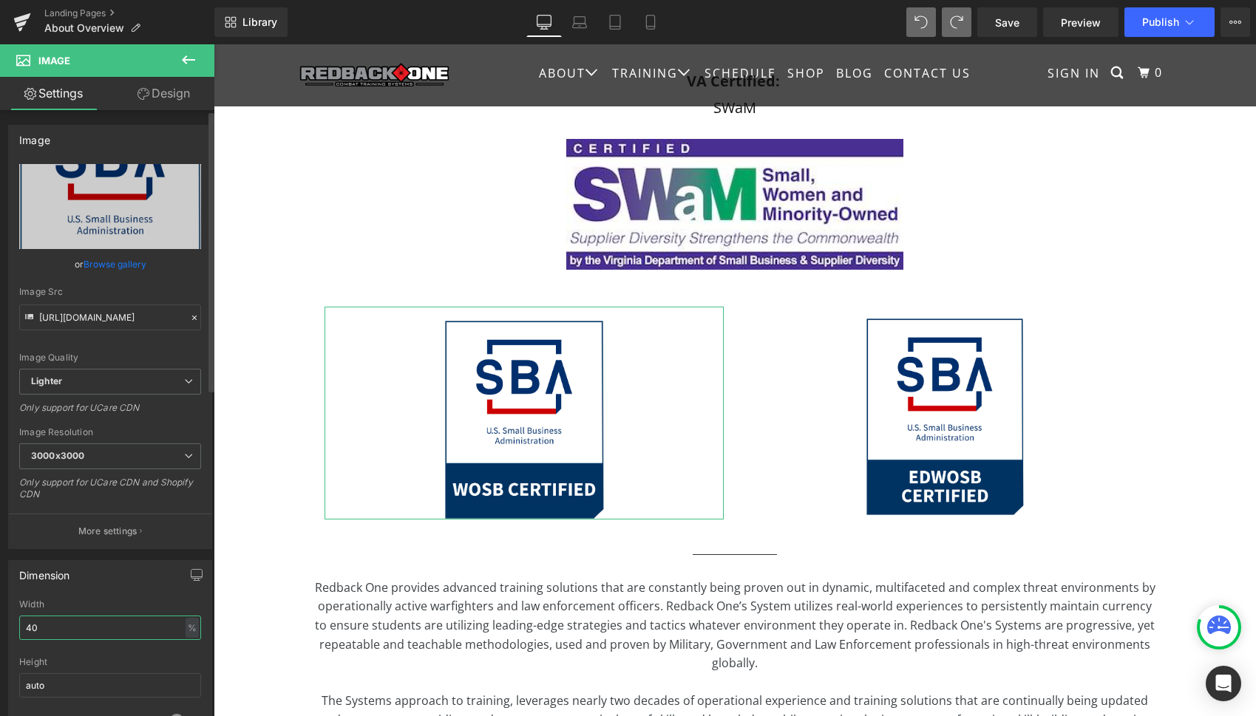
drag, startPoint x: 63, startPoint y: 625, endPoint x: 2, endPoint y: 622, distance: 60.7
click at [2, 622] on div "Dimension 40% Width 40 % % px auto Height auto 0 Circle Image" at bounding box center [110, 648] width 221 height 199
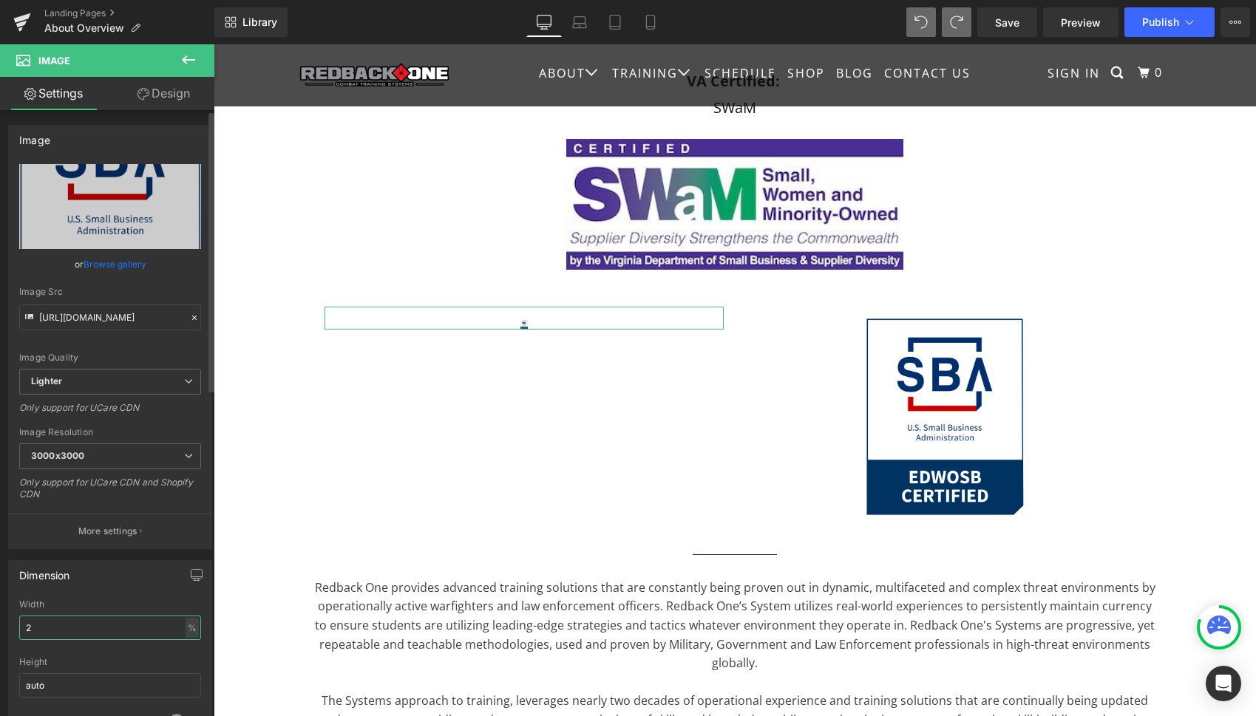
type input "20"
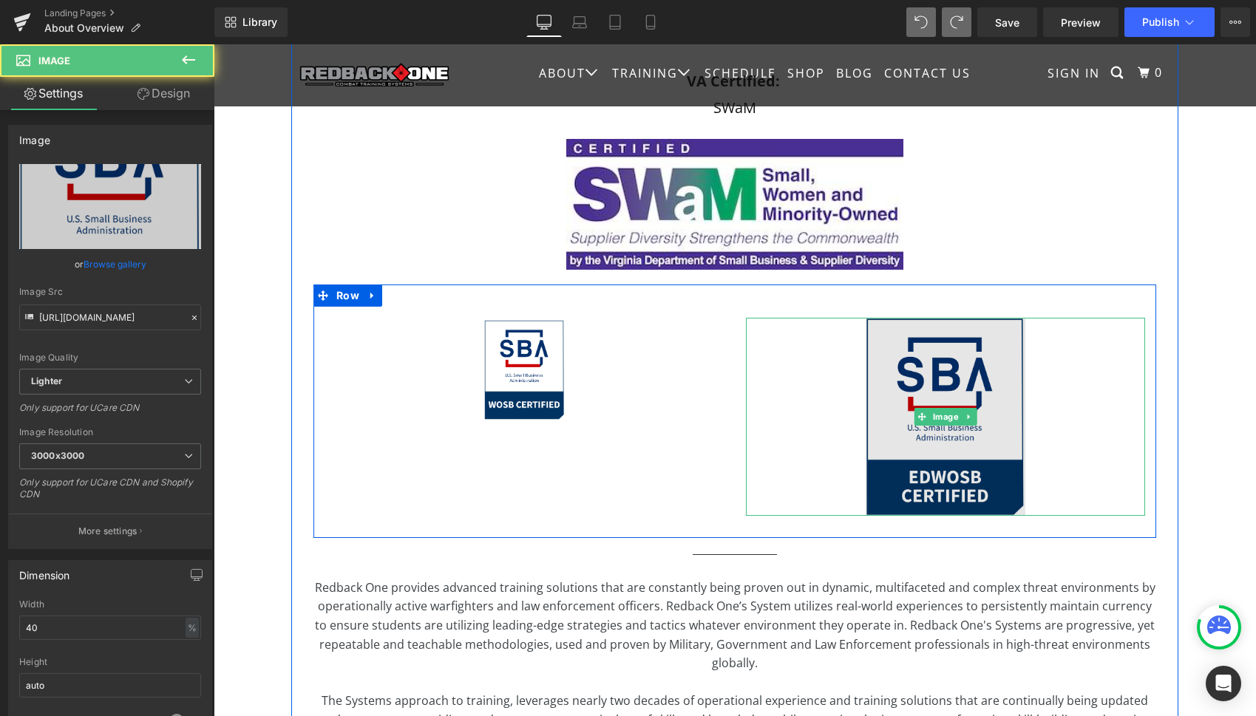
click at [892, 466] on img at bounding box center [946, 417] width 160 height 198
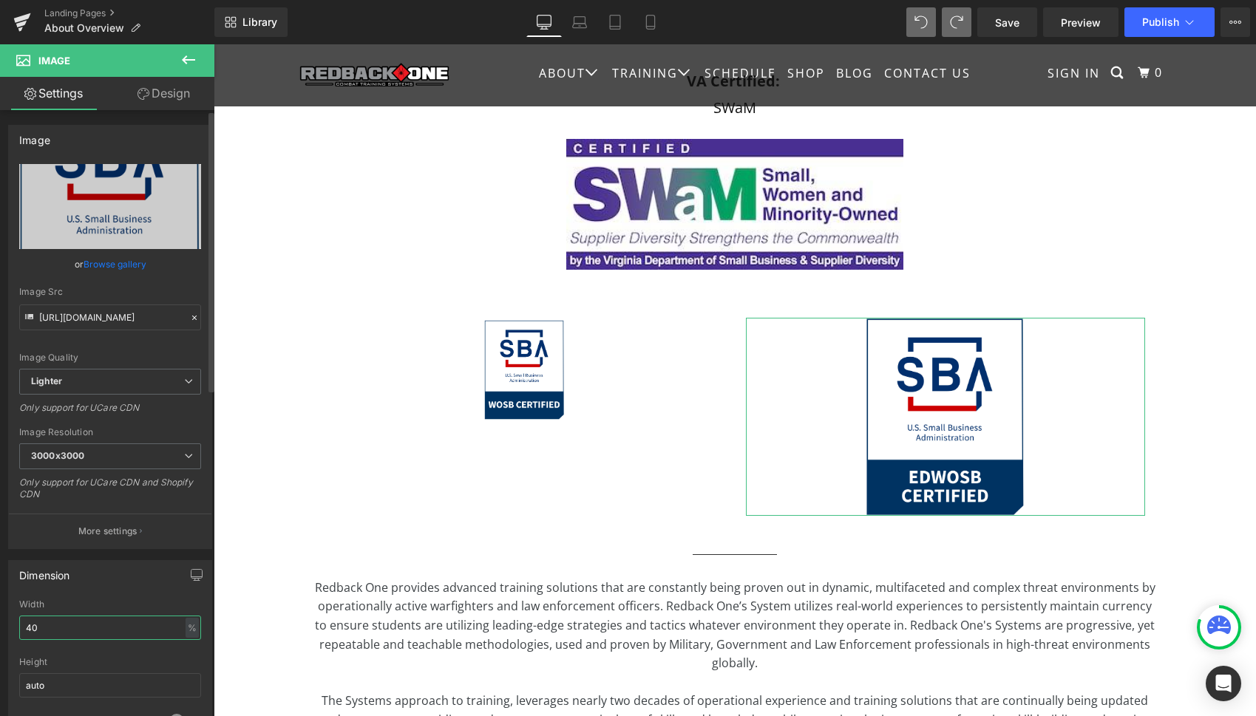
drag, startPoint x: 44, startPoint y: 631, endPoint x: 19, endPoint y: 629, distance: 25.2
click at [20, 629] on input "40" at bounding box center [110, 628] width 182 height 24
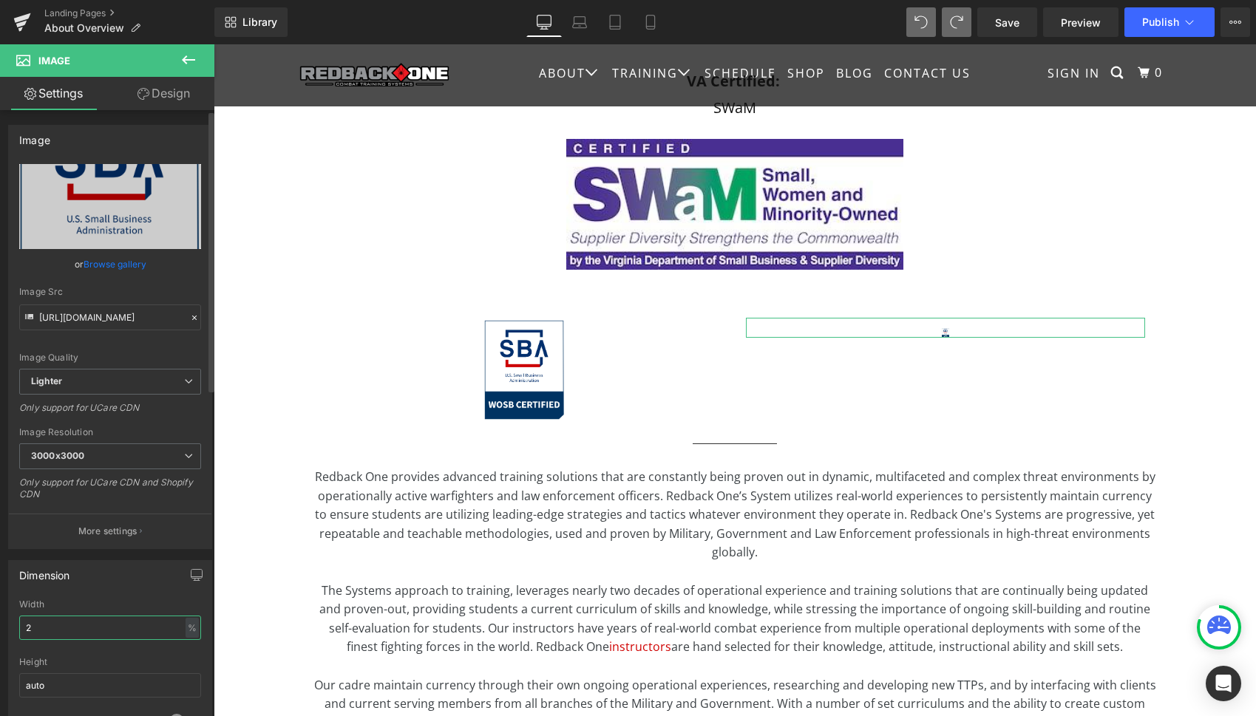
type input "20"
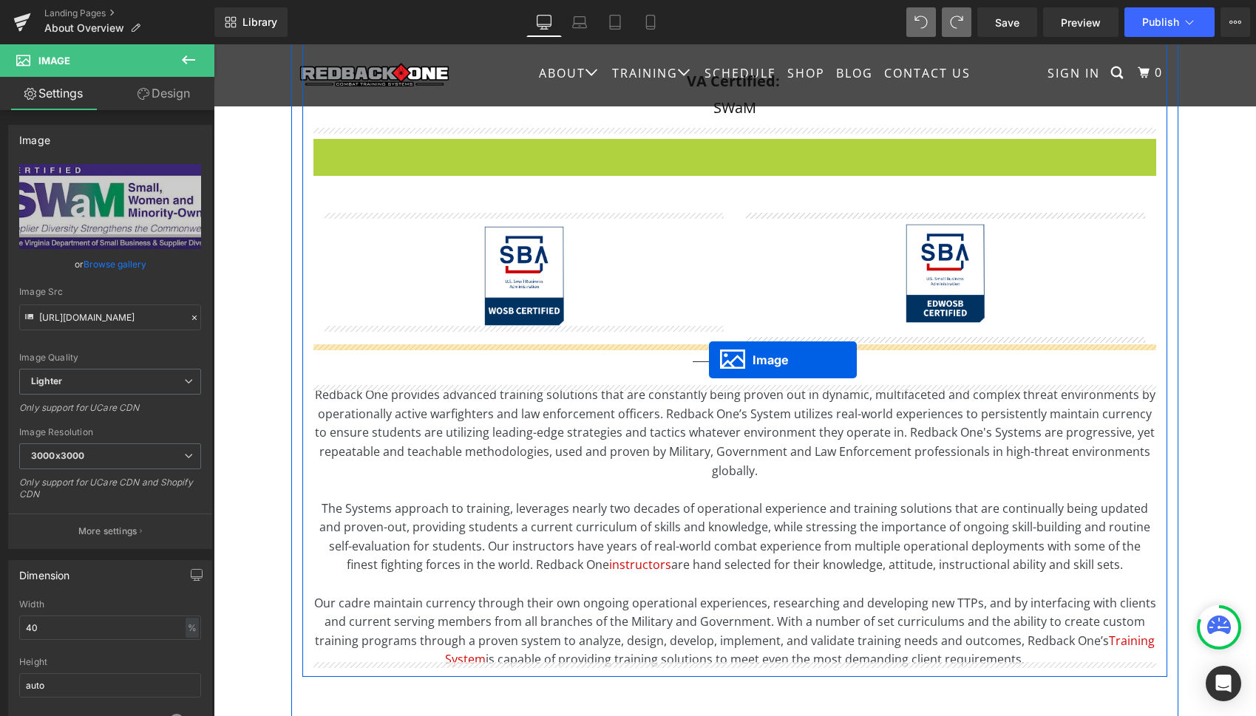
drag, startPoint x: 705, startPoint y: 208, endPoint x: 709, endPoint y: 360, distance: 152.4
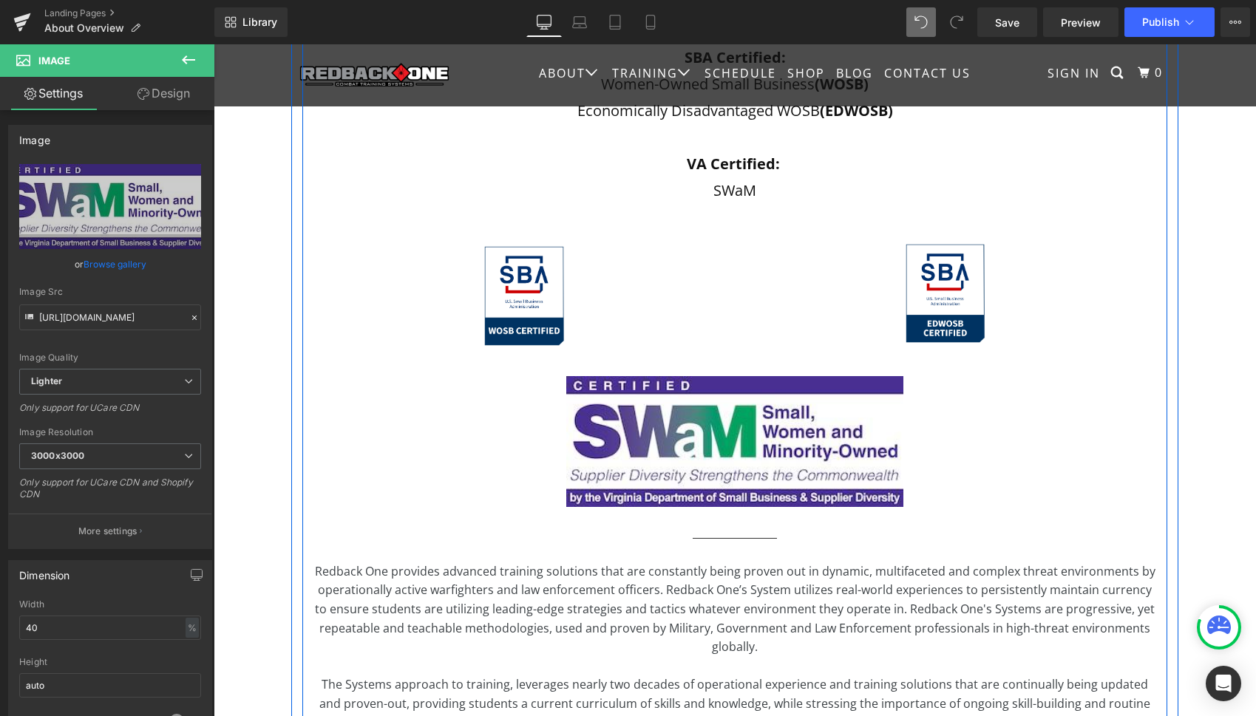
scroll to position [564, 0]
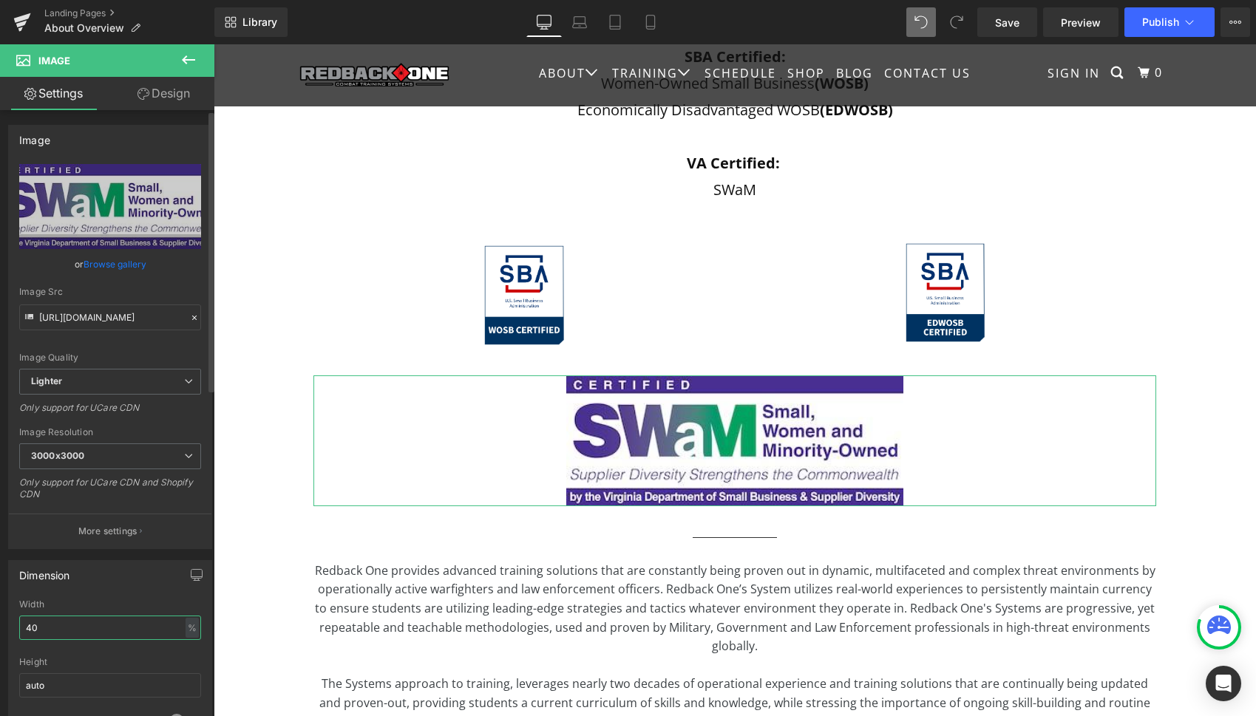
drag, startPoint x: 58, startPoint y: 631, endPoint x: 8, endPoint y: 624, distance: 50.7
click at [8, 624] on div "Dimension 40% Width 40 % % px auto Height auto 0 Circle Image" at bounding box center [110, 654] width 204 height 188
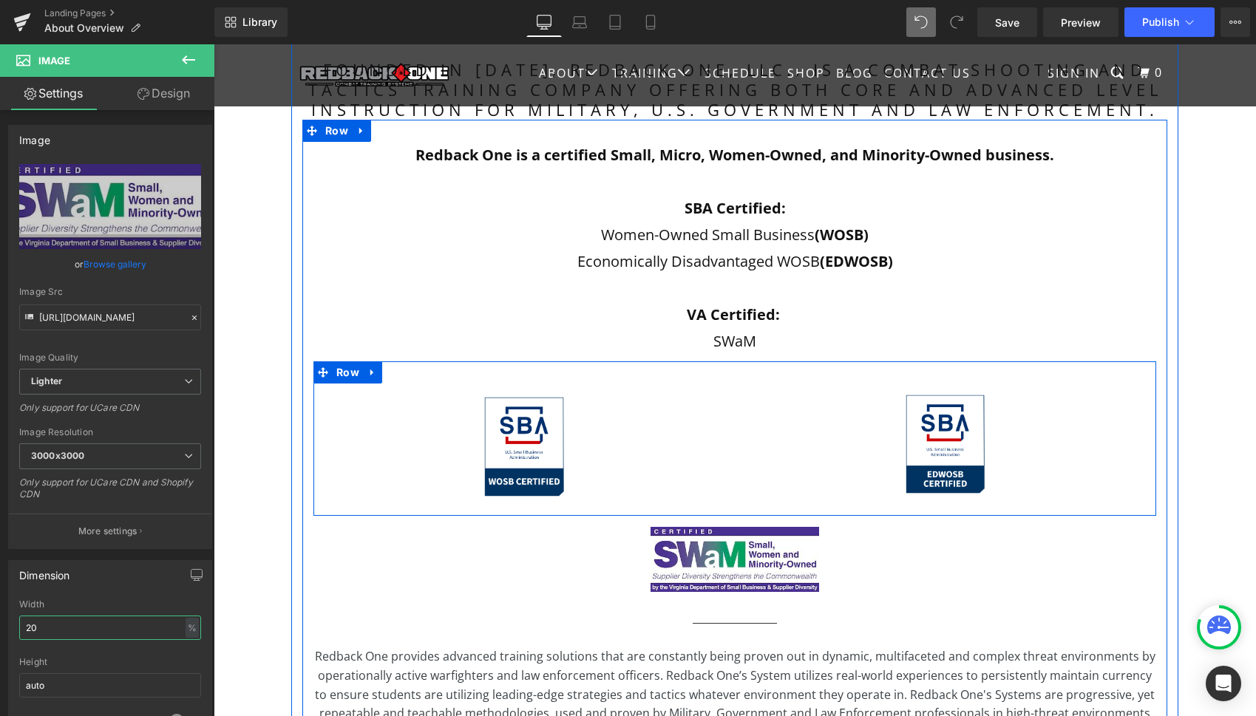
scroll to position [410, 0]
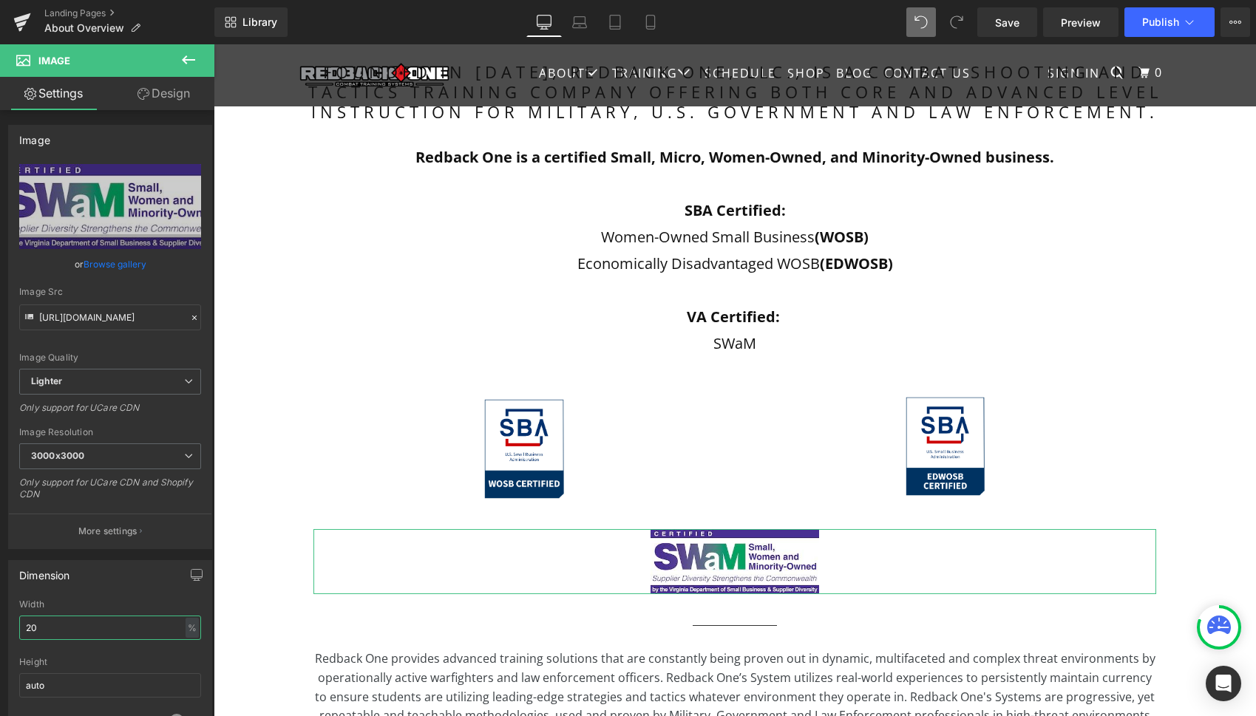
type input "20"
click at [160, 98] on link "Design" at bounding box center [163, 93] width 107 height 33
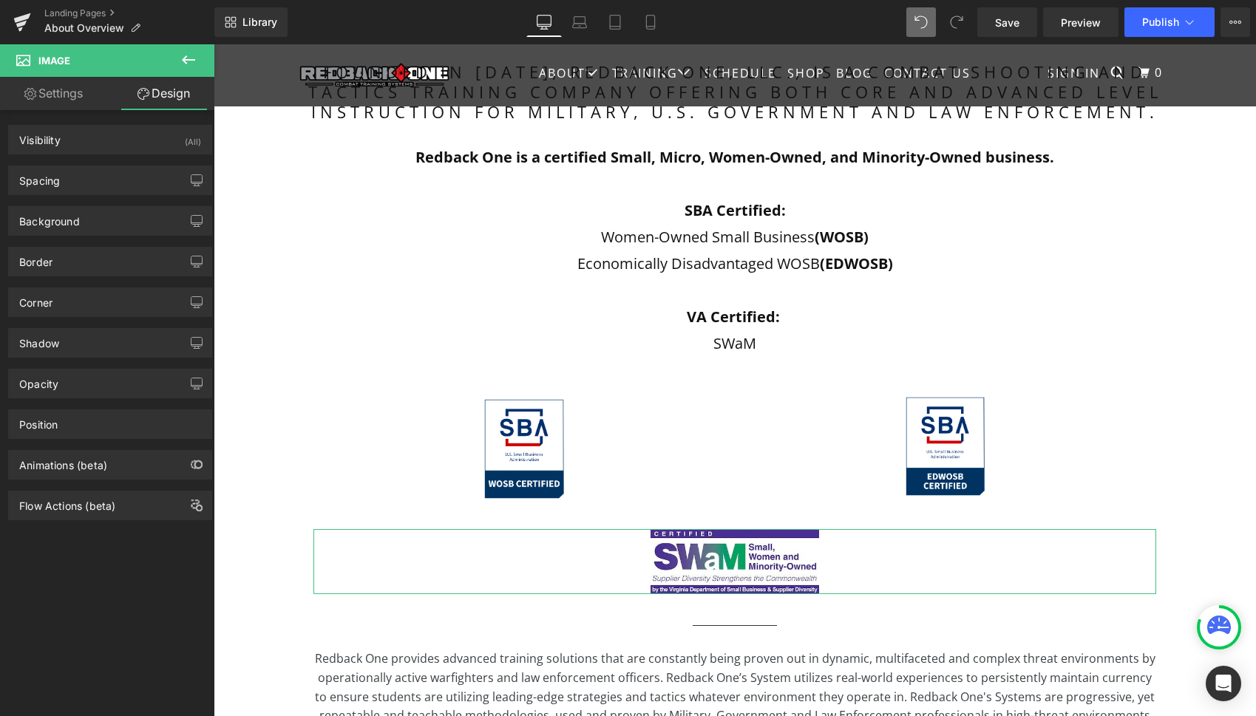
click at [81, 95] on link "Settings" at bounding box center [53, 93] width 107 height 33
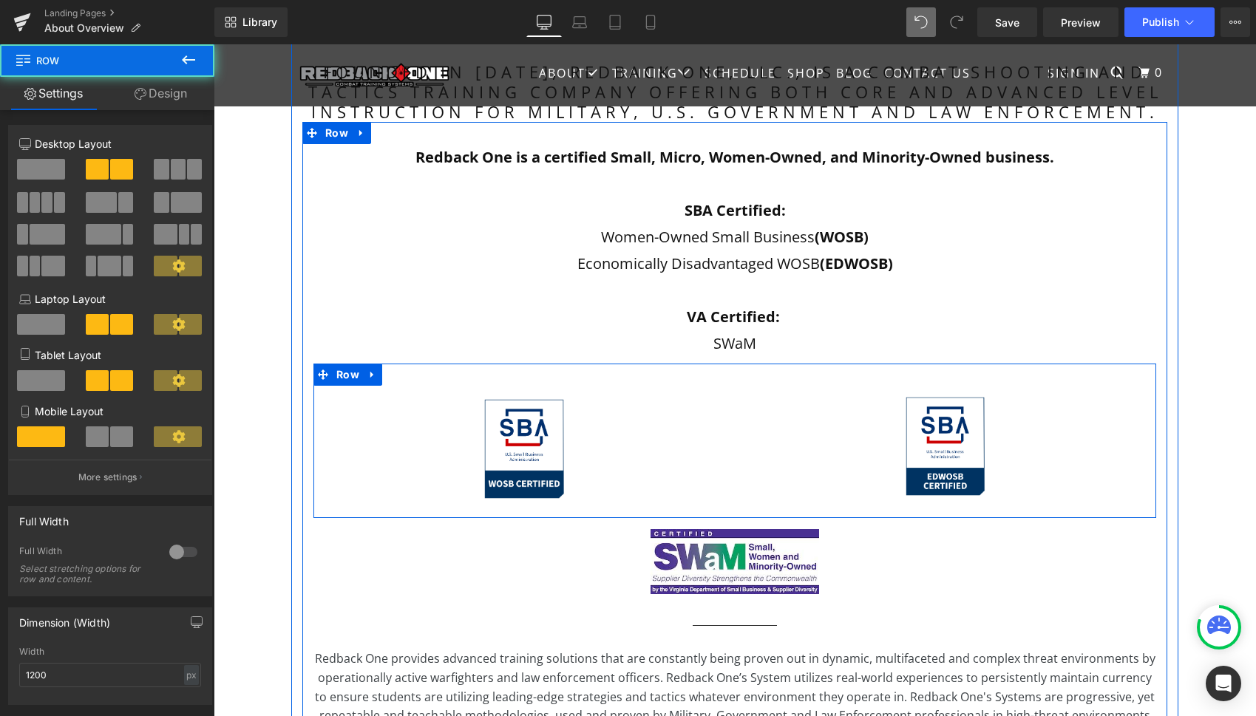
click at [727, 489] on div "Image" at bounding box center [523, 442] width 421 height 113
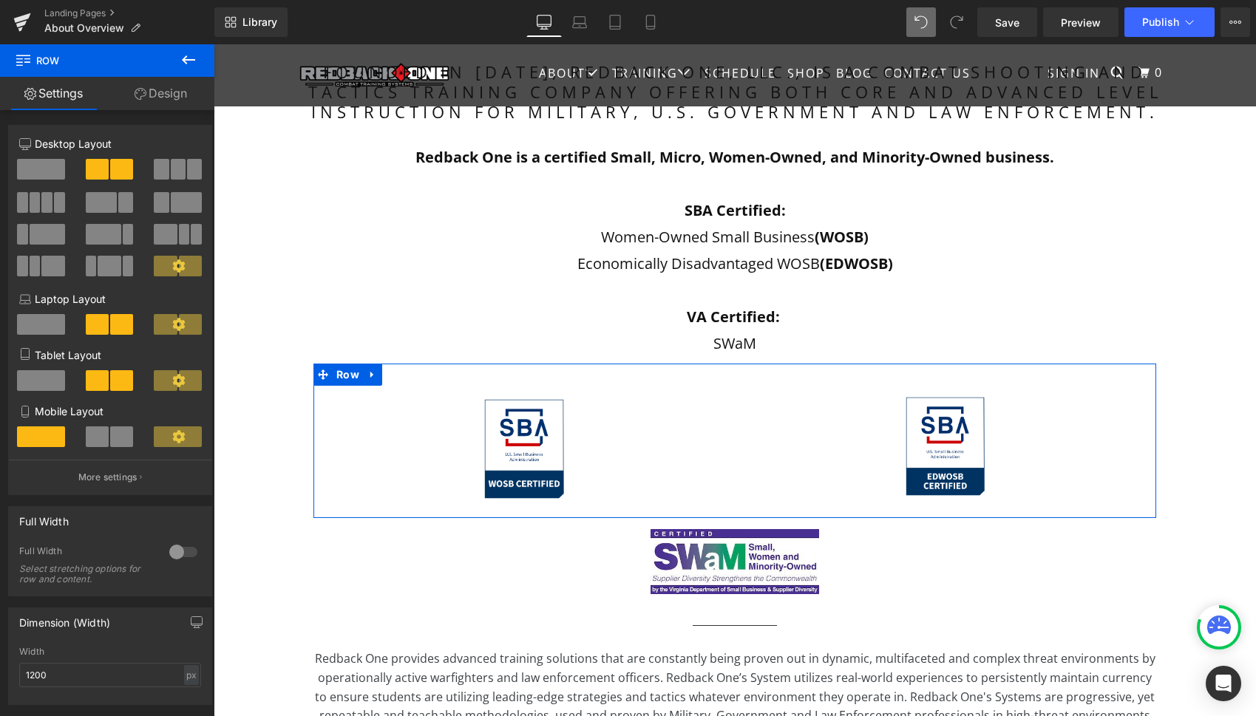
click at [101, 268] on span at bounding box center [109, 266] width 23 height 21
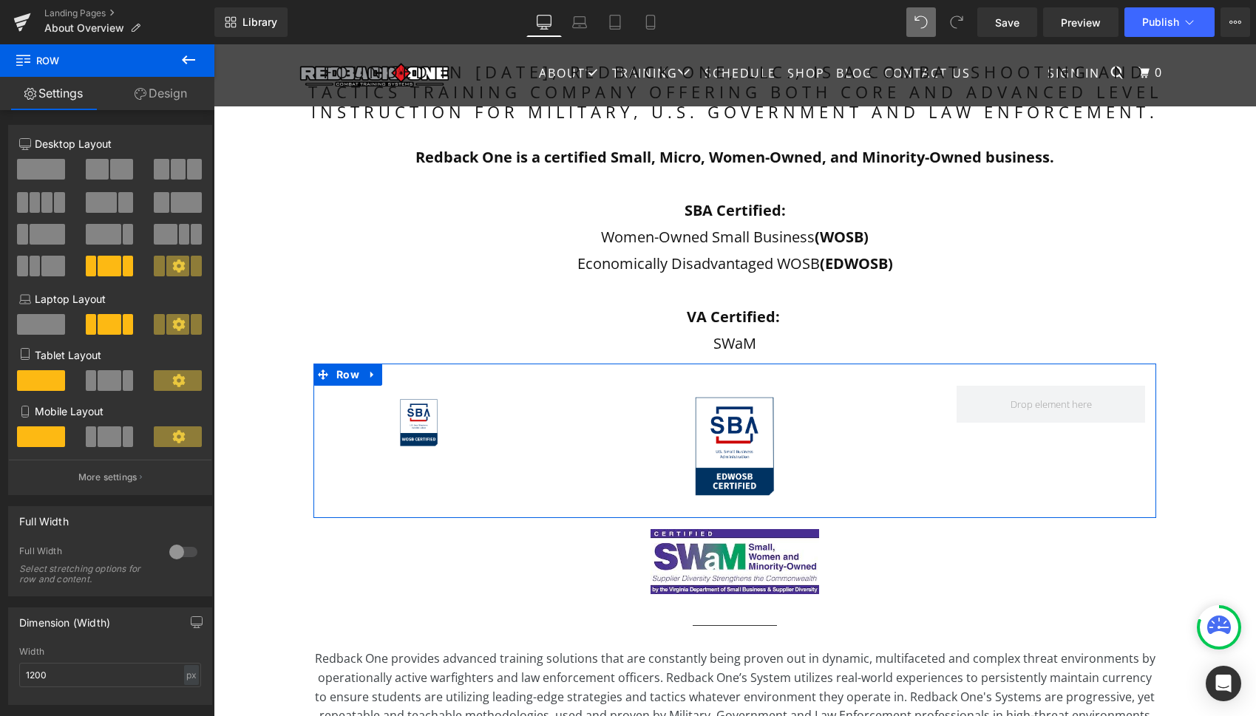
click at [115, 167] on span at bounding box center [121, 169] width 23 height 21
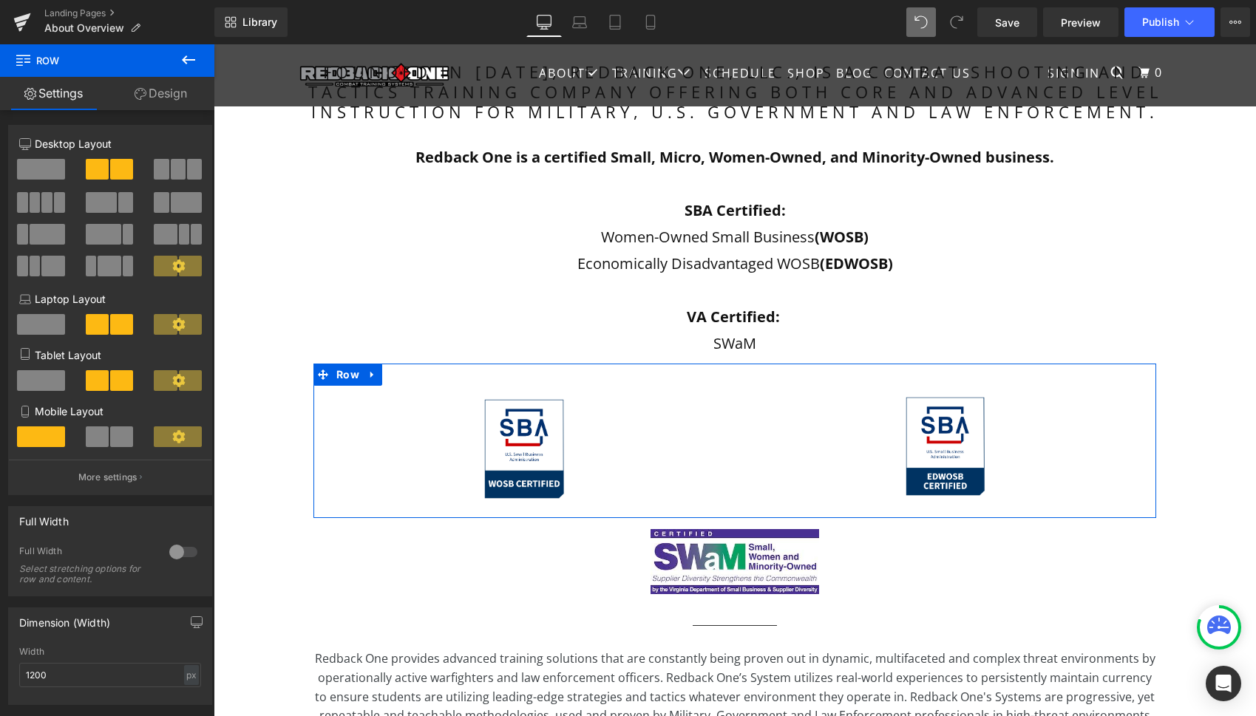
click at [187, 174] on span at bounding box center [194, 169] width 15 height 21
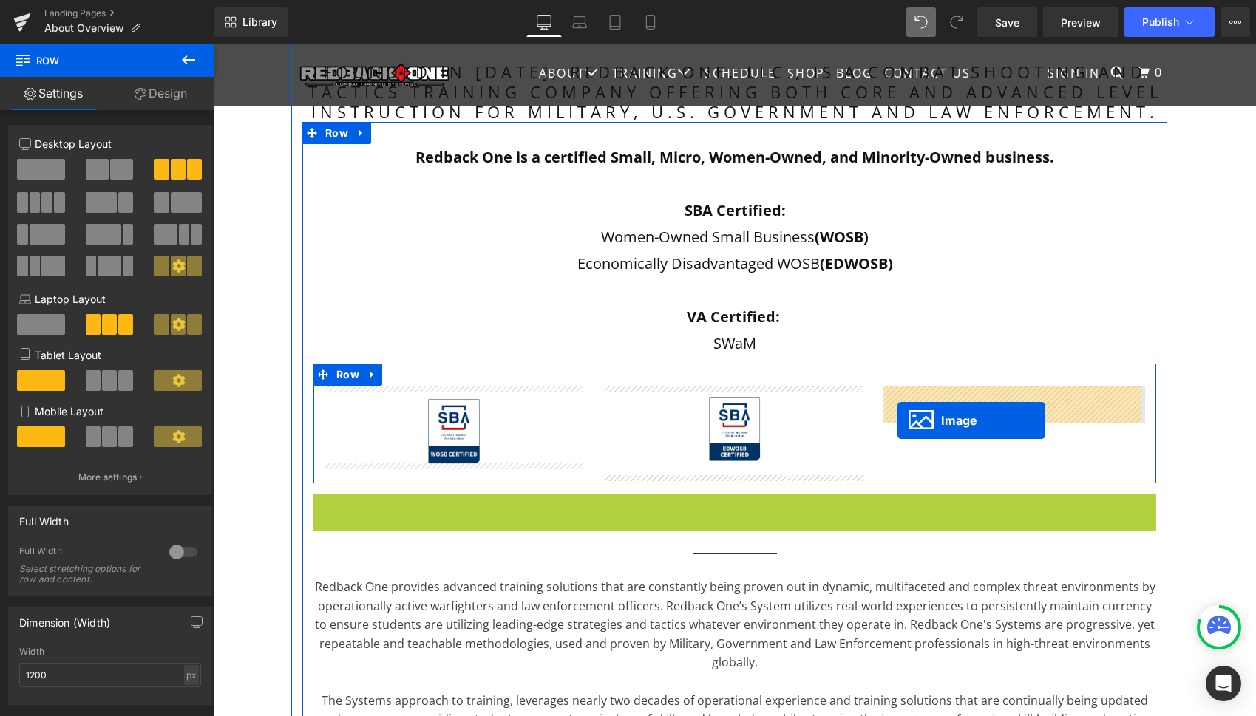
drag, startPoint x: 707, startPoint y: 529, endPoint x: 897, endPoint y: 421, distance: 219.5
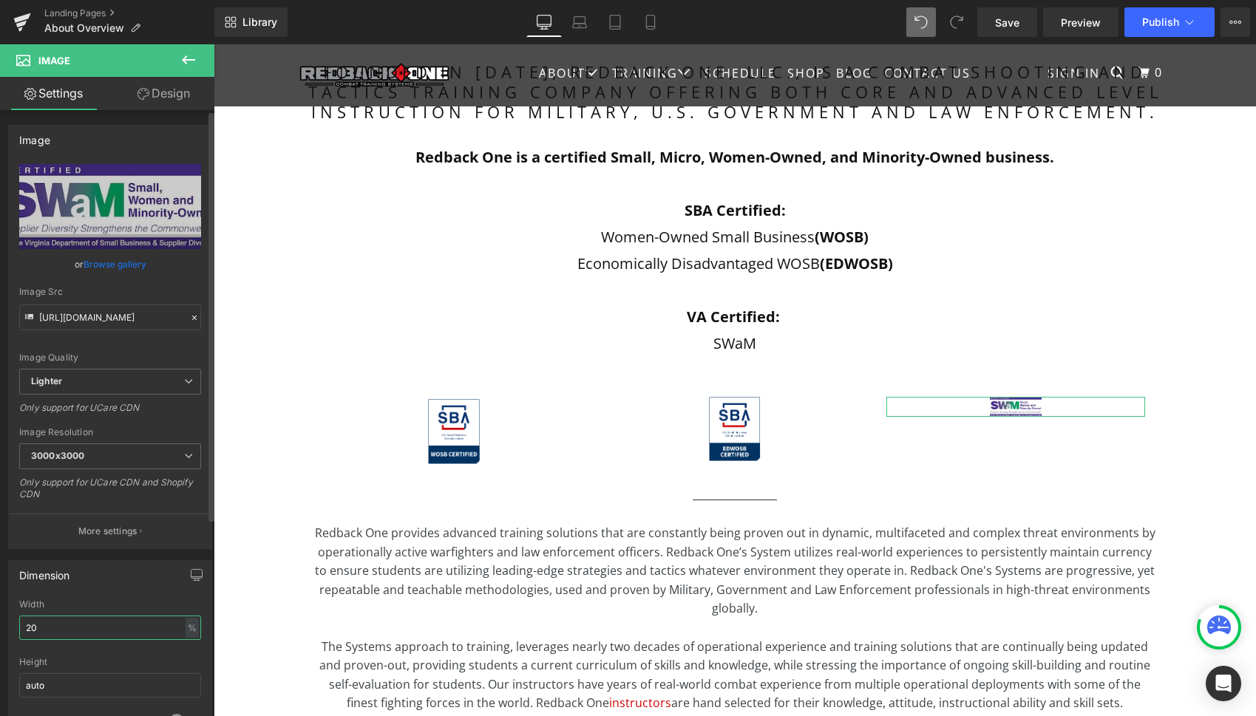
drag, startPoint x: 52, startPoint y: 630, endPoint x: 6, endPoint y: 623, distance: 47.0
click at [7, 623] on div "Dimension 20% Width 20 % % px auto Height auto 0 Circle Image" at bounding box center [110, 648] width 221 height 199
type input "50"
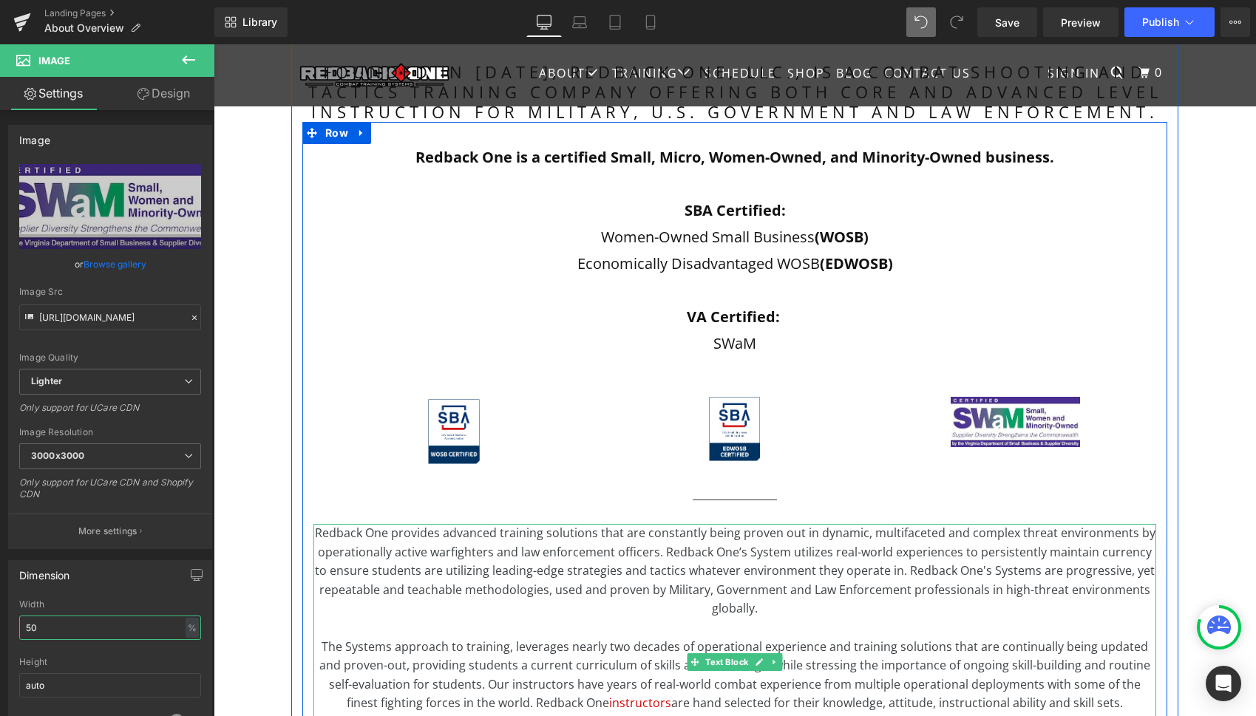
click at [796, 605] on p "Redback One provides advanced training solutions that are constantly being prov…" at bounding box center [734, 571] width 843 height 95
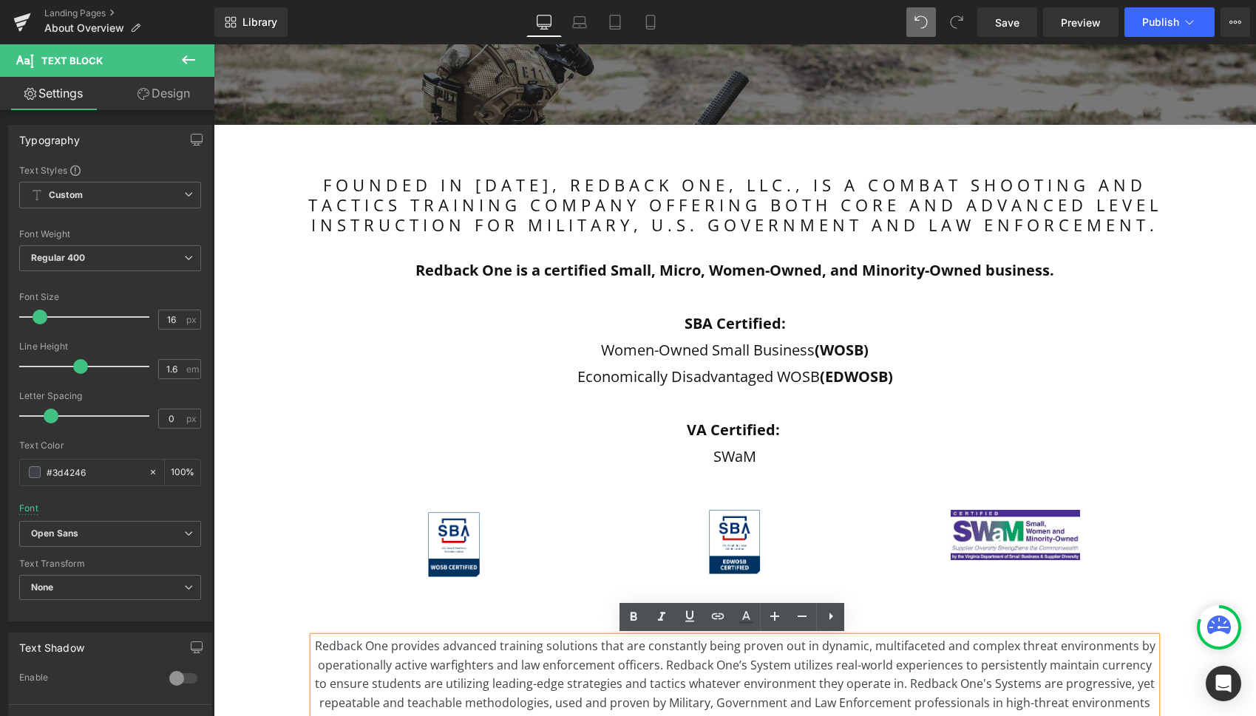
scroll to position [296, 0]
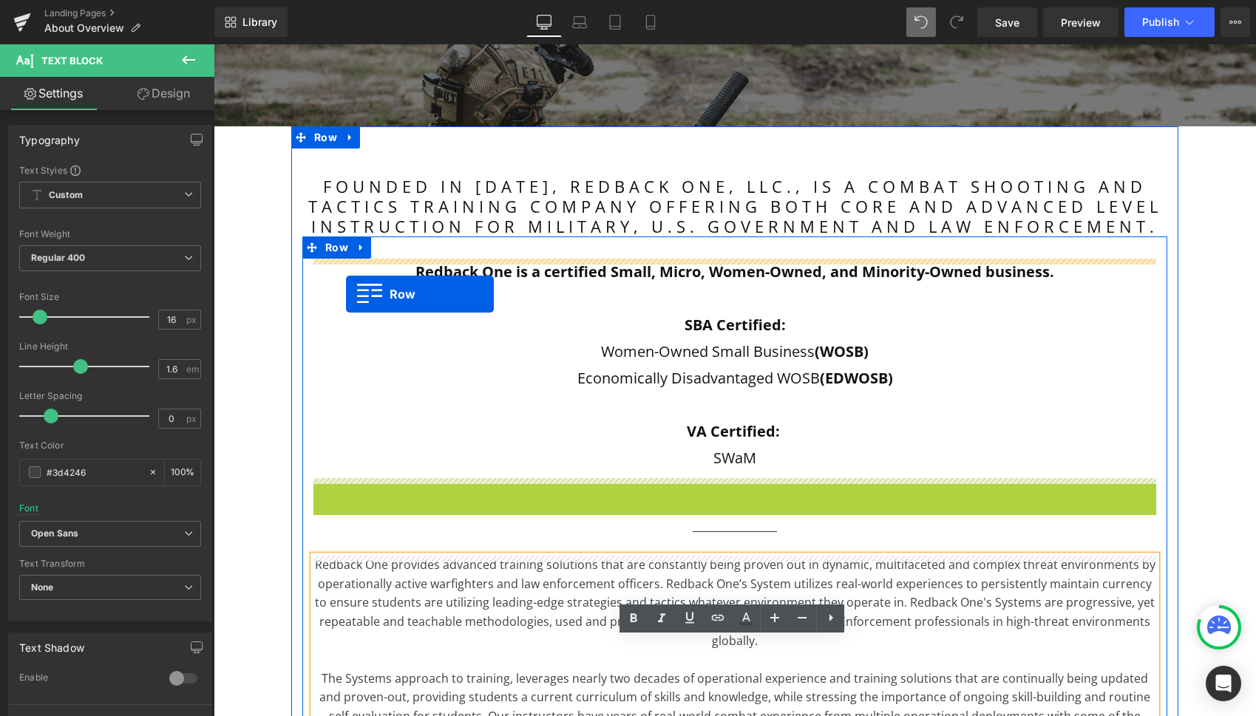
drag, startPoint x: 318, startPoint y: 488, endPoint x: 346, endPoint y: 294, distance: 195.7
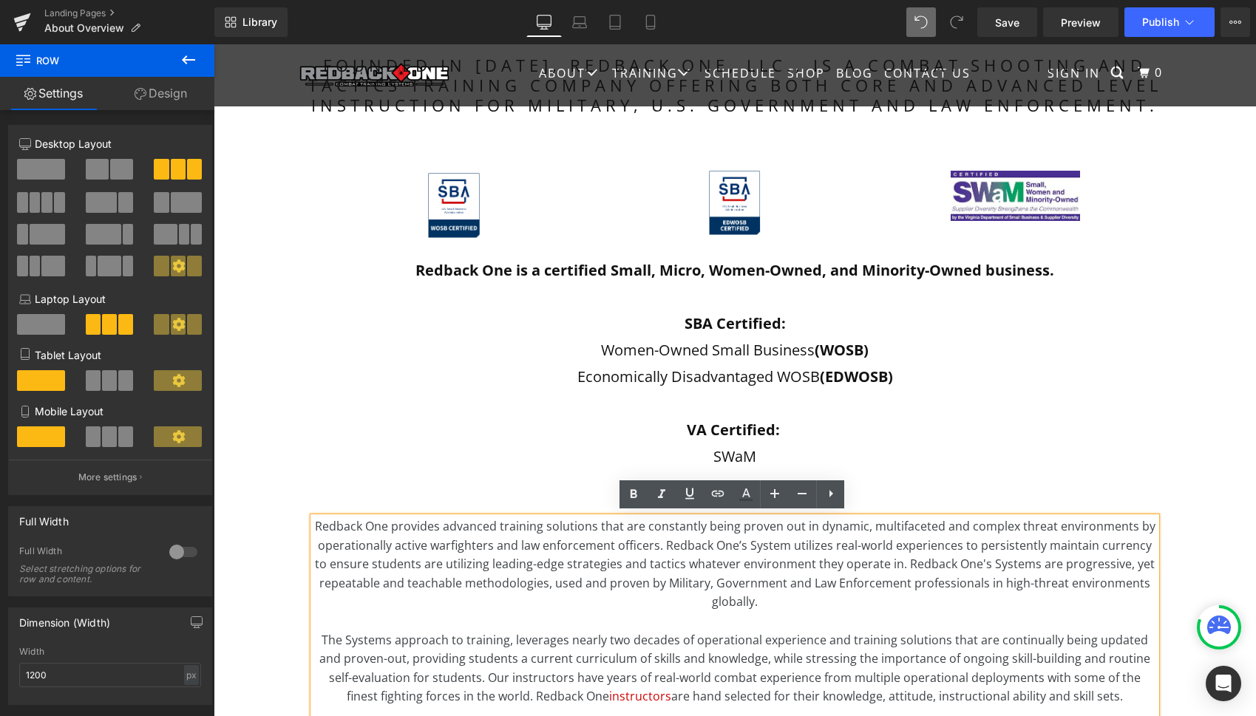
scroll to position [420, 0]
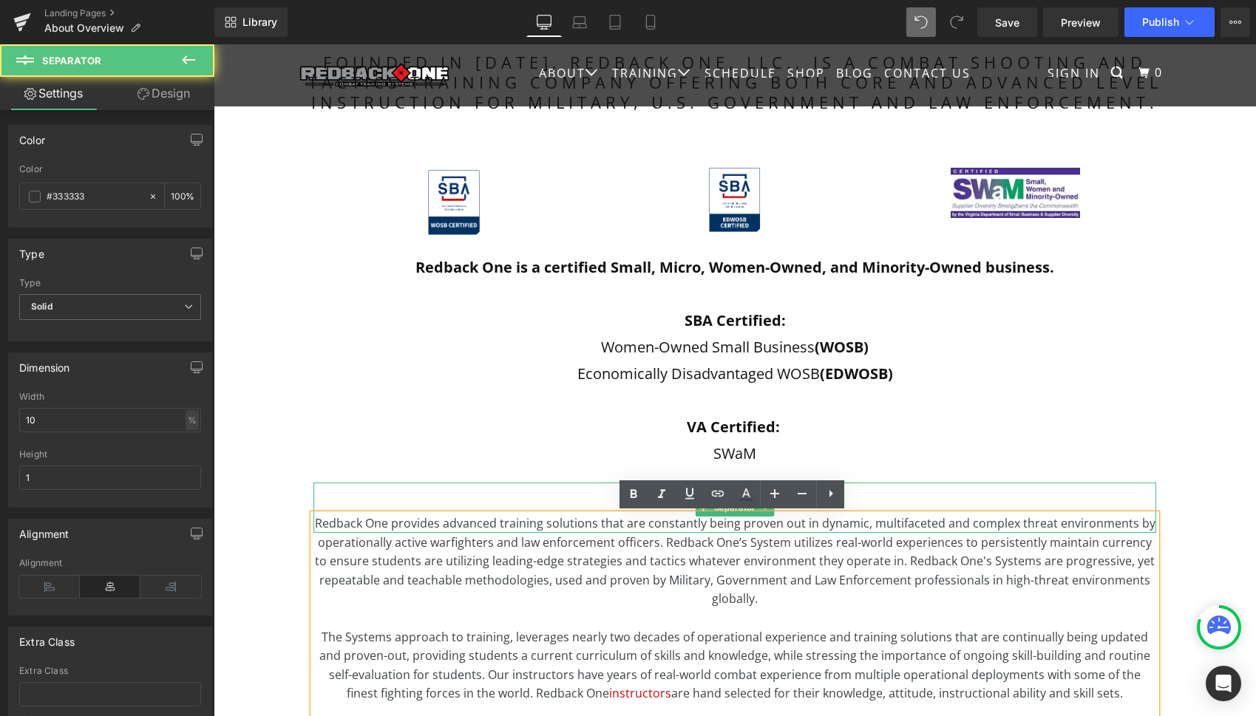
click at [970, 484] on div "Separator" at bounding box center [734, 508] width 843 height 50
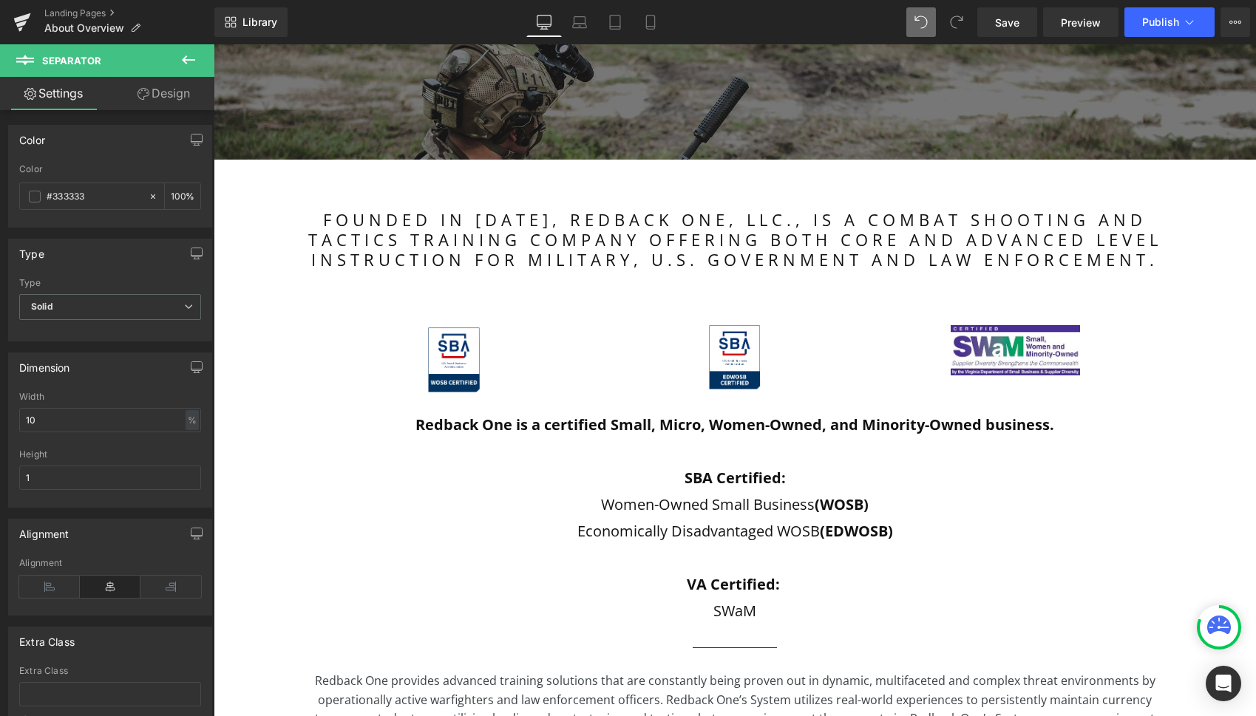
scroll to position [262, 0]
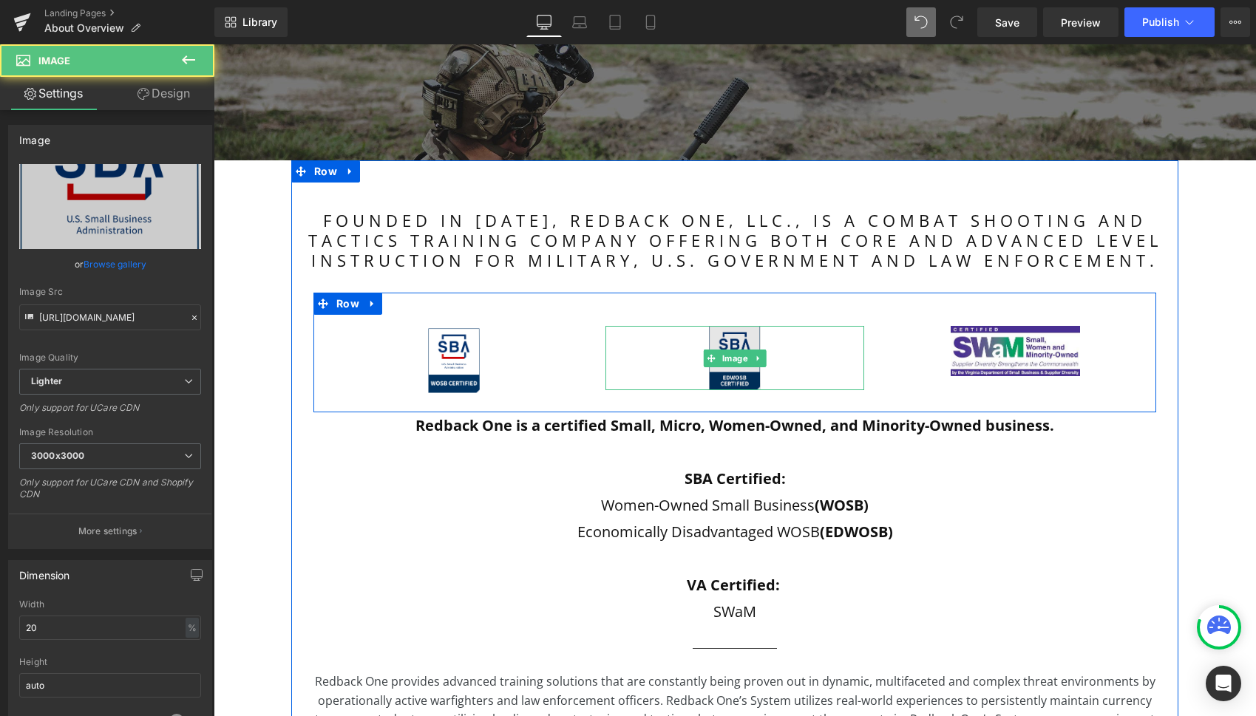
click at [726, 335] on img at bounding box center [735, 358] width 52 height 64
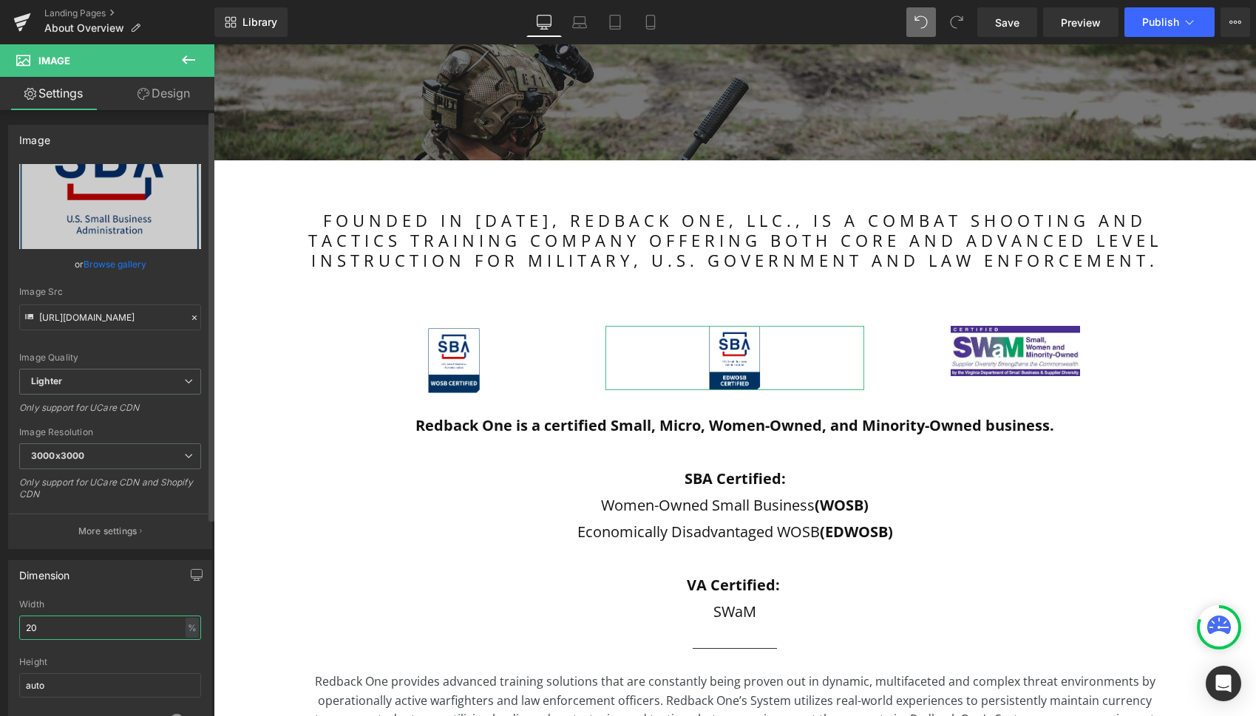
drag, startPoint x: 52, startPoint y: 625, endPoint x: 2, endPoint y: 622, distance: 50.4
click at [2, 622] on div "Dimension 20% Width 20 % % px auto Height auto 0 Circle Image" at bounding box center [110, 648] width 221 height 199
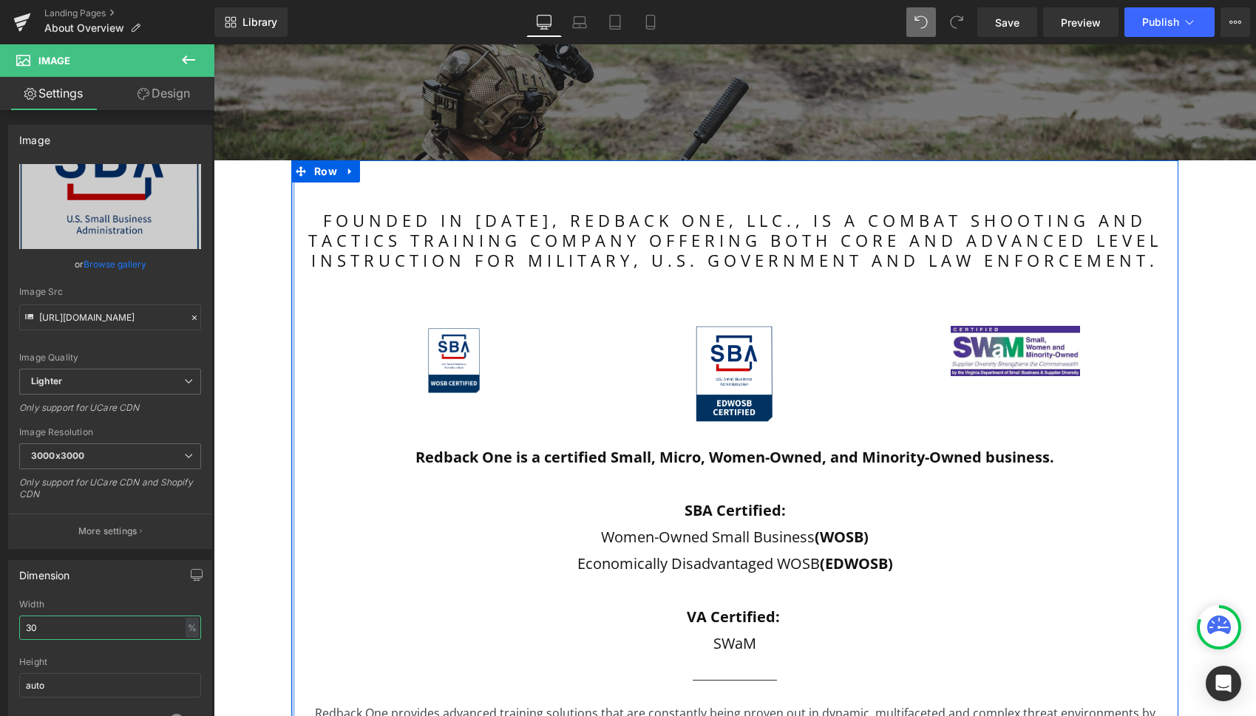
type input "3"
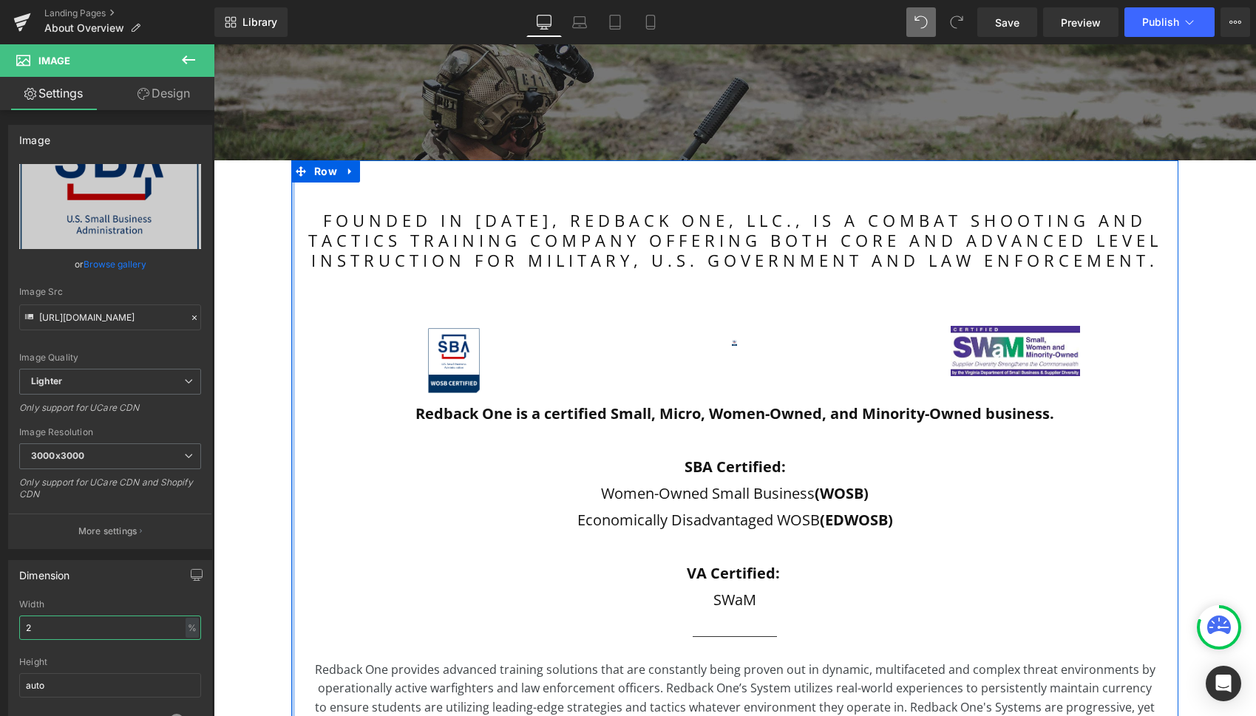
type input "25"
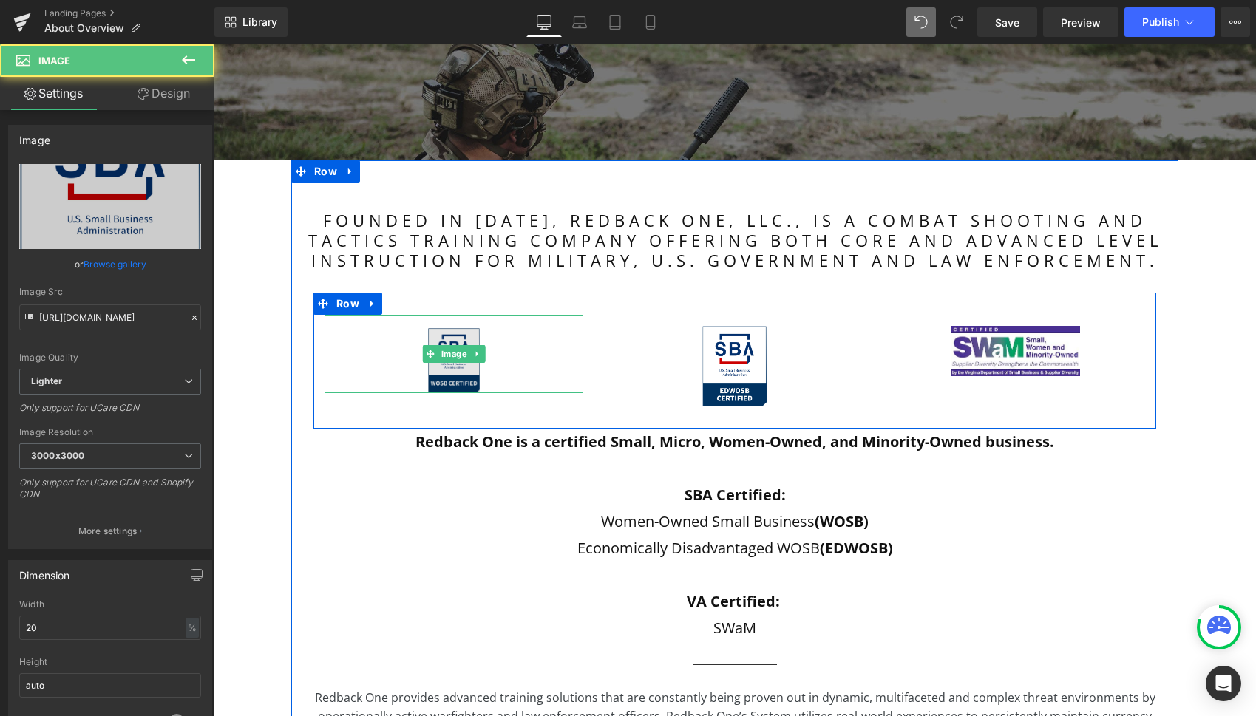
click at [446, 336] on img at bounding box center [454, 354] width 52 height 78
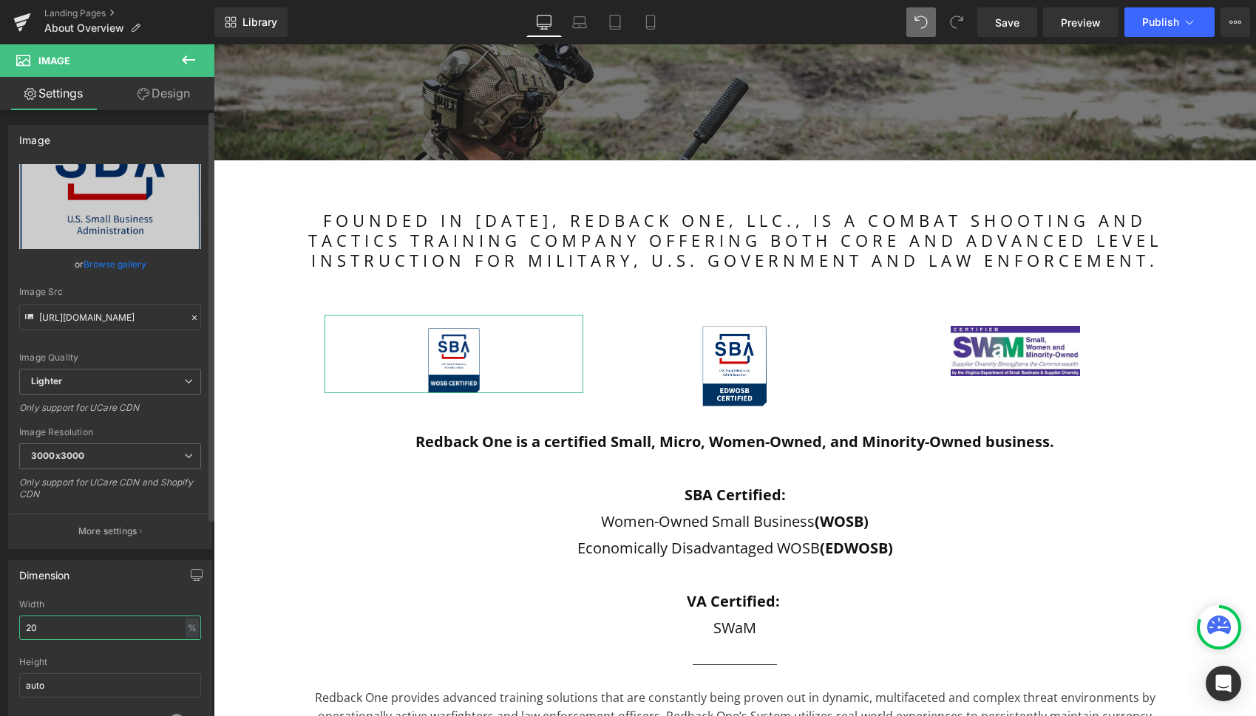
drag, startPoint x: 75, startPoint y: 624, endPoint x: 55, endPoint y: 624, distance: 19.2
click at [56, 624] on input "20" at bounding box center [110, 628] width 182 height 24
type input "25"
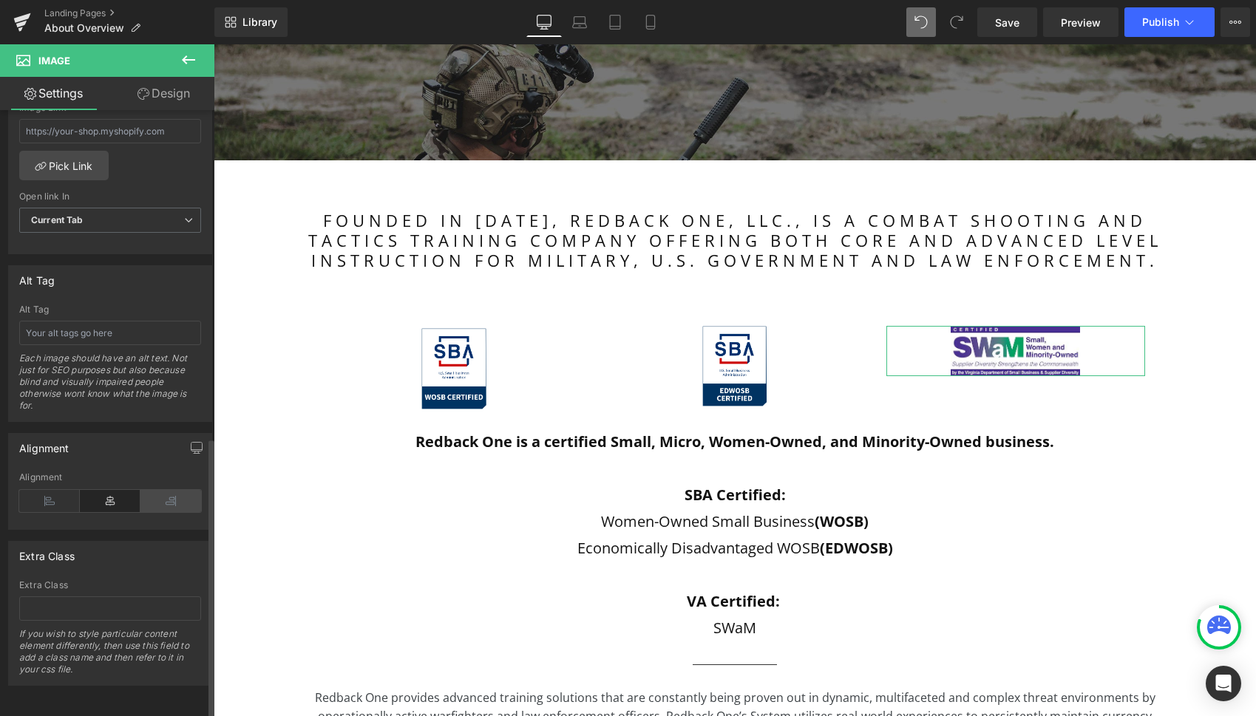
scroll to position [706, 0]
click at [66, 490] on icon at bounding box center [49, 501] width 61 height 22
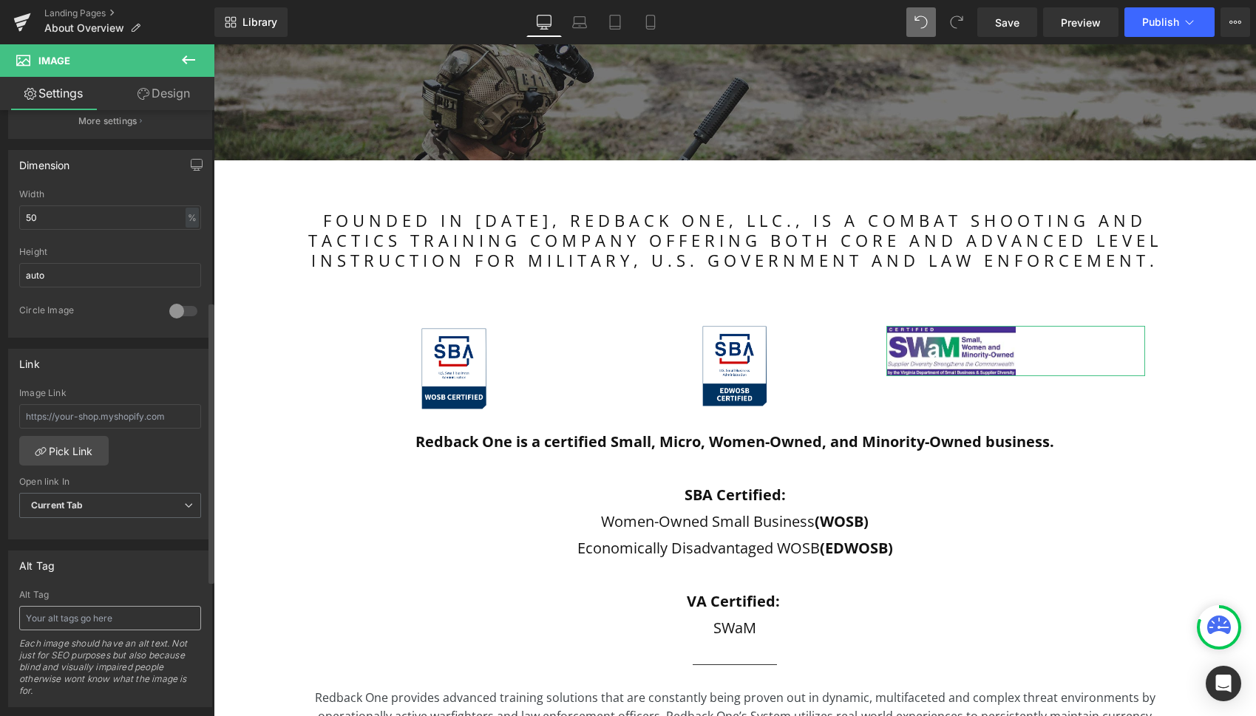
scroll to position [403, 0]
drag, startPoint x: 65, startPoint y: 225, endPoint x: 31, endPoint y: 225, distance: 34.0
click at [24, 224] on input "50" at bounding box center [110, 225] width 182 height 24
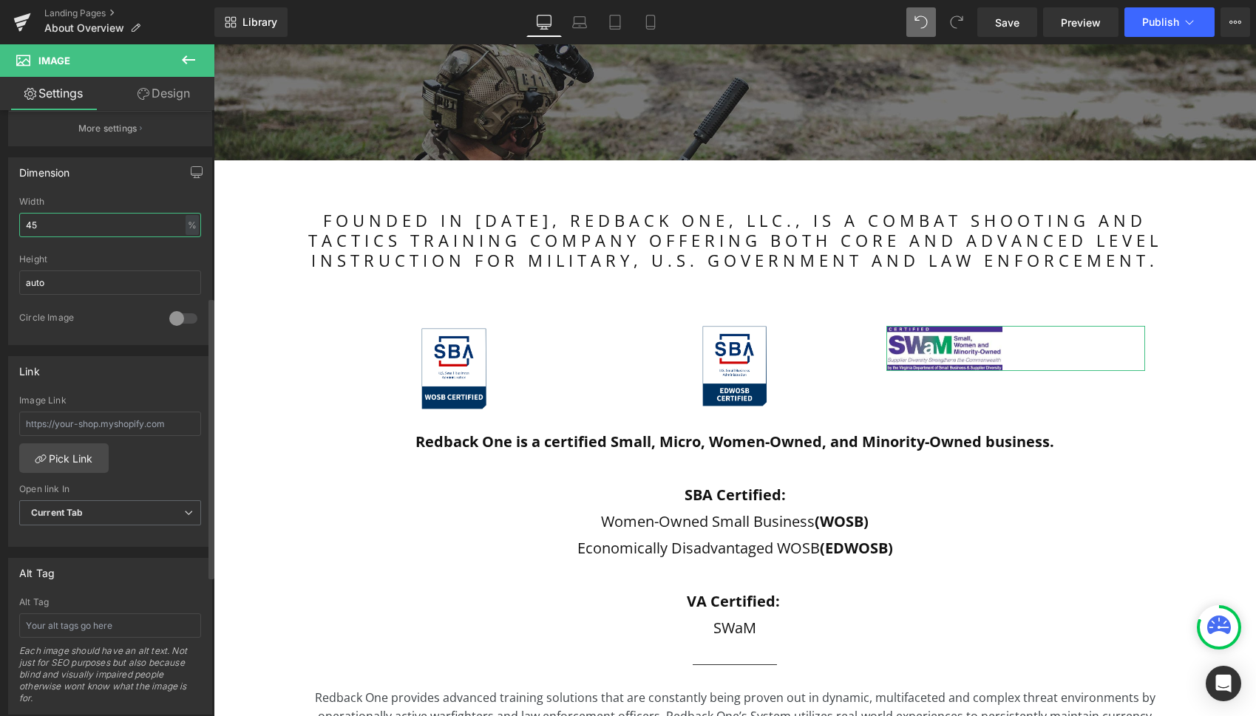
type input "4"
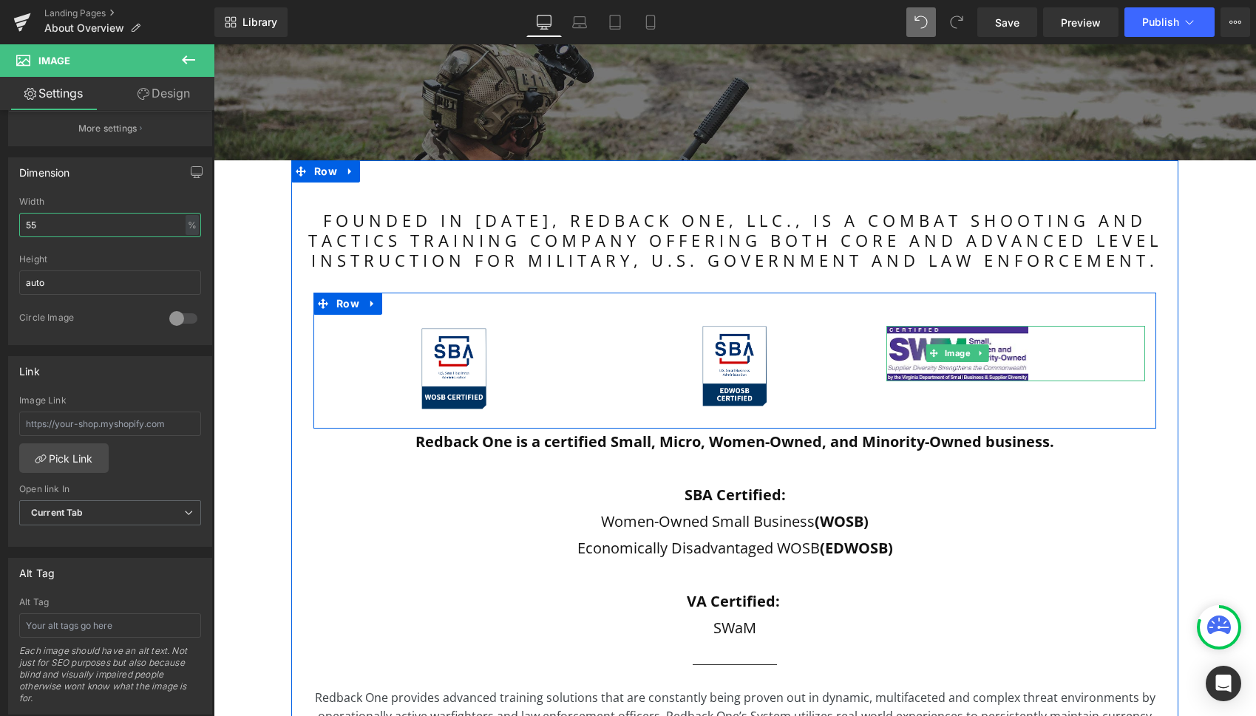
type input "55"
click at [1099, 356] on div at bounding box center [1015, 353] width 259 height 55
click at [977, 355] on icon at bounding box center [981, 353] width 8 height 9
click at [1003, 355] on icon at bounding box center [1004, 353] width 2 height 5
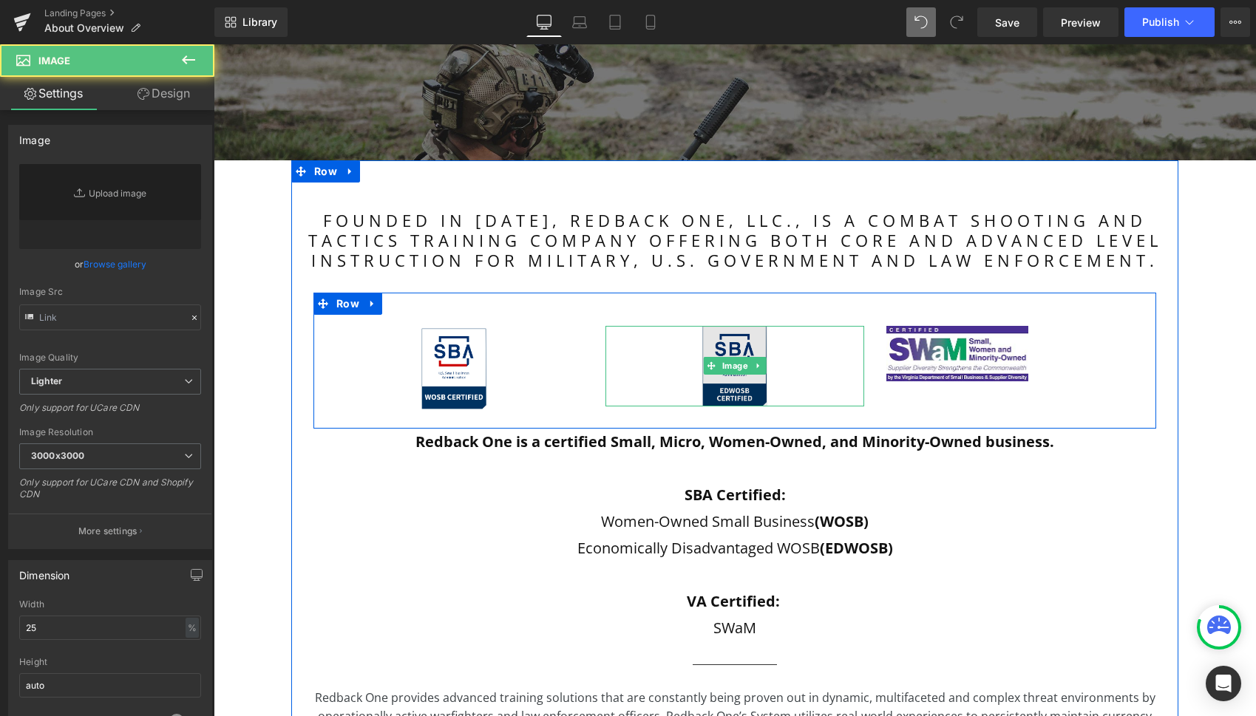
click at [730, 339] on img at bounding box center [734, 366] width 64 height 80
type input "[URL][DOMAIN_NAME]"
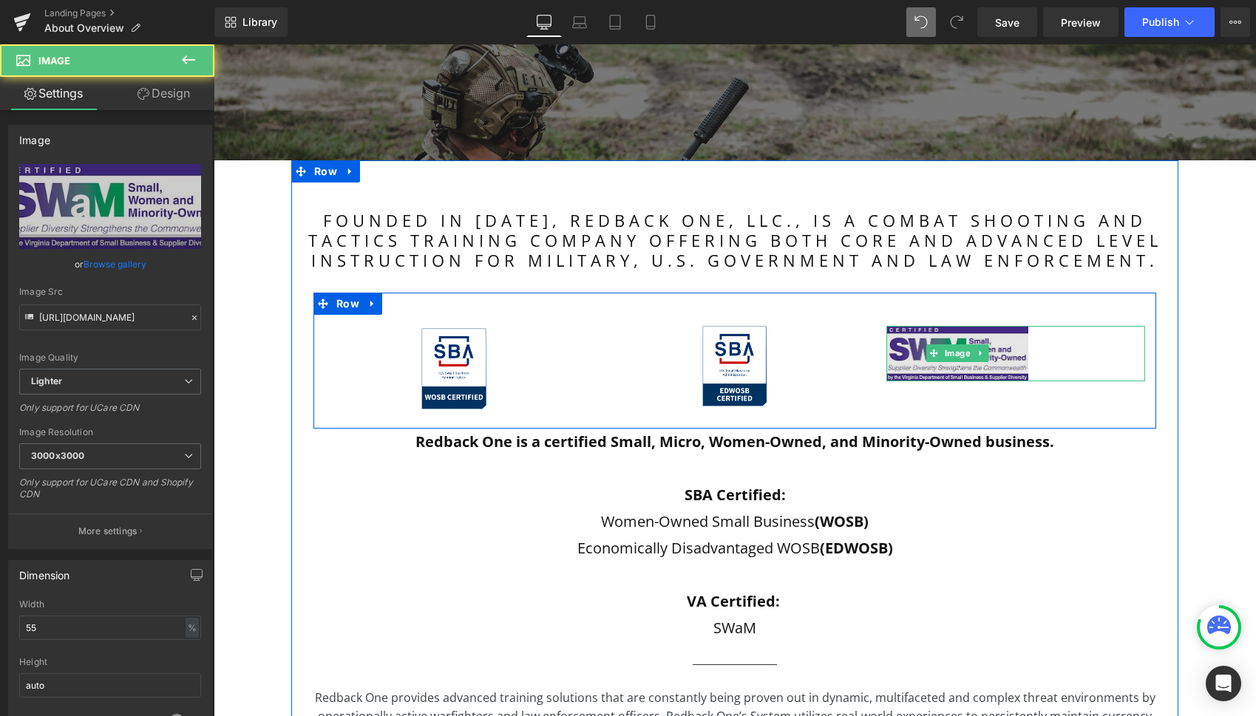
click at [1005, 347] on img at bounding box center [957, 353] width 142 height 55
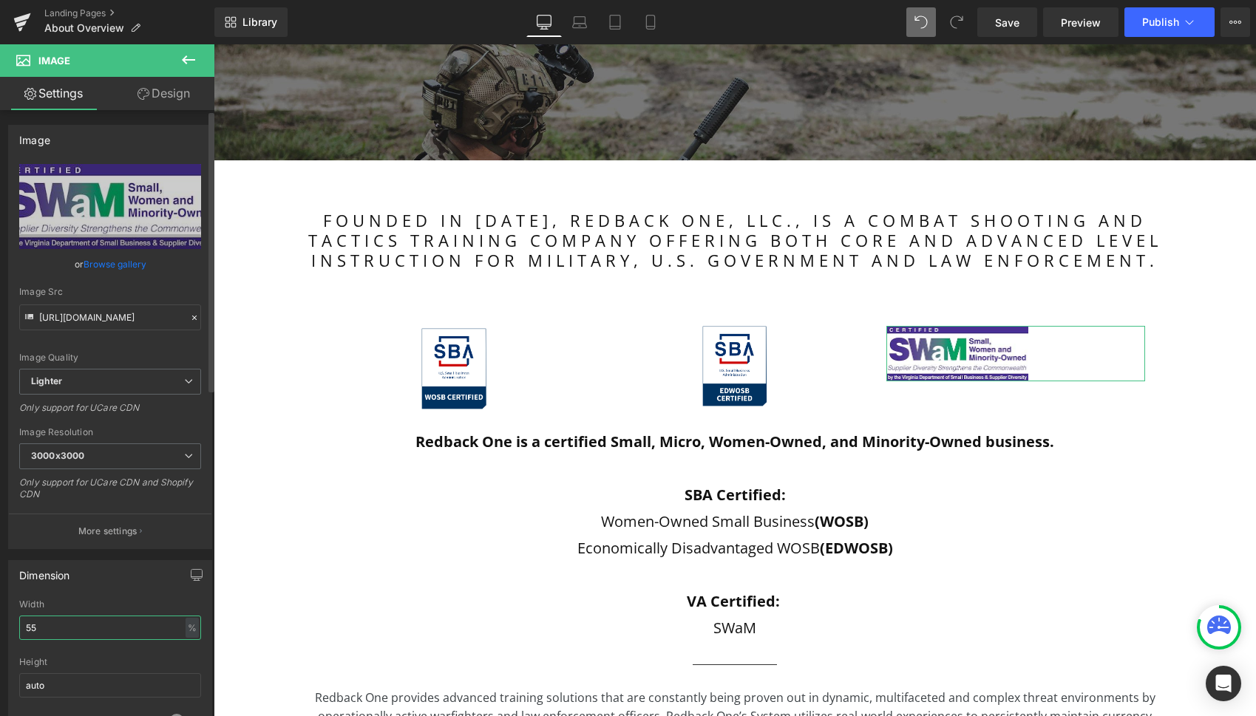
click at [113, 626] on input "55" at bounding box center [110, 628] width 182 height 24
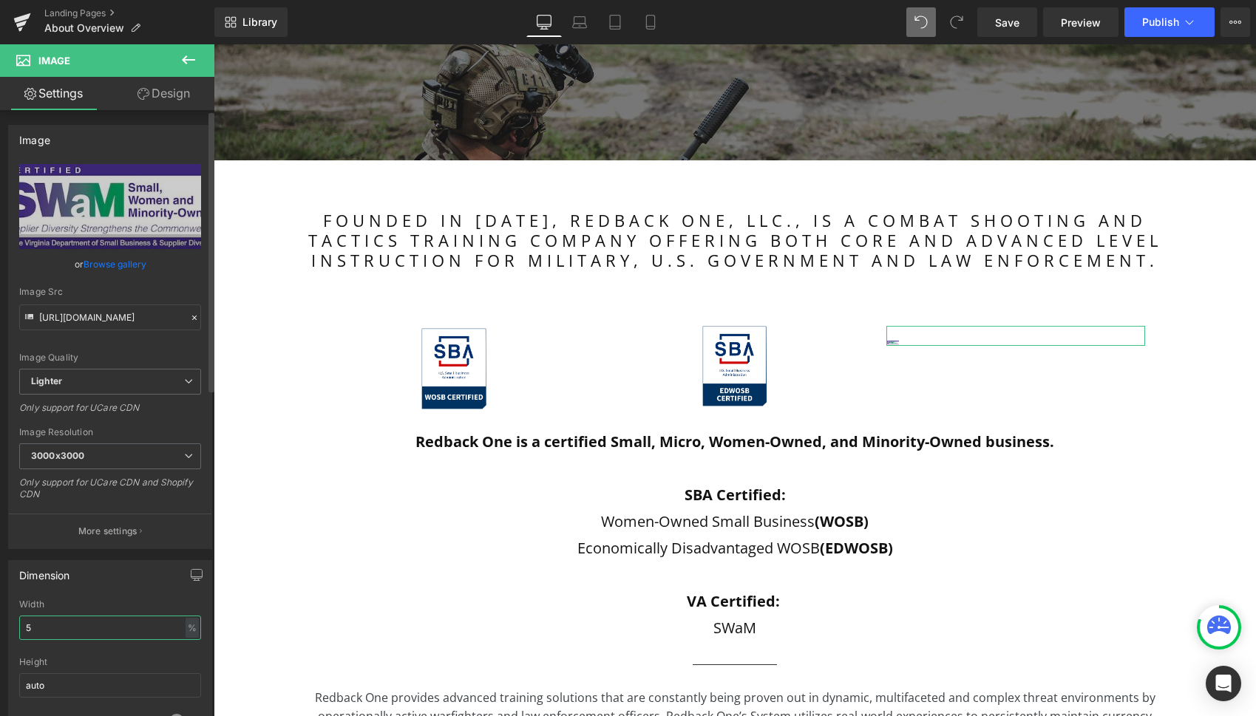
type input "50"
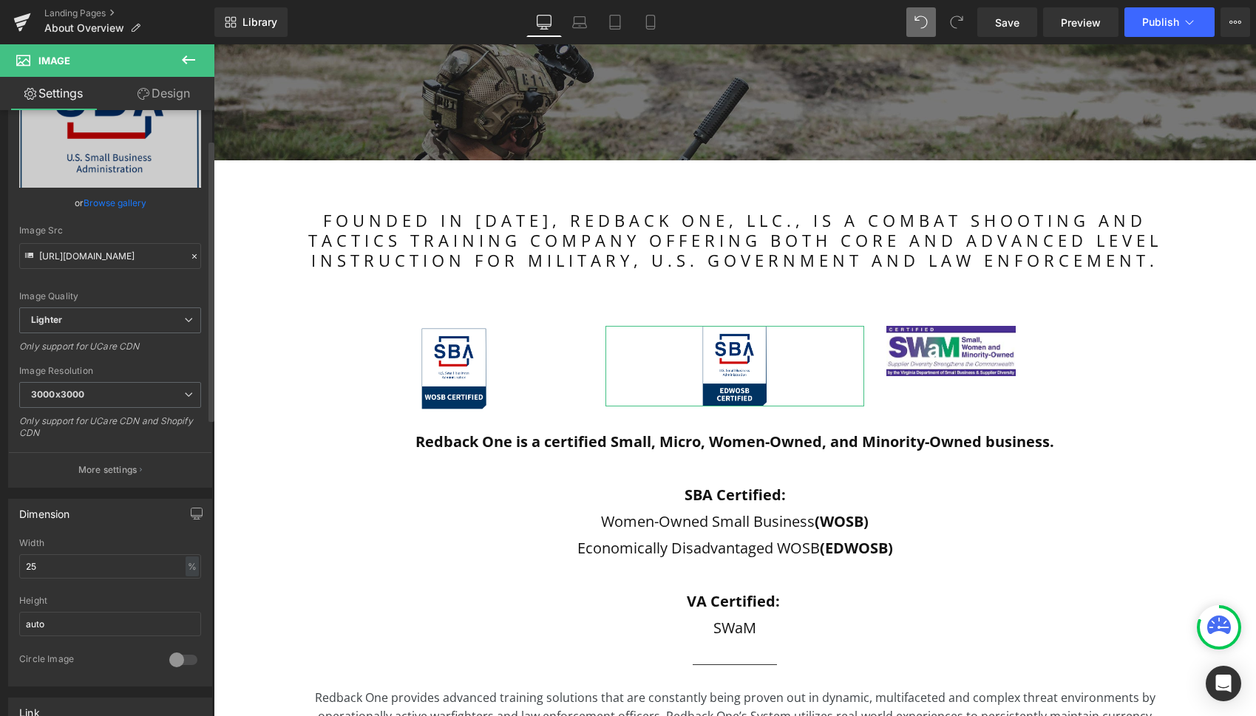
scroll to position [67, 0]
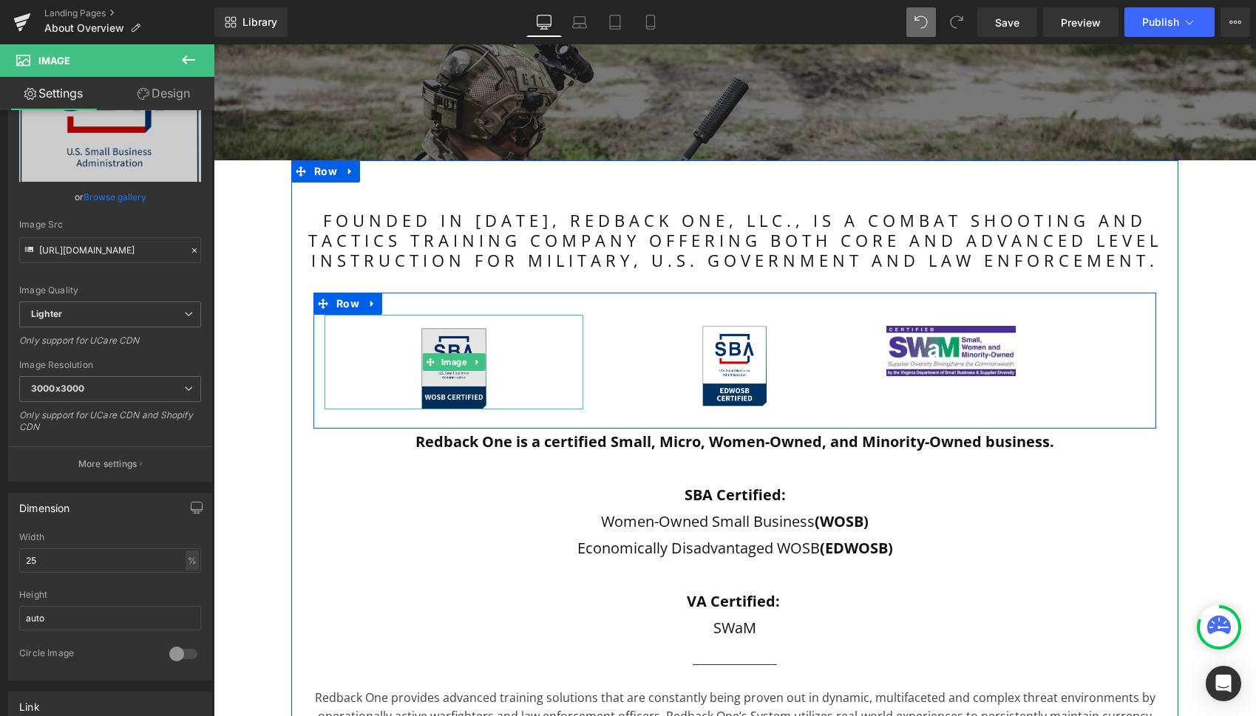
click at [447, 341] on img at bounding box center [453, 362] width 64 height 94
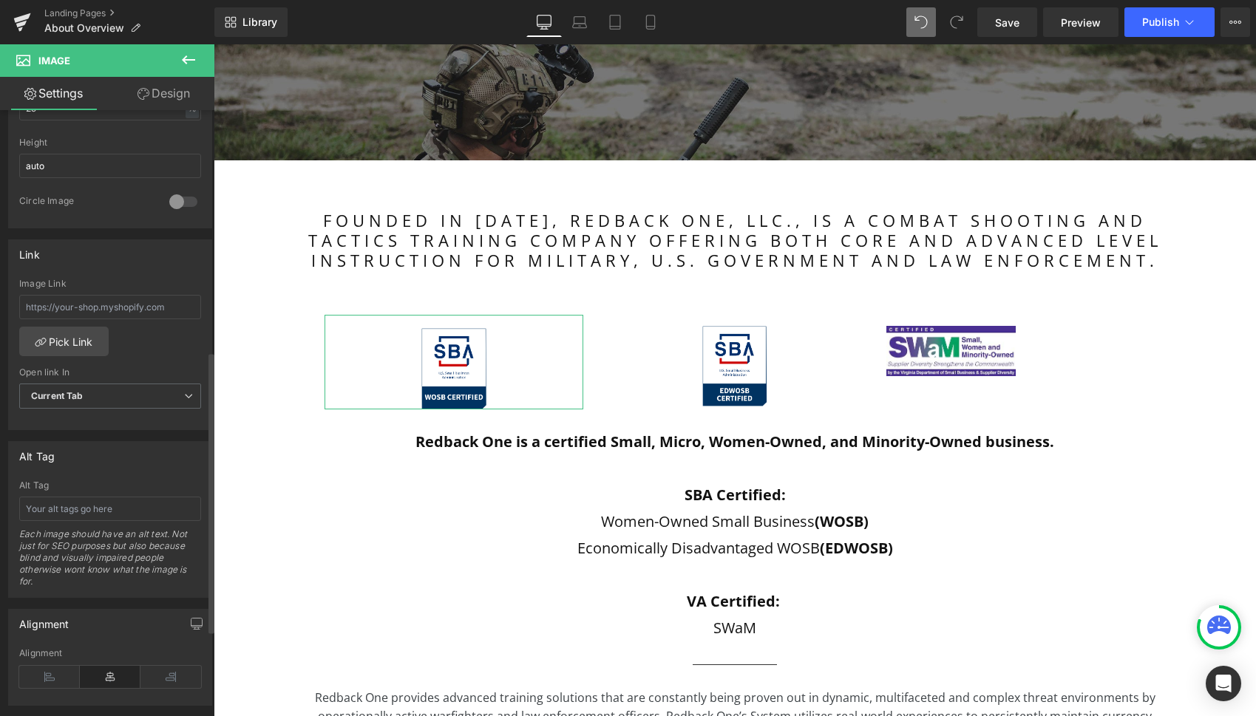
scroll to position [575, 0]
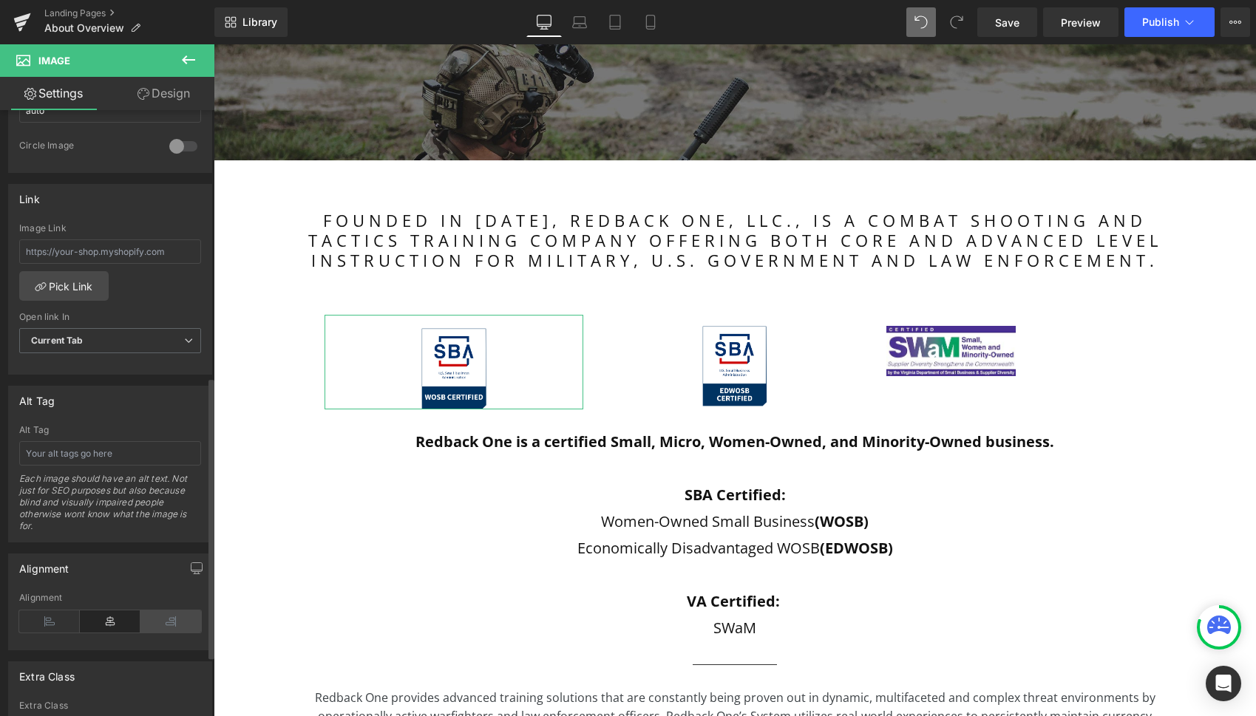
click at [166, 612] on icon at bounding box center [170, 622] width 61 height 22
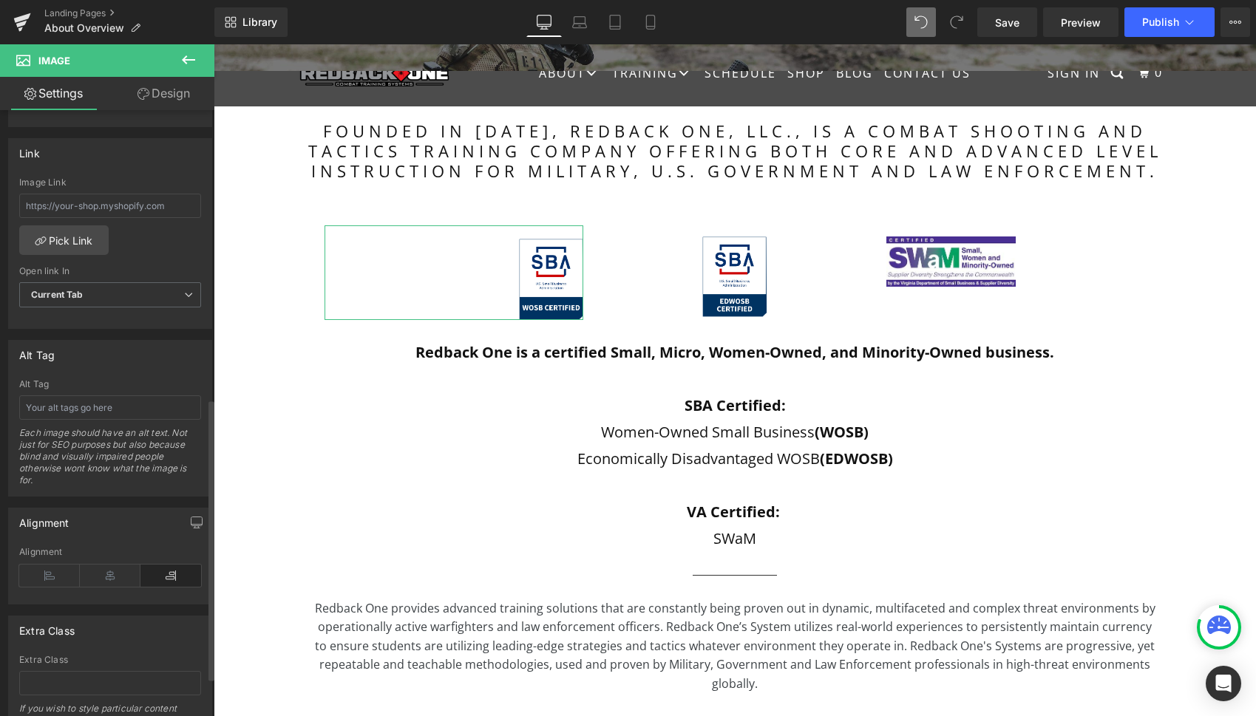
scroll to position [628, 0]
click at [21, 424] on div "Each image should have an alt text. Not just for SEO purposes but also because …" at bounding box center [110, 454] width 182 height 69
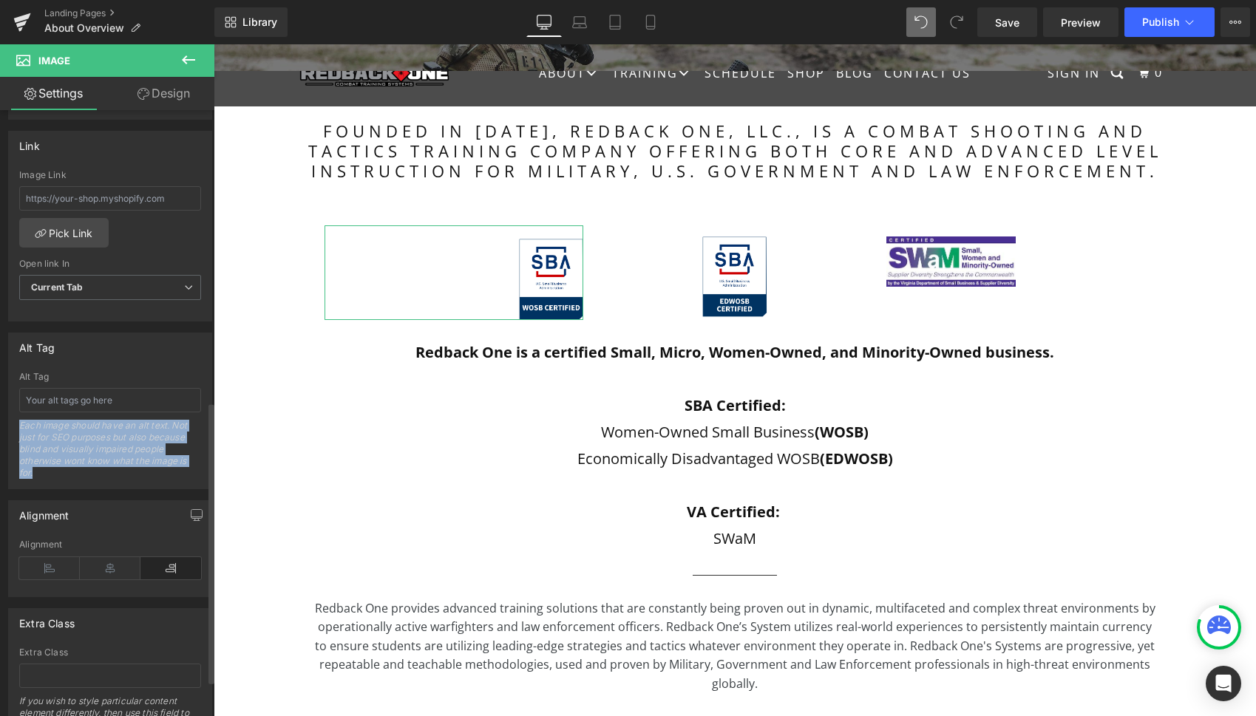
drag, startPoint x: 19, startPoint y: 421, endPoint x: 50, endPoint y: 472, distance: 59.3
click at [50, 472] on div "Each image should have an alt text. Not just for SEO purposes but also because …" at bounding box center [110, 454] width 182 height 69
copy div "Each image should have an alt text. Not just for SEO purposes but also because …"
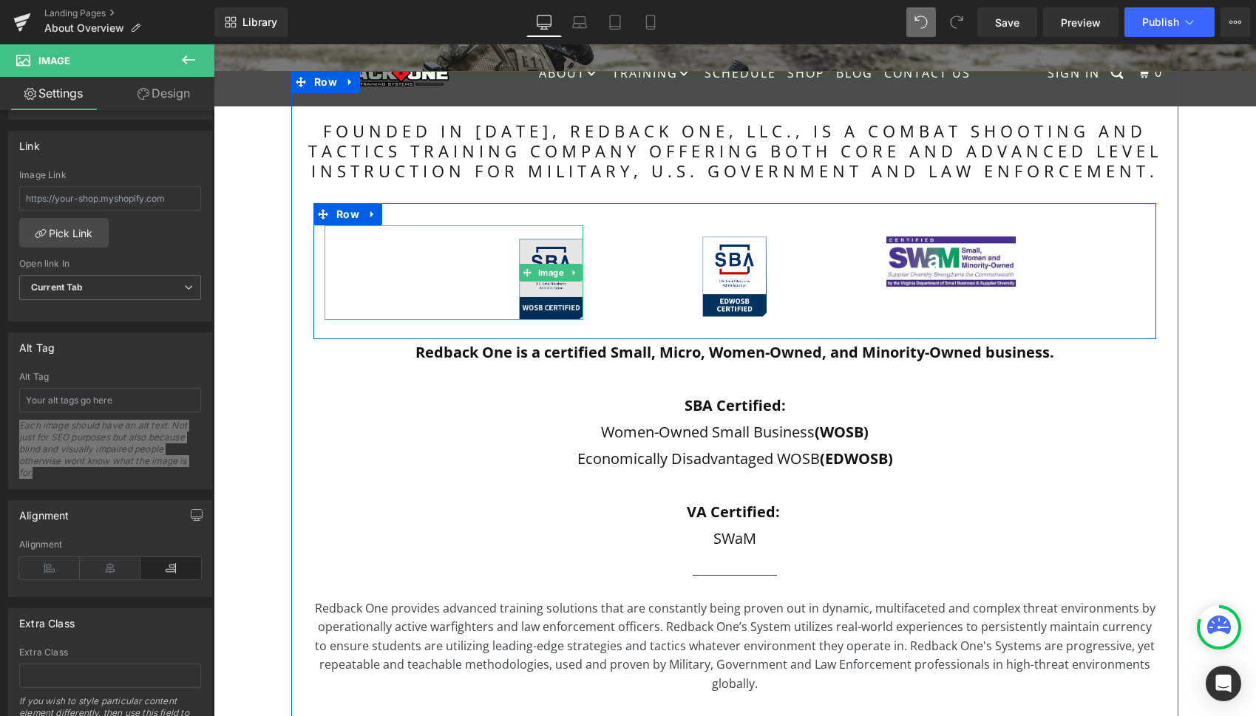
click at [559, 290] on img at bounding box center [551, 272] width 64 height 94
click at [538, 292] on img at bounding box center [551, 272] width 64 height 94
click at [546, 309] on img at bounding box center [551, 272] width 64 height 94
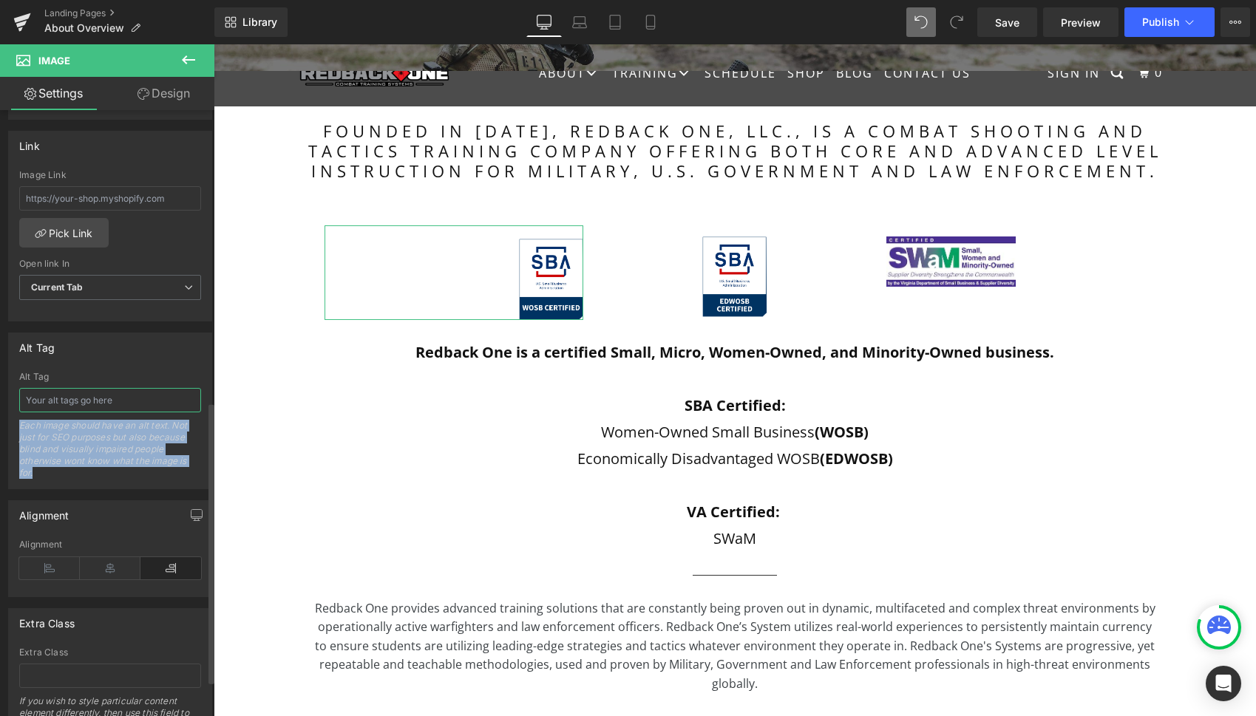
click at [106, 402] on input "text" at bounding box center [110, 400] width 182 height 24
paste input "SBA Certified: Women-Owned Small Business (WOSB)"
type input "SBA Certified: Women-Owned Small Business (WOSB)"
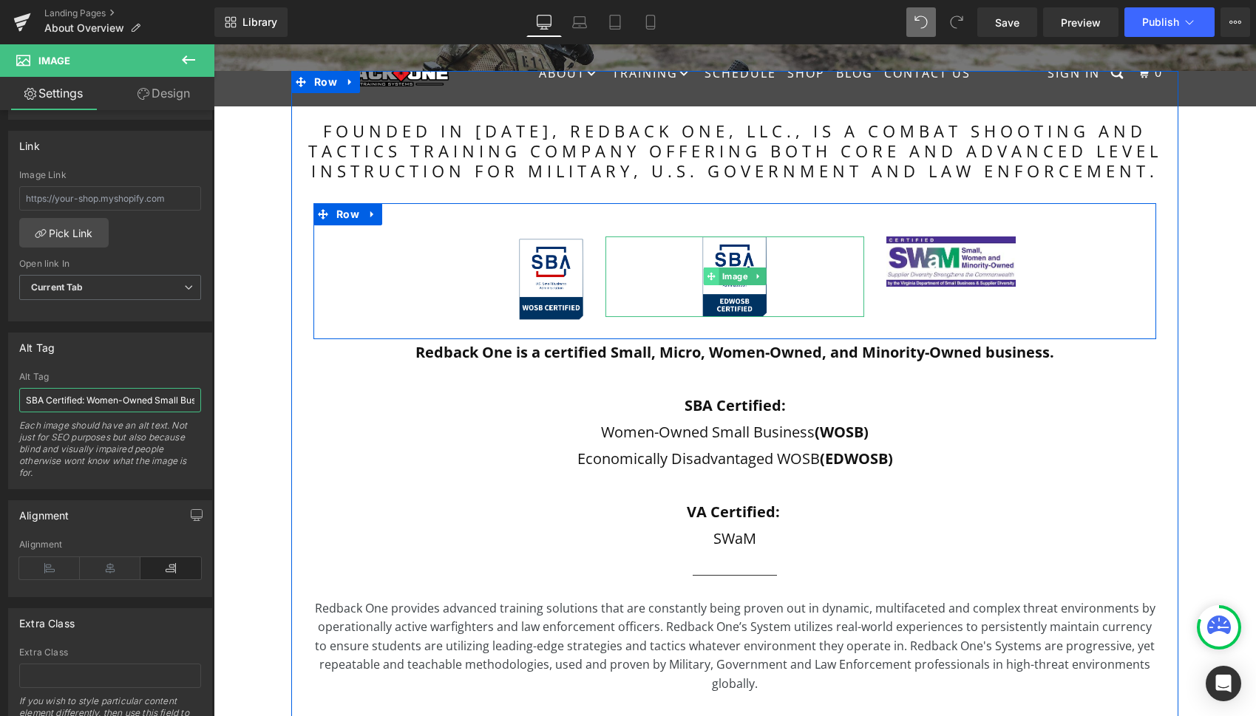
click at [707, 276] on icon at bounding box center [711, 277] width 8 height 8
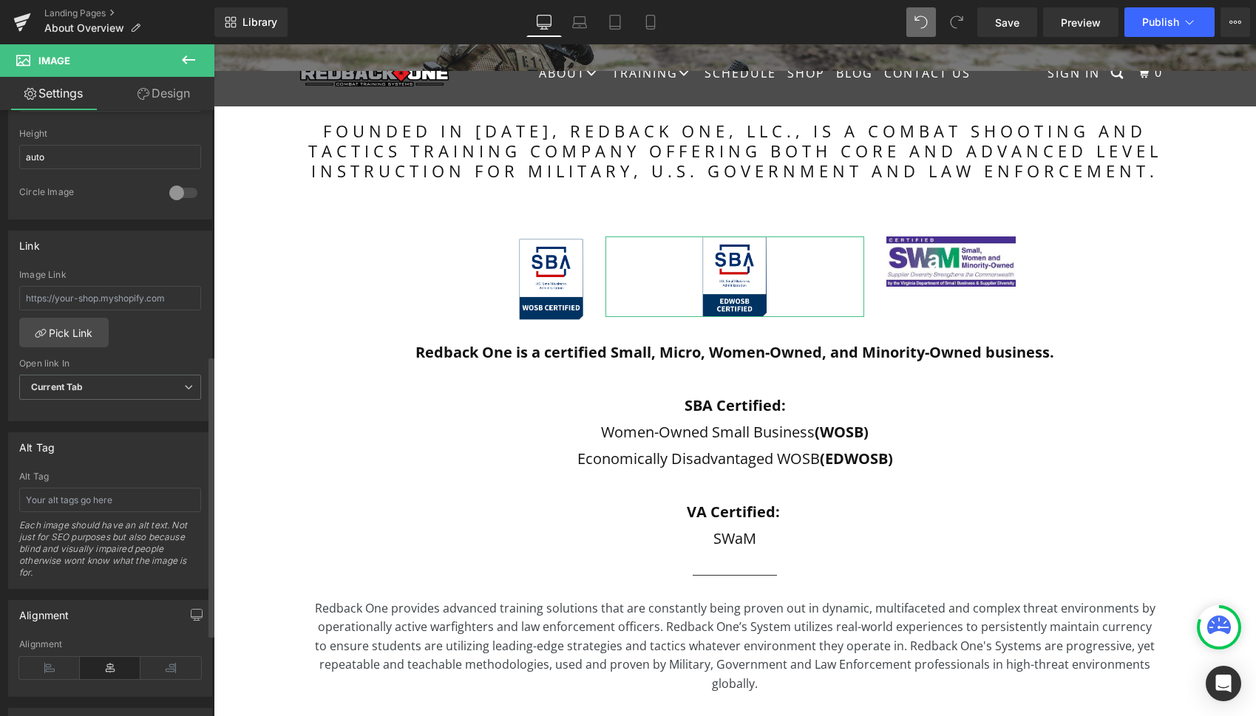
scroll to position [530, 0]
click at [112, 500] on input "text" at bounding box center [110, 498] width 182 height 24
paste input "Economically Disadvantaged WOSB (EDWOSB)"
click at [84, 497] on input "Economically Disadvantaged WOSB (EDWOSB)" at bounding box center [110, 498] width 182 height 24
drag, startPoint x: 84, startPoint y: 497, endPoint x: 13, endPoint y: 495, distance: 71.0
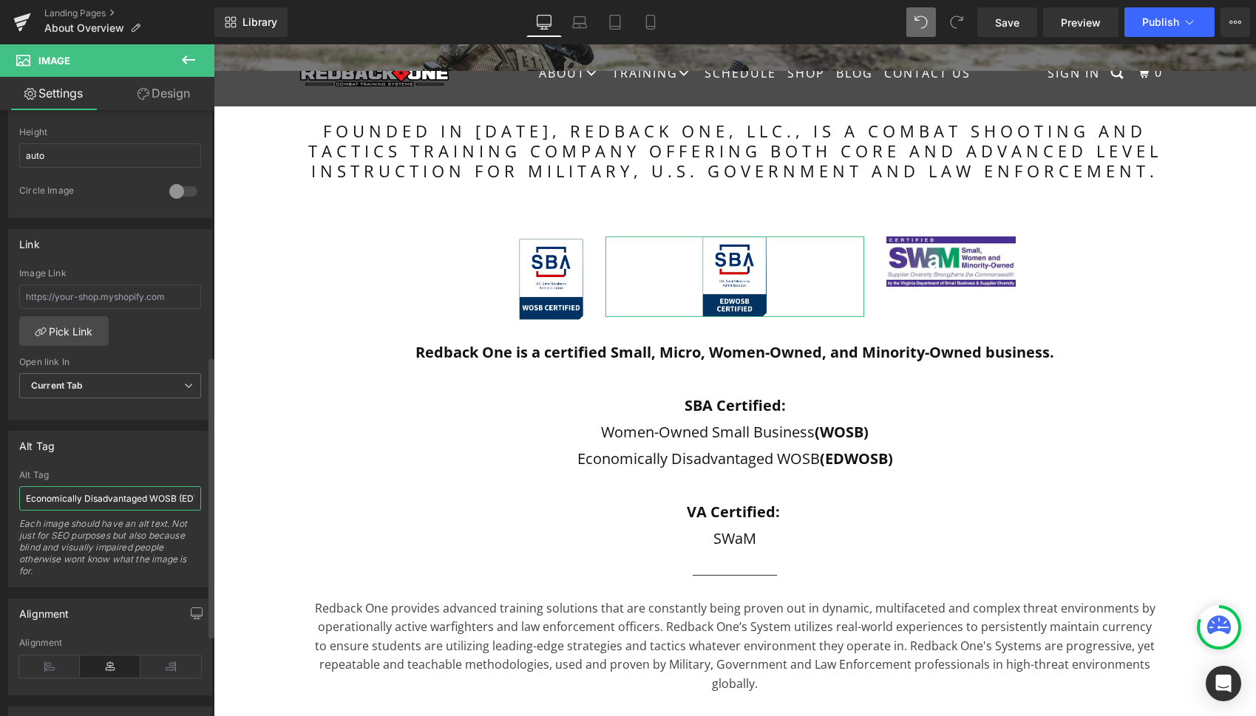
click at [13, 495] on div "Economically Disadvantaged WOSB (EDWOSB) Alt Tag Economically Disadvantaged WOS…" at bounding box center [110, 528] width 203 height 117
drag, startPoint x: 24, startPoint y: 495, endPoint x: 32, endPoint y: 496, distance: 8.2
click at [24, 495] on input "Economically Disadvantaged WOSB (EDWOSB)" at bounding box center [110, 498] width 182 height 24
paste input "SBA Certified:"
type input "SBA Certified: Economically Disadvantaged WOSB (EDWOSB)"
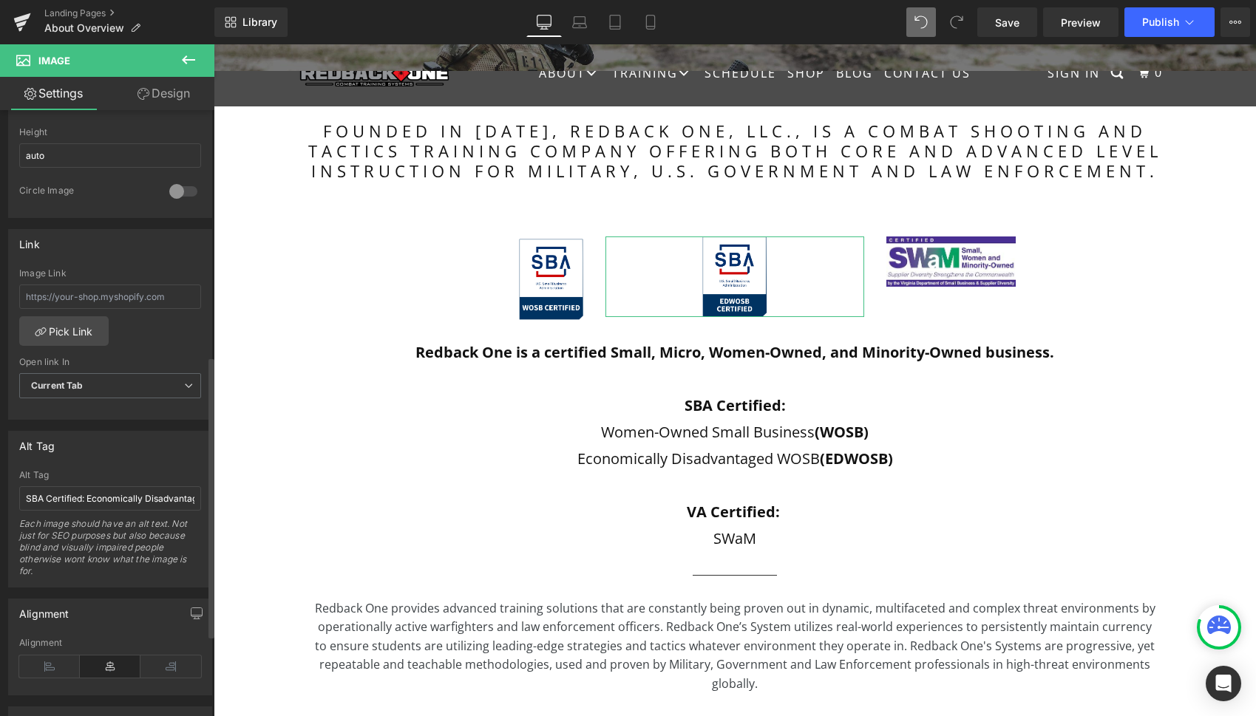
click at [177, 455] on div "Alt Tag" at bounding box center [110, 446] width 203 height 28
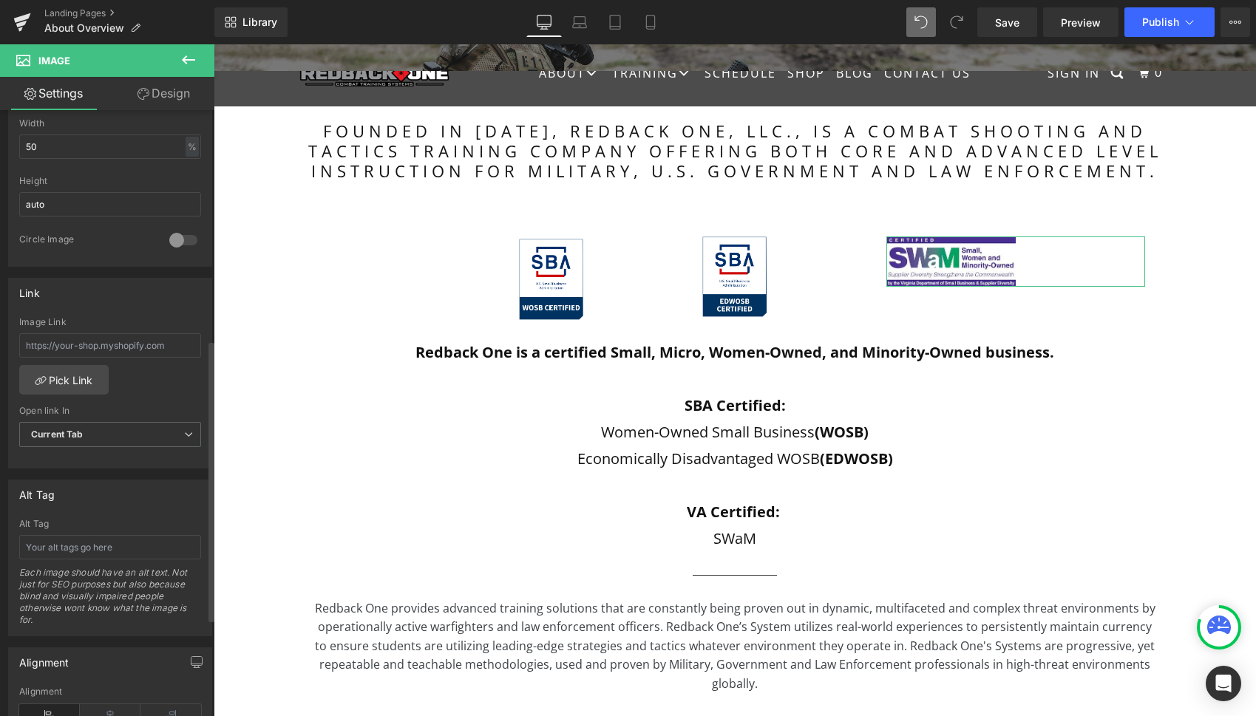
scroll to position [552, 0]
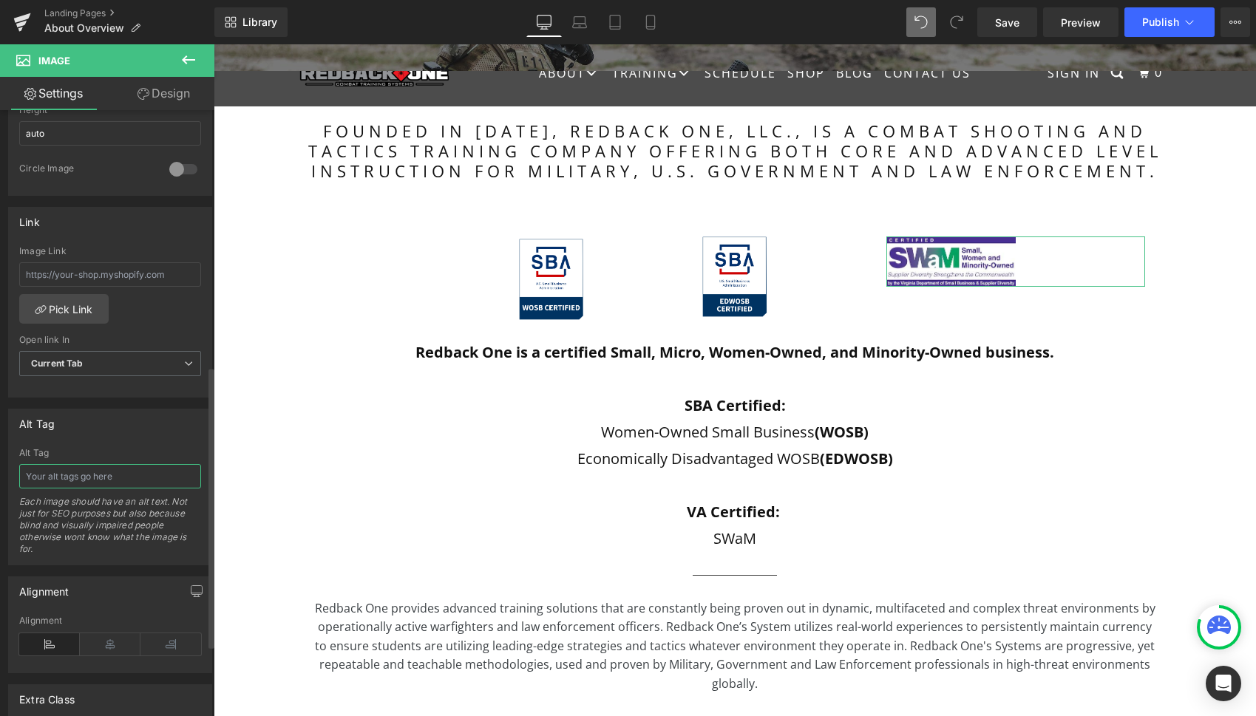
click at [119, 477] on input "text" at bounding box center [110, 476] width 182 height 24
paste input "Registered with [PERSON_NAME] — CAGE: 6LAB9 | UEI: ZJ7NDTHAKKM3"
type input "Registered with [PERSON_NAME] — CAGE: 6LAB9 | UEI: ZJ7NDTHAKKM3"
click at [48, 476] on input "Registered with [PERSON_NAME] — CAGE: 6LAB9 | UEI: ZJ7NDTHAKKM3" at bounding box center [110, 476] width 182 height 24
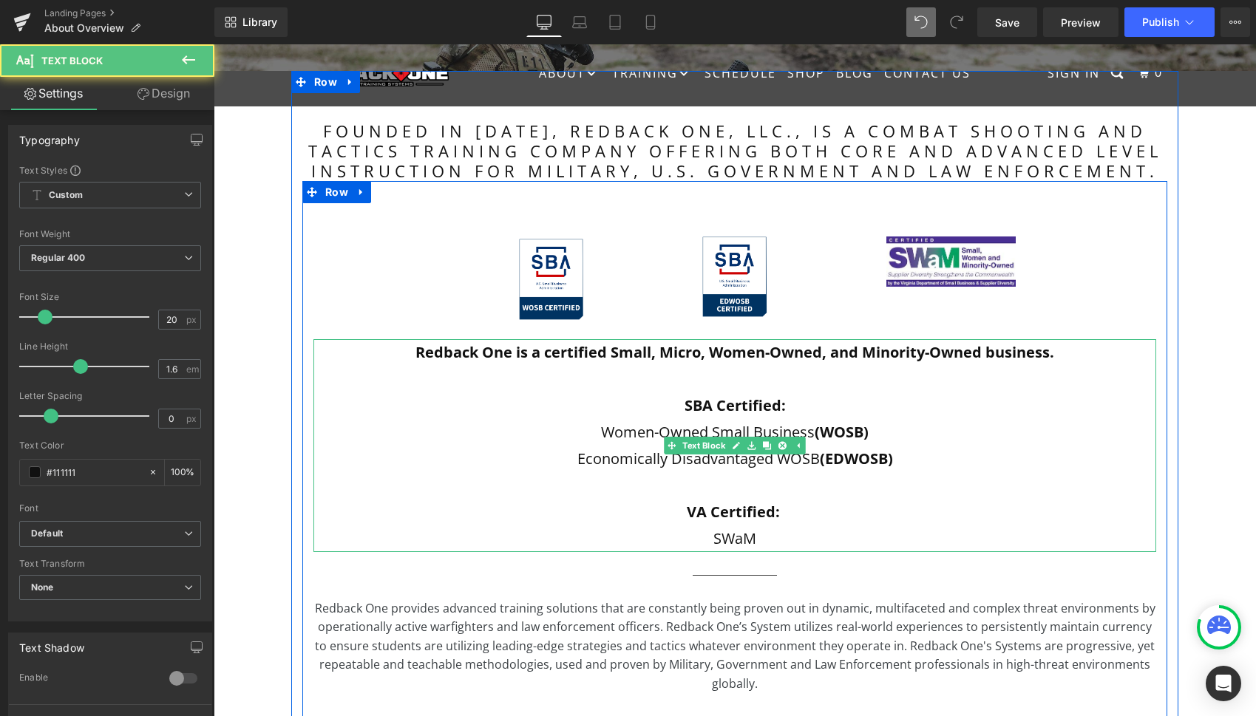
click at [507, 478] on p at bounding box center [734, 485] width 843 height 27
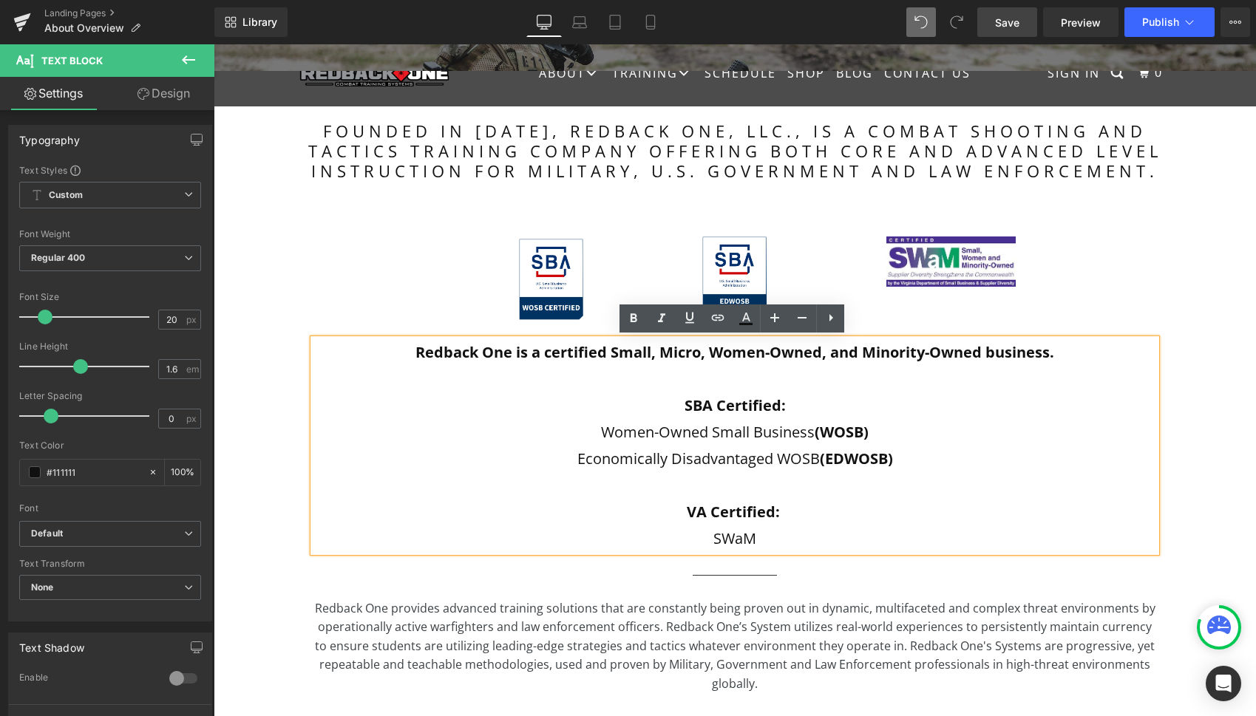
click at [1016, 24] on span "Save" at bounding box center [1007, 23] width 24 height 16
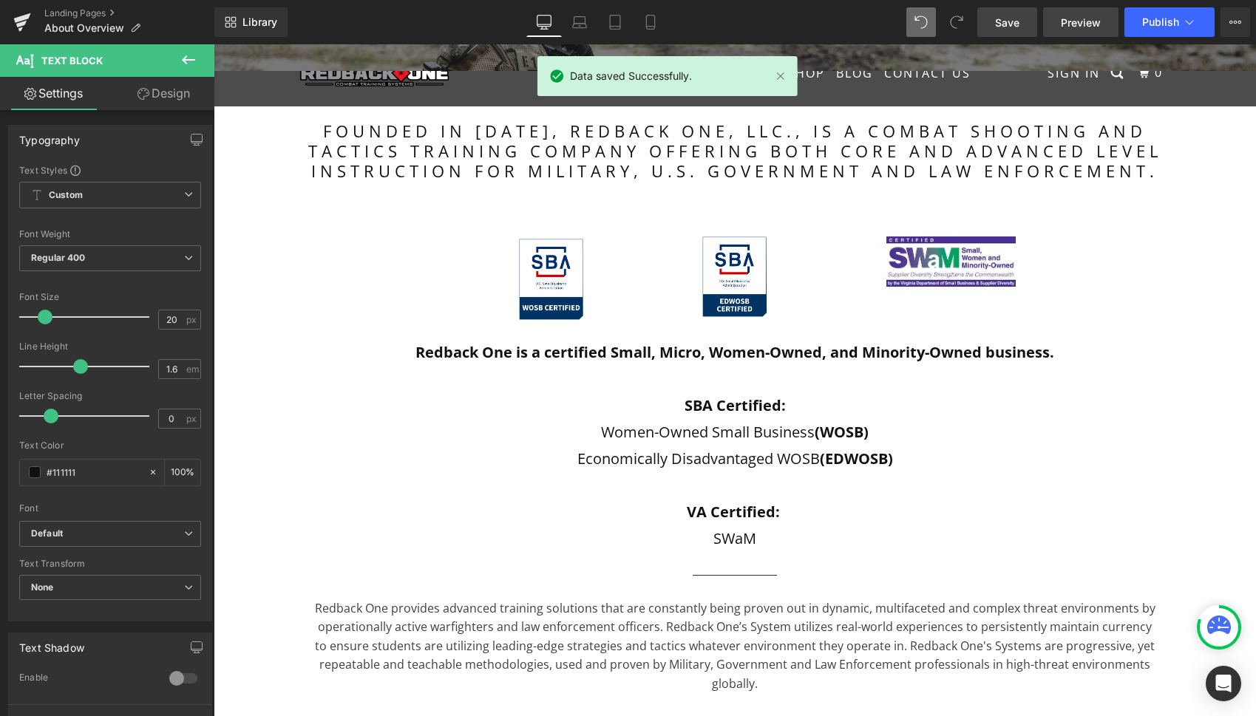
click at [1069, 27] on span "Preview" at bounding box center [1081, 23] width 40 height 16
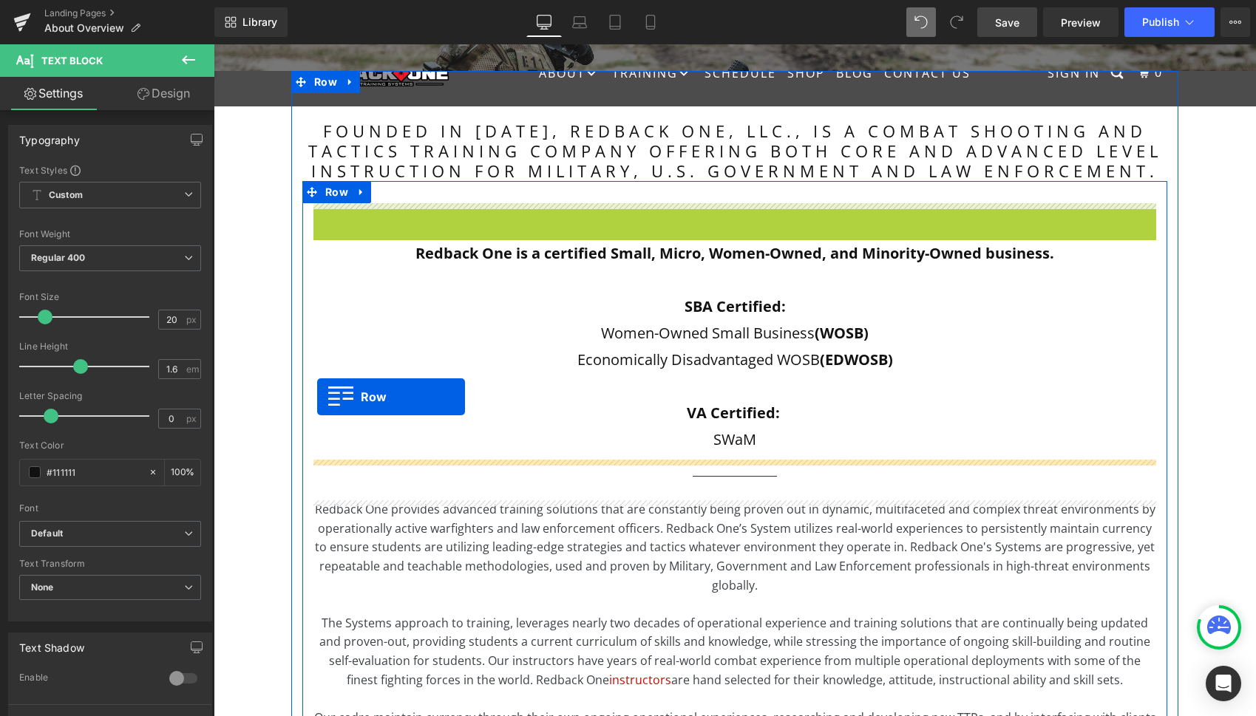
drag, startPoint x: 319, startPoint y: 216, endPoint x: 317, endPoint y: 397, distance: 181.1
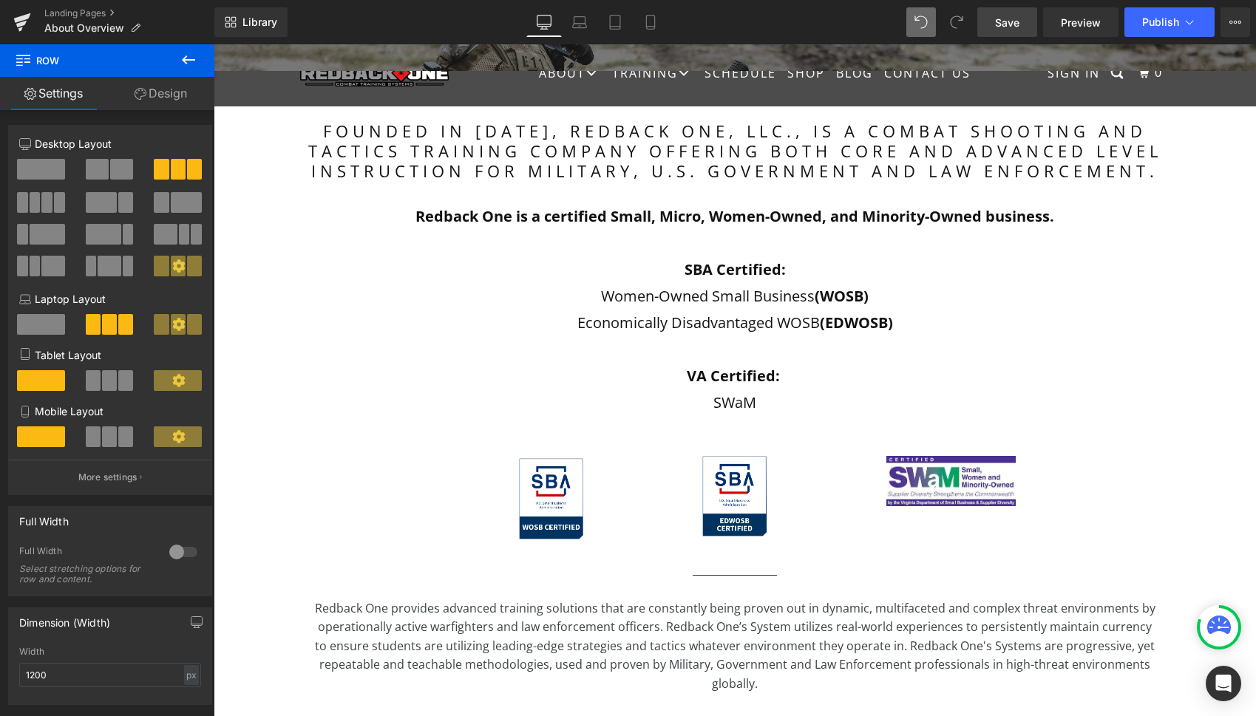
click at [1014, 29] on span "Save" at bounding box center [1007, 23] width 24 height 16
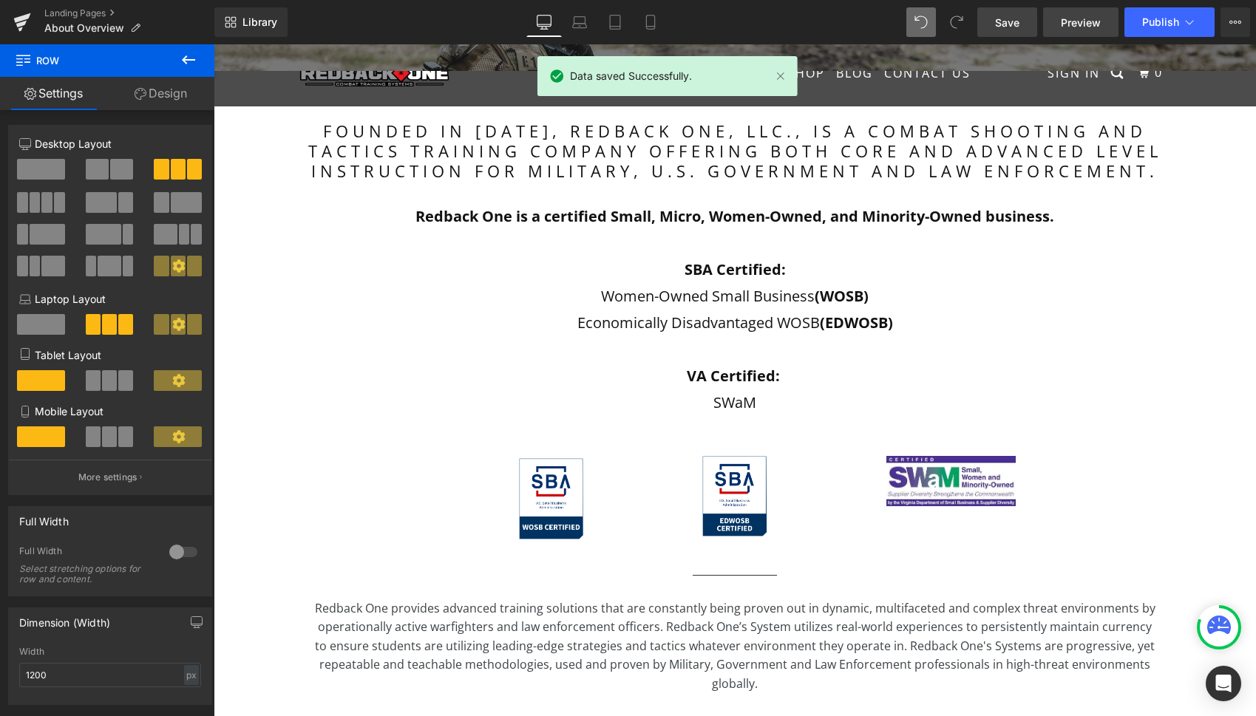
click at [1072, 29] on span "Preview" at bounding box center [1081, 23] width 40 height 16
